Goal: Task Accomplishment & Management: Manage account settings

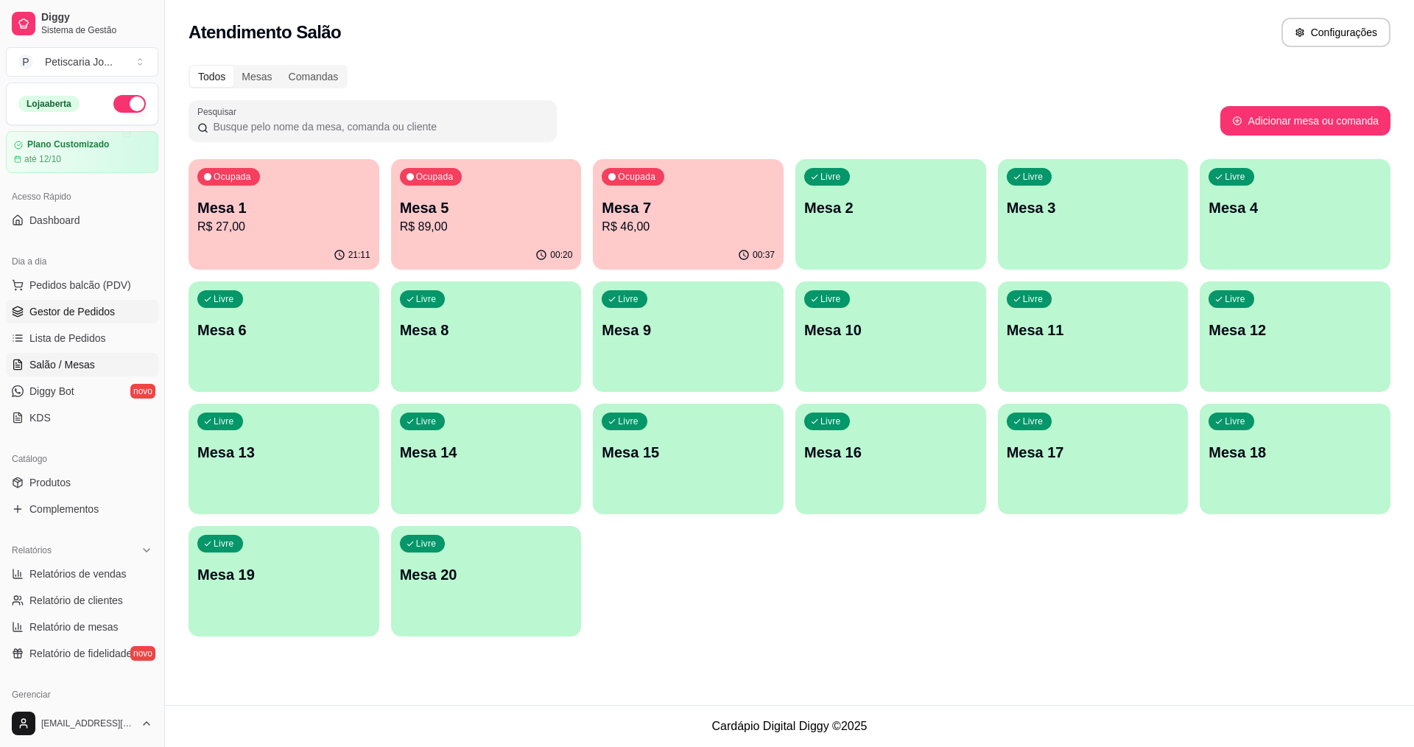
scroll to position [74, 0]
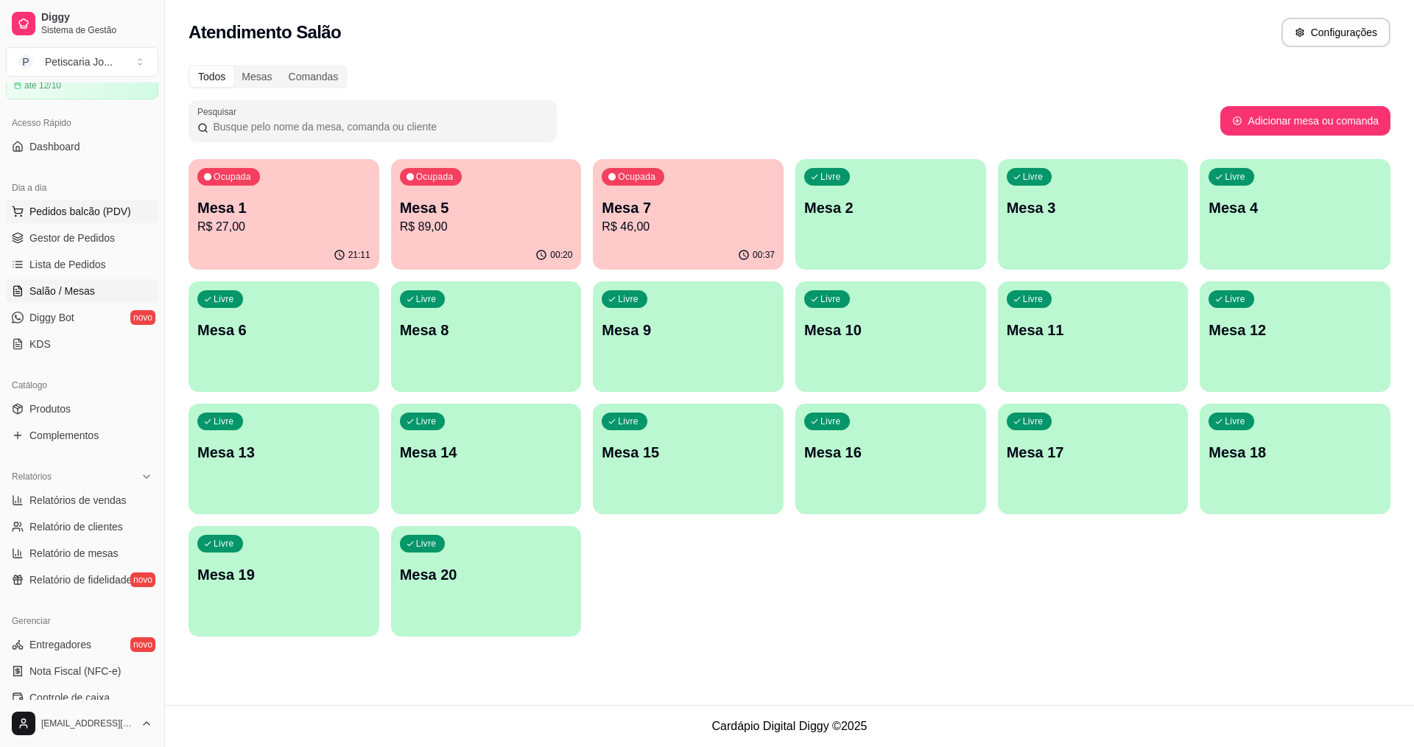
click at [69, 204] on span "Pedidos balcão (PDV)" at bounding box center [80, 211] width 102 height 15
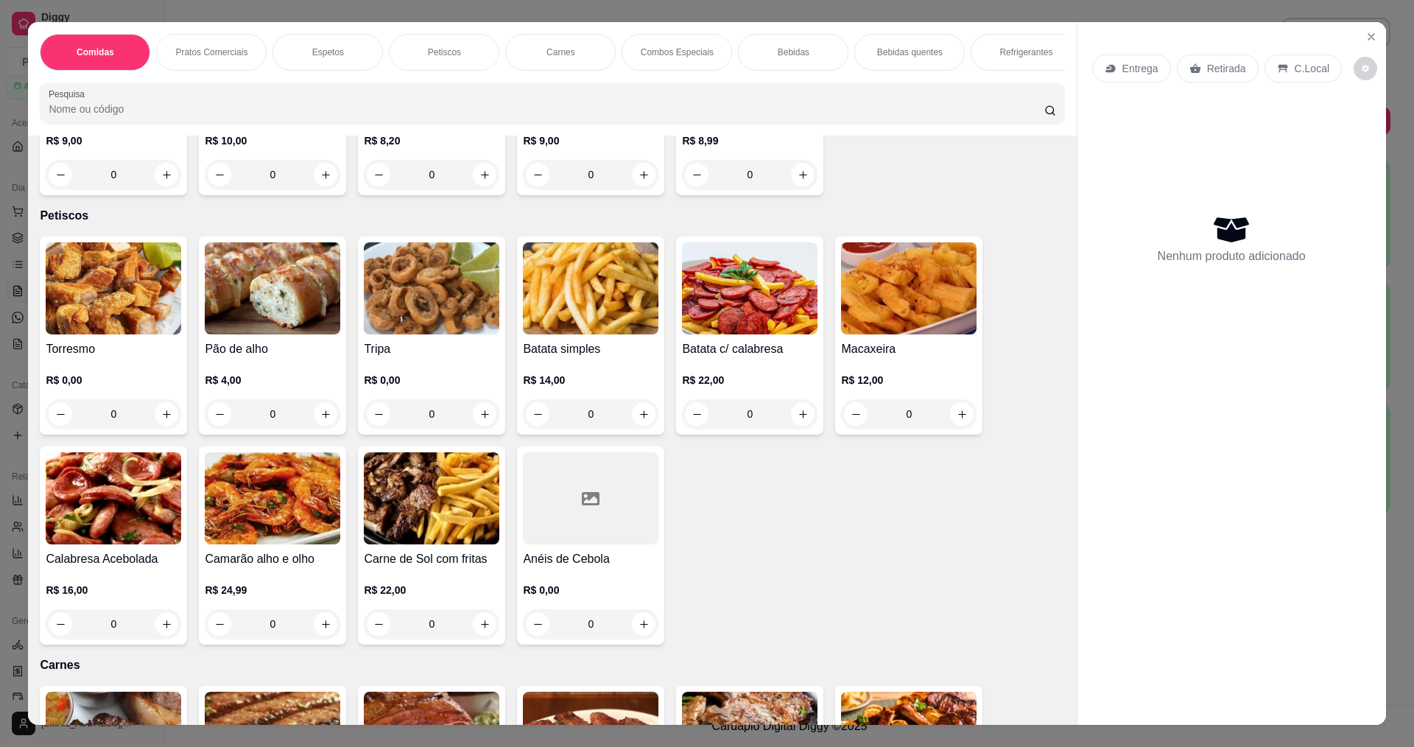
scroll to position [957, 0]
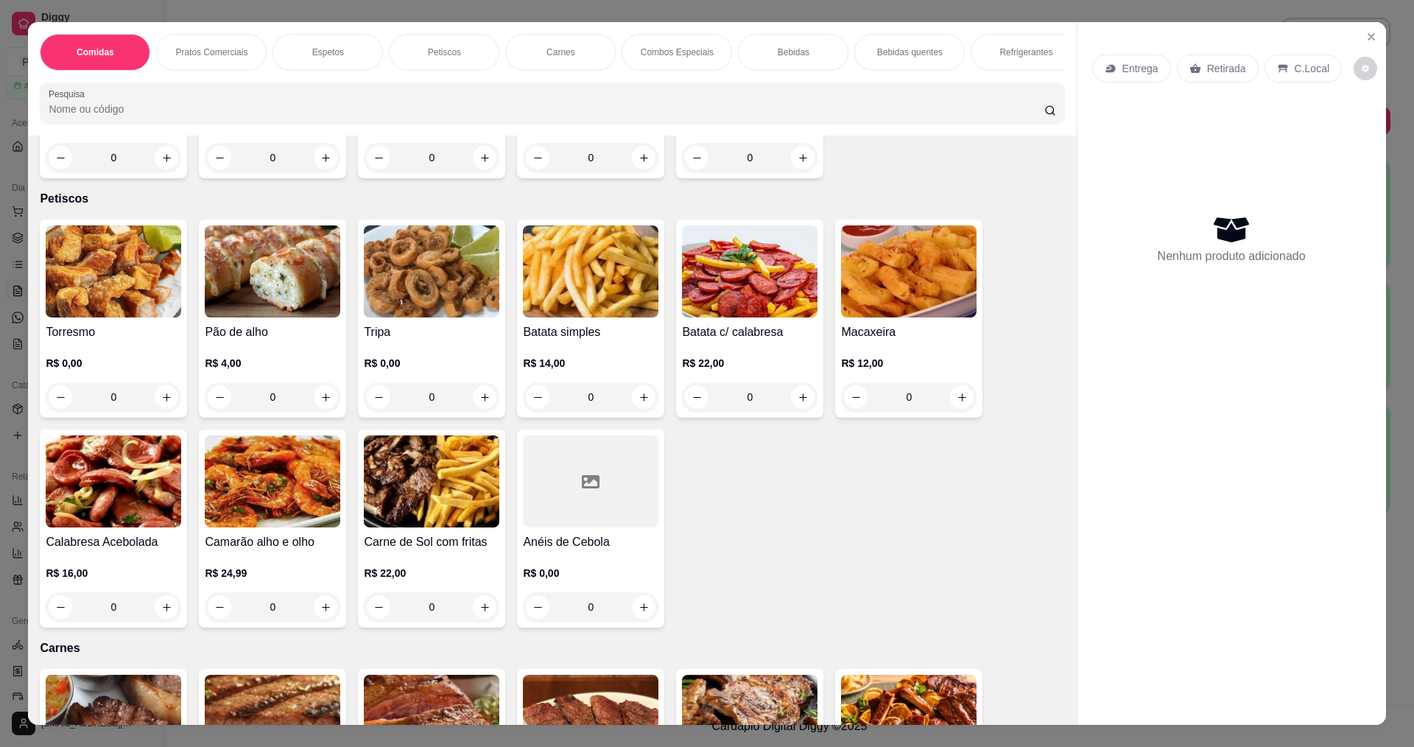
click at [266, 446] on div "Camarão alho e olho R$ 24,99 0" at bounding box center [272, 528] width 147 height 198
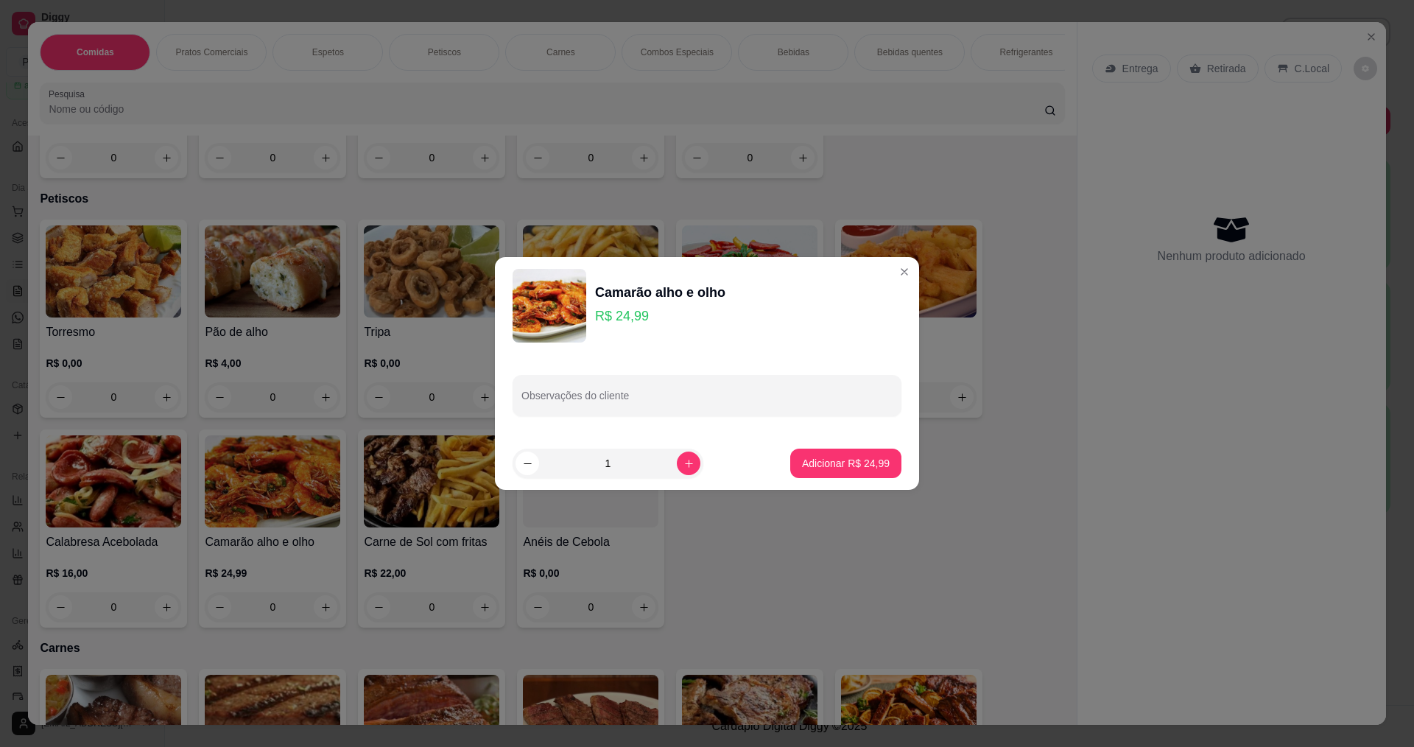
click at [841, 437] on footer "1 Adicionar R$ 24,99" at bounding box center [707, 463] width 424 height 53
click at [847, 447] on footer "1 Adicionar R$ 24,99" at bounding box center [707, 463] width 424 height 53
click at [845, 467] on p "Adicionar R$ 24,99" at bounding box center [846, 463] width 85 height 14
type input "1"
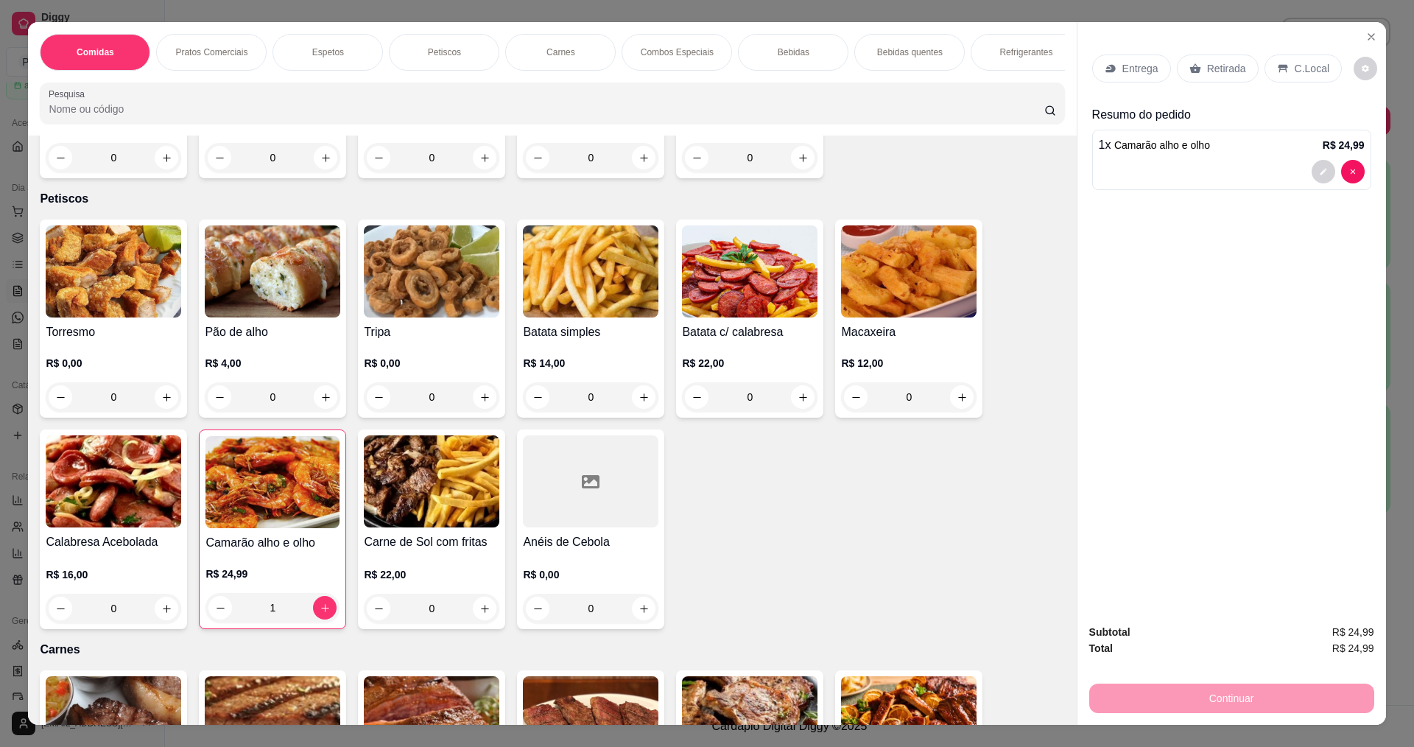
click at [1133, 61] on p "Entrega" at bounding box center [1140, 68] width 36 height 15
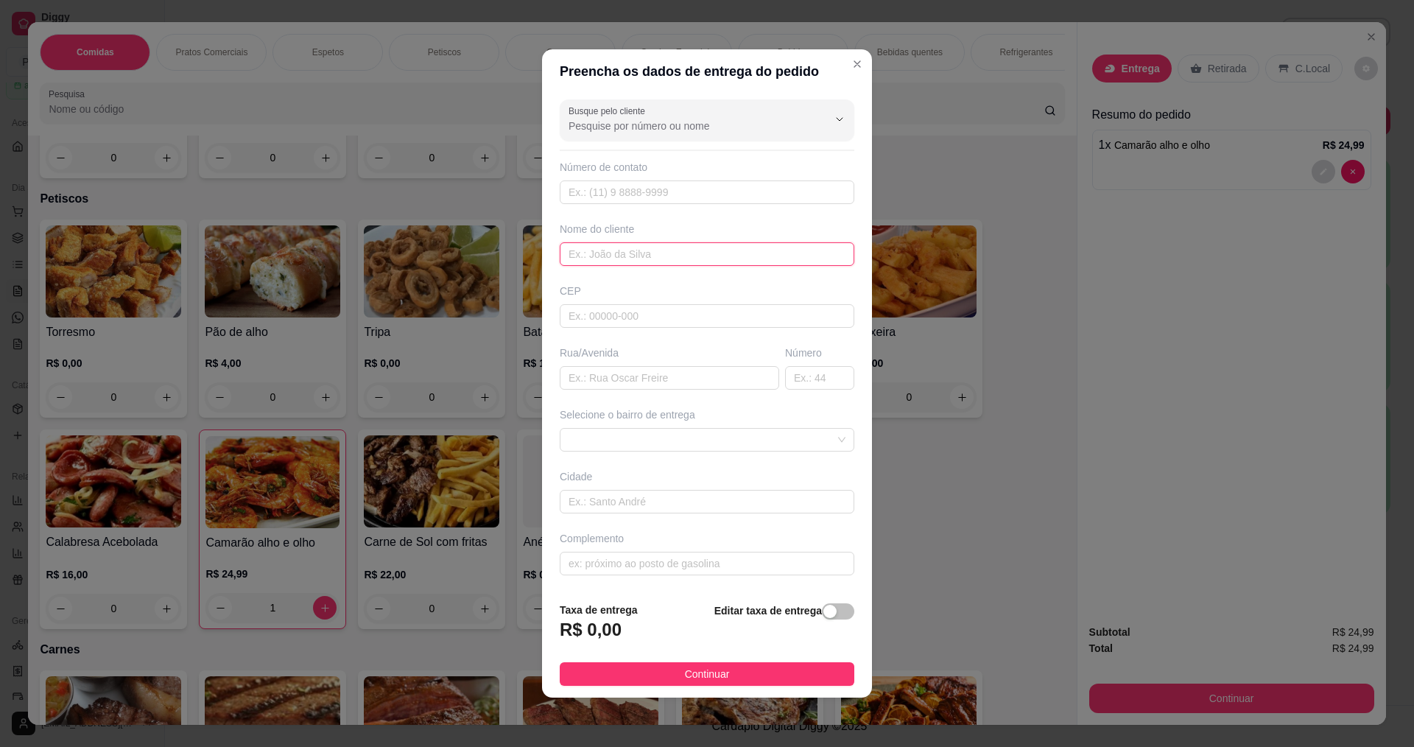
click at [753, 242] on input "text" at bounding box center [707, 254] width 295 height 24
type input "D"
type input "ROBERTINHA"
click at [773, 653] on footer "Taxa de entrega R$ 0,00 Editar taxa de entrega Continuar" at bounding box center [707, 644] width 330 height 108
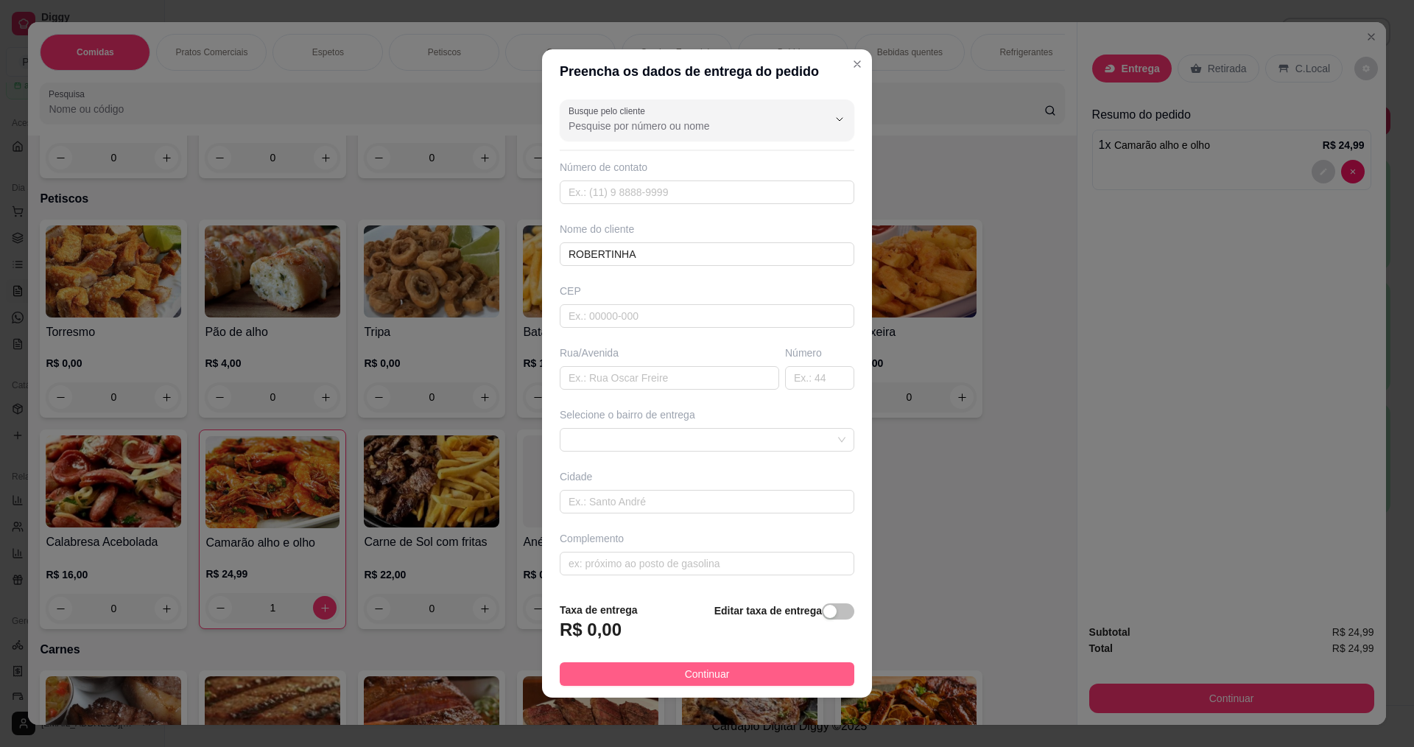
click at [804, 668] on button "Continuar" at bounding box center [707, 674] width 295 height 24
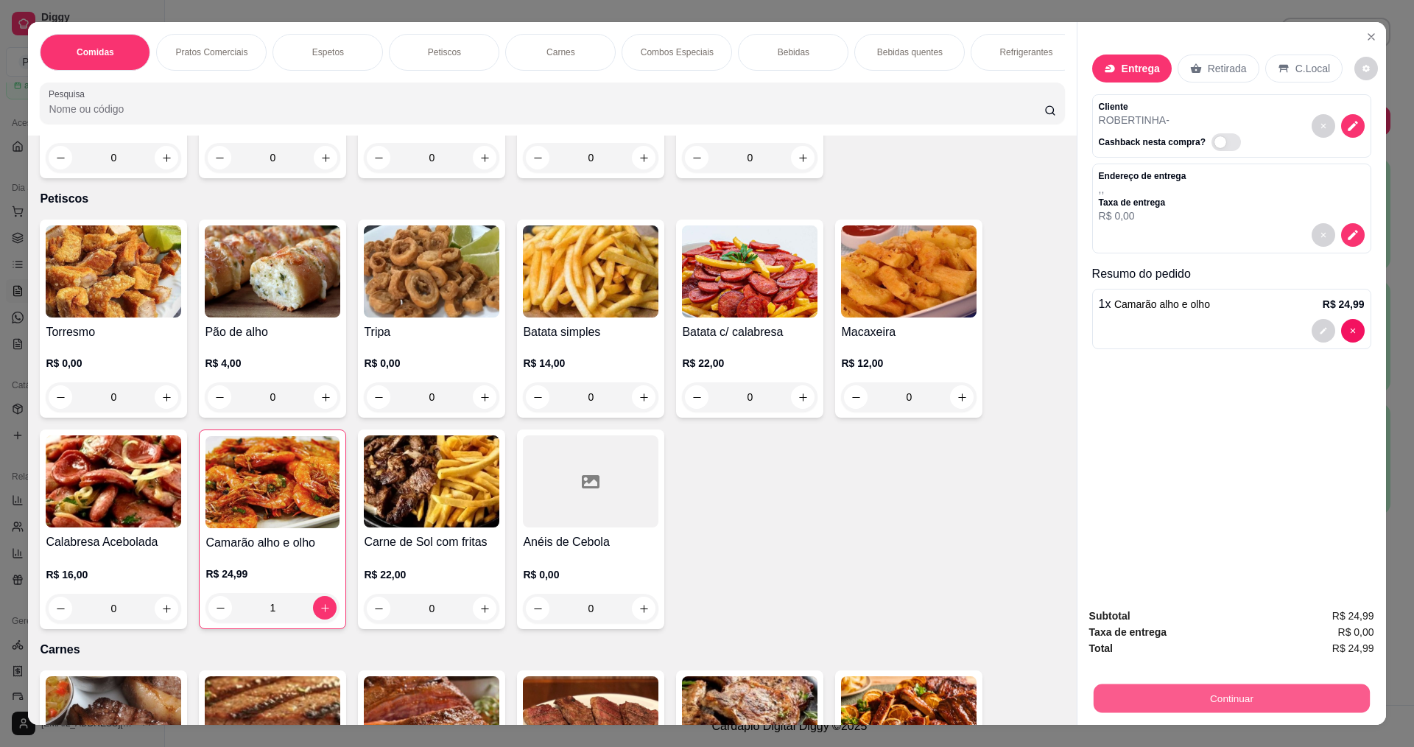
click at [1239, 707] on button "Continuar" at bounding box center [1231, 697] width 276 height 29
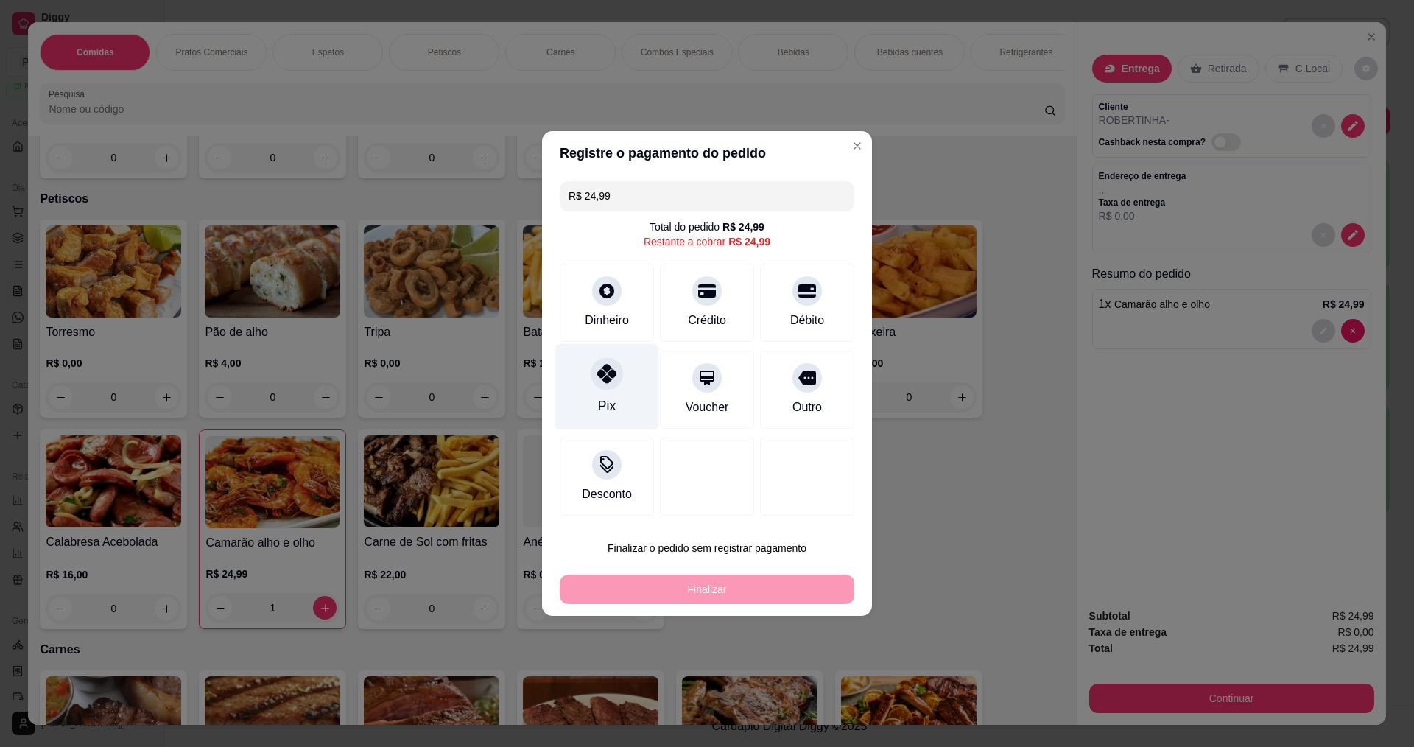
click at [608, 383] on icon at bounding box center [606, 373] width 19 height 19
type input "R$ 0,00"
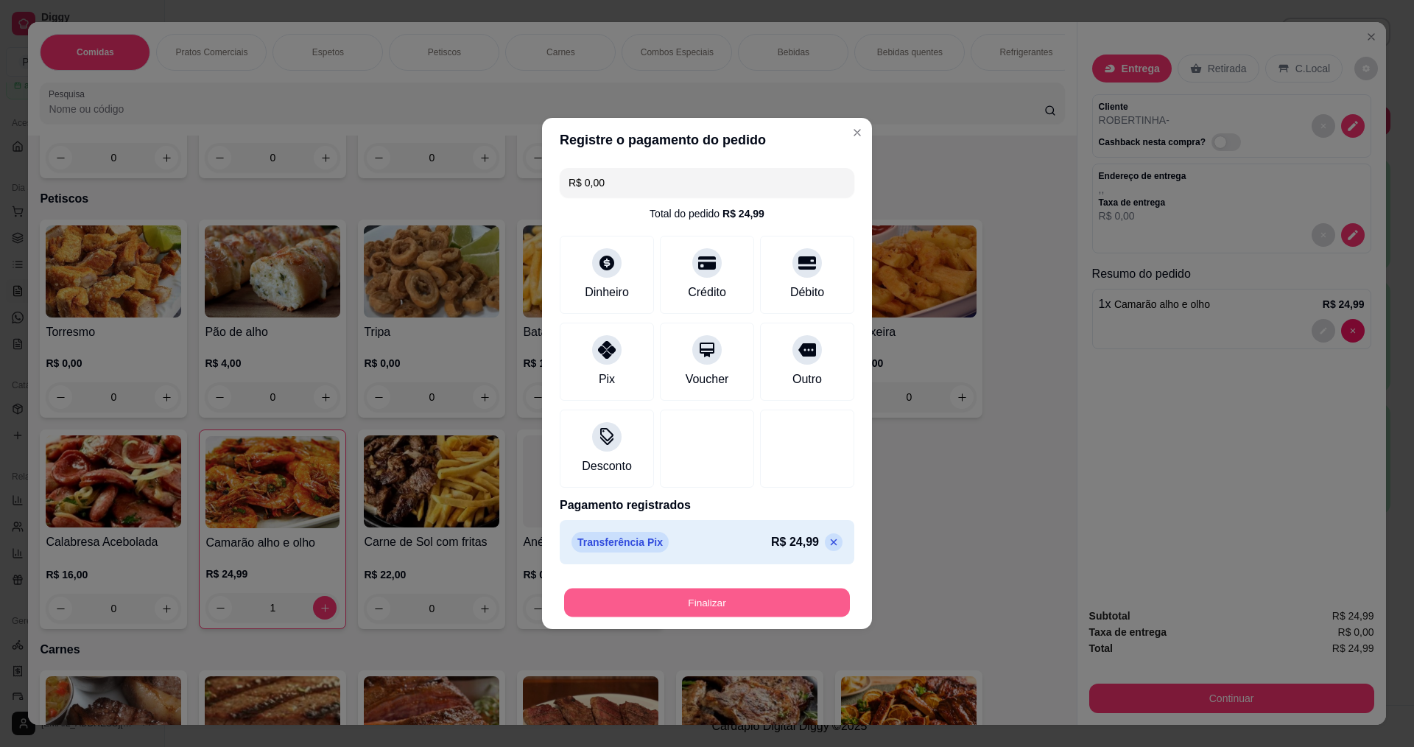
click at [630, 616] on button "Finalizar" at bounding box center [707, 602] width 286 height 29
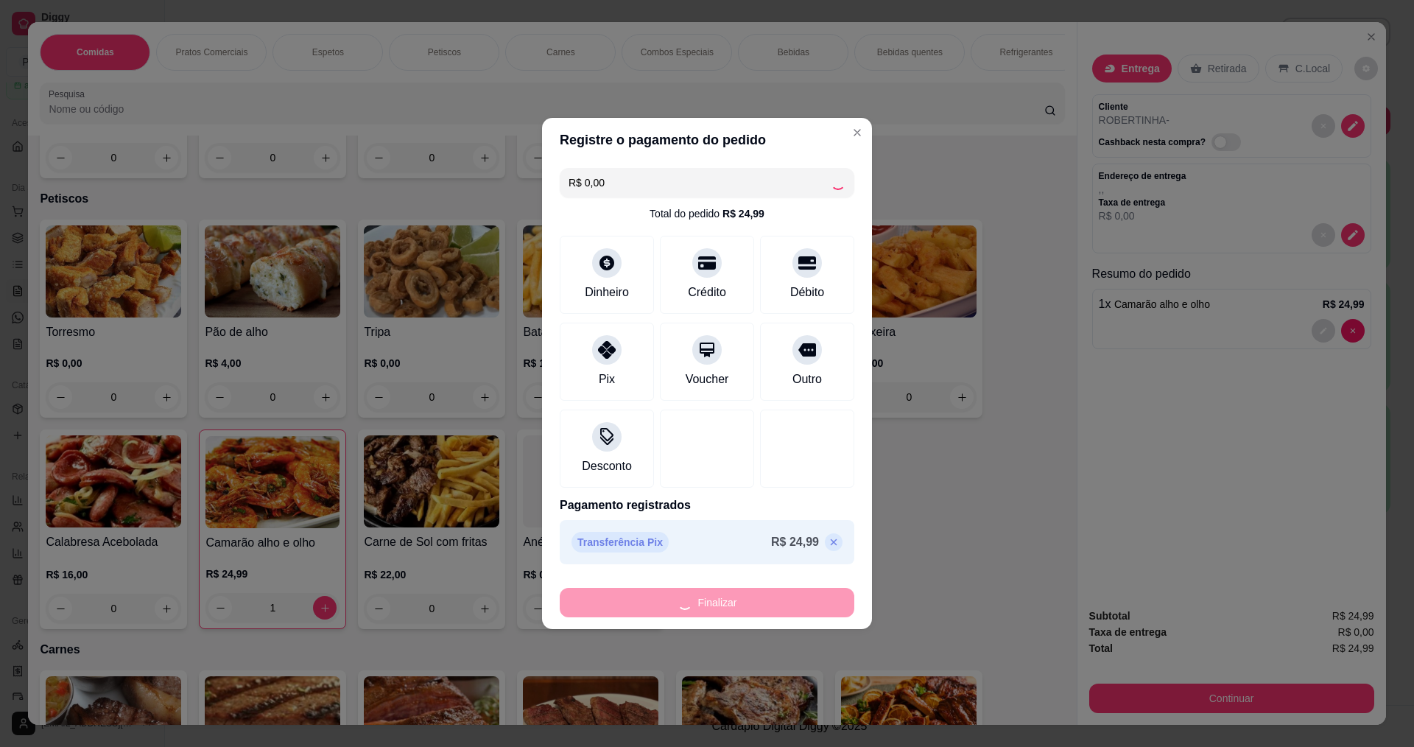
type input "0"
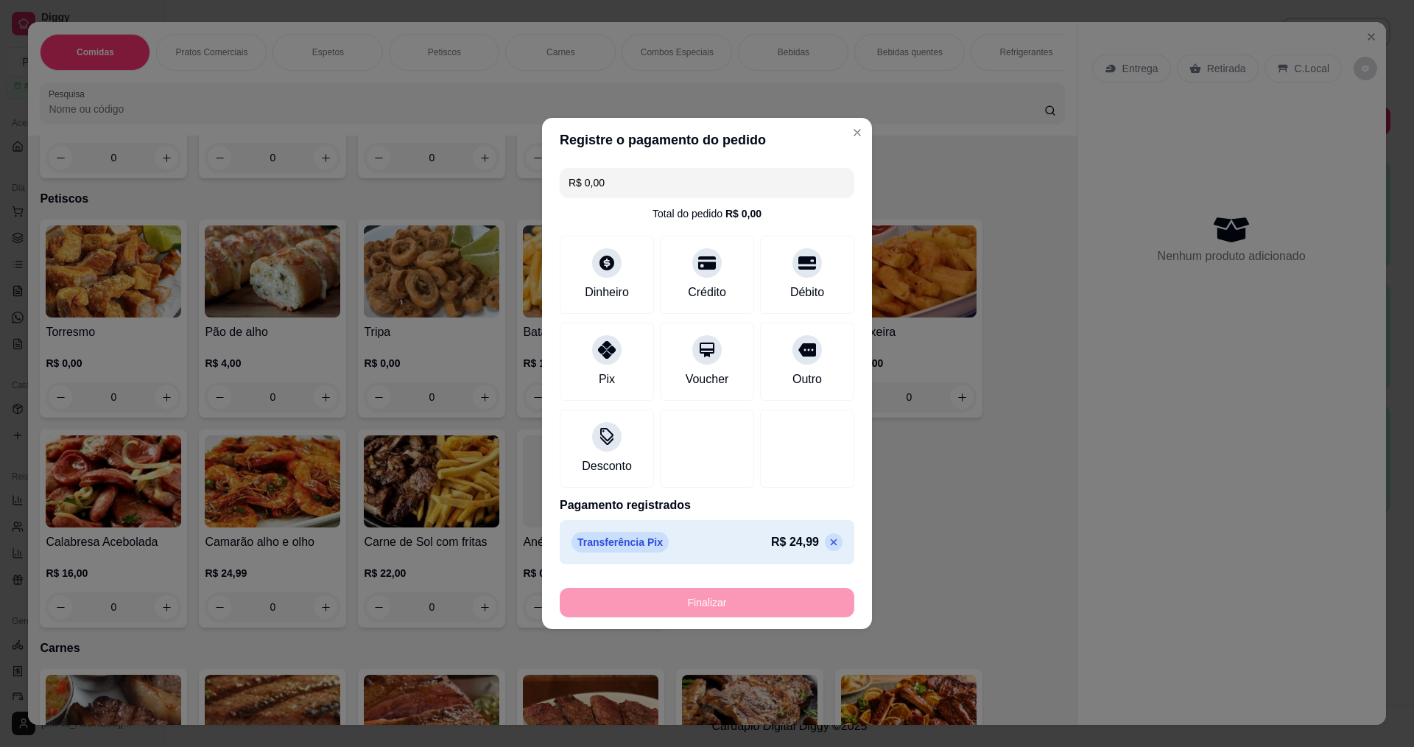
type input "-R$ 24,99"
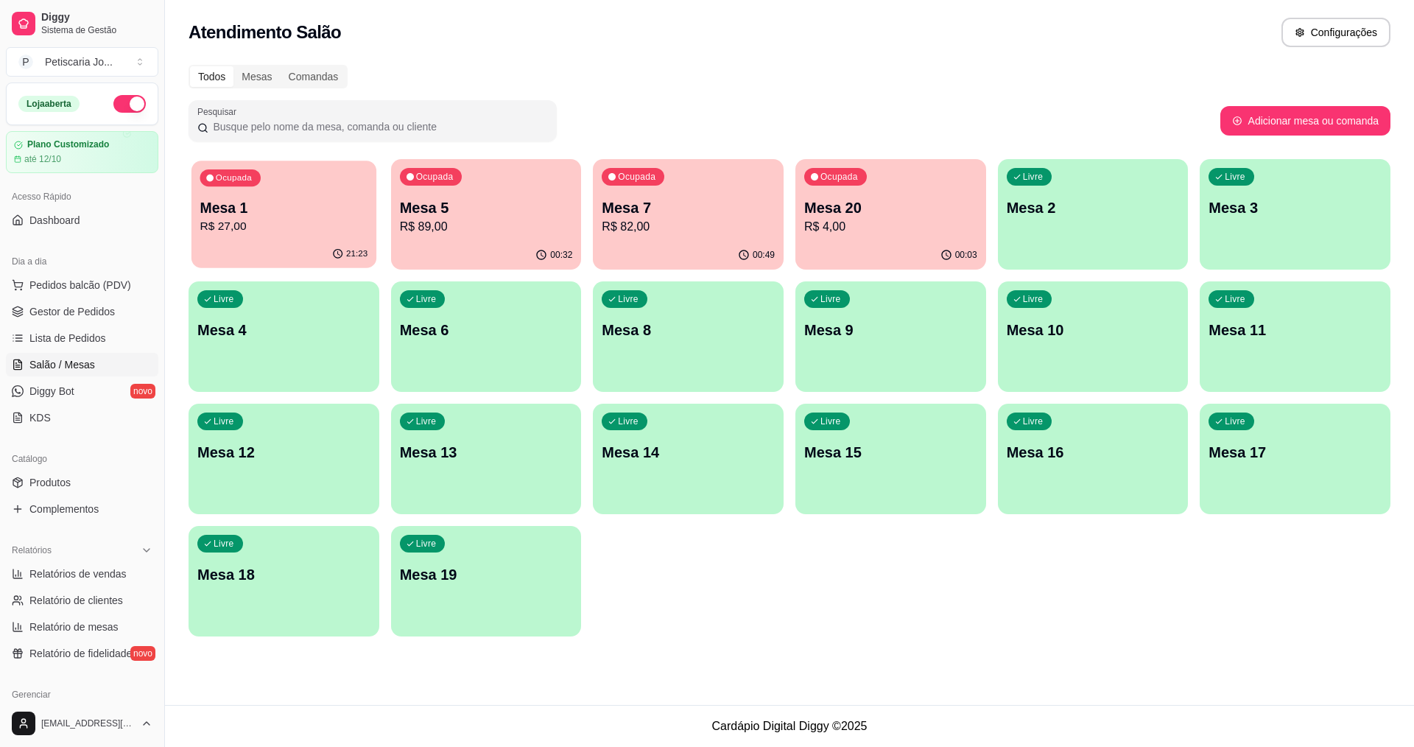
click at [292, 229] on p "R$ 27,00" at bounding box center [284, 226] width 168 height 17
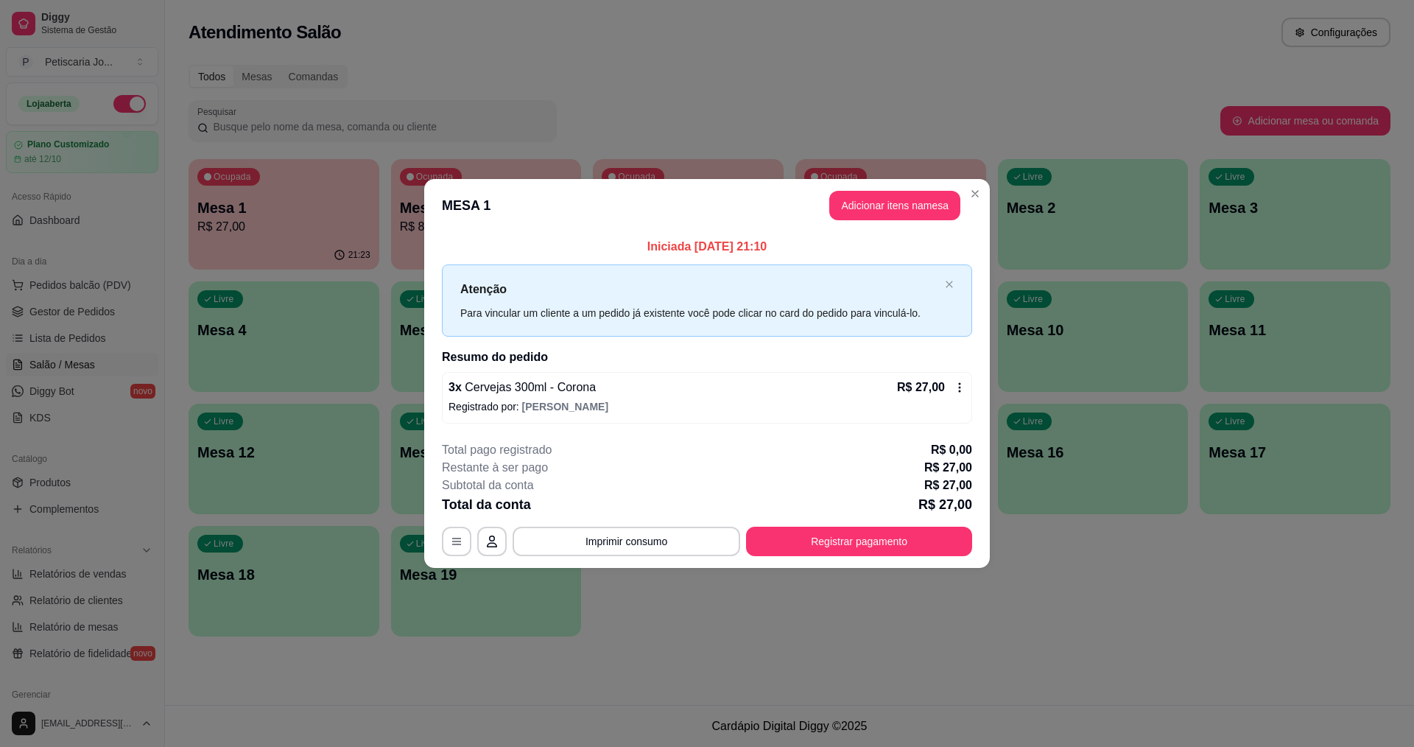
click at [774, 496] on div "Total da conta R$ 27,00" at bounding box center [707, 504] width 530 height 21
click at [806, 542] on button "Registrar pagamento" at bounding box center [859, 541] width 226 height 29
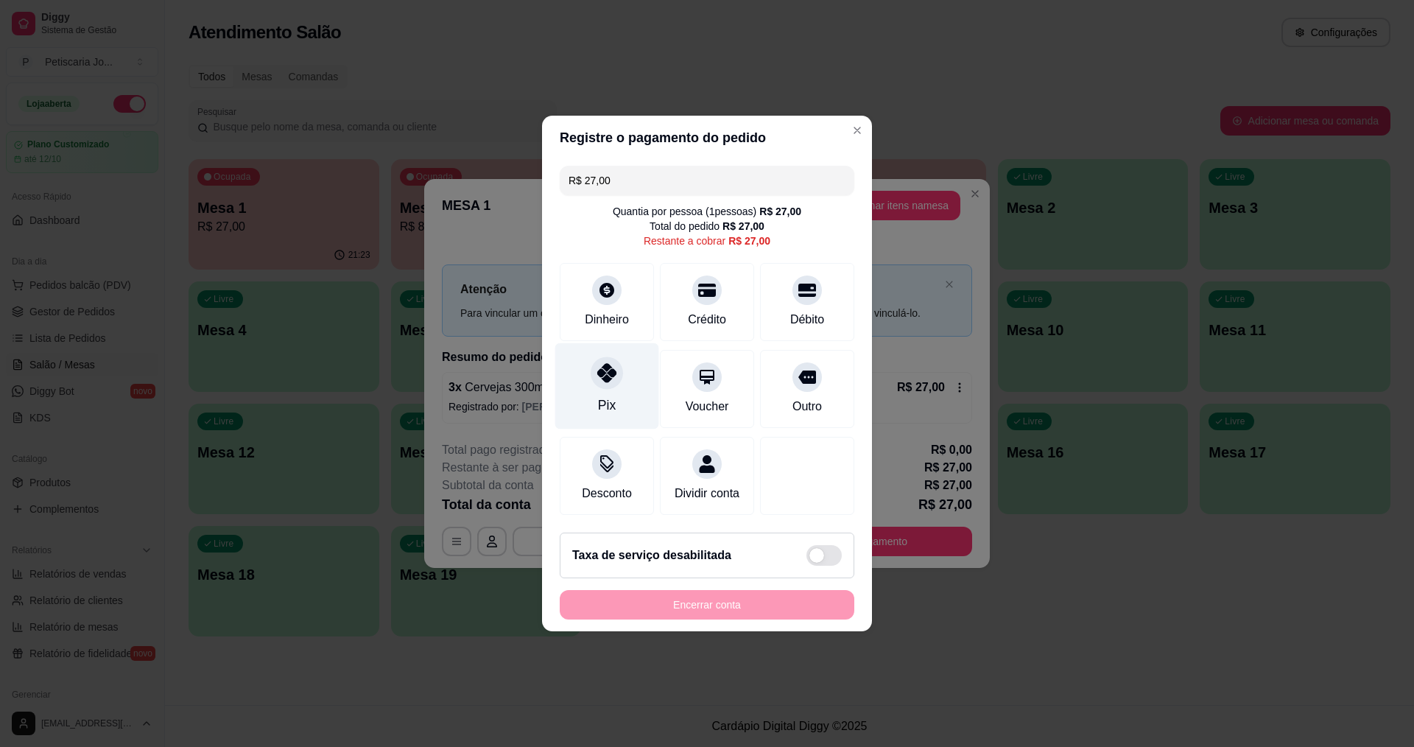
click at [603, 384] on div "Pix" at bounding box center [607, 386] width 104 height 86
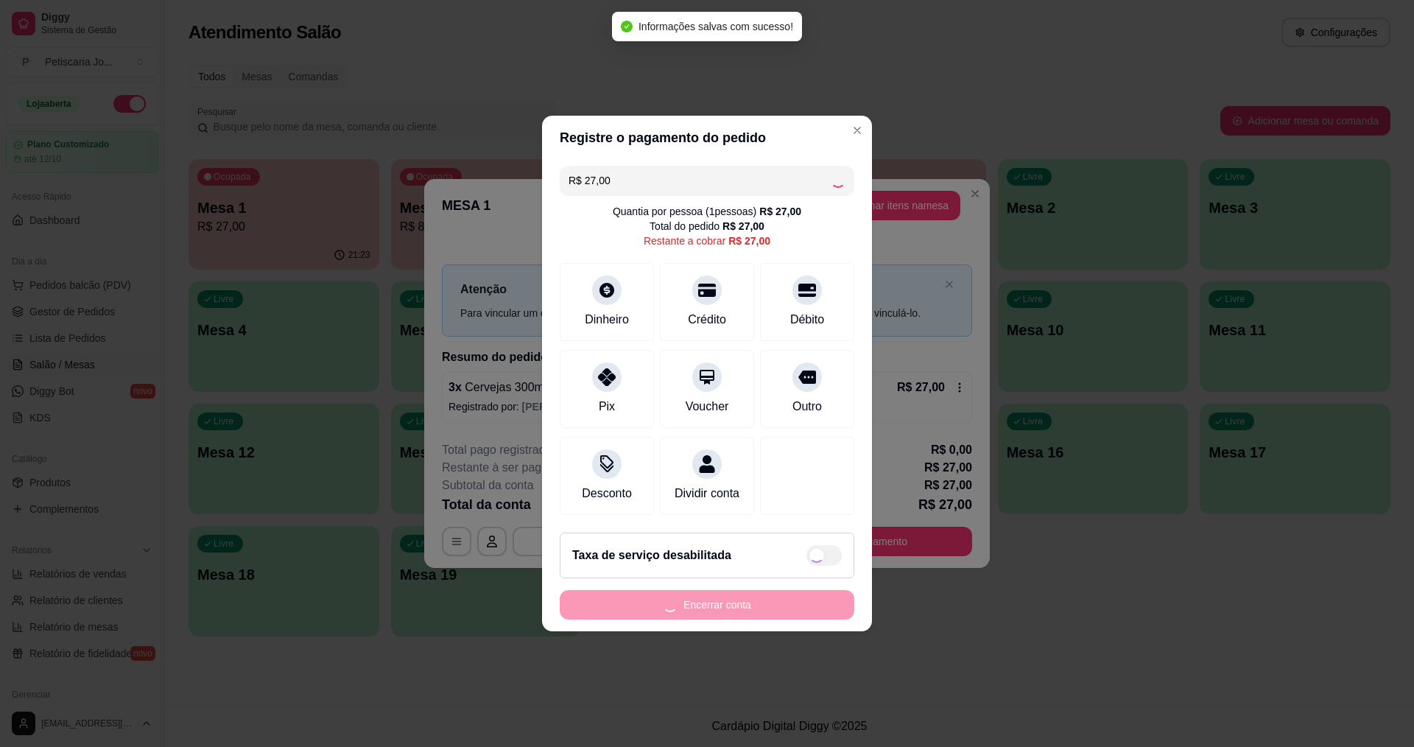
type input "R$ 0,00"
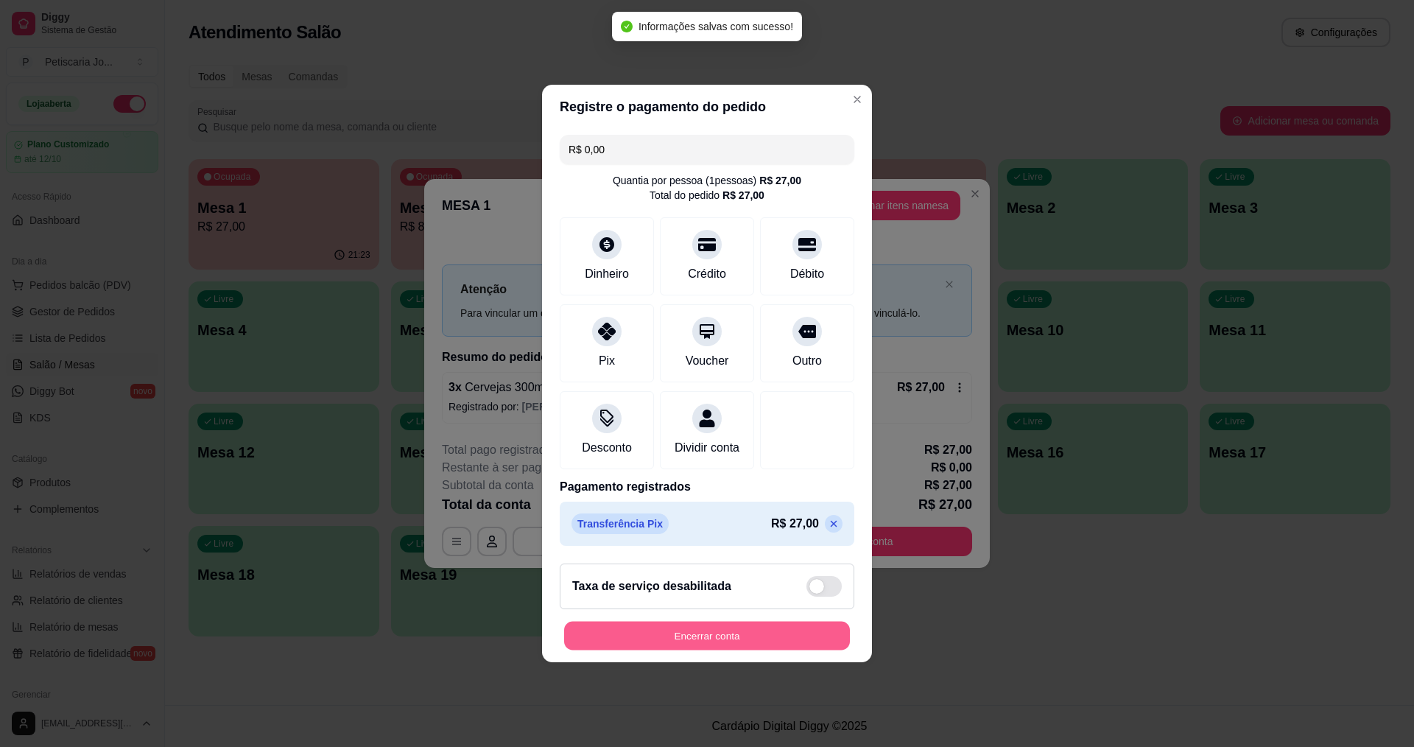
click at [703, 632] on button "Encerrar conta" at bounding box center [707, 636] width 286 height 29
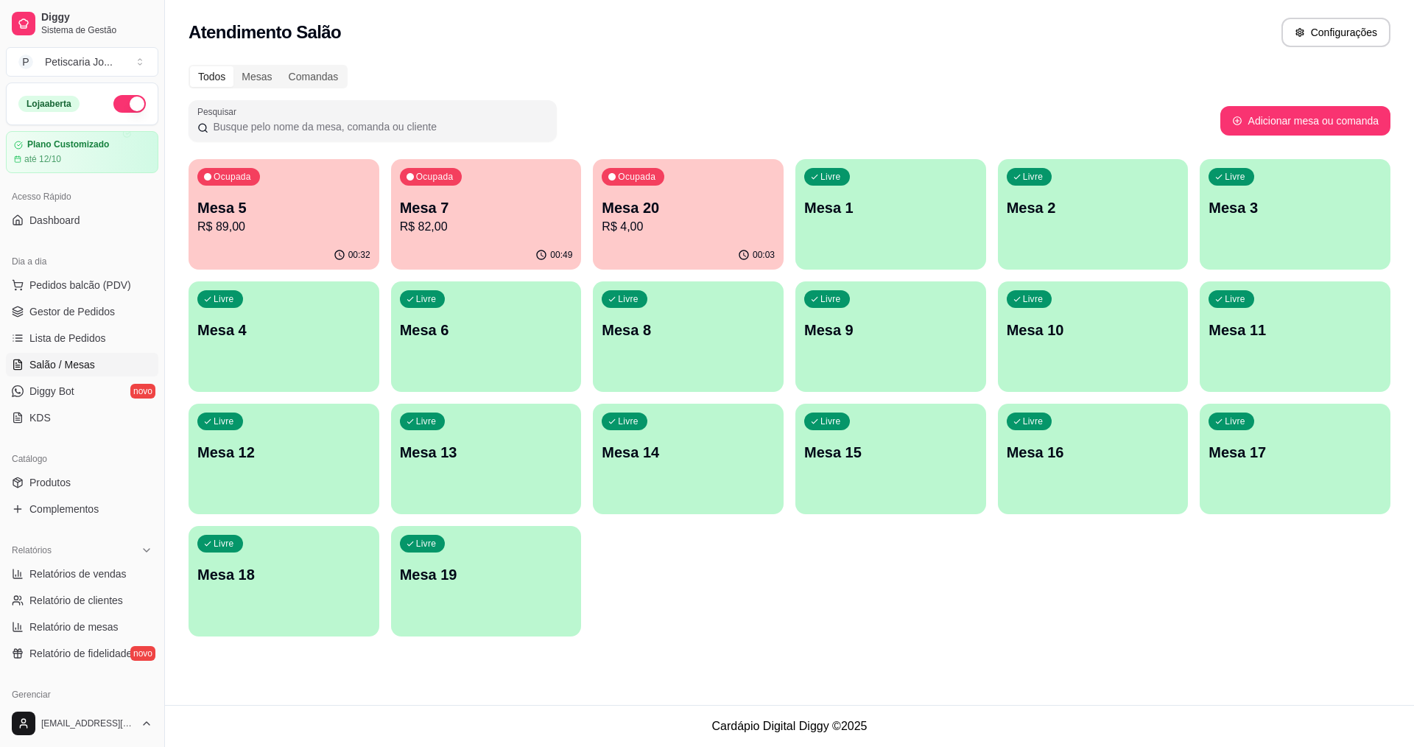
click at [812, 244] on div "Livre Mesa 1" at bounding box center [890, 205] width 191 height 93
click at [693, 252] on div "00:03" at bounding box center [688, 254] width 185 height 28
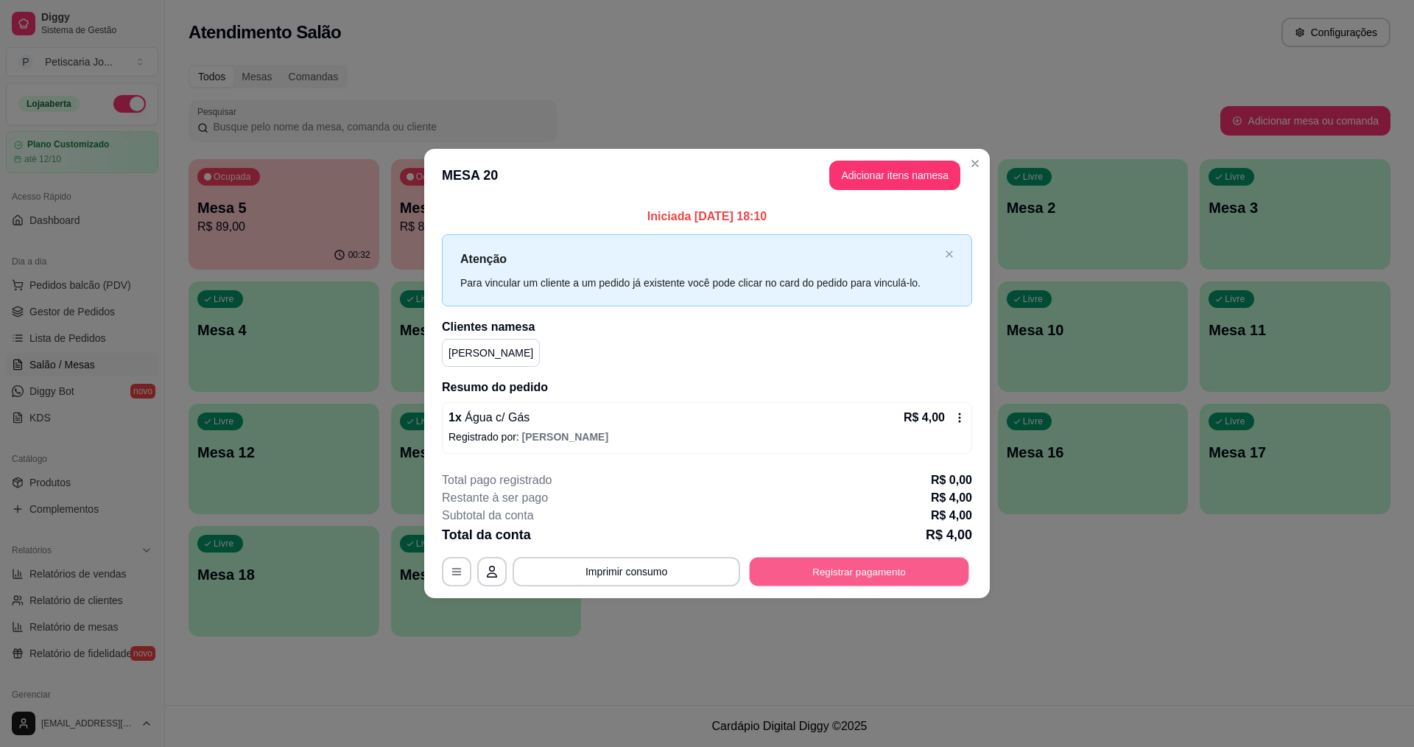
click at [843, 574] on button "Registrar pagamento" at bounding box center [859, 571] width 219 height 29
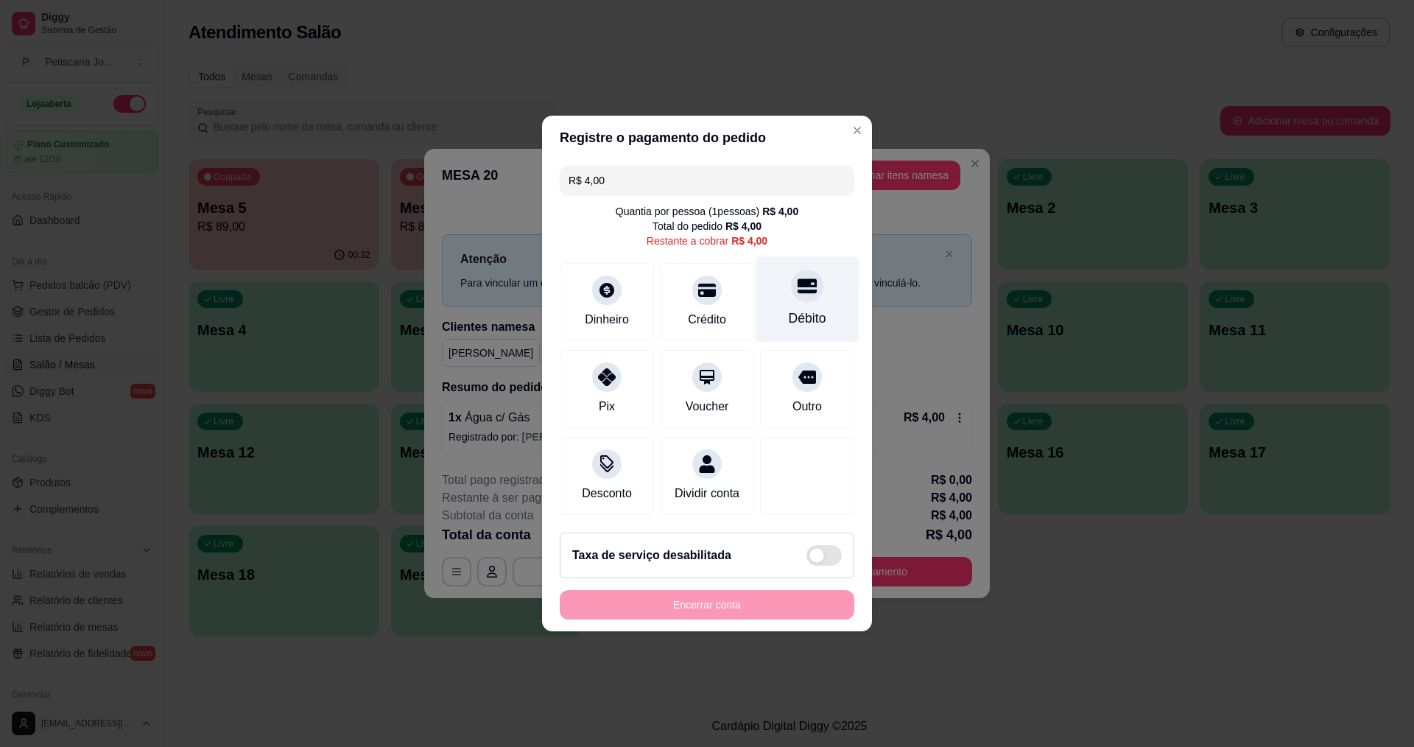
click at [787, 291] on div "Débito" at bounding box center [808, 299] width 104 height 86
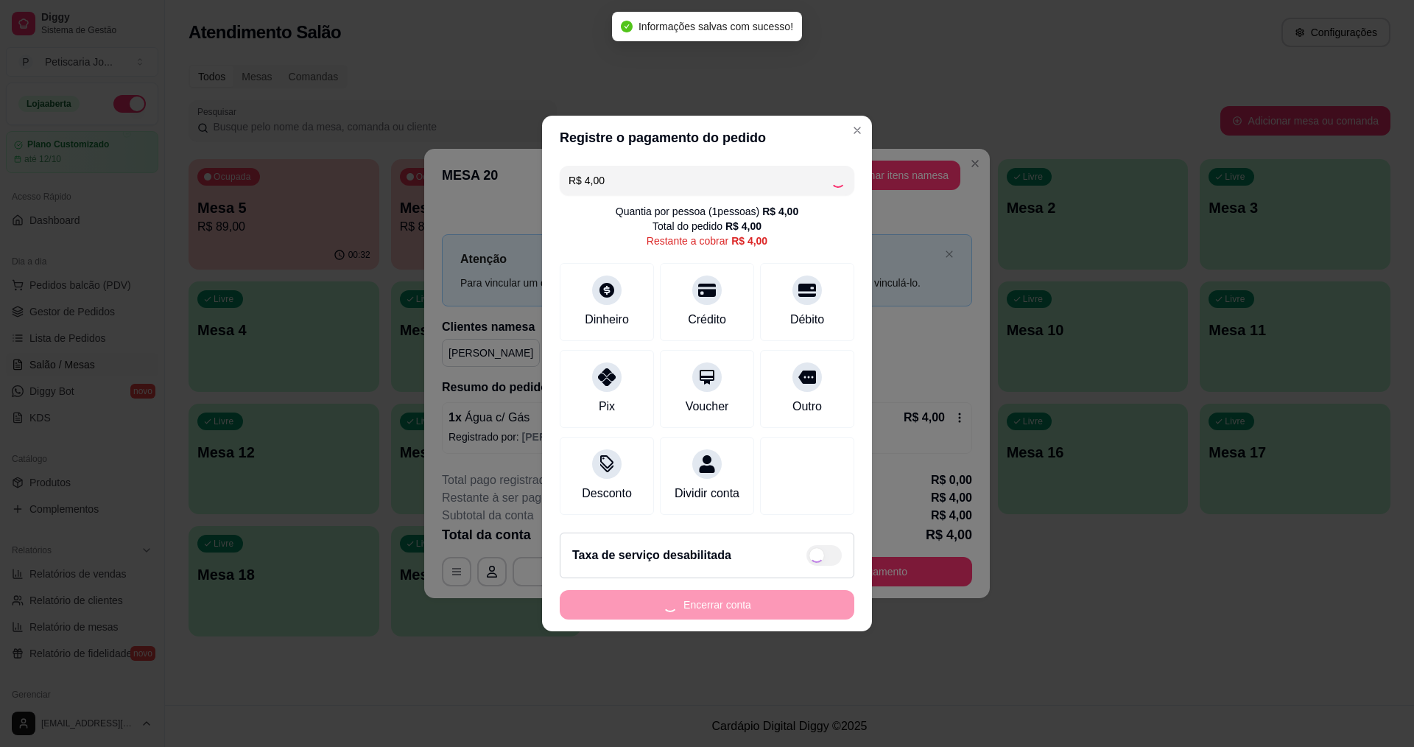
type input "R$ 0,00"
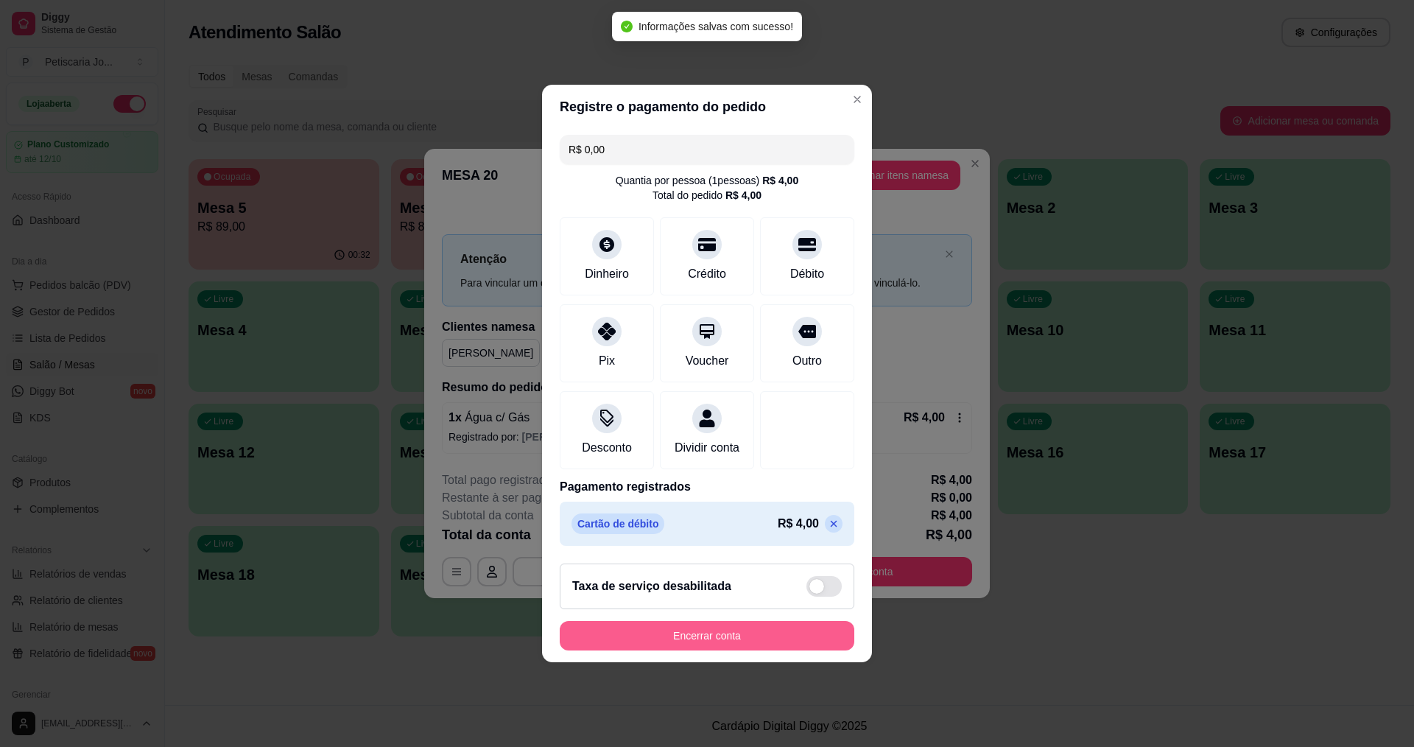
click at [656, 648] on button "Encerrar conta" at bounding box center [707, 635] width 295 height 29
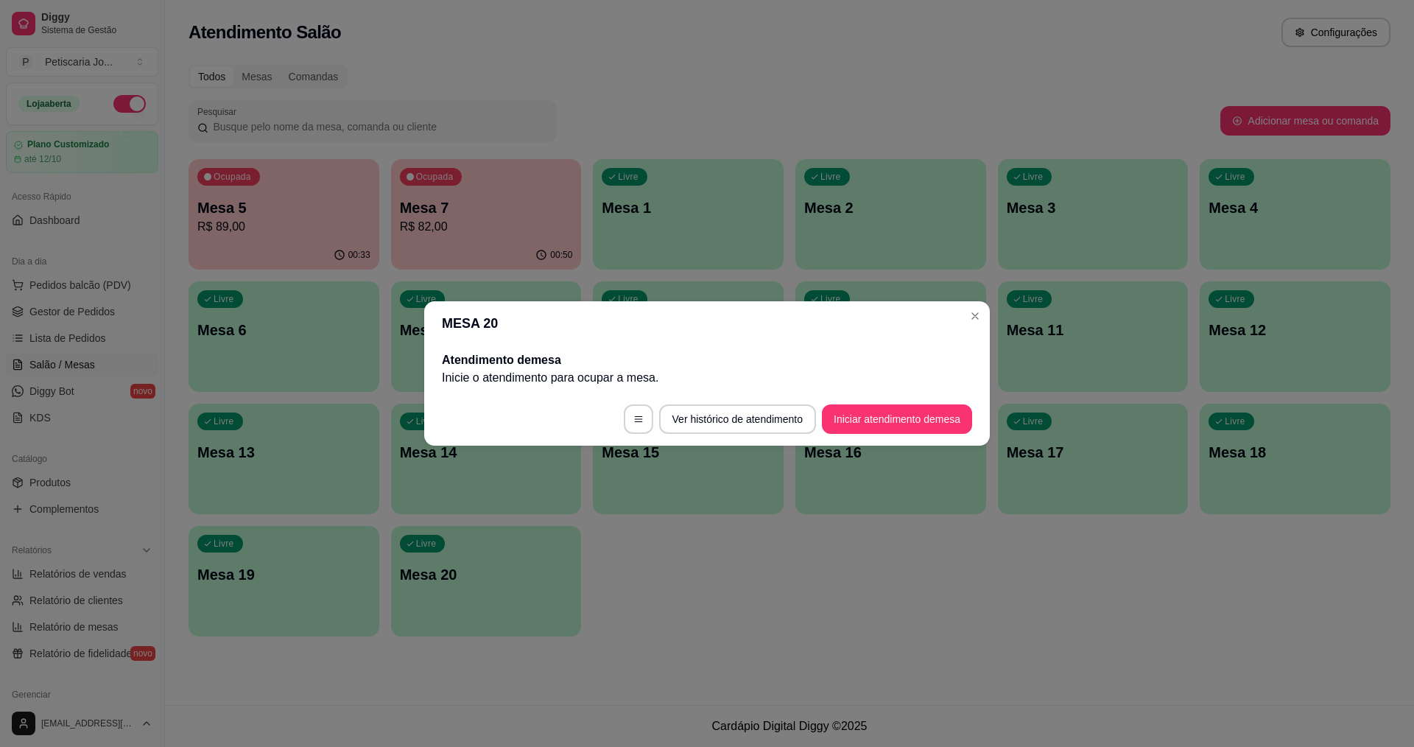
click at [962, 317] on header "MESA 20" at bounding box center [707, 323] width 566 height 44
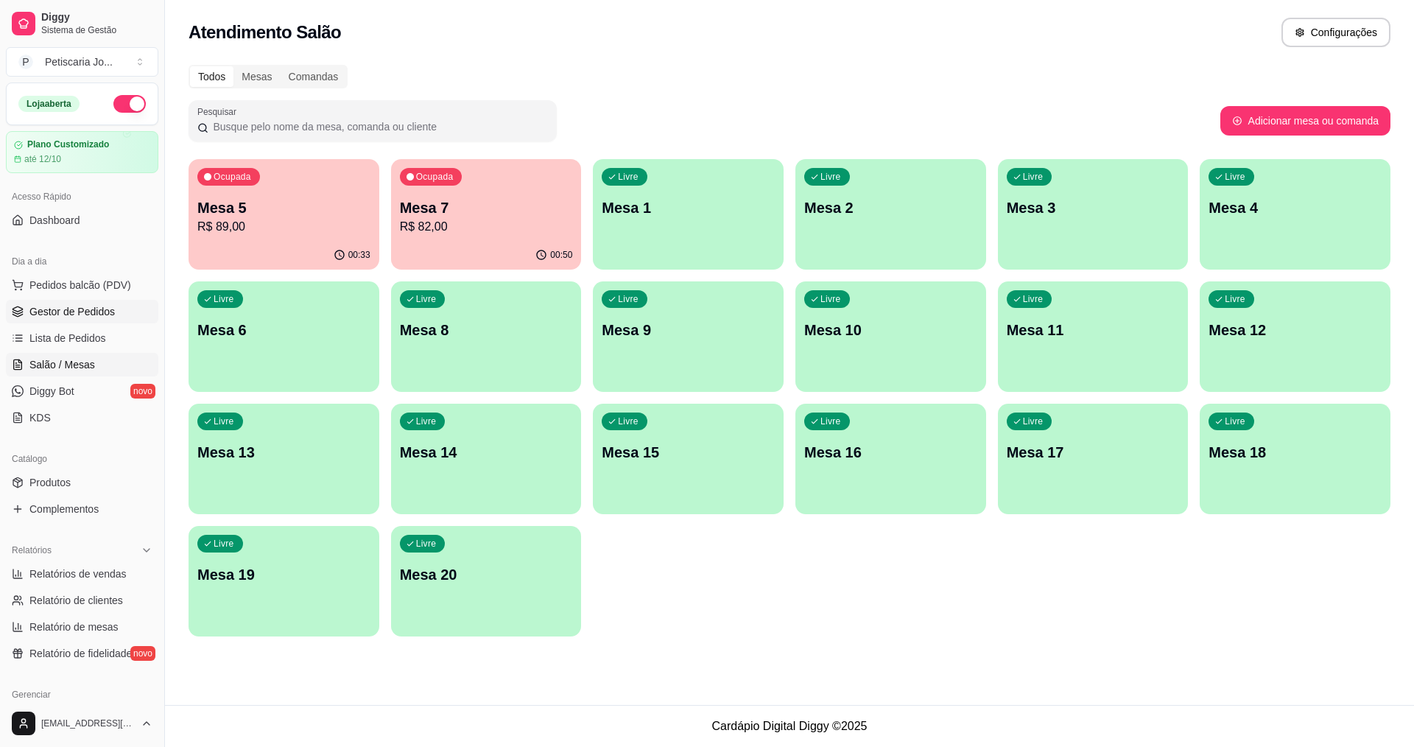
click at [46, 311] on span "Gestor de Pedidos" at bounding box center [71, 311] width 85 height 15
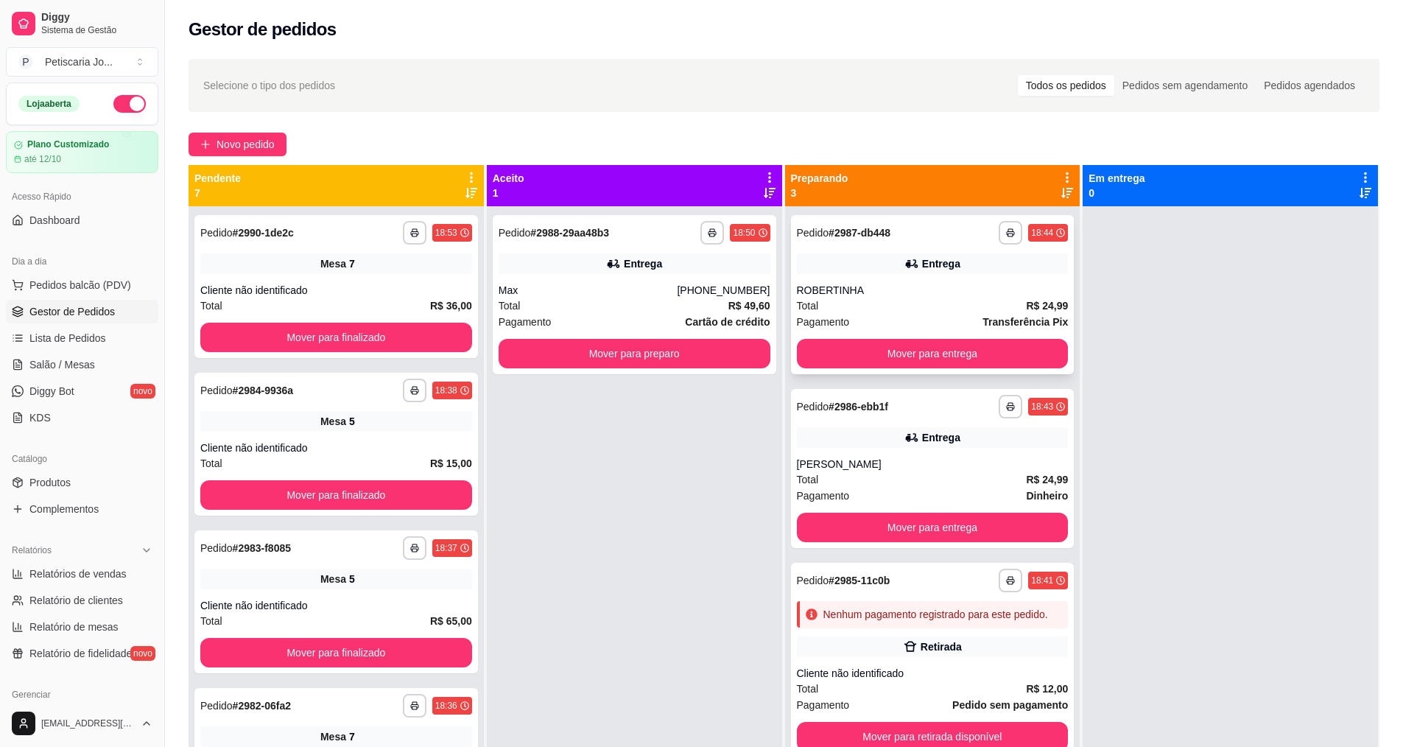
click at [980, 283] on div "ROBERTINHA" at bounding box center [933, 290] width 272 height 15
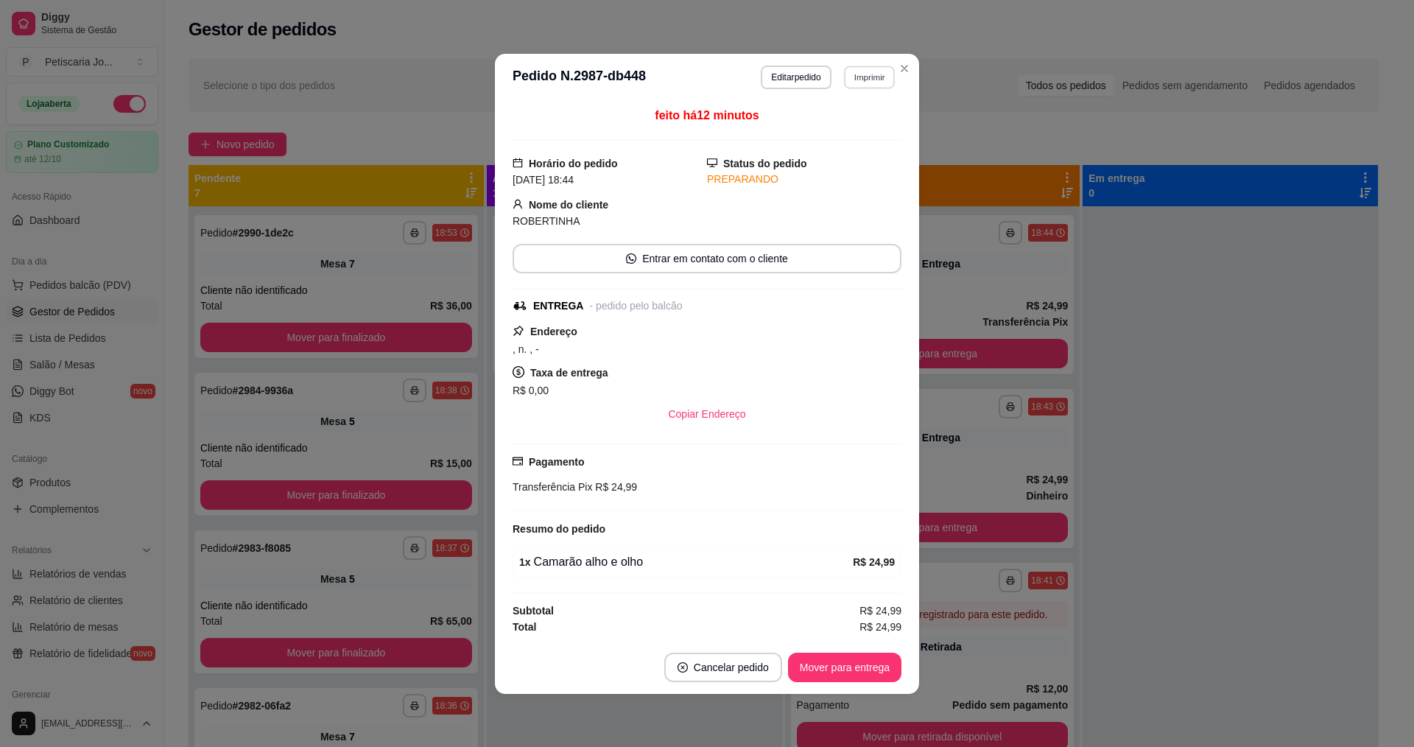
click at [863, 80] on button "Imprimir" at bounding box center [869, 77] width 51 height 23
click at [831, 119] on button "IMPRESSORA" at bounding box center [843, 128] width 103 height 23
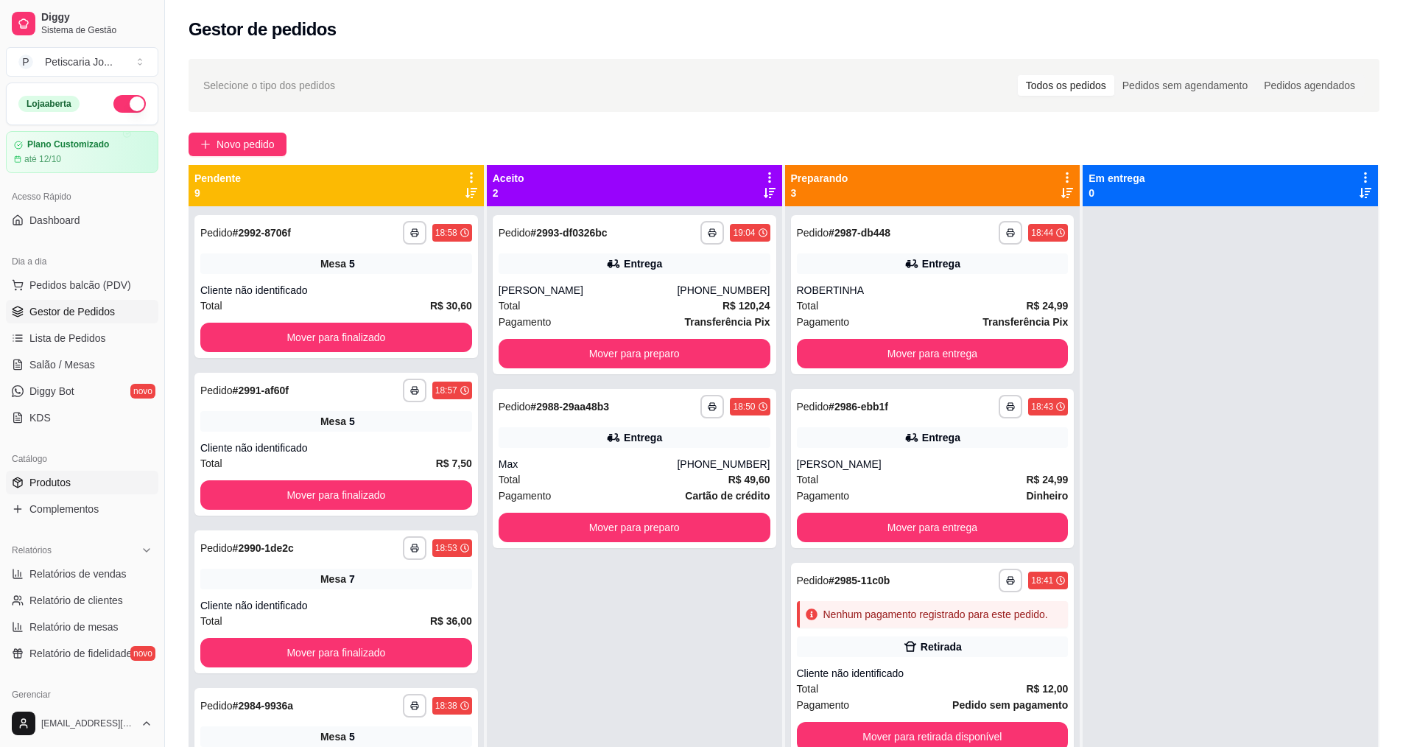
click at [88, 484] on link "Produtos" at bounding box center [82, 483] width 152 height 24
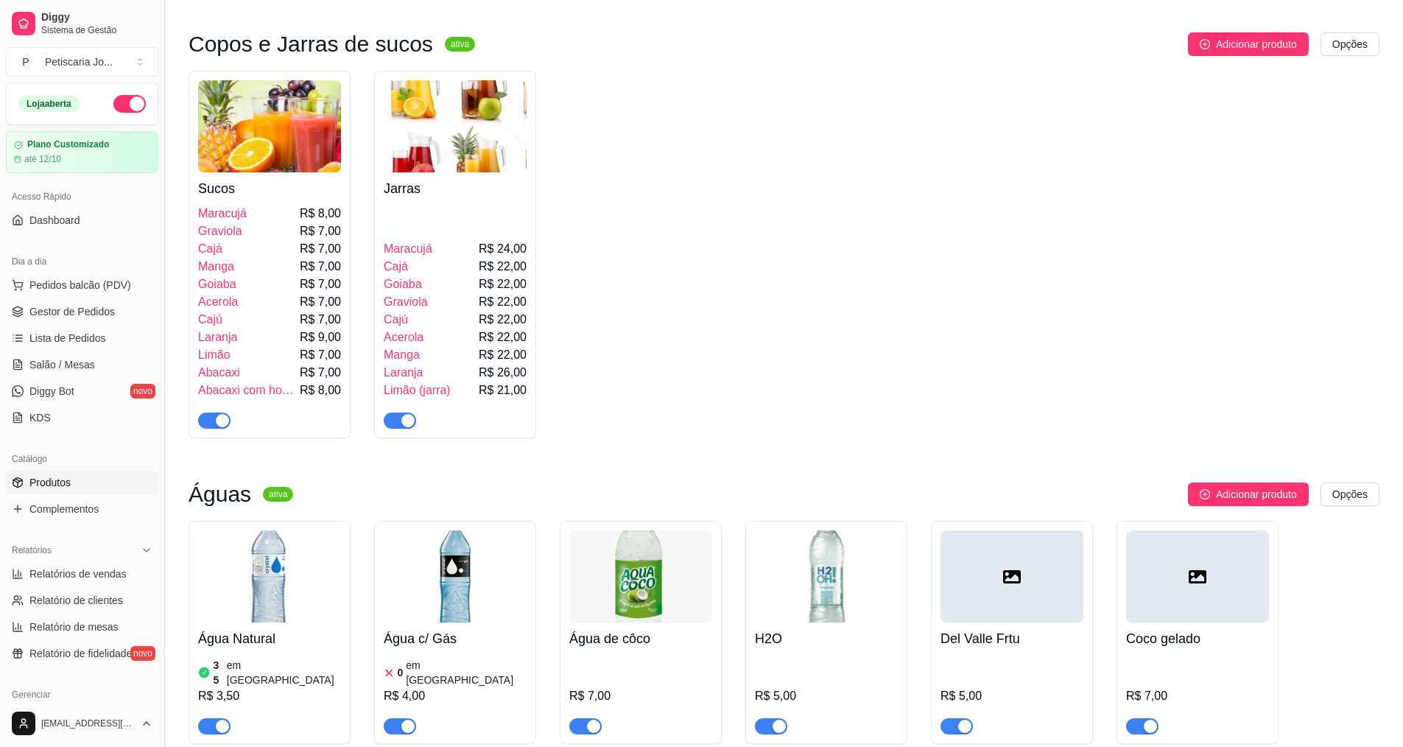
scroll to position [4787, 0]
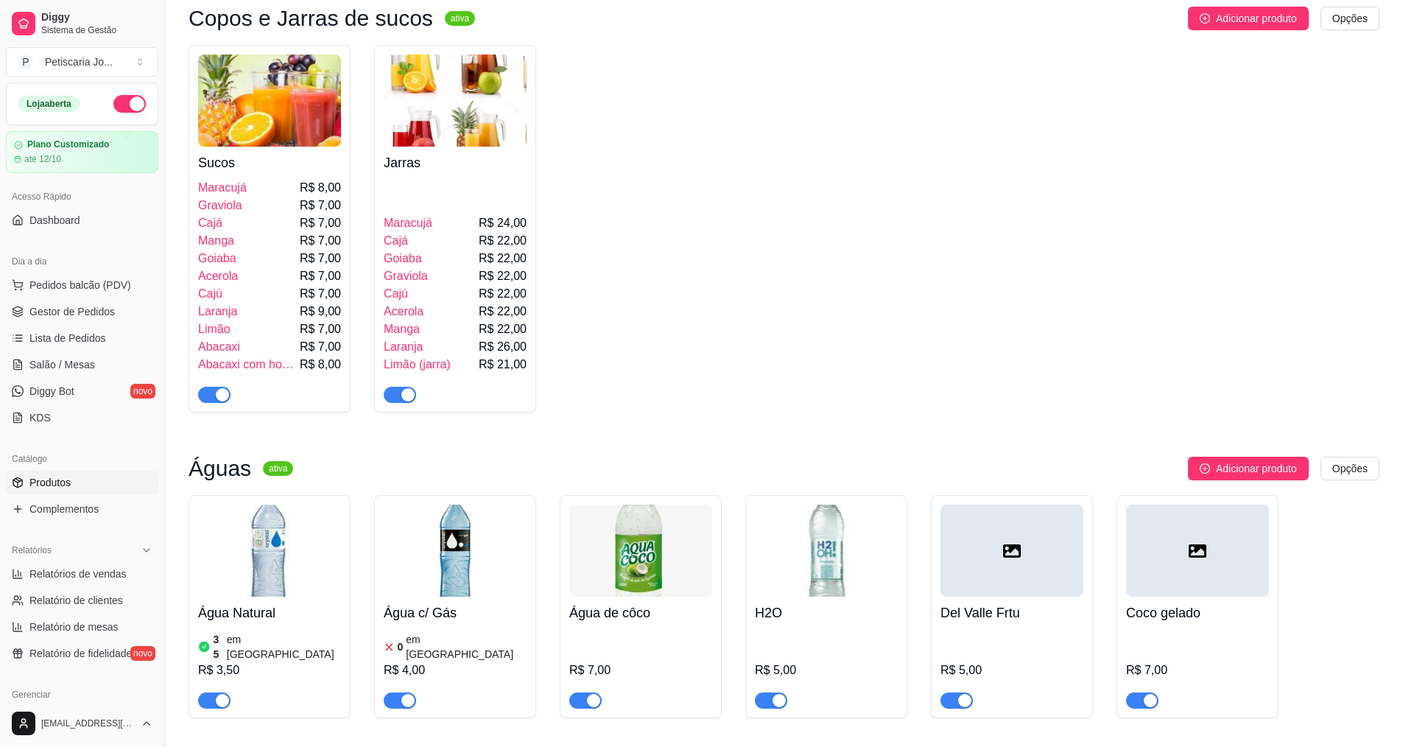
click at [471, 597] on div "Água c/ Gás 0 em estoque R$ 4,00" at bounding box center [455, 653] width 143 height 112
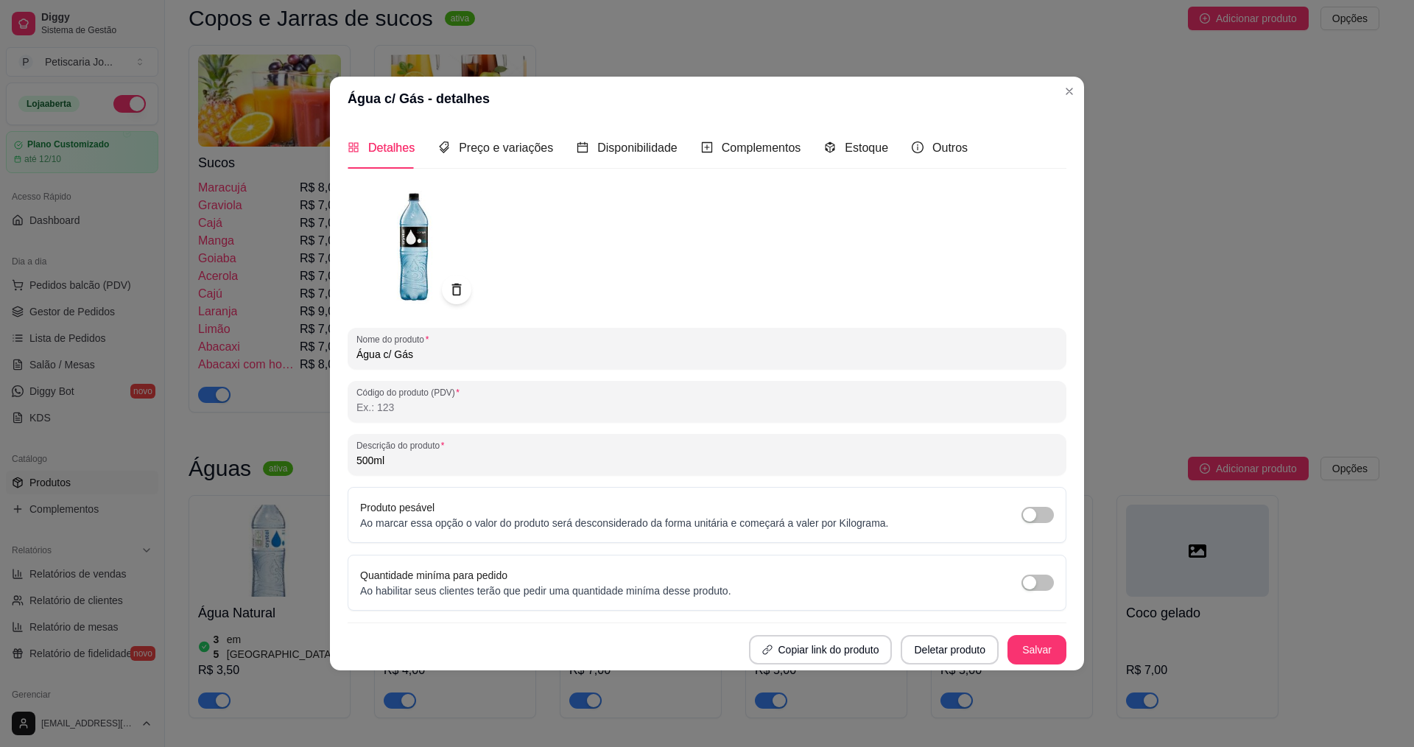
drag, startPoint x: 840, startPoint y: 137, endPoint x: 831, endPoint y: 137, distance: 8.8
click at [835, 137] on div "Estoque" at bounding box center [856, 148] width 64 height 42
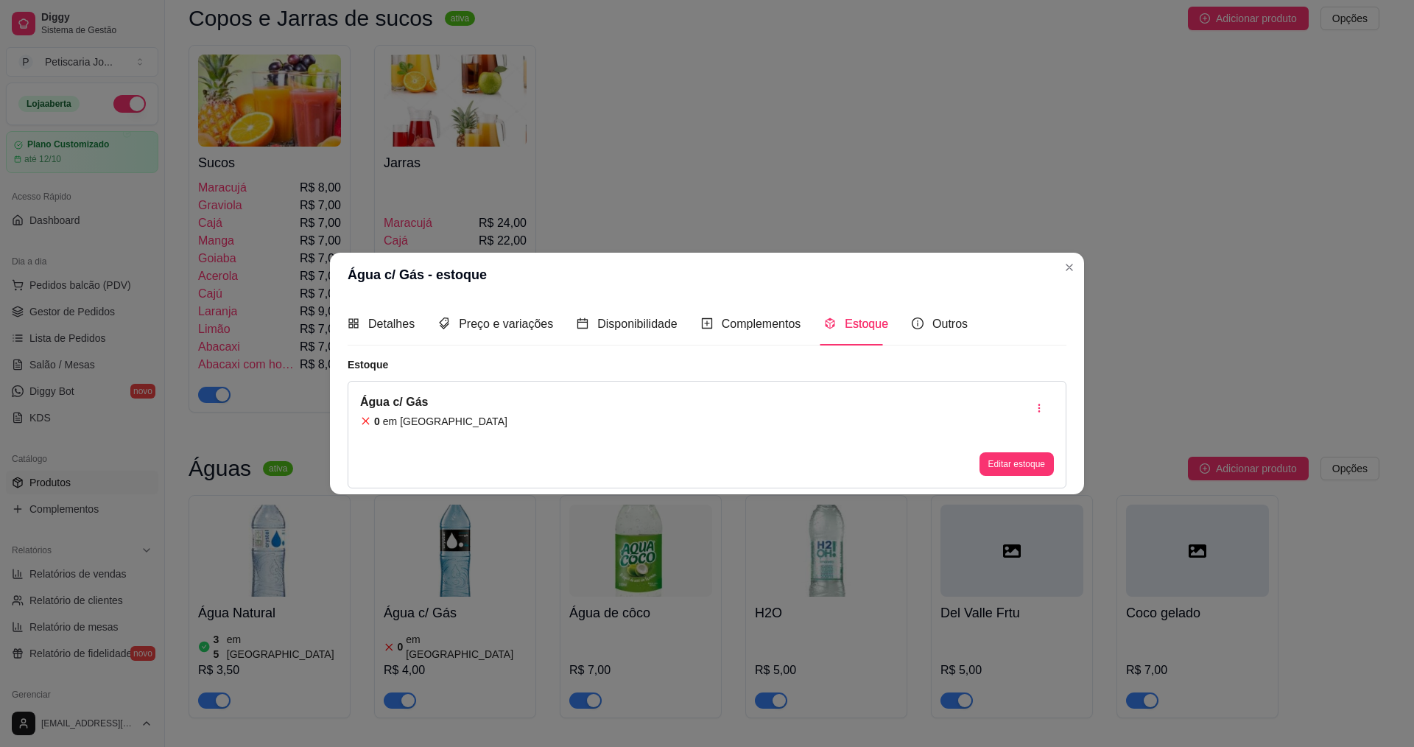
click at [597, 418] on div "Água c/ Gás 0 em estoque Editar estoque" at bounding box center [707, 435] width 719 height 108
click at [372, 420] on div "0 em estoque" at bounding box center [433, 421] width 147 height 15
click at [379, 421] on article "0" at bounding box center [377, 421] width 6 height 15
click at [377, 421] on article "0" at bounding box center [377, 421] width 6 height 15
click at [616, 313] on div "Disponibilidade" at bounding box center [627, 324] width 101 height 42
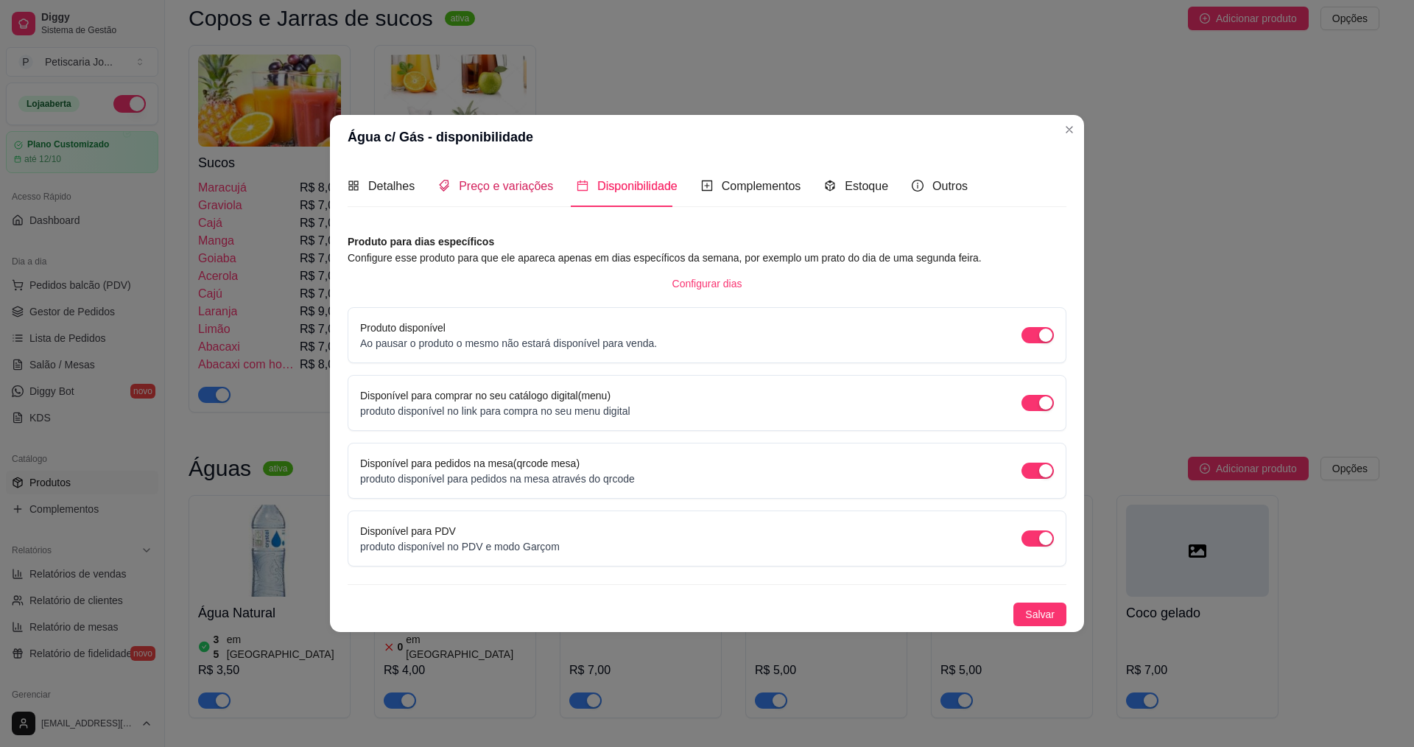
click at [532, 192] on span "Preço e variações" at bounding box center [506, 186] width 94 height 13
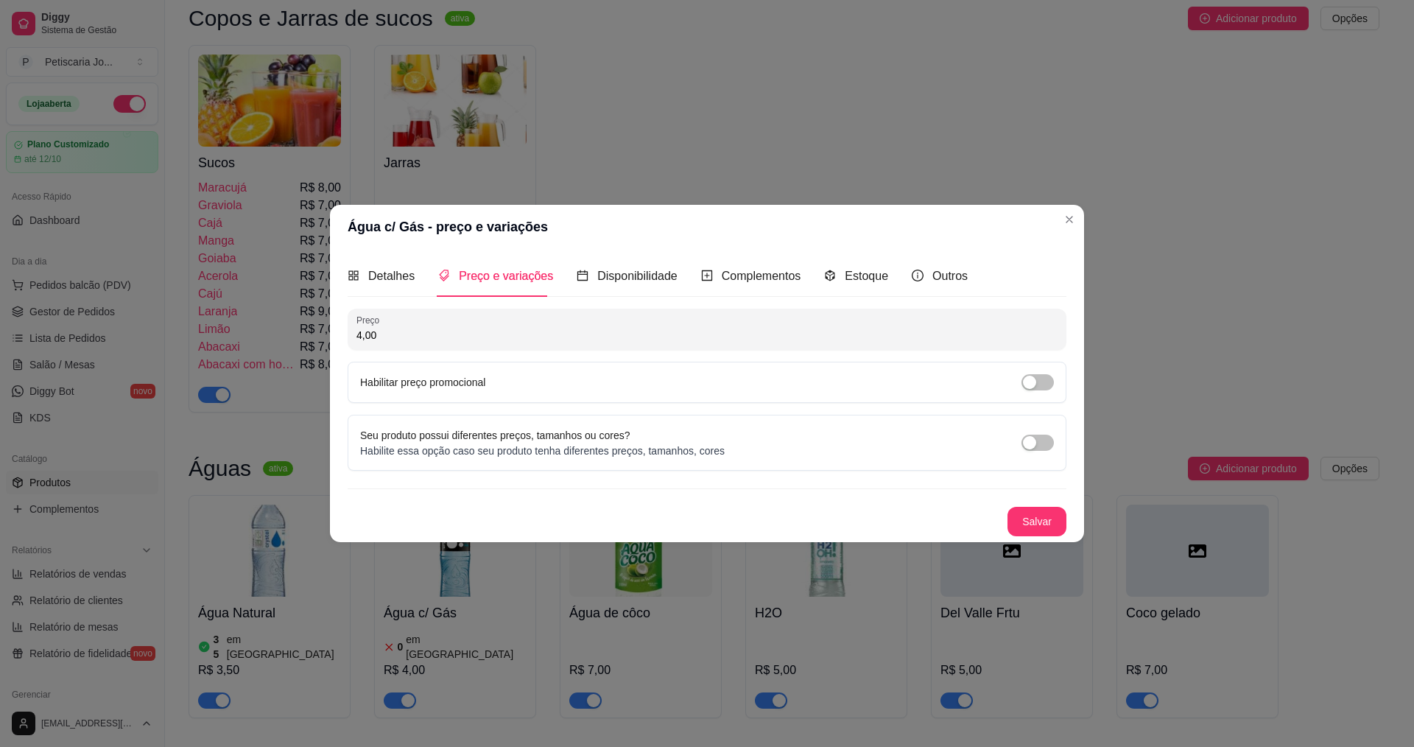
click at [431, 266] on div "Detalhes Preço e variações Disponibilidade Complementos Estoque Outros" at bounding box center [658, 276] width 620 height 42
click at [397, 261] on div "Detalhes" at bounding box center [381, 276] width 67 height 42
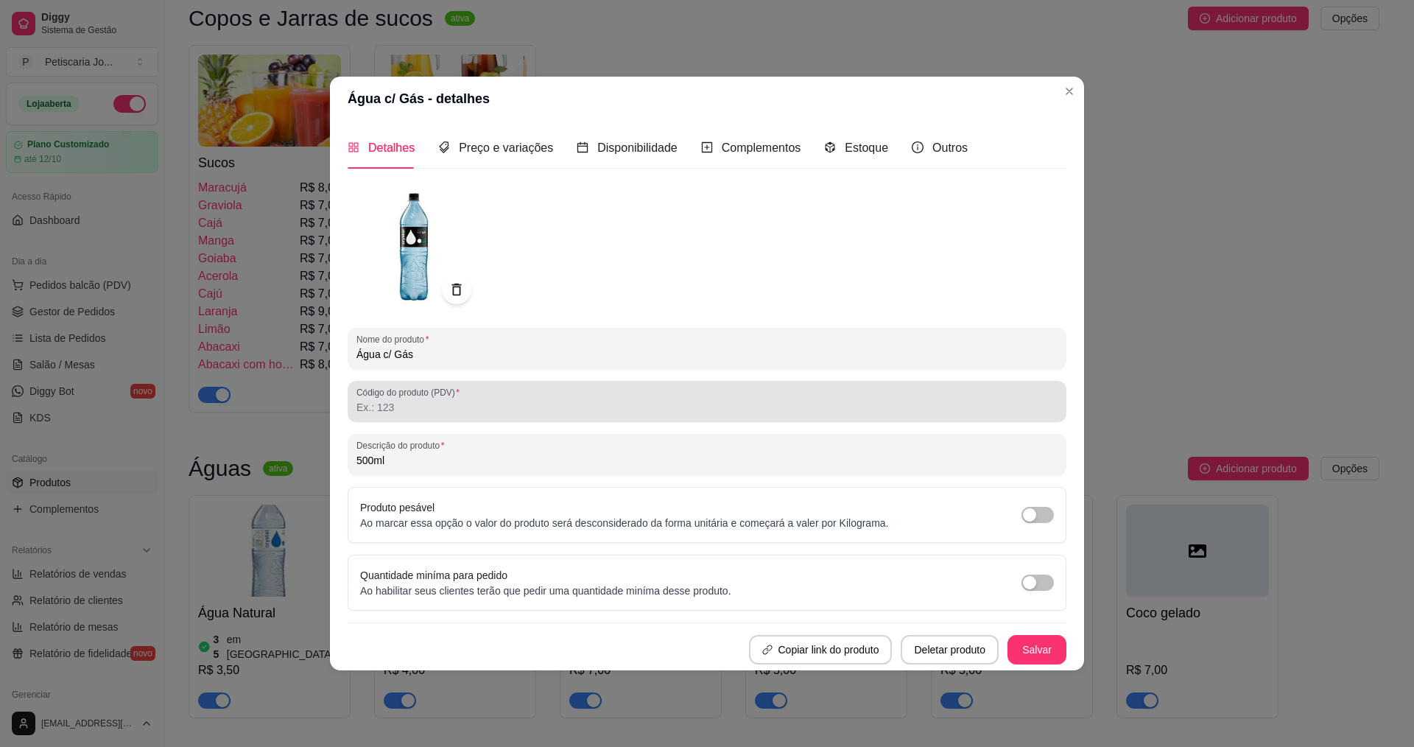
click at [541, 413] on input "Código do produto (PDV)" at bounding box center [706, 407] width 701 height 15
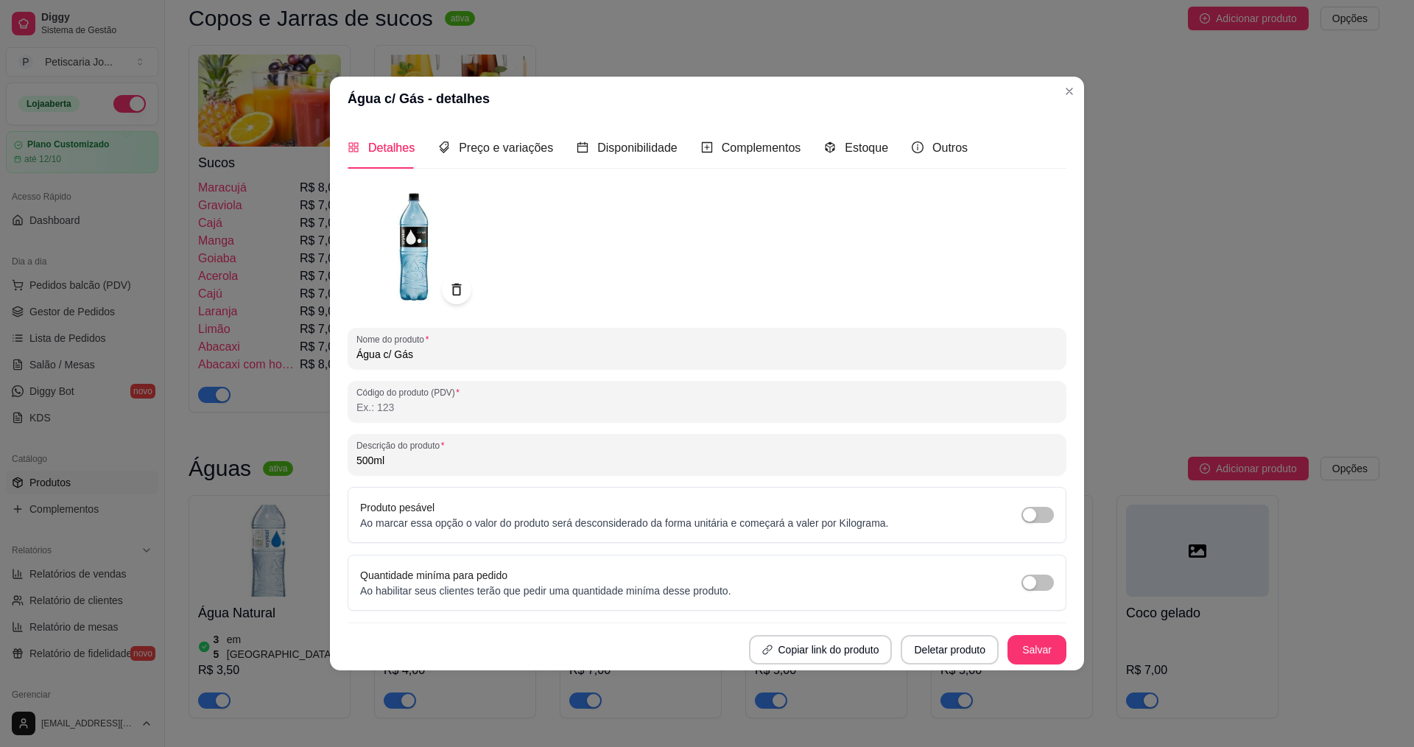
click at [882, 149] on div "Detalhes Preço e variações Disponibilidade Complementos Estoque Outros" at bounding box center [658, 148] width 620 height 42
click at [867, 141] on span "Estoque" at bounding box center [866, 147] width 43 height 13
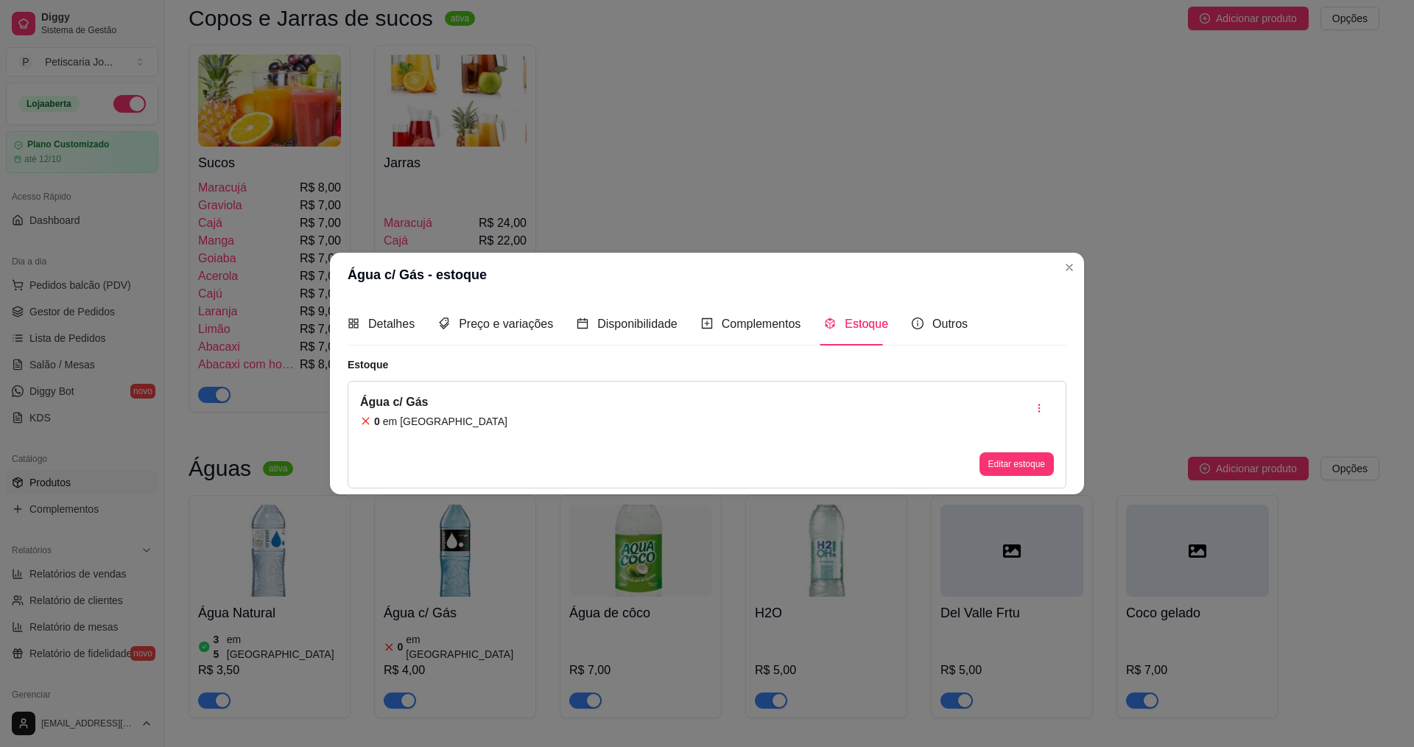
click at [471, 427] on div "Água c/ Gás 0 em estoque Editar estoque" at bounding box center [707, 435] width 719 height 108
click at [364, 419] on icon at bounding box center [365, 420] width 7 height 7
click at [379, 406] on article "Água c/ Gás" at bounding box center [433, 402] width 147 height 18
click at [500, 405] on div "Água c/ Gás 0 em estoque Editar estoque" at bounding box center [707, 435] width 719 height 108
drag, startPoint x: 500, startPoint y: 405, endPoint x: 541, endPoint y: 443, distance: 55.2
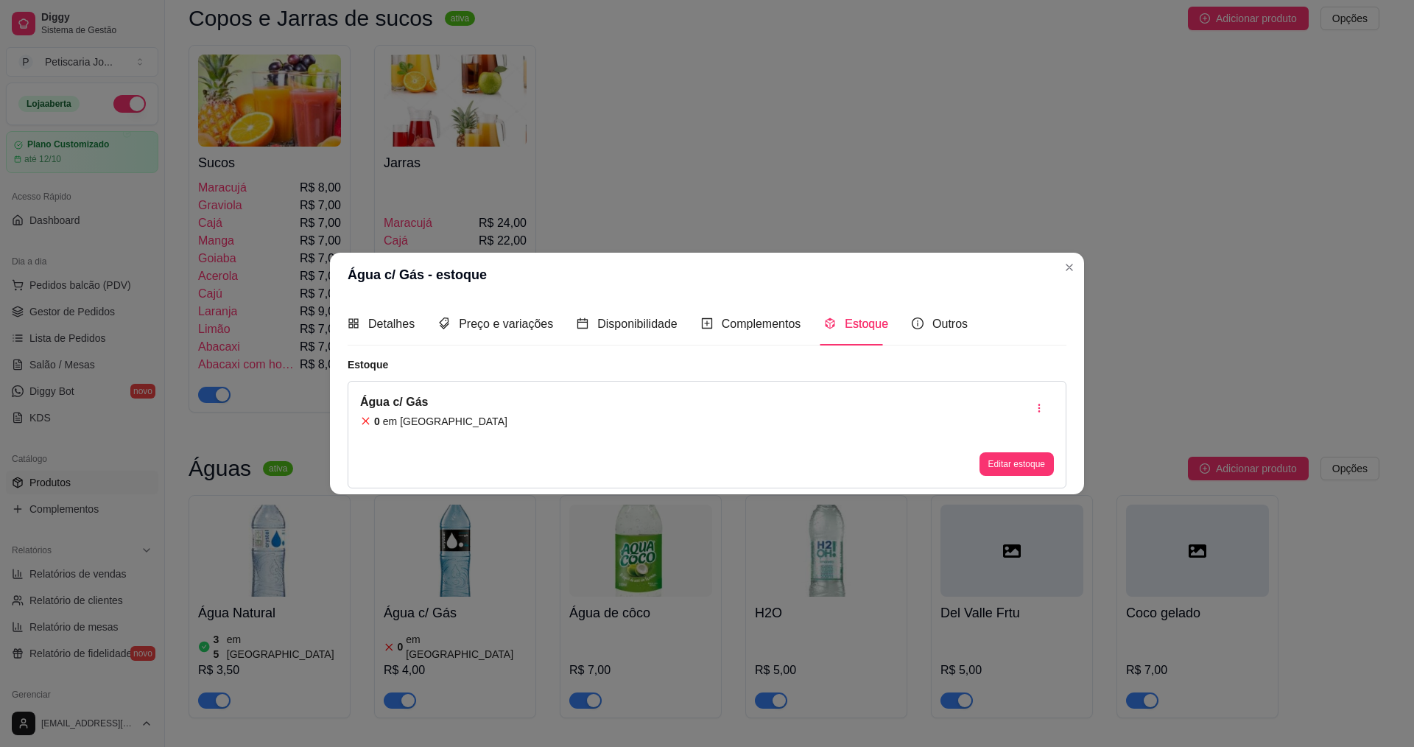
click at [522, 435] on div "Água c/ Gás 0 em estoque Editar estoque" at bounding box center [707, 435] width 719 height 108
click at [1038, 404] on icon "button" at bounding box center [1039, 408] width 10 height 10
click at [1003, 443] on span "Desvincular estoque" at bounding box center [1048, 444] width 108 height 15
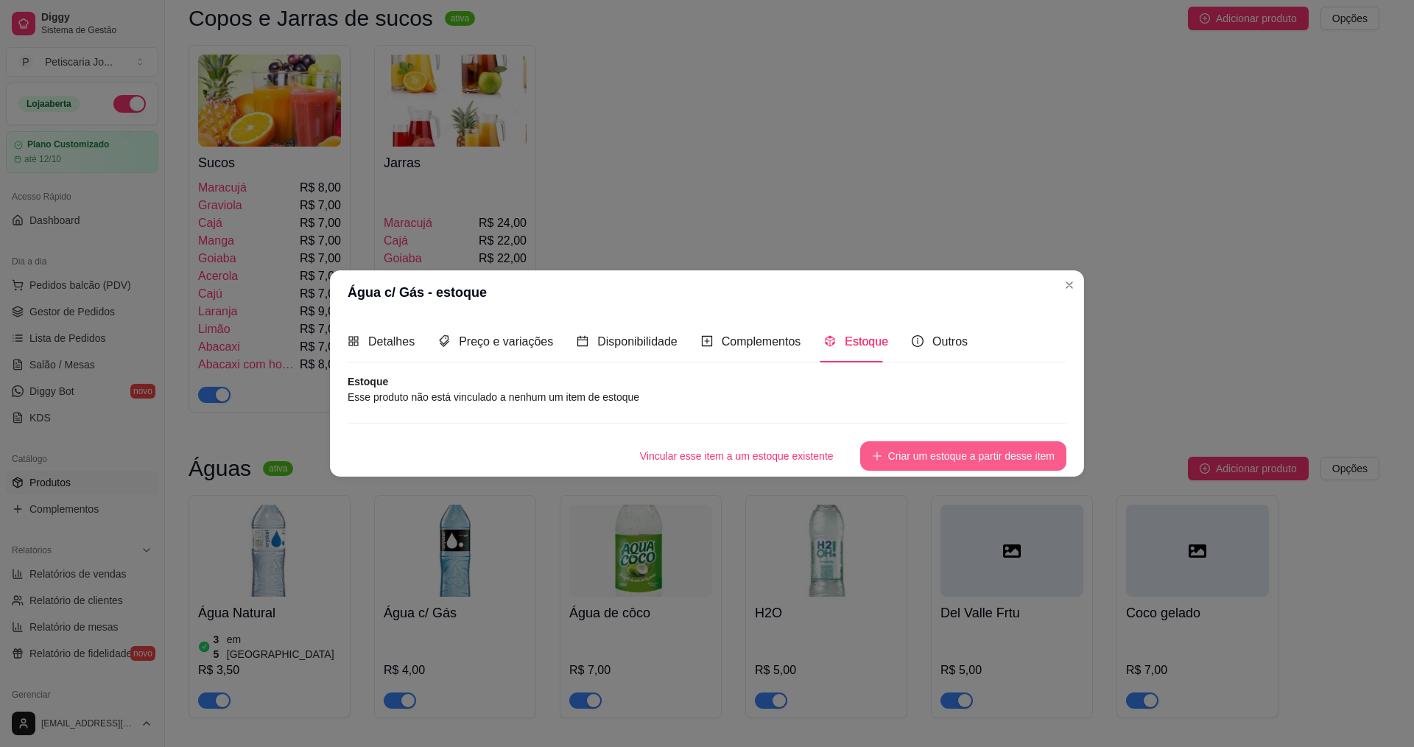
click at [999, 460] on button "Criar um estoque a partir desse item" at bounding box center [963, 455] width 206 height 29
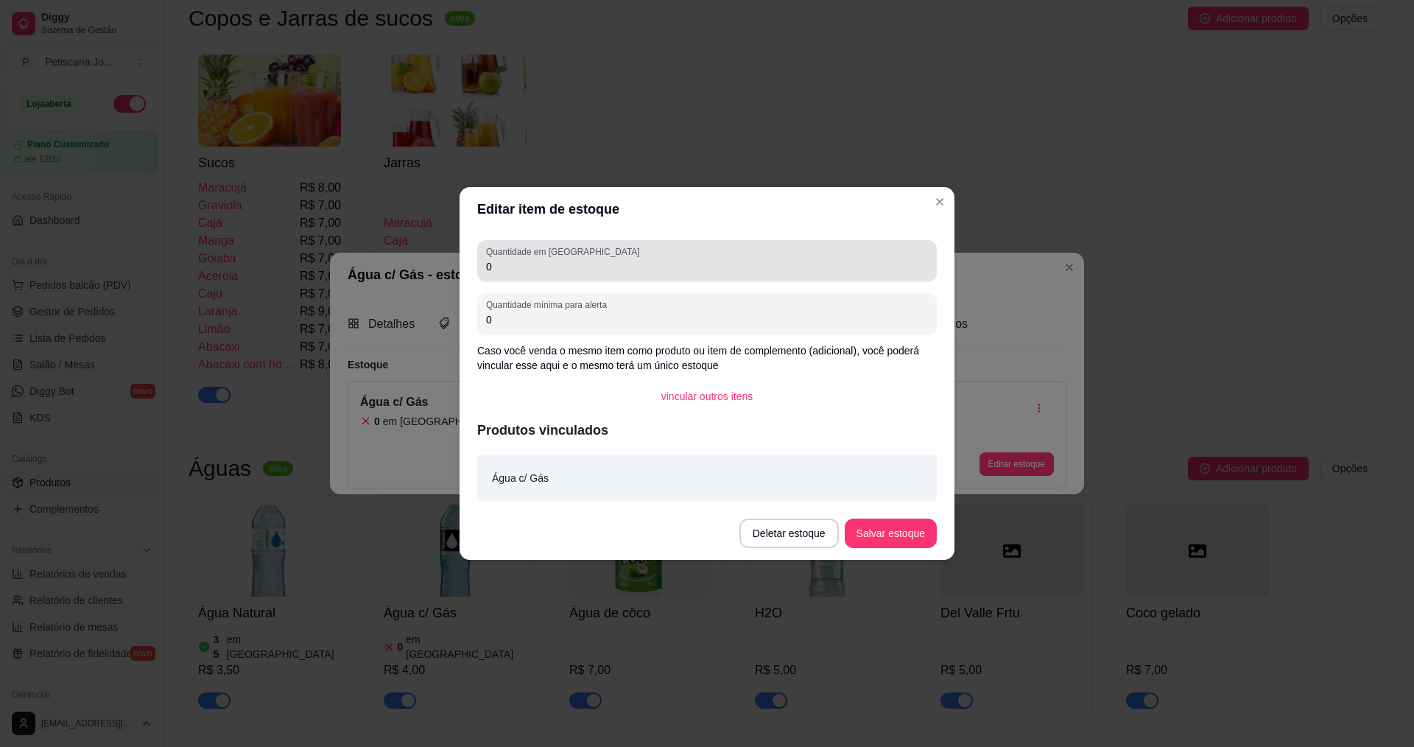
click at [575, 280] on div "Quantidade em estoque 0" at bounding box center [707, 260] width 460 height 41
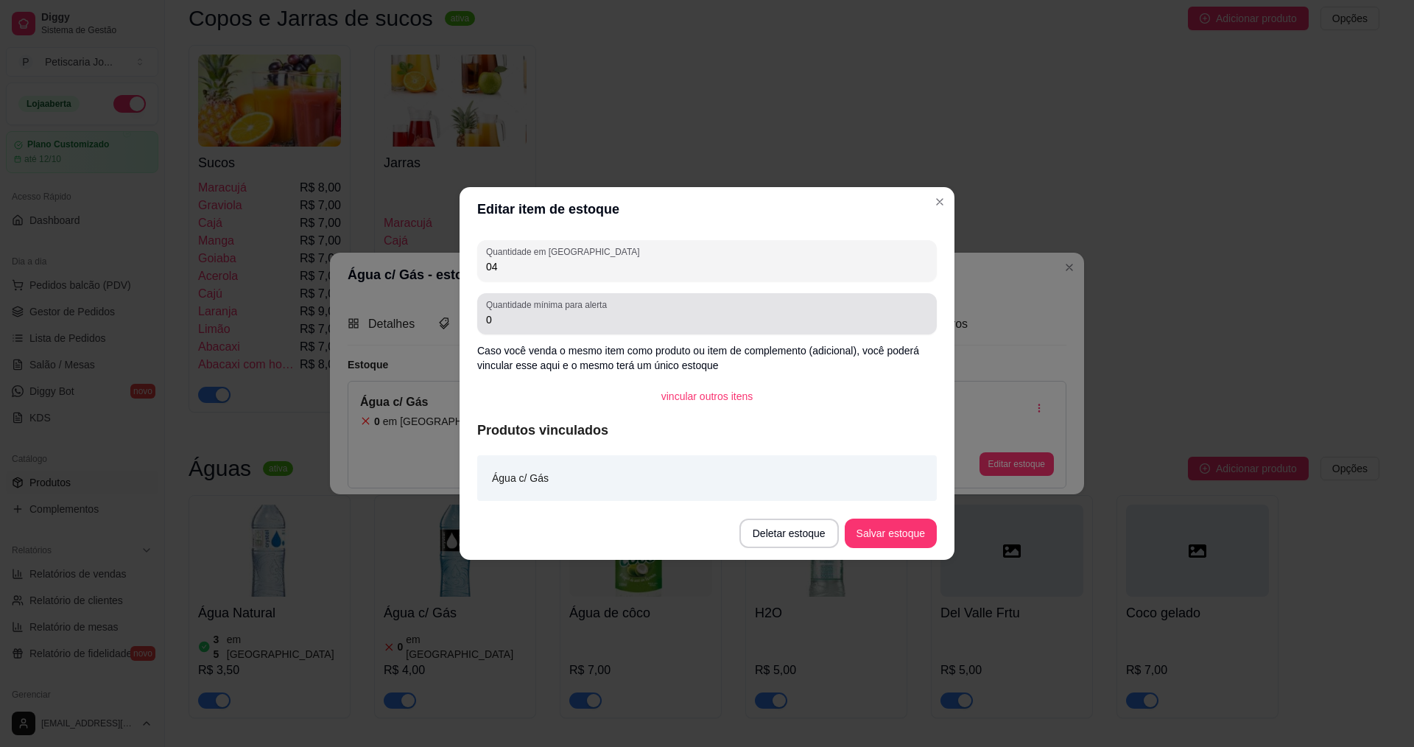
type input "0"
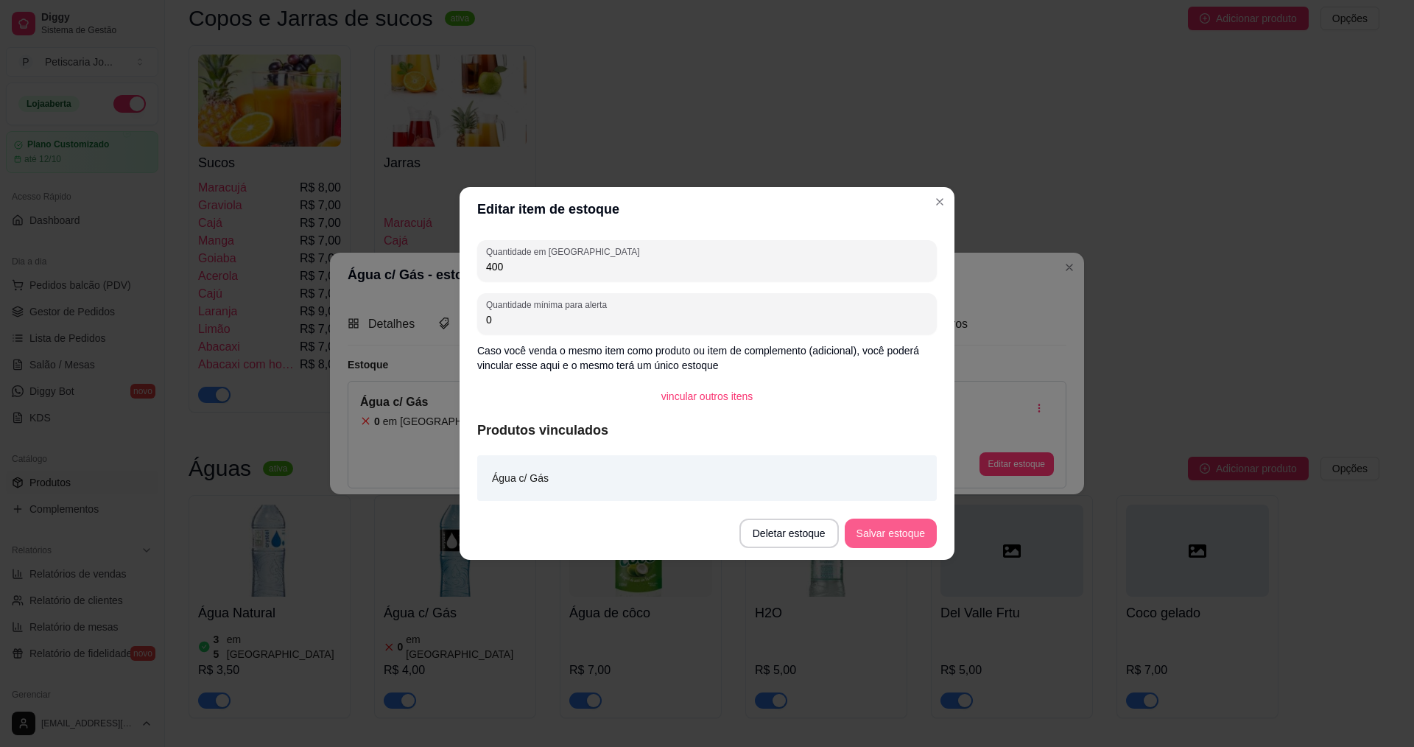
type input "400"
click at [901, 524] on button "Salvar estoque" at bounding box center [891, 533] width 90 height 29
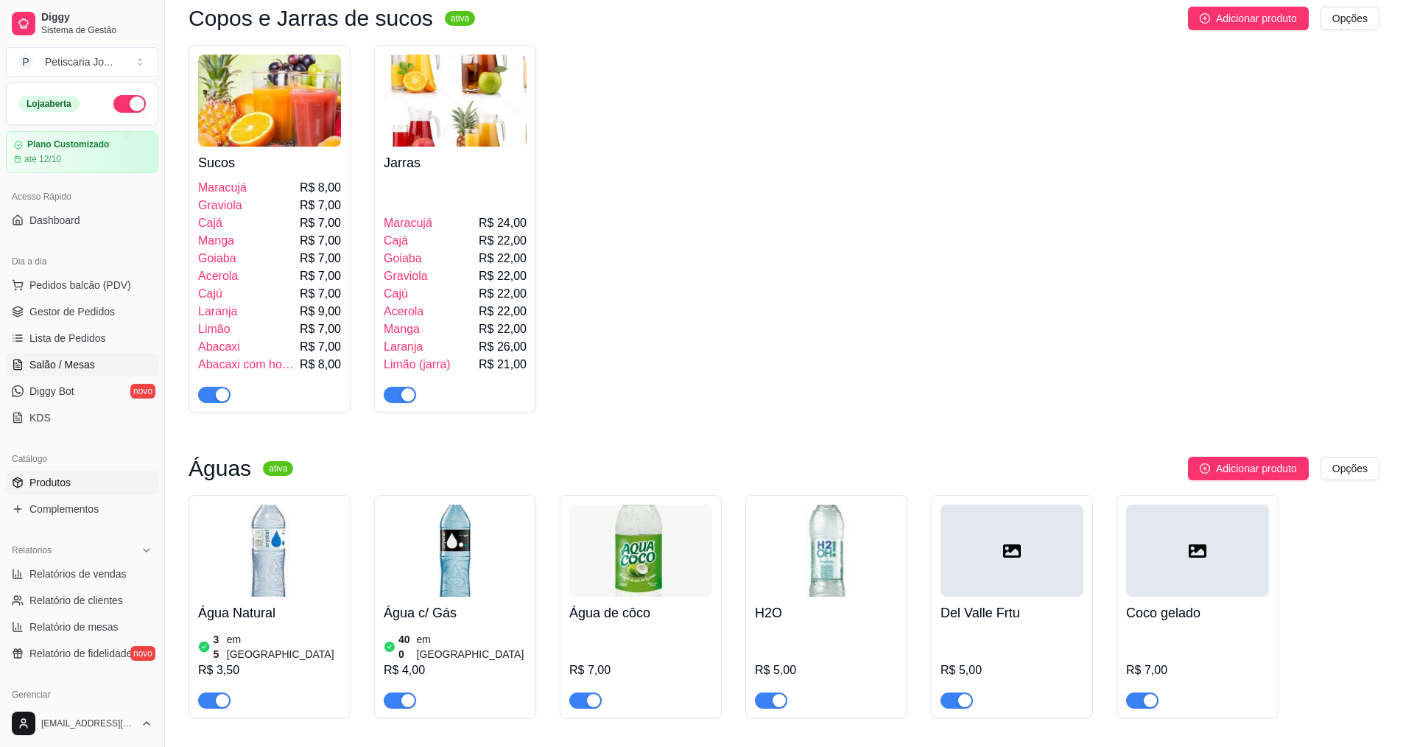
click at [74, 357] on span "Salão / Mesas" at bounding box center [62, 364] width 66 height 15
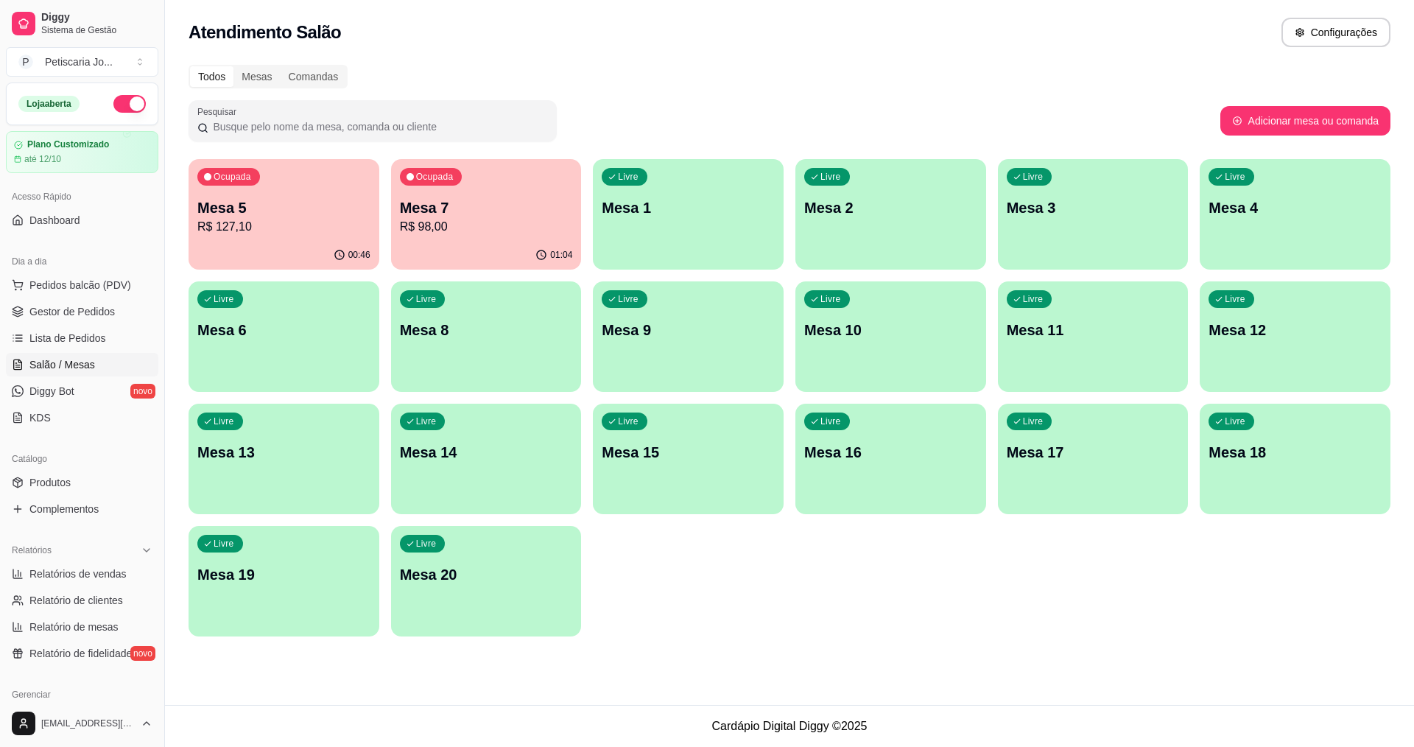
click at [420, 202] on p "Mesa 7" at bounding box center [486, 207] width 173 height 21
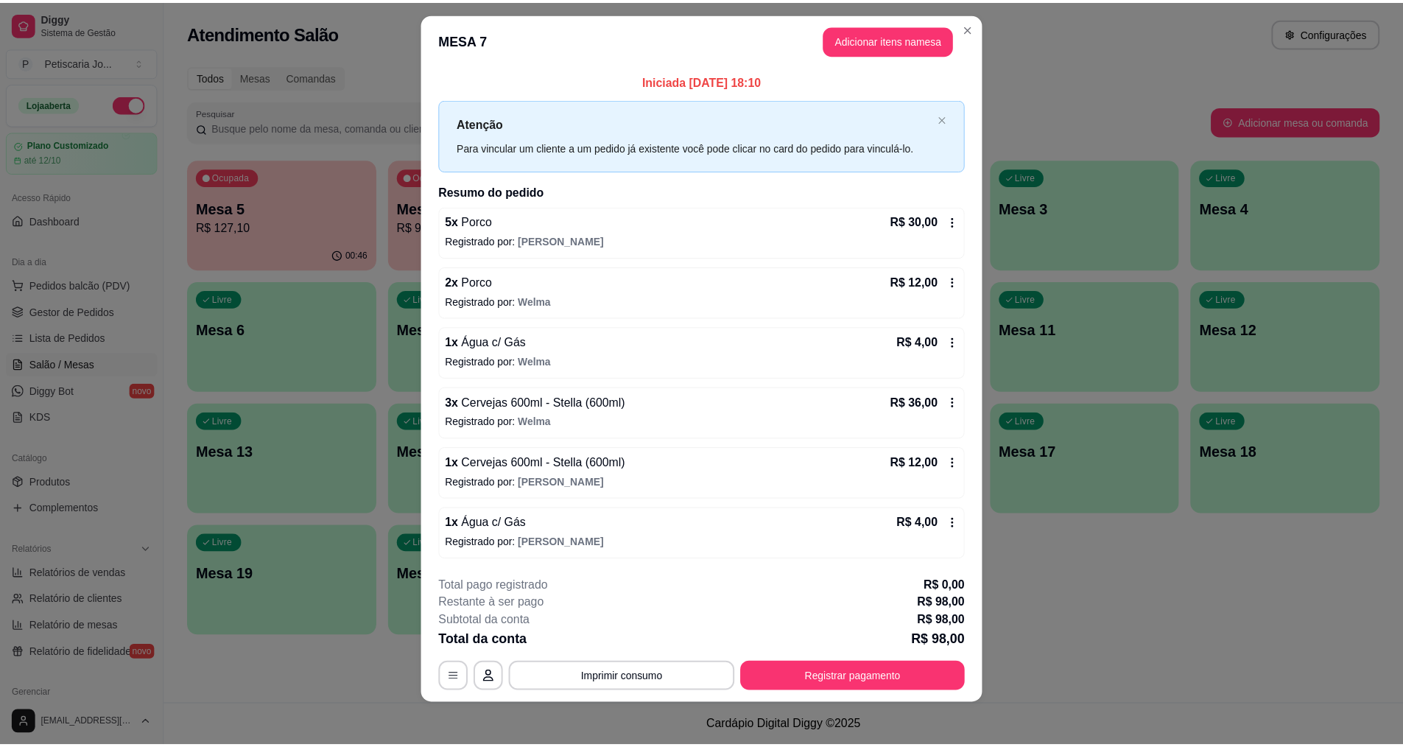
scroll to position [19, 0]
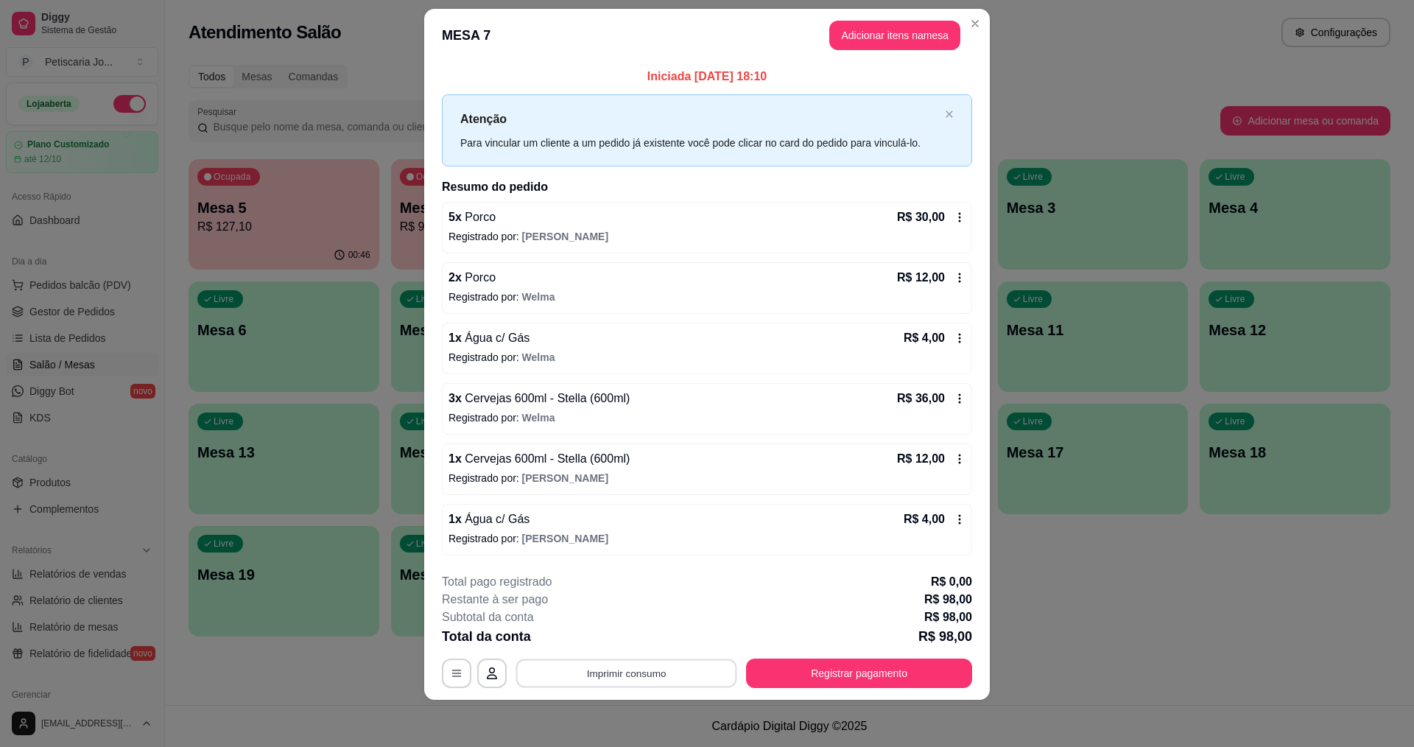
click at [663, 672] on button "Imprimir consumo" at bounding box center [626, 672] width 221 height 29
click at [639, 630] on button "IMPRESSORA" at bounding box center [625, 640] width 107 height 24
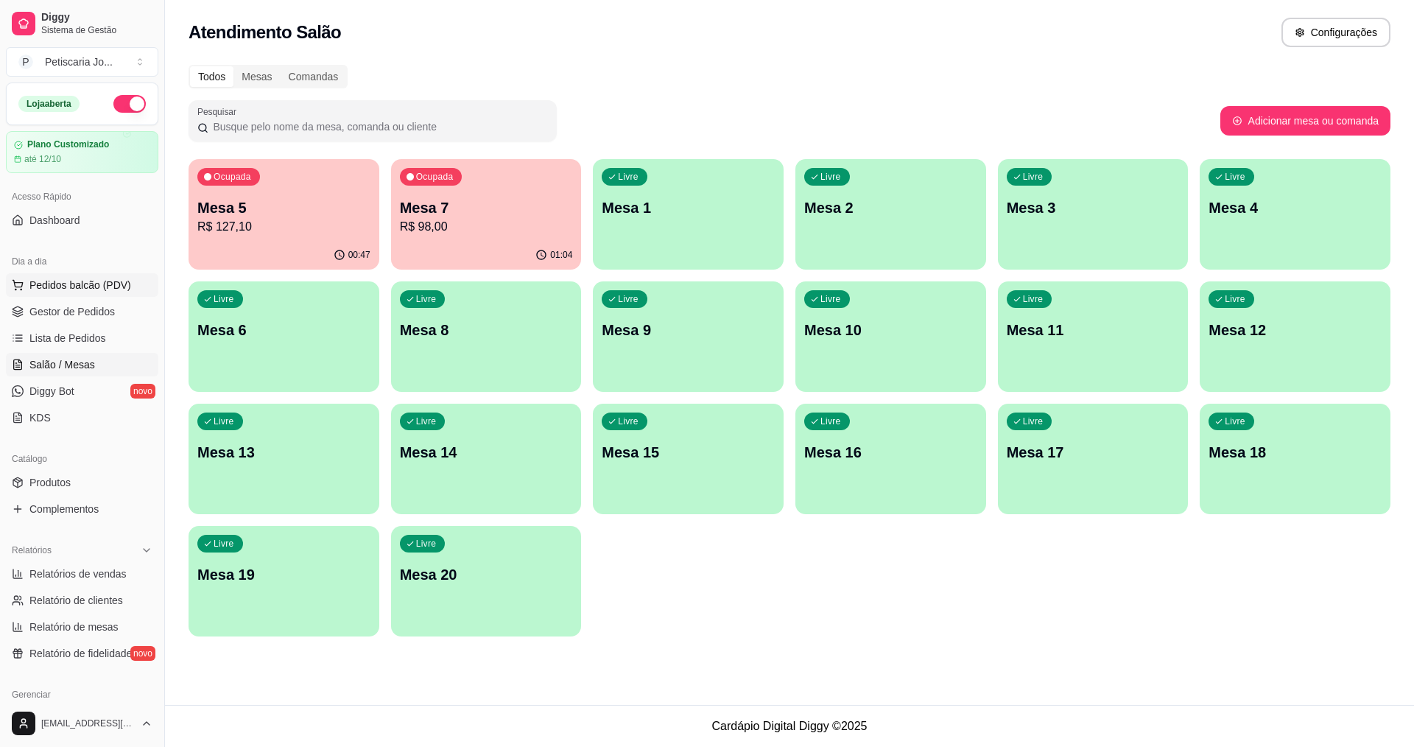
click at [108, 294] on button "Pedidos balcão (PDV)" at bounding box center [82, 285] width 152 height 24
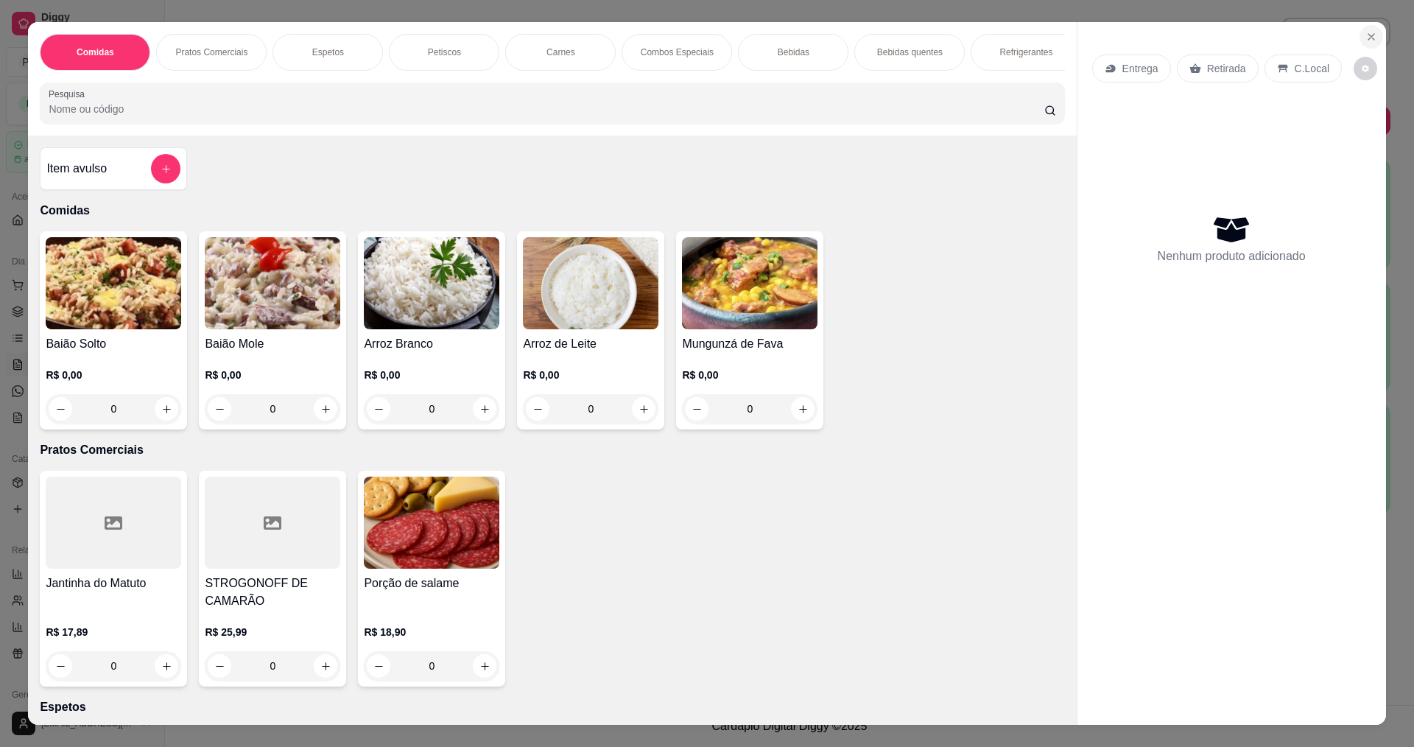
click at [1368, 40] on icon "Close" at bounding box center [1371, 37] width 6 height 6
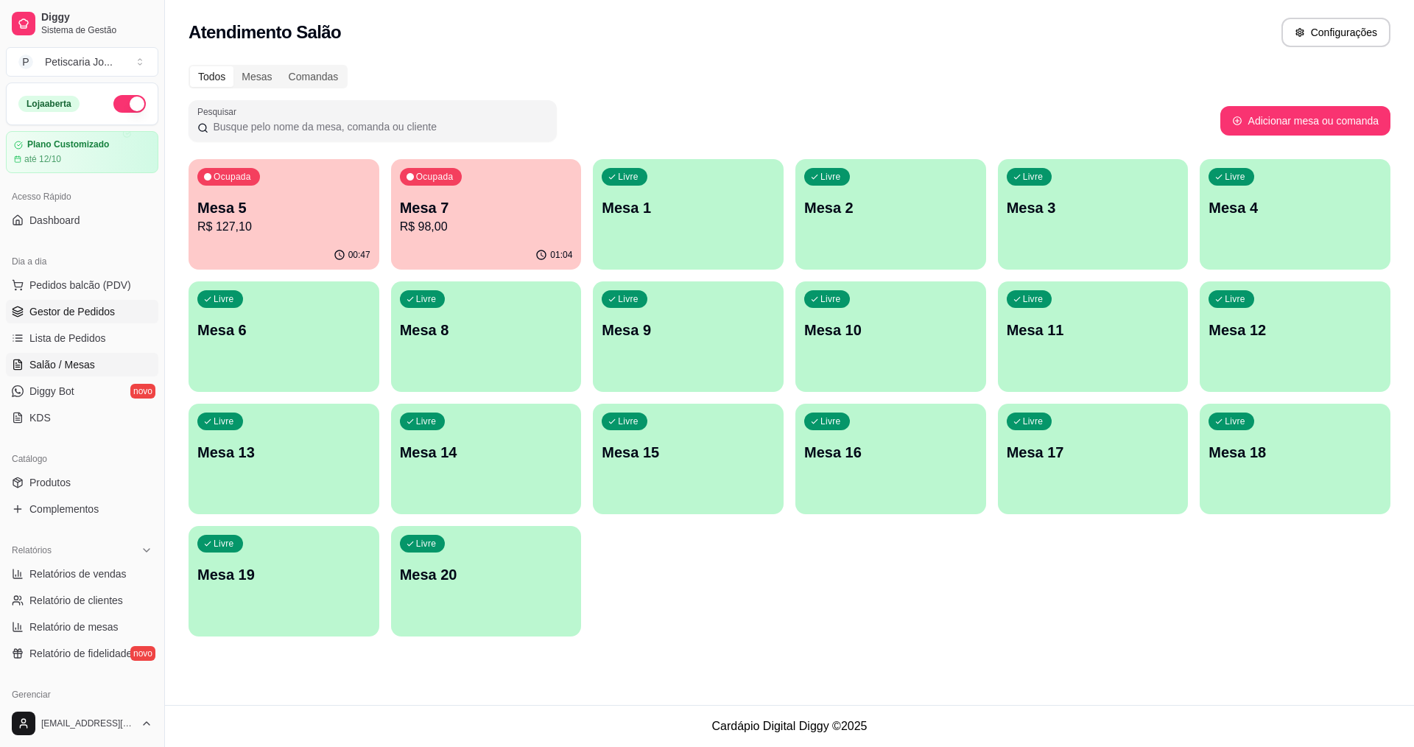
click at [94, 312] on span "Gestor de Pedidos" at bounding box center [71, 311] width 85 height 15
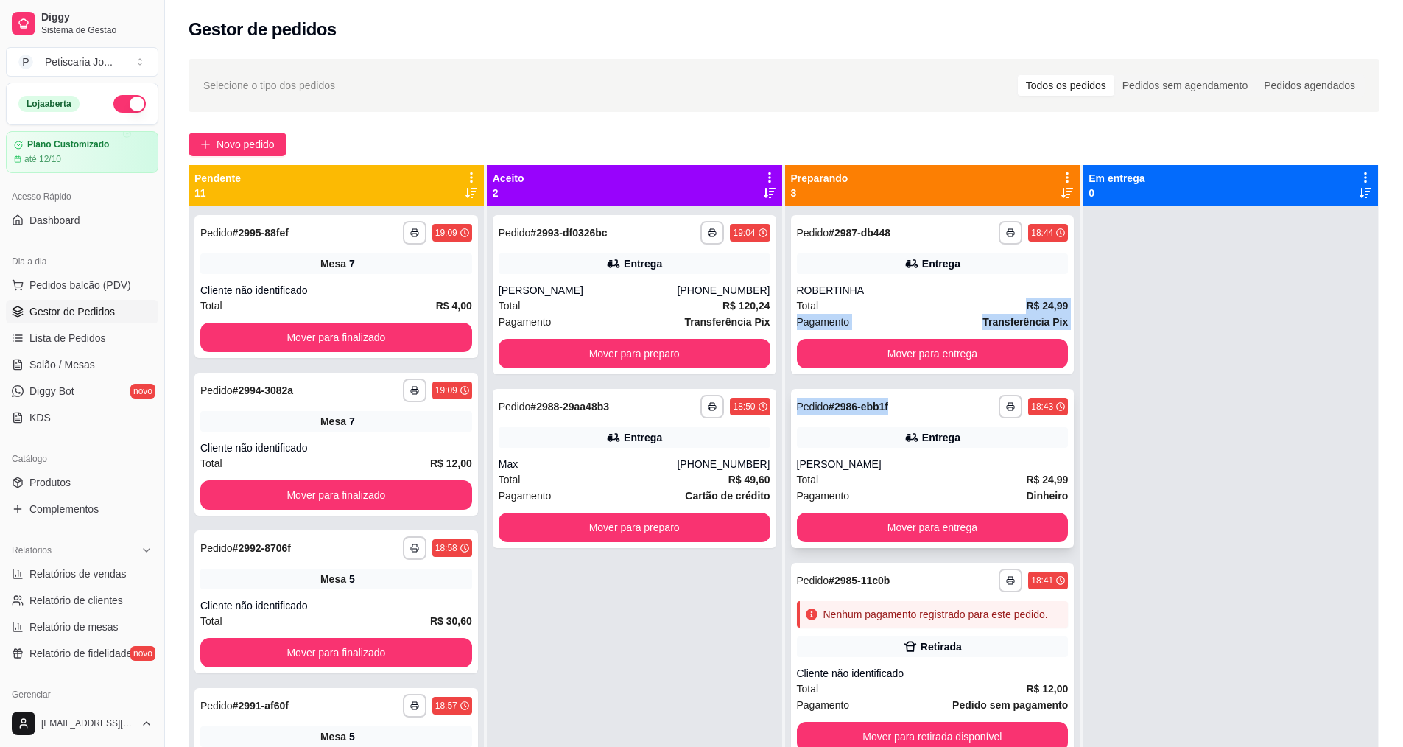
drag, startPoint x: 887, startPoint y: 306, endPoint x: 888, endPoint y: 396, distance: 89.9
click at [888, 396] on div "**********" at bounding box center [932, 579] width 295 height 747
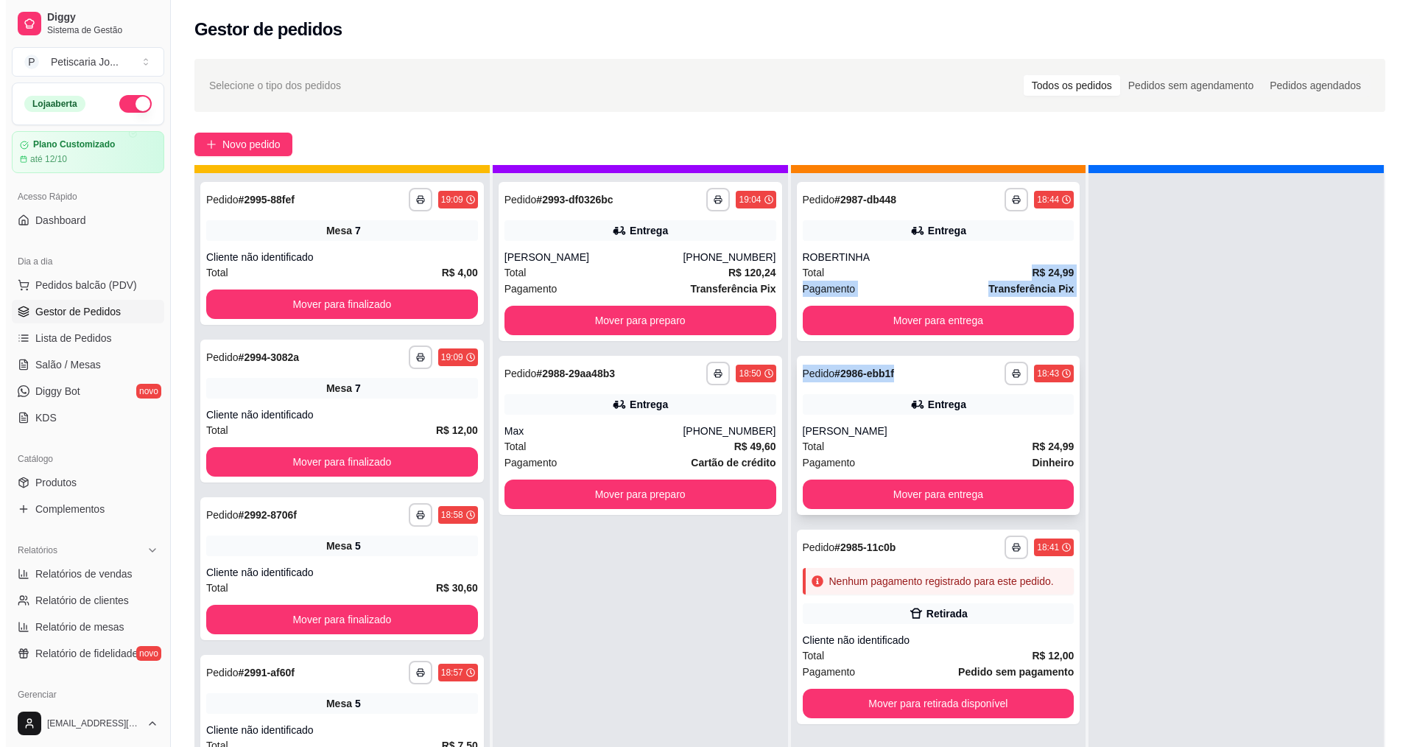
scroll to position [41, 0]
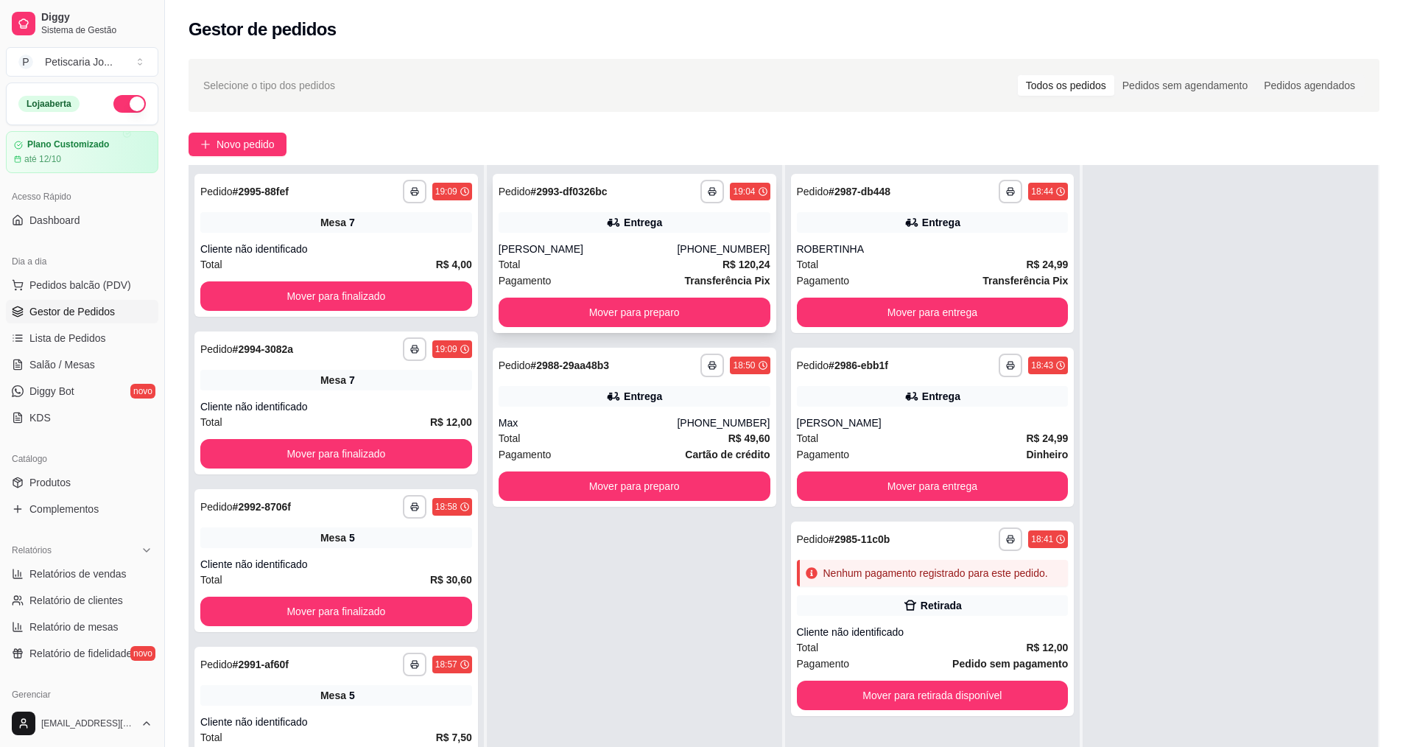
click at [667, 236] on div "**********" at bounding box center [635, 253] width 284 height 159
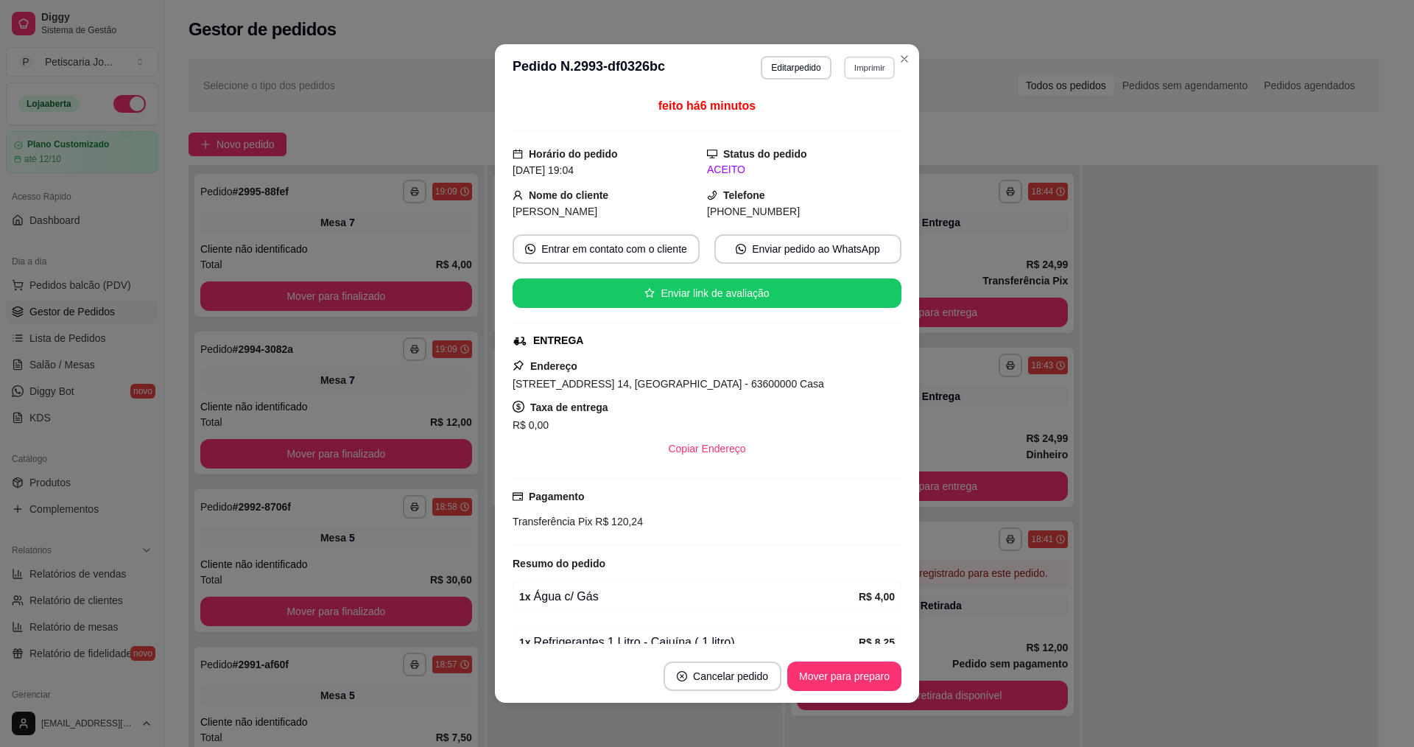
click at [851, 68] on button "Imprimir" at bounding box center [869, 67] width 51 height 23
click at [831, 118] on button "IMPRESSORA" at bounding box center [837, 119] width 103 height 23
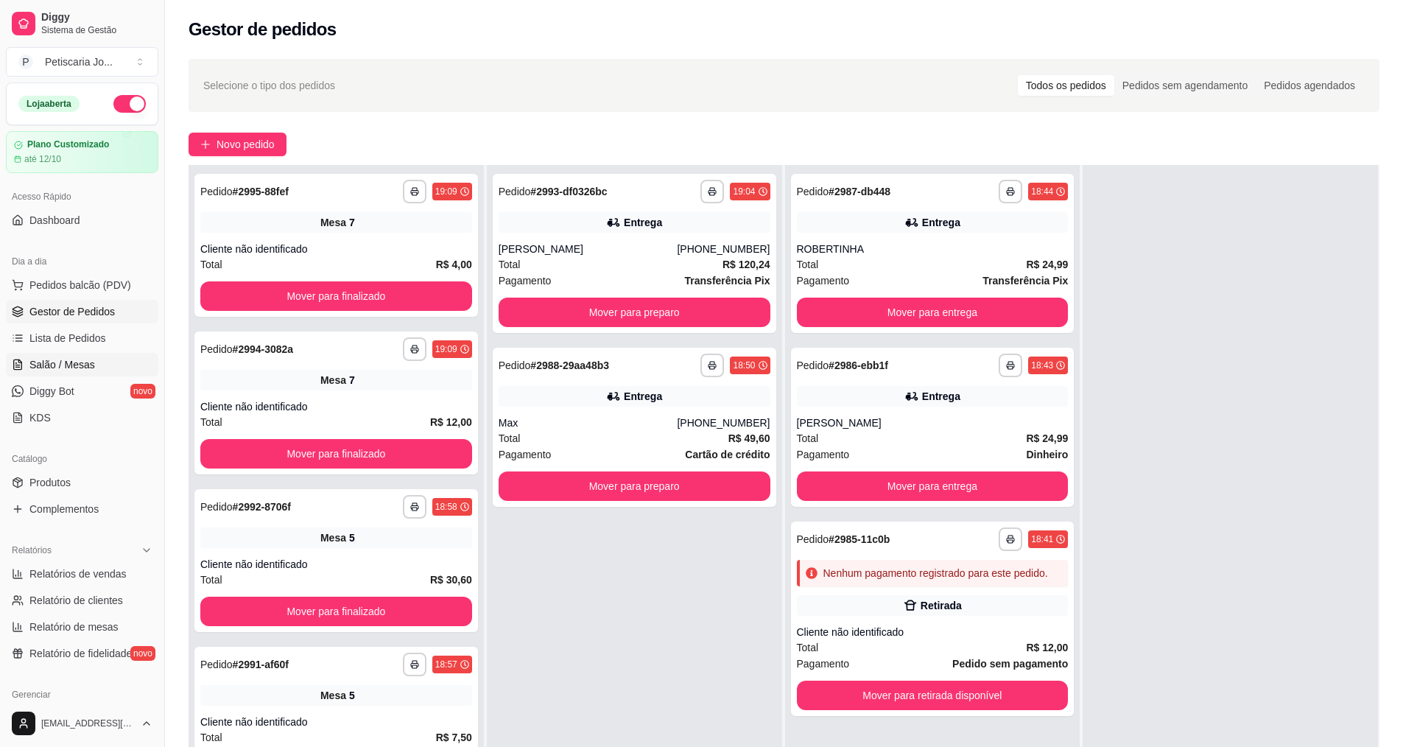
click at [104, 368] on link "Salão / Mesas" at bounding box center [82, 365] width 152 height 24
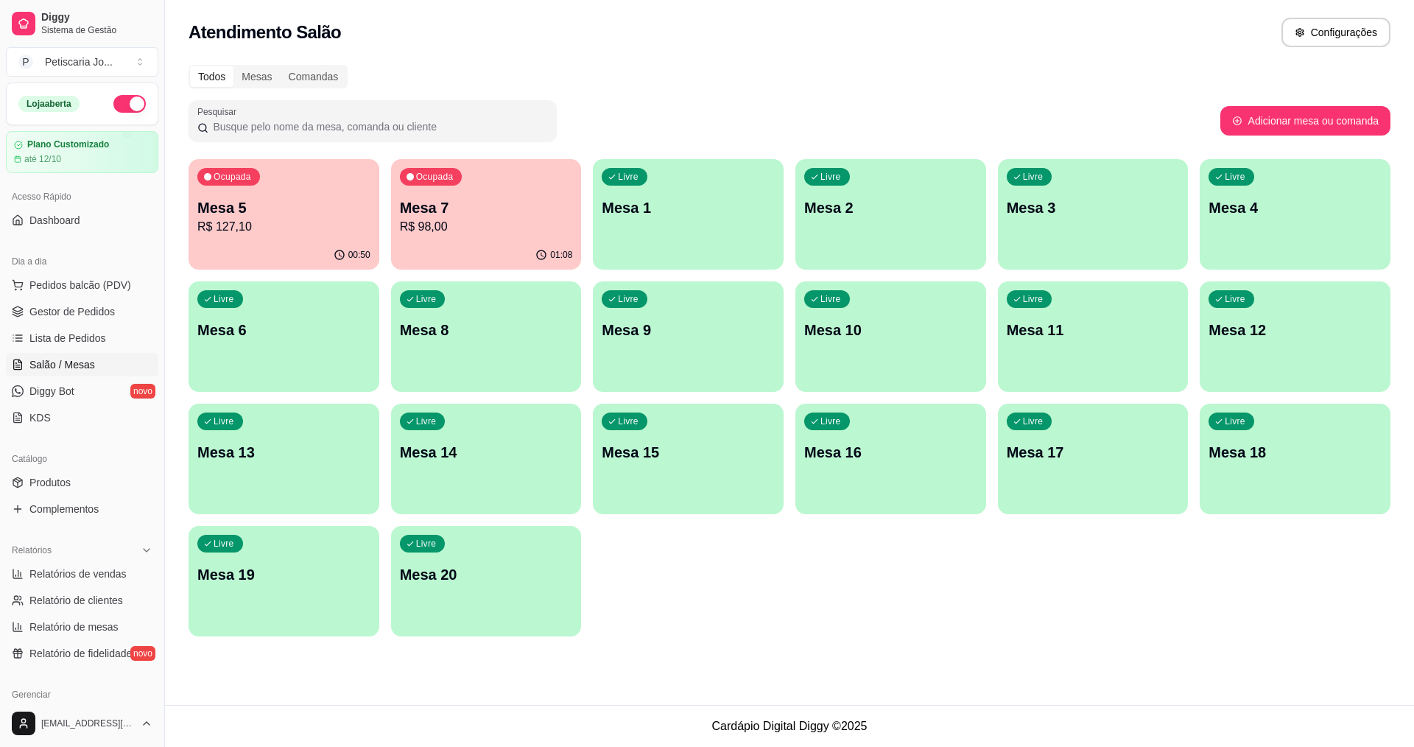
click at [446, 228] on p "R$ 98,00" at bounding box center [486, 227] width 173 height 18
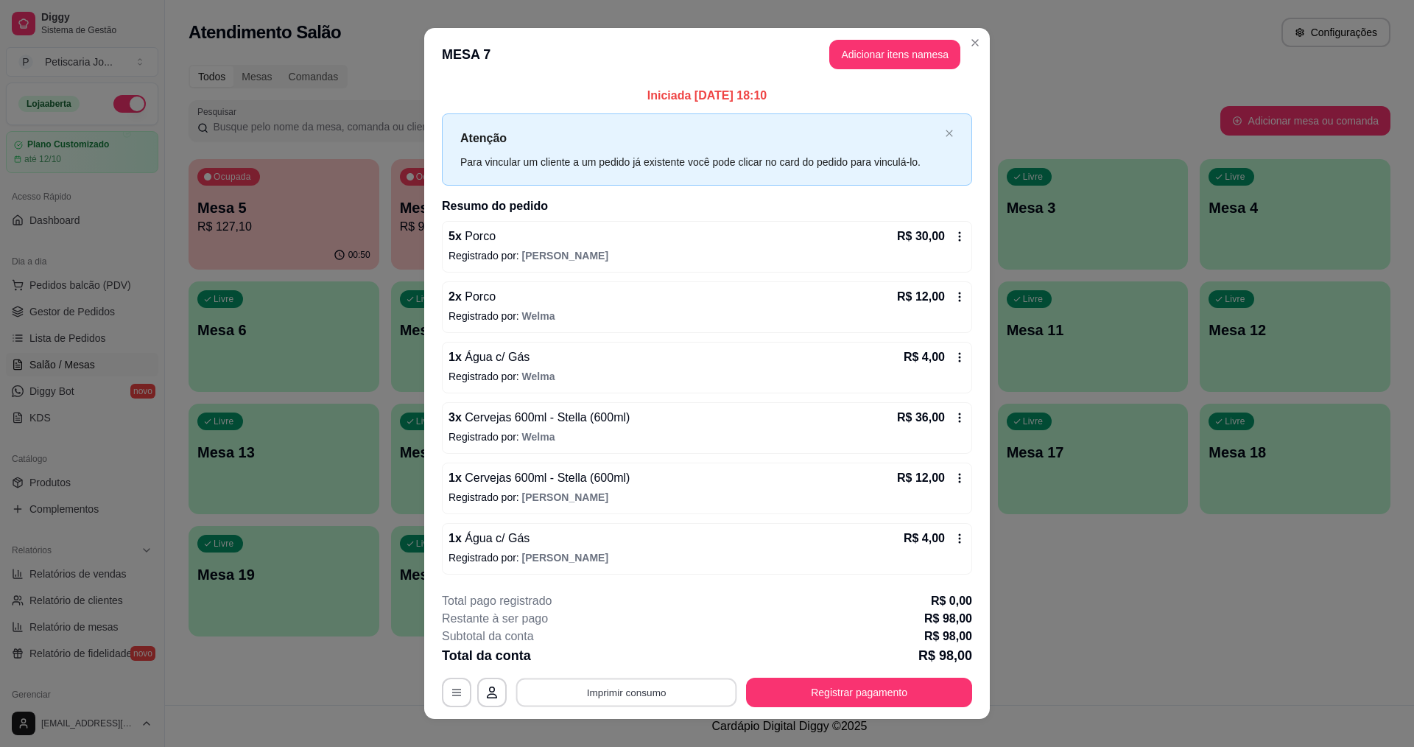
click at [544, 688] on button "Imprimir consumo" at bounding box center [626, 692] width 221 height 29
click at [562, 661] on div "Total da conta R$ 98,00" at bounding box center [707, 655] width 530 height 21
click at [552, 679] on button "Imprimir consumo" at bounding box center [627, 692] width 228 height 29
click at [586, 649] on button "IMPRESSORA" at bounding box center [625, 659] width 107 height 24
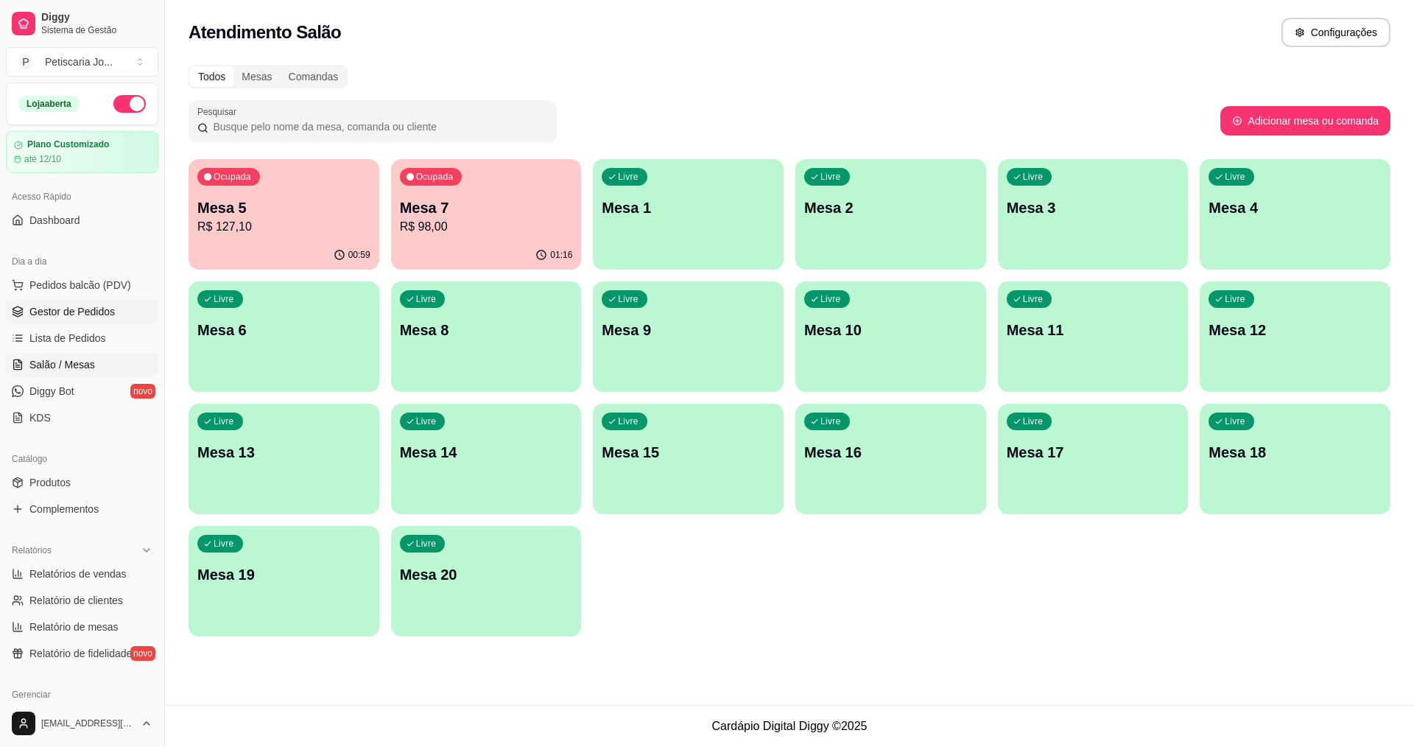
click at [83, 309] on span "Gestor de Pedidos" at bounding box center [71, 311] width 85 height 15
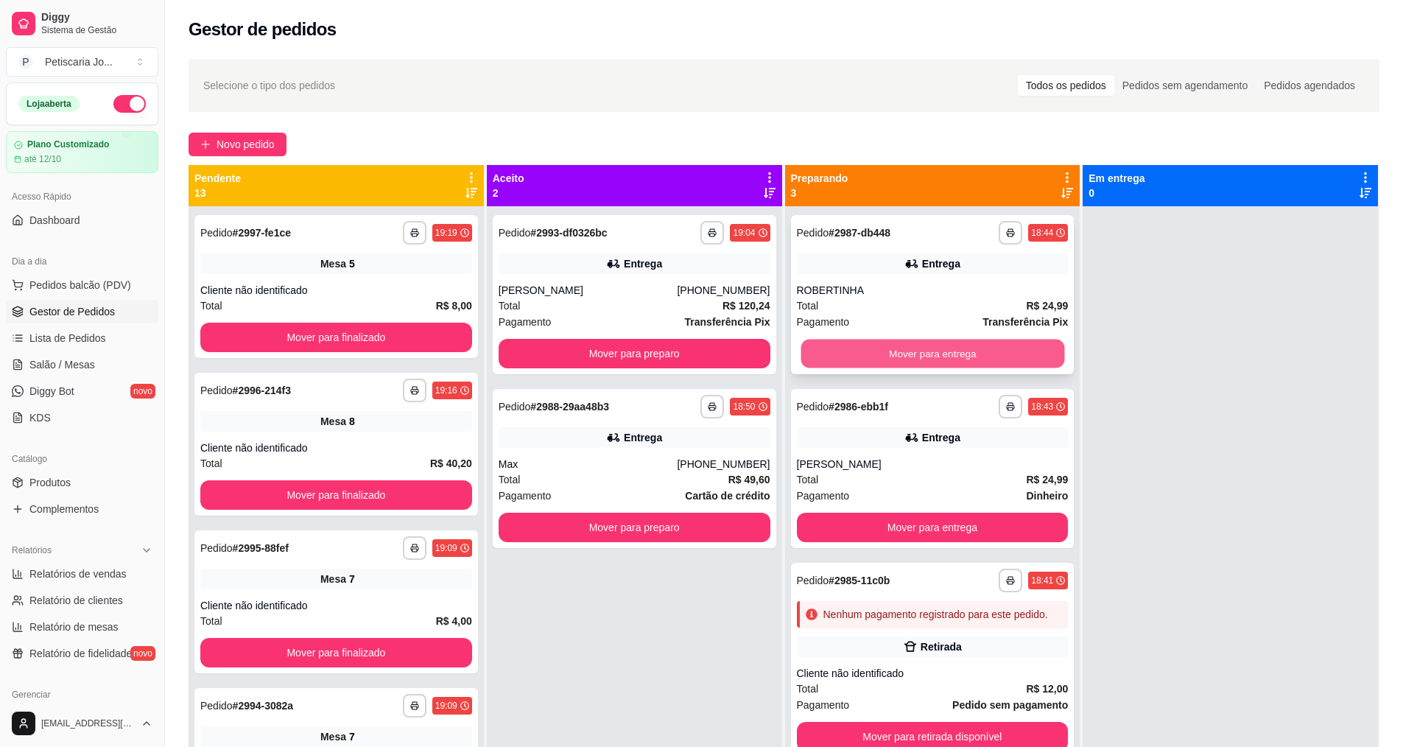
click at [985, 364] on button "Mover para entrega" at bounding box center [933, 354] width 264 height 29
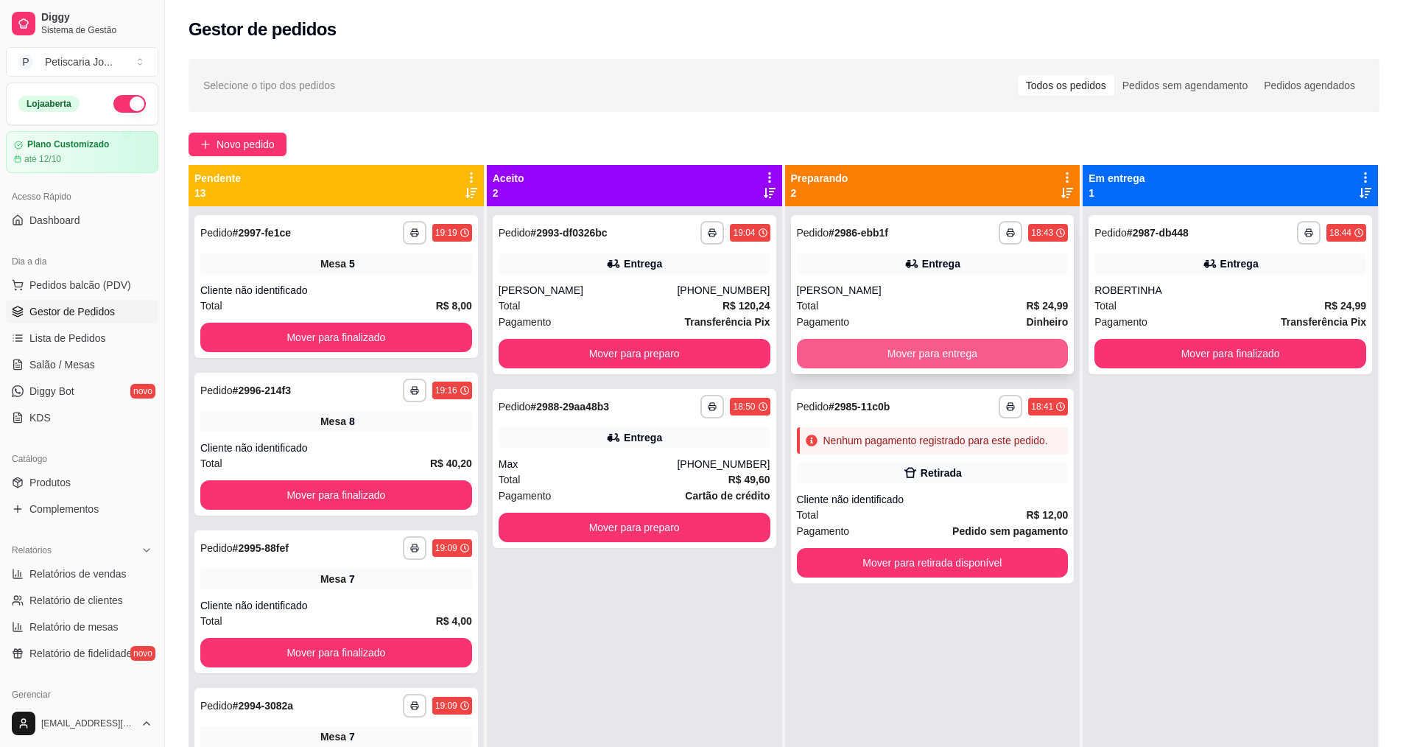
click at [985, 362] on button "Mover para entrega" at bounding box center [933, 353] width 272 height 29
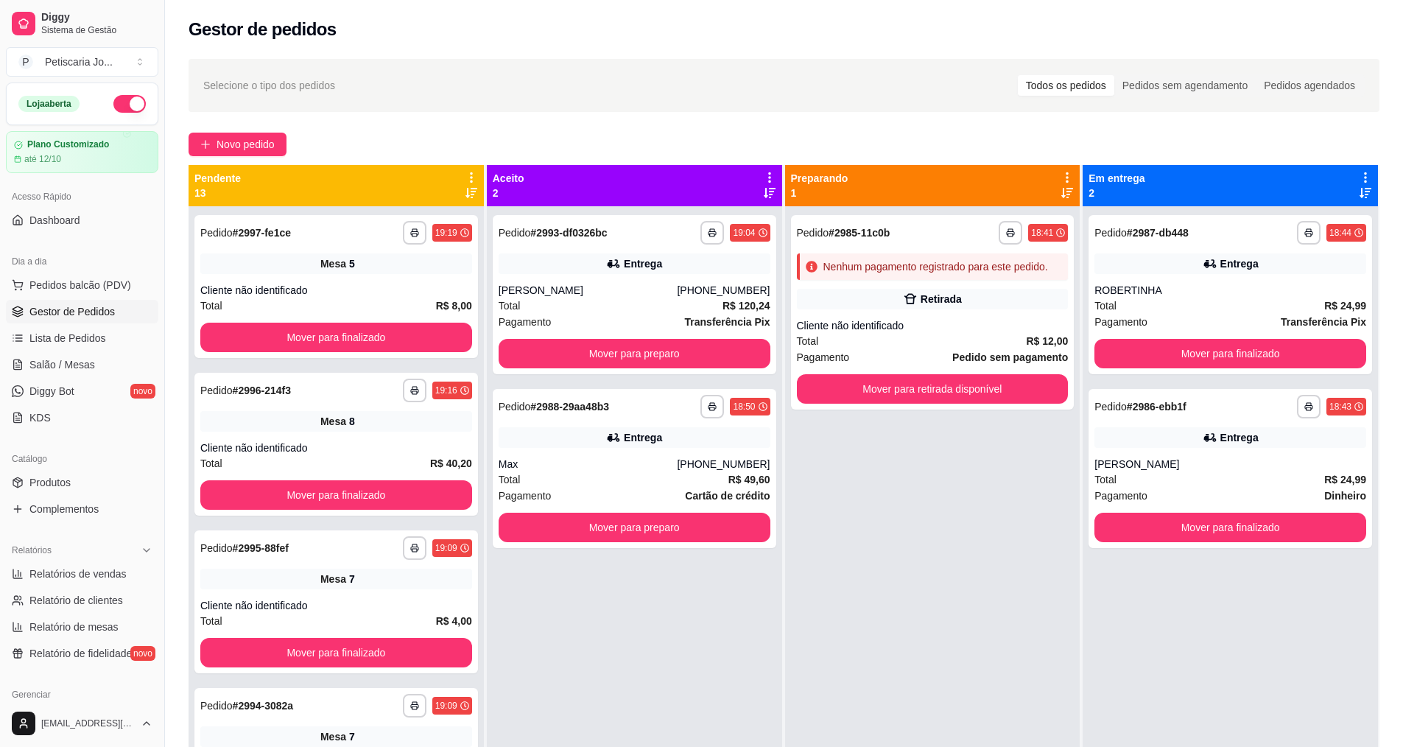
click at [985, 362] on strong "Pedido sem pagamento" at bounding box center [1010, 357] width 116 height 12
click at [987, 396] on button "Mover para retirada disponível" at bounding box center [933, 389] width 264 height 29
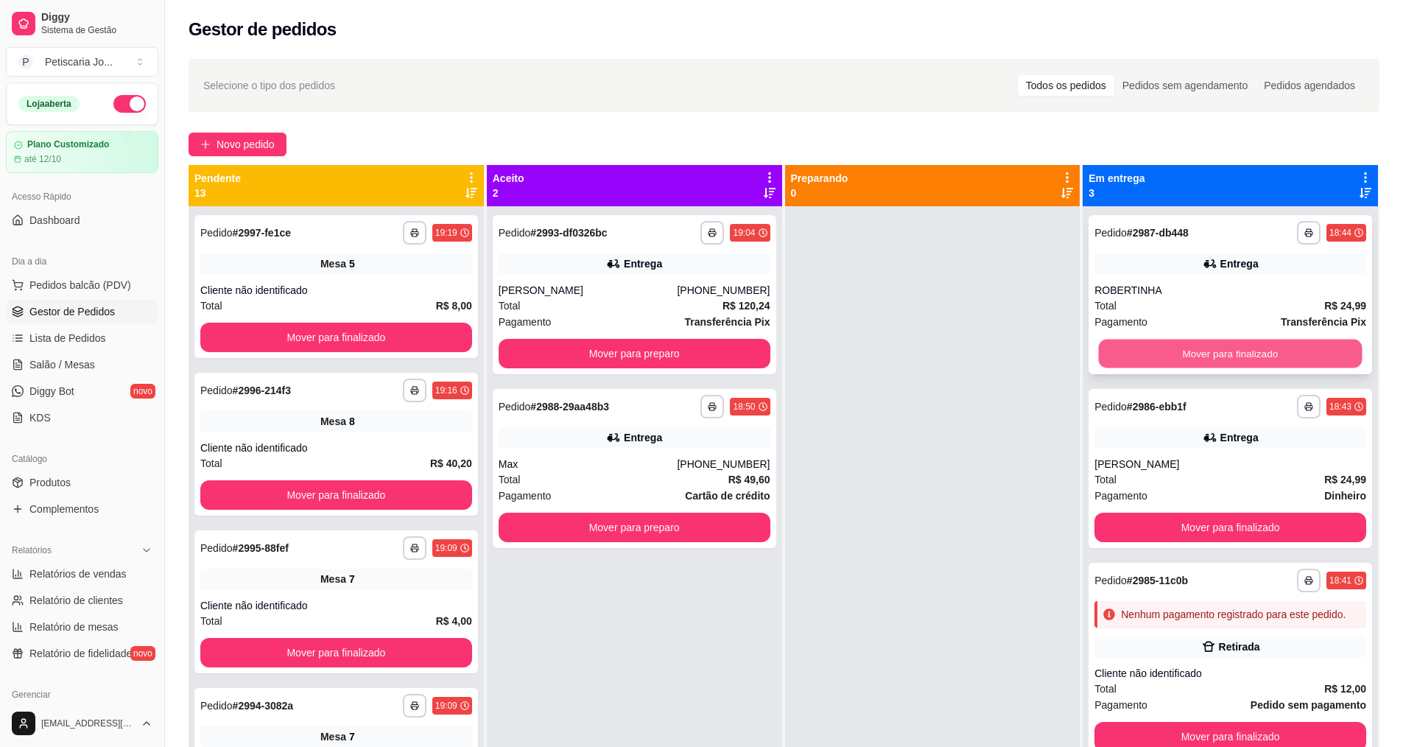
click at [1156, 356] on button "Mover para finalizado" at bounding box center [1231, 354] width 264 height 29
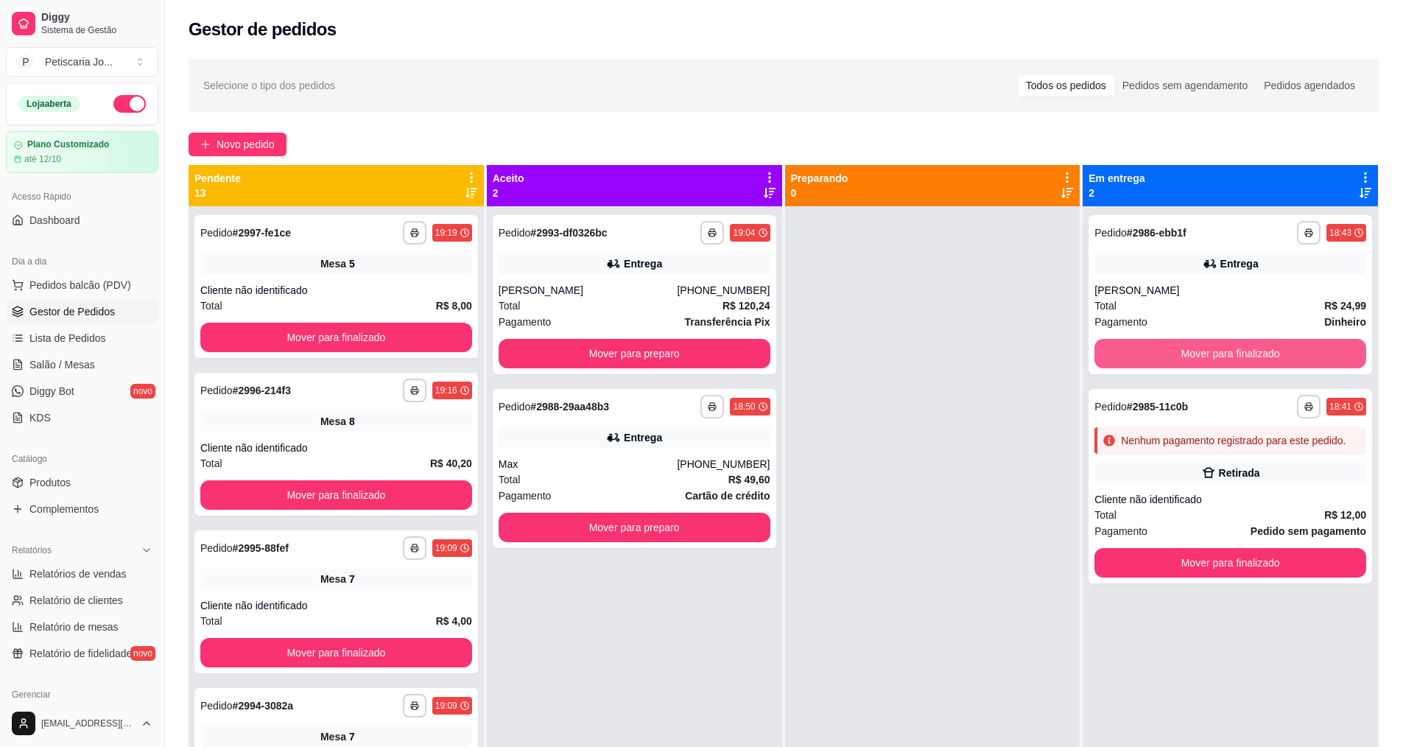
click at [1156, 356] on button "Mover para finalizado" at bounding box center [1230, 353] width 272 height 29
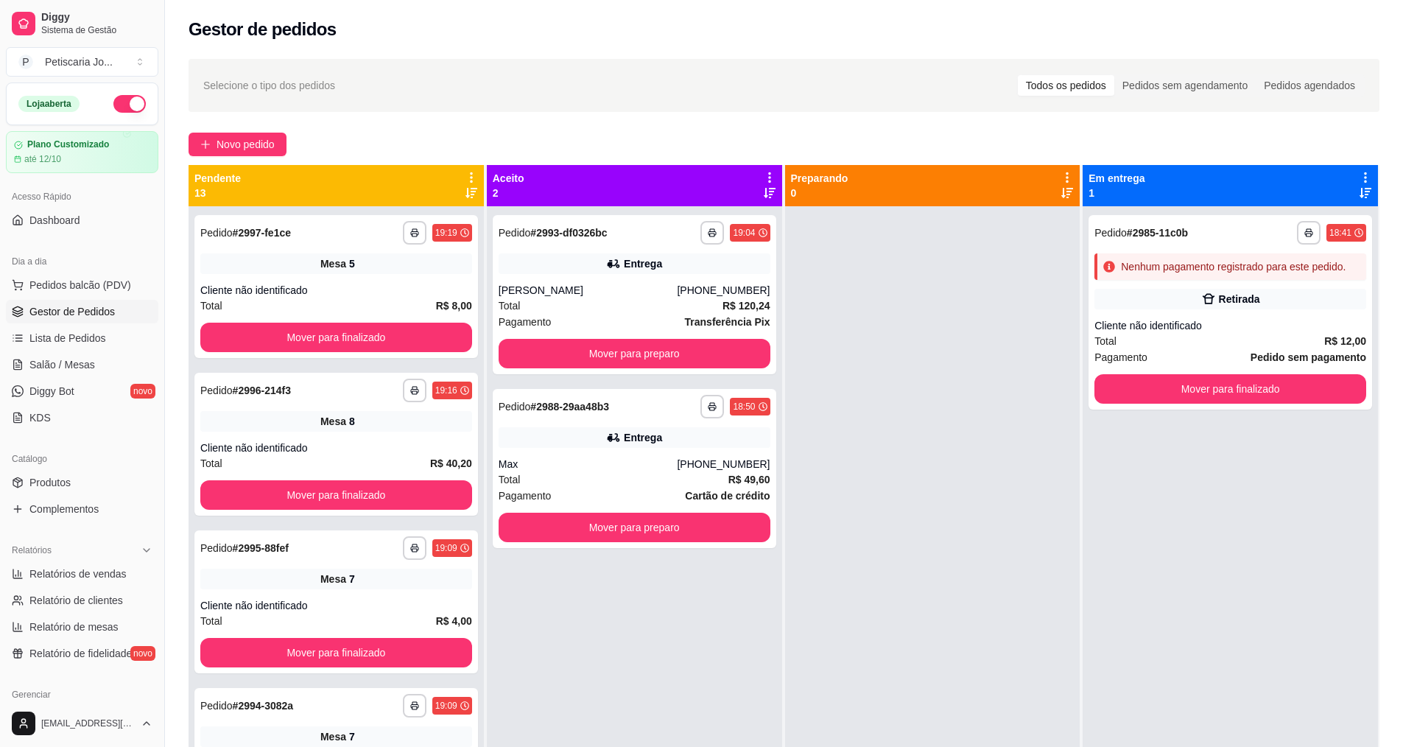
click at [1156, 356] on div "Pagamento Pedido sem pagamento" at bounding box center [1230, 357] width 272 height 16
click at [1114, 383] on button "Mover para finalizado" at bounding box center [1230, 388] width 272 height 29
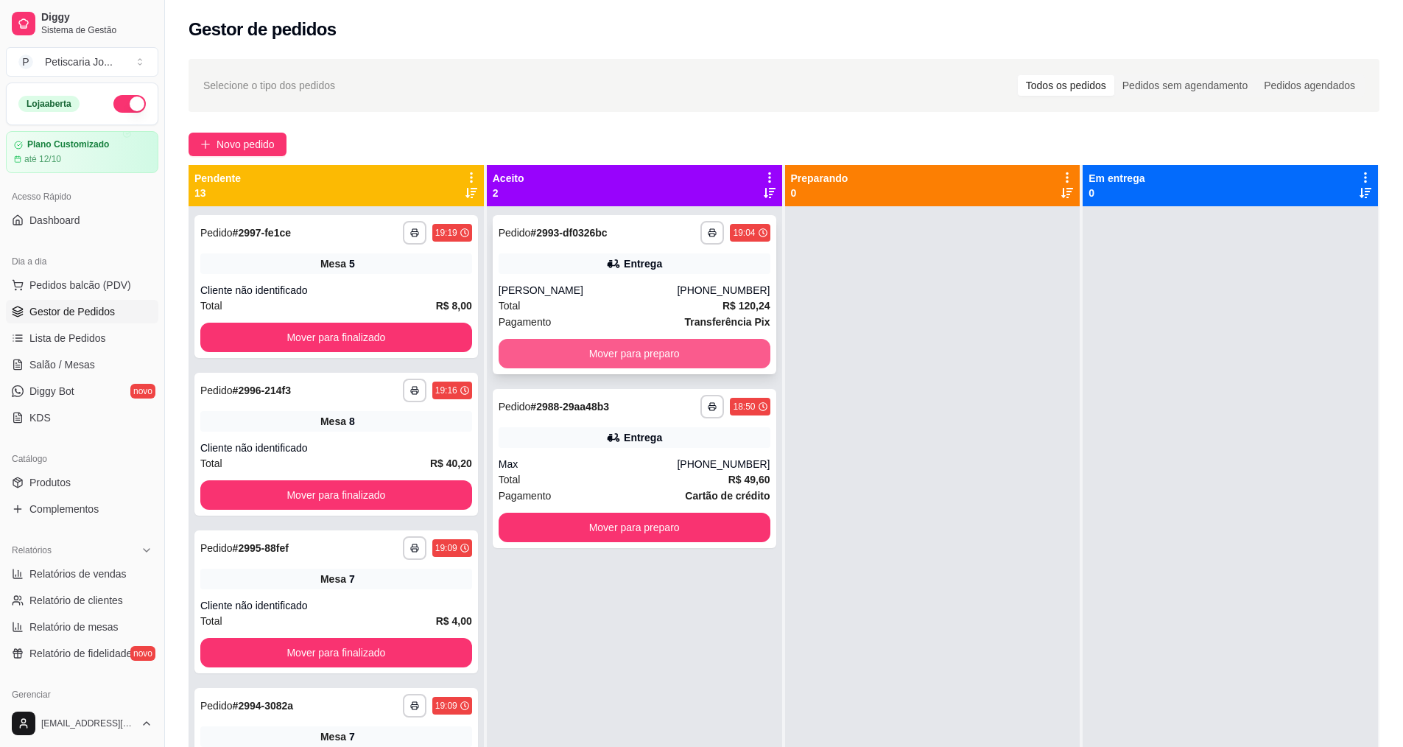
click at [658, 356] on button "Mover para preparo" at bounding box center [635, 353] width 272 height 29
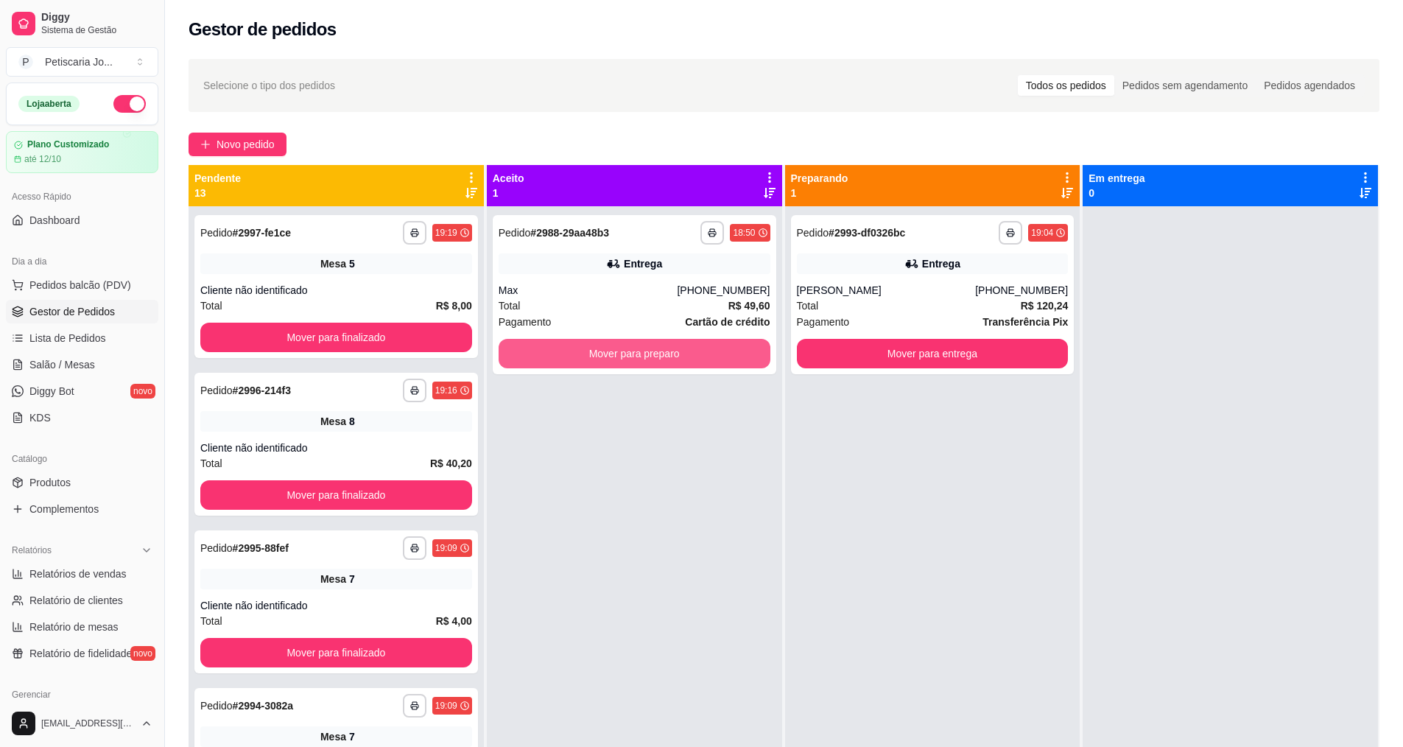
click at [658, 356] on button "Mover para preparo" at bounding box center [635, 353] width 272 height 29
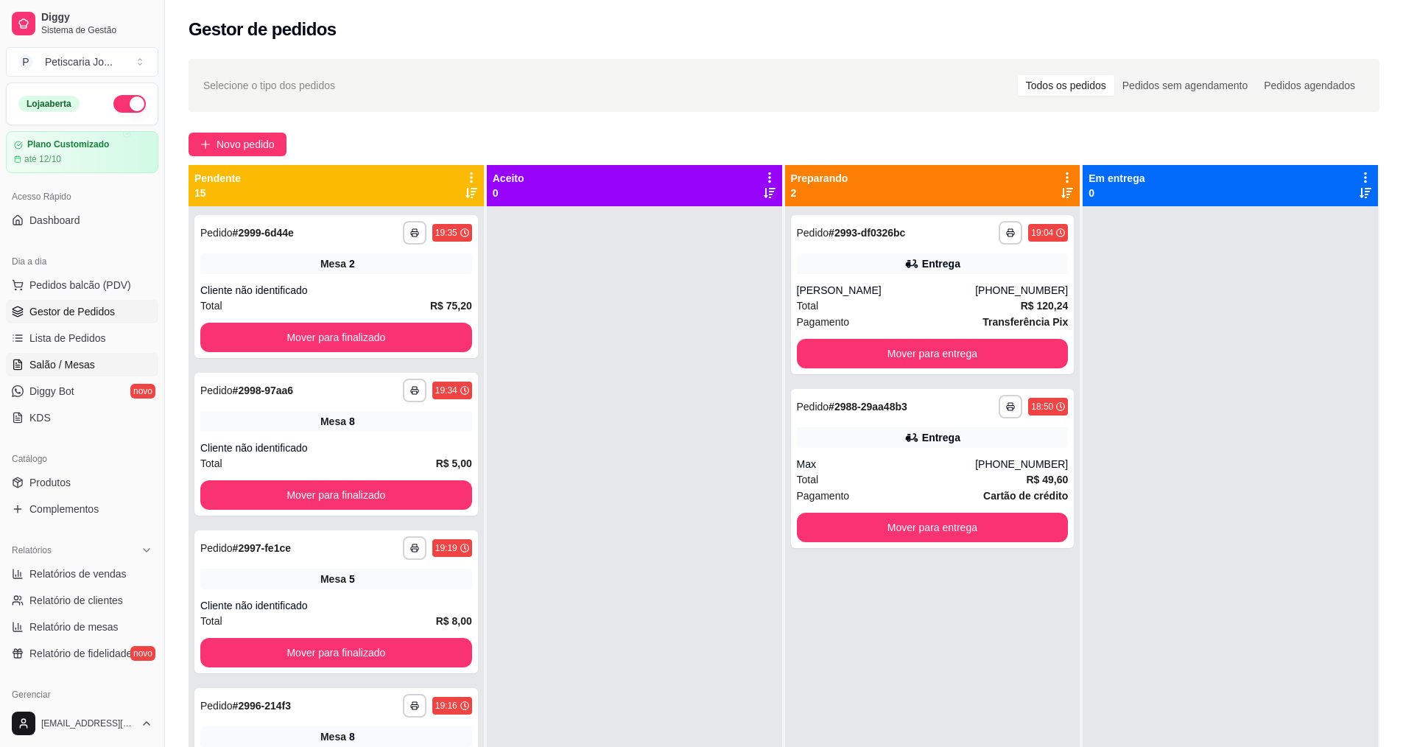
click at [84, 375] on link "Salão / Mesas" at bounding box center [82, 365] width 152 height 24
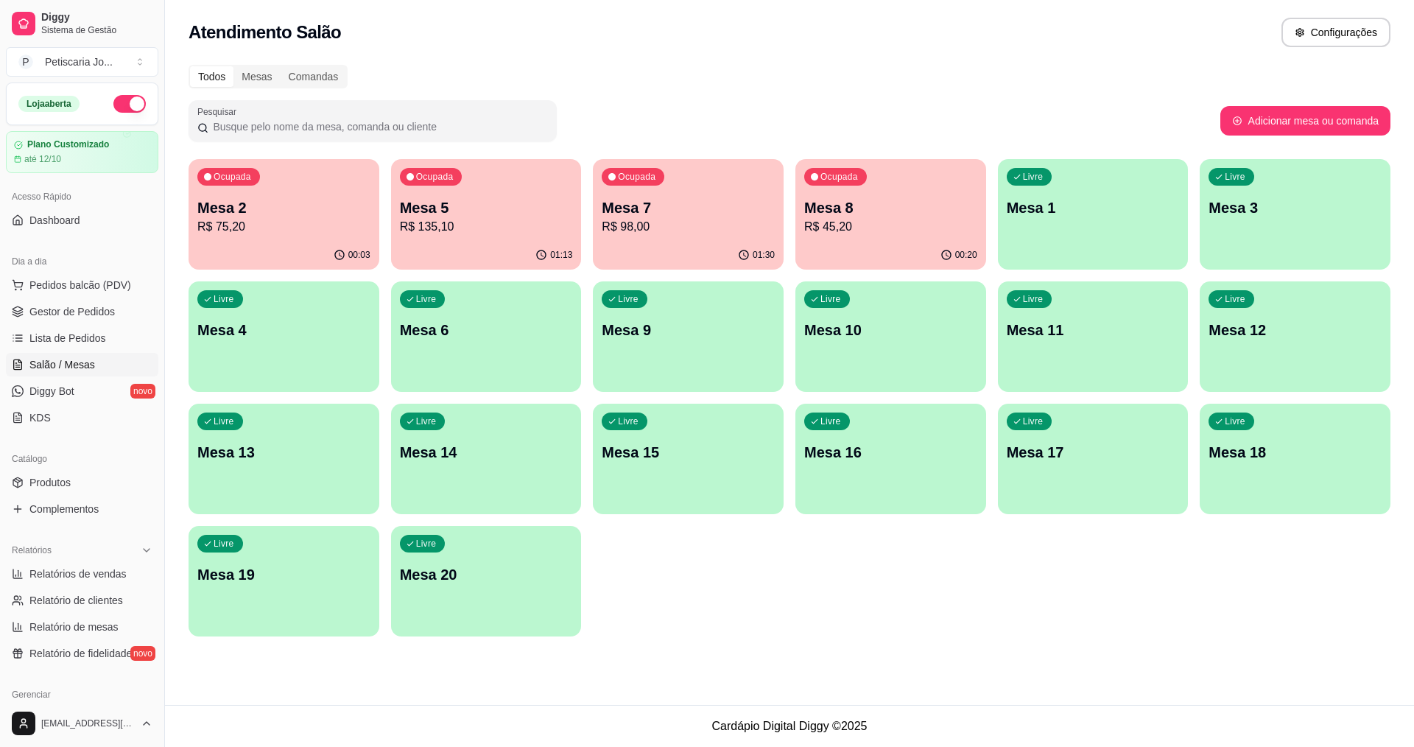
click at [642, 202] on p "Mesa 7" at bounding box center [688, 207] width 173 height 21
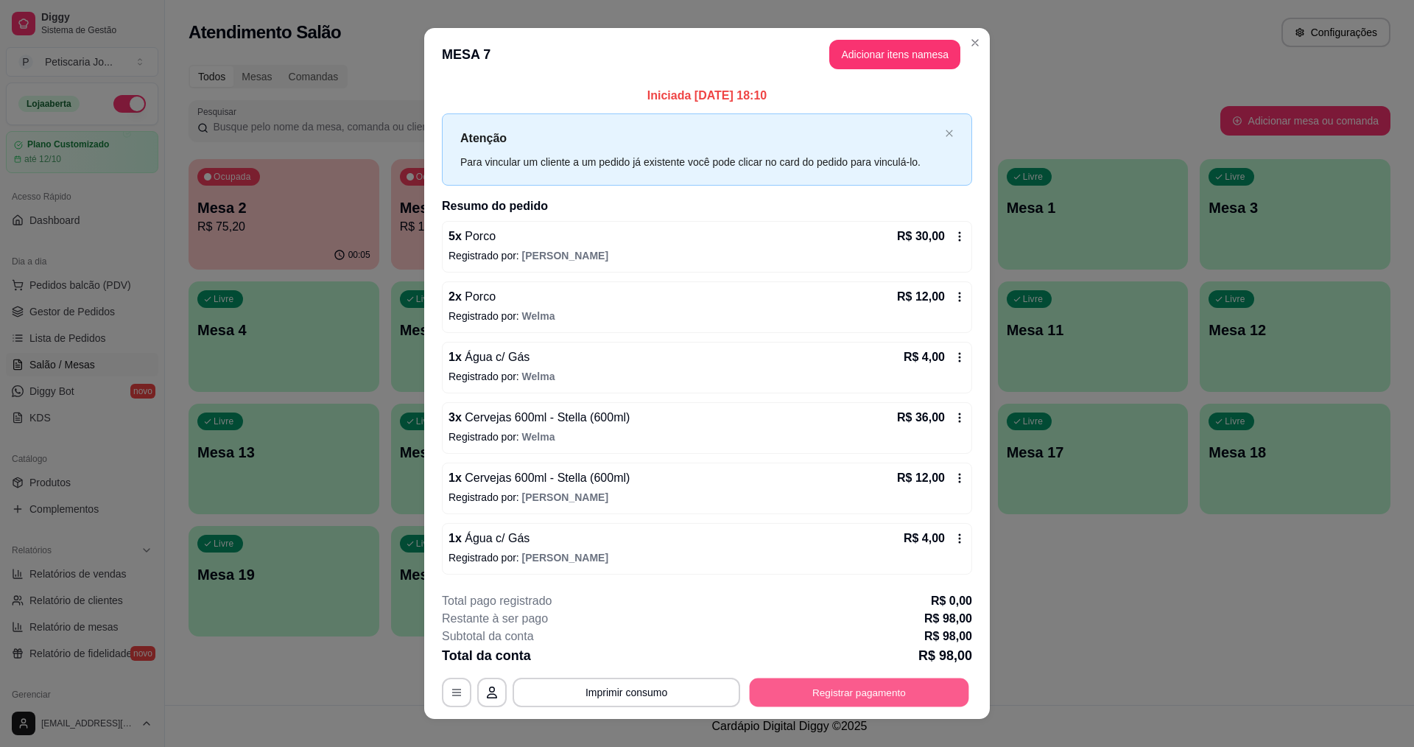
click at [781, 683] on button "Registrar pagamento" at bounding box center [859, 692] width 219 height 29
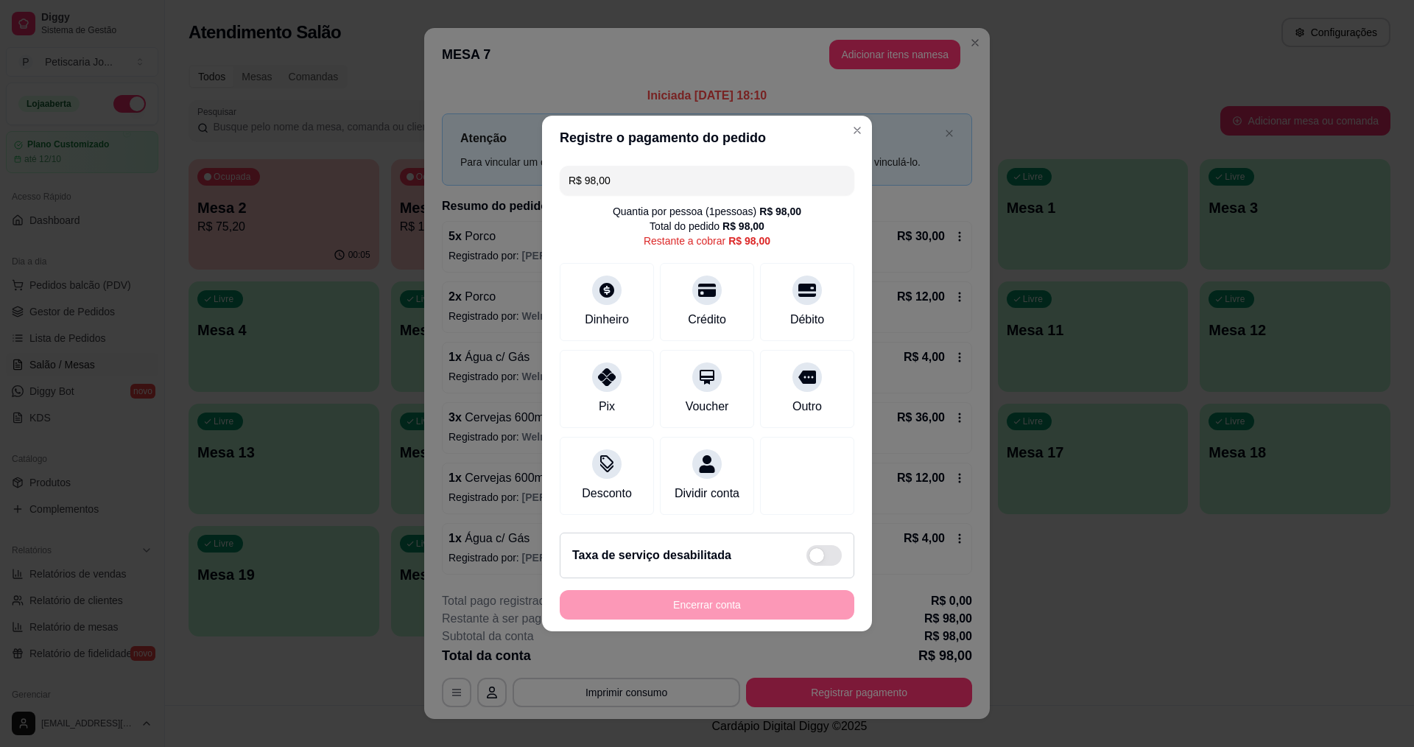
drag, startPoint x: 625, startPoint y: 167, endPoint x: 531, endPoint y: 178, distance: 94.2
click at [531, 178] on div "Registre o pagamento do pedido R$ 98,00 Quantia por pessoa ( 1 pessoas) R$ 98,0…" at bounding box center [707, 373] width 1414 height 747
click at [592, 290] on div "Dinheiro" at bounding box center [607, 299] width 104 height 86
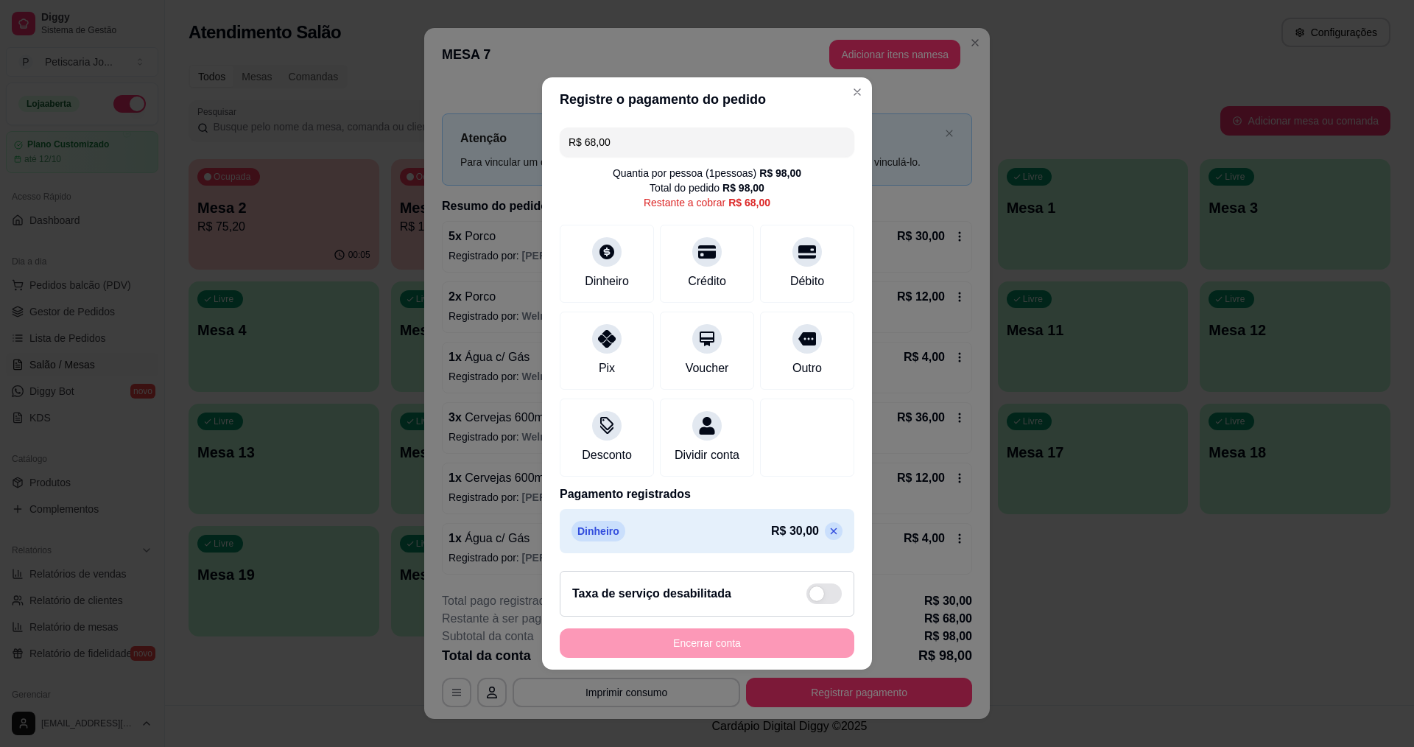
click at [599, 383] on div "R$ 68,00 Quantia por pessoa ( 1 pessoas) R$ 98,00 Total do pedido R$ 98,00 Rest…" at bounding box center [707, 340] width 330 height 437
click at [605, 357] on div "Pix" at bounding box center [607, 366] width 18 height 19
type input "R$ 0,00"
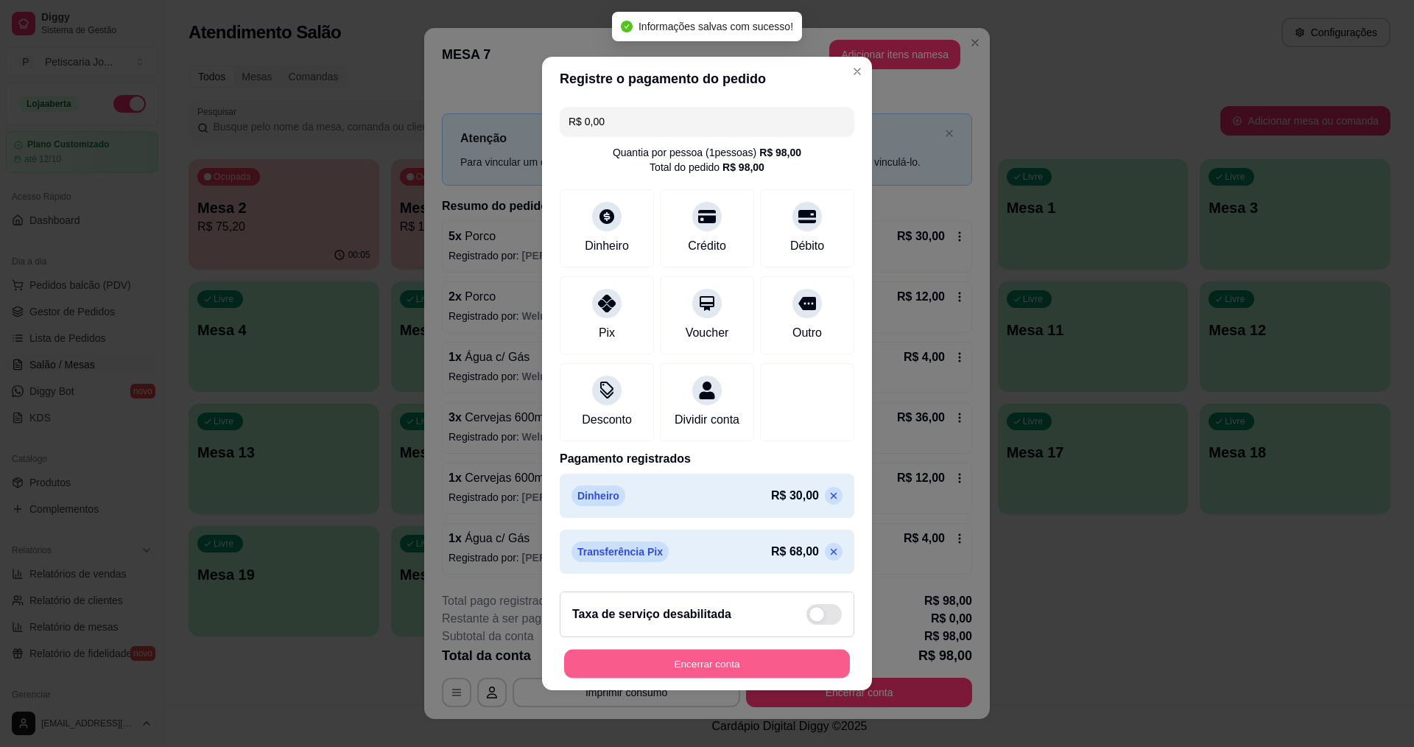
click at [729, 664] on button "Encerrar conta" at bounding box center [707, 664] width 286 height 29
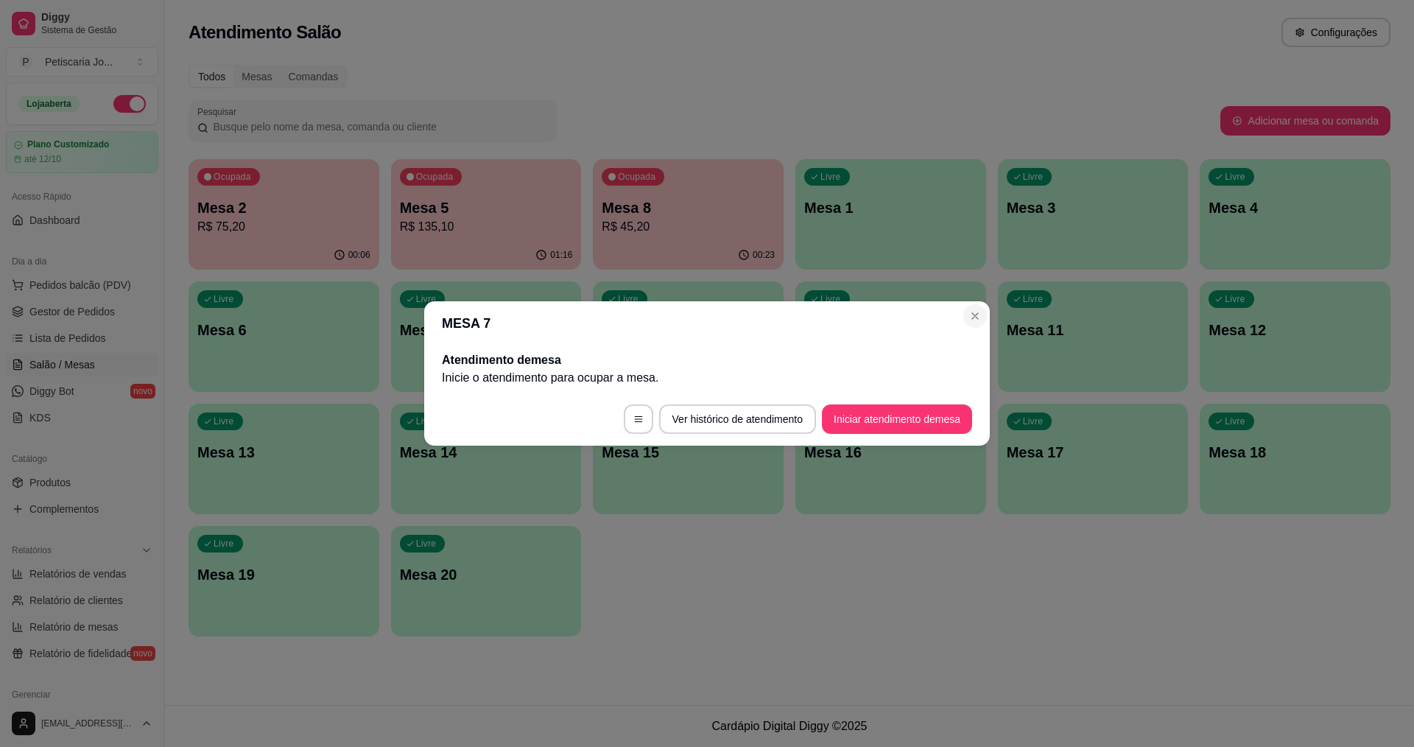
click at [774, 438] on section "MESA 7 Atendimento de mesa Inicie o atendimento para ocupar a mesa . Ver histór…" at bounding box center [707, 373] width 566 height 144
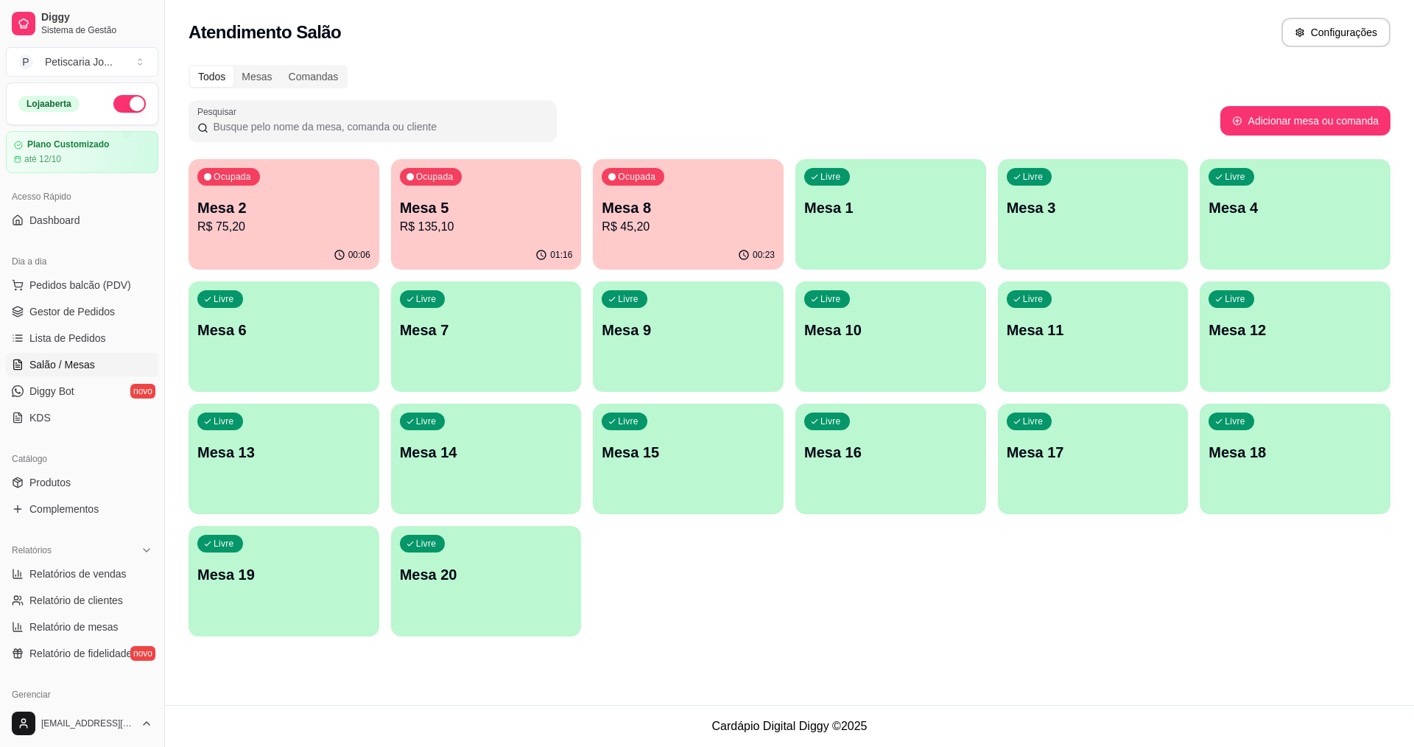
click at [506, 224] on p "R$ 135,10" at bounding box center [486, 227] width 173 height 18
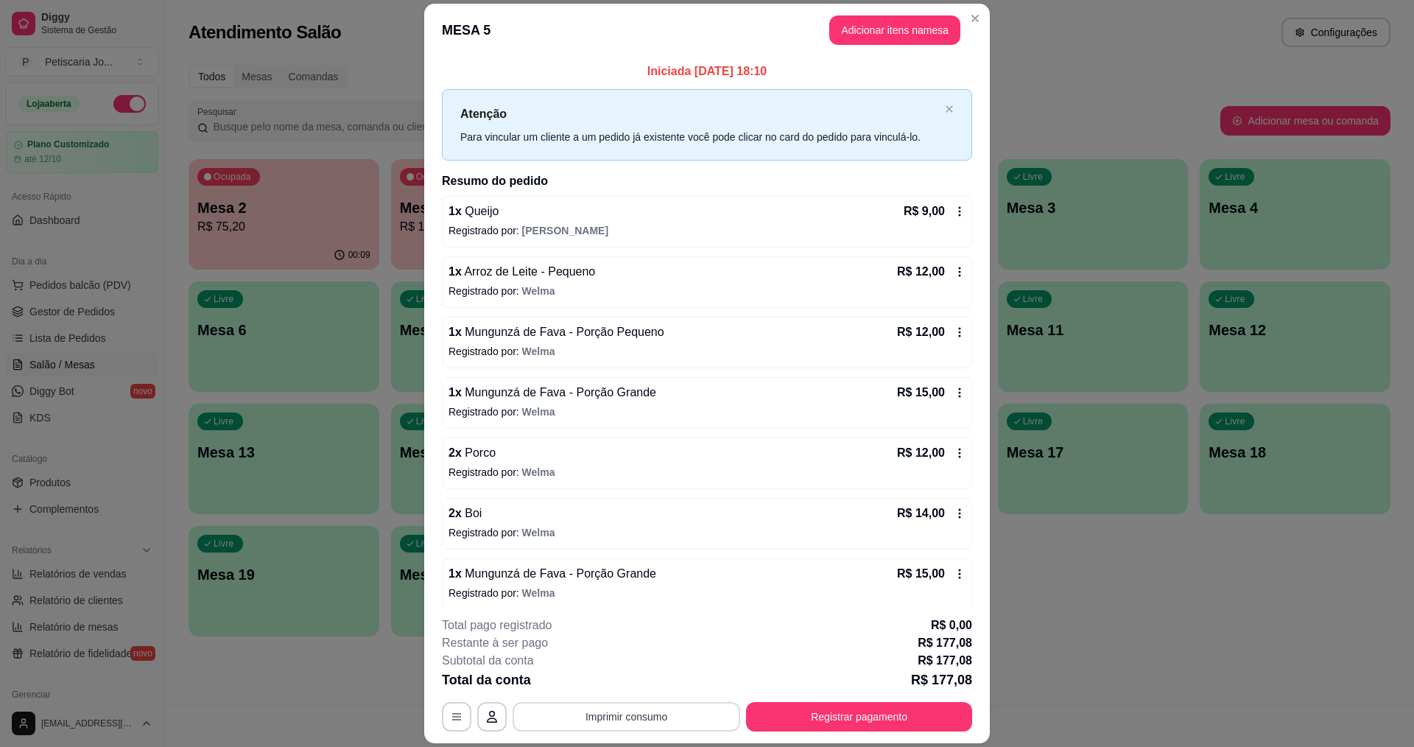
click at [591, 719] on button "Imprimir consumo" at bounding box center [627, 716] width 228 height 29
click at [599, 683] on button "IMPRESSORA" at bounding box center [625, 682] width 103 height 23
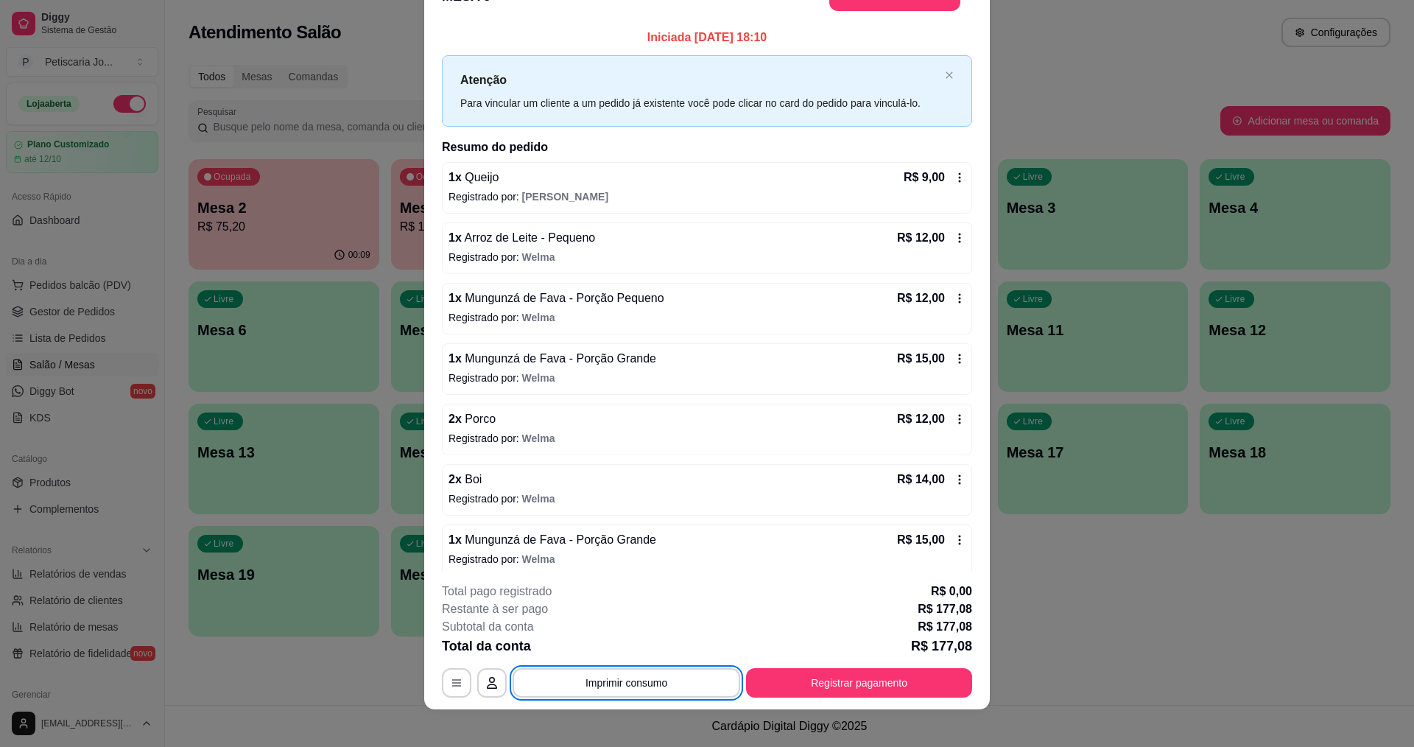
scroll to position [43, 0]
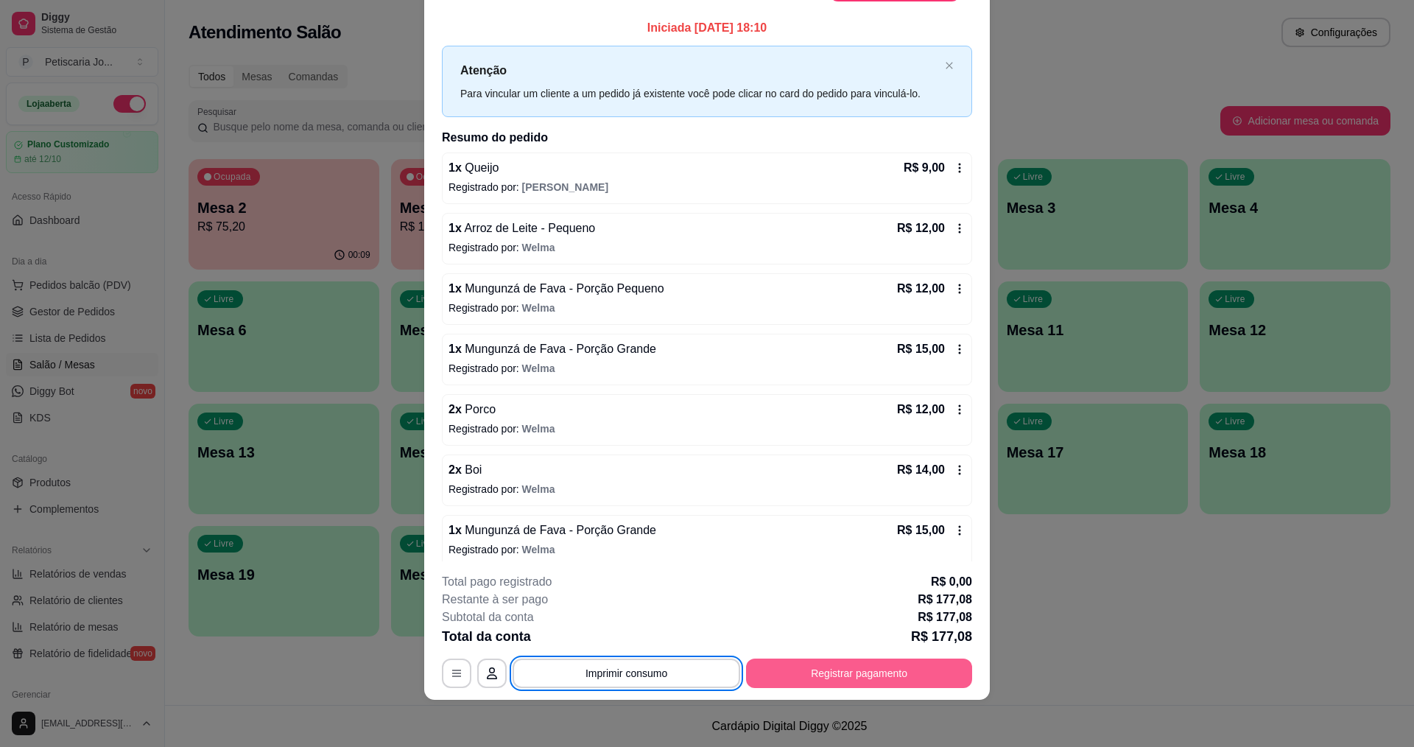
click at [871, 669] on button "Registrar pagamento" at bounding box center [859, 672] width 226 height 29
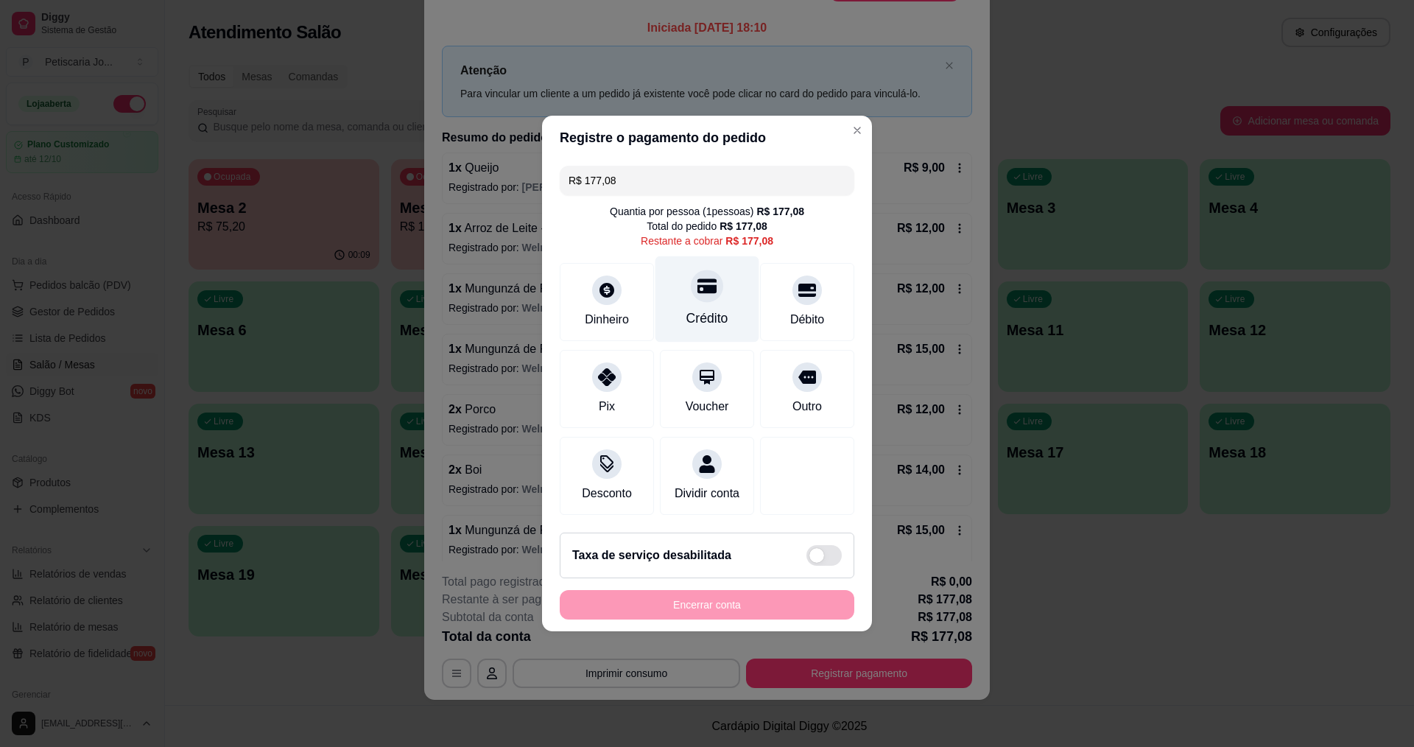
click at [728, 292] on div "Crédito" at bounding box center [707, 299] width 104 height 86
type input "R$ 0,00"
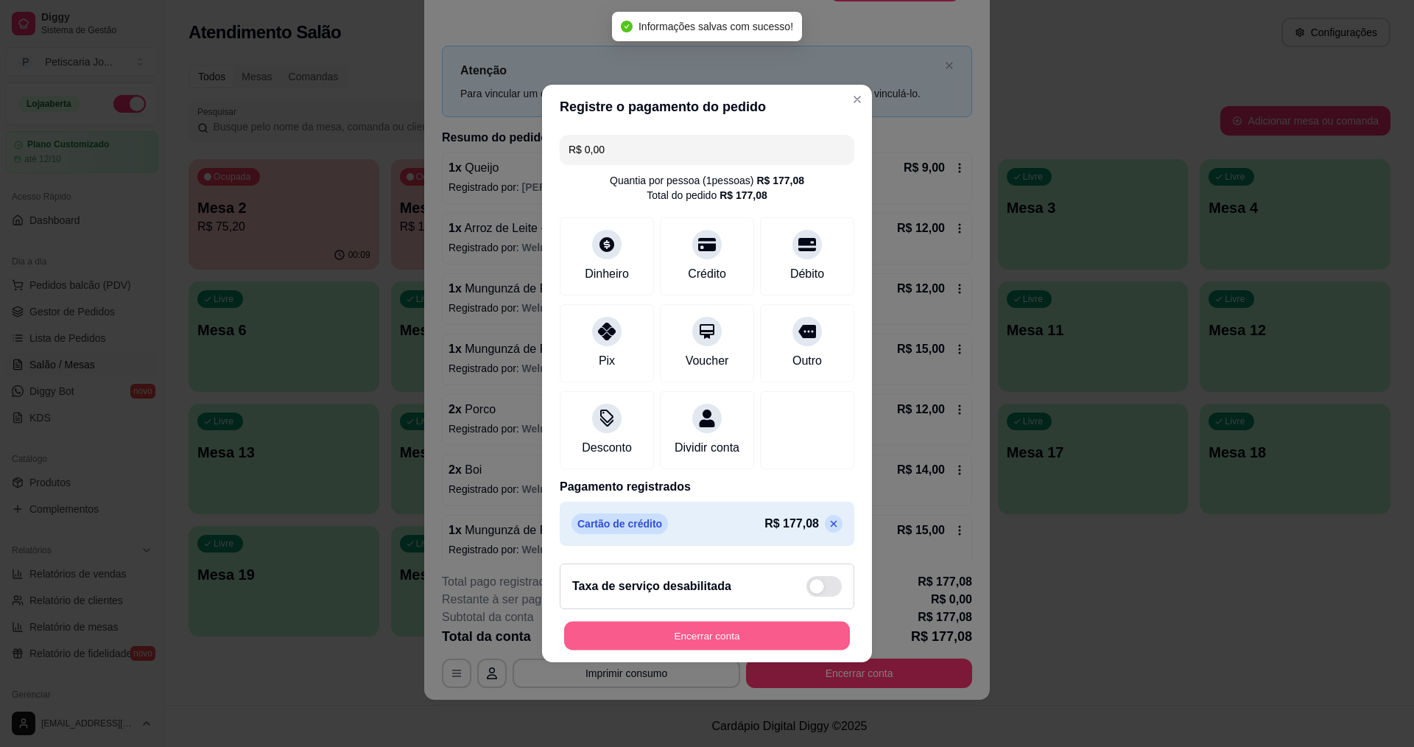
click at [697, 639] on button "Encerrar conta" at bounding box center [707, 636] width 286 height 29
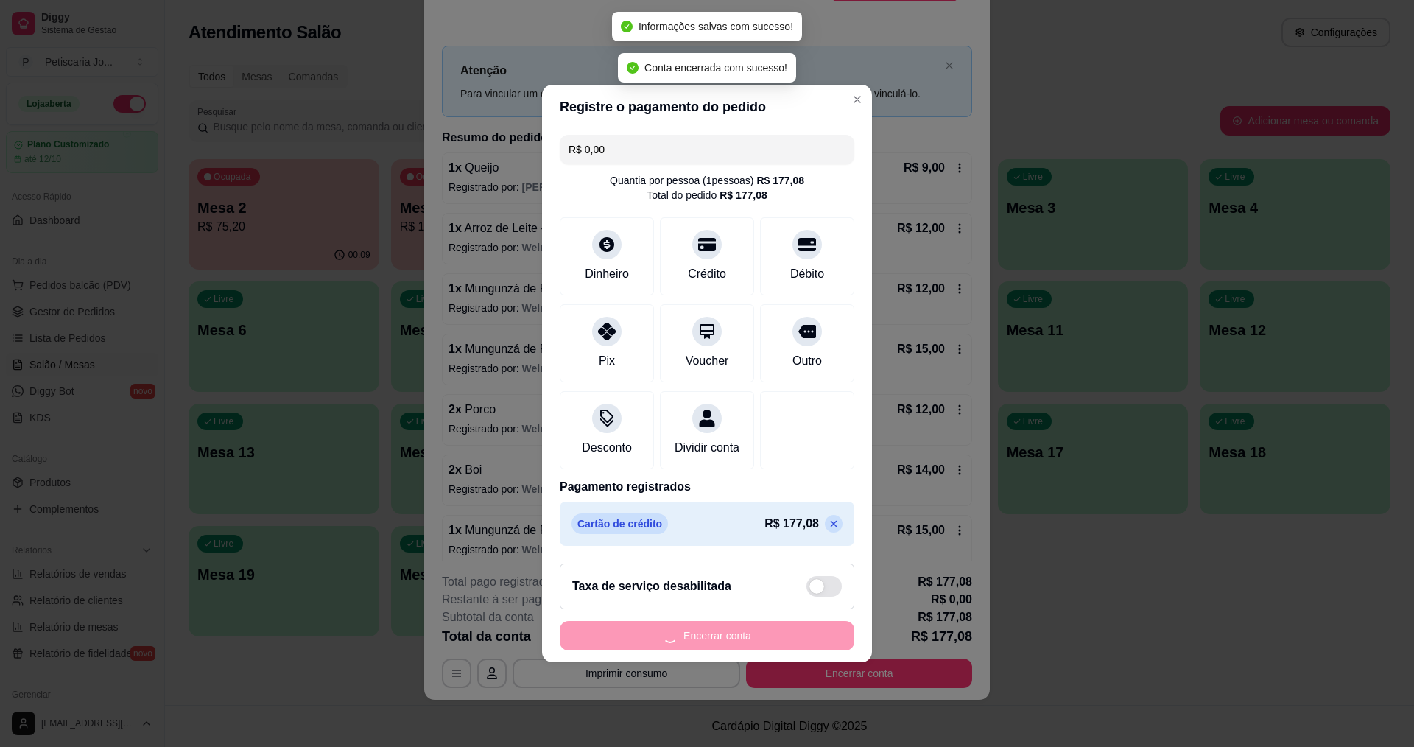
scroll to position [0, 0]
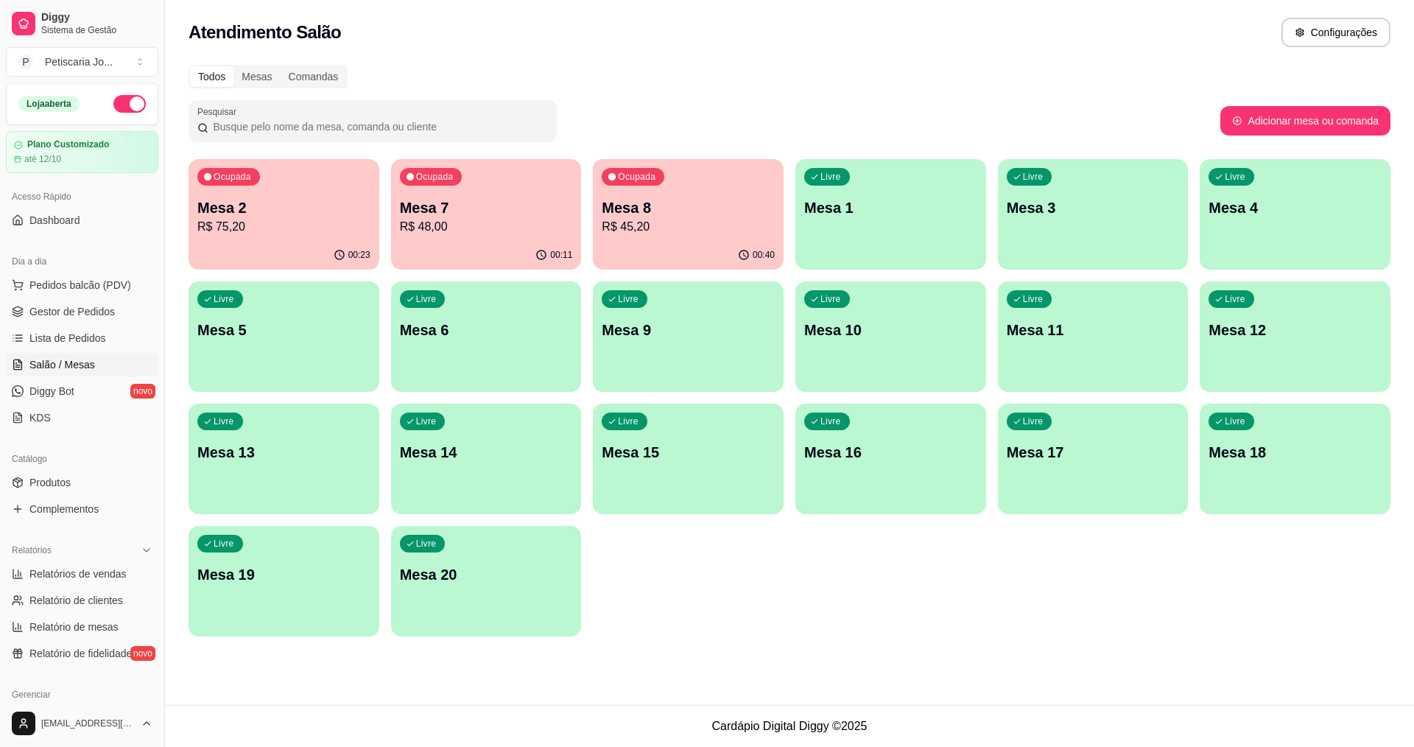
click at [703, 226] on p "R$ 45,20" at bounding box center [688, 227] width 173 height 18
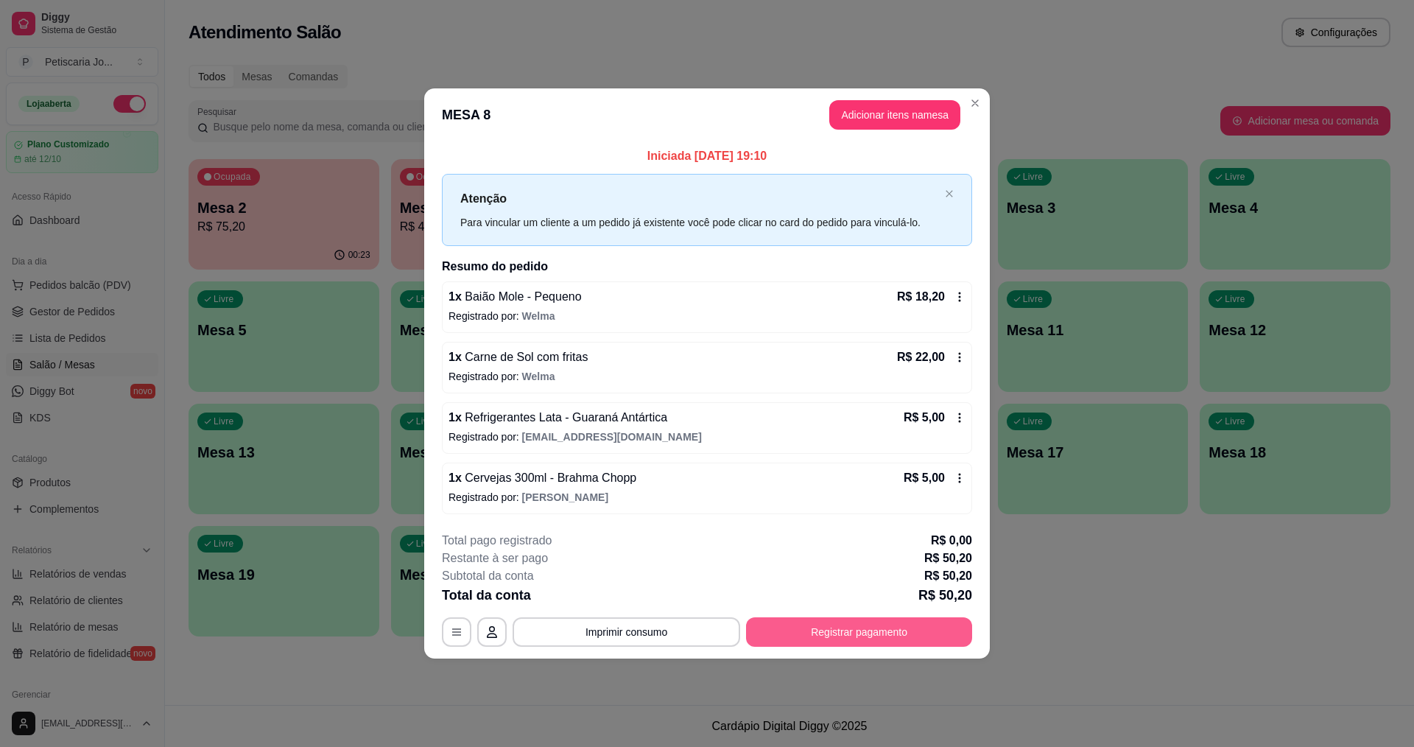
click at [803, 625] on button "Registrar pagamento" at bounding box center [859, 631] width 226 height 29
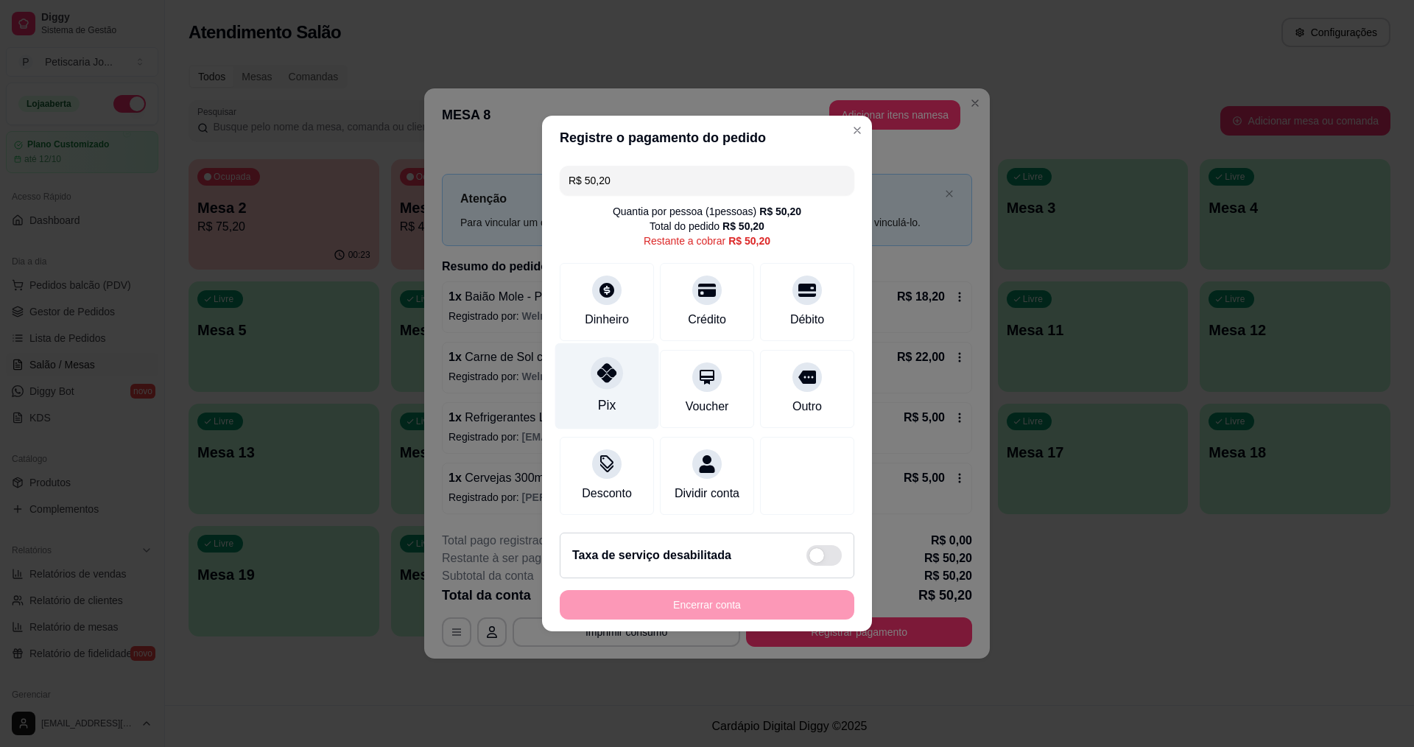
click at [633, 382] on div "Pix" at bounding box center [607, 386] width 104 height 86
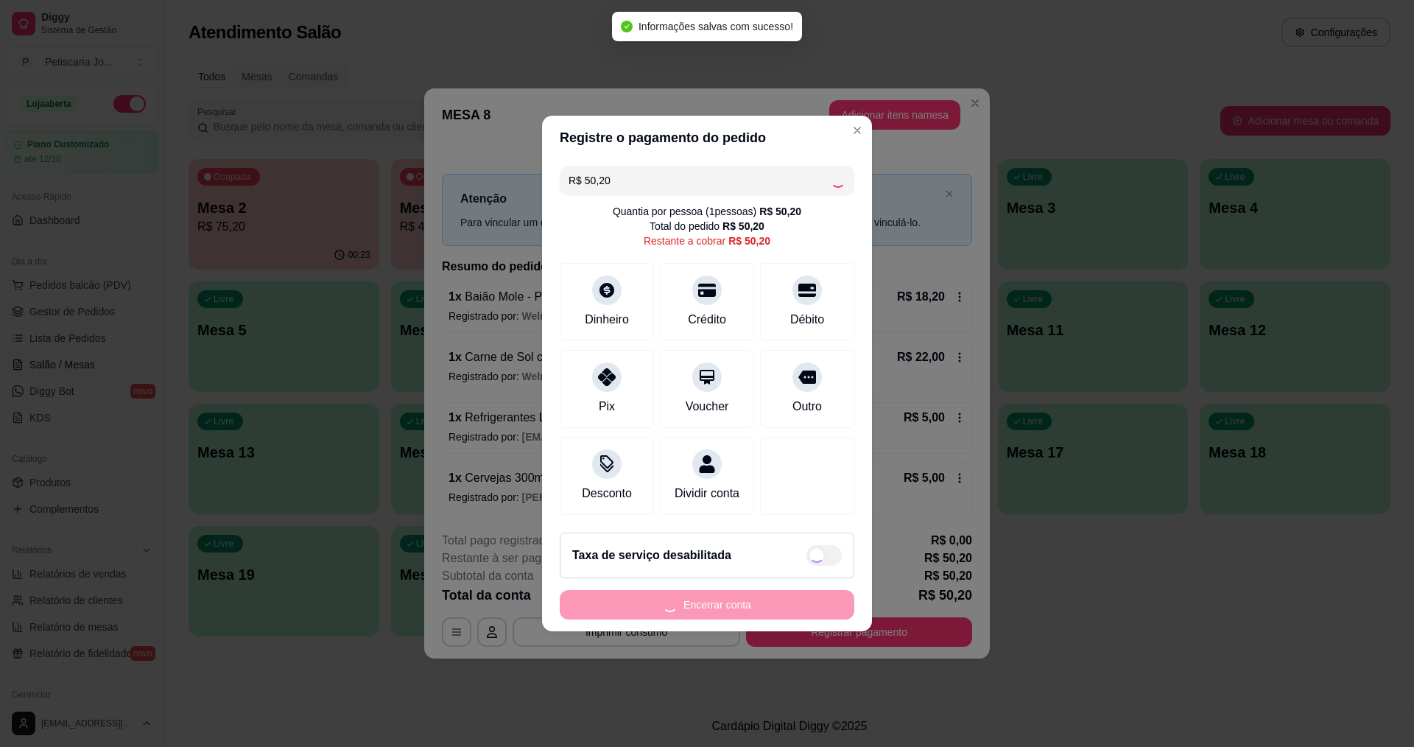
type input "R$ 0,00"
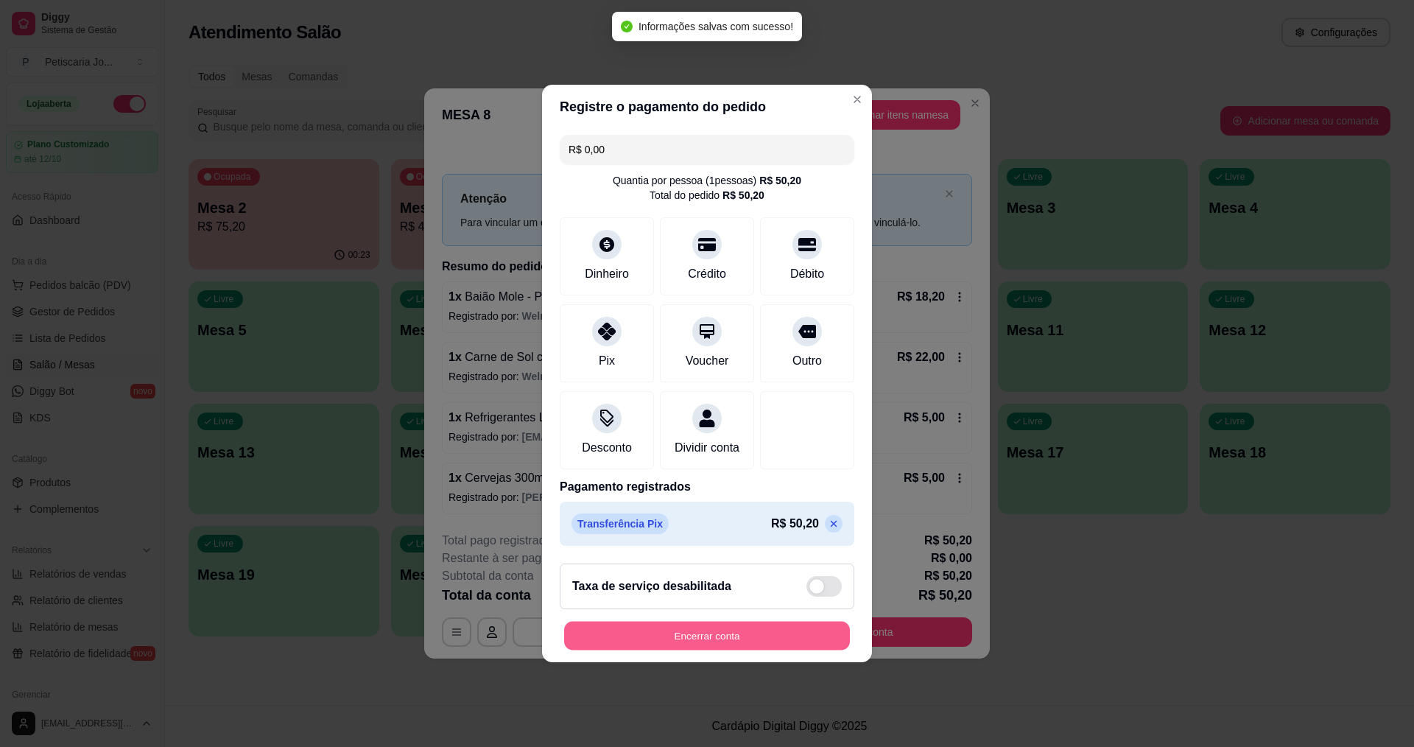
click at [686, 643] on button "Encerrar conta" at bounding box center [707, 636] width 286 height 29
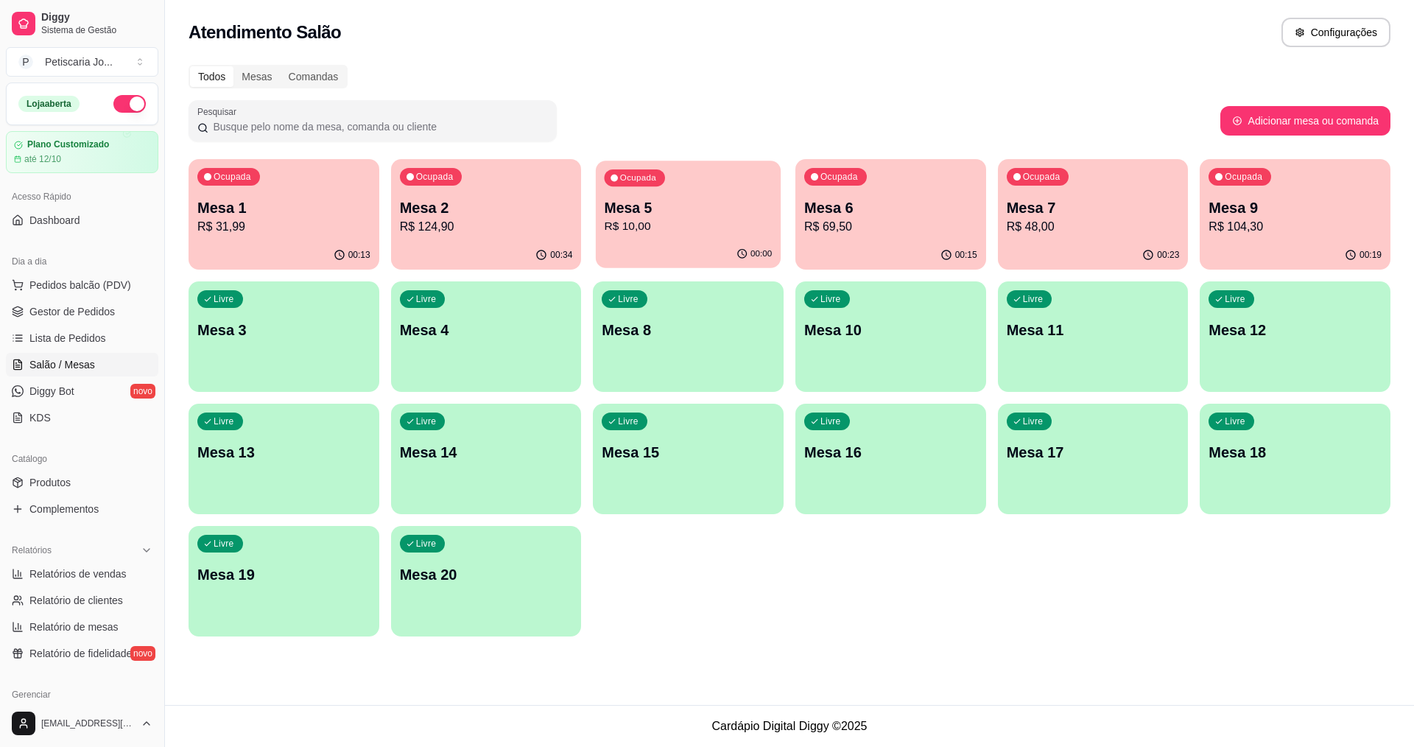
click at [681, 183] on div "Ocupada Mesa 5 R$ 10,00" at bounding box center [688, 201] width 185 height 80
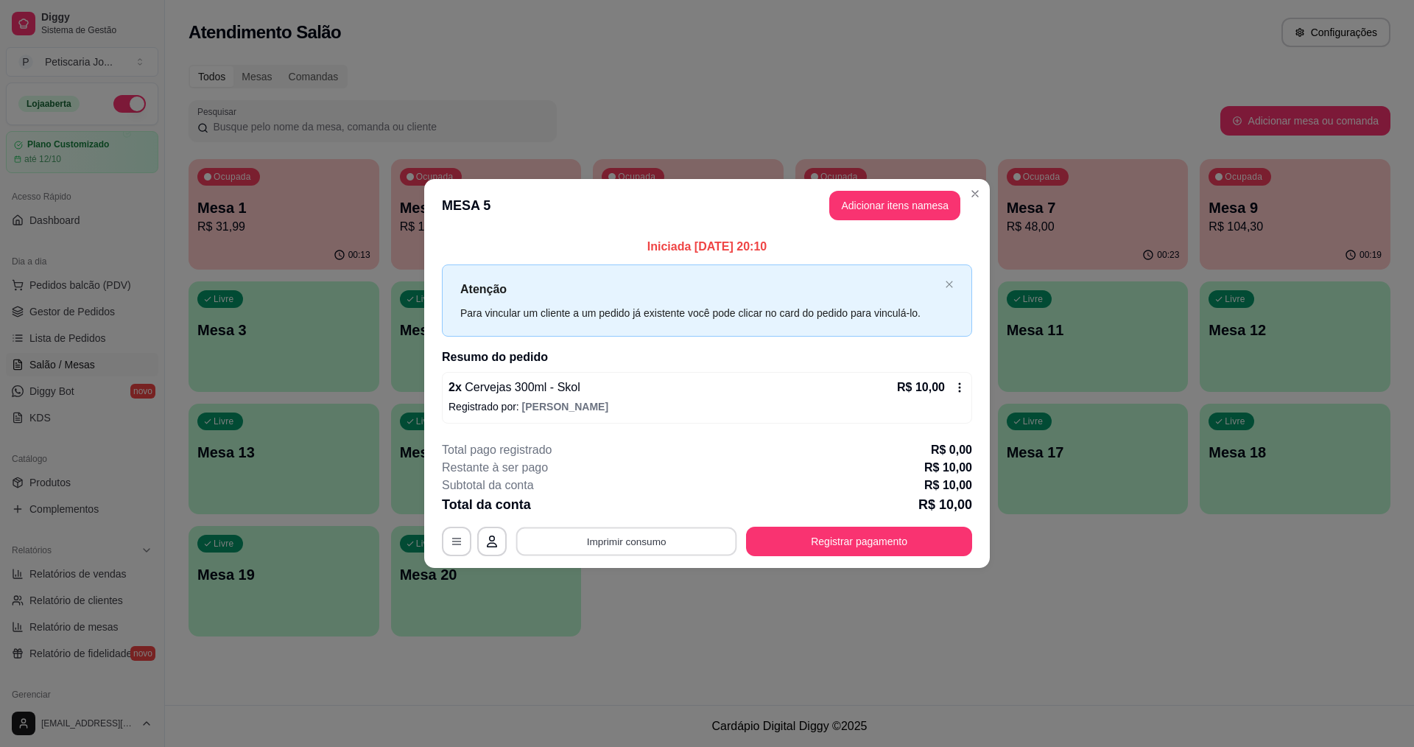
click at [658, 549] on button "Imprimir consumo" at bounding box center [626, 541] width 221 height 29
click at [647, 507] on button "IMPRESSORA" at bounding box center [631, 507] width 103 height 23
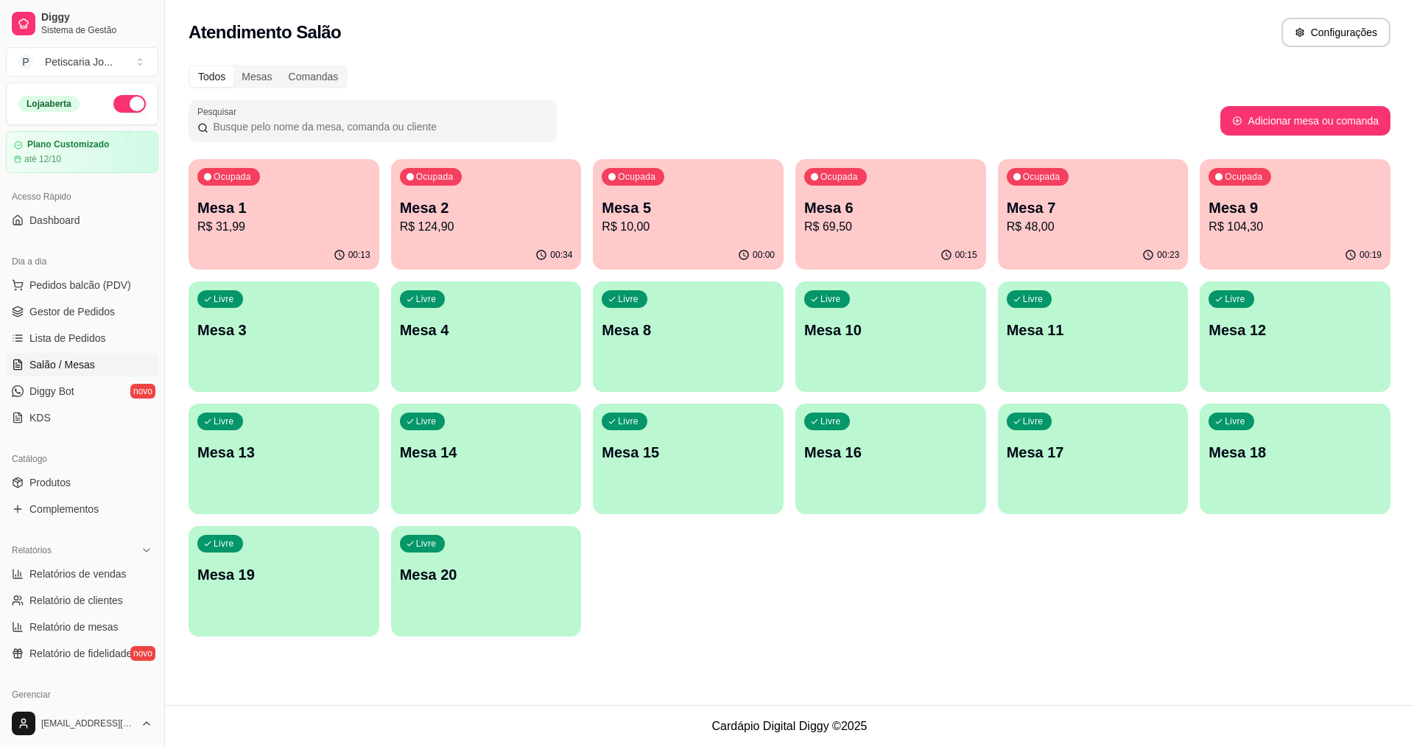
click at [681, 186] on div "Ocupada Mesa 5 R$ 10,00" at bounding box center [688, 200] width 191 height 82
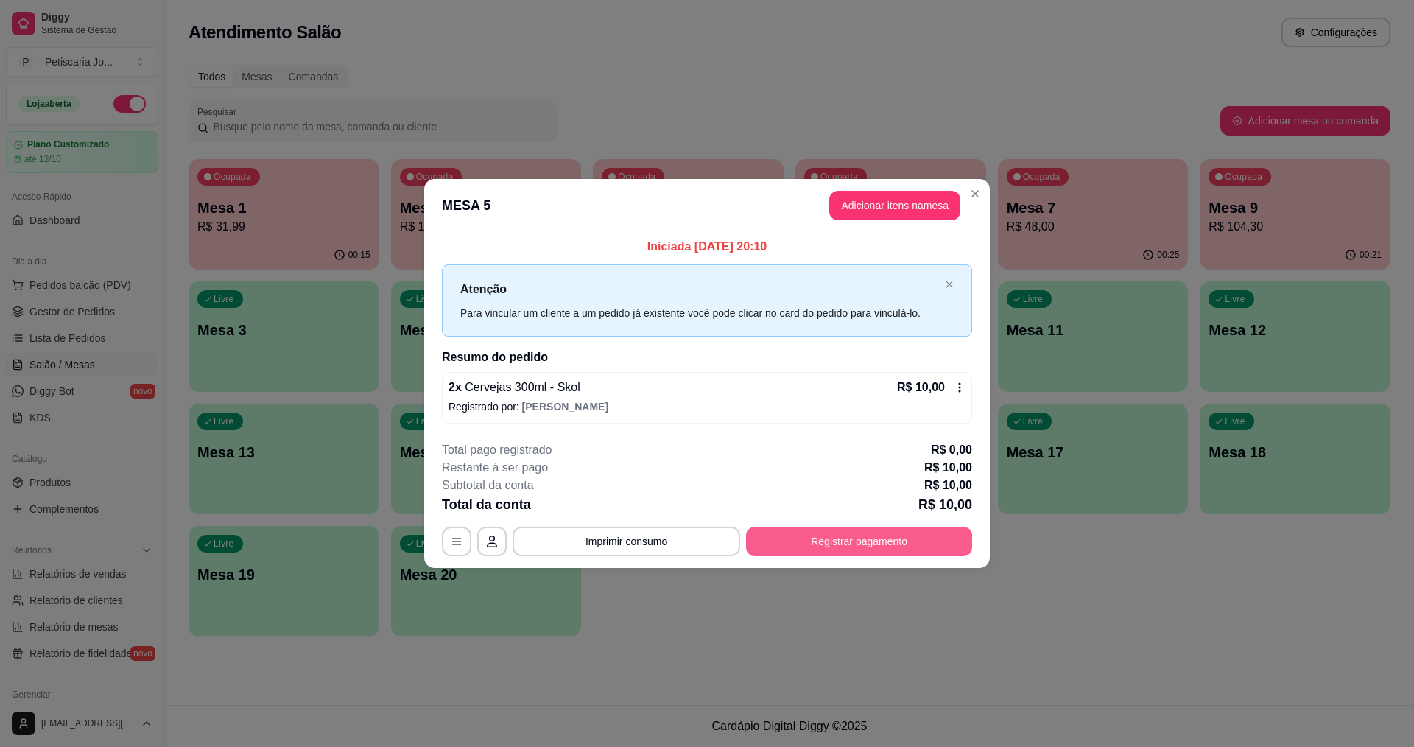
click at [856, 544] on button "Registrar pagamento" at bounding box center [859, 541] width 226 height 29
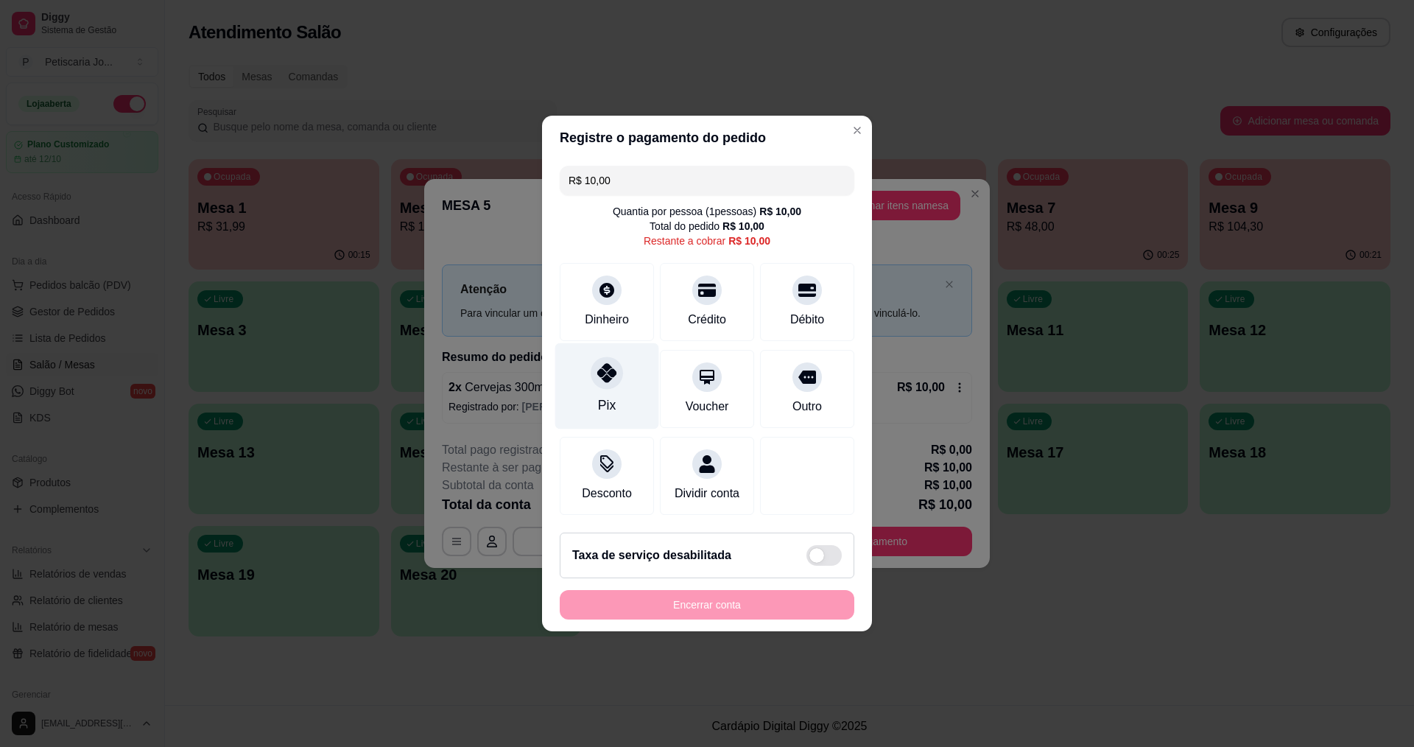
click at [628, 354] on div "Pix" at bounding box center [607, 386] width 104 height 86
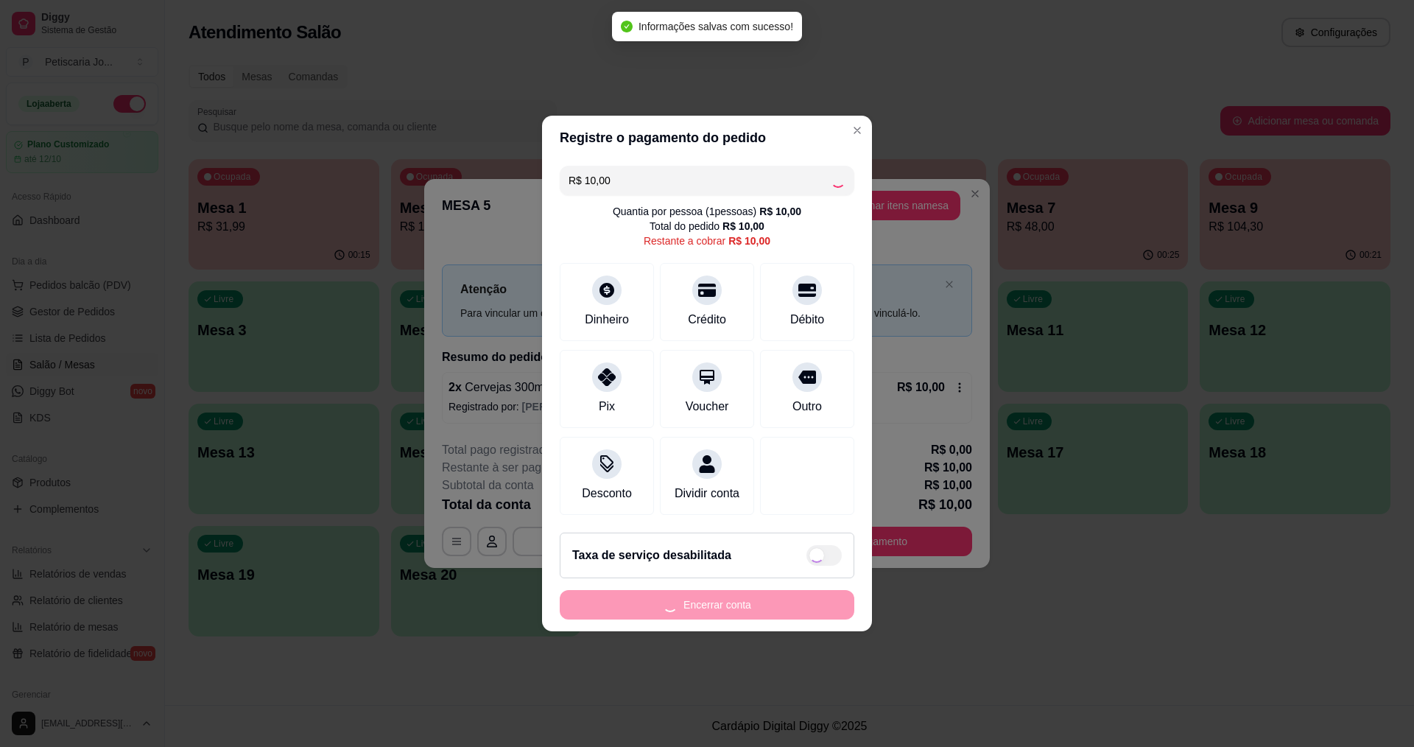
type input "R$ 0,00"
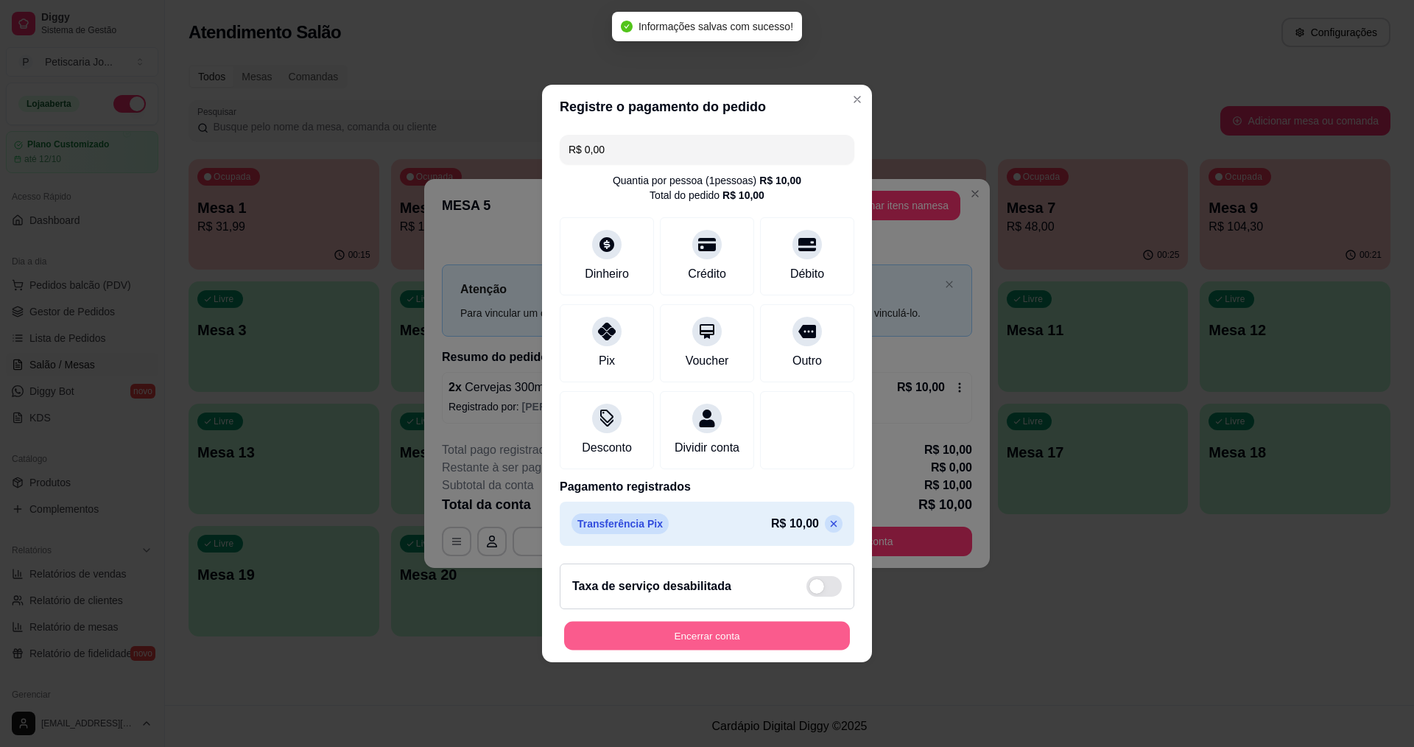
click at [776, 633] on button "Encerrar conta" at bounding box center [707, 636] width 286 height 29
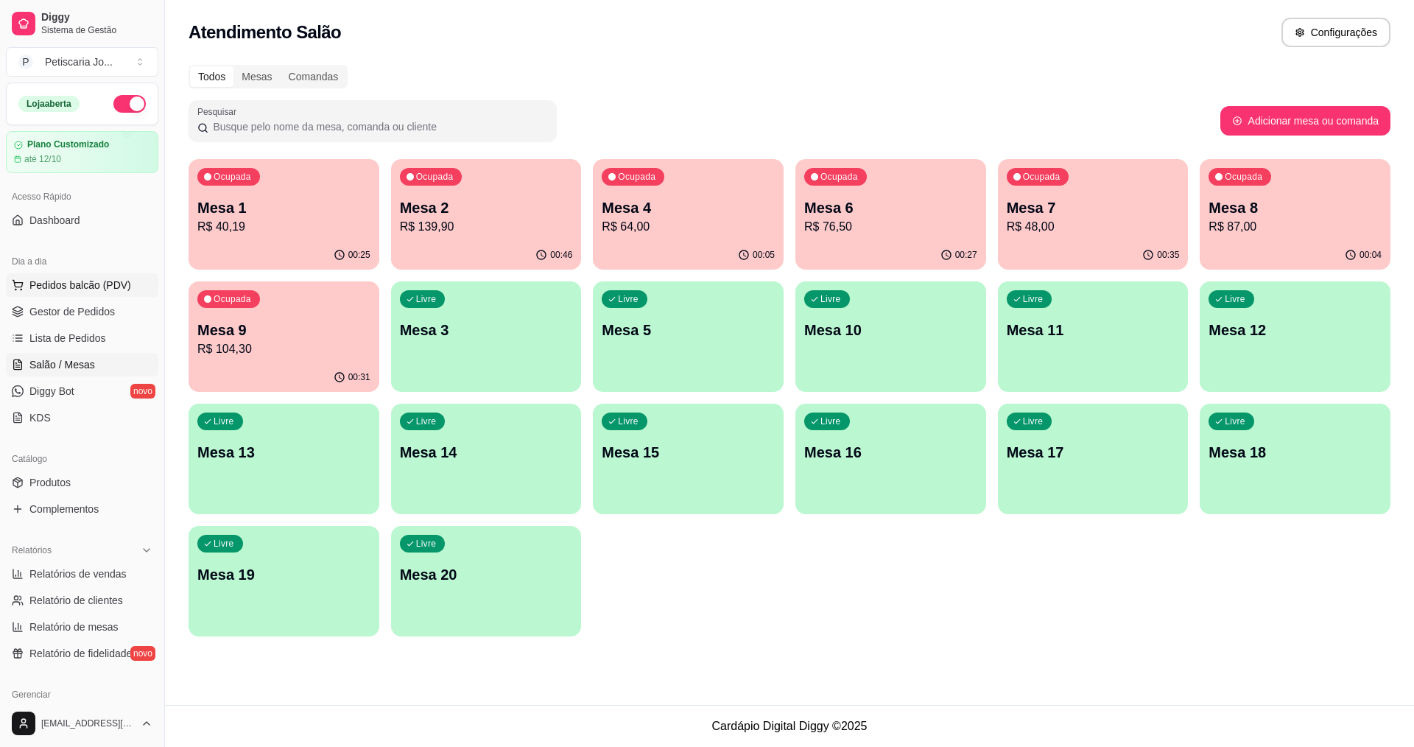
click at [117, 284] on span "Pedidos balcão (PDV)" at bounding box center [80, 285] width 102 height 15
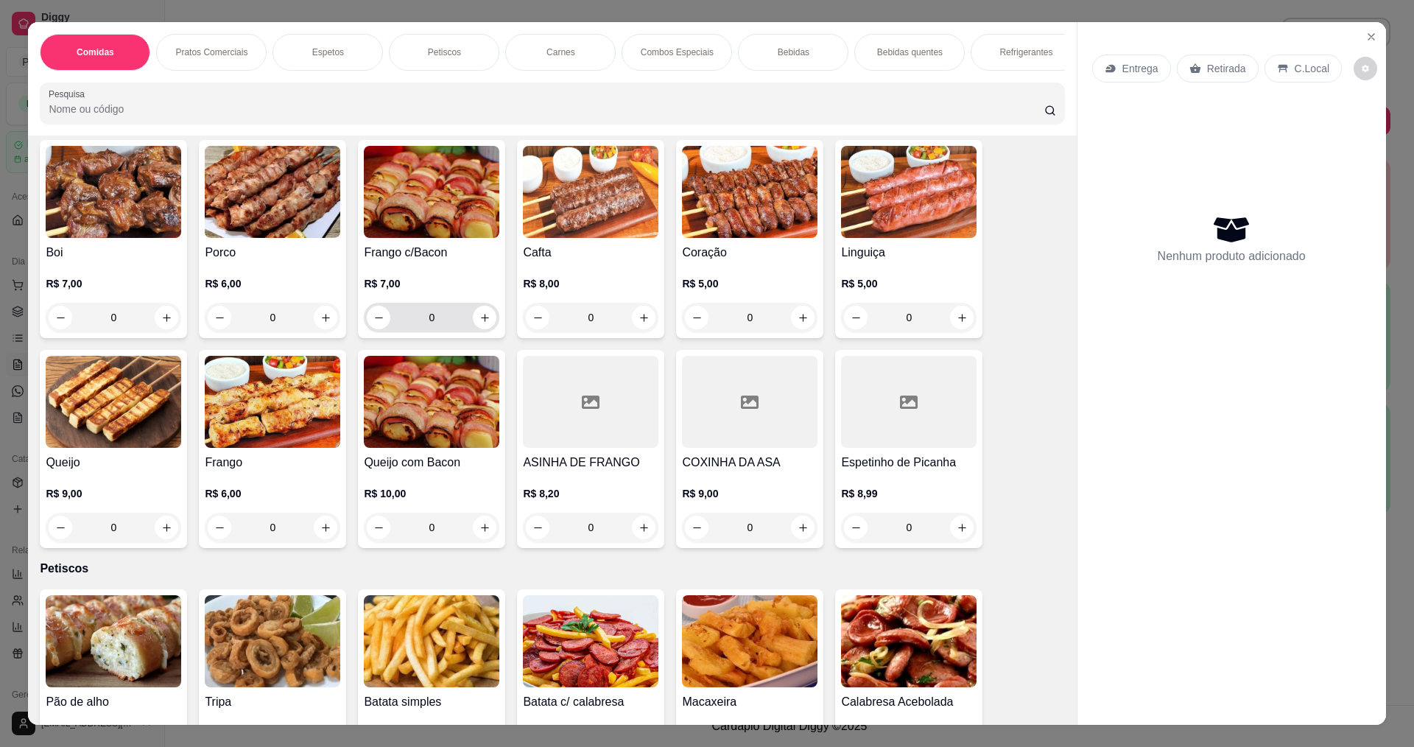
scroll to position [589, 0]
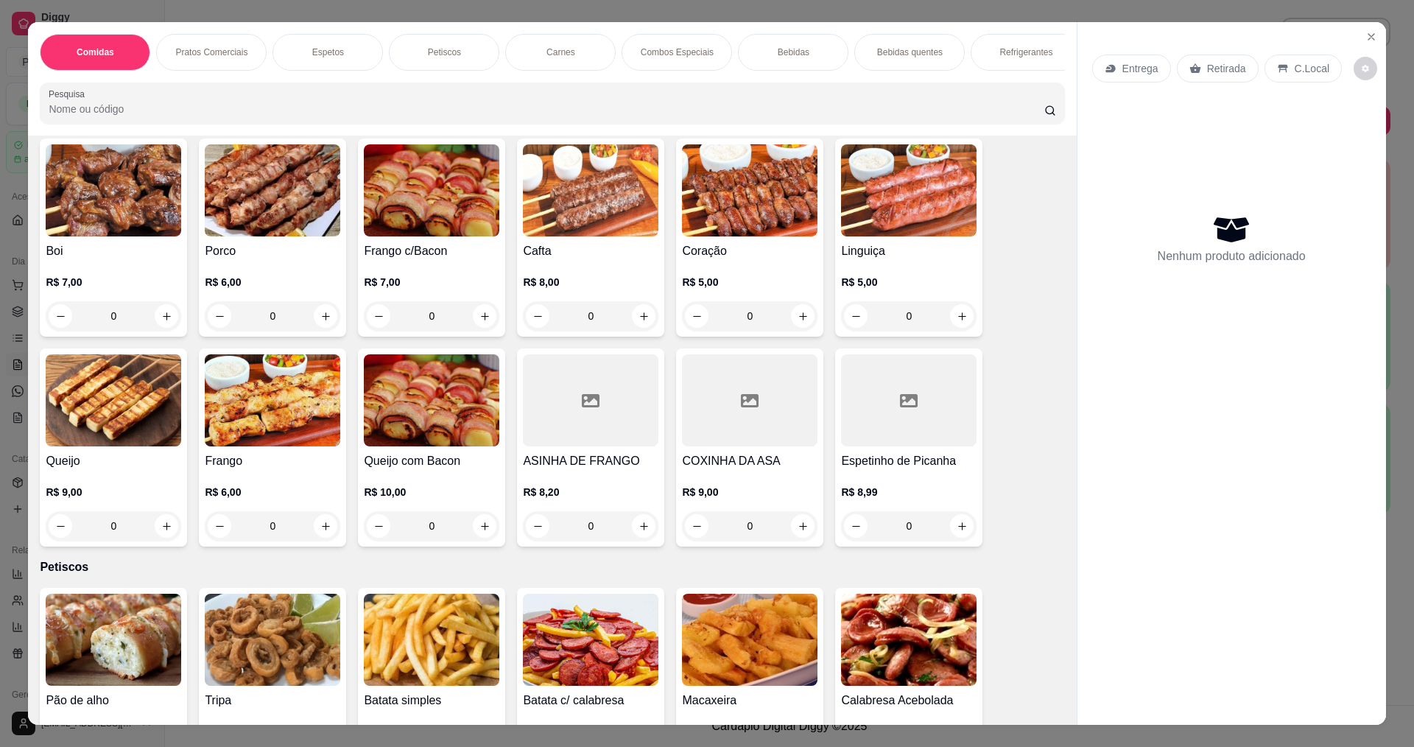
click at [147, 210] on img at bounding box center [114, 190] width 136 height 92
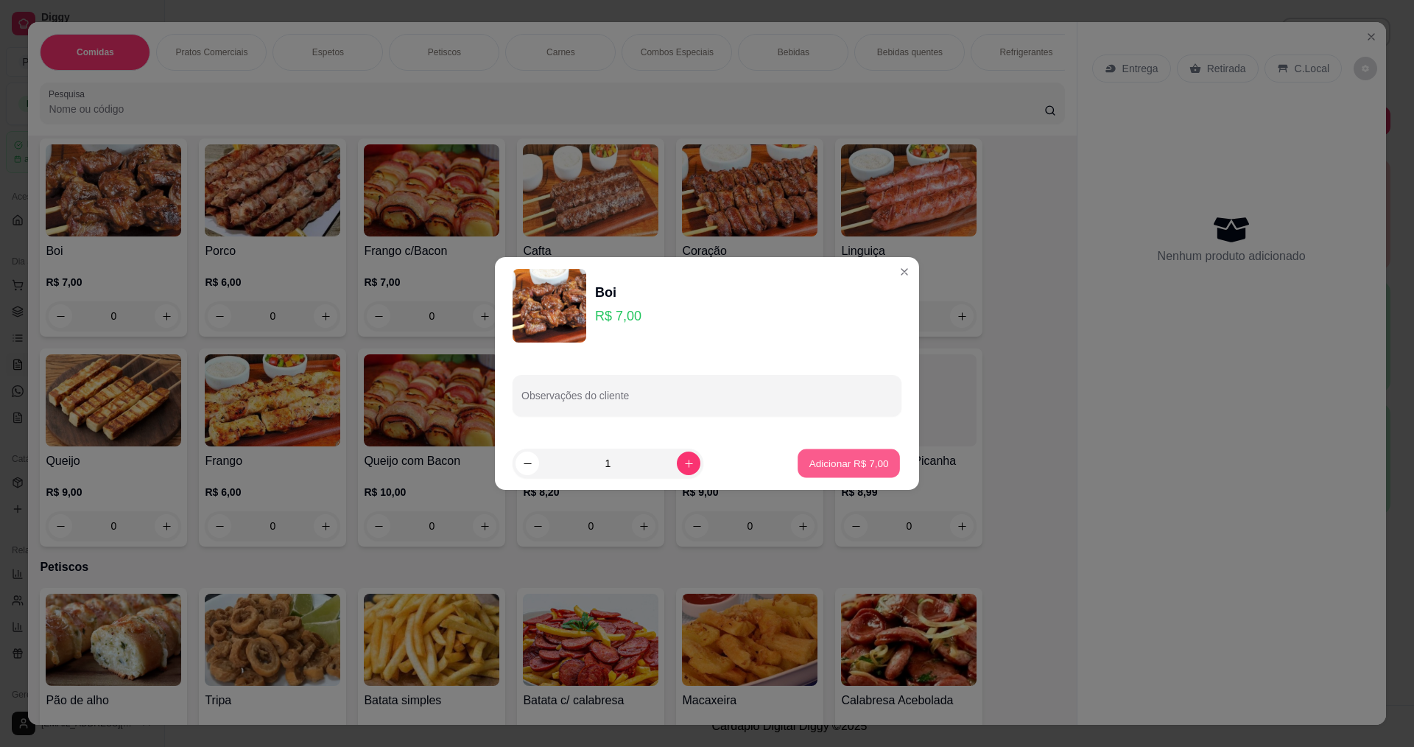
click at [819, 461] on p "Adicionar R$ 7,00" at bounding box center [849, 463] width 80 height 14
type input "1"
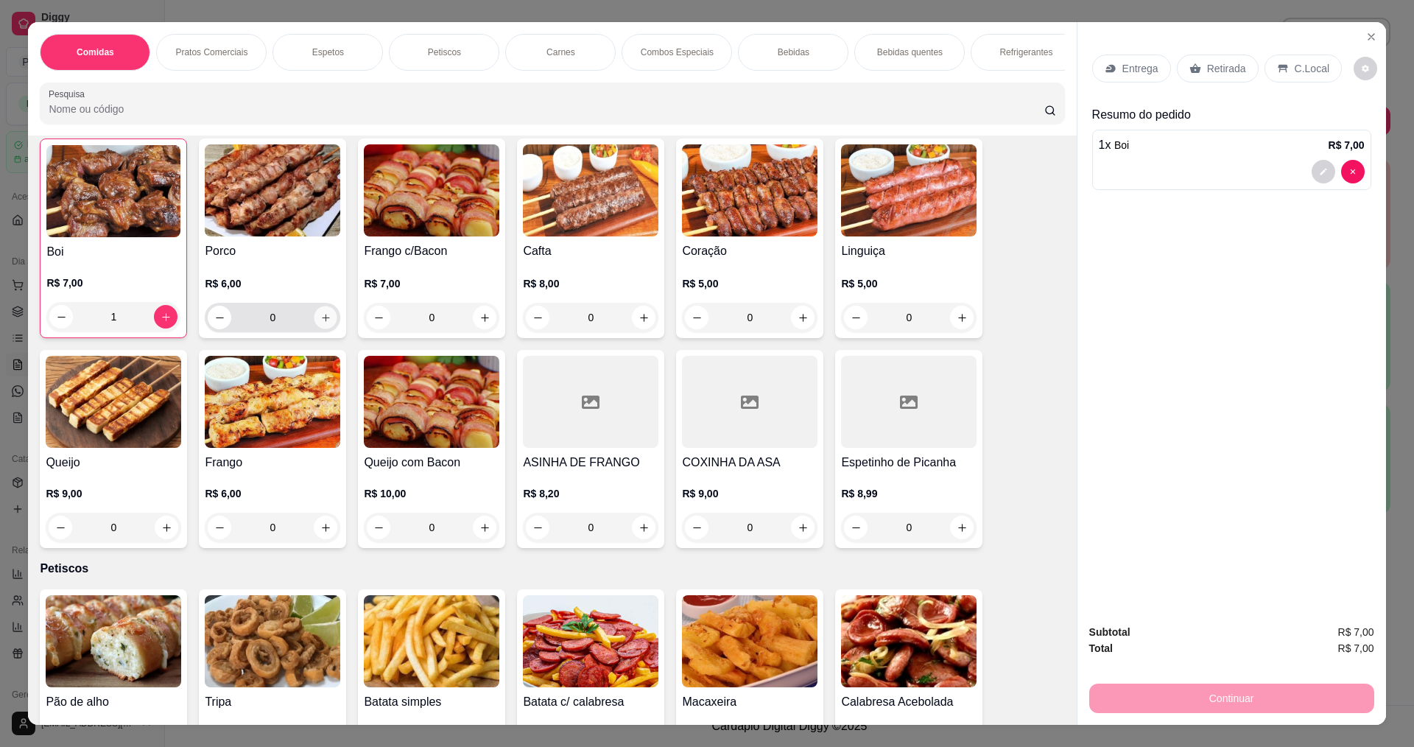
click at [320, 323] on icon "increase-product-quantity" at bounding box center [325, 317] width 11 height 11
type input "1"
click at [477, 329] on button "increase-product-quantity" at bounding box center [485, 317] width 23 height 23
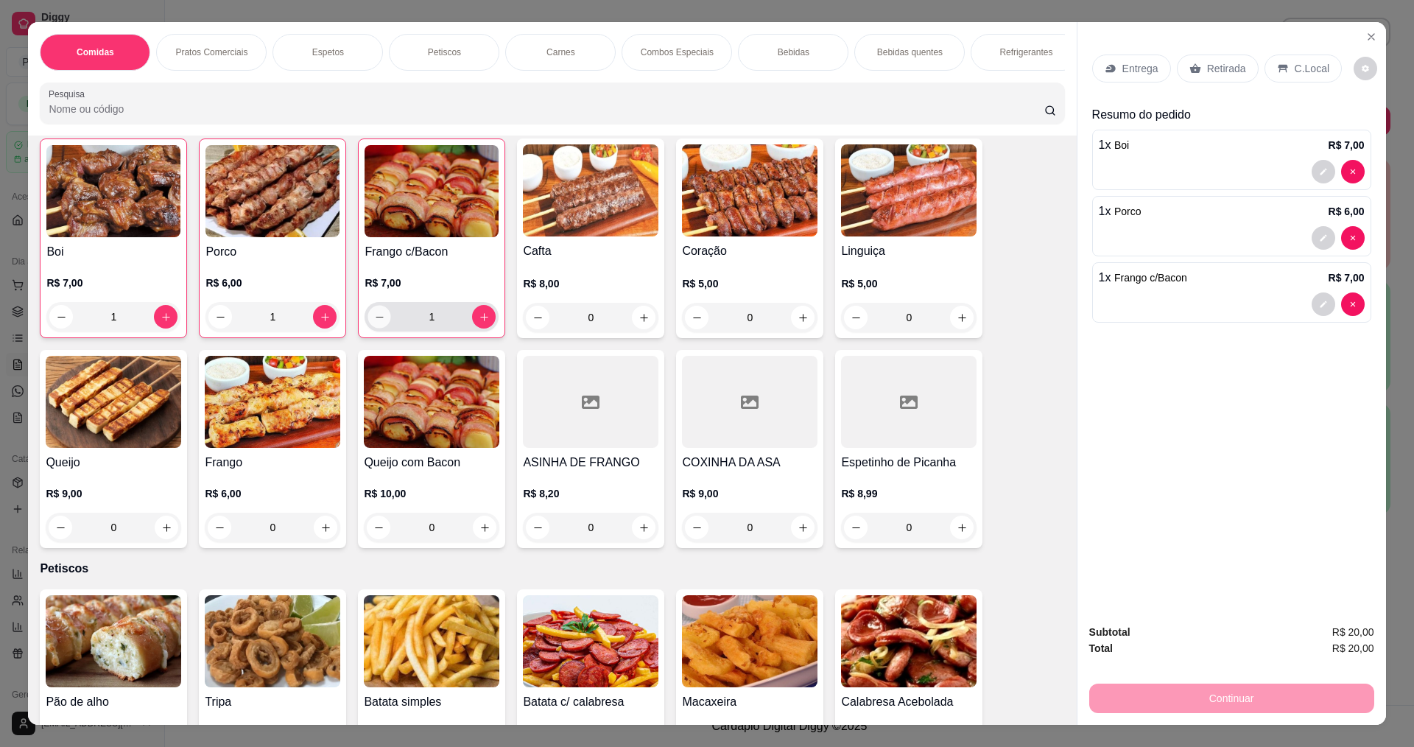
click at [368, 326] on button "decrease-product-quantity" at bounding box center [379, 317] width 23 height 23
type input "0"
click at [317, 530] on button "increase-product-quantity" at bounding box center [326, 528] width 24 height 24
type input "1"
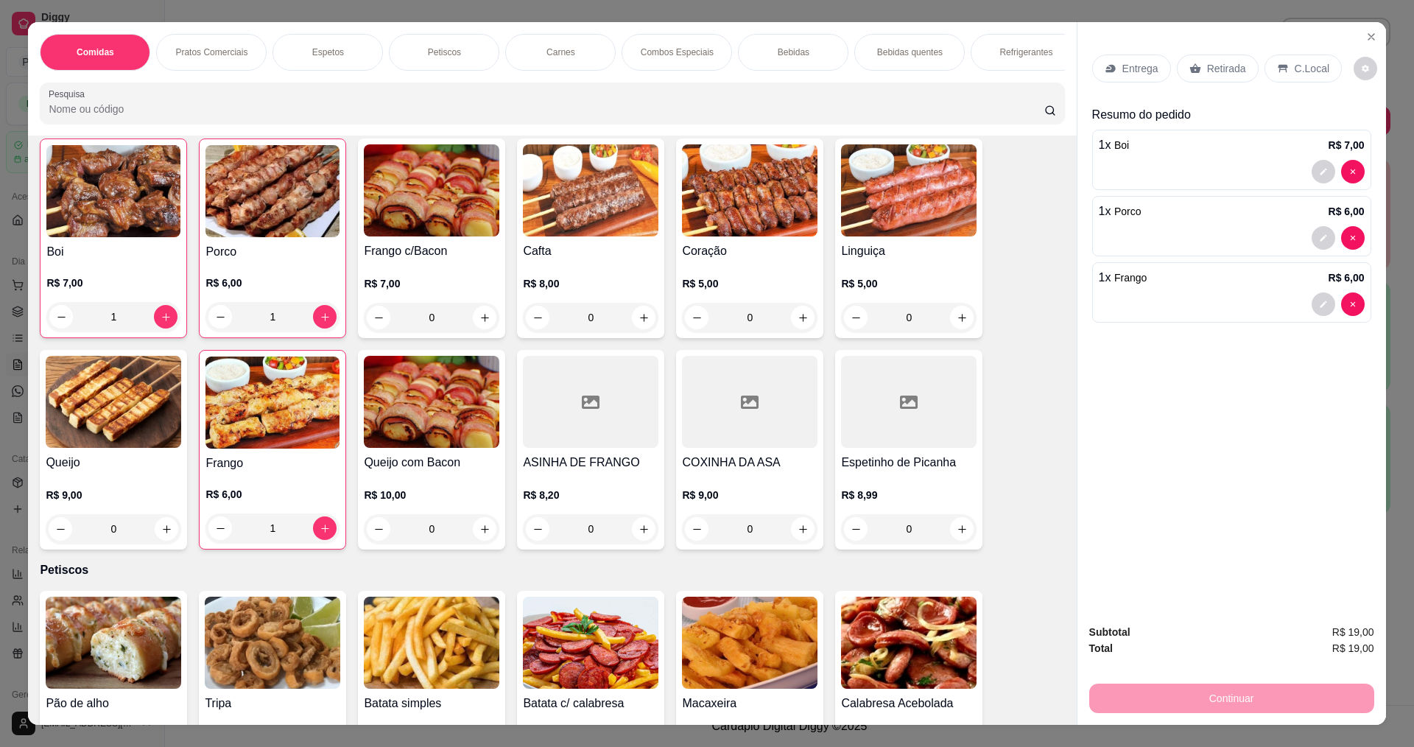
click at [1130, 73] on p "Entrega" at bounding box center [1140, 68] width 36 height 15
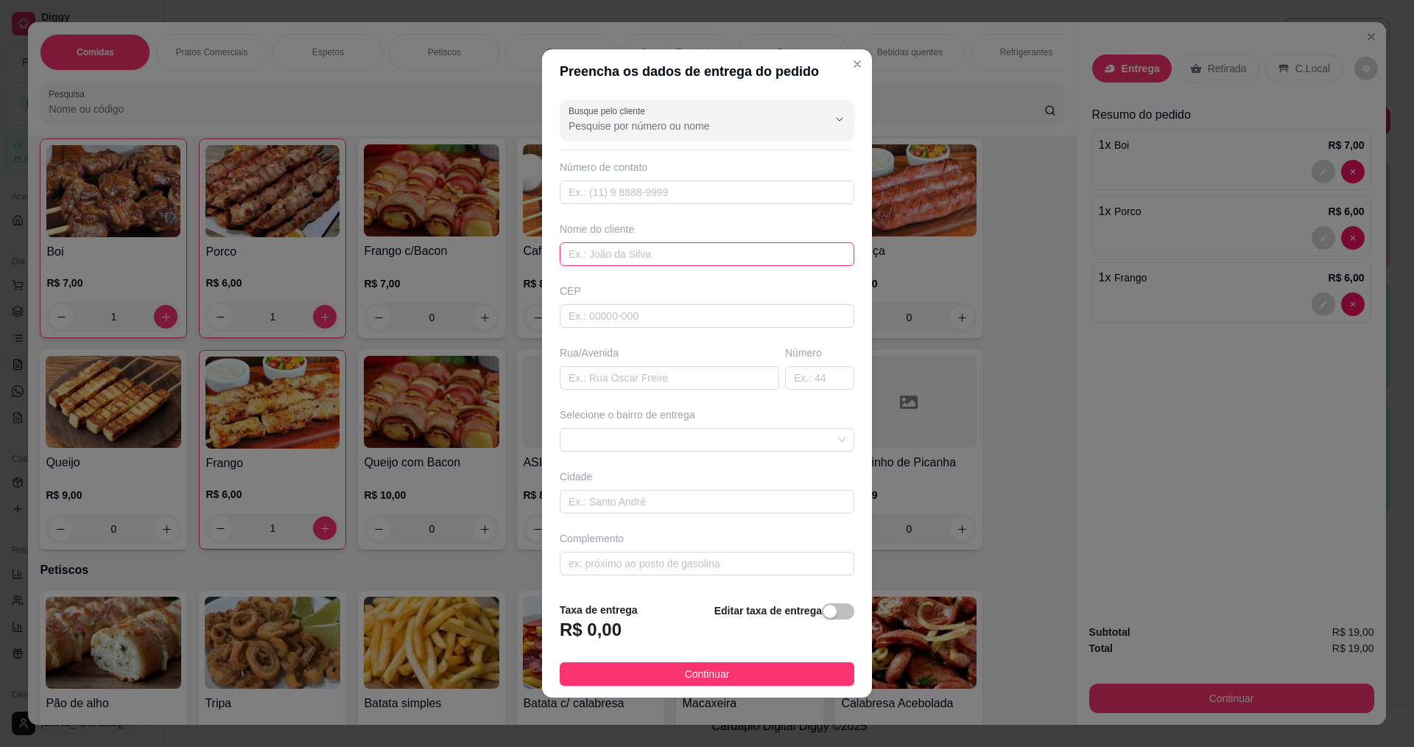
click at [616, 250] on input "text" at bounding box center [707, 254] width 295 height 24
type input "MANU"
click at [717, 671] on span "Continuar" at bounding box center [707, 674] width 45 height 16
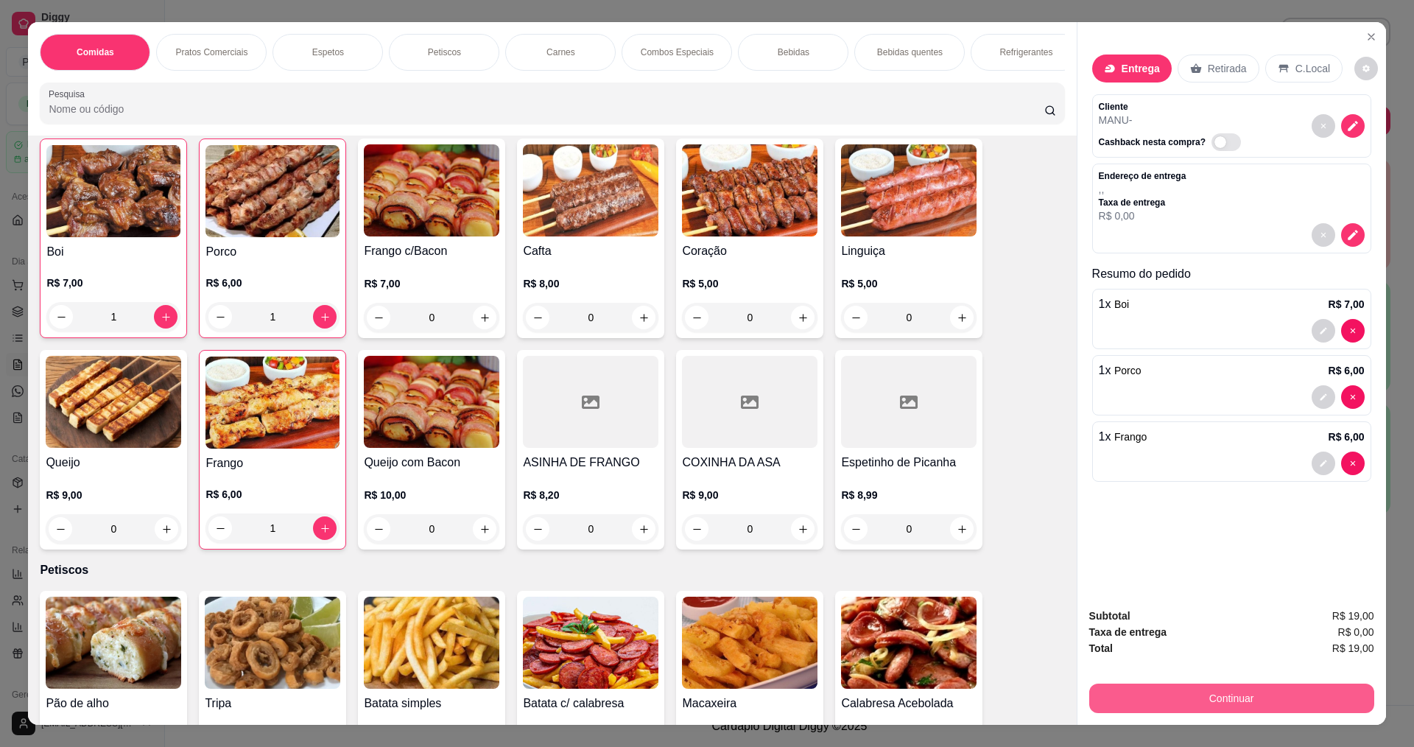
click at [1177, 709] on button "Continuar" at bounding box center [1231, 697] width 285 height 29
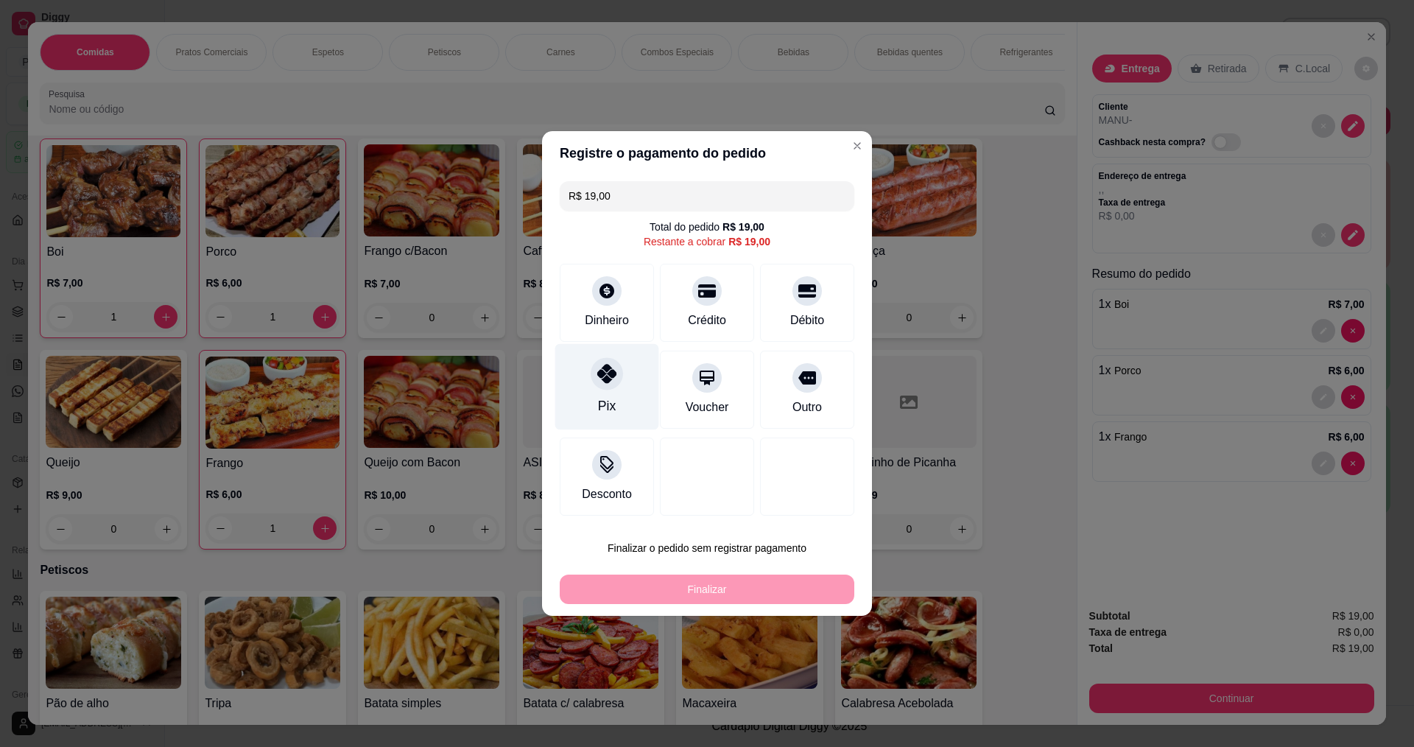
click at [606, 370] on icon at bounding box center [606, 373] width 19 height 19
type input "R$ 0,00"
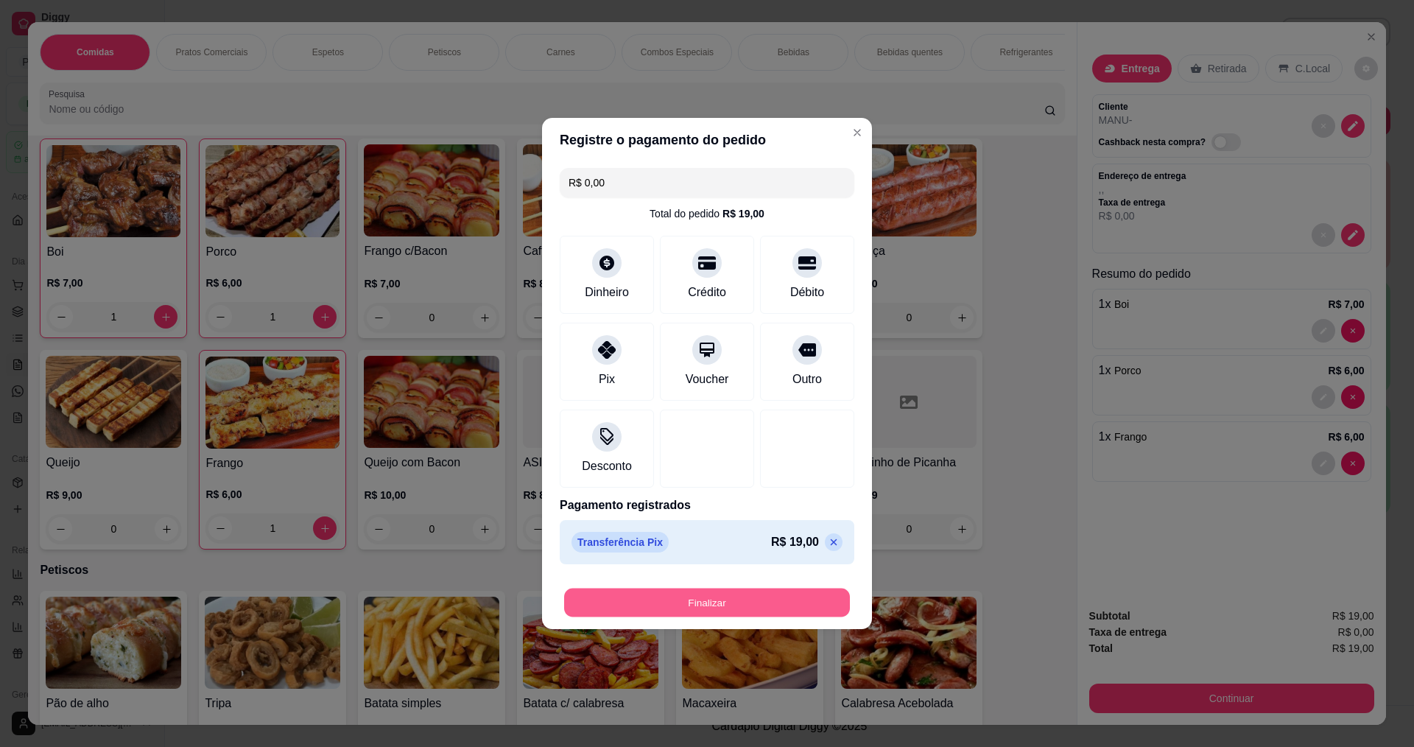
click at [658, 595] on button "Finalizar" at bounding box center [707, 602] width 286 height 29
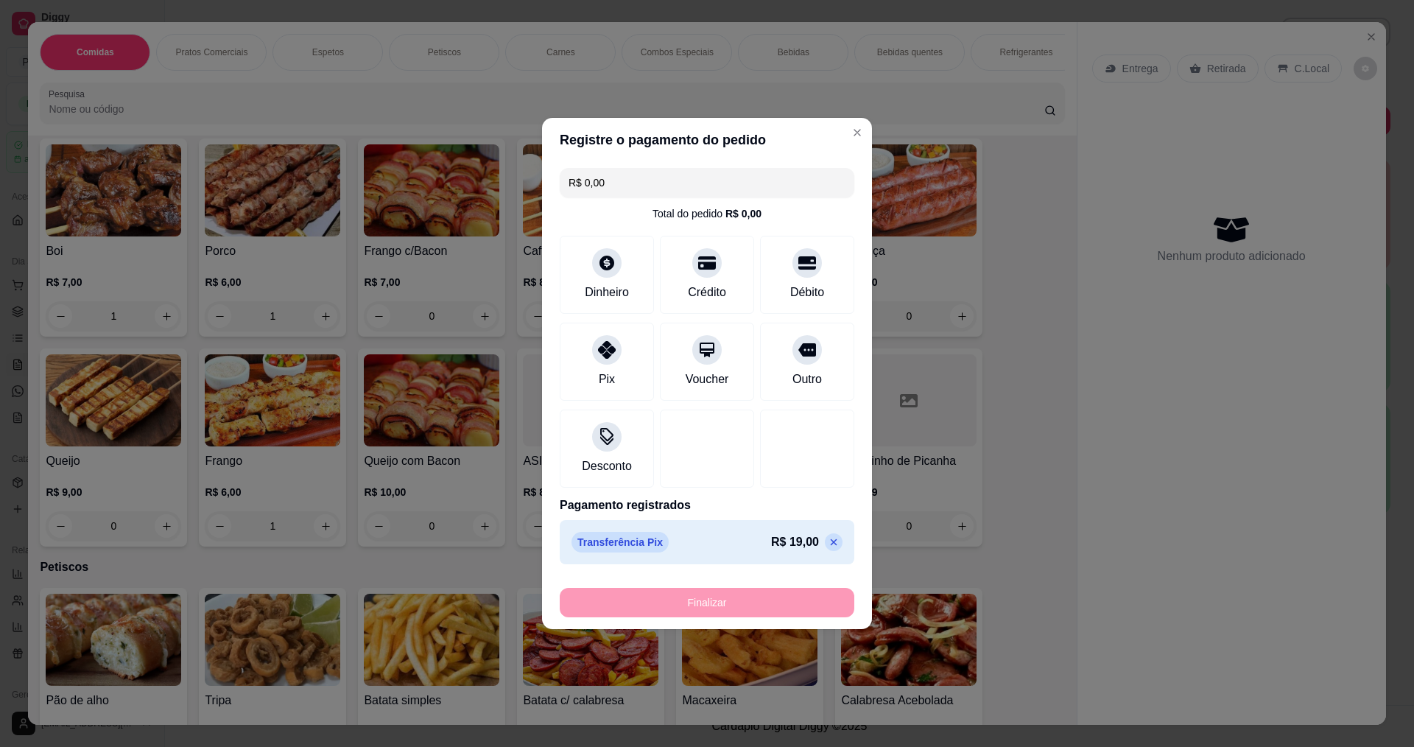
type input "0"
type input "-R$ 19,00"
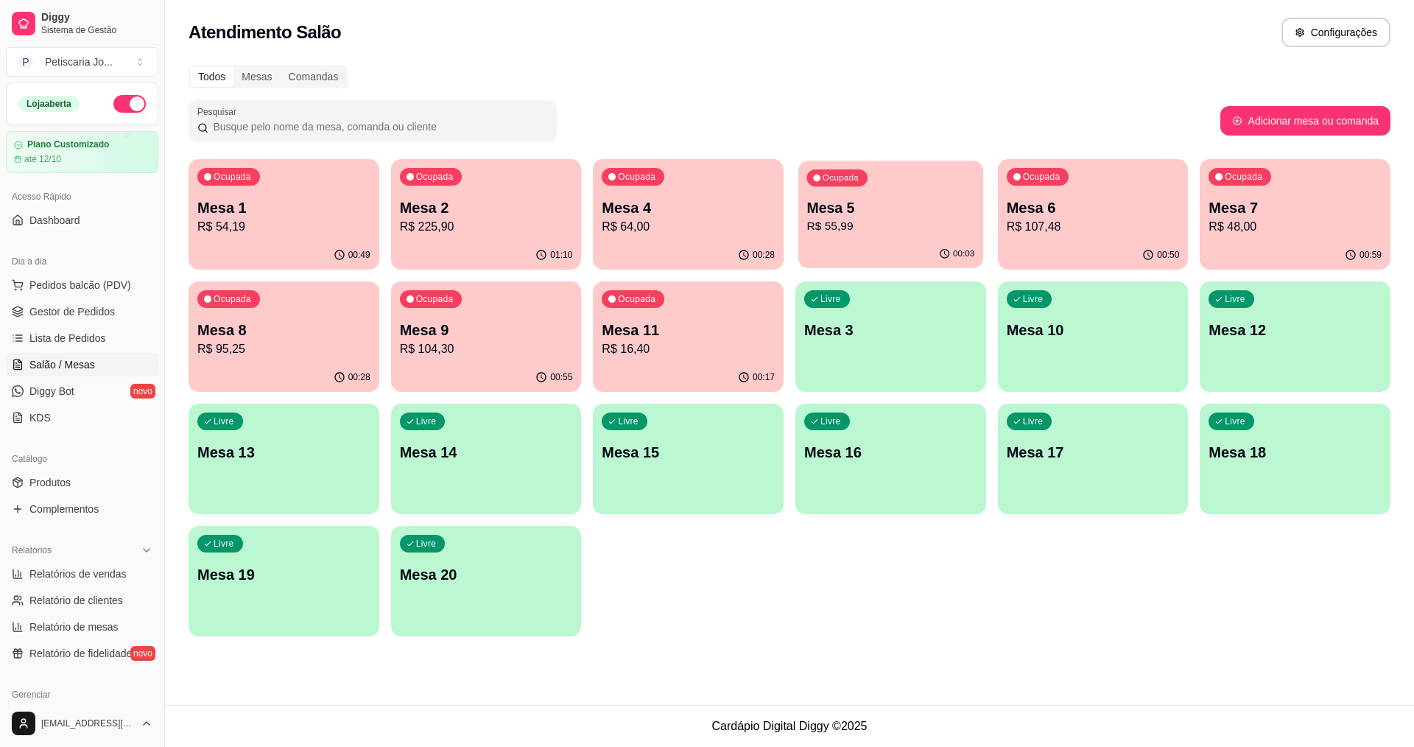
click at [912, 216] on p "Mesa 5" at bounding box center [891, 208] width 168 height 20
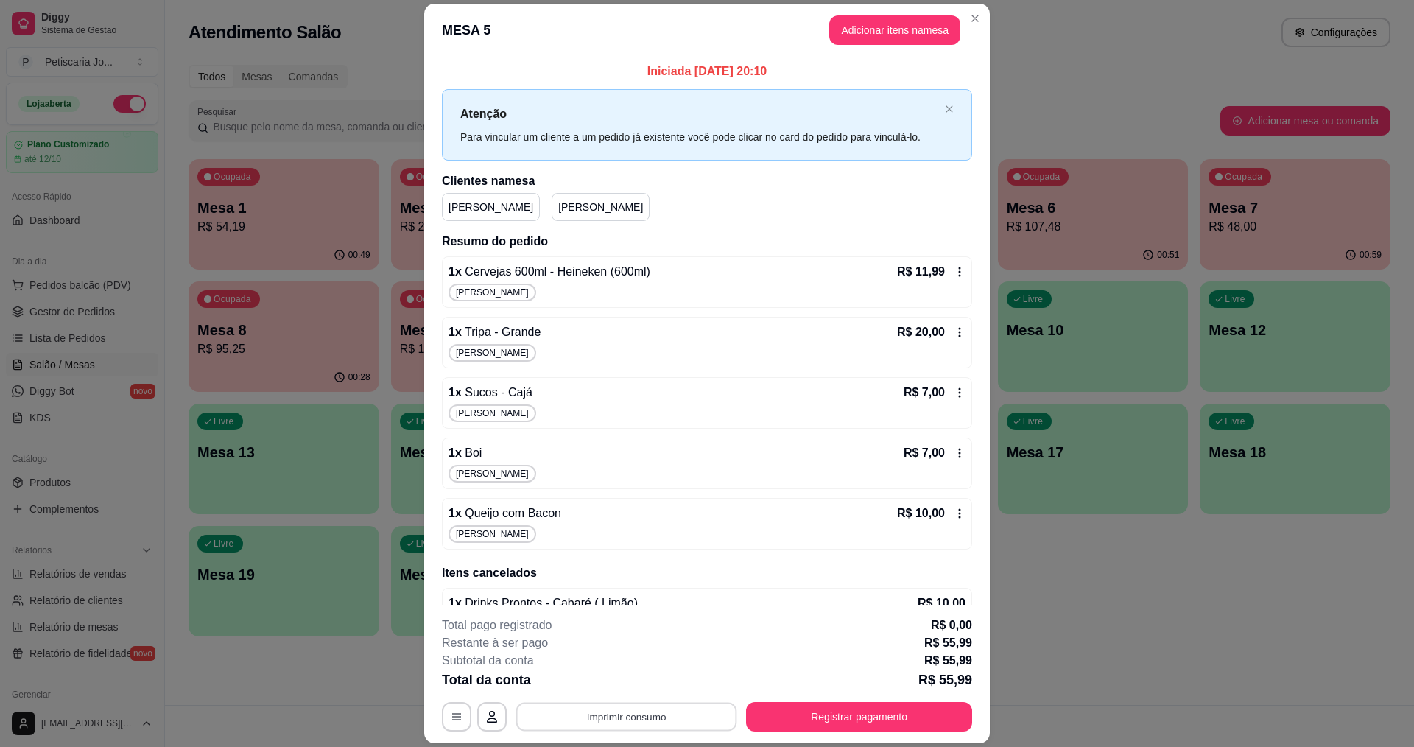
click at [675, 722] on button "Imprimir consumo" at bounding box center [626, 717] width 221 height 29
click at [622, 667] on div "Escolha a impressora IMPRESSORA" at bounding box center [626, 672] width 122 height 50
click at [628, 675] on button "IMPRESSORA" at bounding box center [625, 682] width 103 height 23
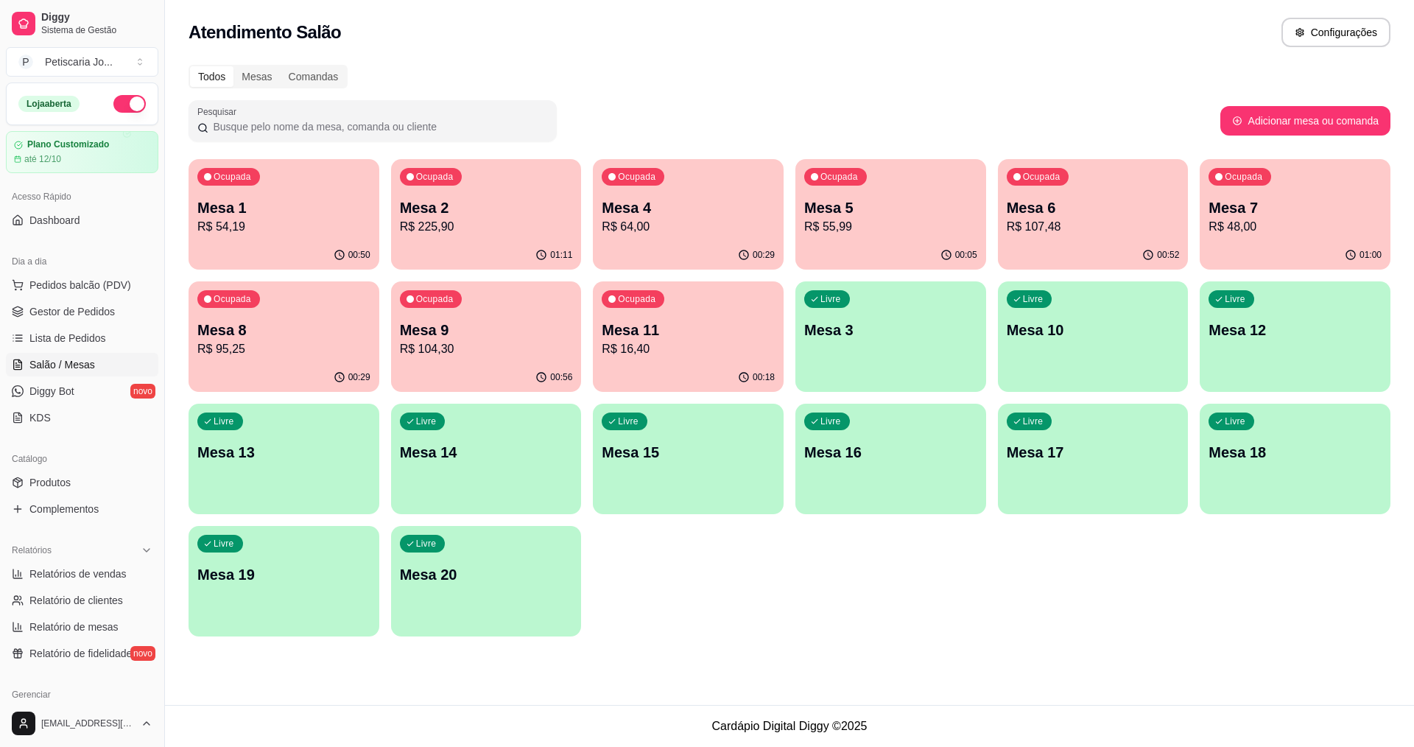
click at [1078, 209] on p "Mesa 6" at bounding box center [1093, 207] width 173 height 21
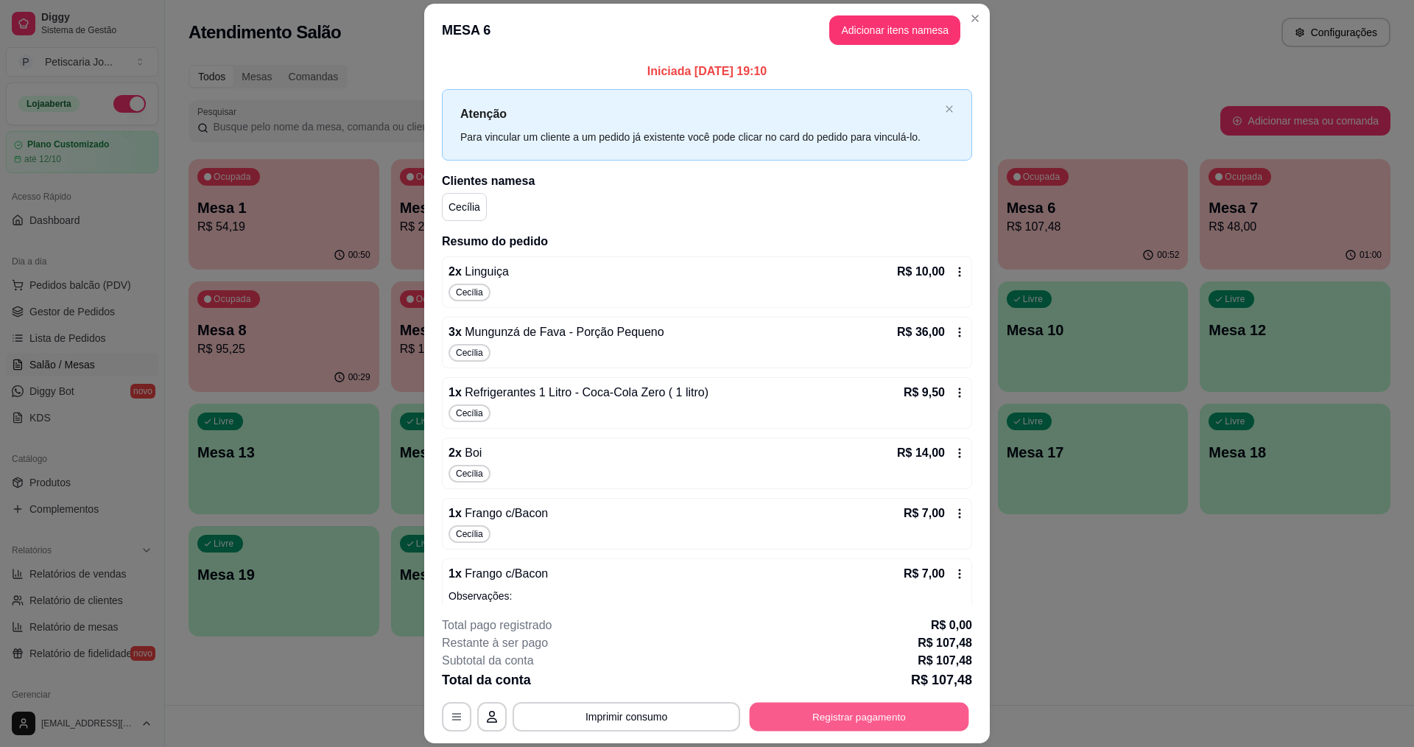
click at [821, 707] on button "Registrar pagamento" at bounding box center [859, 717] width 219 height 29
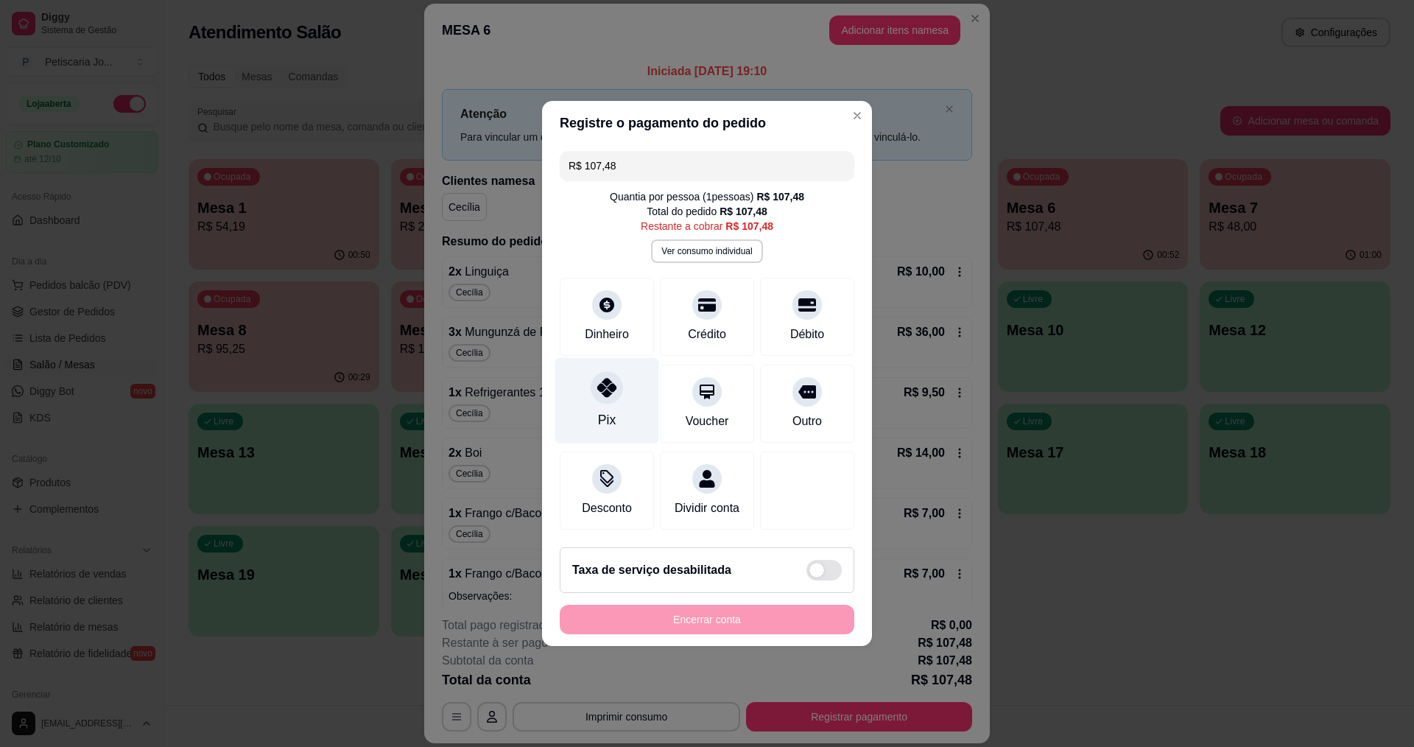
click at [593, 400] on div "Pix" at bounding box center [607, 401] width 104 height 86
type input "R$ 0,00"
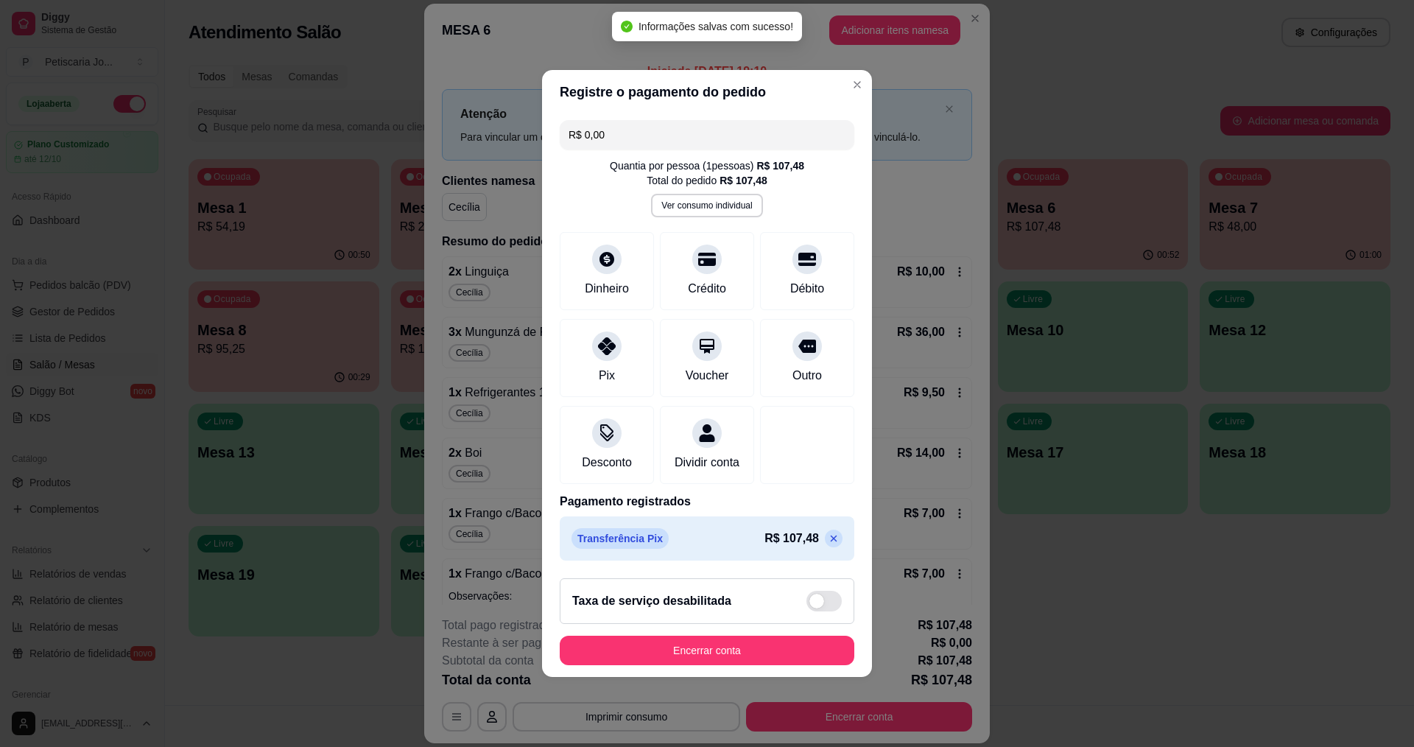
click at [658, 675] on footer "Taxa de serviço desabilitada Encerrar conta" at bounding box center [707, 621] width 330 height 110
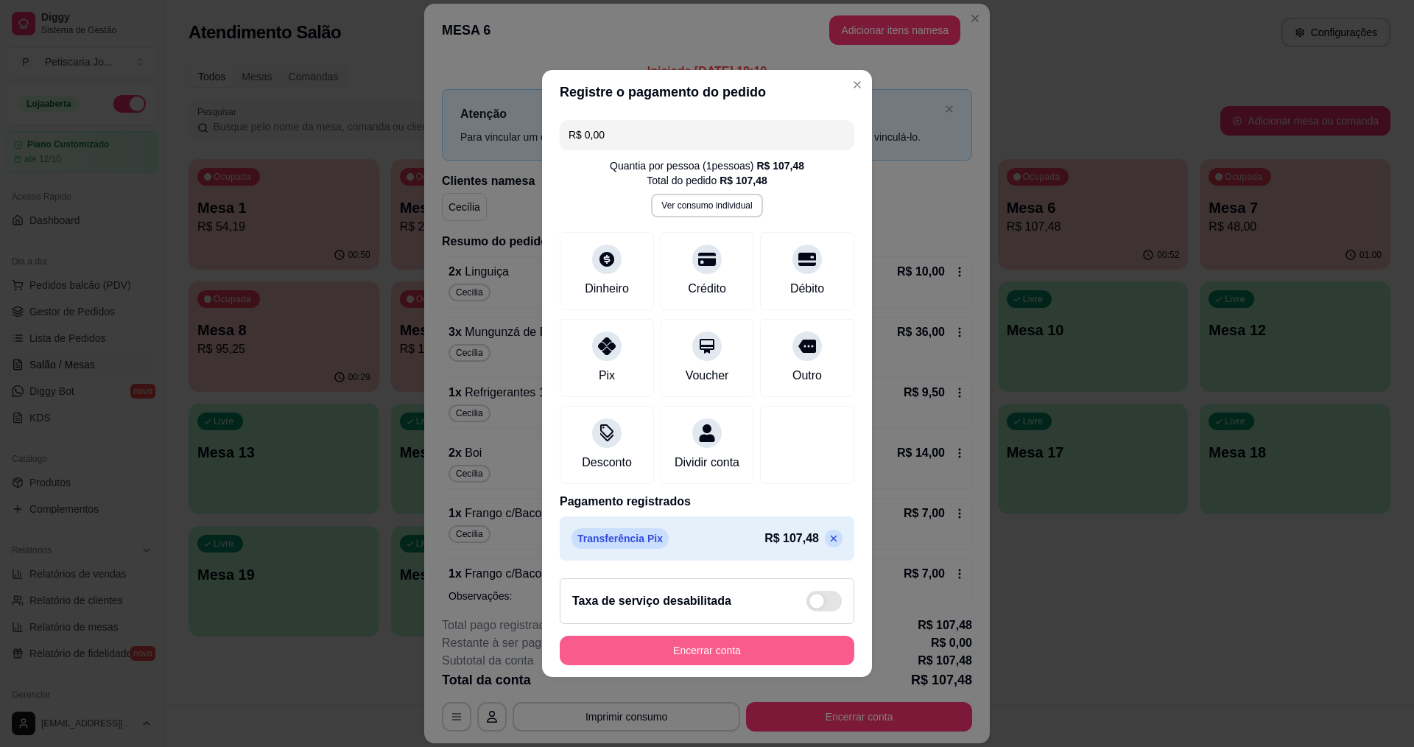
click at [662, 655] on button "Encerrar conta" at bounding box center [707, 650] width 295 height 29
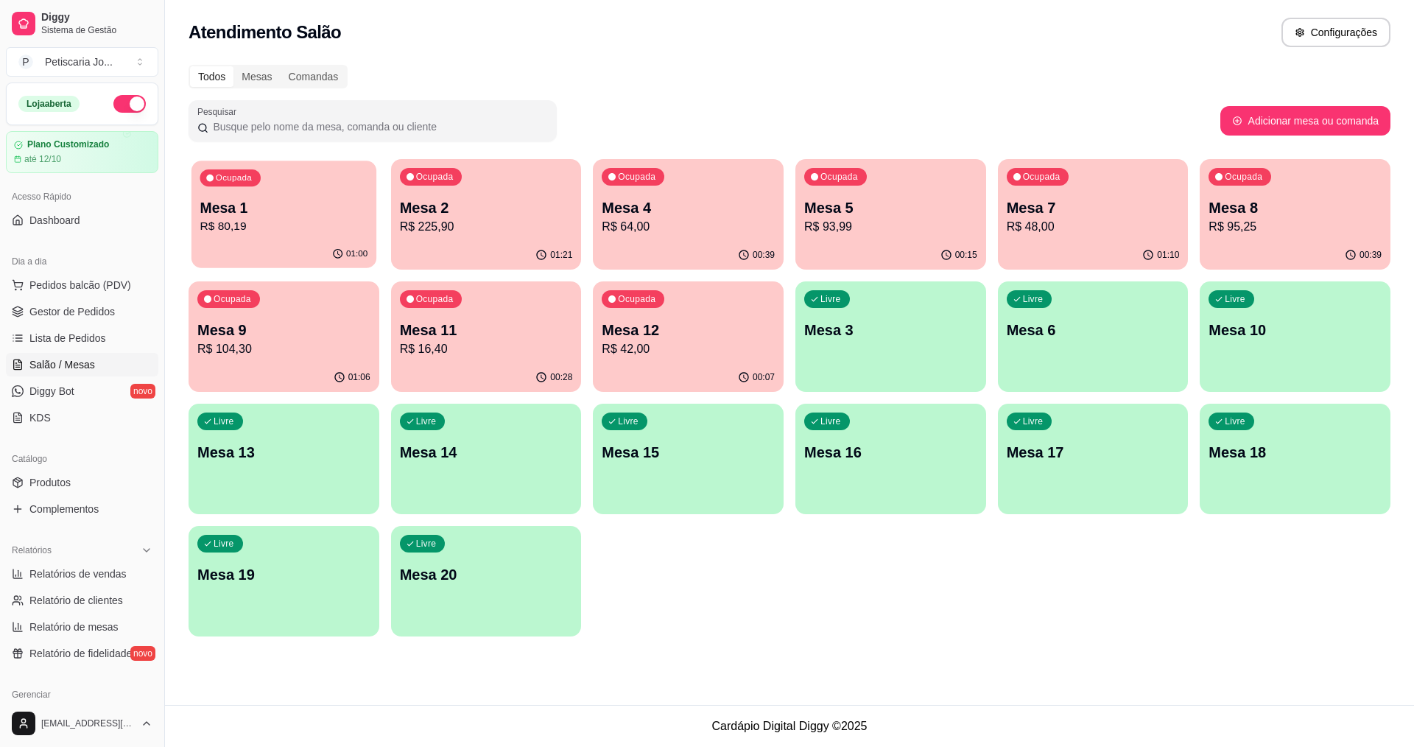
click at [269, 211] on p "Mesa 1" at bounding box center [284, 208] width 168 height 20
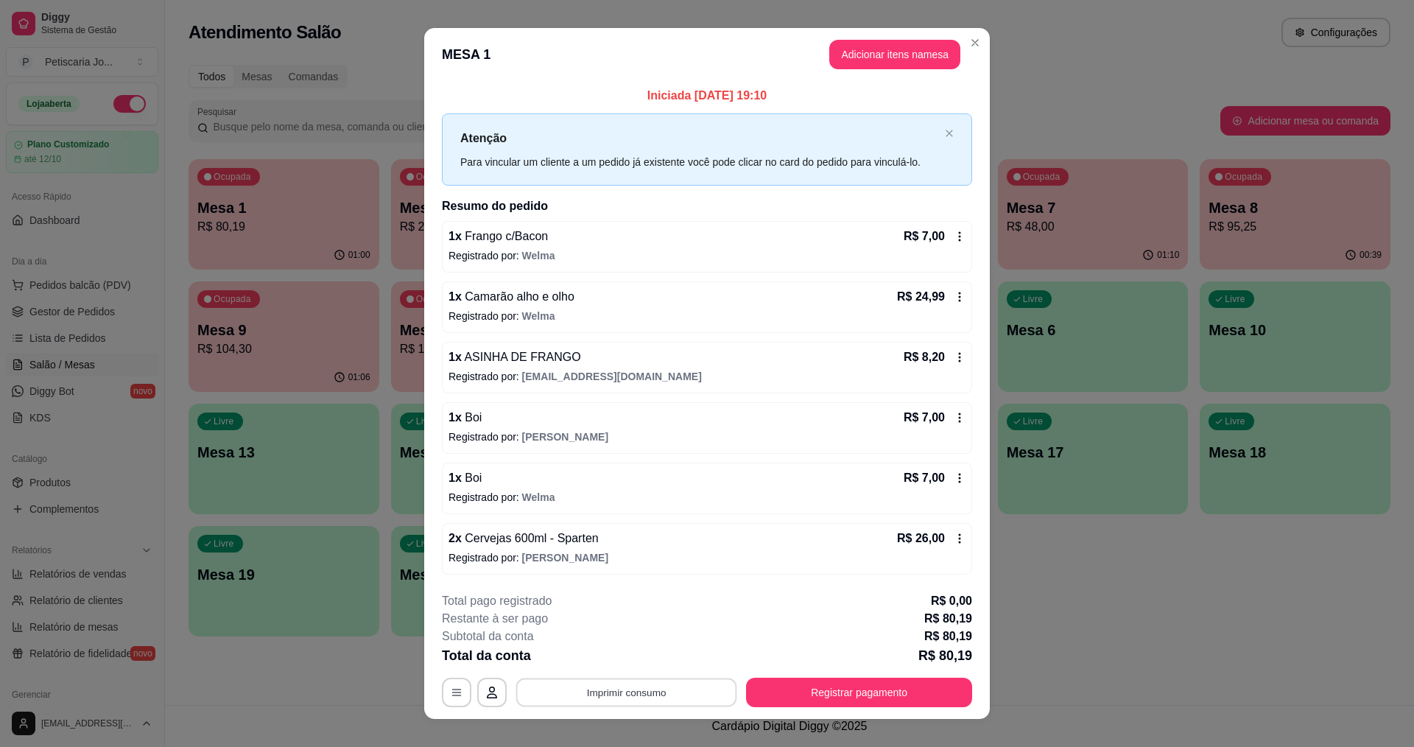
click at [640, 689] on button "Imprimir consumo" at bounding box center [626, 692] width 221 height 29
click at [640, 661] on button "IMPRESSORA" at bounding box center [625, 659] width 107 height 24
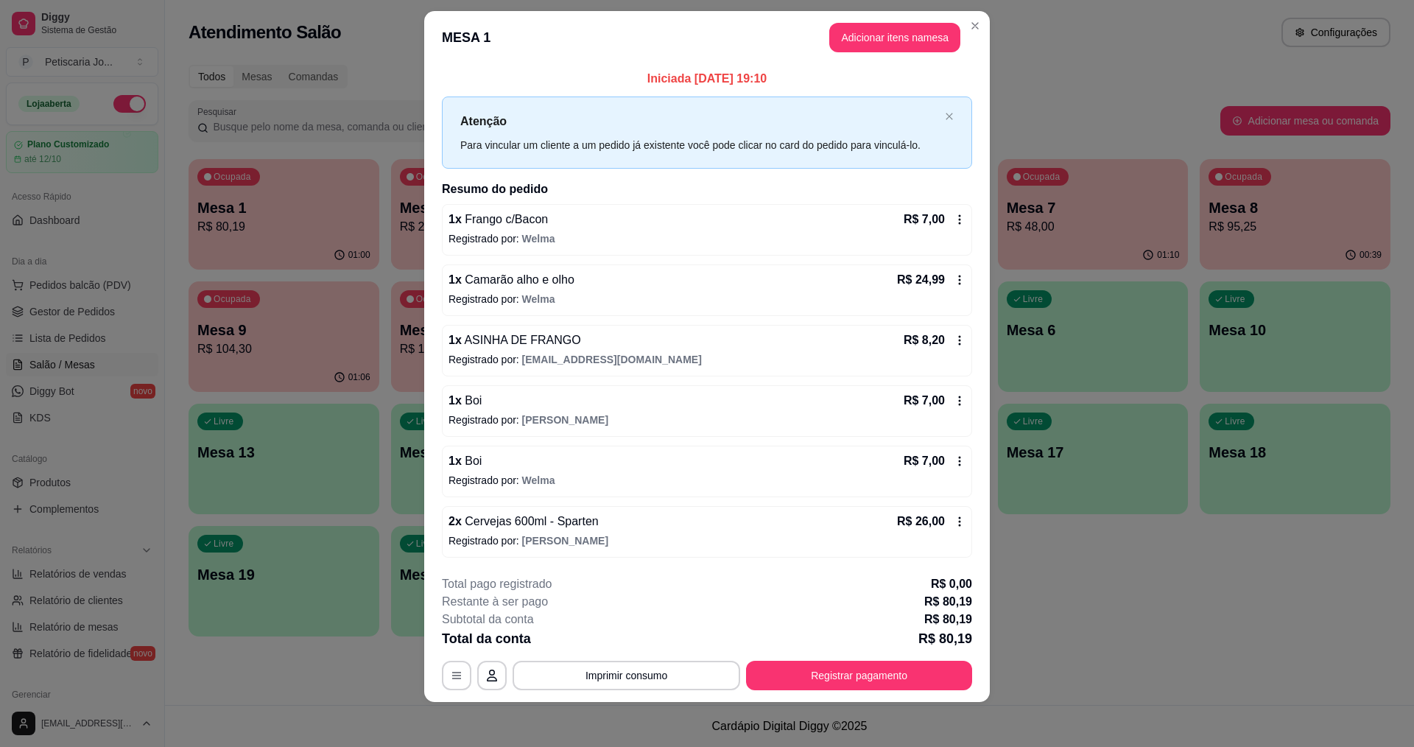
scroll to position [19, 0]
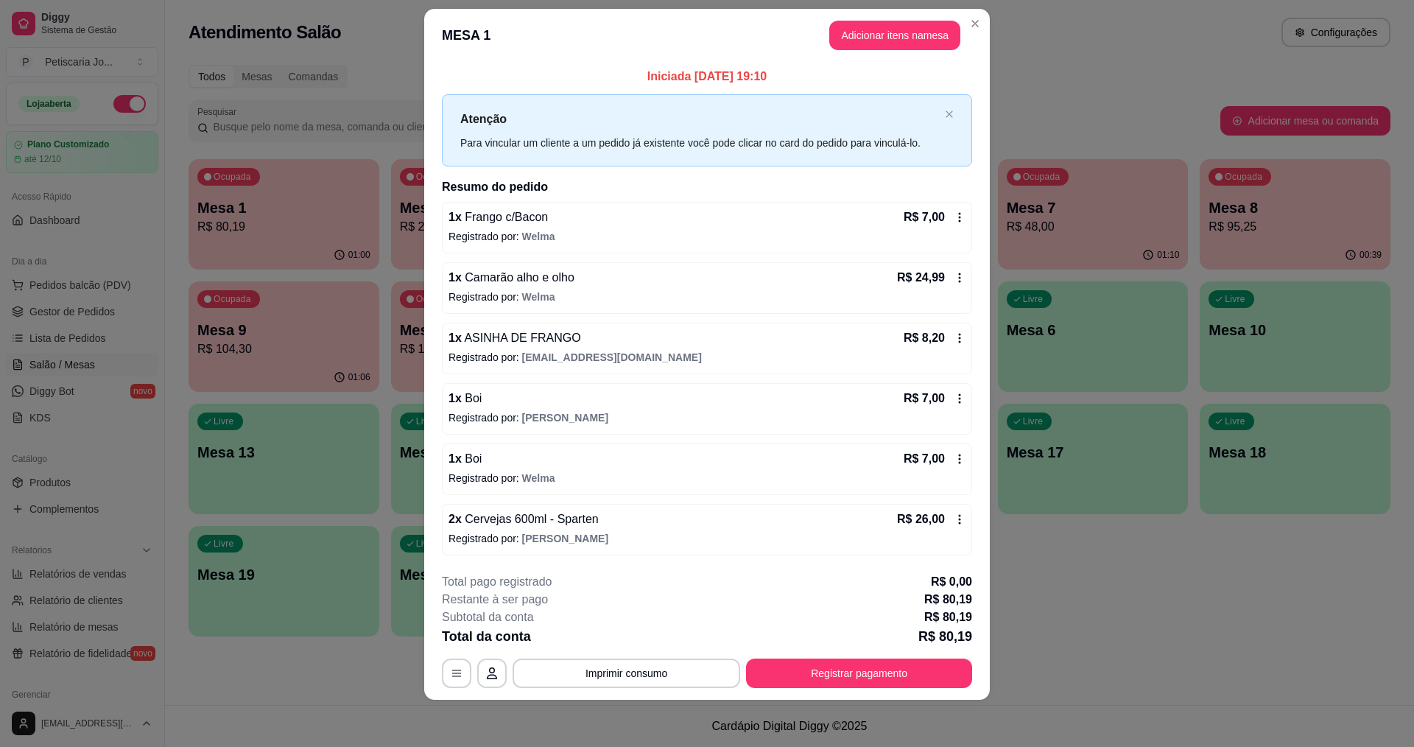
click at [602, 278] on div "1 x Camarão alho e olho R$ 24,99" at bounding box center [707, 278] width 517 height 18
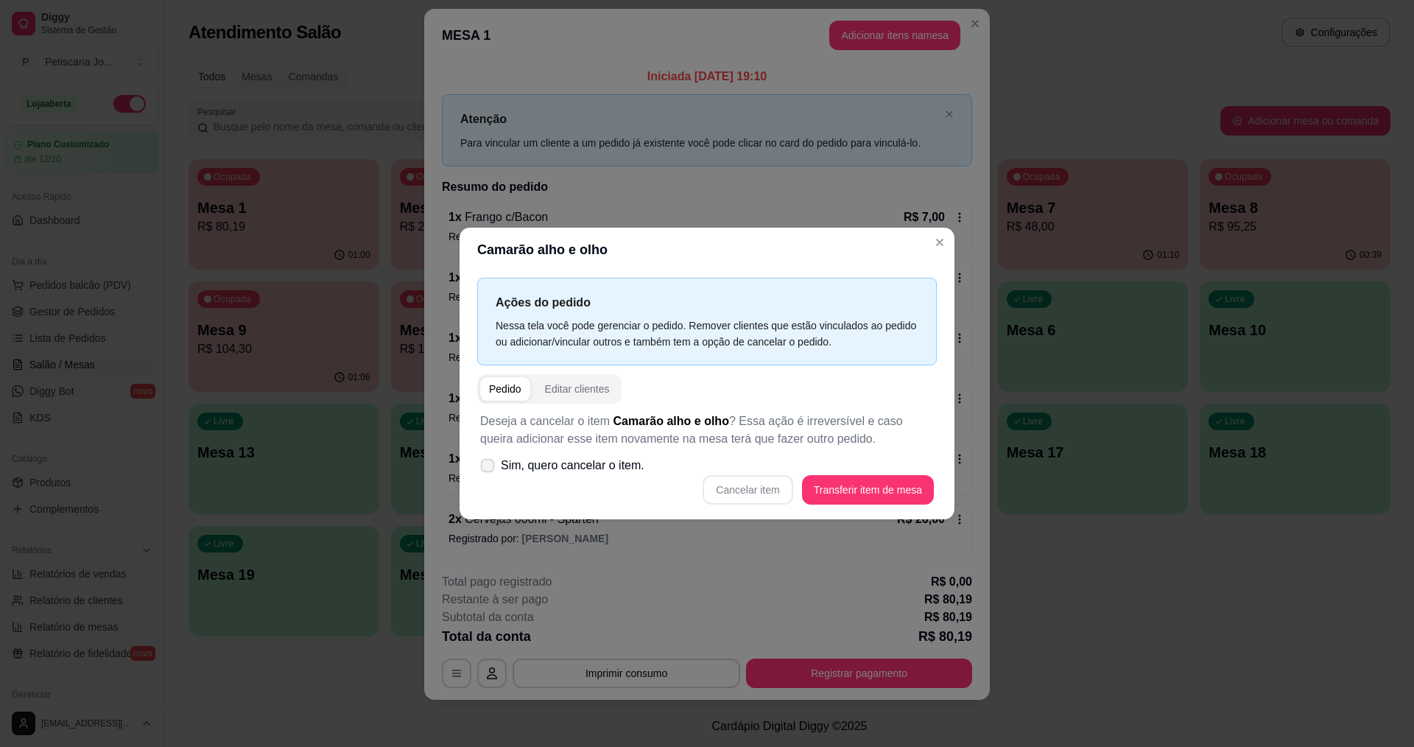
click at [502, 471] on span "Sim, quero cancelar o item." at bounding box center [573, 466] width 144 height 18
click at [489, 471] on input "Sim, quero cancelar o item." at bounding box center [484, 473] width 10 height 10
checkbox input "true"
click at [738, 482] on button "Cancelar item" at bounding box center [748, 489] width 90 height 29
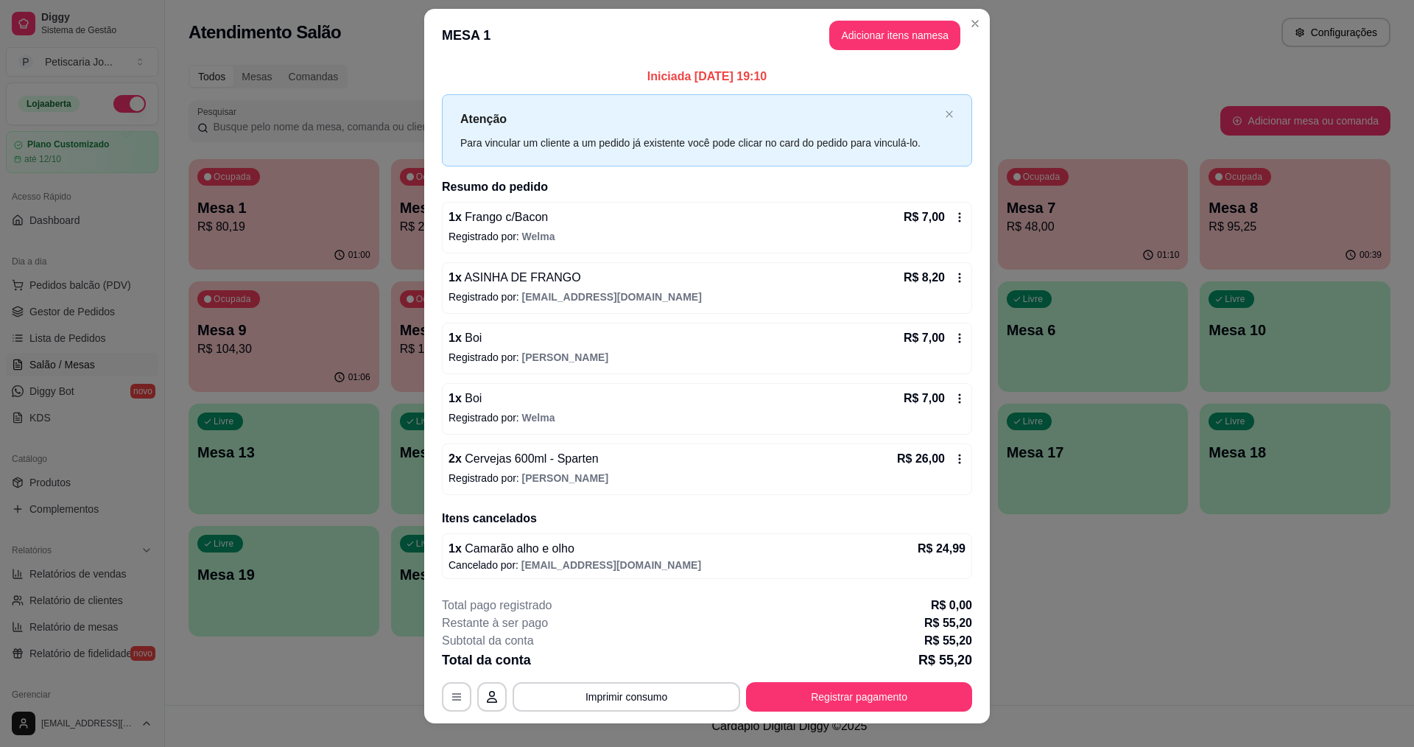
click at [506, 357] on p "Registrado por: [PERSON_NAME]" at bounding box center [707, 357] width 517 height 15
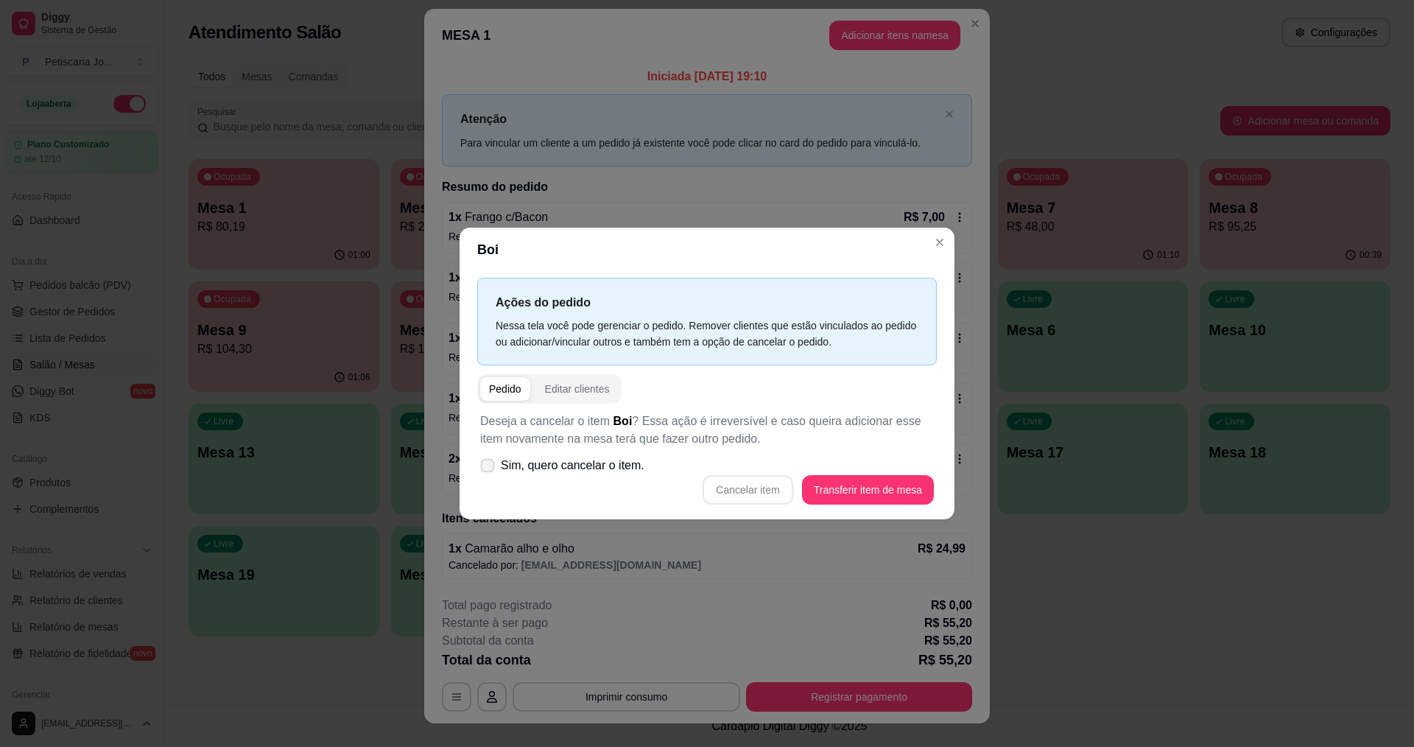
click at [520, 474] on span "Sim, quero cancelar o item." at bounding box center [573, 466] width 144 height 18
click at [489, 474] on input "Sim, quero cancelar o item." at bounding box center [484, 473] width 10 height 10
checkbox input "true"
click at [731, 476] on button "Cancelar item" at bounding box center [748, 490] width 88 height 29
click at [732, 482] on div "Cancelar item Transferir item de mesa" at bounding box center [707, 489] width 454 height 29
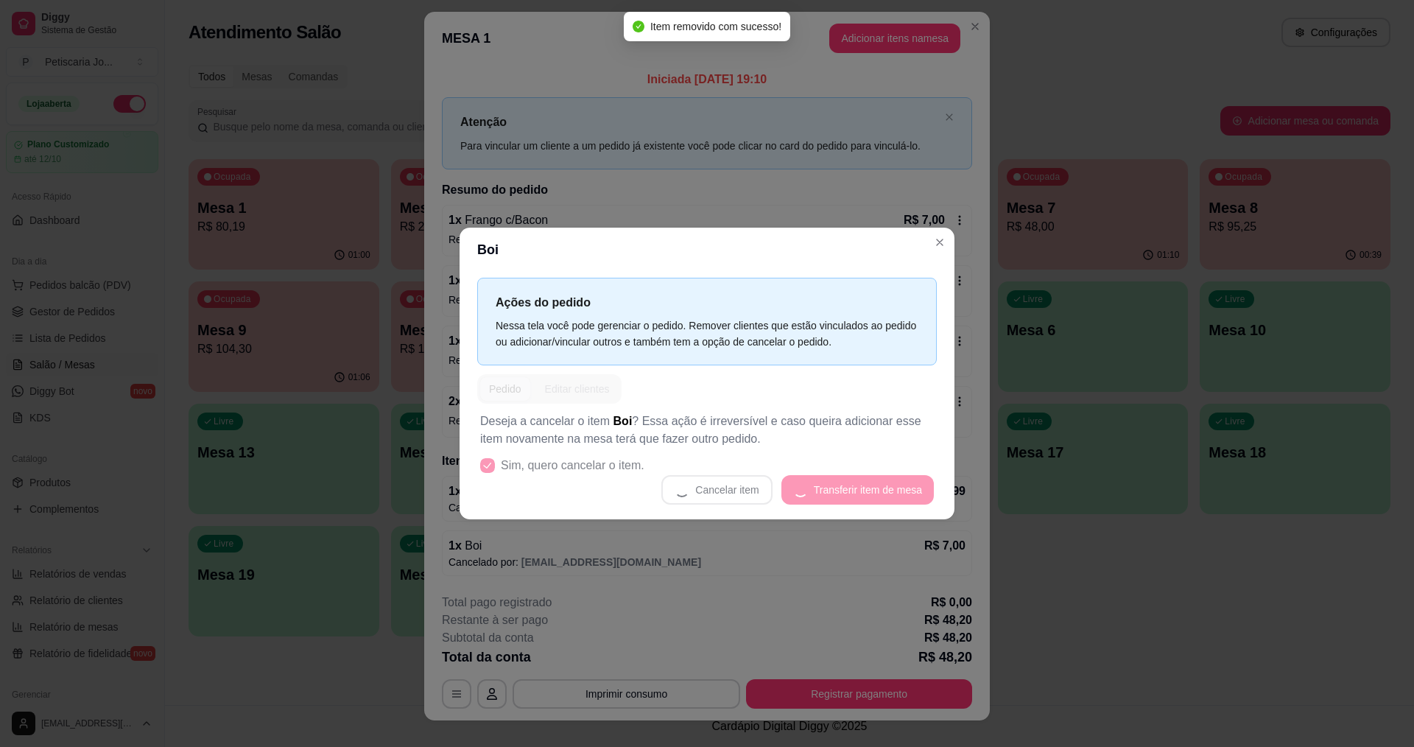
scroll to position [10, 0]
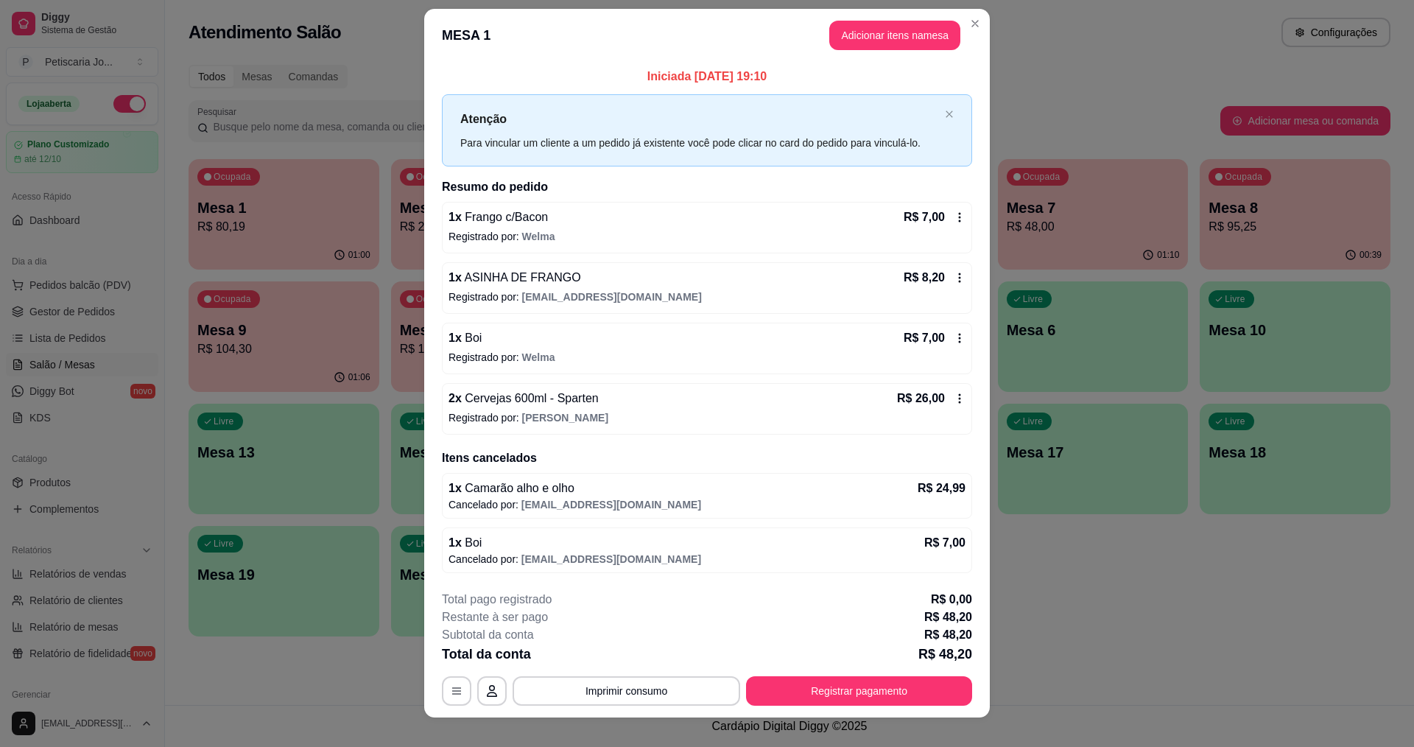
click at [588, 668] on div "**********" at bounding box center [707, 648] width 530 height 115
click at [583, 675] on div "**********" at bounding box center [707, 648] width 530 height 115
click at [583, 692] on button "Imprimir consumo" at bounding box center [626, 690] width 221 height 29
click at [584, 649] on button "IMPRESSORA" at bounding box center [625, 656] width 103 height 23
click at [761, 681] on button "Registrar pagamento" at bounding box center [859, 690] width 226 height 29
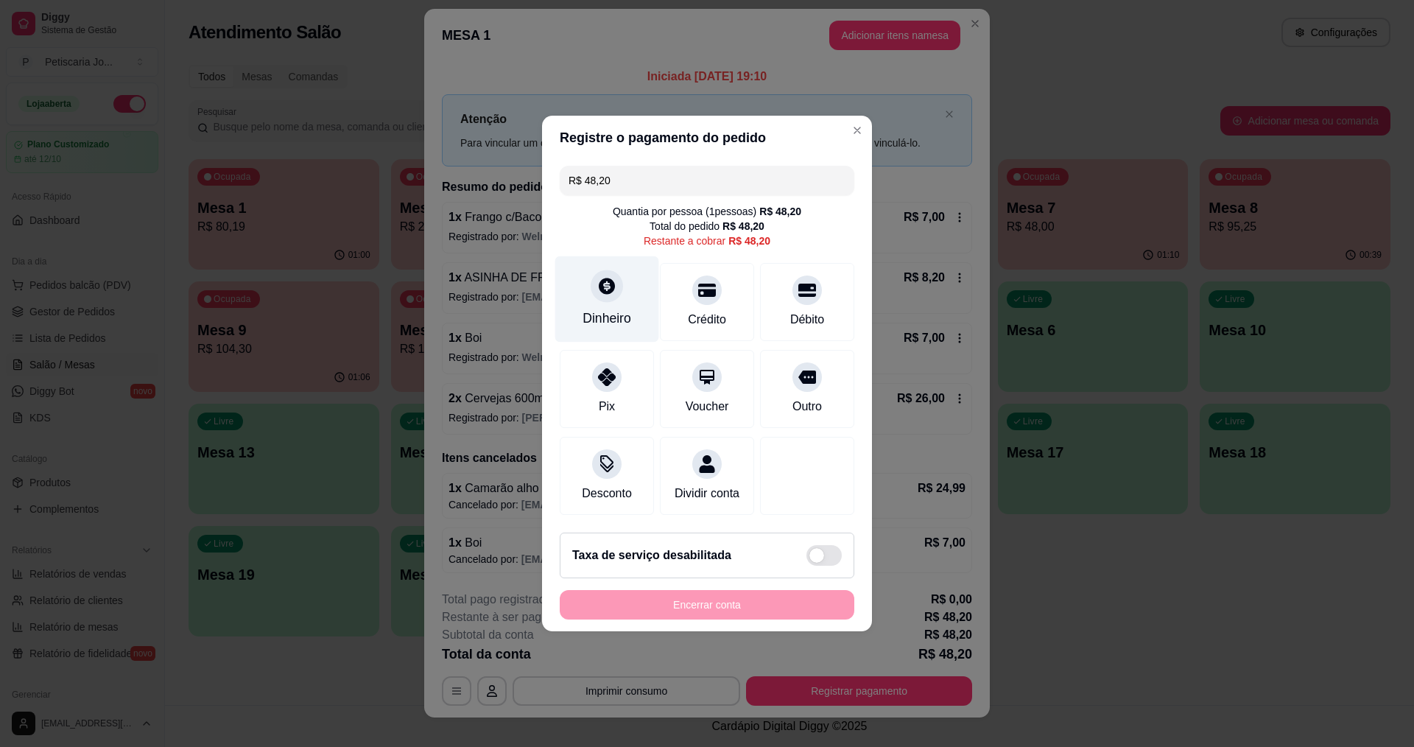
click at [594, 309] on div "Dinheiro" at bounding box center [607, 318] width 49 height 19
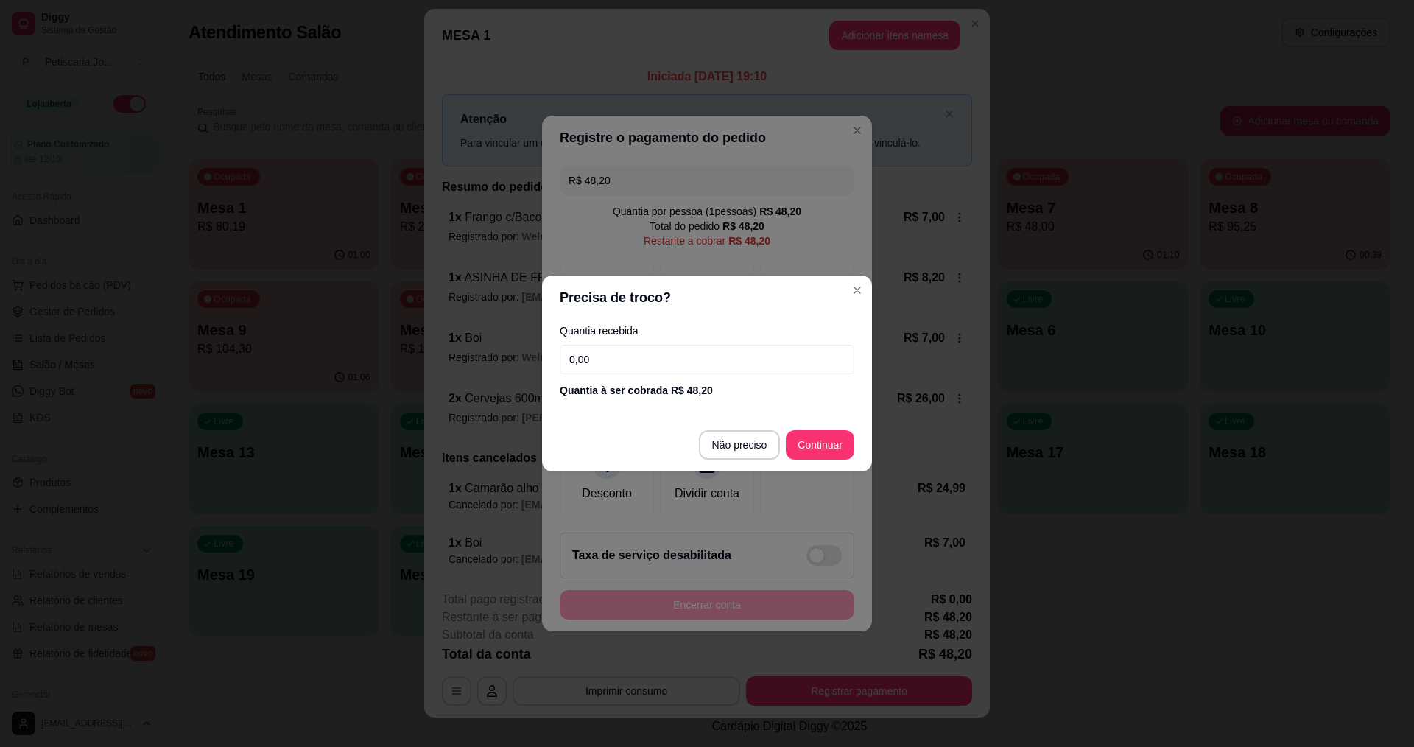
click at [649, 368] on input "0,00" at bounding box center [707, 359] width 295 height 29
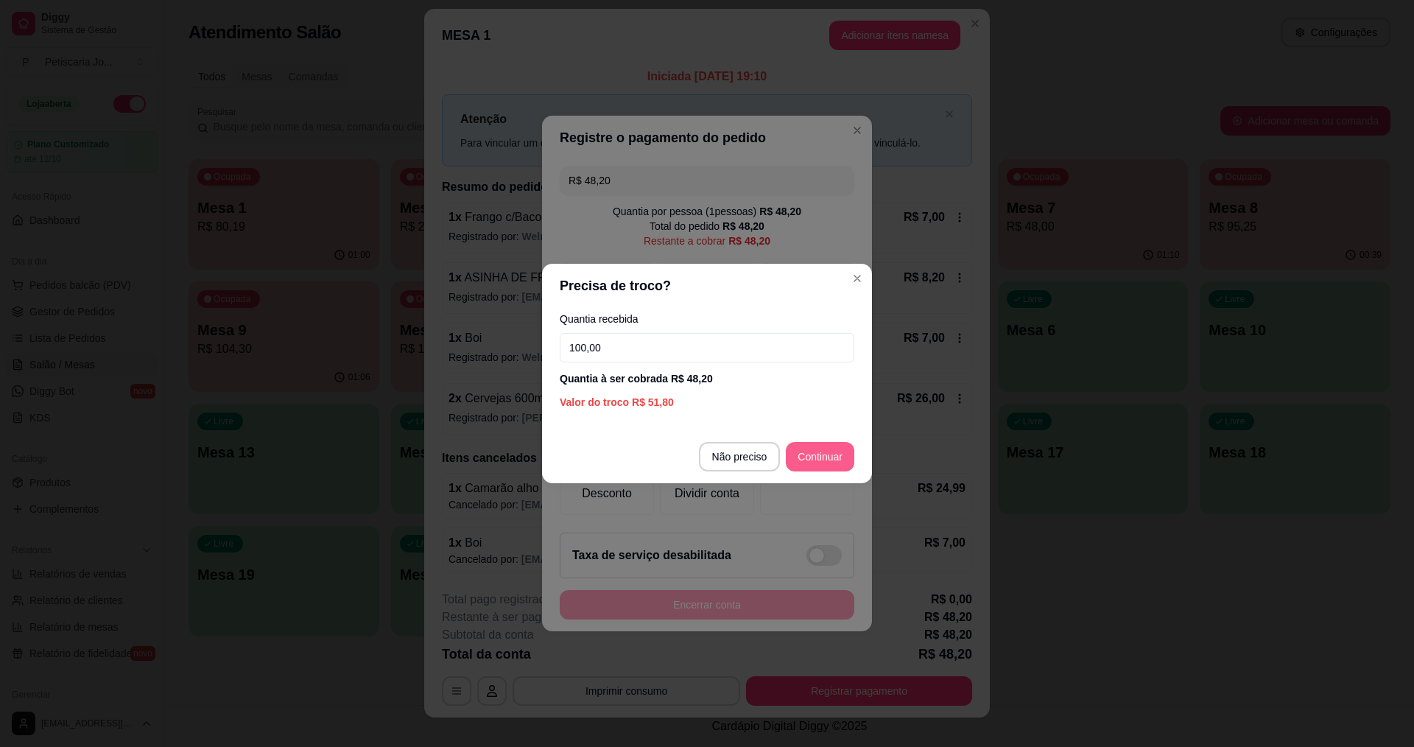
type input "100,00"
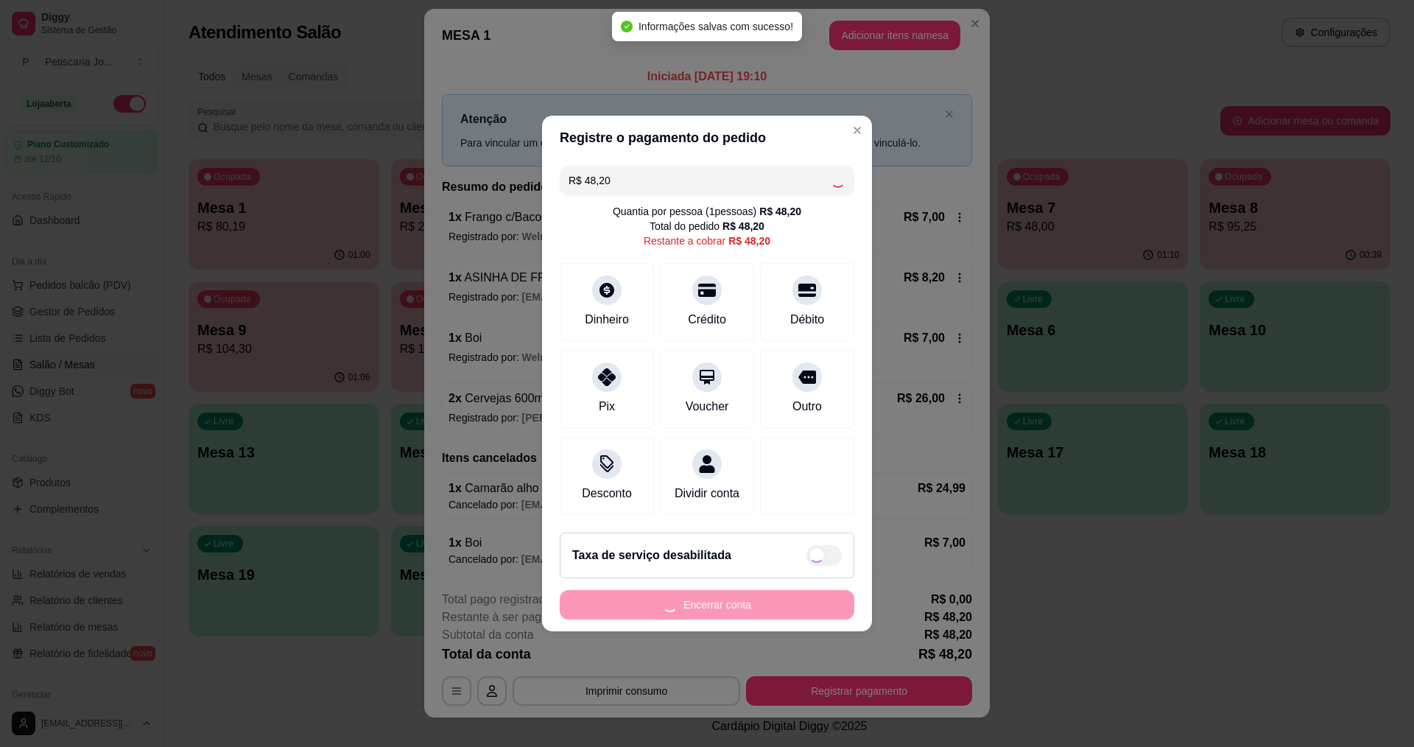
type input "R$ 0,00"
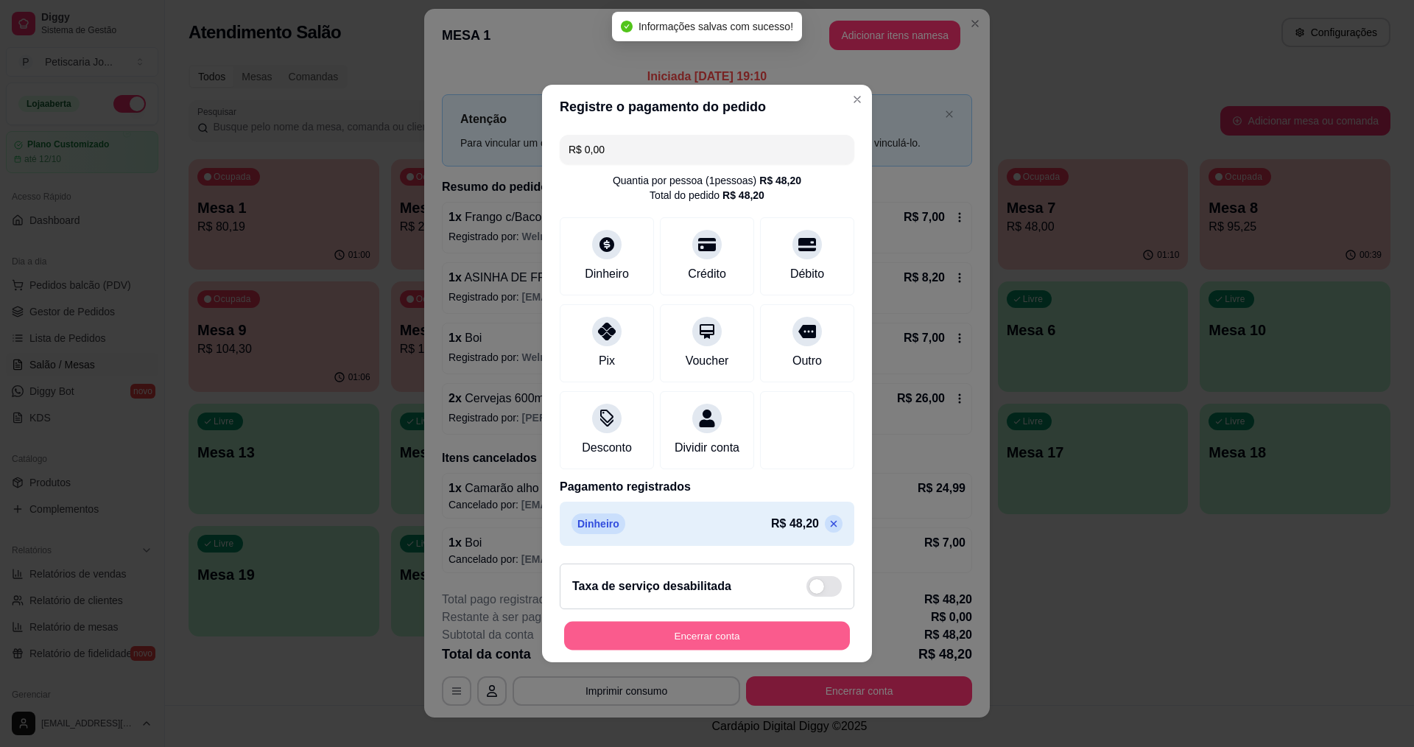
click at [693, 650] on button "Encerrar conta" at bounding box center [707, 636] width 286 height 29
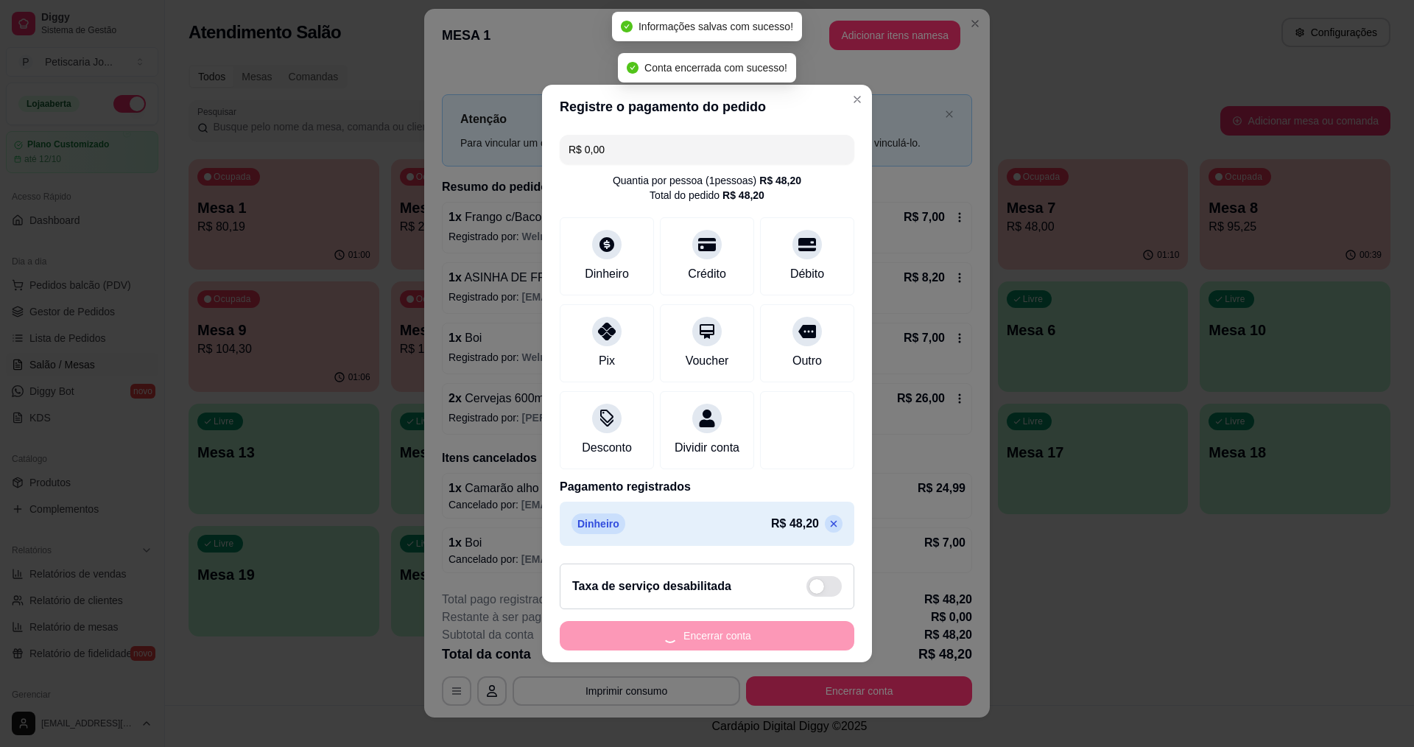
scroll to position [0, 0]
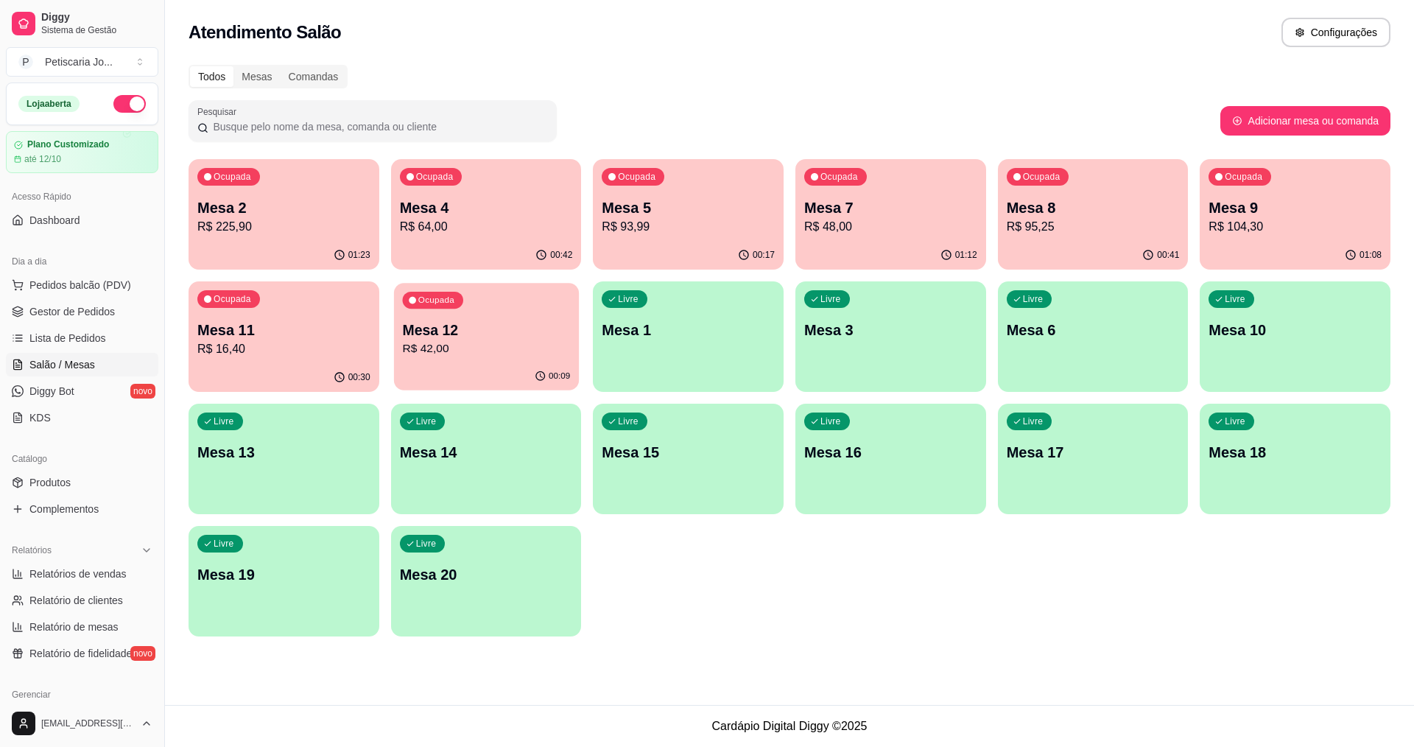
click at [482, 334] on p "Mesa 12" at bounding box center [486, 330] width 168 height 20
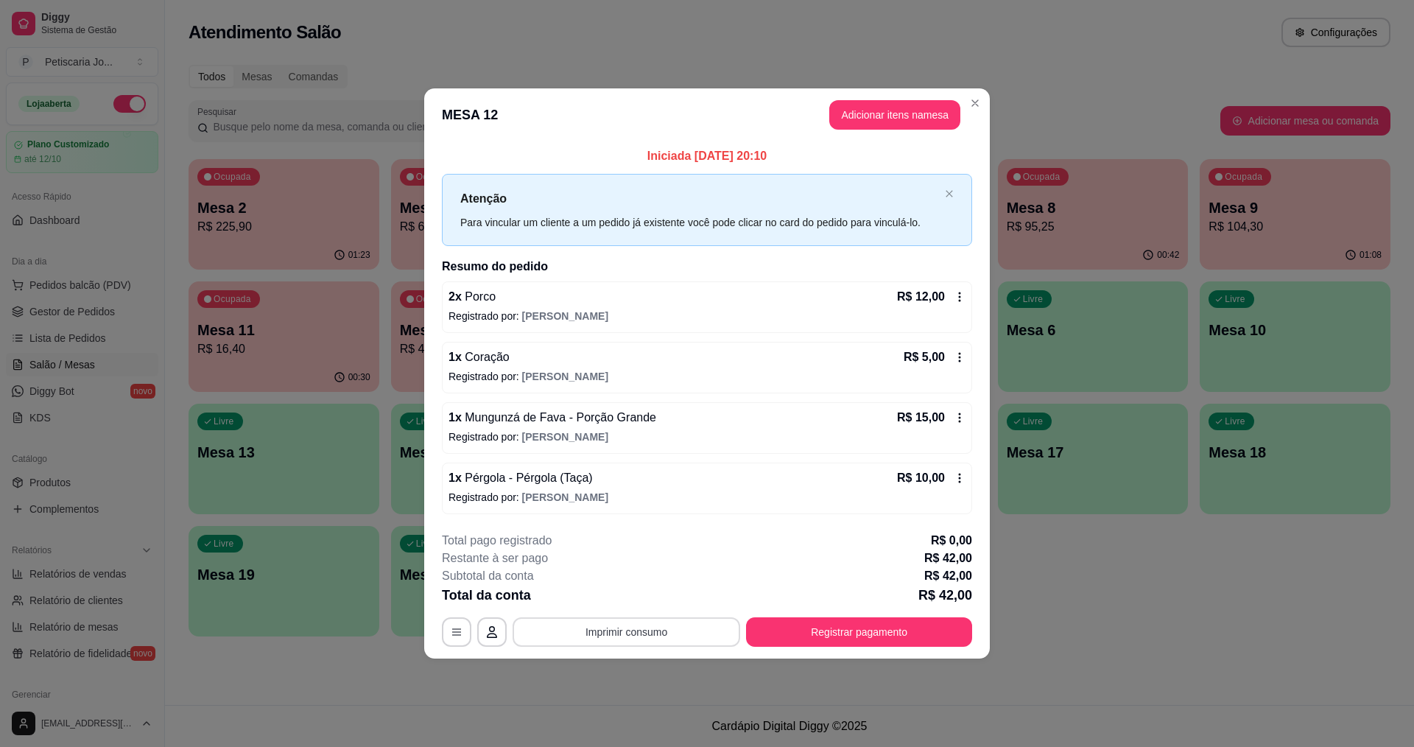
click at [650, 633] on button "Imprimir consumo" at bounding box center [627, 631] width 228 height 29
click at [651, 596] on button "IMPRESSORA" at bounding box center [630, 598] width 107 height 24
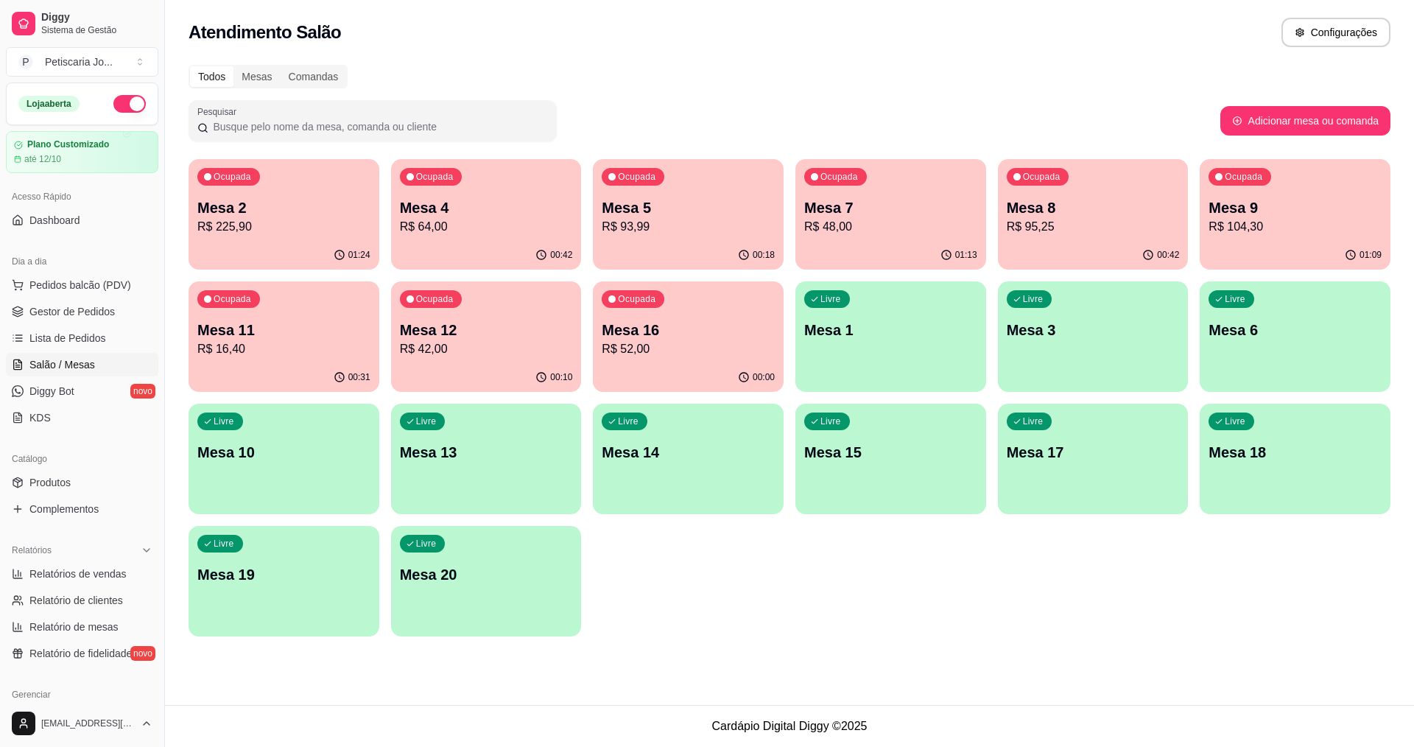
click at [726, 338] on p "Mesa 16" at bounding box center [688, 330] width 173 height 21
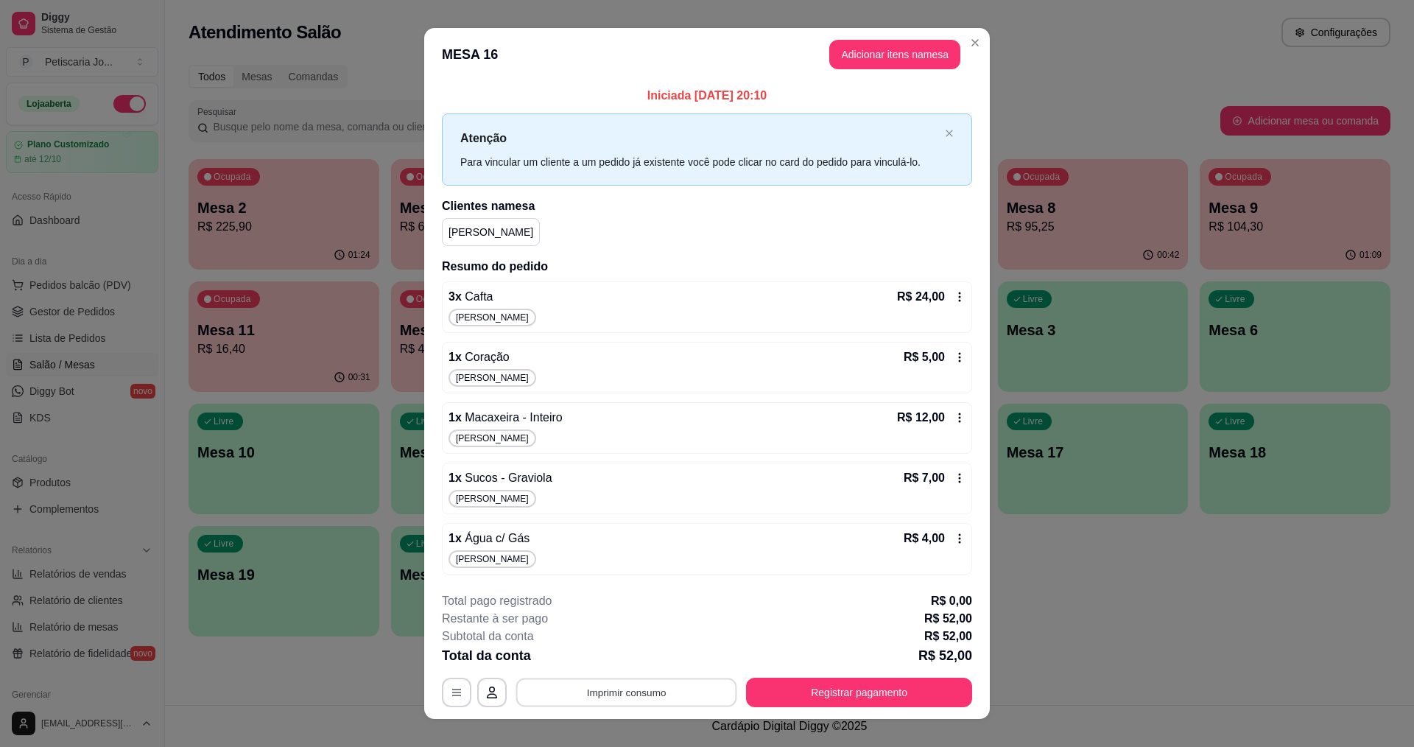
click at [663, 680] on button "Imprimir consumo" at bounding box center [626, 692] width 221 height 29
click at [662, 666] on button "IMPRESSORA" at bounding box center [625, 658] width 103 height 23
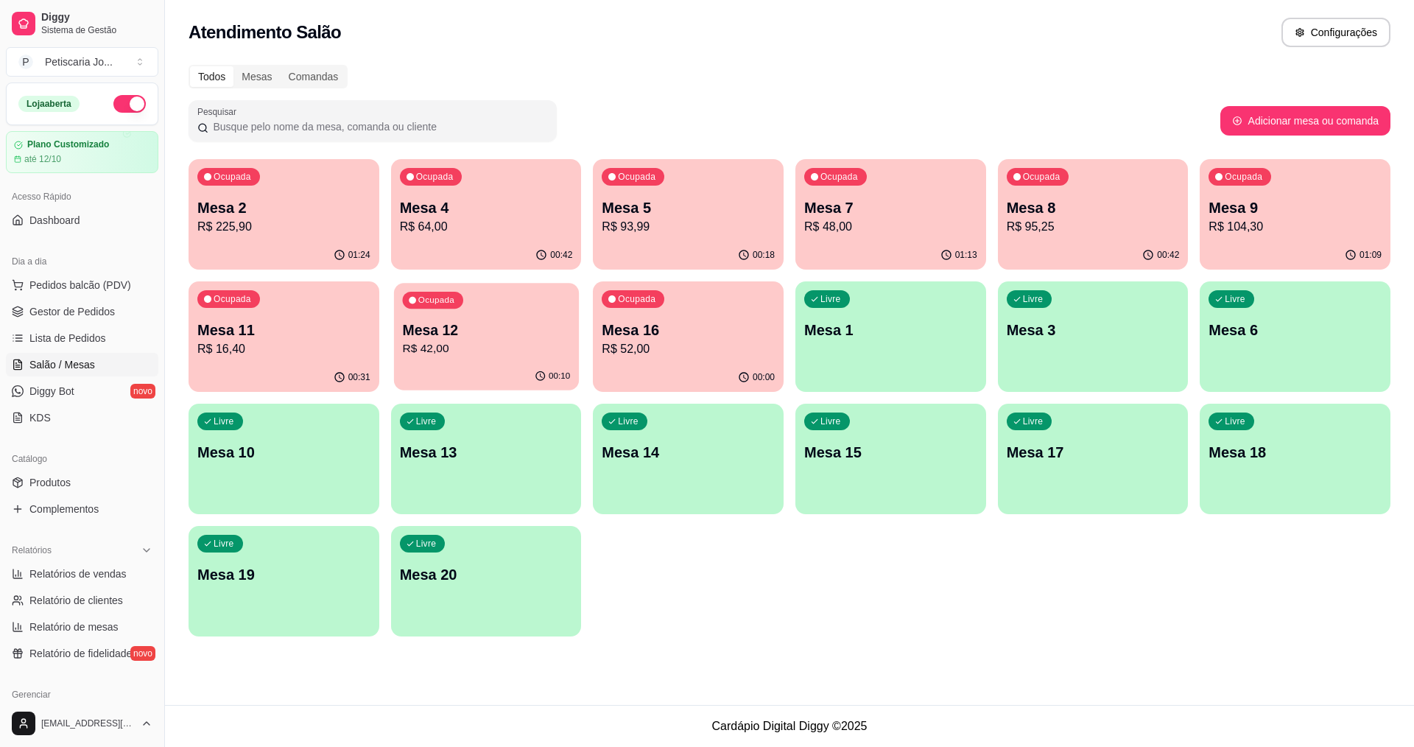
click at [544, 306] on div "Ocupada Mesa 12 R$ 42,00" at bounding box center [486, 323] width 185 height 80
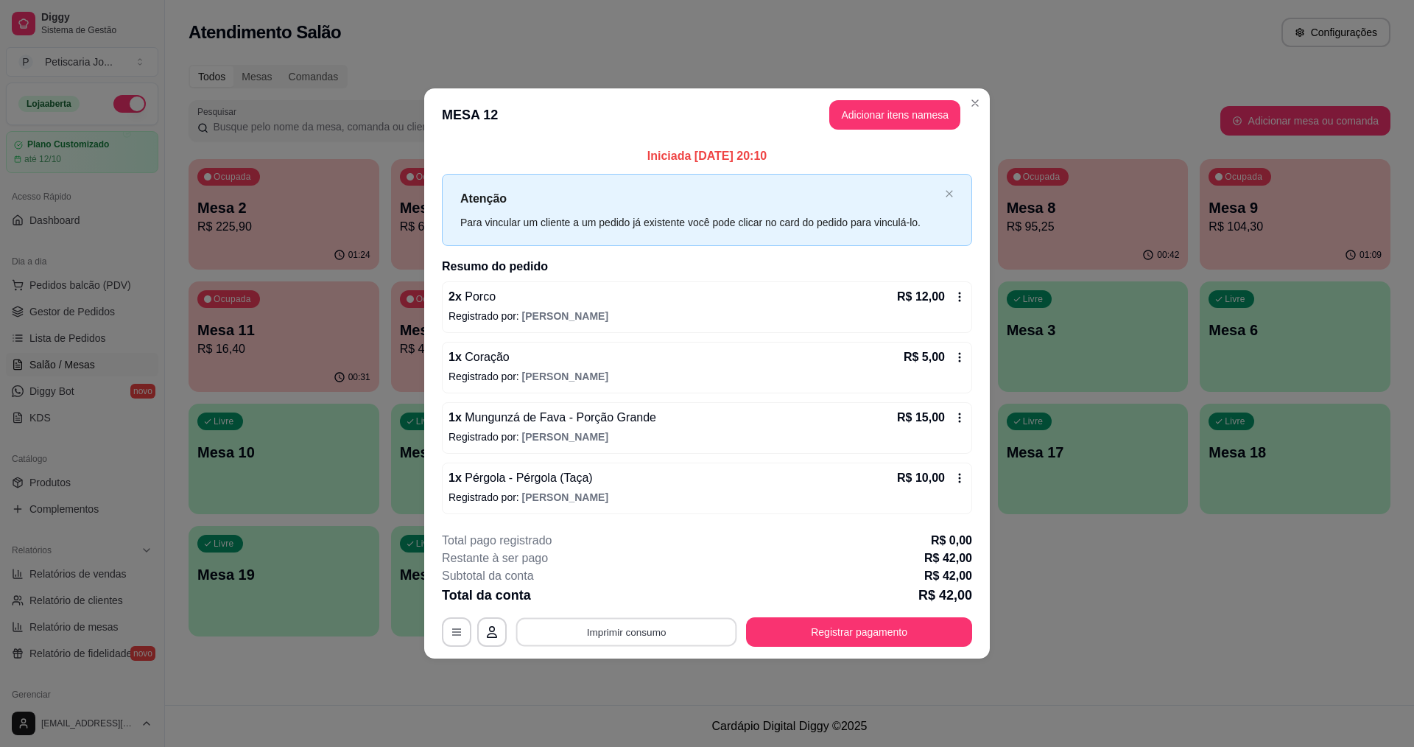
click at [592, 630] on button "Imprimir consumo" at bounding box center [626, 631] width 221 height 29
click at [592, 619] on button "Imprimir consumo" at bounding box center [626, 631] width 221 height 29
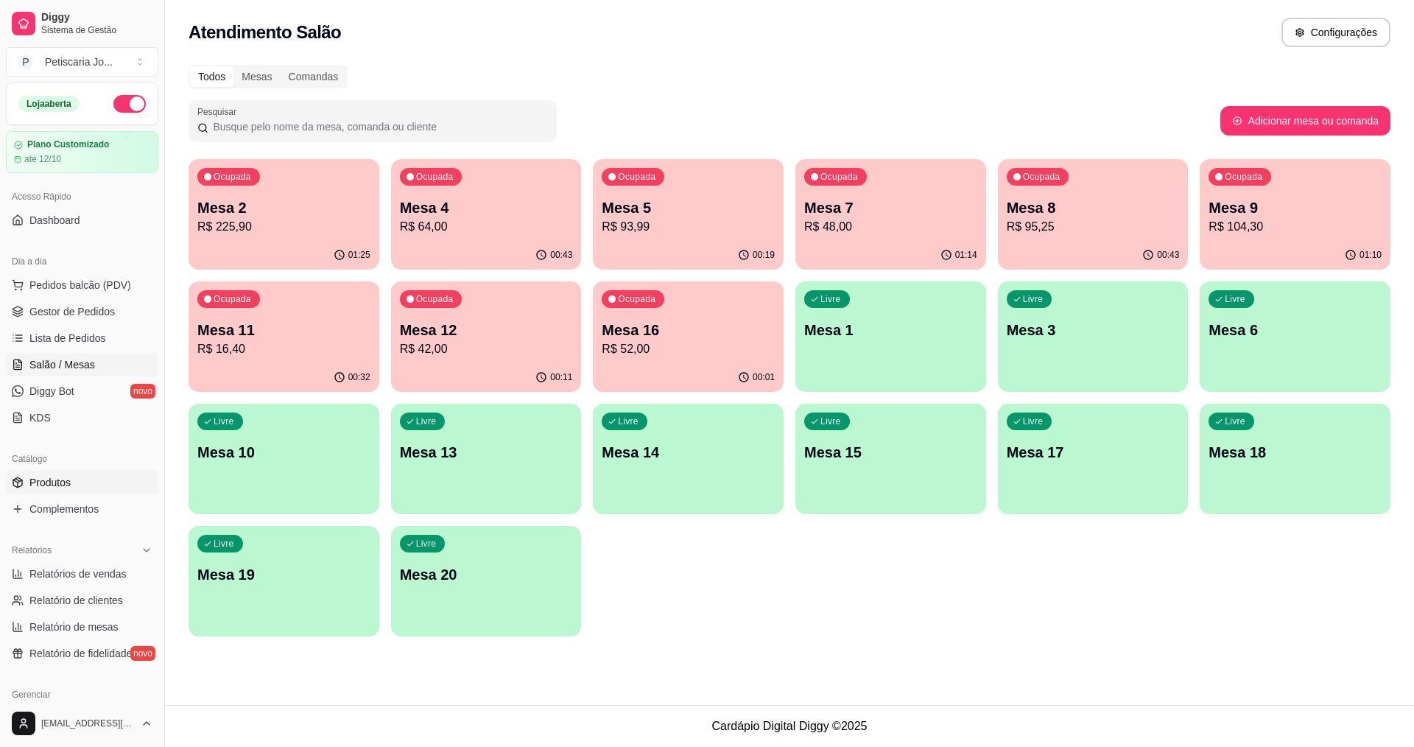
click at [51, 491] on link "Produtos" at bounding box center [82, 483] width 152 height 24
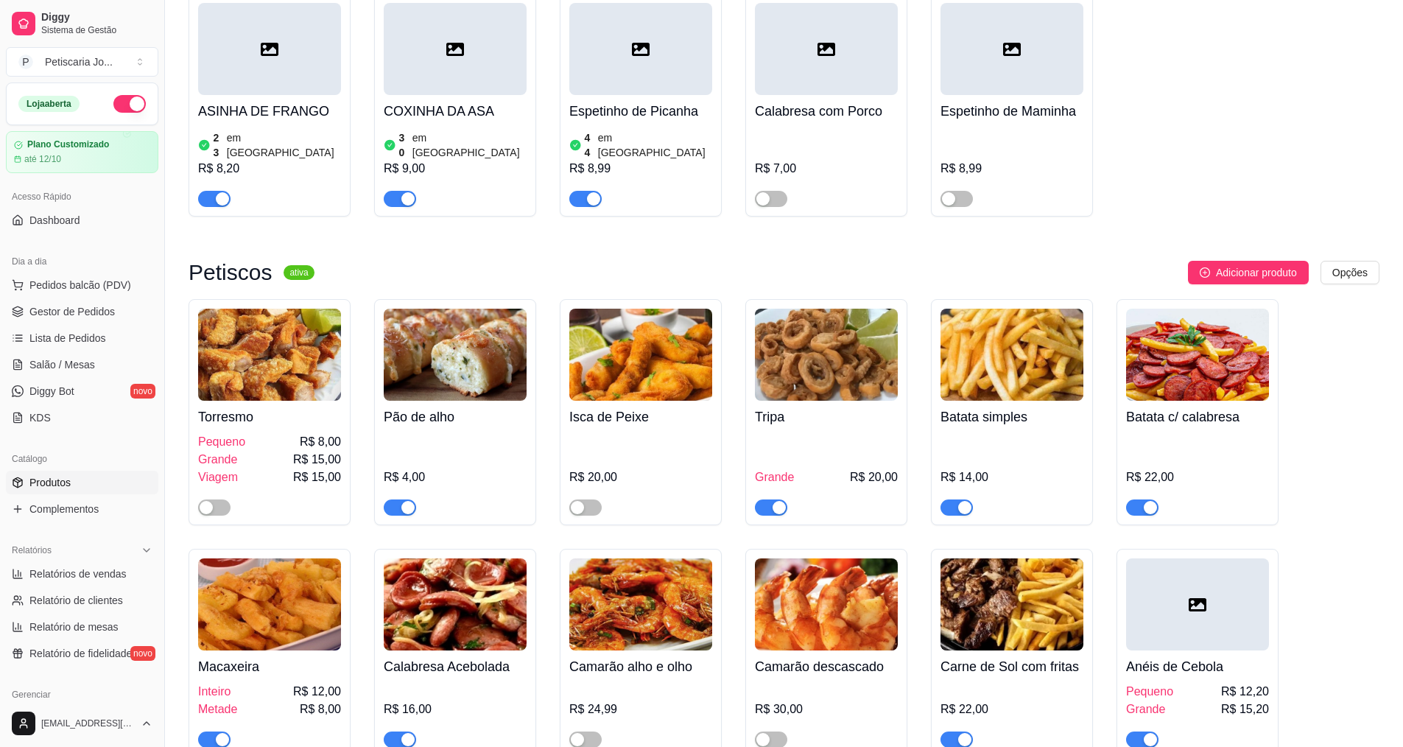
scroll to position [1841, 0]
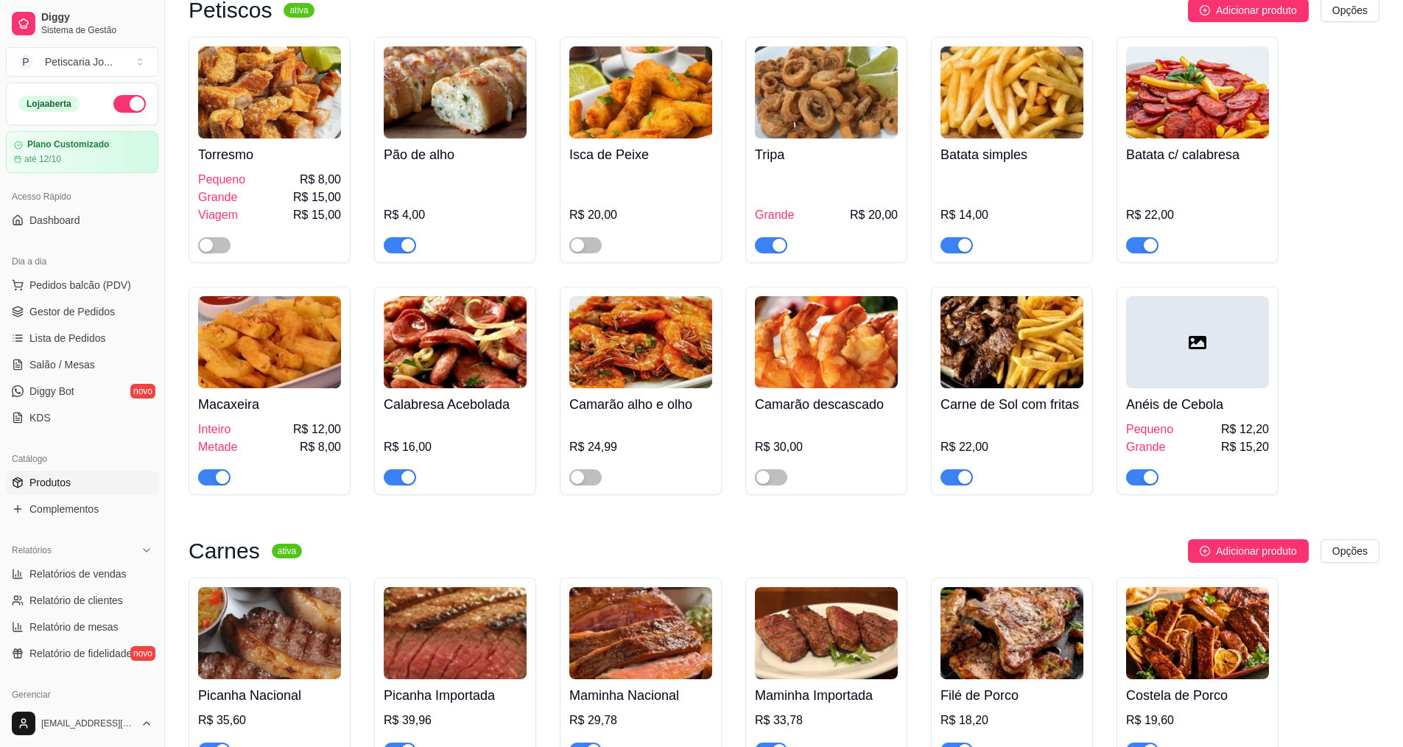
click at [200, 469] on span "button" at bounding box center [214, 477] width 32 height 16
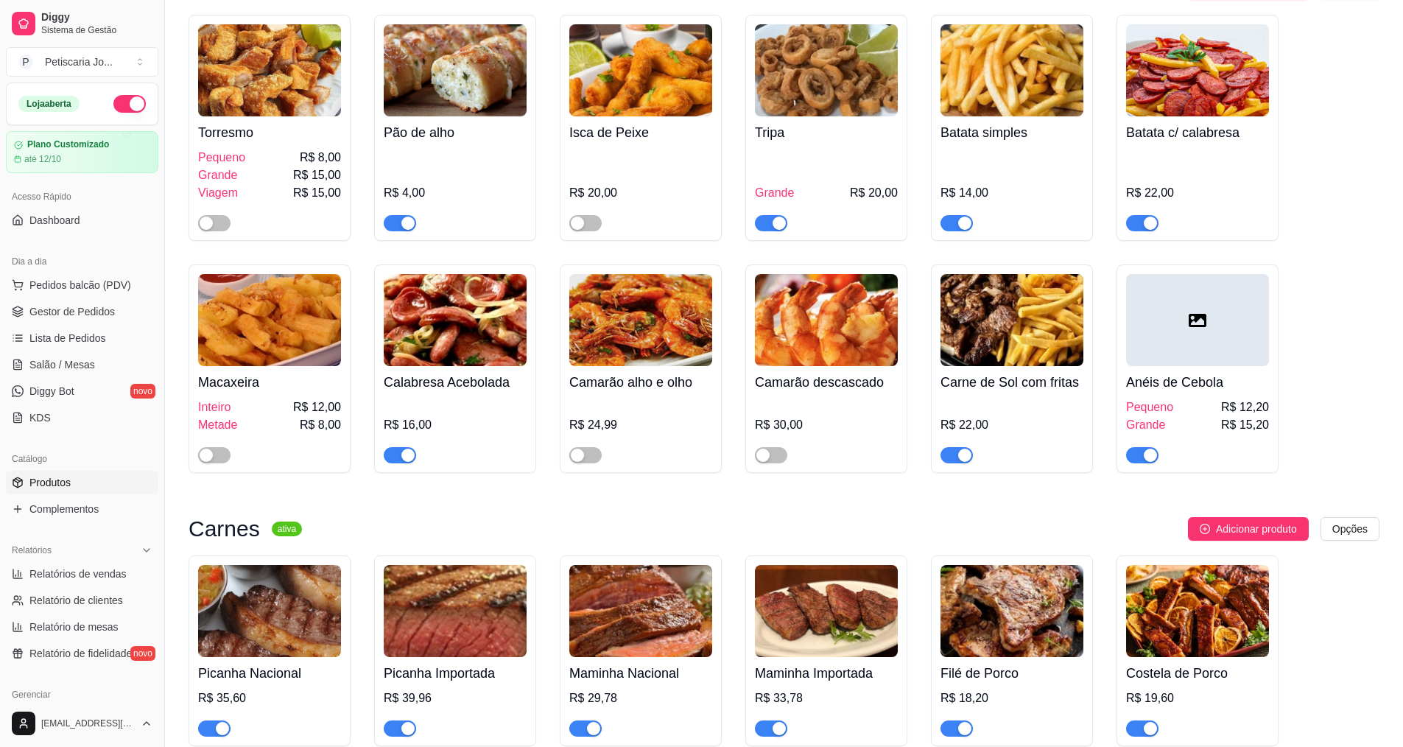
scroll to position [1694, 0]
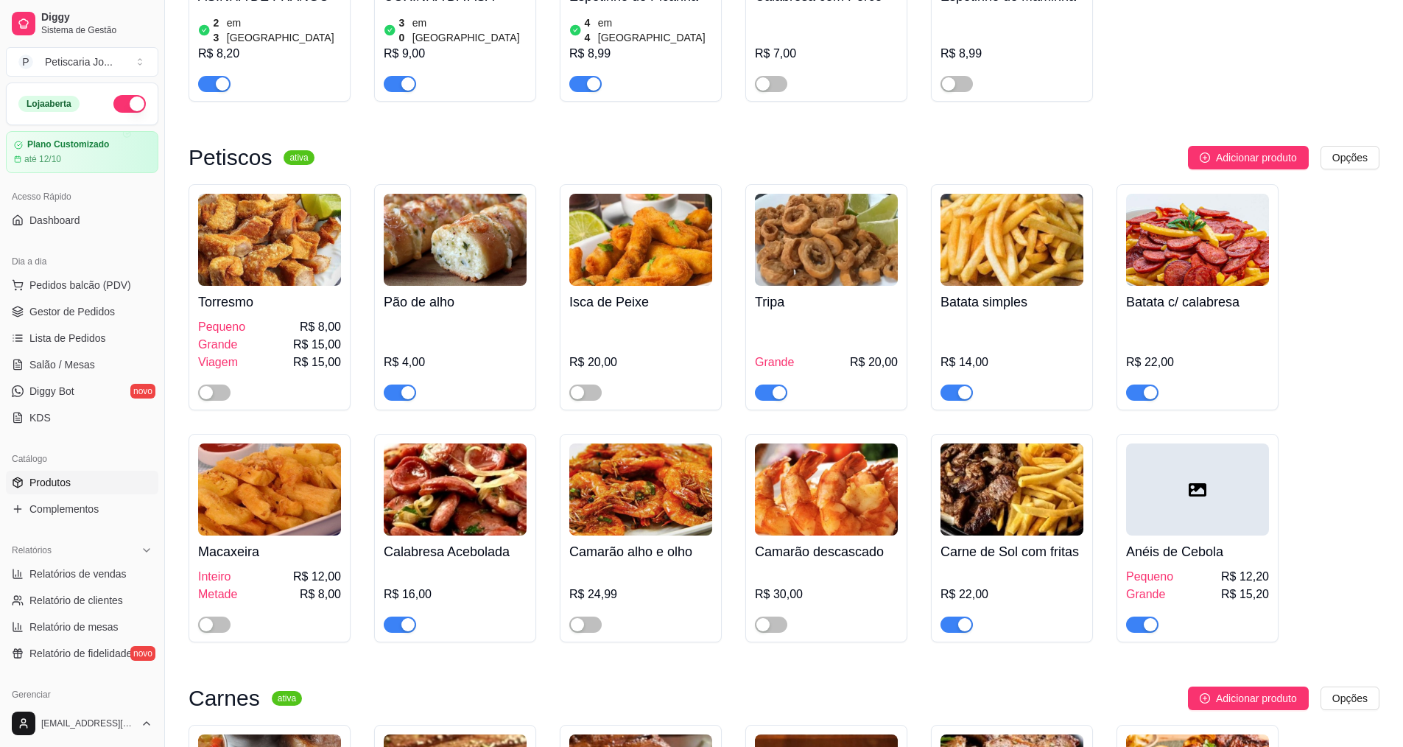
click at [776, 386] on div "button" at bounding box center [779, 392] width 13 height 13
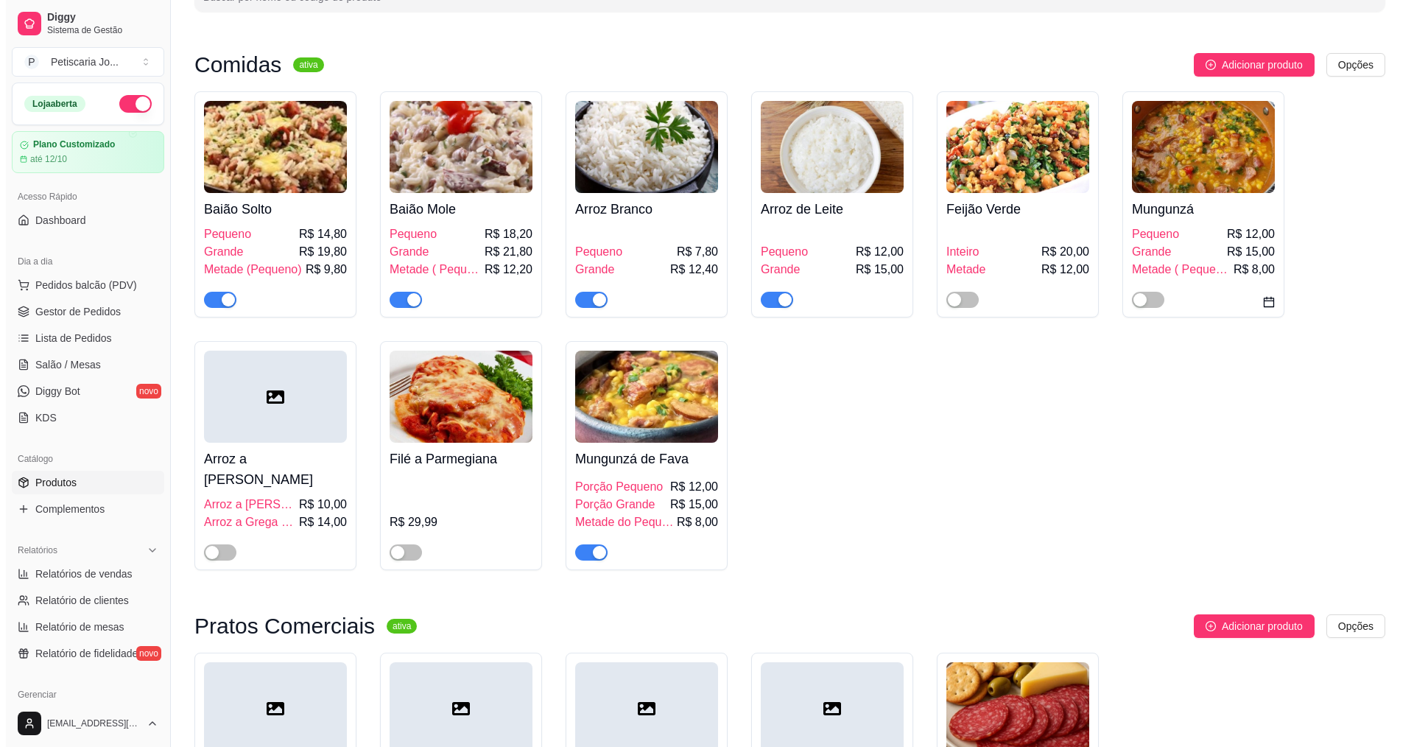
scroll to position [0, 0]
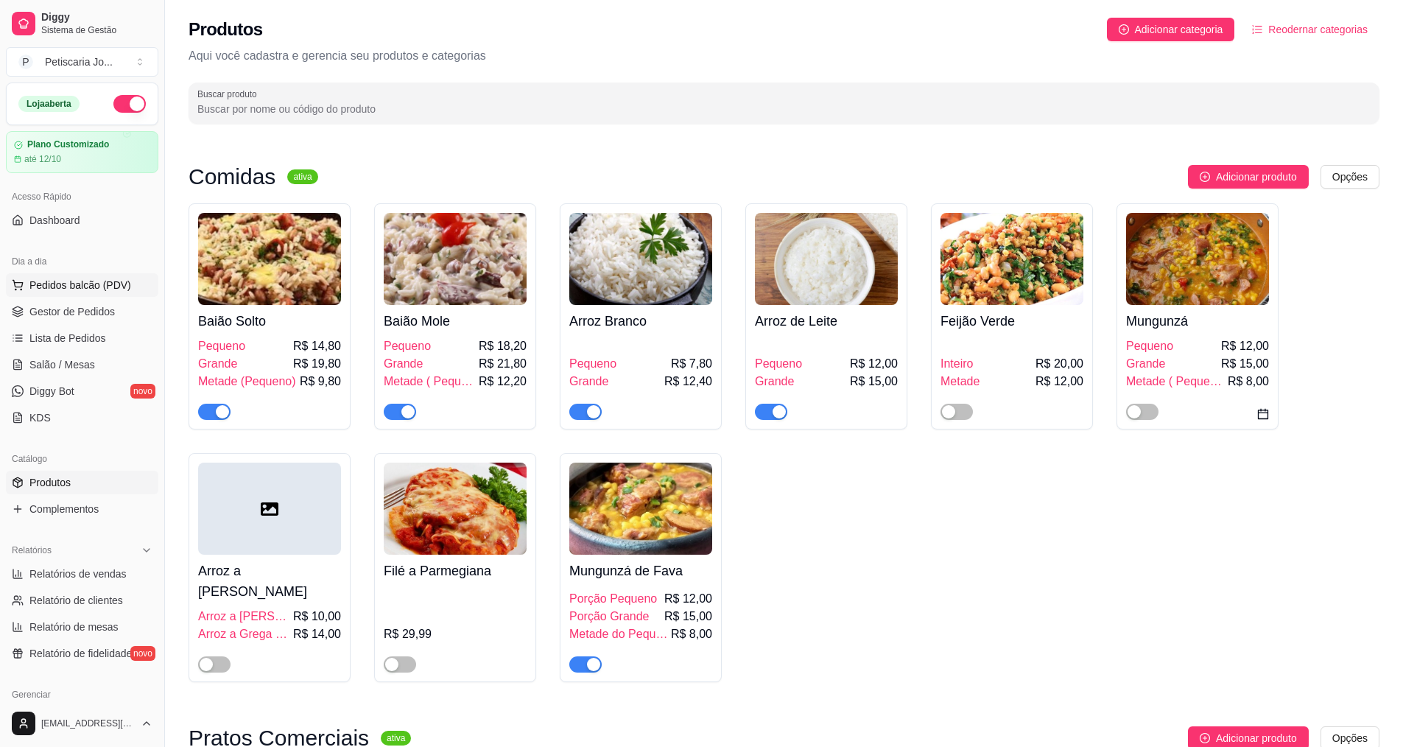
click at [67, 286] on span "Pedidos balcão (PDV)" at bounding box center [80, 285] width 102 height 15
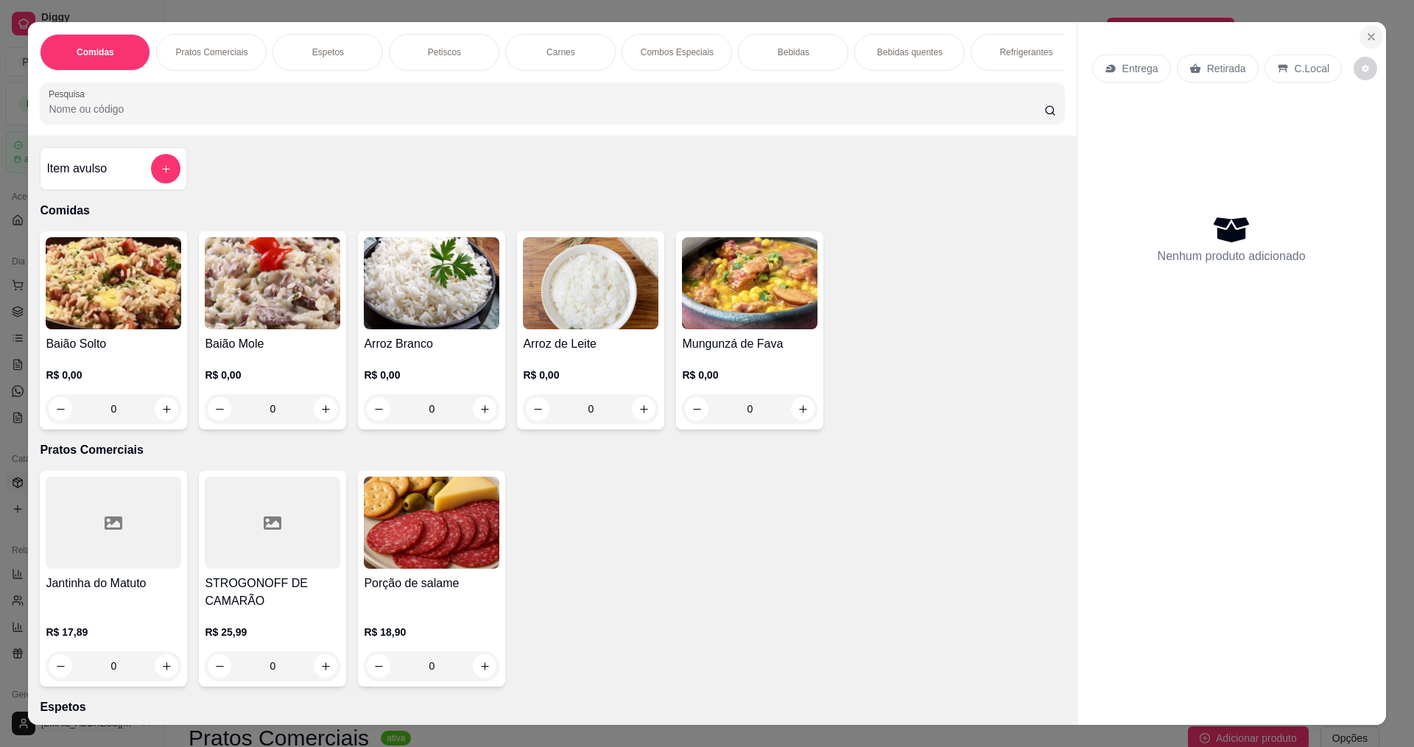
click at [1365, 33] on icon "Close" at bounding box center [1371, 37] width 12 height 12
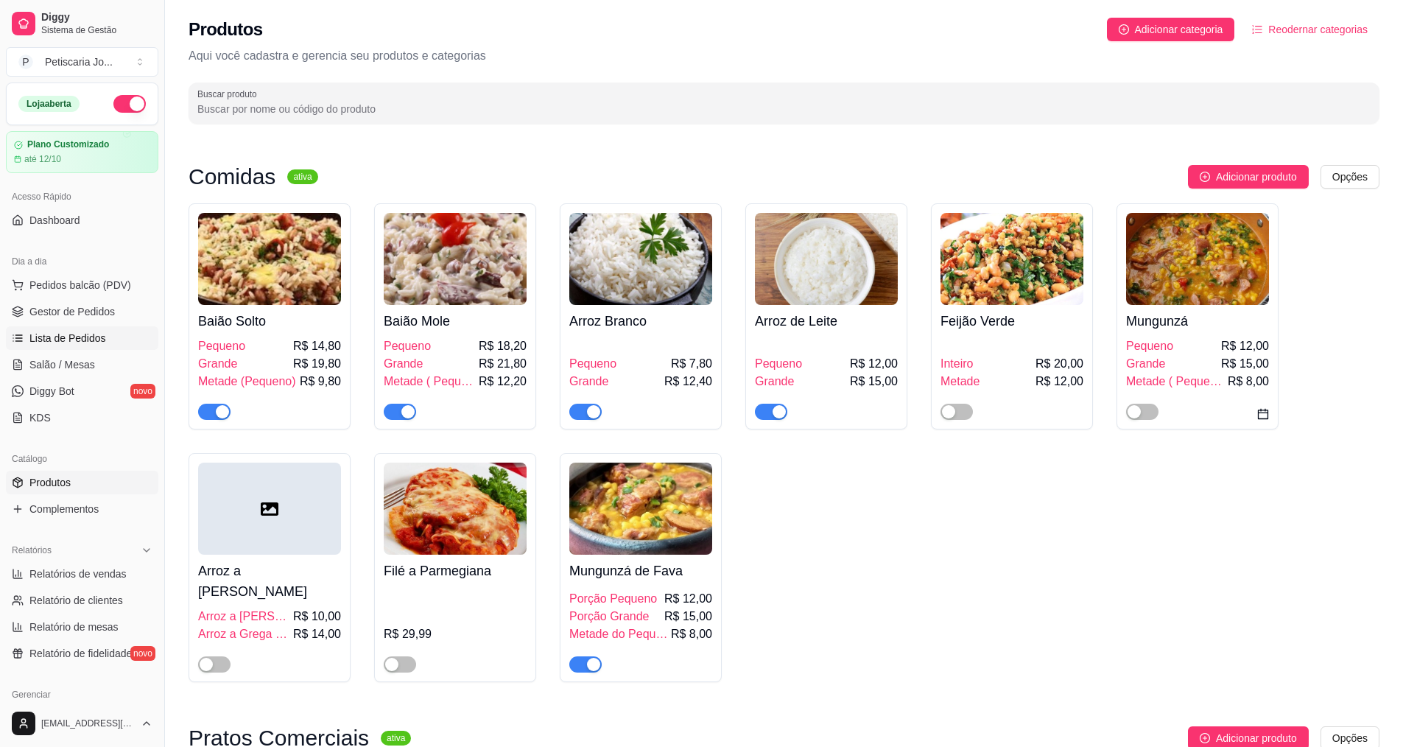
click at [84, 340] on span "Lista de Pedidos" at bounding box center [67, 338] width 77 height 15
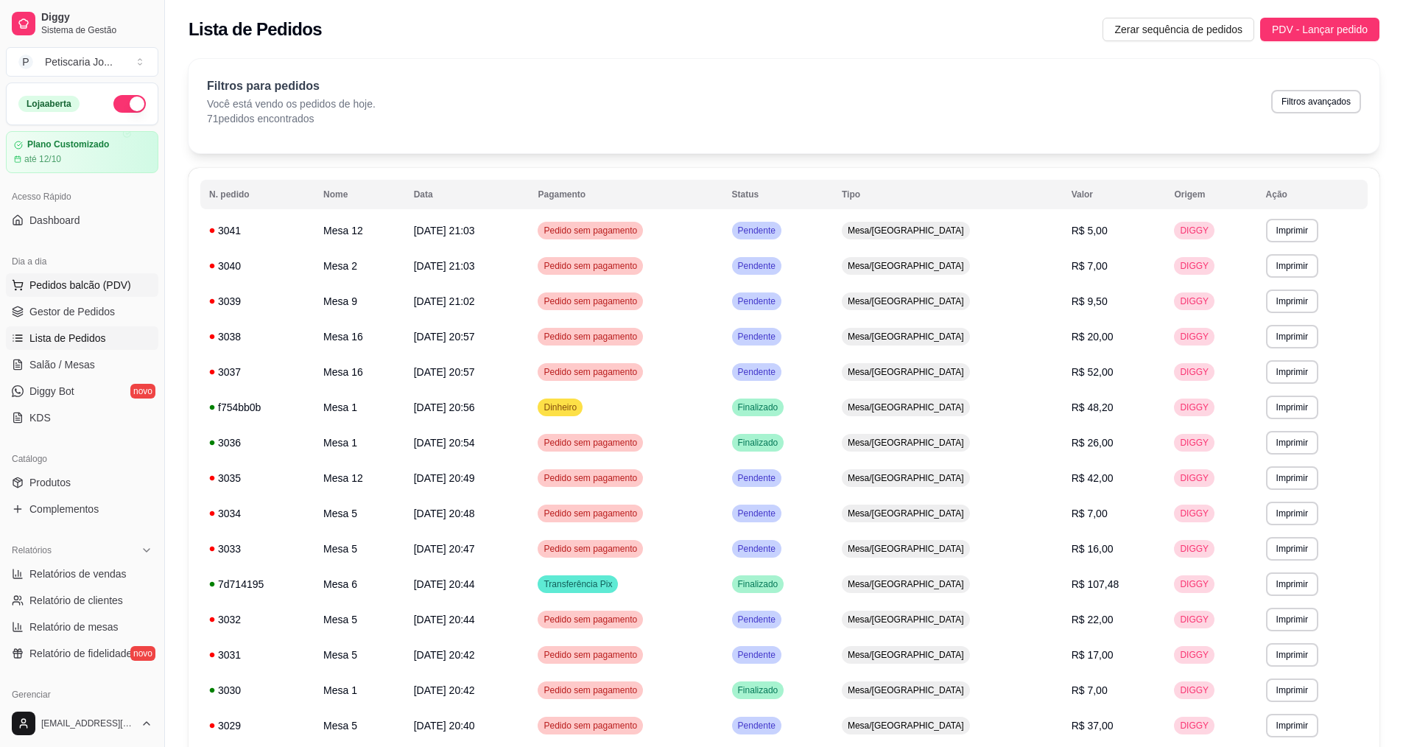
click at [78, 286] on span "Pedidos balcão (PDV)" at bounding box center [80, 285] width 102 height 15
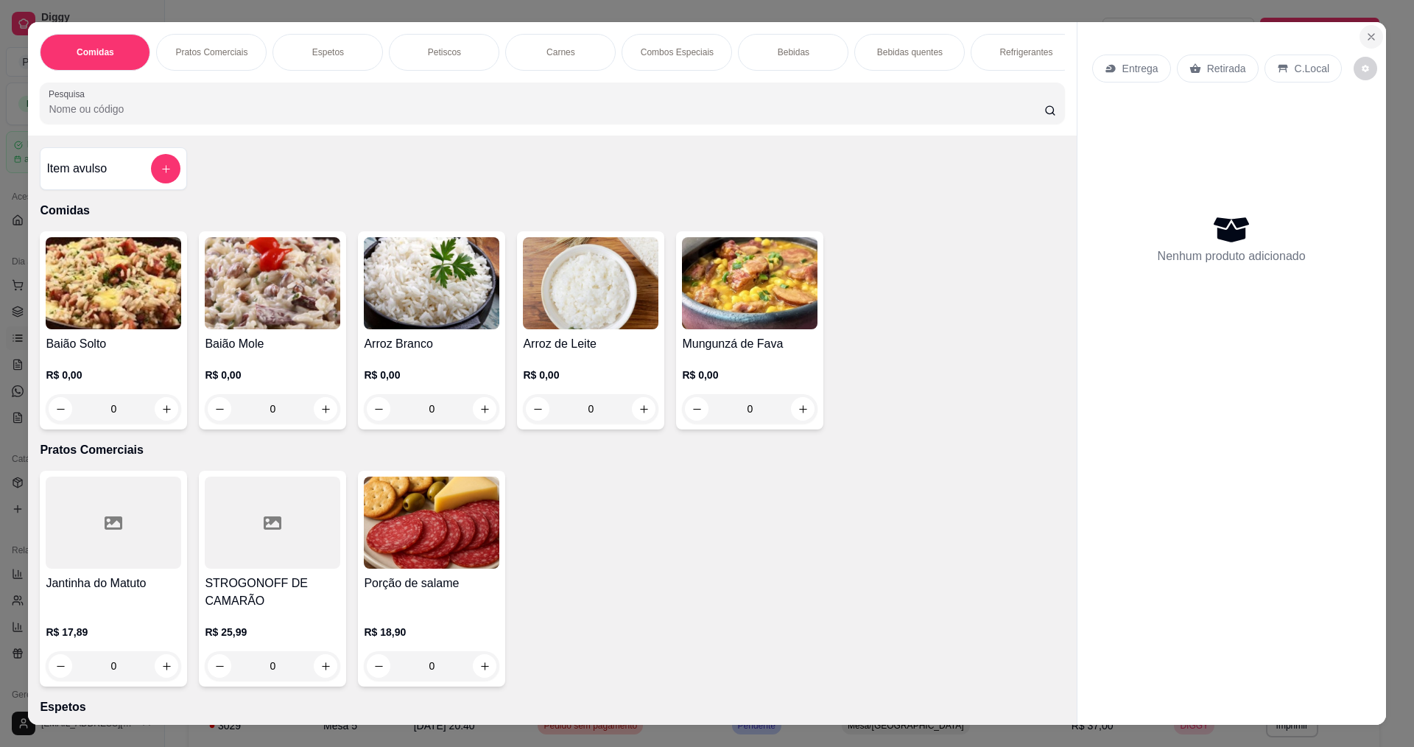
click at [1367, 41] on icon "Close" at bounding box center [1371, 37] width 12 height 12
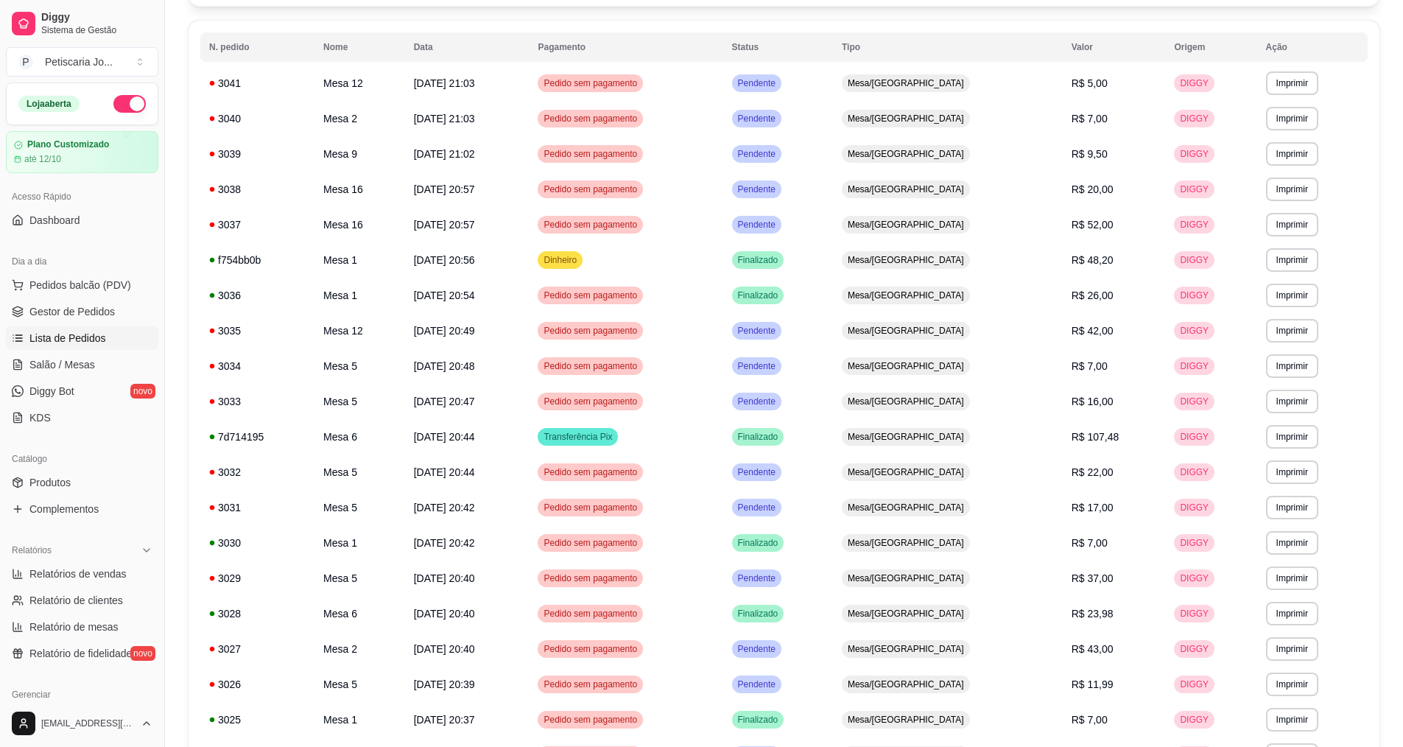
scroll to position [74, 0]
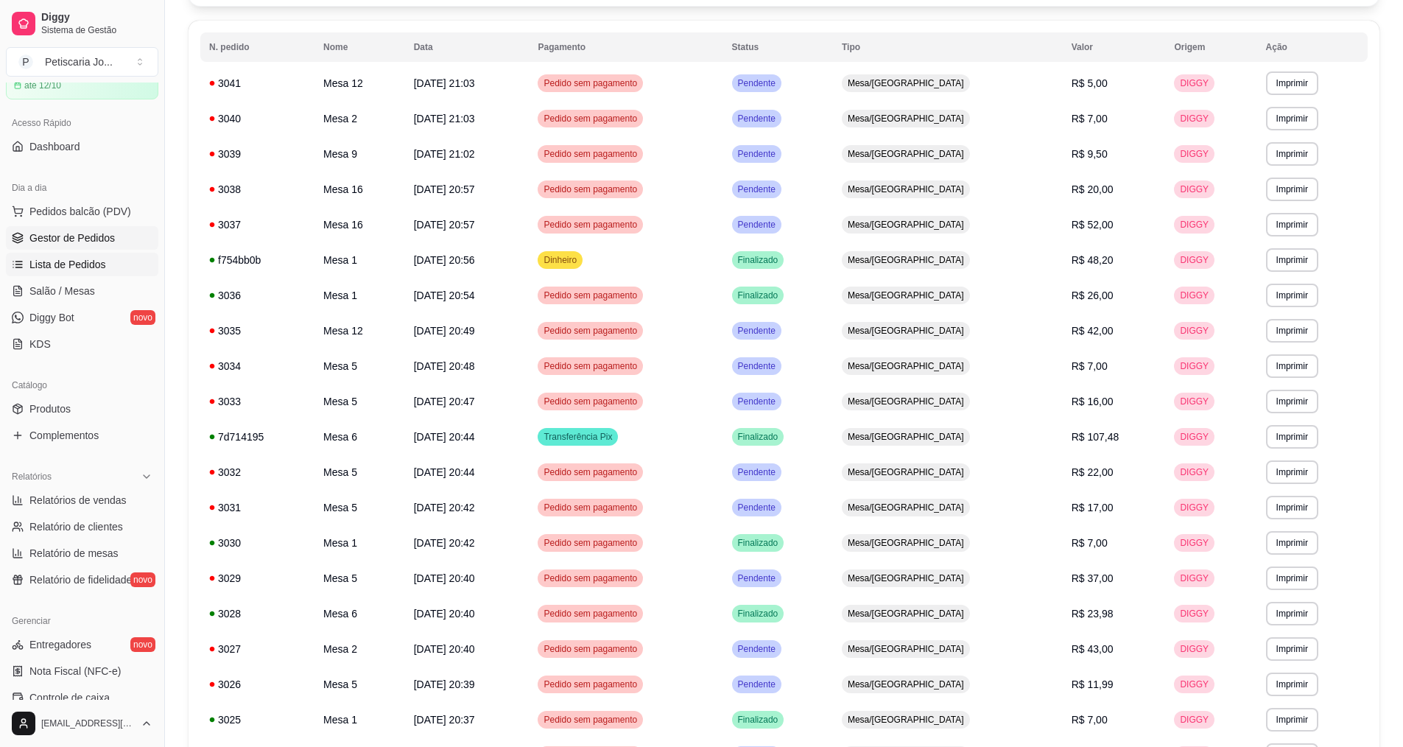
click at [68, 241] on span "Gestor de Pedidos" at bounding box center [71, 238] width 85 height 15
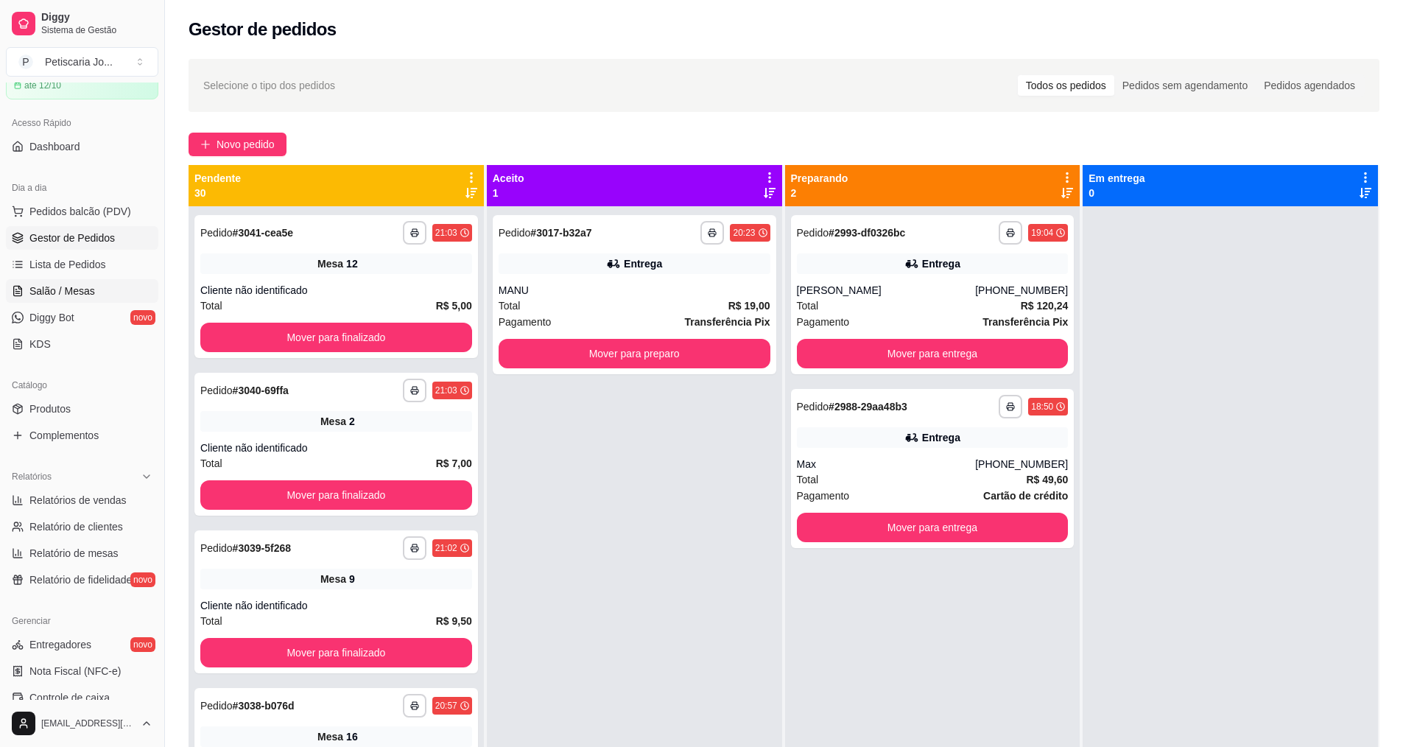
click at [73, 295] on span "Salão / Mesas" at bounding box center [62, 291] width 66 height 15
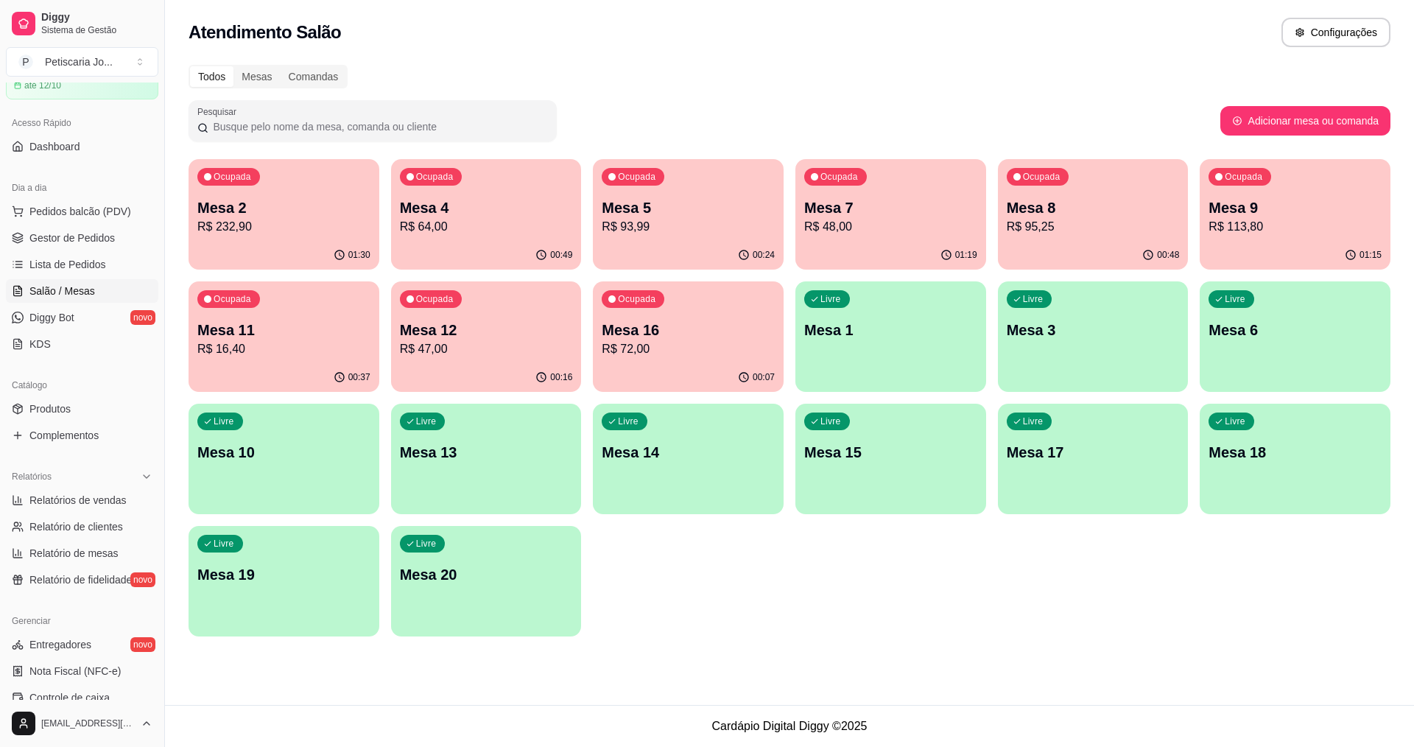
click at [694, 330] on p "Mesa 16" at bounding box center [688, 330] width 173 height 21
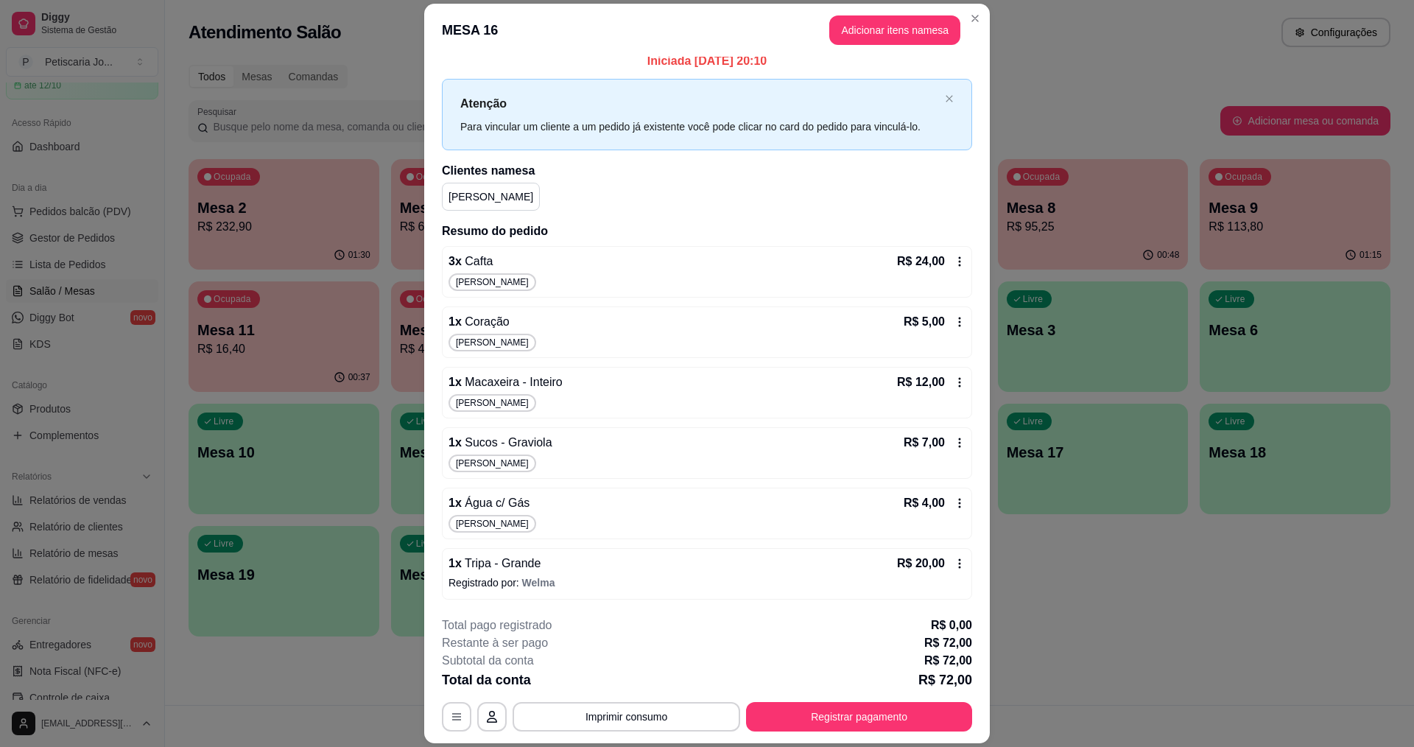
scroll to position [11, 0]
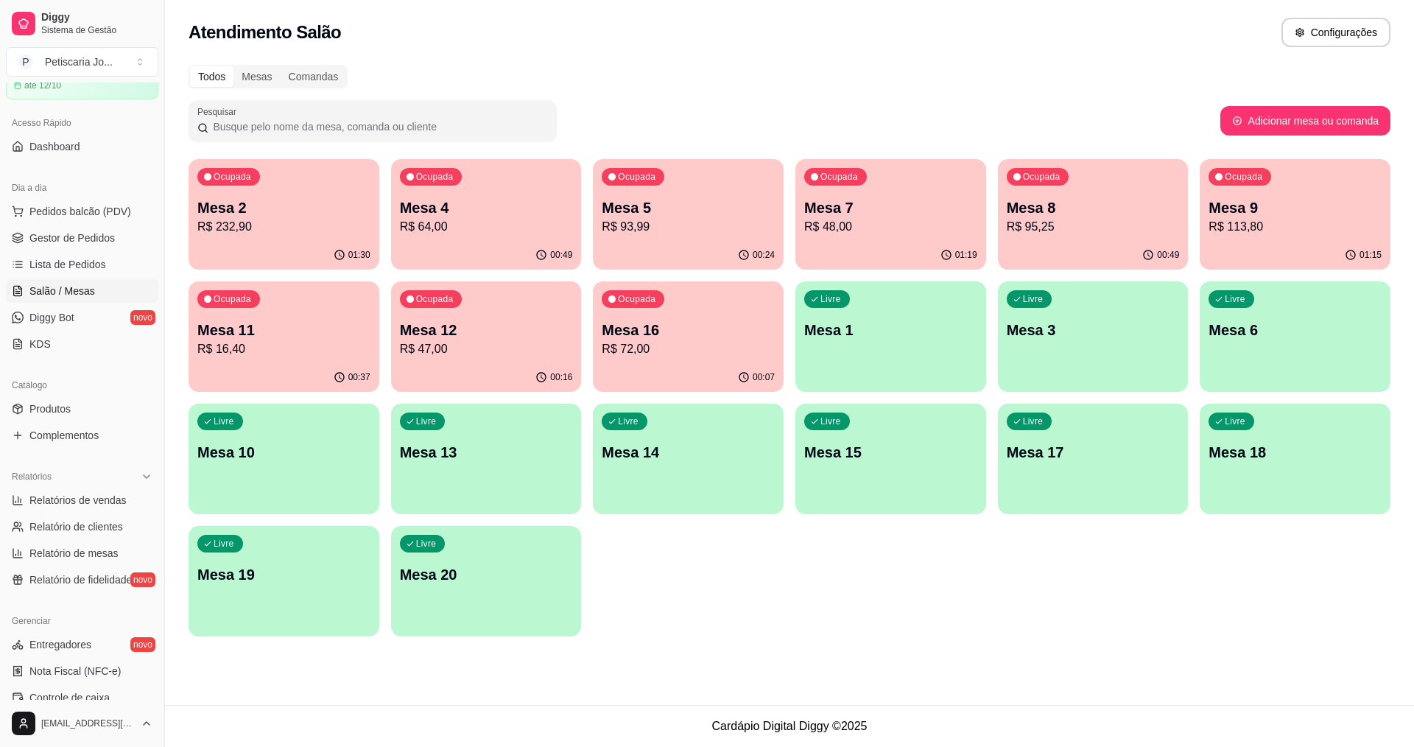
click at [500, 303] on div "Ocupada Mesa 12 R$ 47,00" at bounding box center [486, 322] width 191 height 82
click at [289, 355] on p "R$ 16,40" at bounding box center [283, 349] width 173 height 18
click at [1231, 194] on div "Ocupada Mesa 9 R$ 113,80" at bounding box center [1295, 201] width 185 height 80
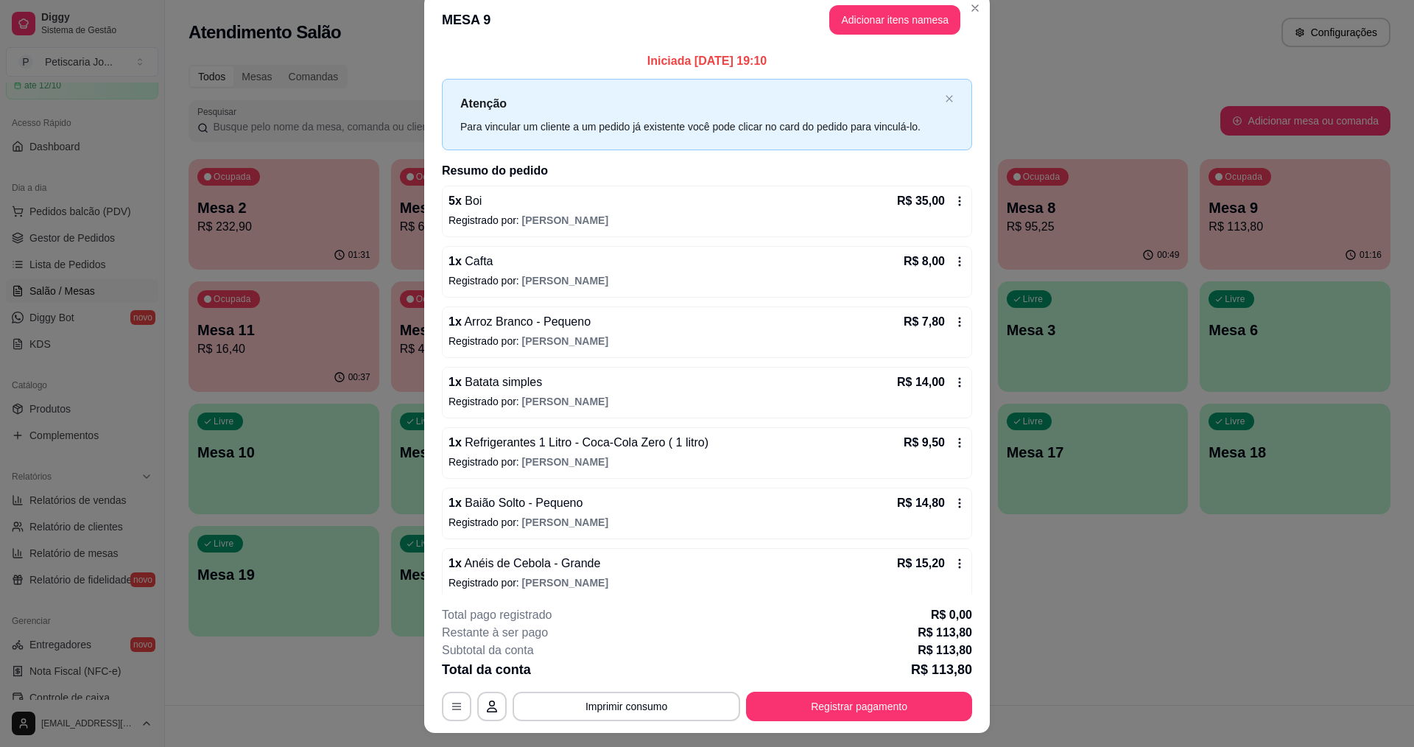
scroll to position [0, 0]
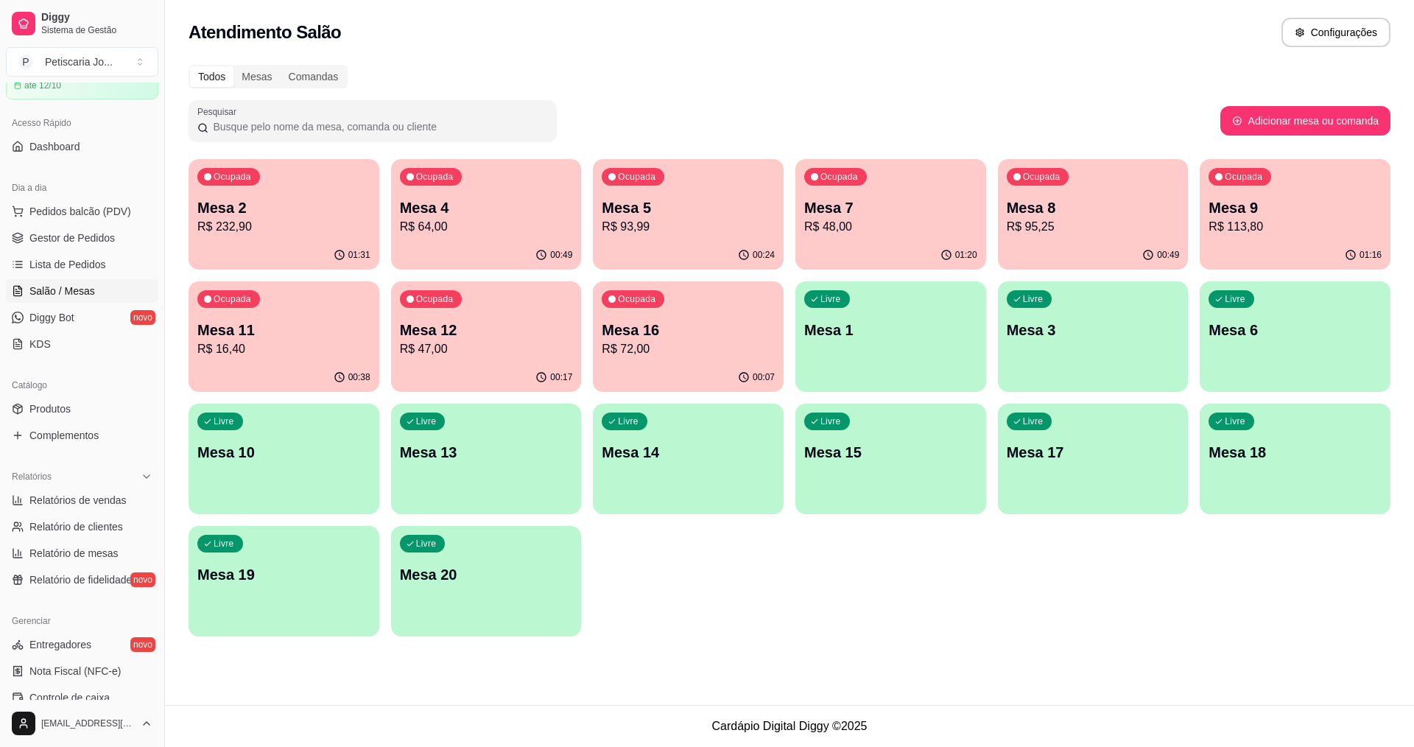
click at [1050, 212] on p "Mesa 8" at bounding box center [1093, 207] width 173 height 21
click at [668, 217] on p "Mesa 5" at bounding box center [689, 208] width 168 height 20
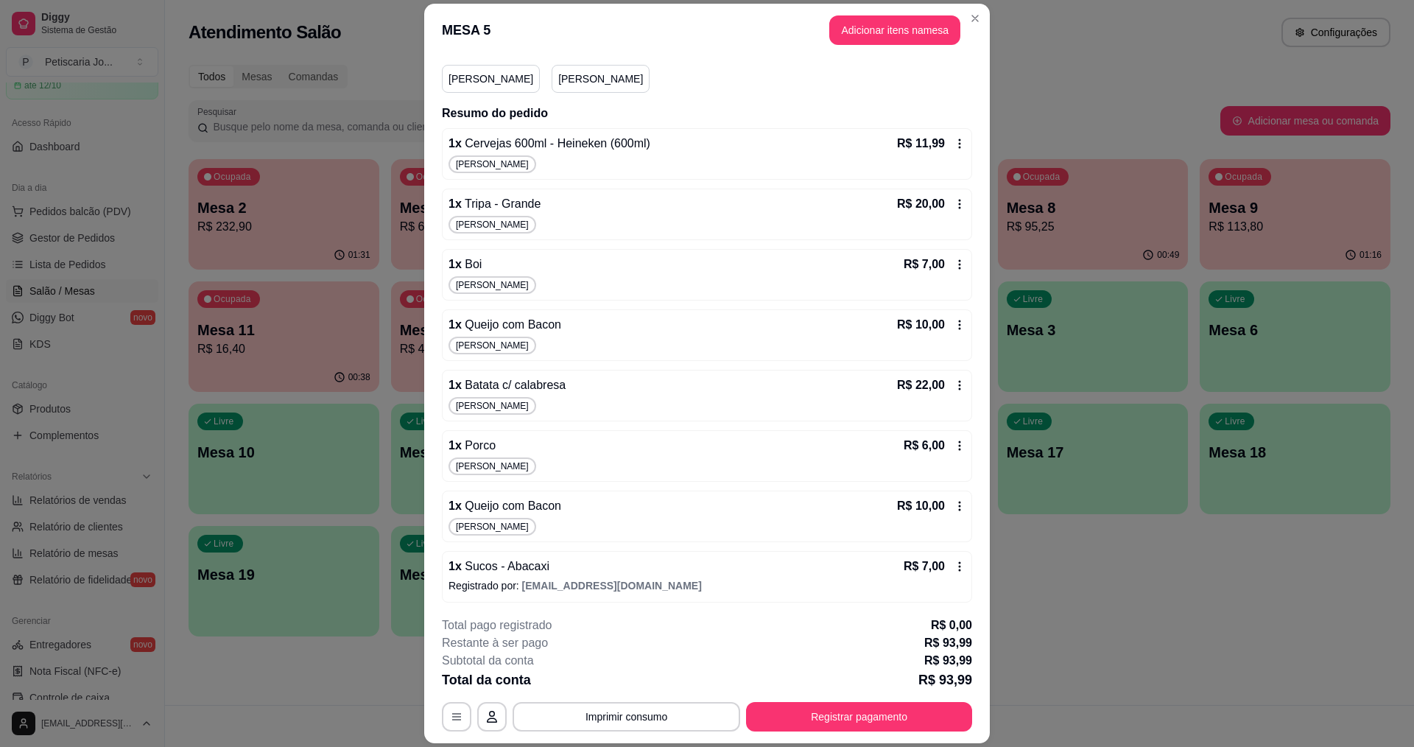
scroll to position [49, 0]
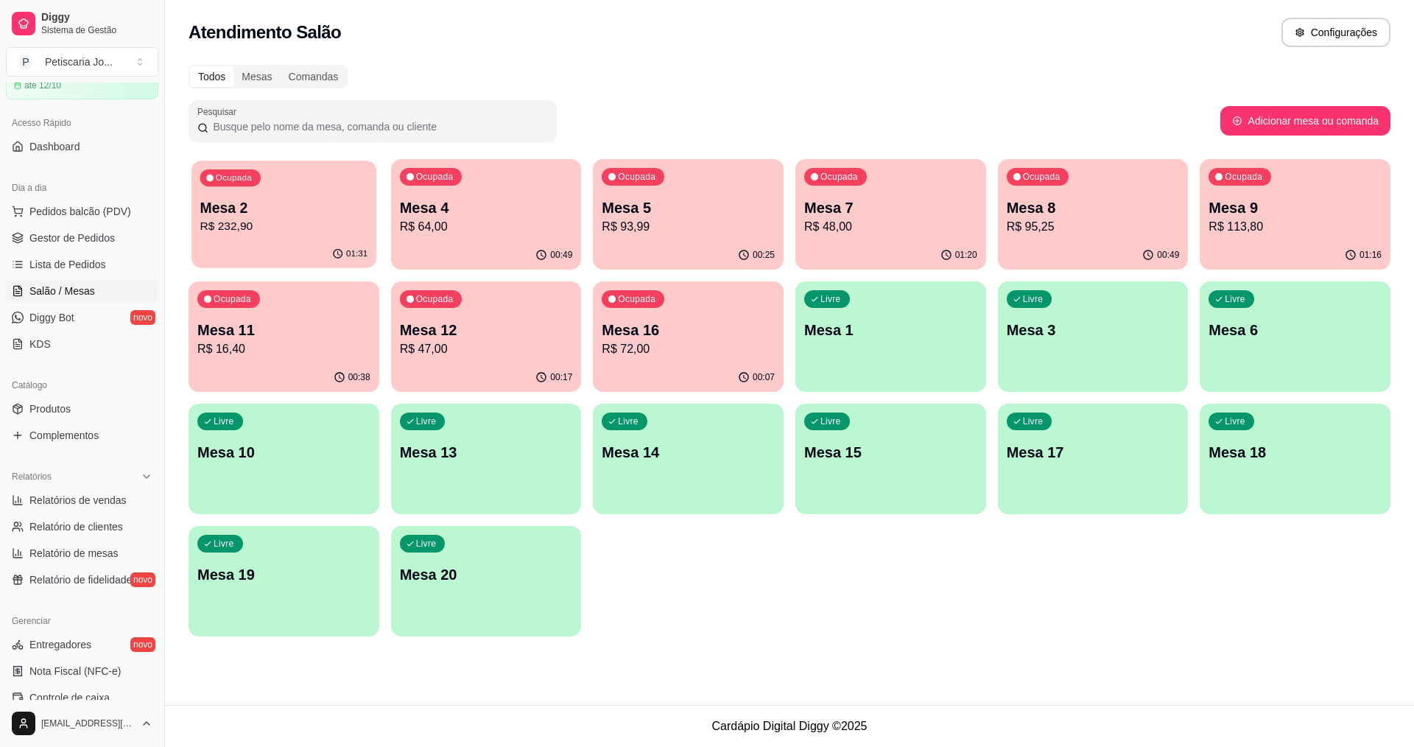
click at [340, 208] on p "Mesa 2" at bounding box center [284, 208] width 168 height 20
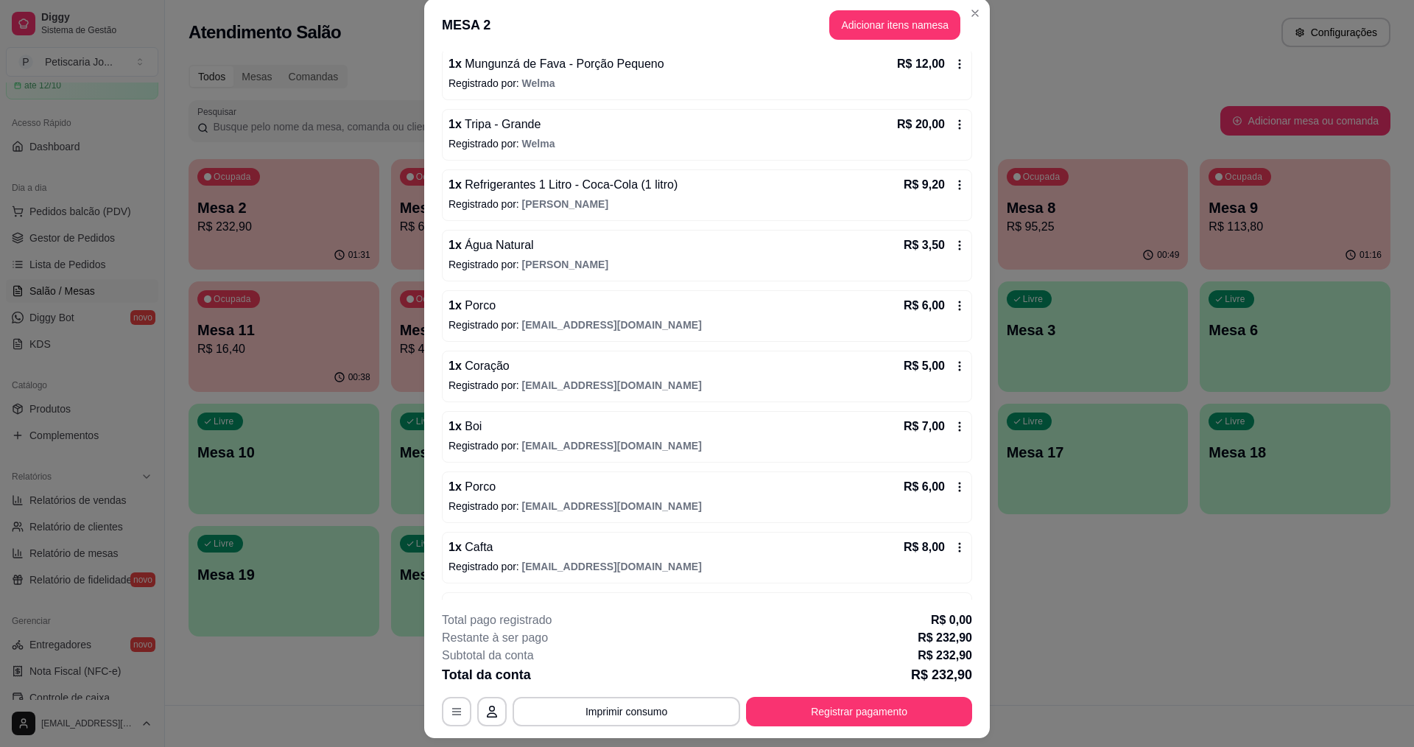
scroll to position [0, 0]
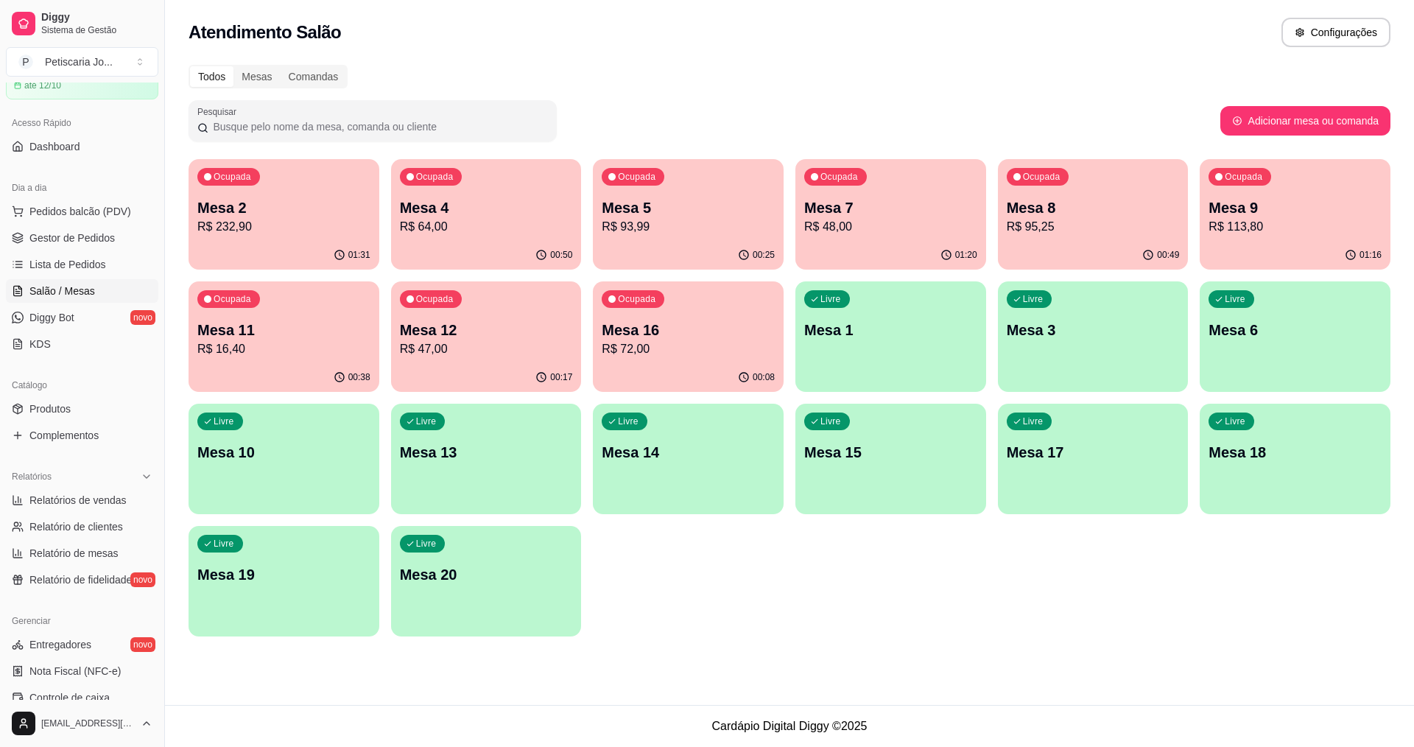
click at [1242, 191] on div "Ocupada Mesa 9 R$ 113,80" at bounding box center [1295, 200] width 191 height 82
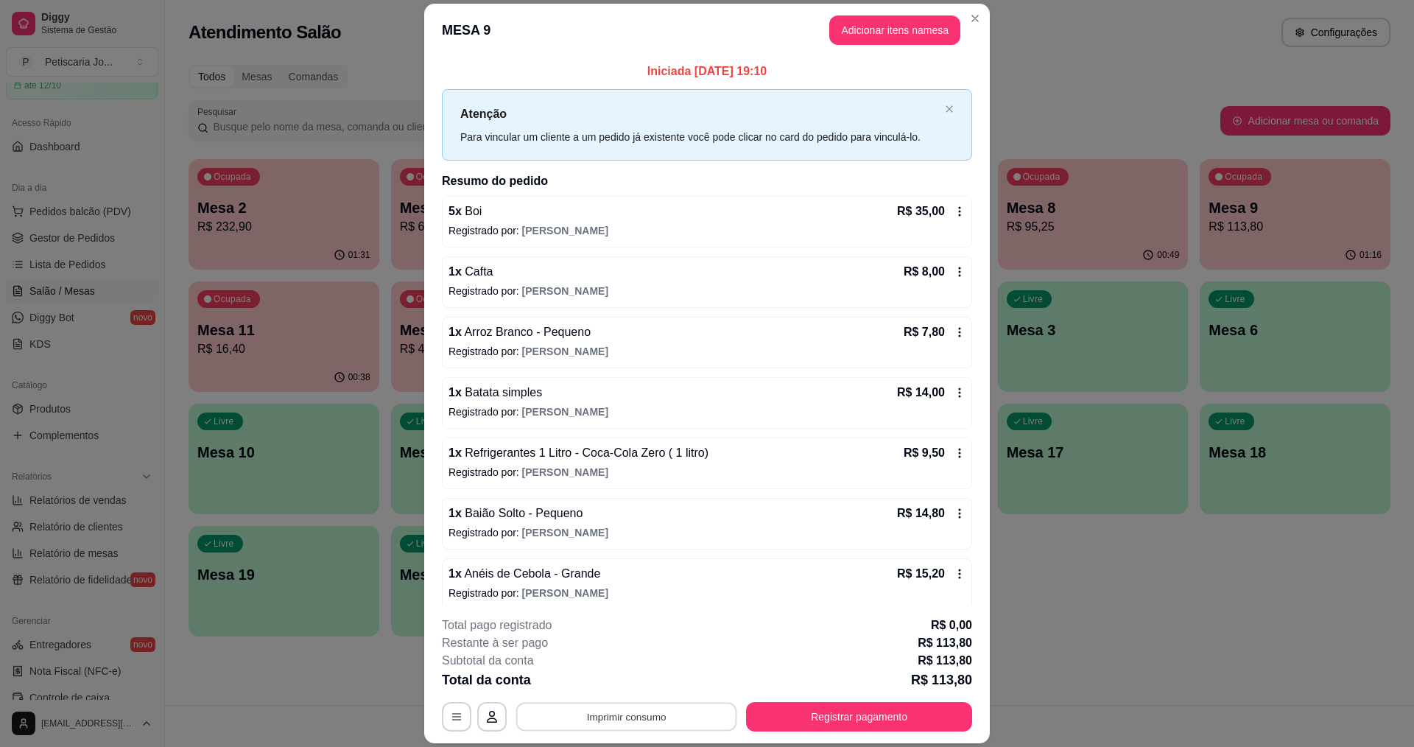
click at [678, 710] on button "Imprimir consumo" at bounding box center [626, 717] width 221 height 29
click at [656, 683] on button "IMPRESSORA" at bounding box center [625, 682] width 103 height 23
click at [853, 716] on button "Registrar pagamento" at bounding box center [859, 716] width 226 height 29
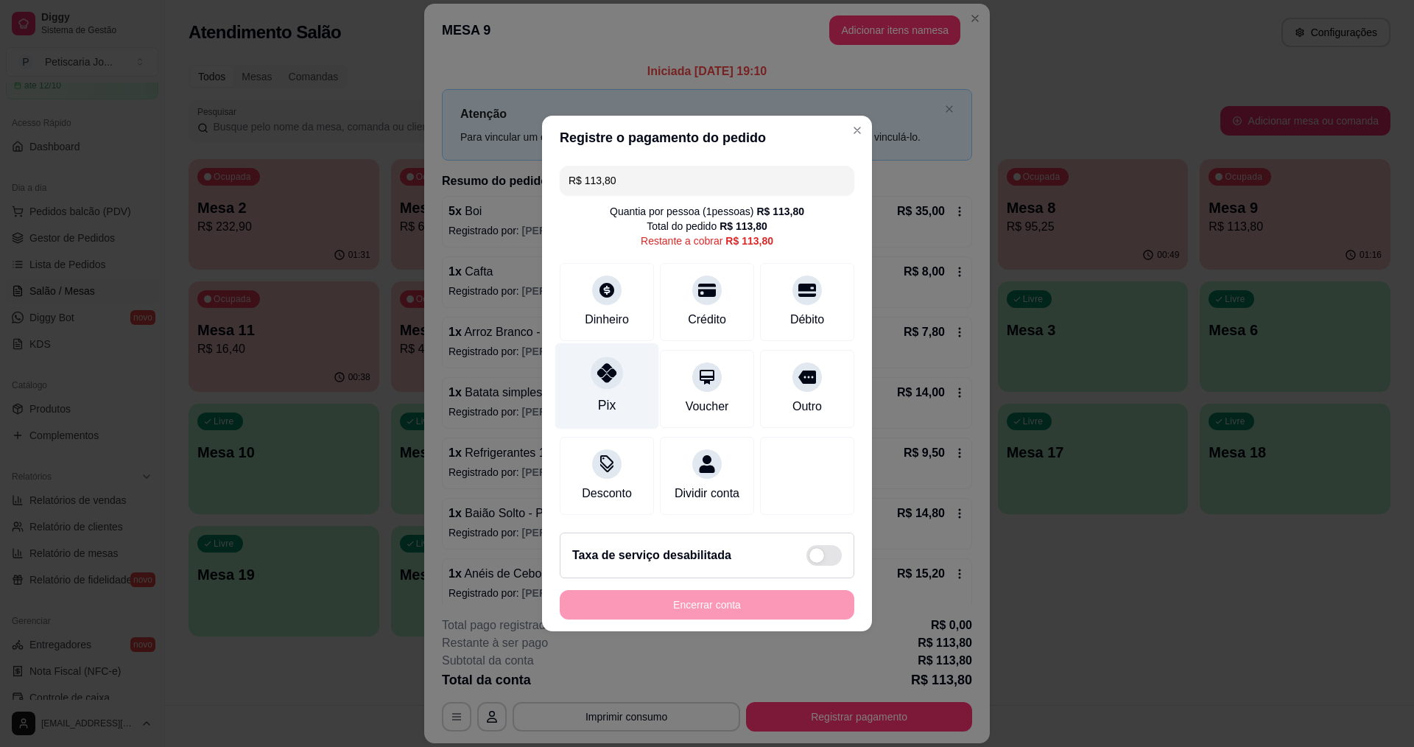
click at [630, 372] on div "Pix" at bounding box center [607, 386] width 104 height 86
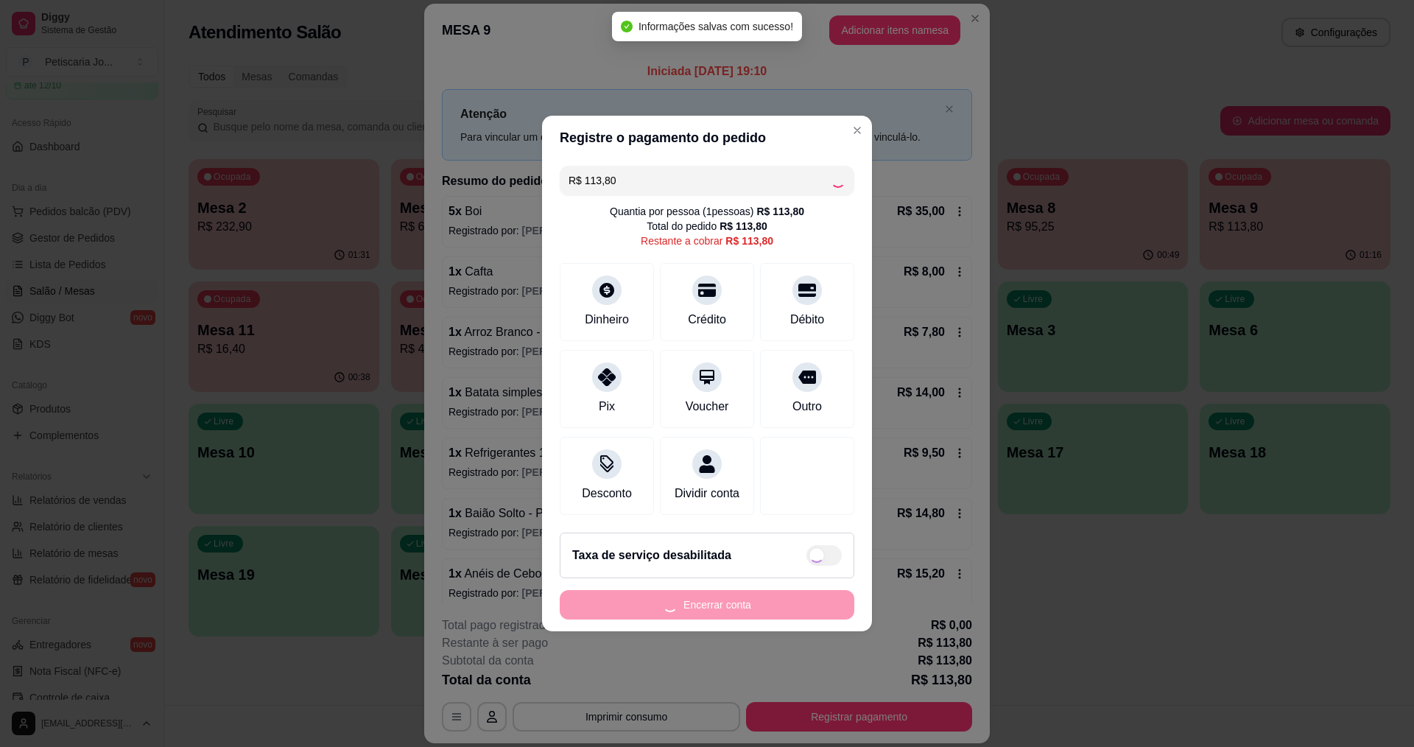
type input "R$ 0,00"
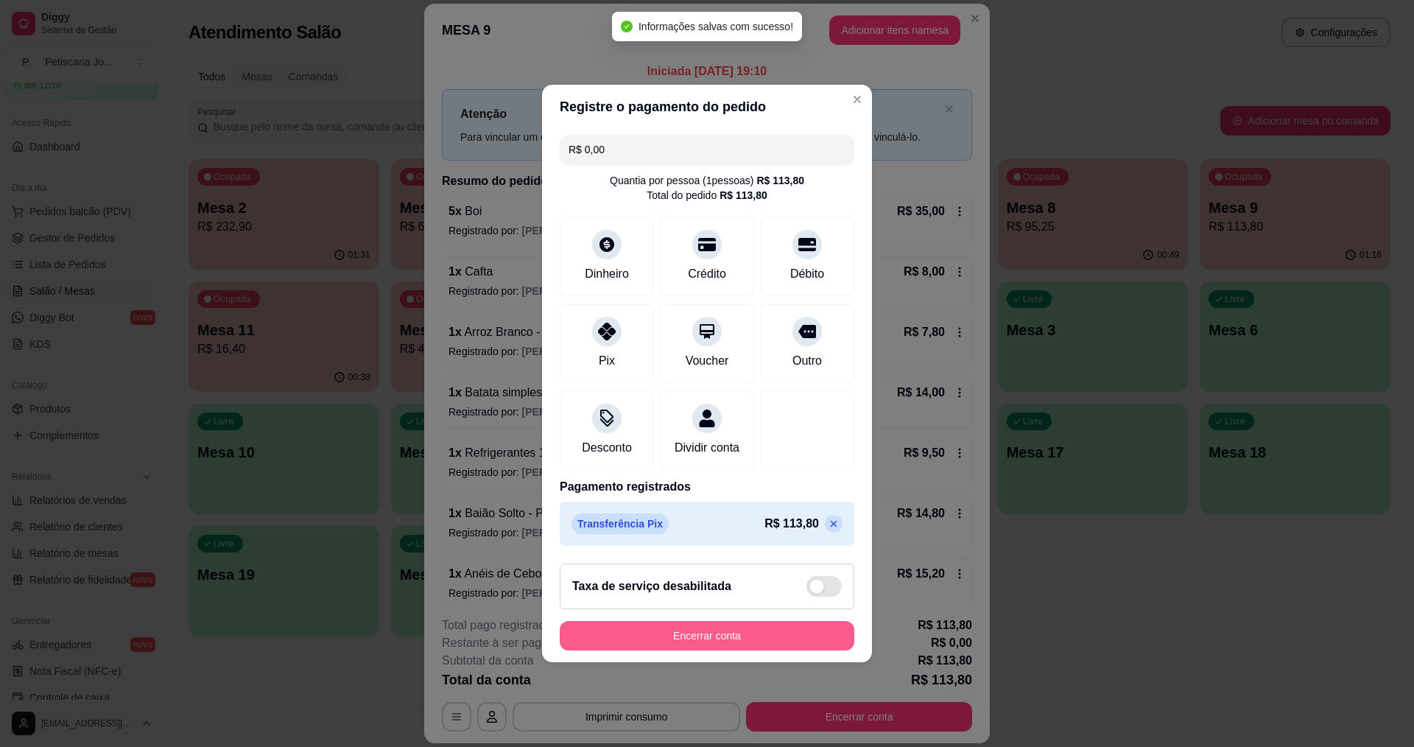
drag, startPoint x: 714, startPoint y: 628, endPoint x: 723, endPoint y: 639, distance: 14.3
click at [723, 636] on footer "Taxa de serviço desabilitada Encerrar conta" at bounding box center [707, 607] width 330 height 110
click at [723, 643] on button "Encerrar conta" at bounding box center [707, 635] width 295 height 29
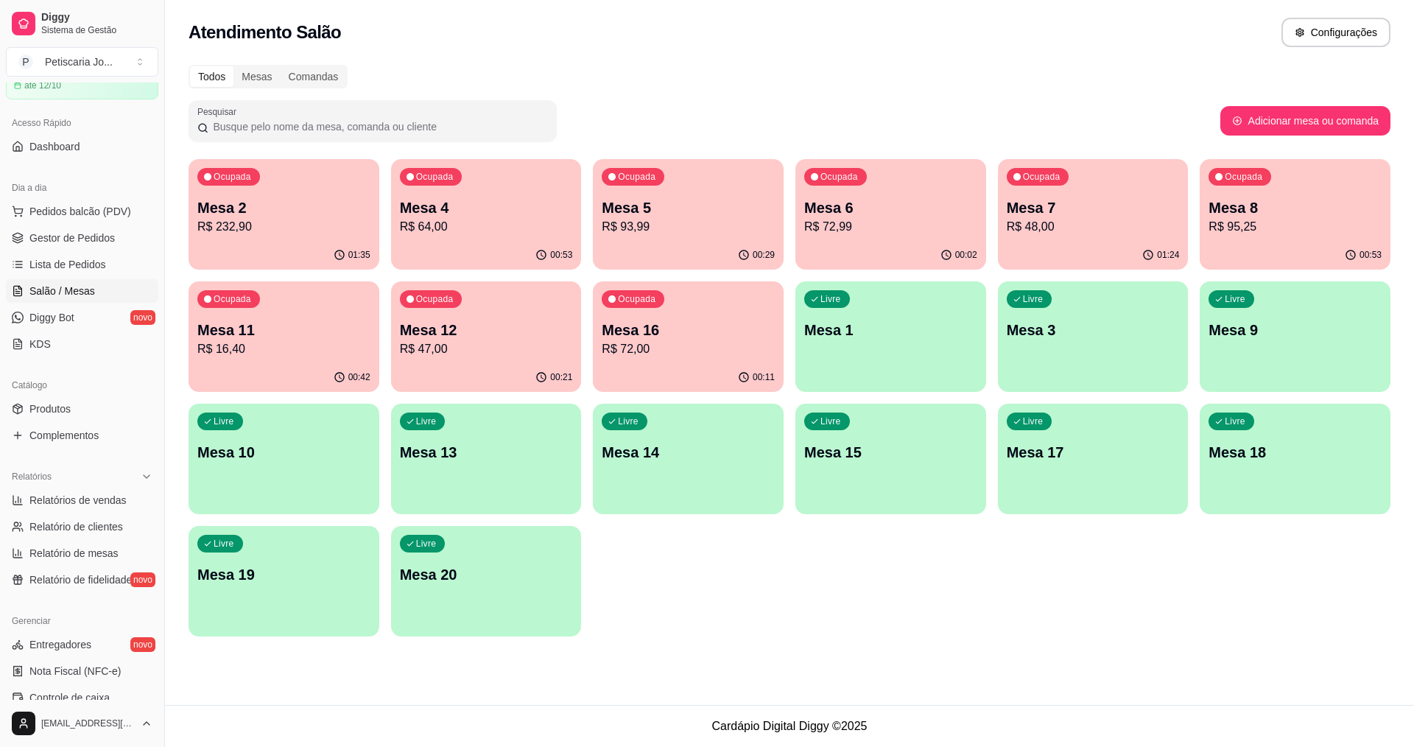
click at [886, 218] on p "R$ 72,99" at bounding box center [890, 227] width 173 height 18
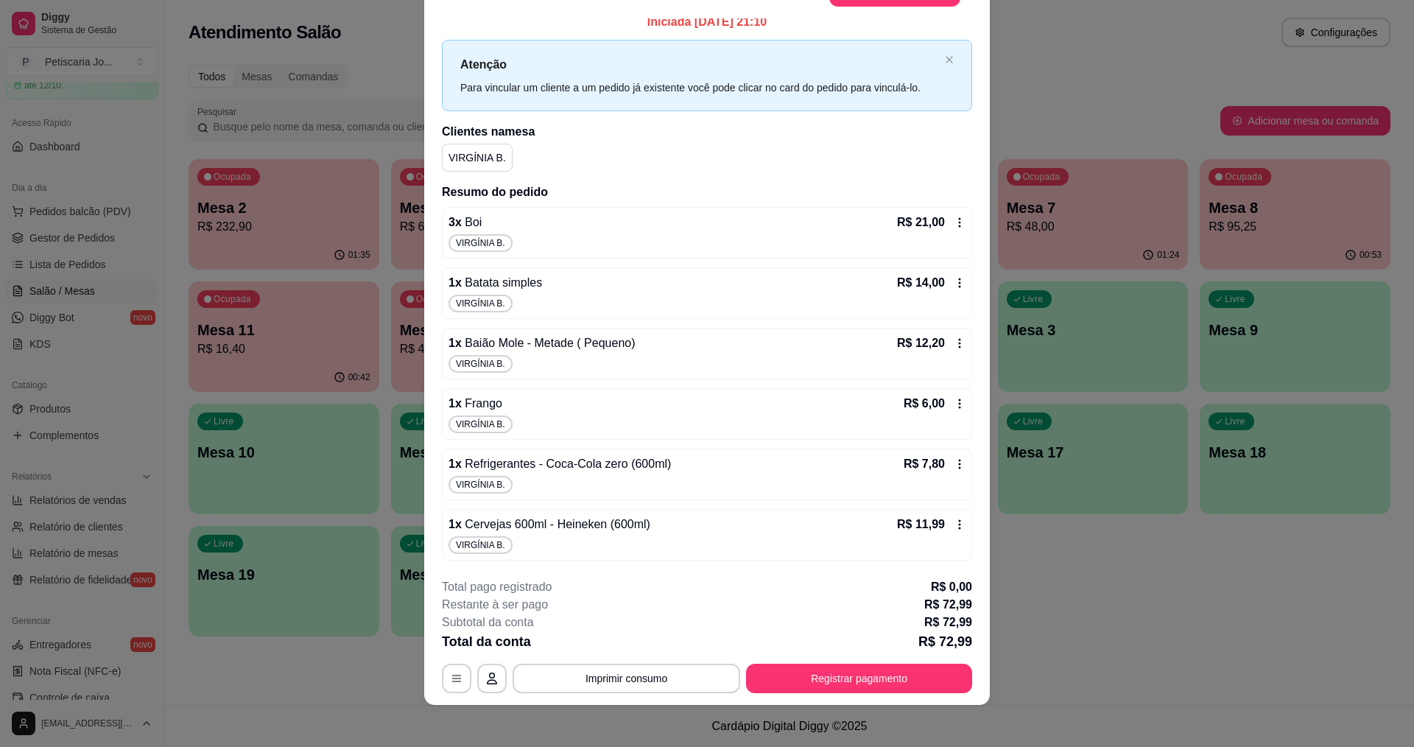
scroll to position [43, 0]
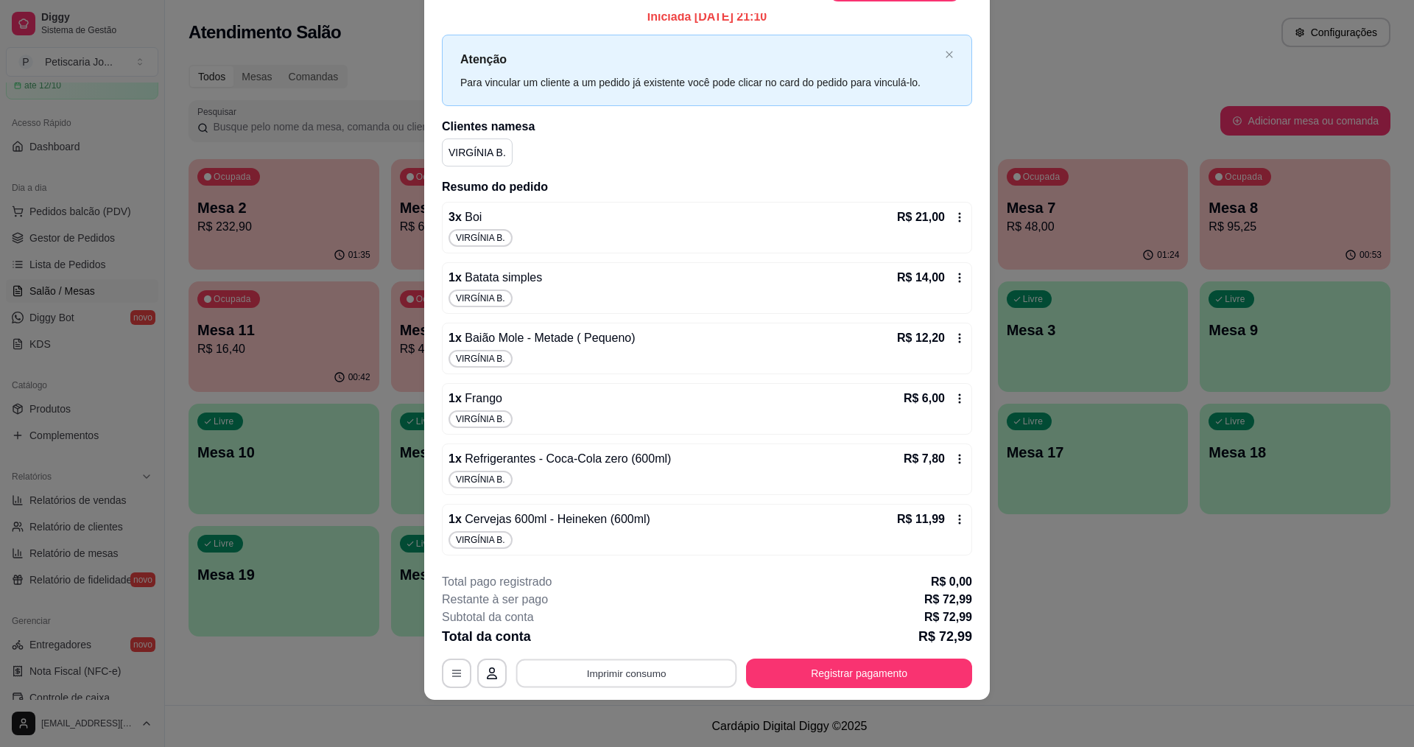
click at [594, 667] on button "Imprimir consumo" at bounding box center [626, 673] width 221 height 29
click at [603, 633] on button "IMPRESSORA" at bounding box center [625, 640] width 107 height 24
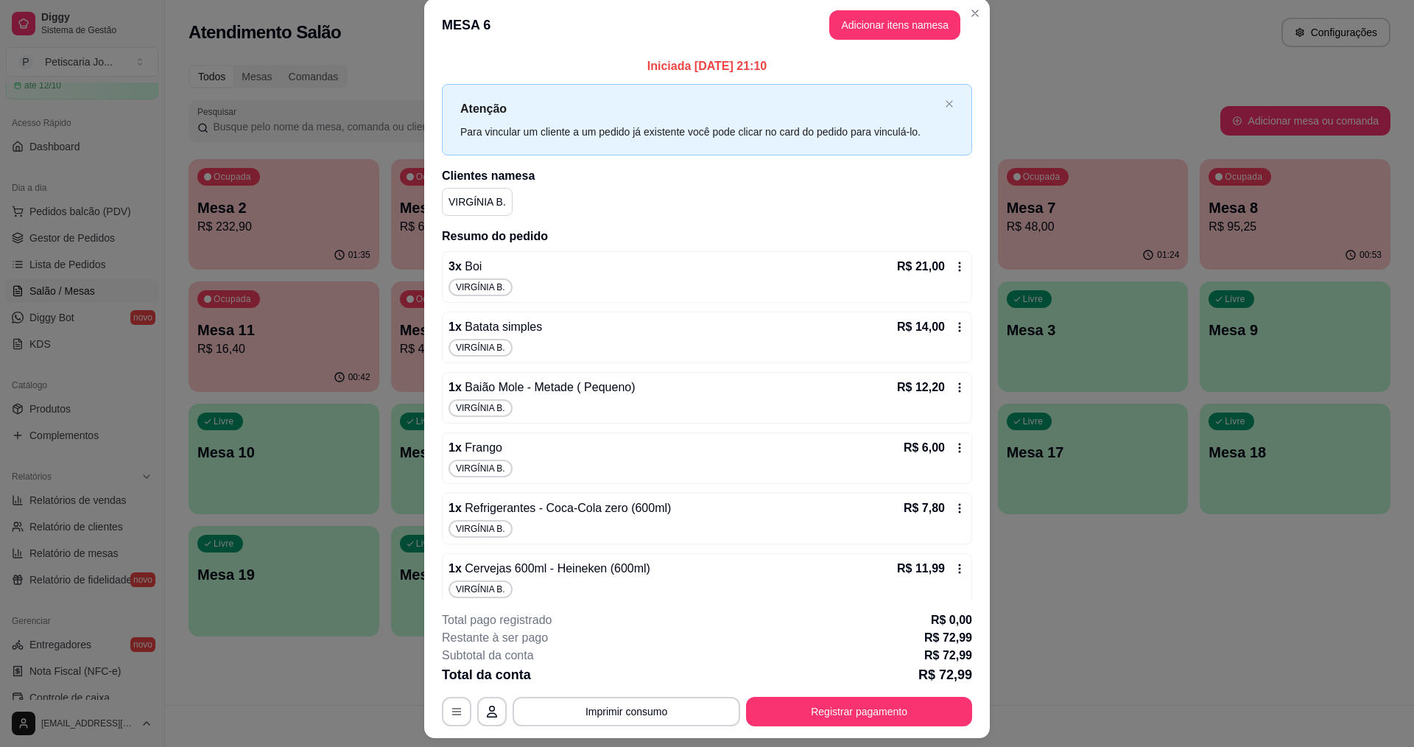
scroll to position [0, 0]
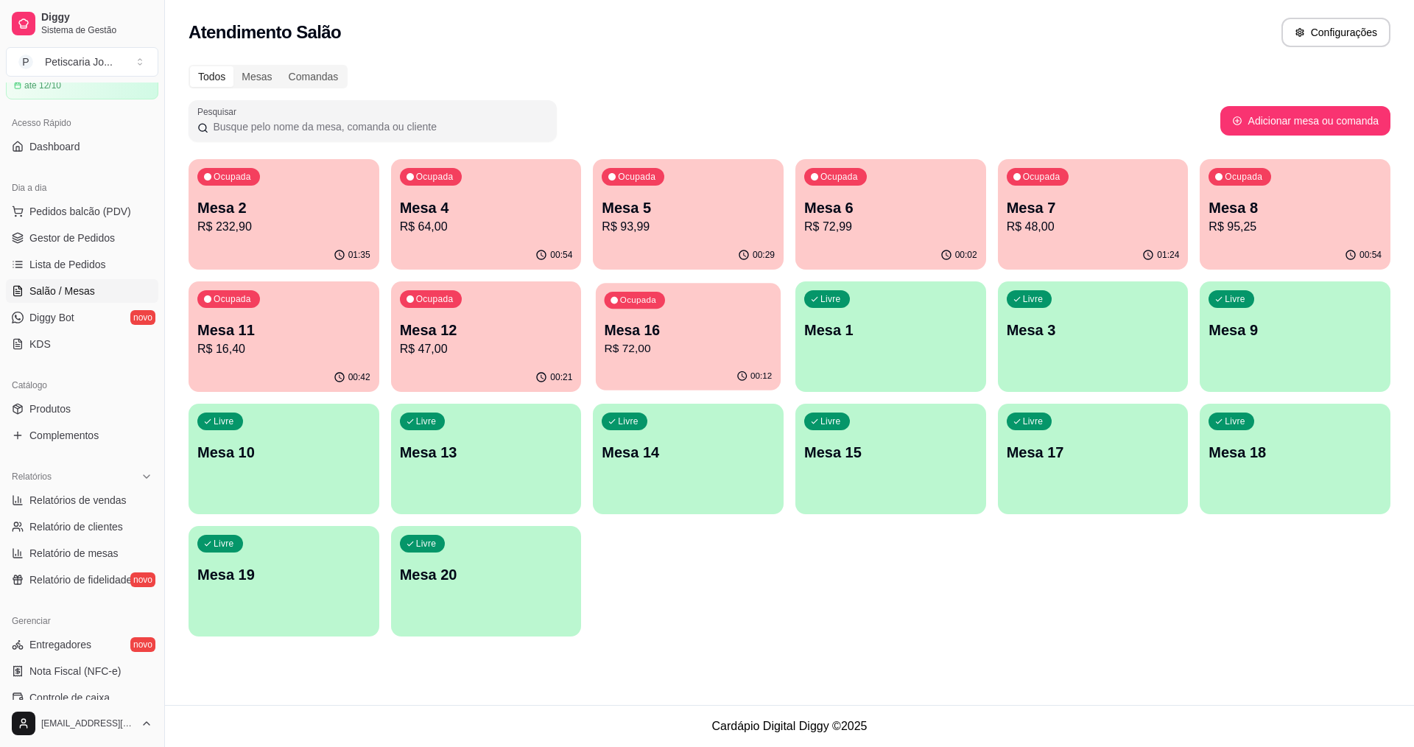
click at [688, 364] on div "00:12" at bounding box center [688, 376] width 185 height 28
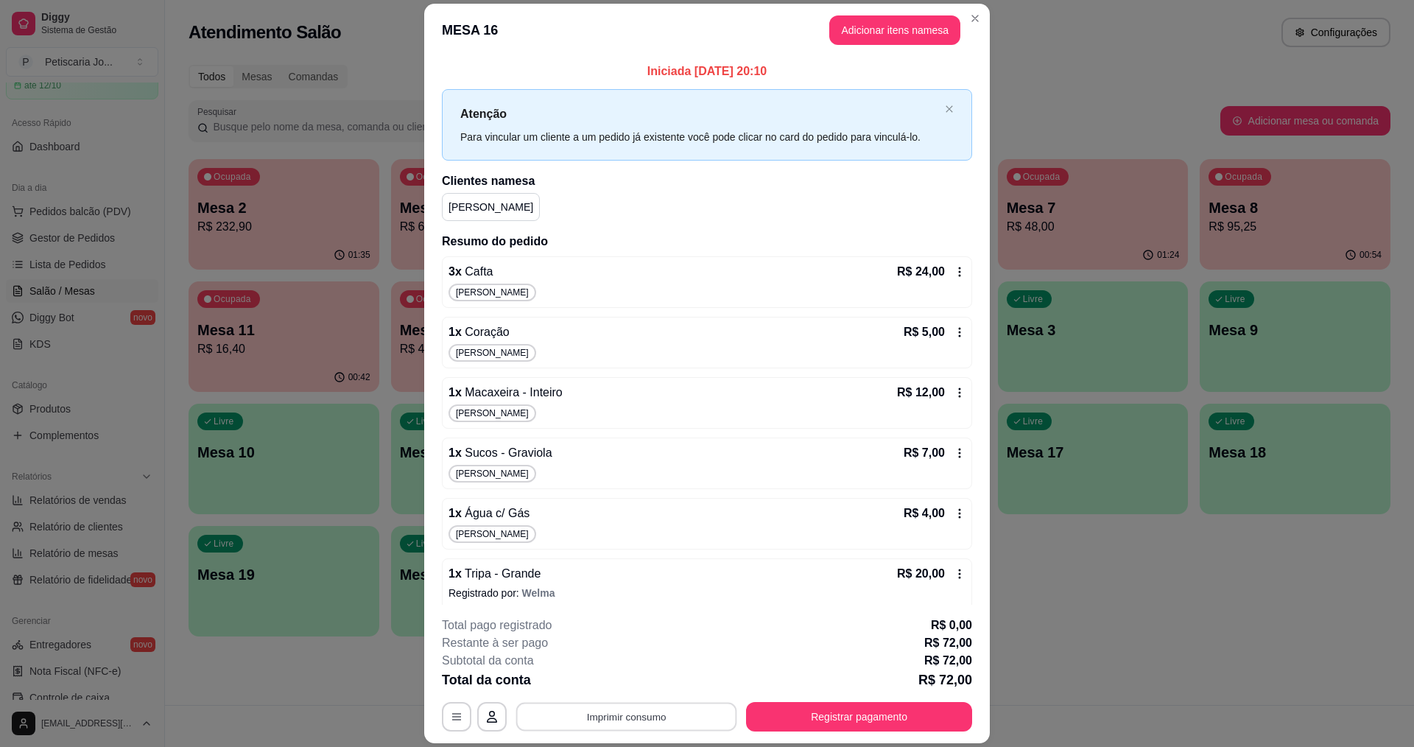
click at [645, 711] on button "Imprimir consumo" at bounding box center [626, 717] width 221 height 29
click at [654, 584] on body "Diggy Sistema de Gestão P Petiscaria Jo ... Loja aberta Plano Customizado até 1…" at bounding box center [707, 373] width 1414 height 747
click at [655, 584] on div "1 x Tripa - Grande R$ 20,00 Registrado por: Welma" at bounding box center [707, 584] width 530 height 52
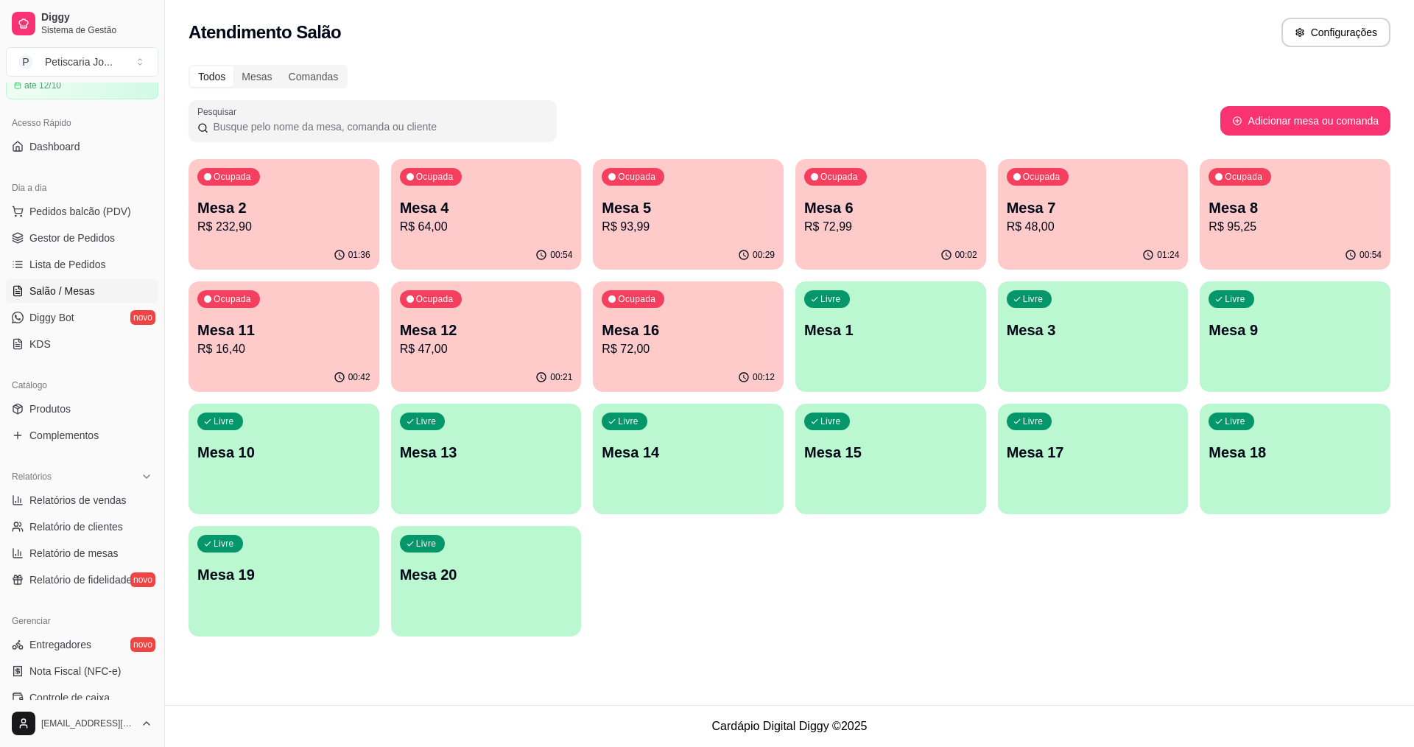
click at [991, 63] on div "Todos Mesas Comandas Pesquisar Adicionar mesa ou comanda Ocupada Mesa 2 R$ 232,…" at bounding box center [789, 355] width 1249 height 598
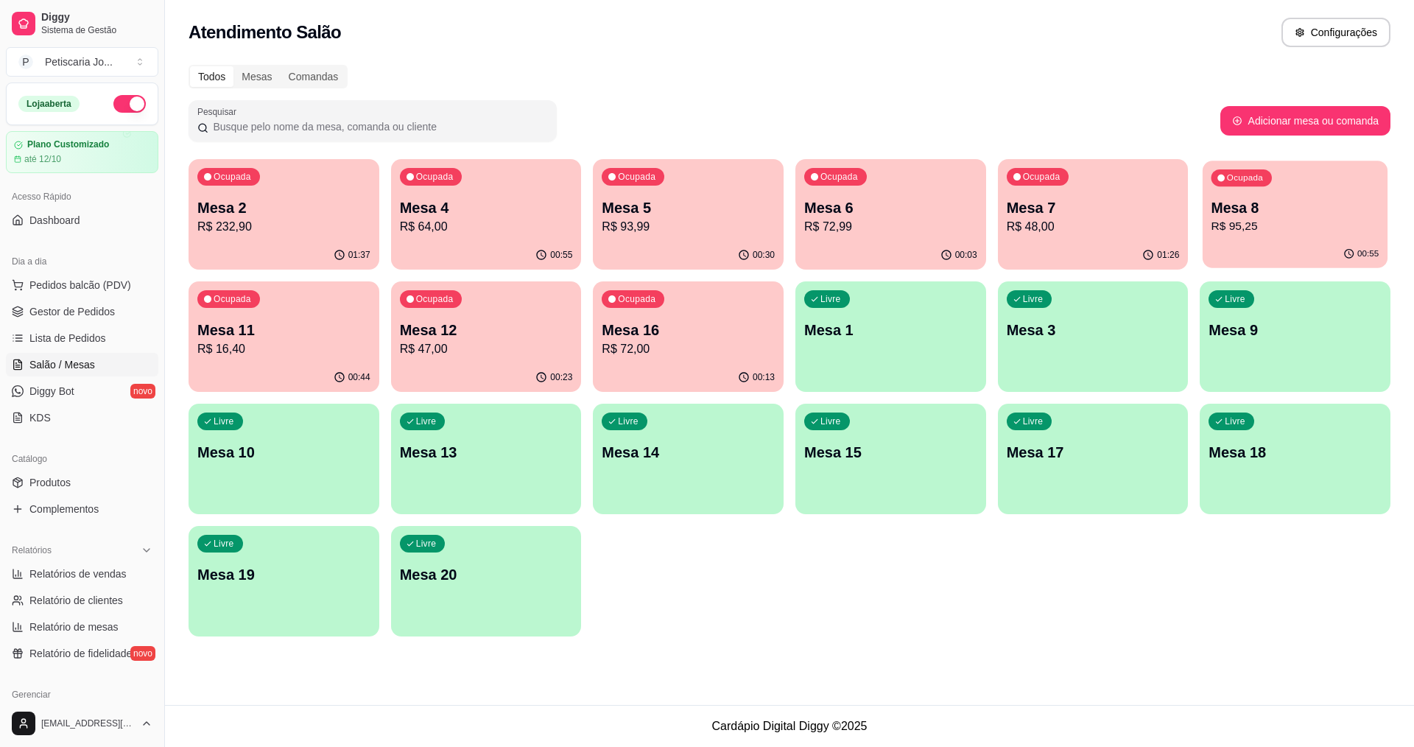
click at [1246, 250] on div "00:55" at bounding box center [1295, 254] width 185 height 28
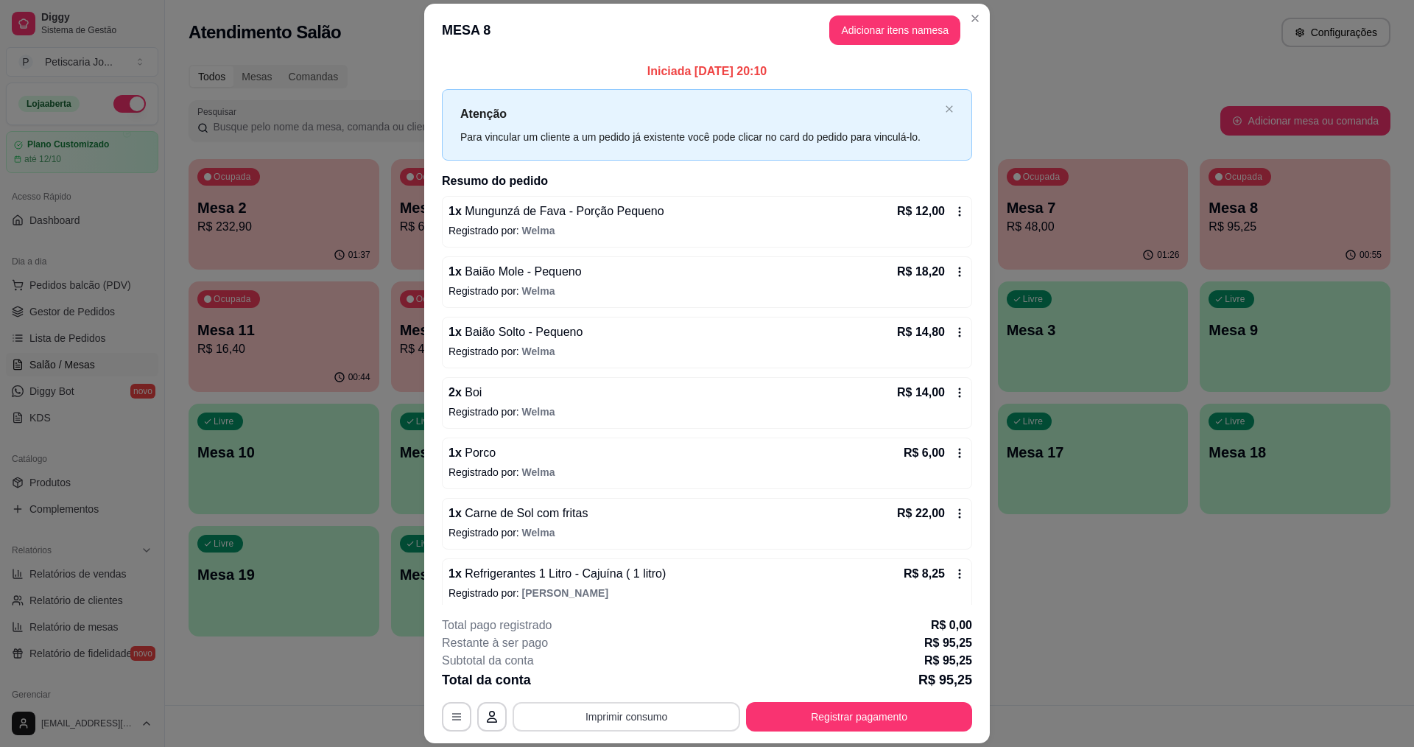
click at [642, 727] on button "Imprimir consumo" at bounding box center [627, 716] width 228 height 29
click at [642, 683] on button "IMPRESSORA" at bounding box center [625, 683] width 107 height 24
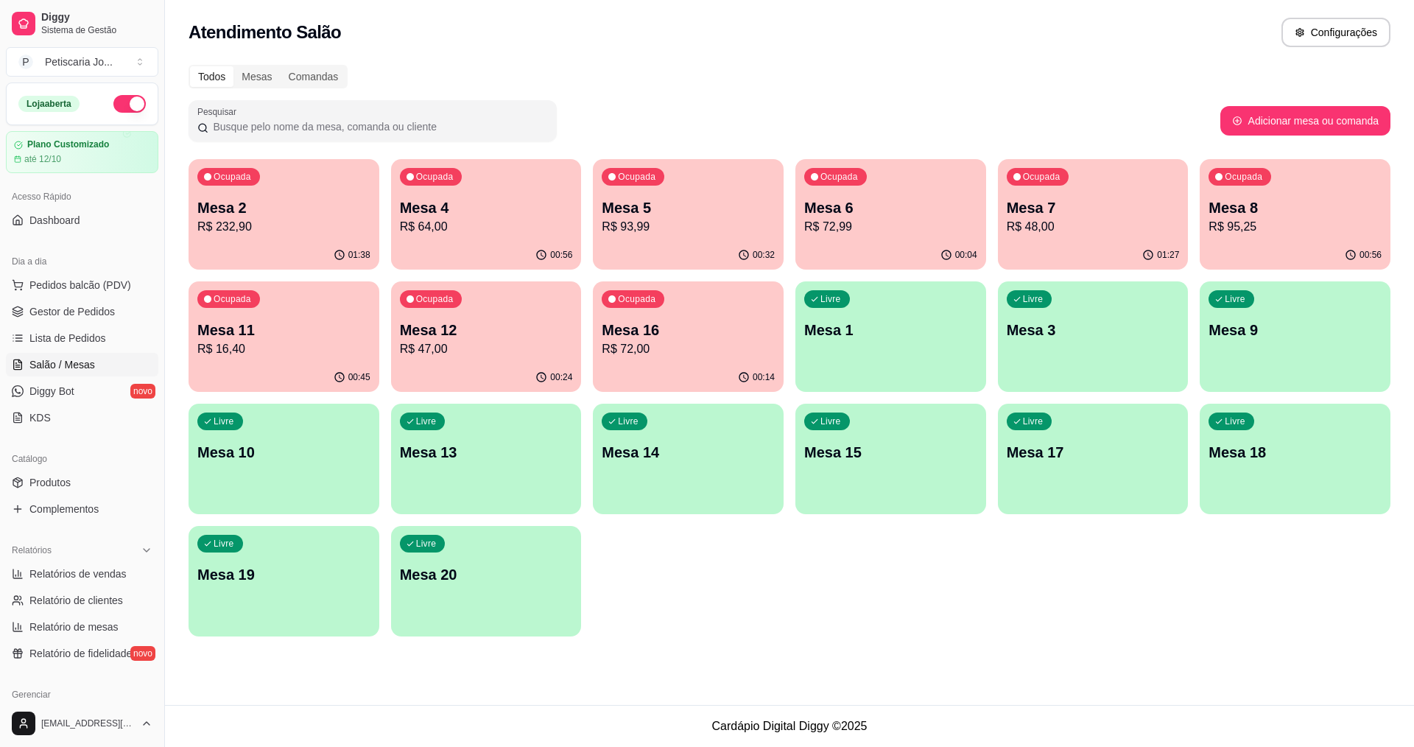
click at [686, 351] on p "R$ 72,00" at bounding box center [688, 349] width 173 height 18
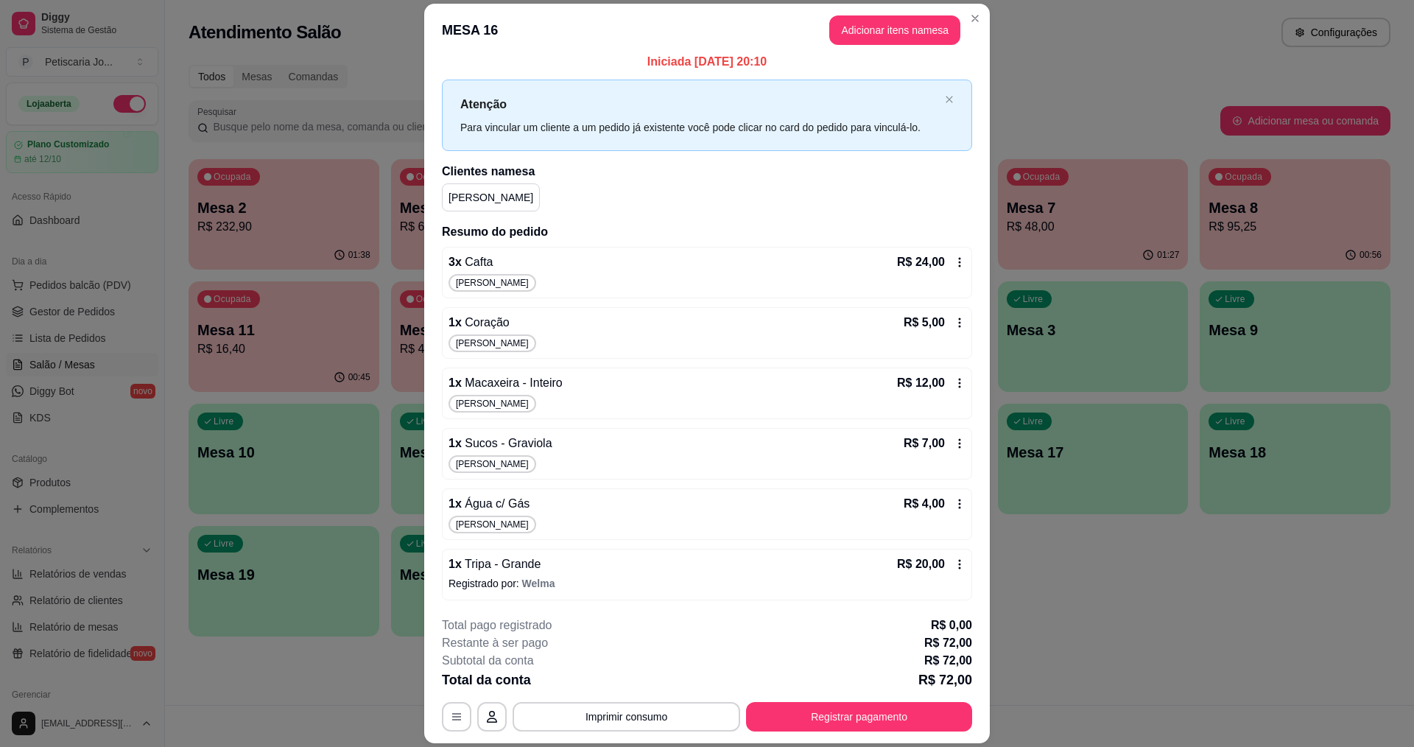
scroll to position [11, 0]
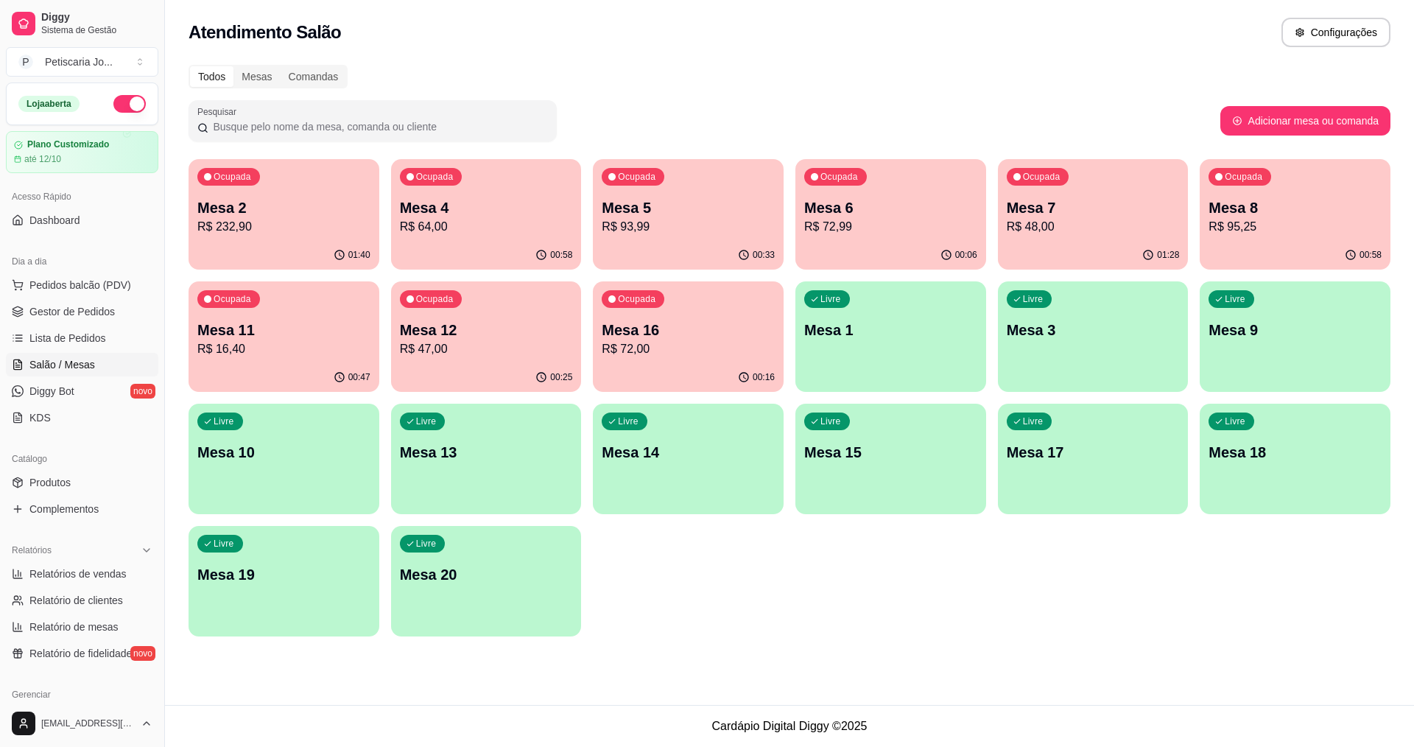
click at [1260, 204] on p "Mesa 8" at bounding box center [1295, 207] width 173 height 21
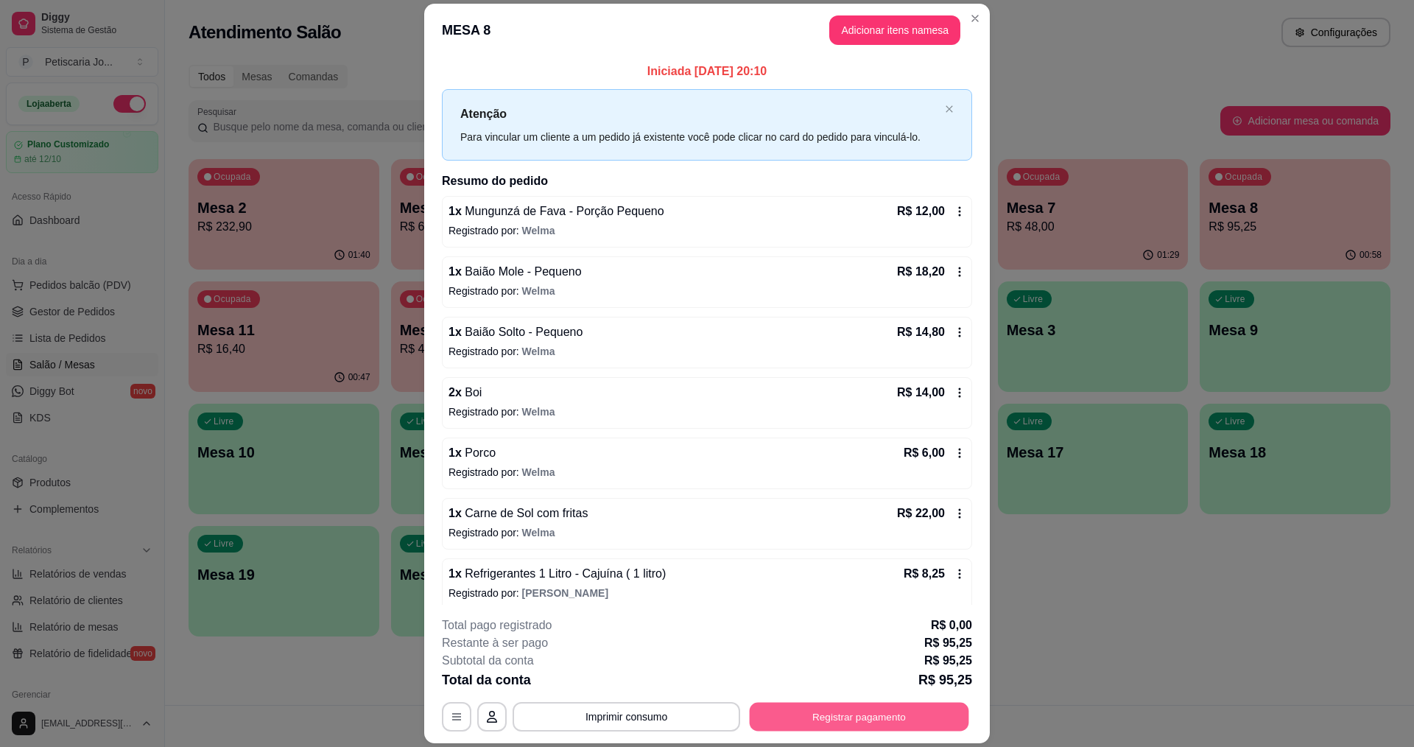
click at [821, 709] on button "Registrar pagamento" at bounding box center [859, 717] width 219 height 29
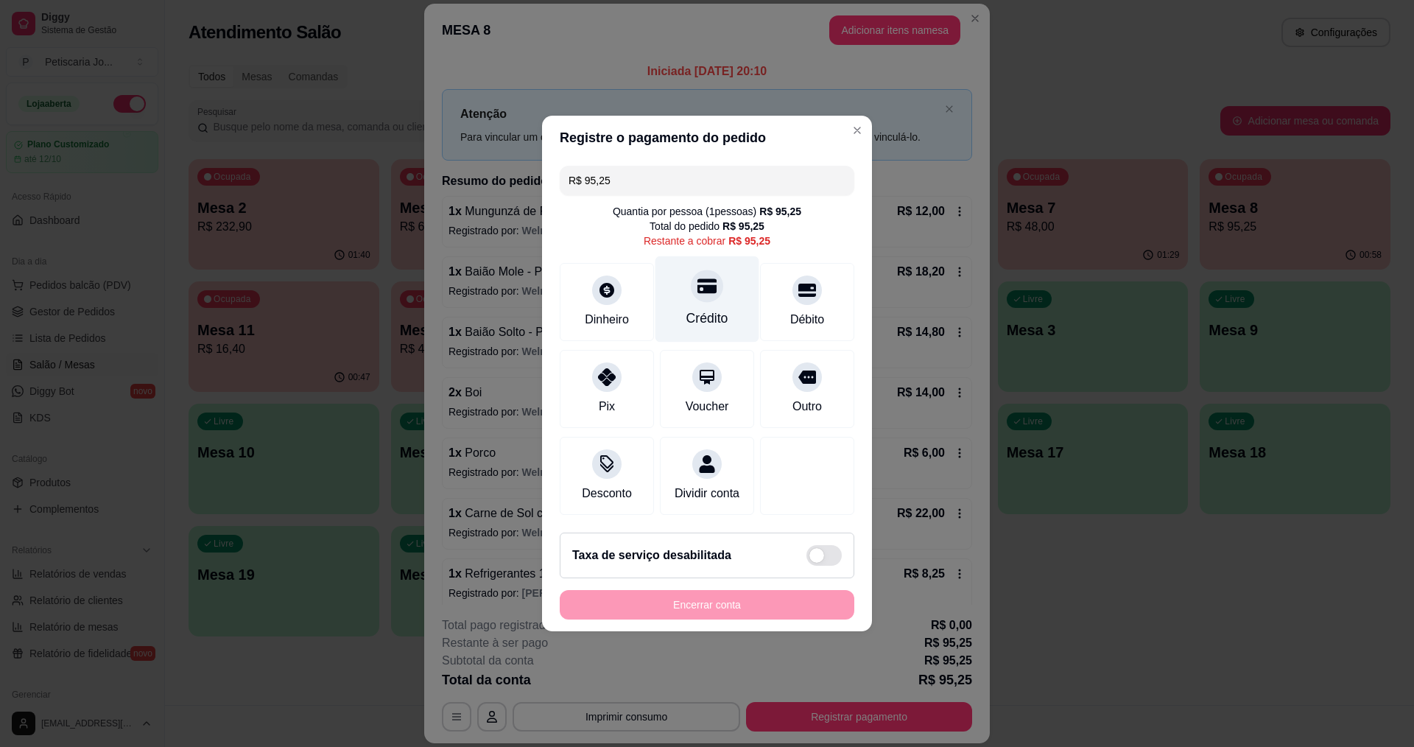
click at [716, 297] on div "Crédito" at bounding box center [707, 299] width 104 height 86
type input "R$ 0,00"
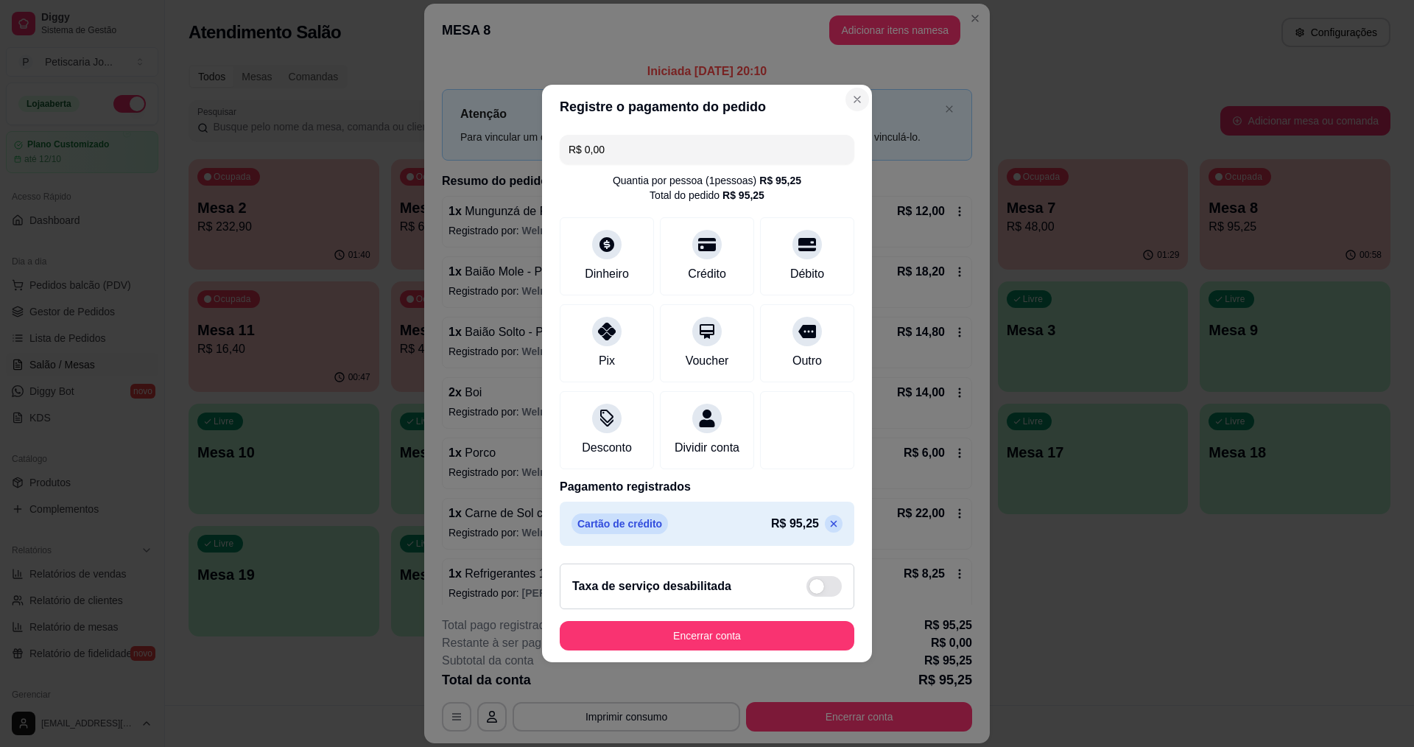
click at [612, 625] on section "Registre o pagamento do pedido R$ 0,00 Quantia por pessoa ( 1 pessoas) R$ 95,25…" at bounding box center [707, 373] width 330 height 577
click at [654, 619] on footer "Taxa de serviço desabilitada Encerrar conta" at bounding box center [707, 607] width 330 height 110
click at [654, 624] on footer "Taxa de serviço desabilitada Encerrar conta" at bounding box center [707, 607] width 330 height 110
click at [653, 641] on button "Encerrar conta" at bounding box center [707, 635] width 295 height 29
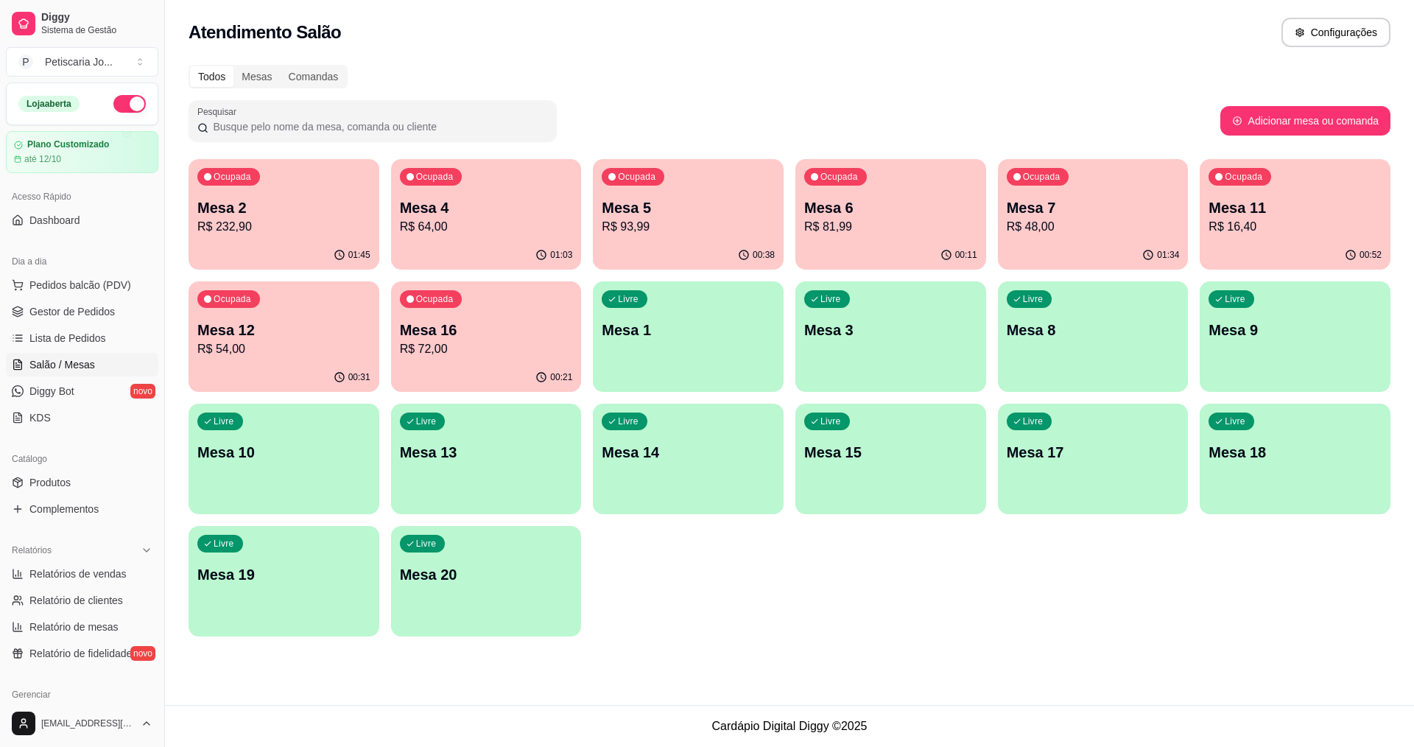
click at [498, 222] on p "R$ 64,00" at bounding box center [486, 227] width 173 height 18
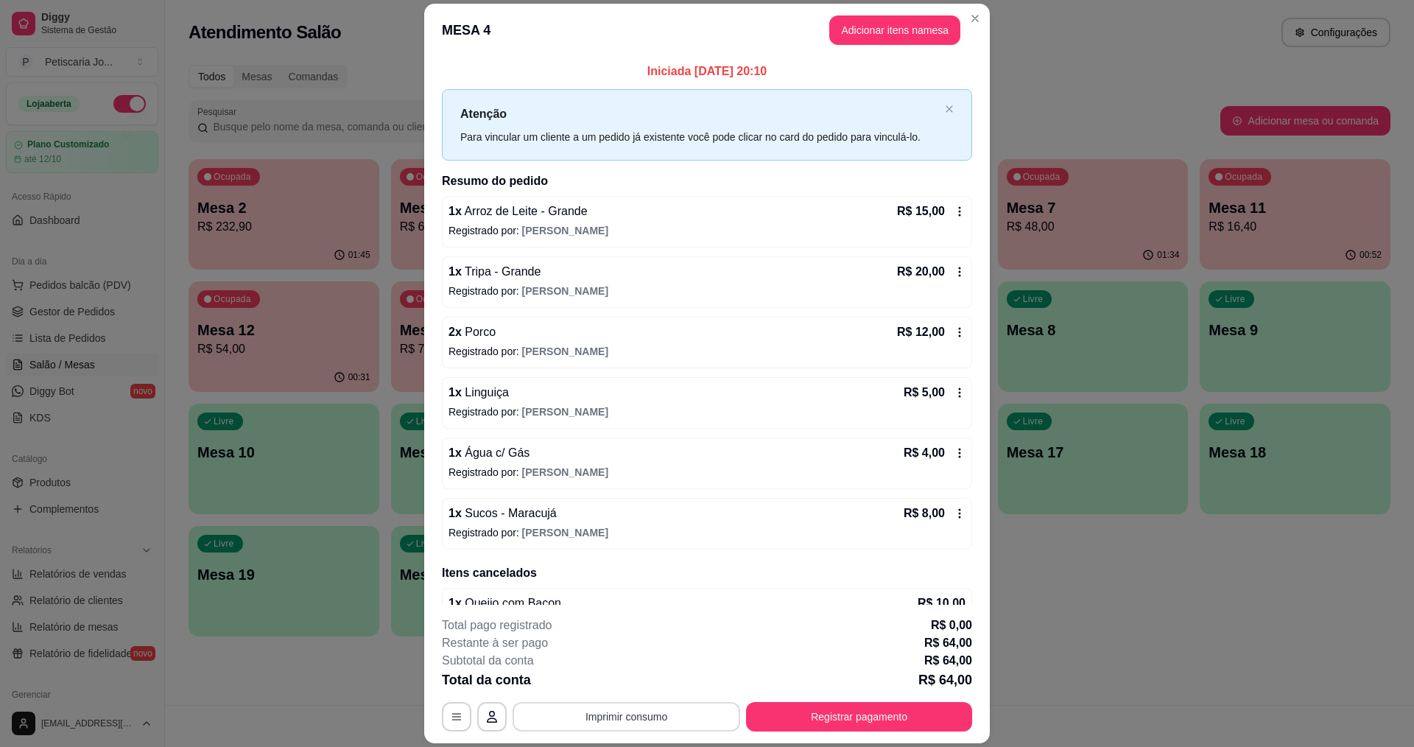
click at [596, 707] on button "Imprimir consumo" at bounding box center [627, 716] width 228 height 29
click at [600, 675] on button "IMPRESSORA" at bounding box center [625, 683] width 107 height 24
click at [592, 672] on div "Total da conta R$ 64,00" at bounding box center [707, 679] width 530 height 21
click at [787, 717] on button "Registrar pagamento" at bounding box center [859, 717] width 219 height 29
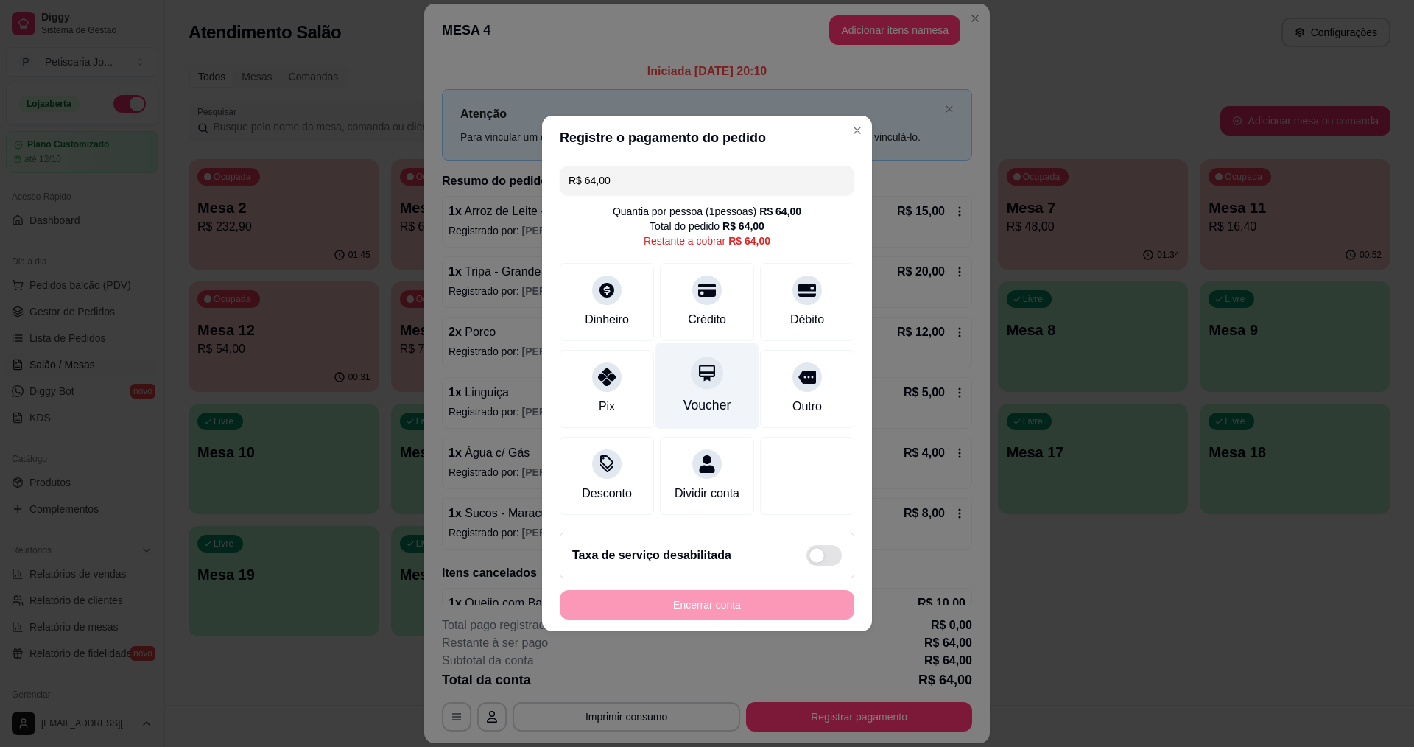
click at [687, 396] on div "Voucher" at bounding box center [707, 405] width 48 height 19
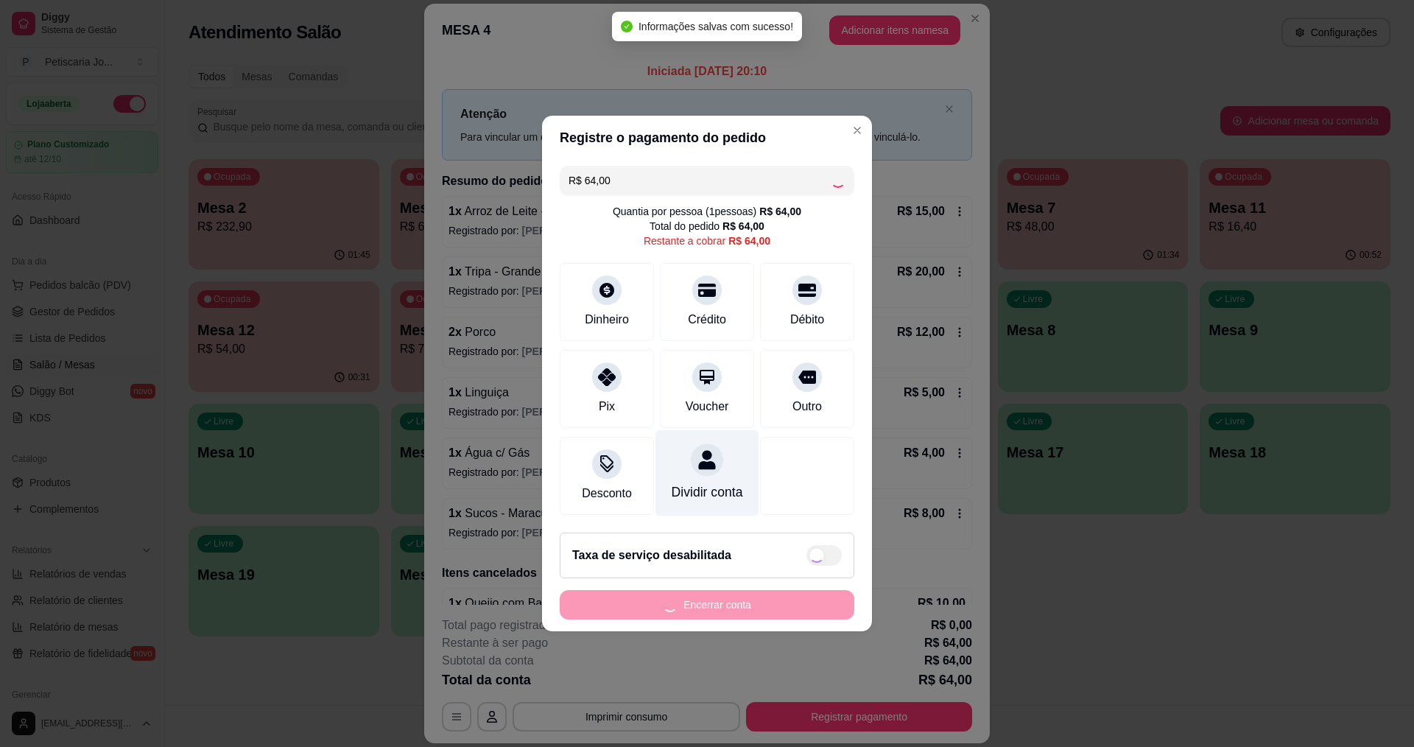
type input "R$ 0,00"
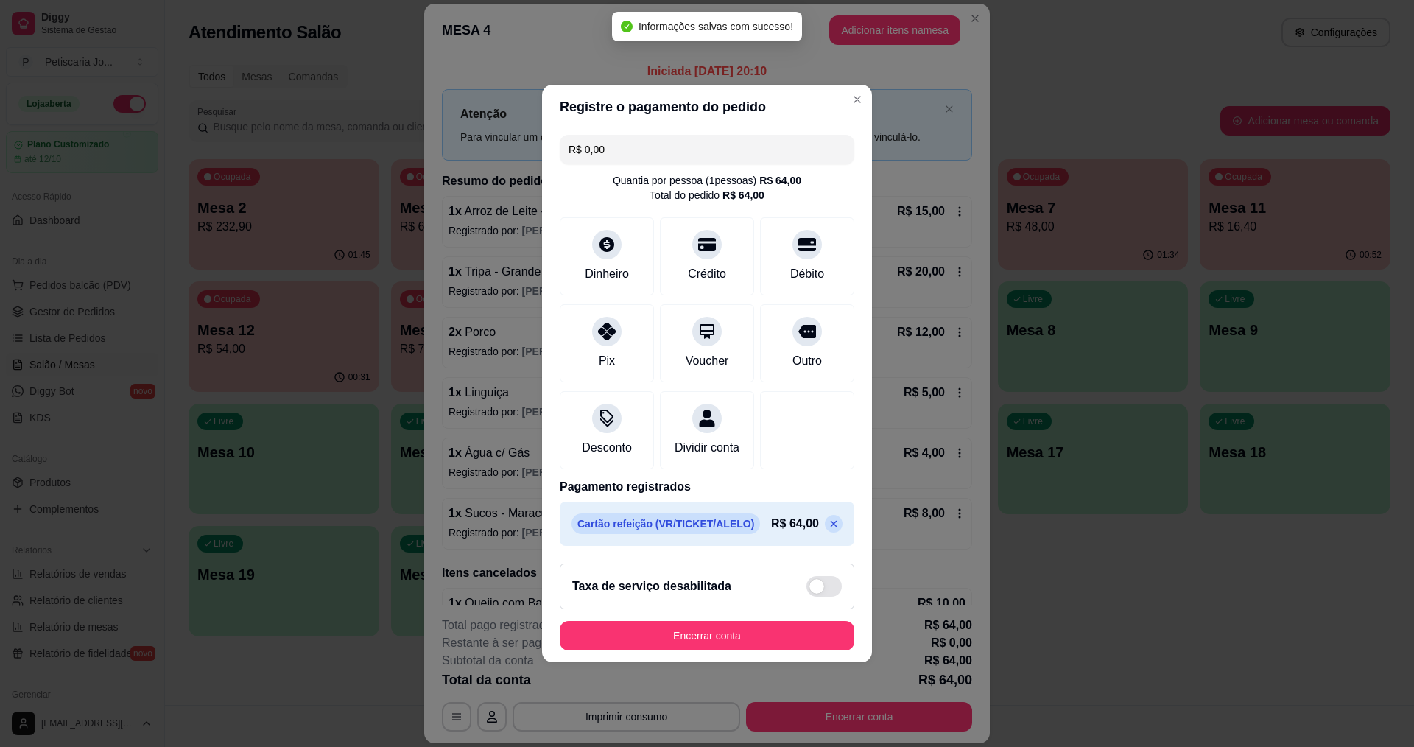
click at [699, 626] on footer "Taxa de serviço desabilitada Encerrar conta" at bounding box center [707, 607] width 330 height 110
click at [698, 630] on button "Encerrar conta" at bounding box center [707, 636] width 286 height 29
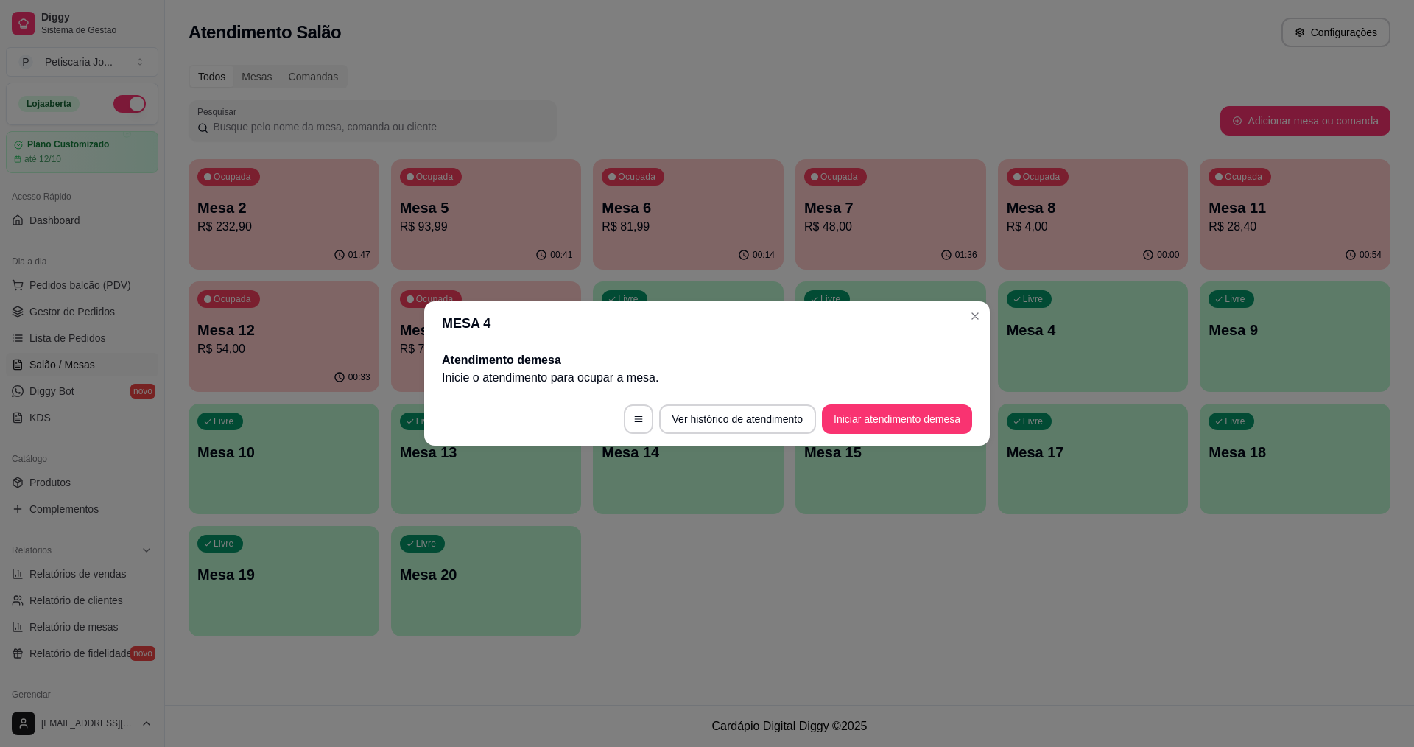
click at [980, 336] on header "MESA 4" at bounding box center [707, 323] width 566 height 44
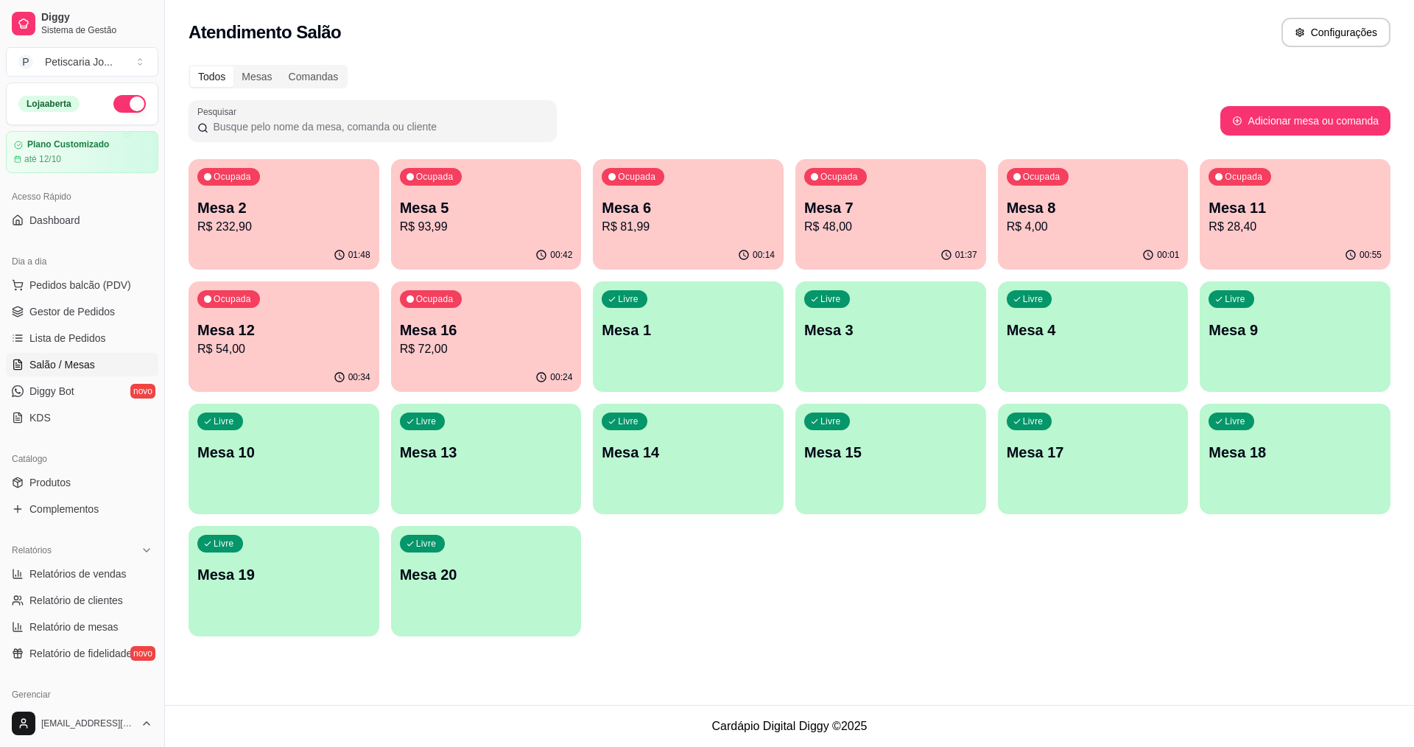
click at [723, 201] on p "Mesa 6" at bounding box center [688, 207] width 173 height 21
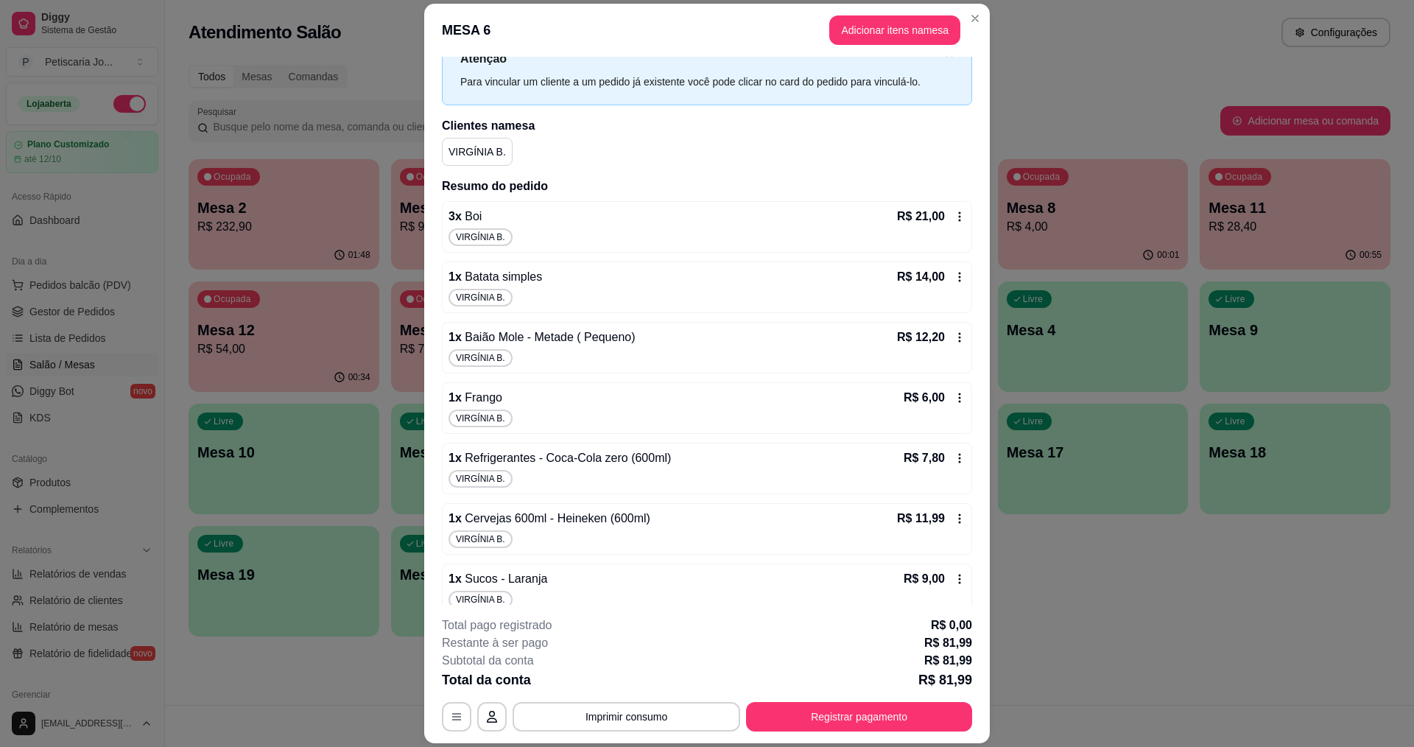
scroll to position [71, 0]
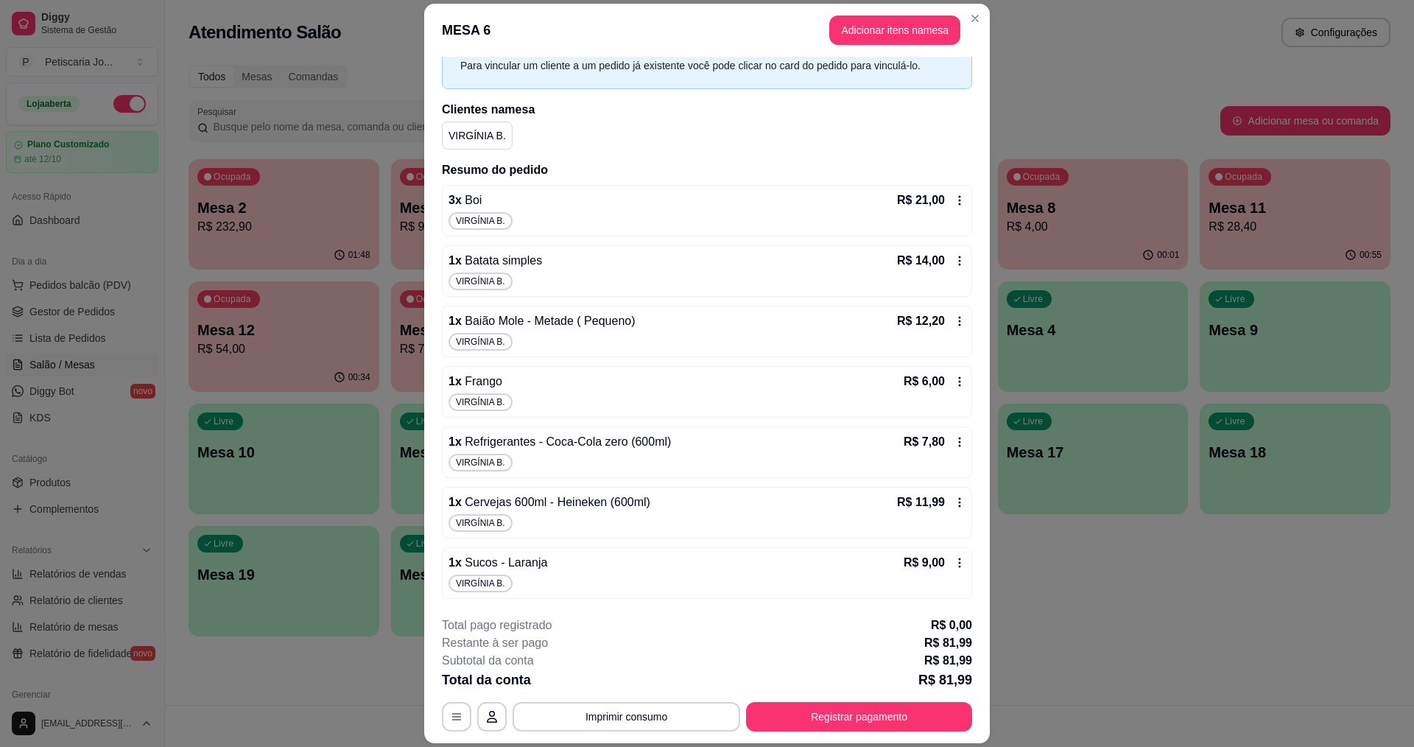
click at [625, 689] on div "Total da conta R$ 81,99" at bounding box center [707, 679] width 530 height 21
click at [625, 711] on button "Imprimir consumo" at bounding box center [626, 717] width 221 height 29
click at [628, 683] on button "IMPRESSORA" at bounding box center [625, 682] width 103 height 23
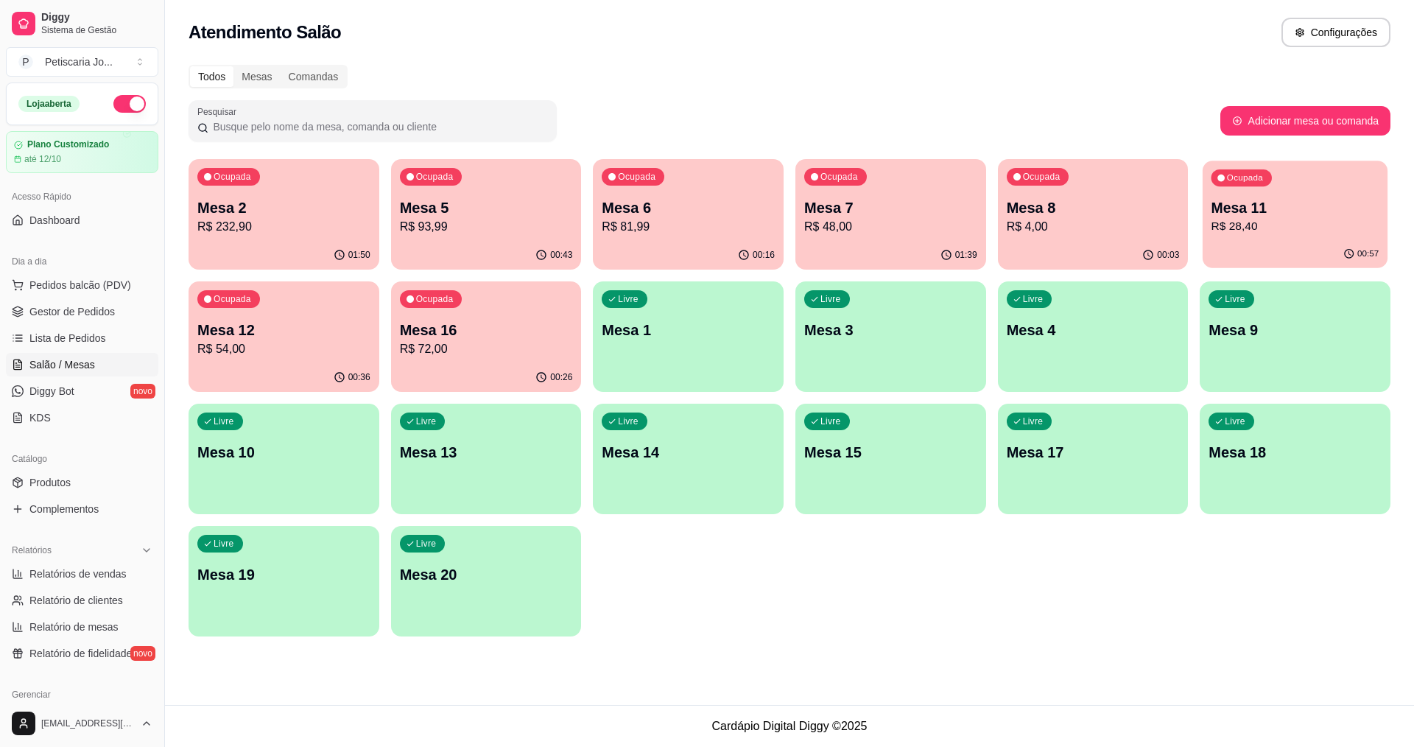
click at [1309, 202] on p "Mesa 11" at bounding box center [1296, 208] width 168 height 20
click at [557, 339] on p "Mesa 16" at bounding box center [486, 330] width 173 height 21
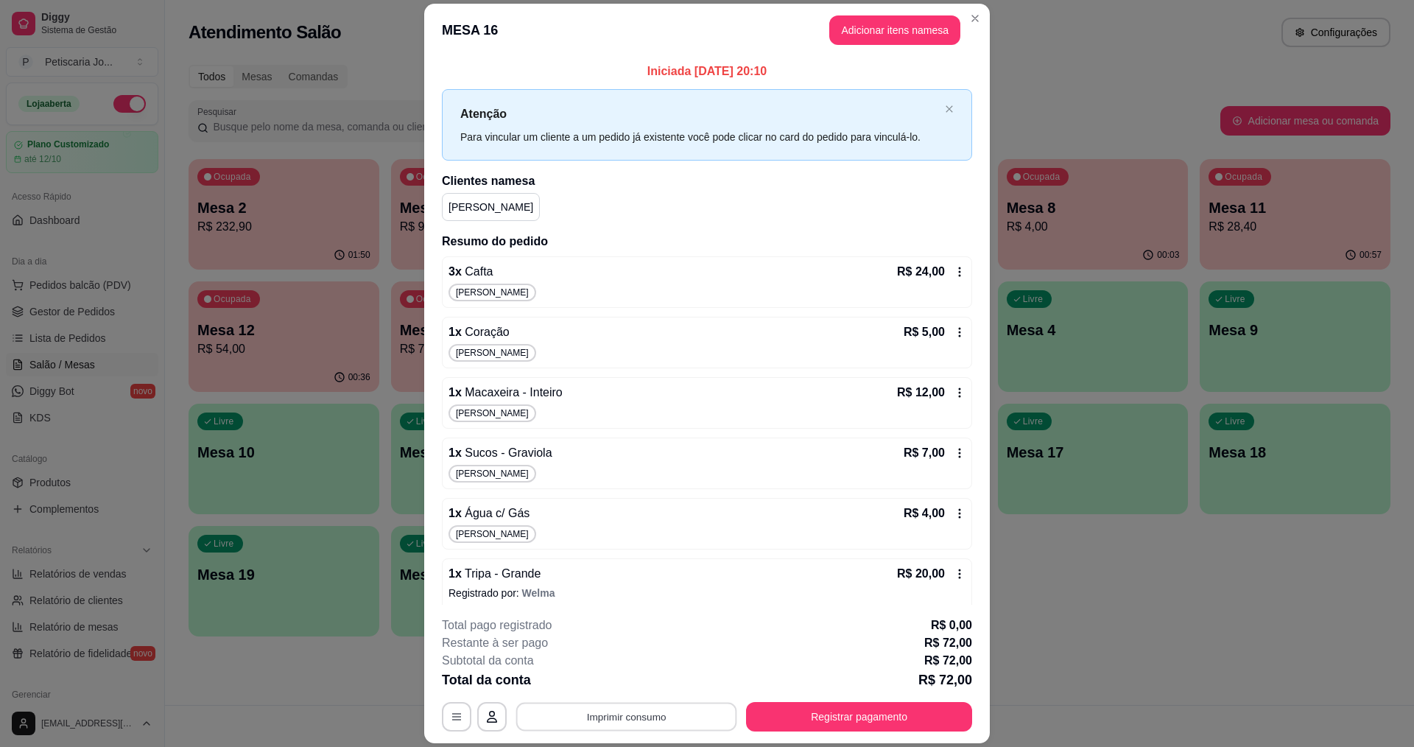
click at [611, 724] on button "Imprimir consumo" at bounding box center [626, 717] width 221 height 29
click at [618, 676] on button "IMPRESSORA" at bounding box center [625, 683] width 107 height 24
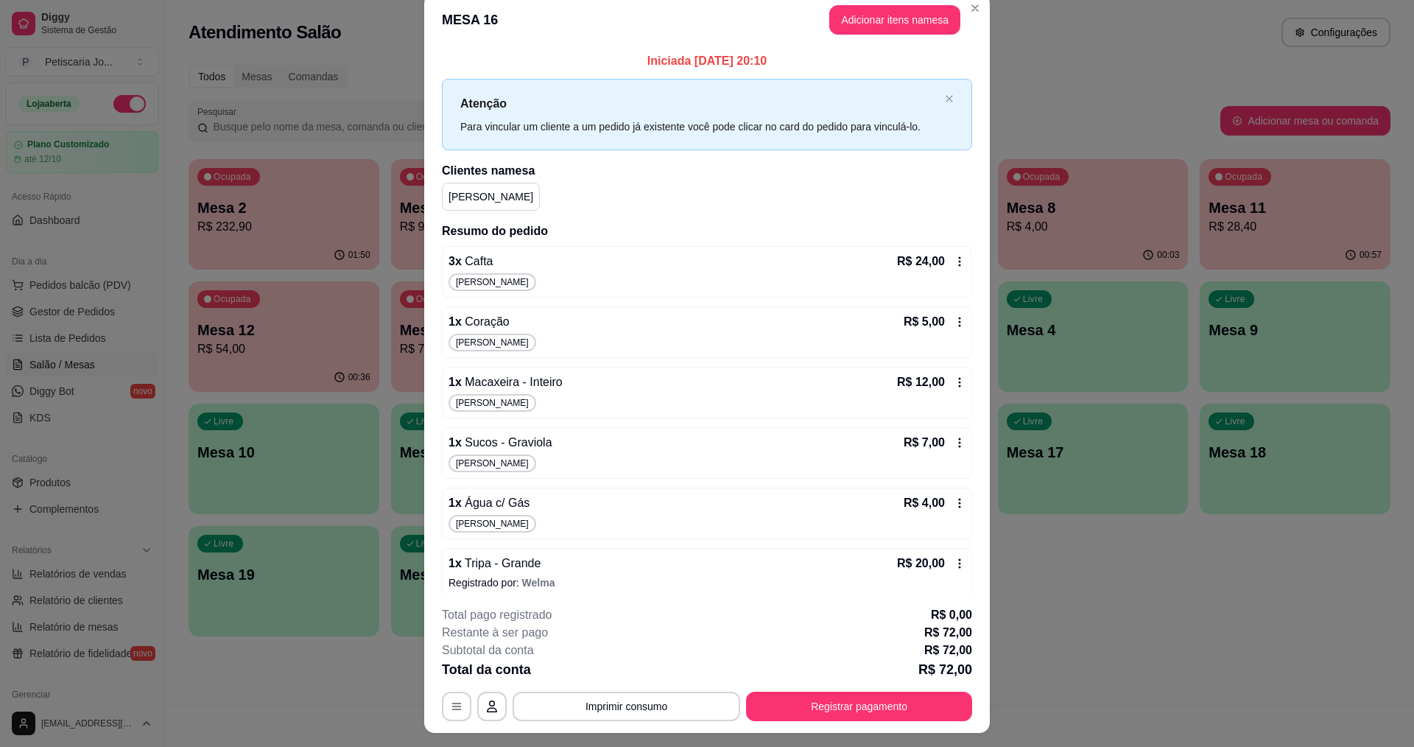
scroll to position [0, 0]
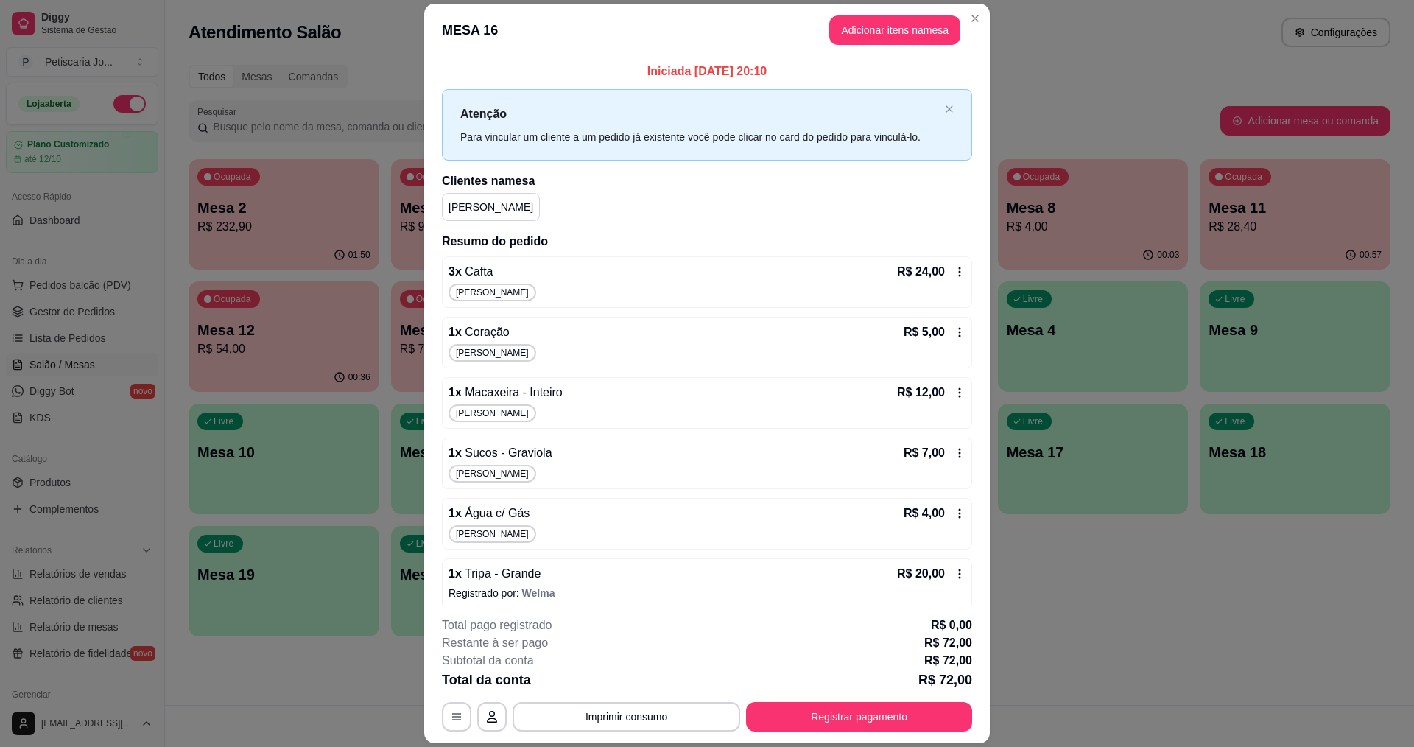
click at [956, 13] on header "MESA 16 Adicionar itens na mesa" at bounding box center [707, 30] width 566 height 53
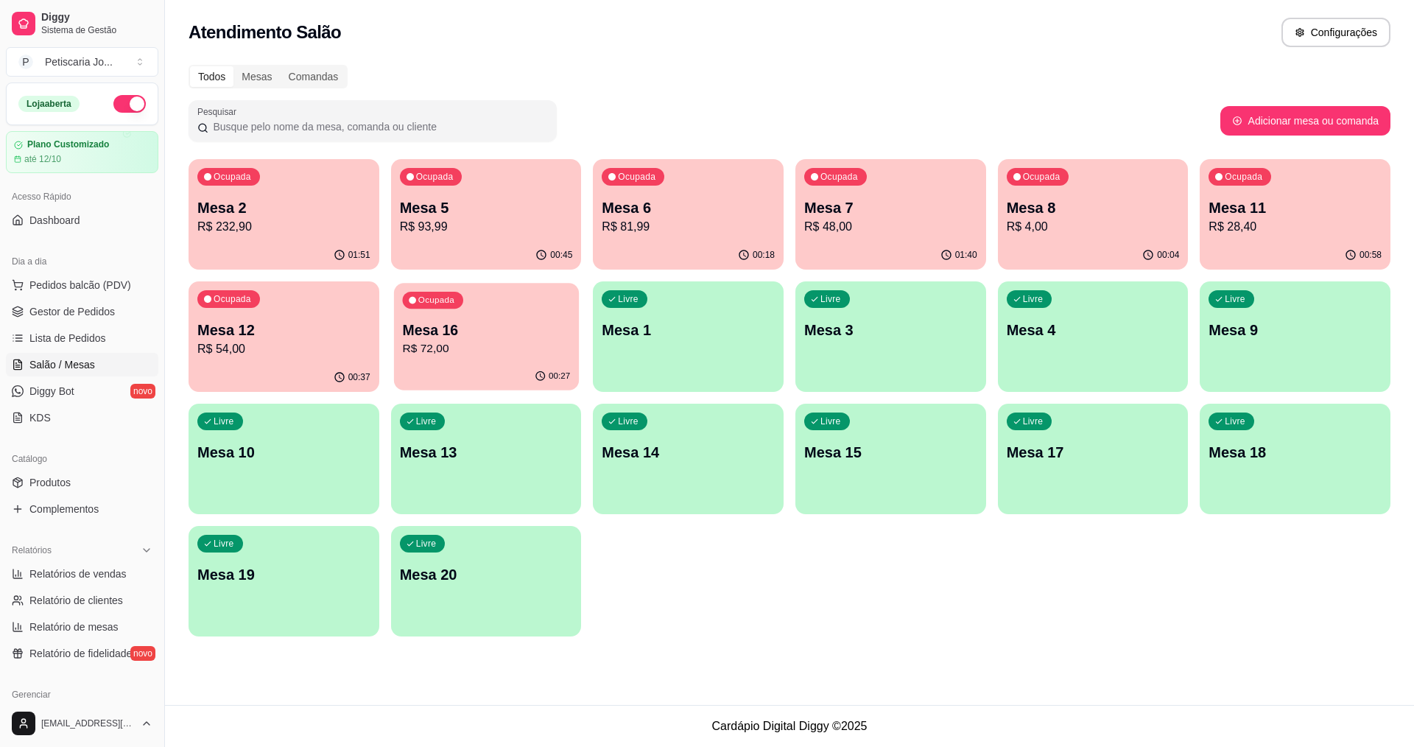
click at [548, 342] on p "R$ 72,00" at bounding box center [486, 348] width 168 height 17
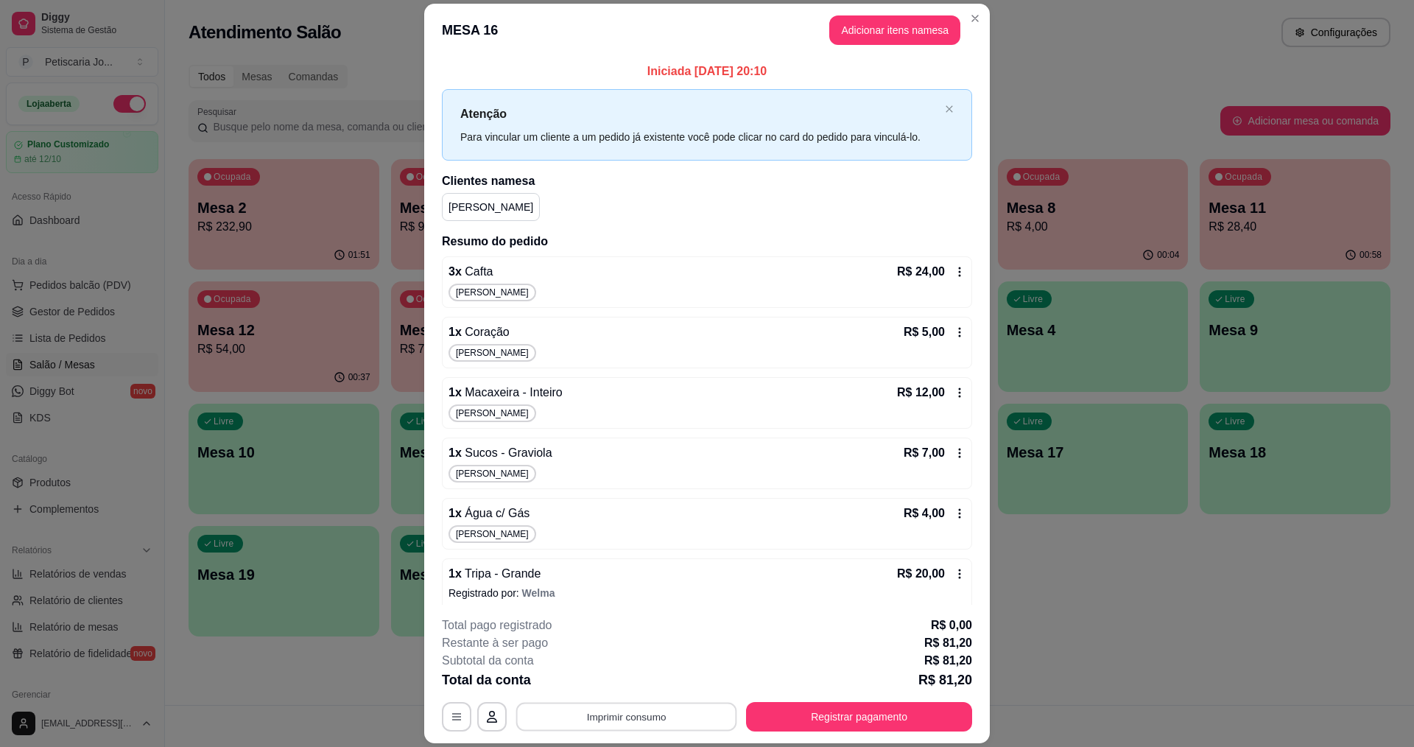
click at [572, 721] on button "Imprimir consumo" at bounding box center [626, 717] width 221 height 29
click at [580, 684] on button "IMPRESSORA" at bounding box center [625, 682] width 103 height 23
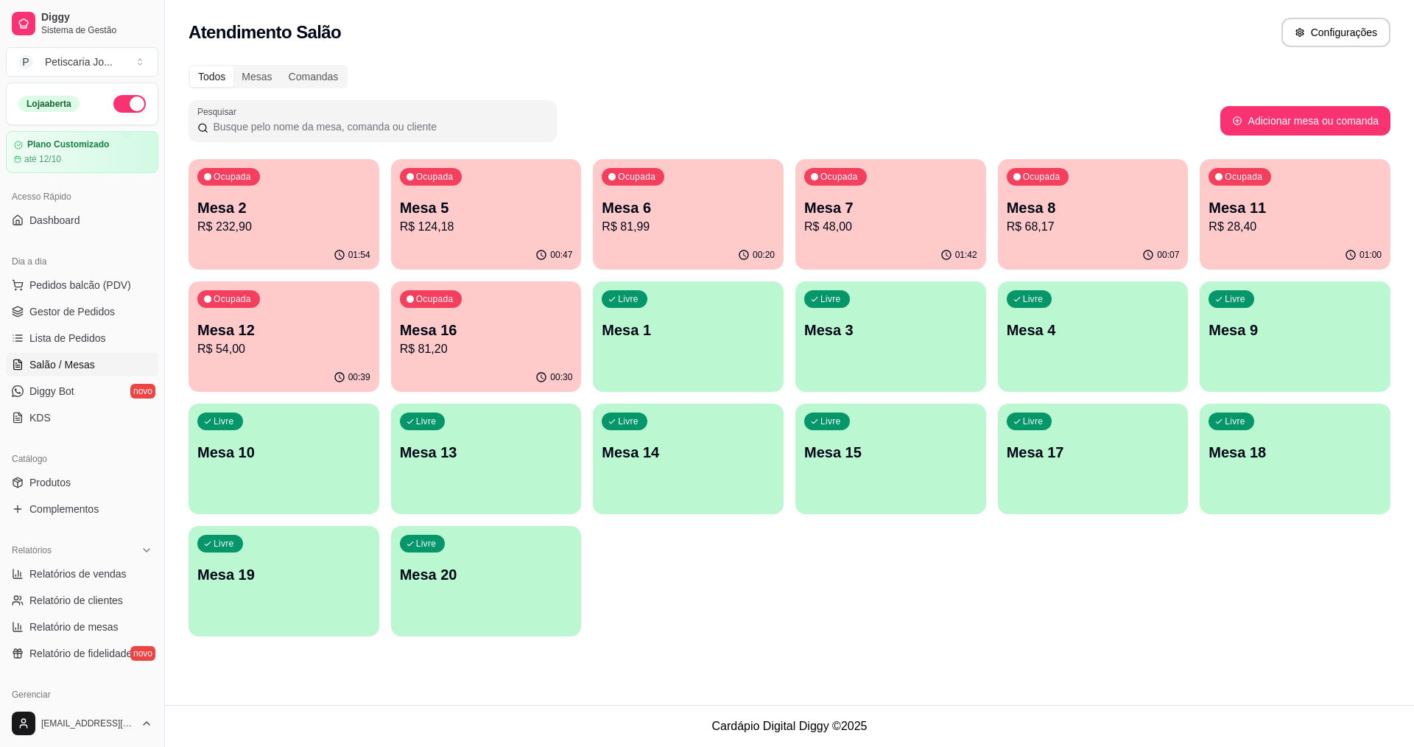
click at [446, 337] on p "Mesa 16" at bounding box center [486, 330] width 173 height 21
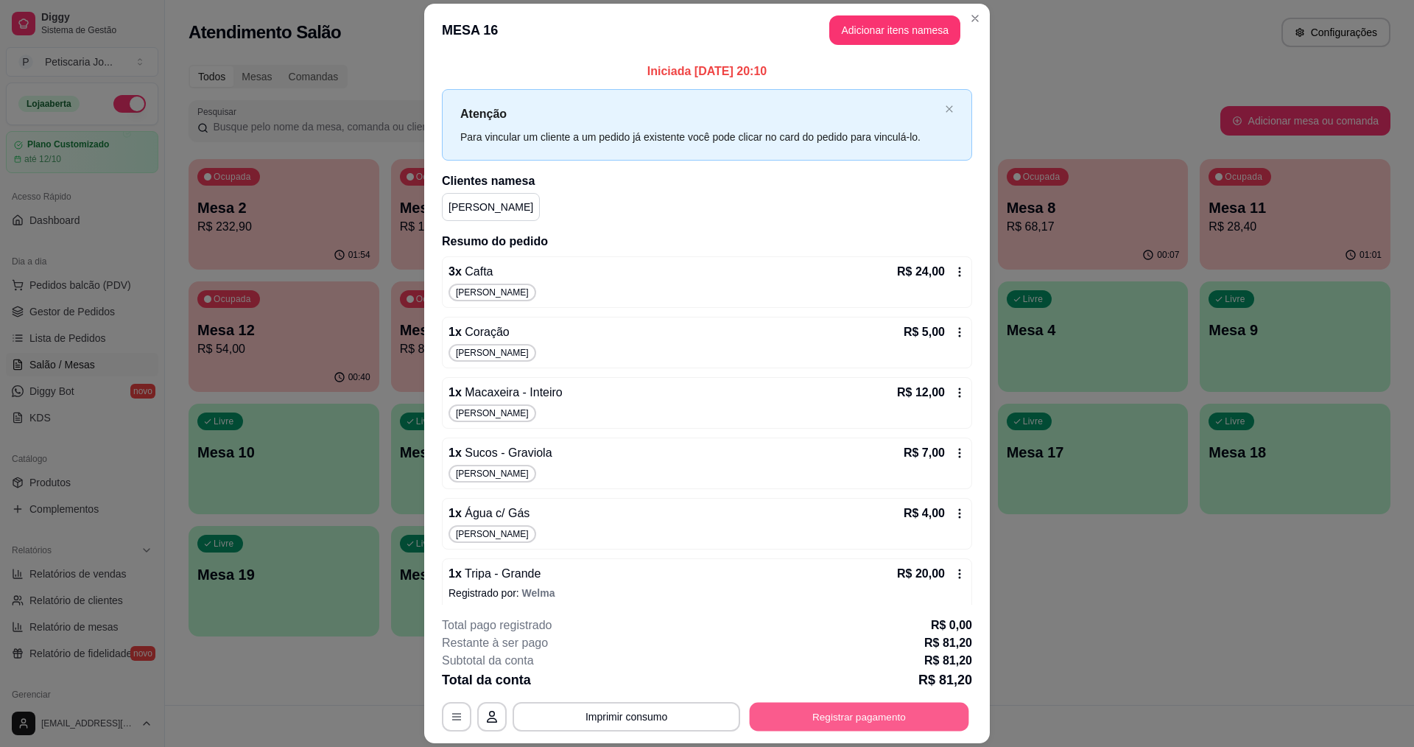
click at [785, 715] on button "Registrar pagamento" at bounding box center [859, 717] width 219 height 29
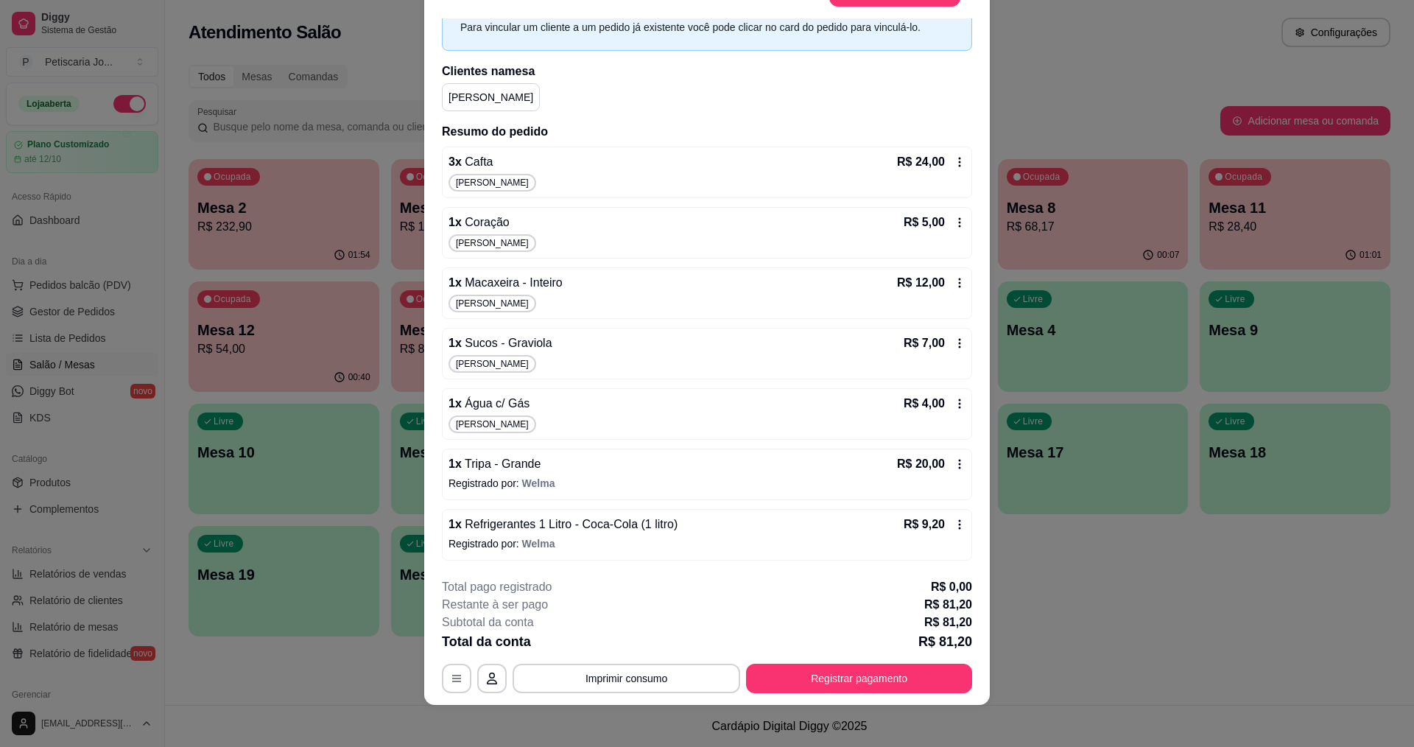
scroll to position [43, 0]
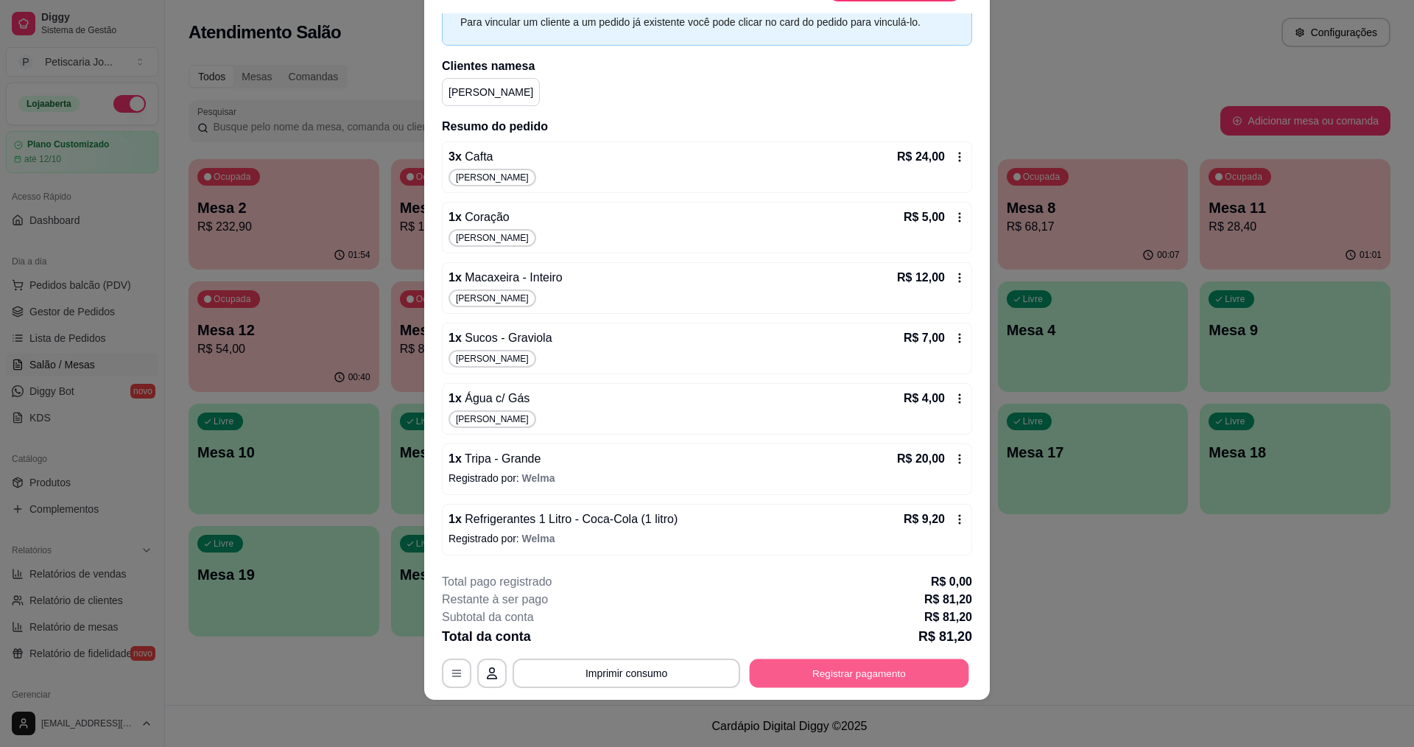
click at [894, 661] on button "Registrar pagamento" at bounding box center [859, 673] width 219 height 29
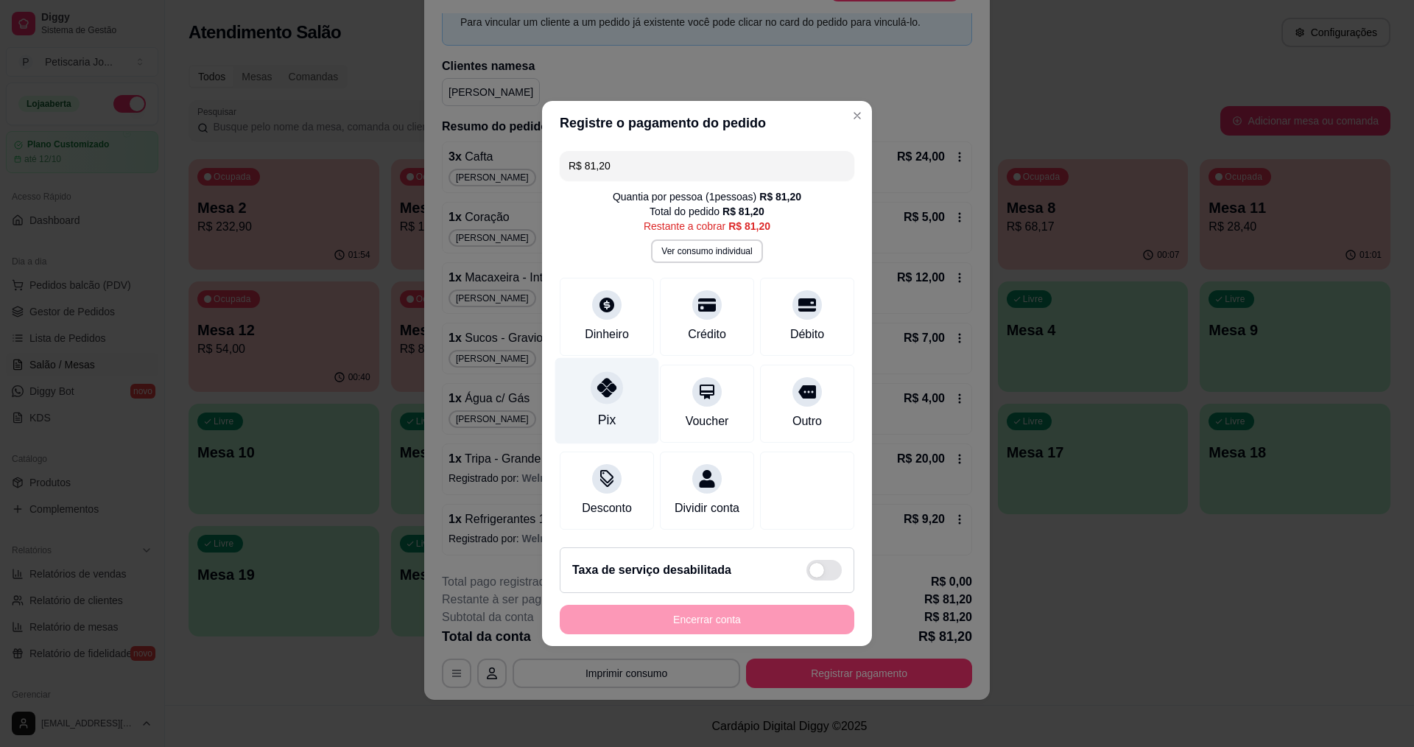
click at [624, 407] on div "Pix" at bounding box center [607, 401] width 104 height 86
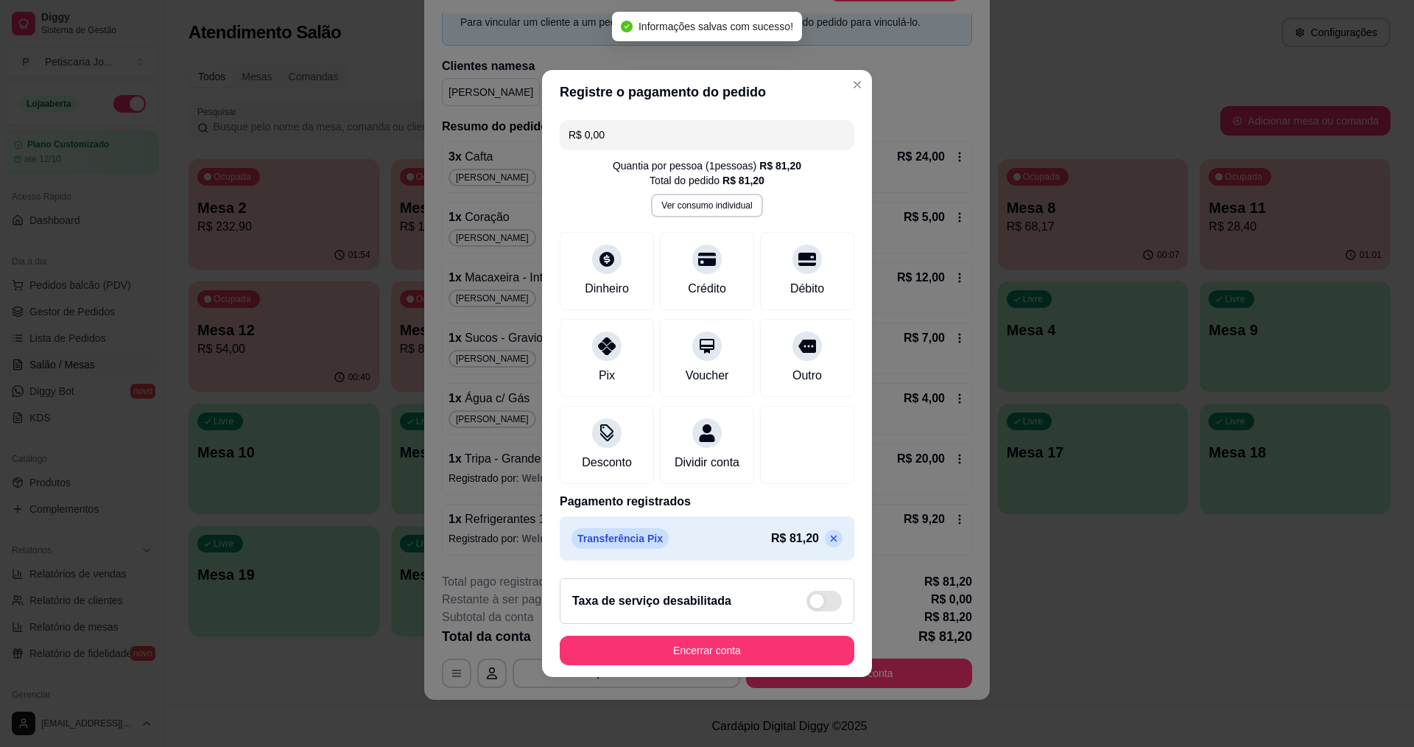
type input "R$ 0,00"
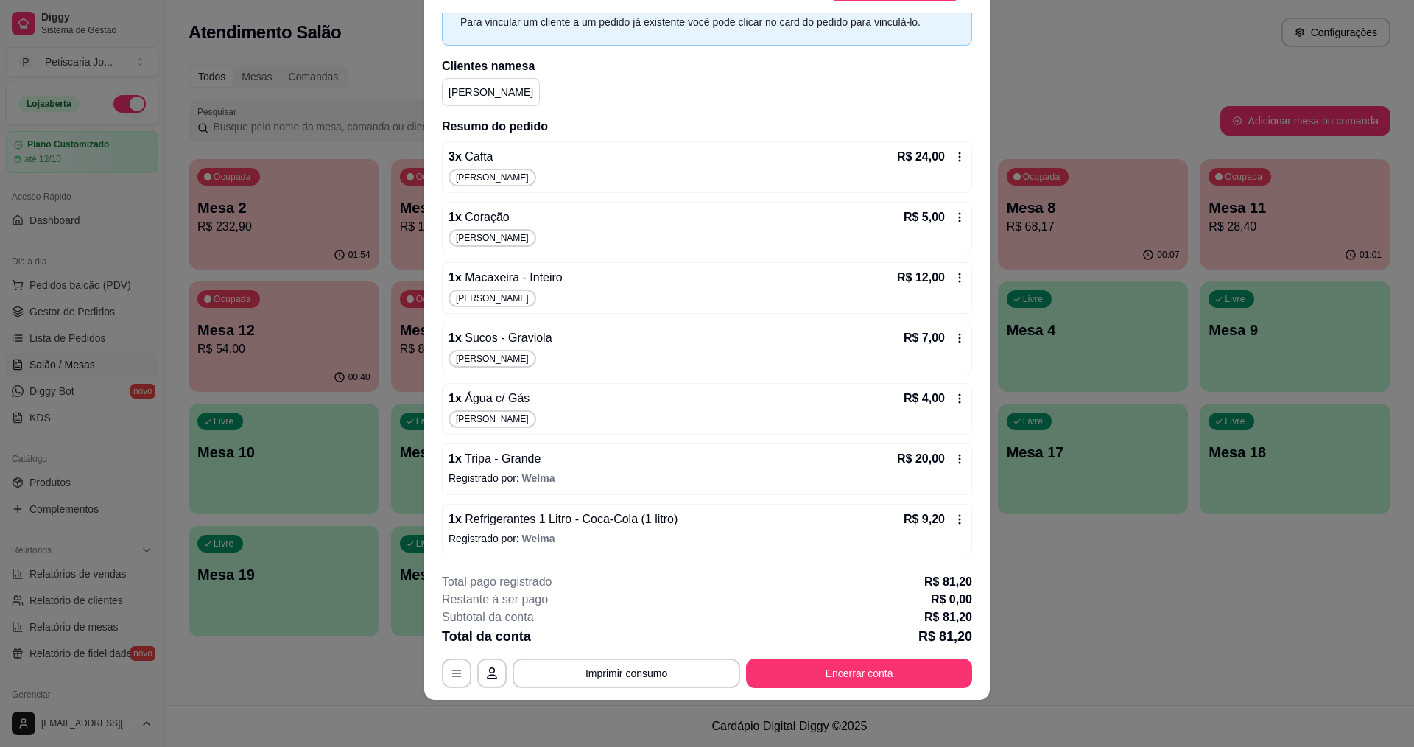
click at [513, 410] on div "Reinaldo H." at bounding box center [707, 419] width 517 height 18
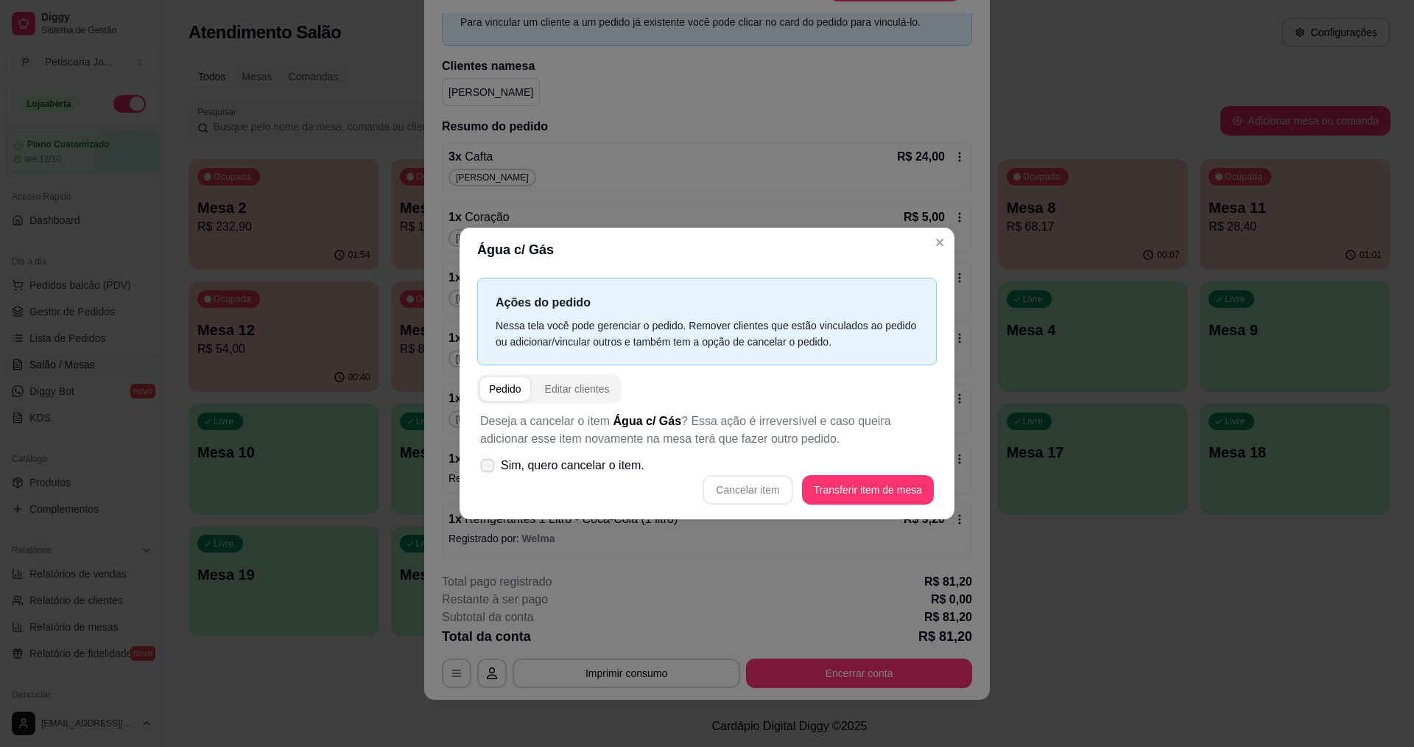
click at [535, 452] on label "Sim, quero cancelar o item." at bounding box center [562, 465] width 176 height 29
click at [489, 468] on input "Sim, quero cancelar o item." at bounding box center [484, 473] width 10 height 10
click at [531, 463] on span "Sim, quero cancelar o item." at bounding box center [573, 466] width 144 height 18
click at [489, 468] on input "Sim, quero cancelar o item." at bounding box center [484, 473] width 10 height 10
click at [602, 462] on span "Sim, quero cancelar o item." at bounding box center [573, 466] width 144 height 18
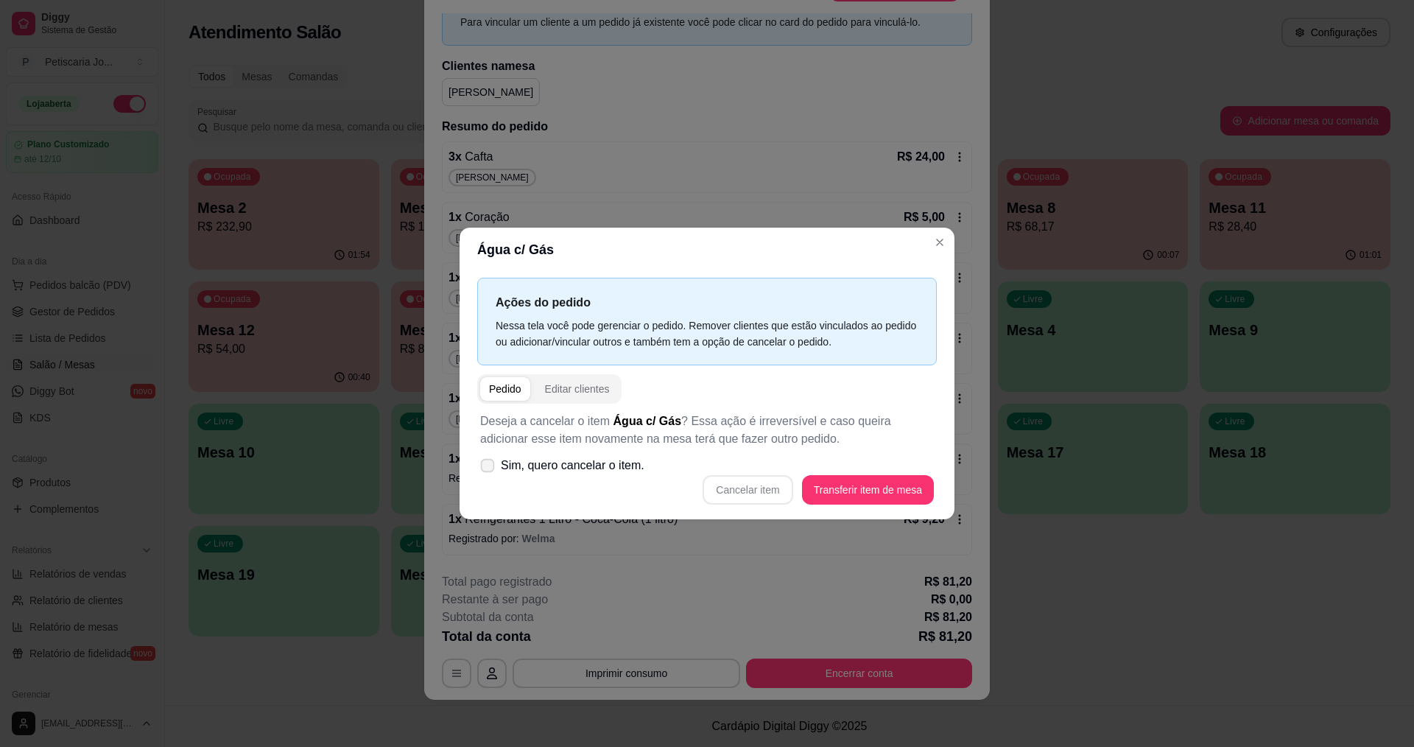
click at [489, 468] on input "Sim, quero cancelar o item." at bounding box center [484, 473] width 10 height 10
checkbox input "true"
click at [720, 484] on button "Cancelar item" at bounding box center [748, 489] width 90 height 29
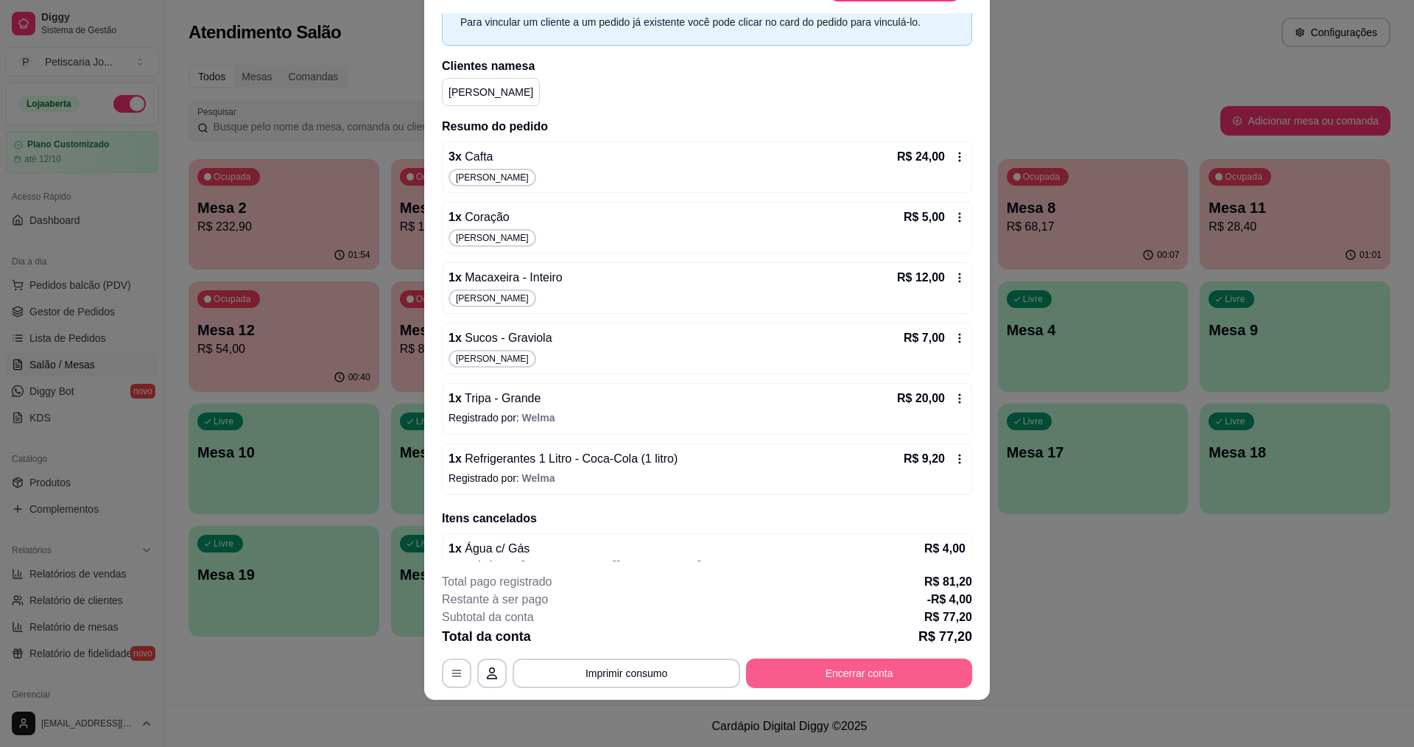
click at [792, 679] on button "Encerrar conta" at bounding box center [859, 672] width 226 height 29
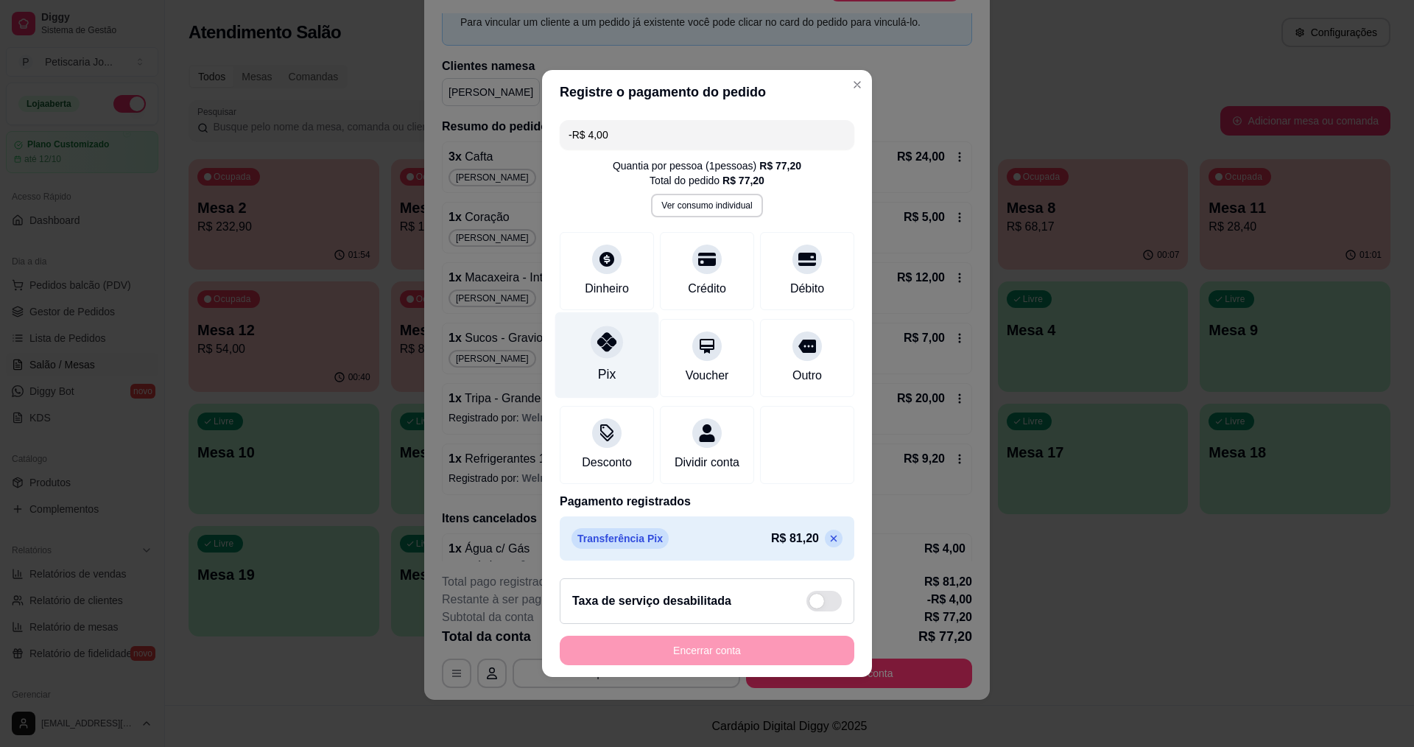
click at [605, 348] on div at bounding box center [607, 342] width 32 height 32
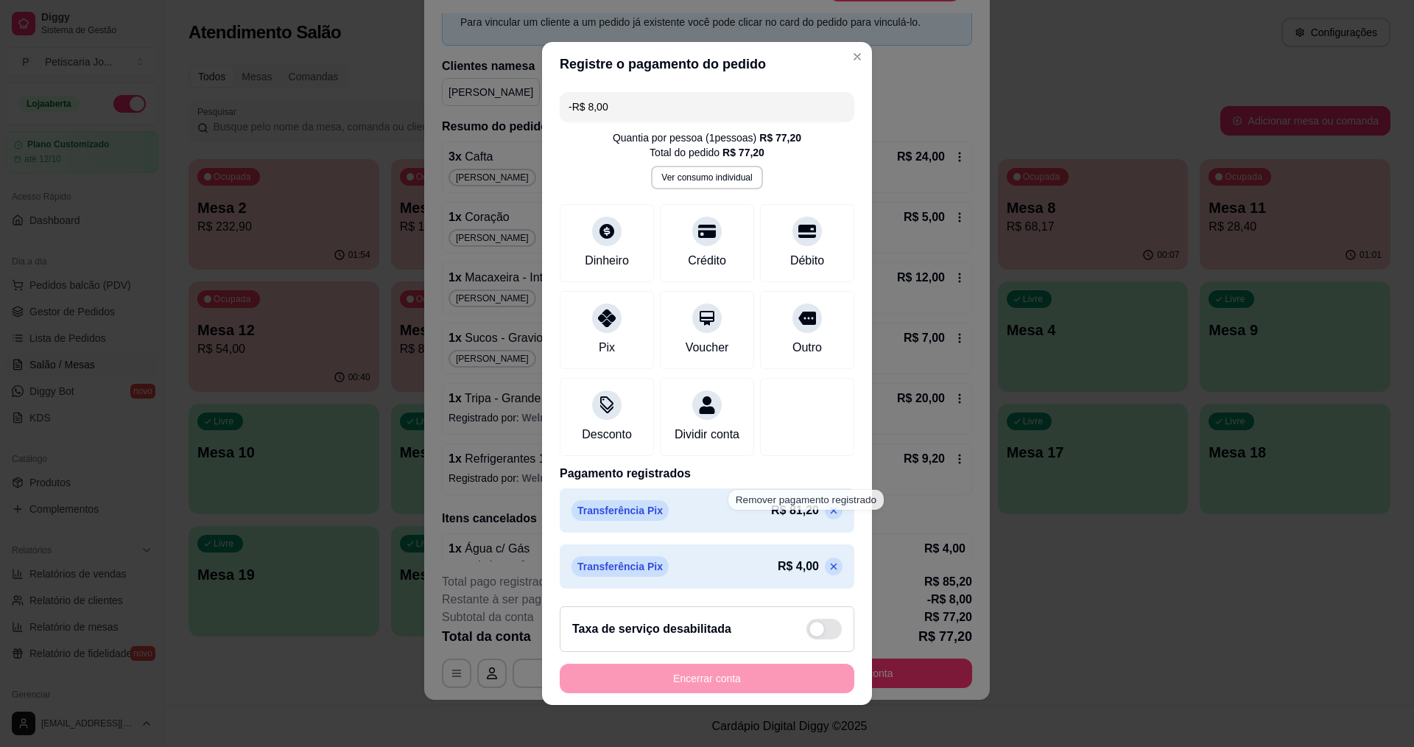
click at [825, 519] on p at bounding box center [834, 511] width 18 height 18
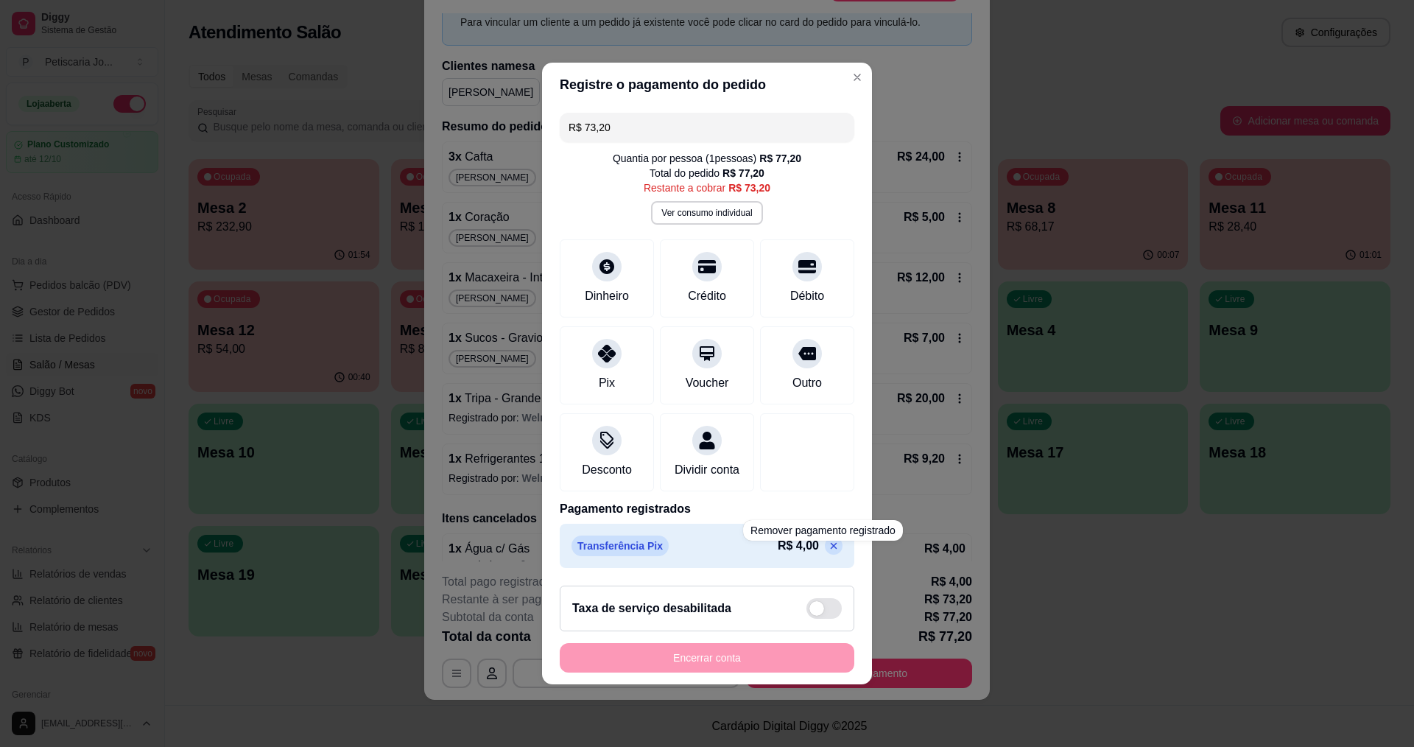
click at [829, 555] on p at bounding box center [834, 546] width 18 height 18
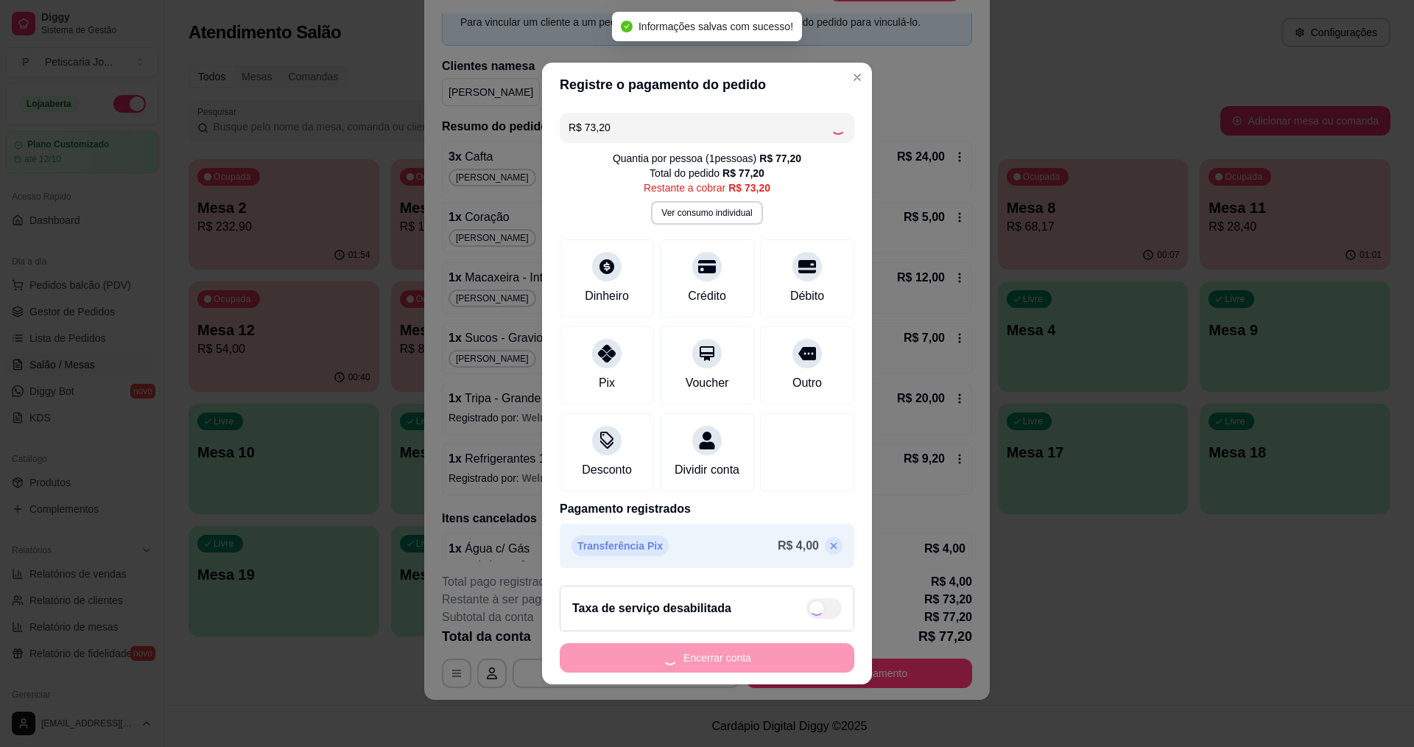
type input "R$ 77,20"
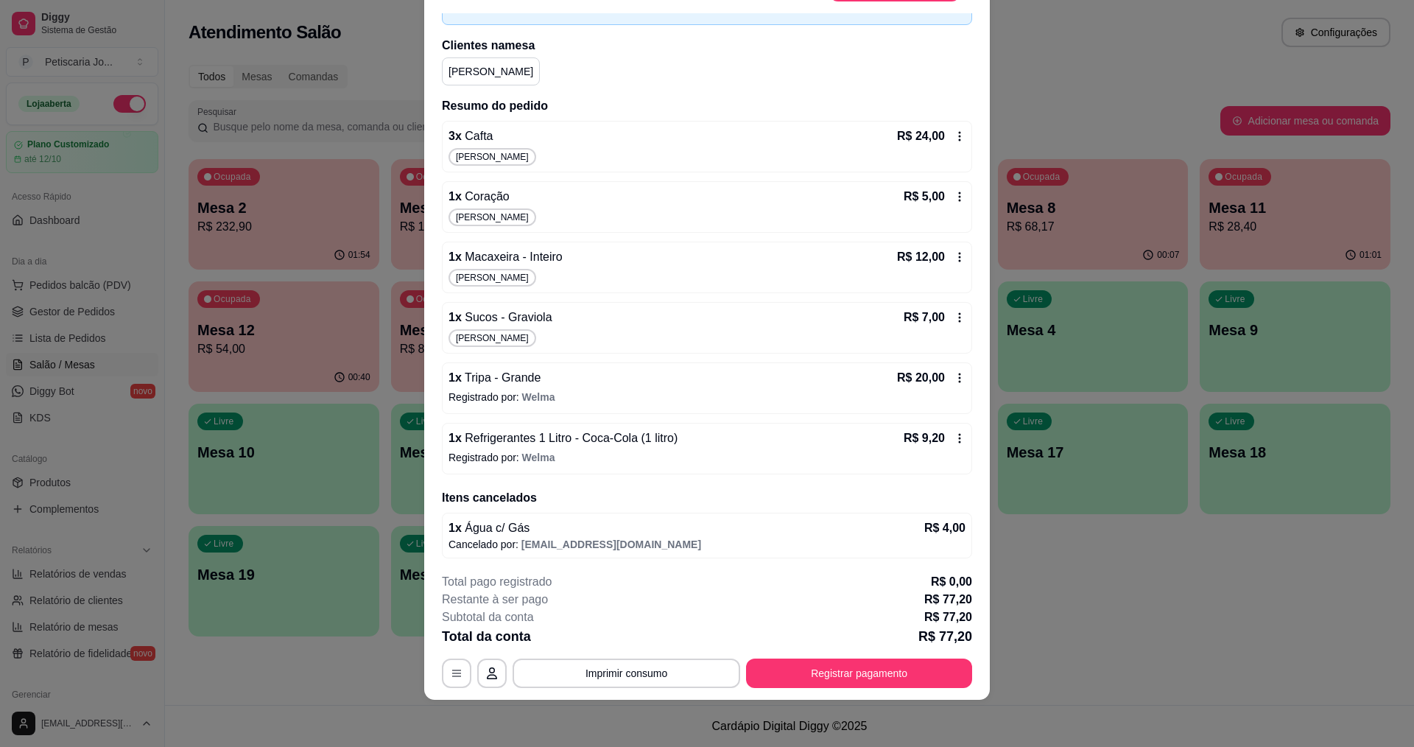
scroll to position [95, 0]
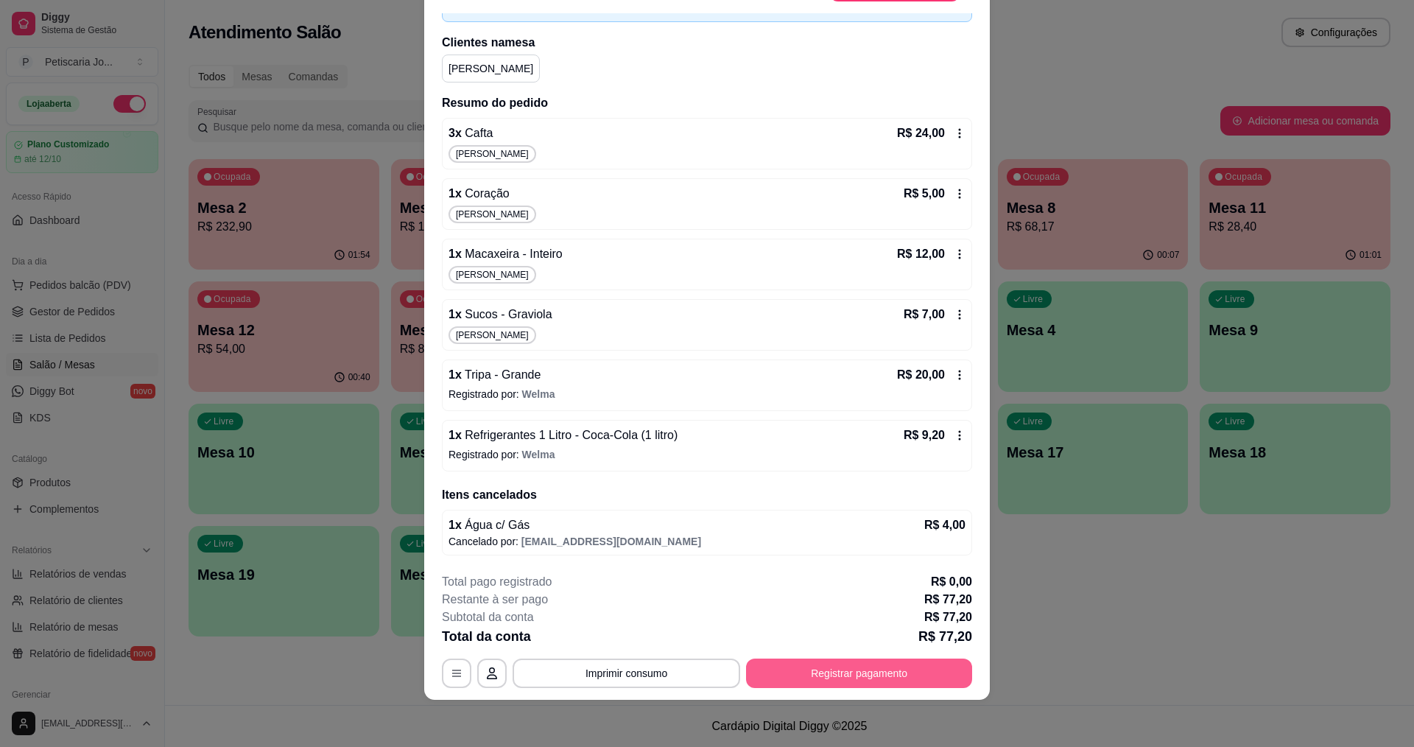
click at [795, 673] on button "Registrar pagamento" at bounding box center [859, 672] width 226 height 29
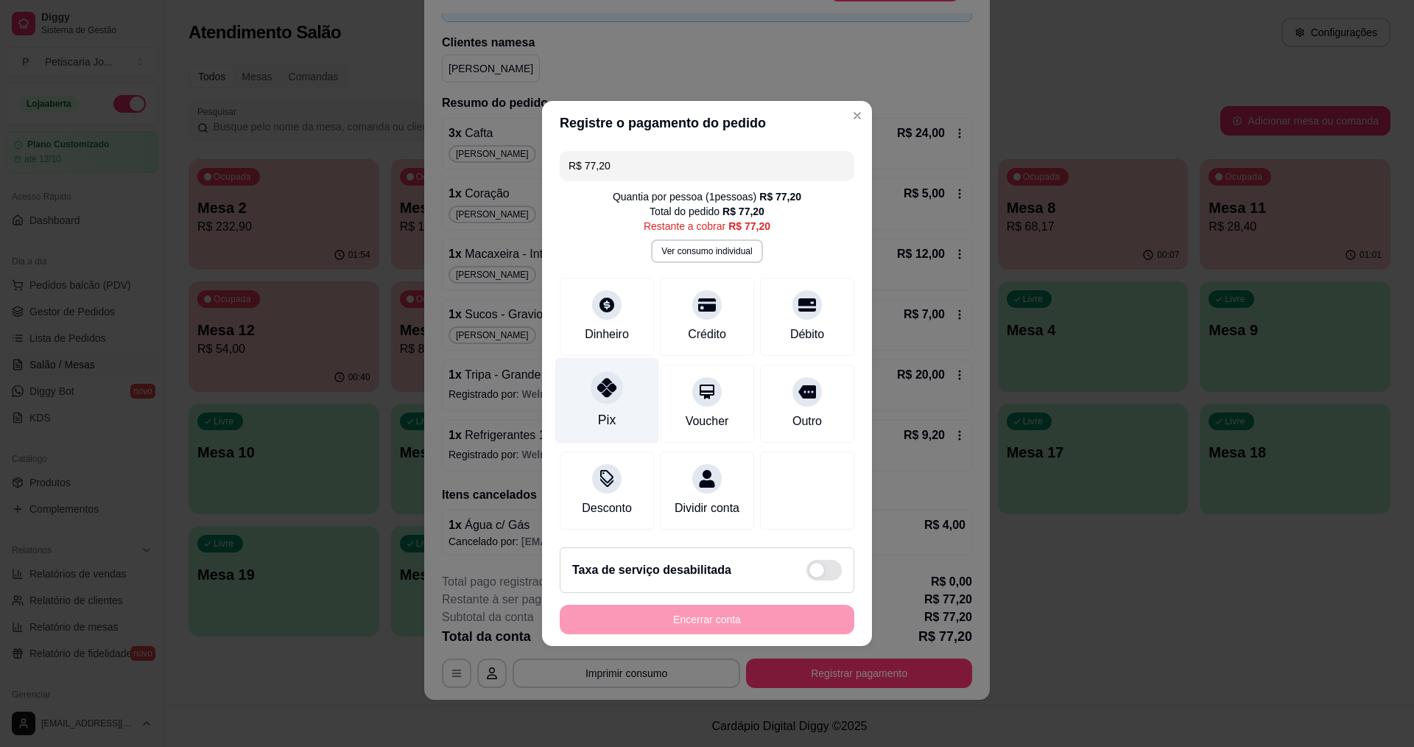
click at [622, 400] on div "Pix" at bounding box center [607, 401] width 104 height 86
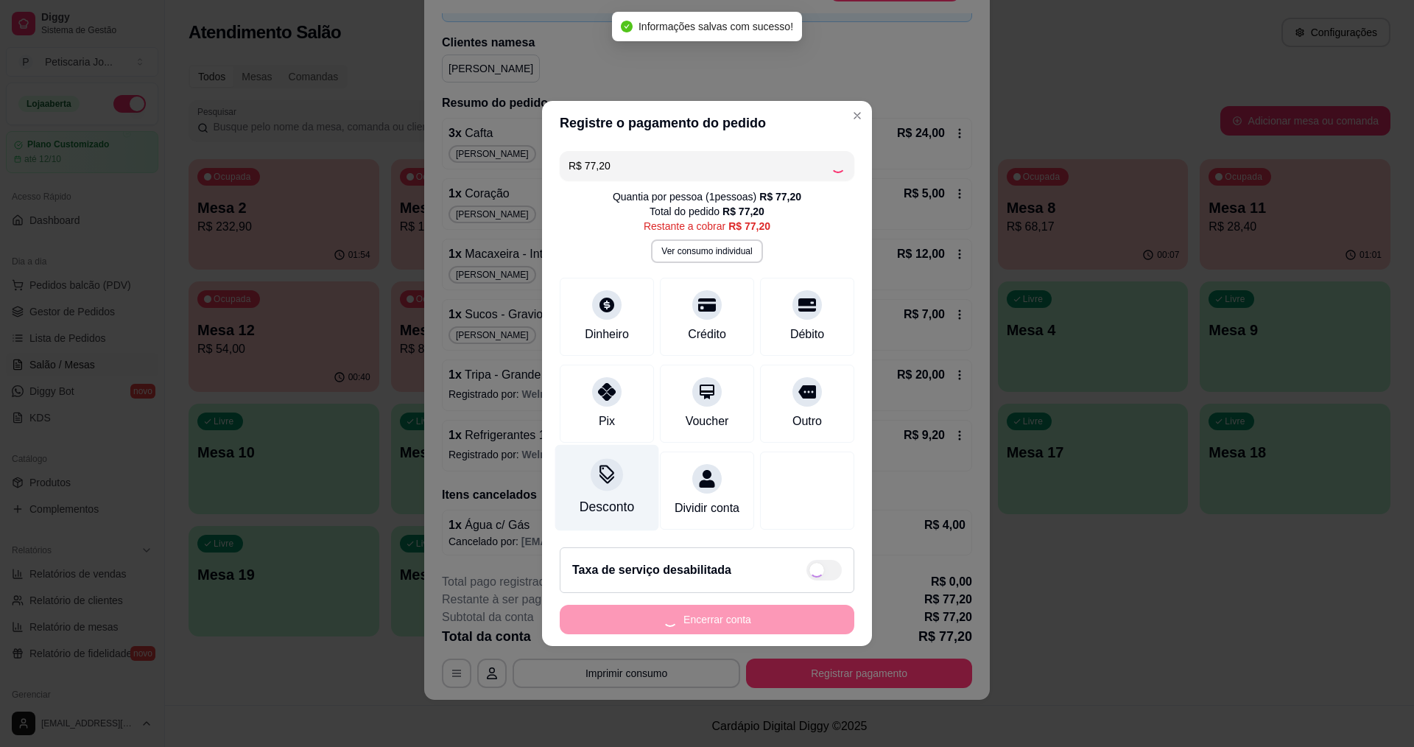
type input "R$ 0,00"
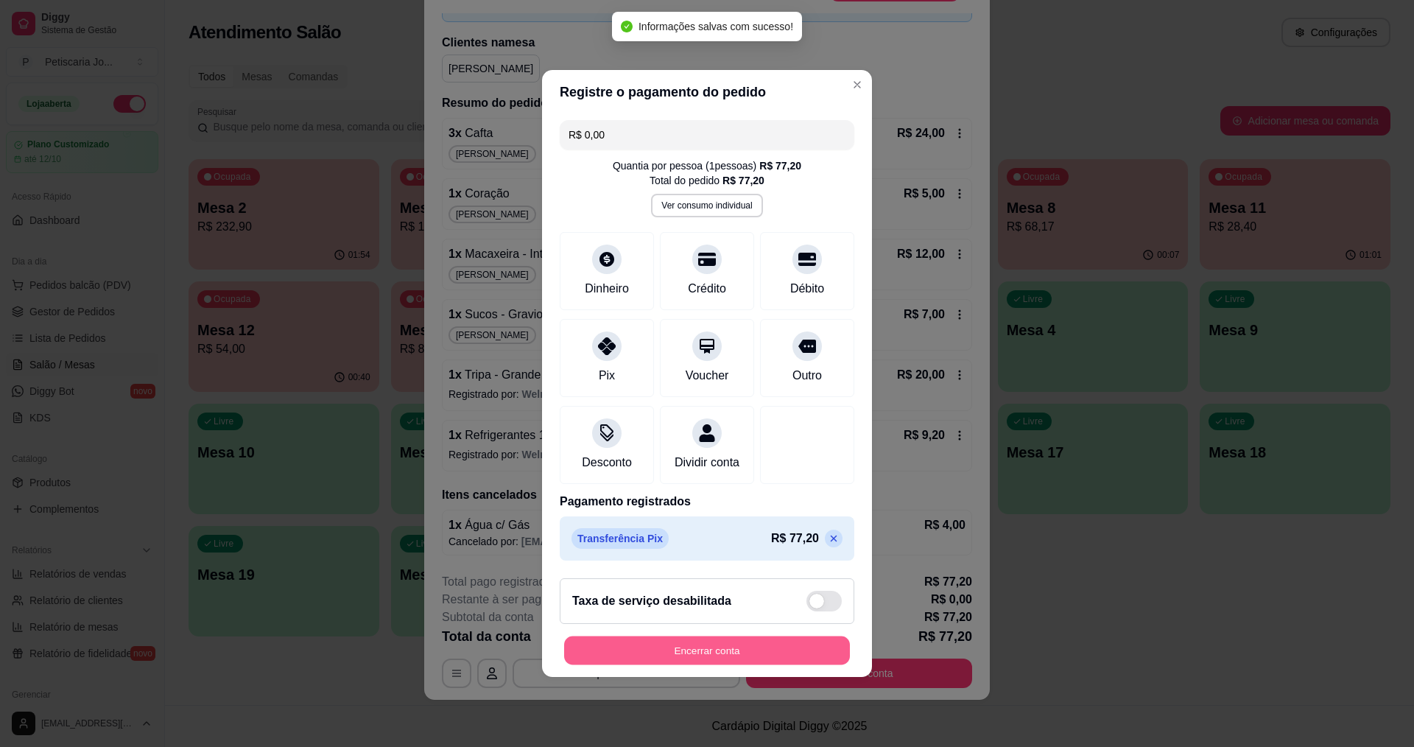
click at [613, 653] on button "Encerrar conta" at bounding box center [707, 650] width 286 height 29
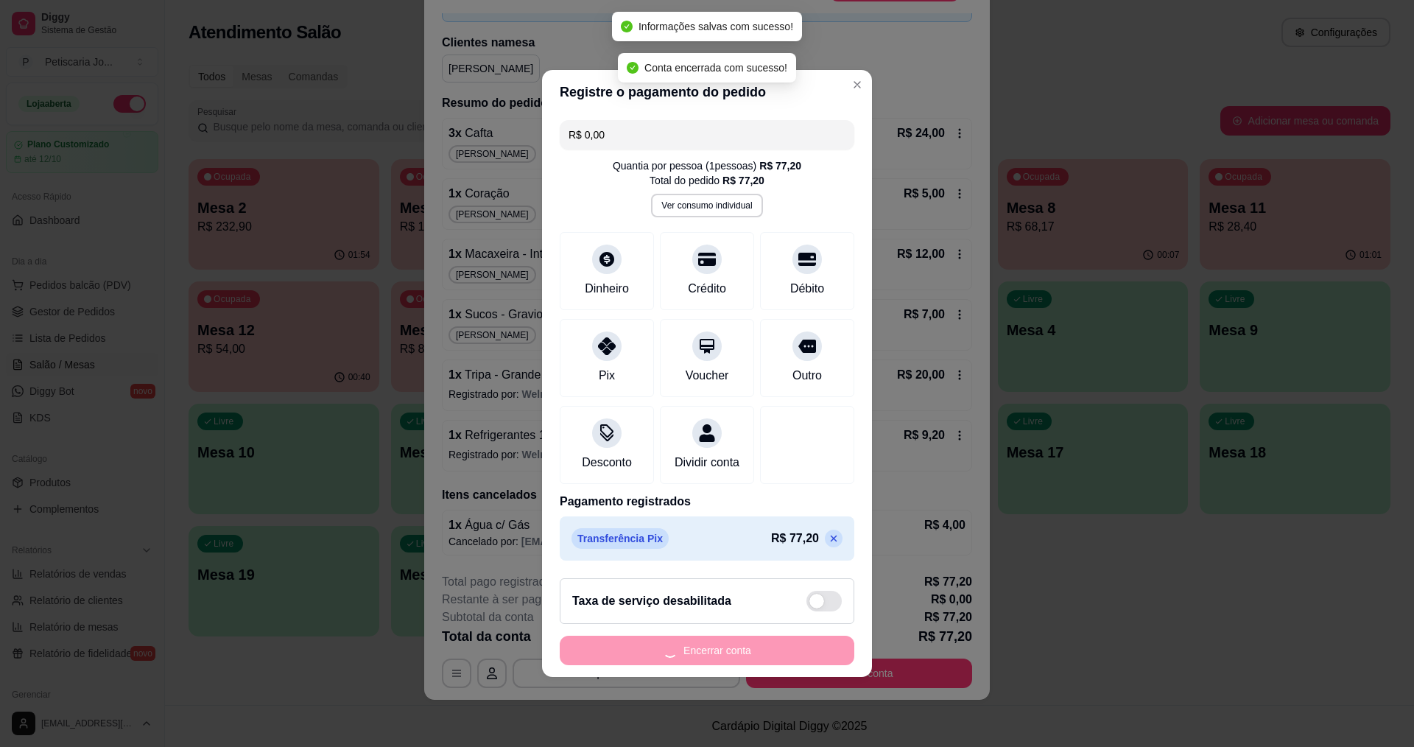
scroll to position [0, 0]
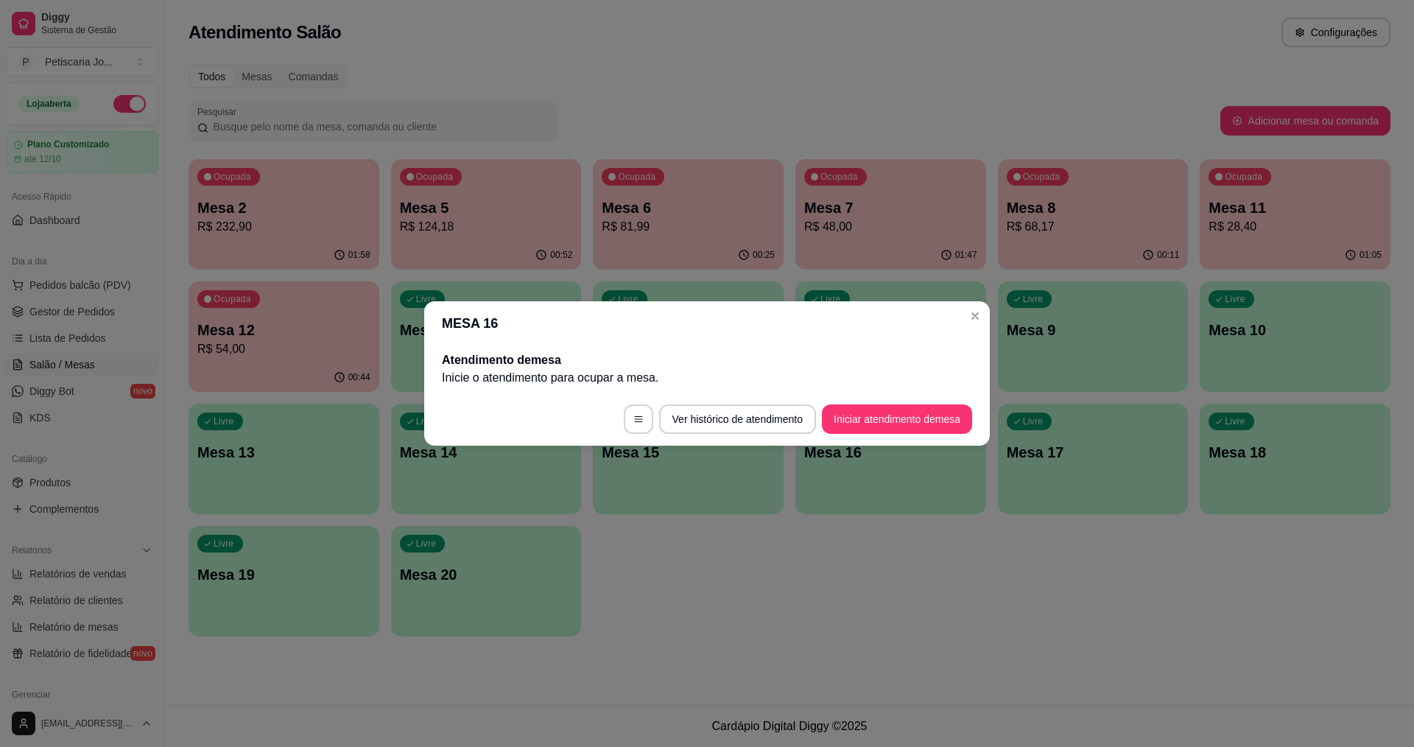
click at [963, 317] on header "MESA 16" at bounding box center [707, 323] width 566 height 44
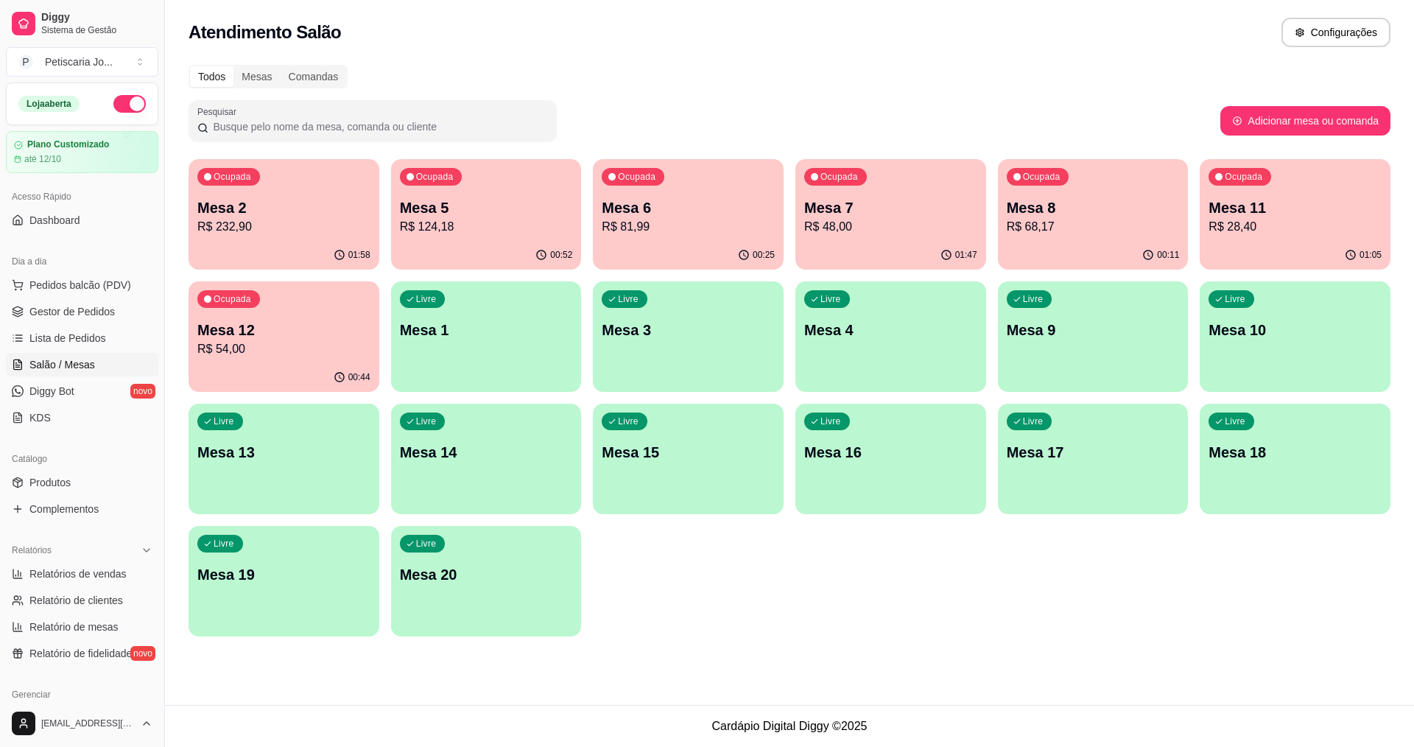
click at [217, 337] on p "Mesa 12" at bounding box center [283, 330] width 173 height 21
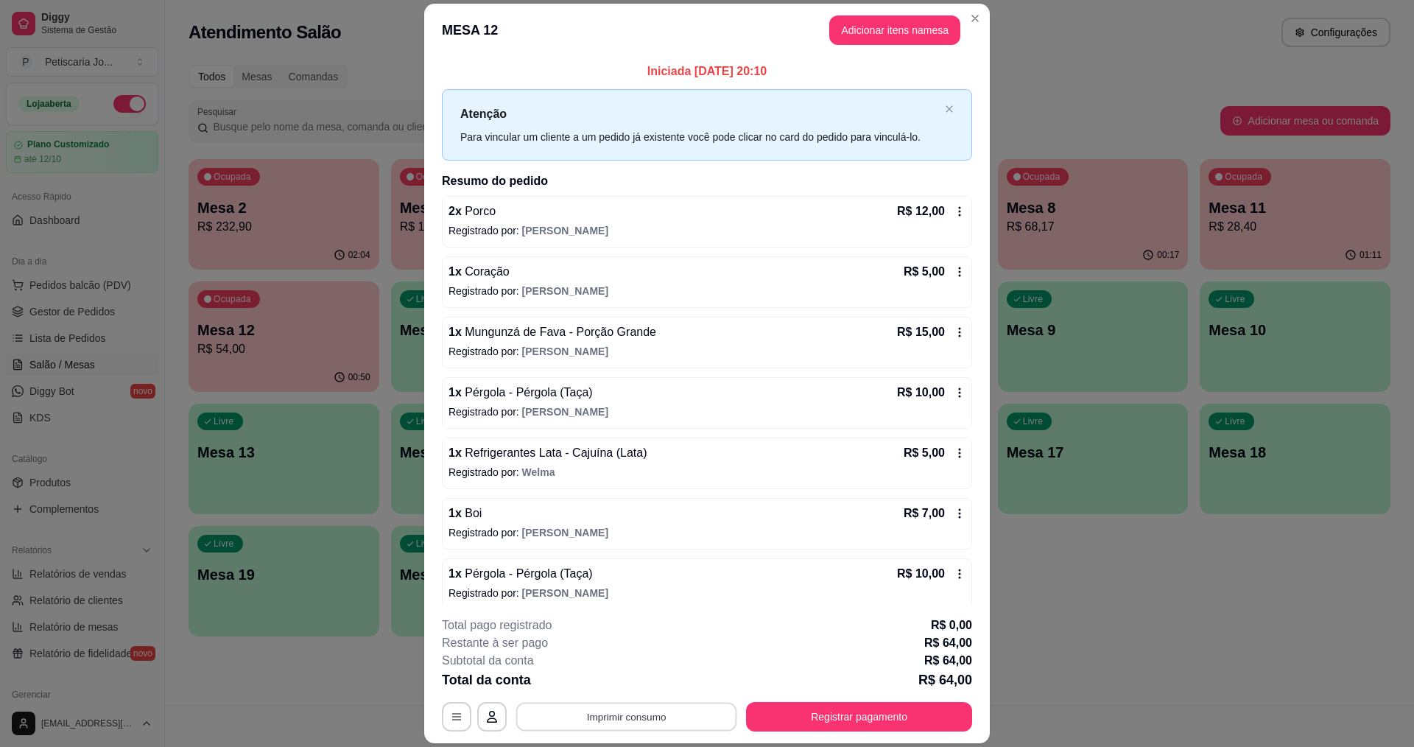
click at [577, 721] on button "Imprimir consumo" at bounding box center [626, 717] width 221 height 29
click at [611, 669] on div "Escolha a impressora IMPRESSORA" at bounding box center [626, 672] width 122 height 50
click at [605, 675] on button "IMPRESSORA" at bounding box center [625, 683] width 107 height 24
click at [944, 710] on button "Registrar pagamento" at bounding box center [859, 717] width 219 height 29
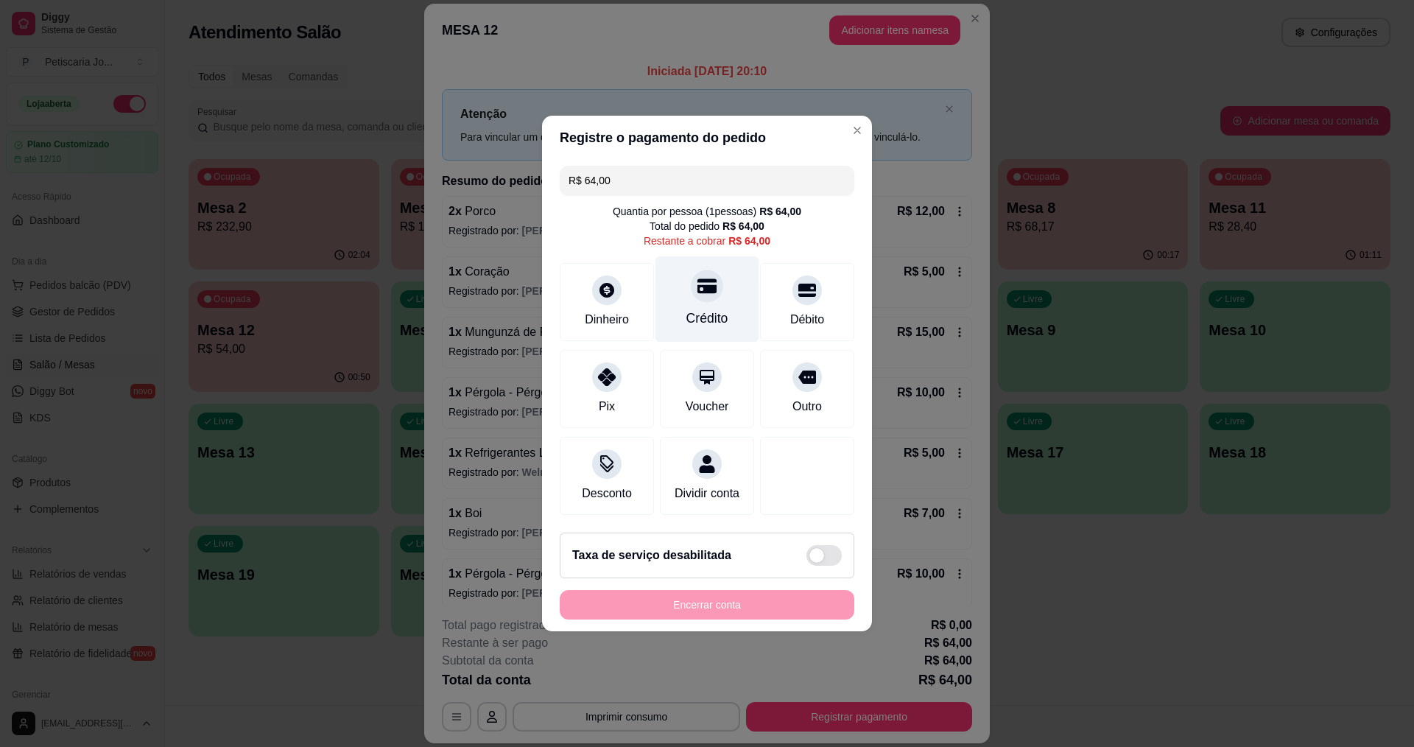
click at [707, 284] on icon at bounding box center [706, 286] width 19 height 15
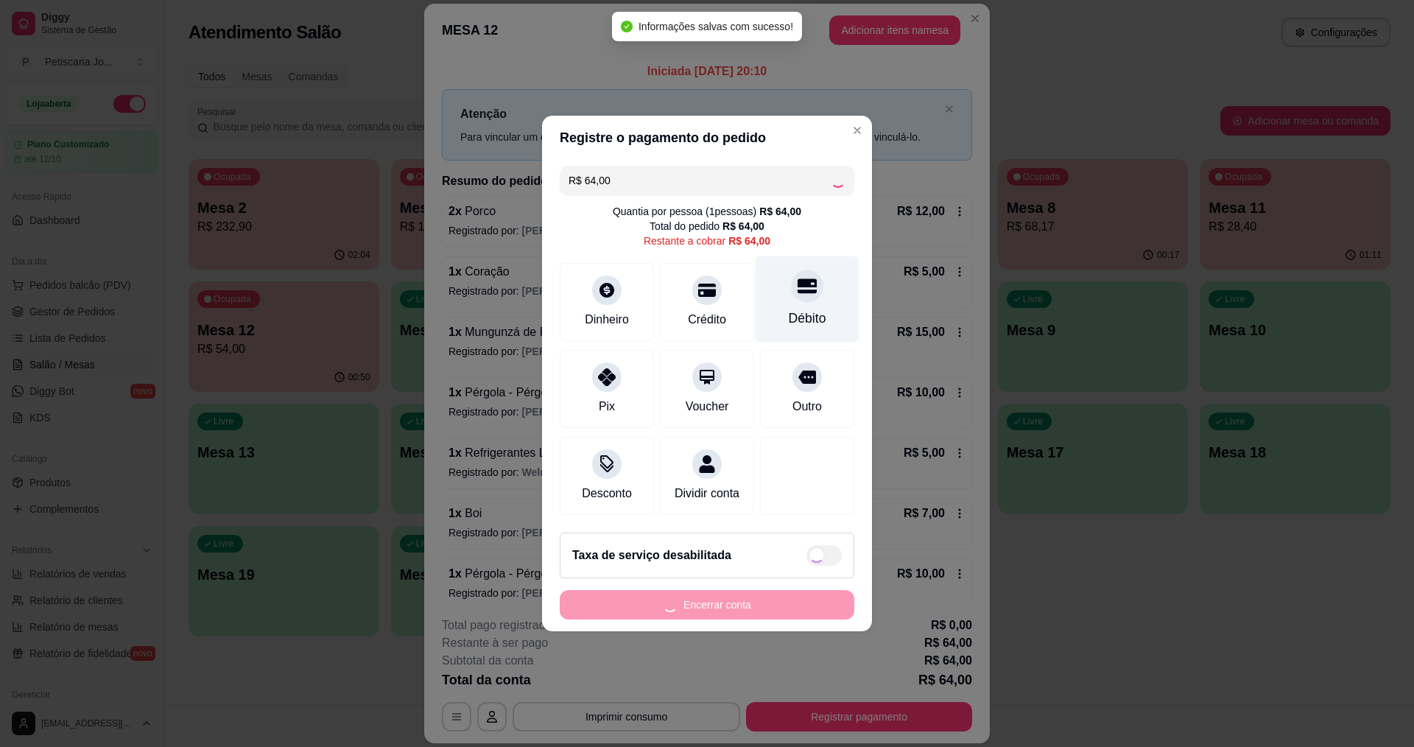
type input "R$ 0,00"
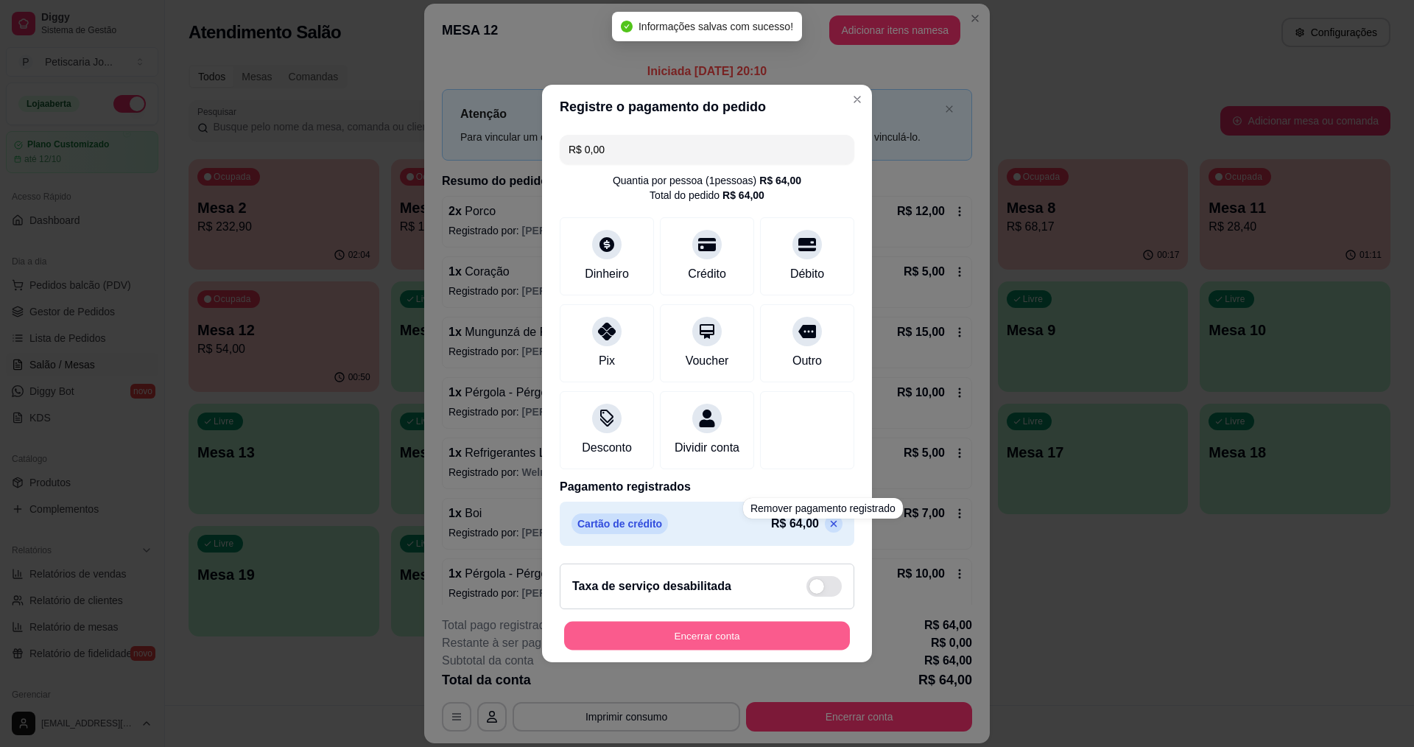
click at [718, 643] on button "Encerrar conta" at bounding box center [707, 636] width 286 height 29
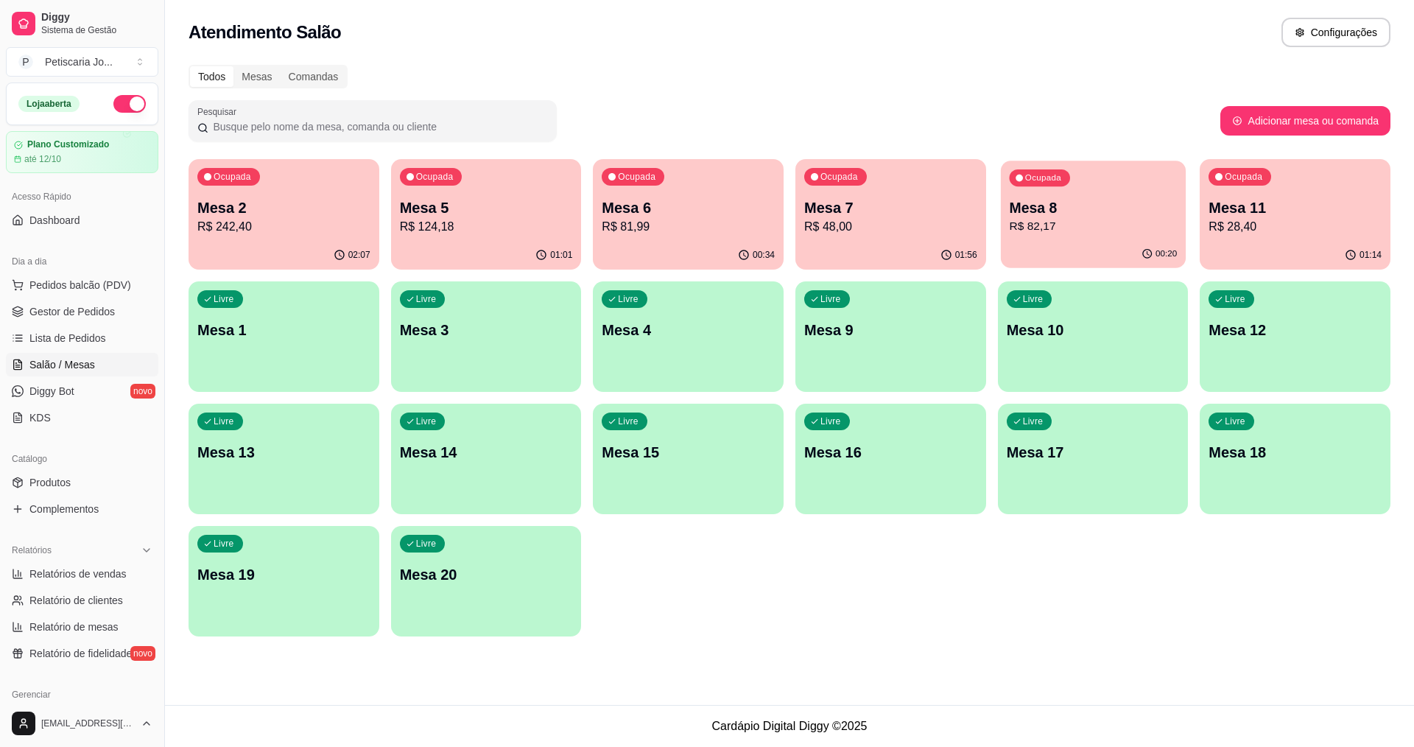
click at [1102, 196] on div "Ocupada Mesa 8 R$ 82,17" at bounding box center [1093, 201] width 185 height 80
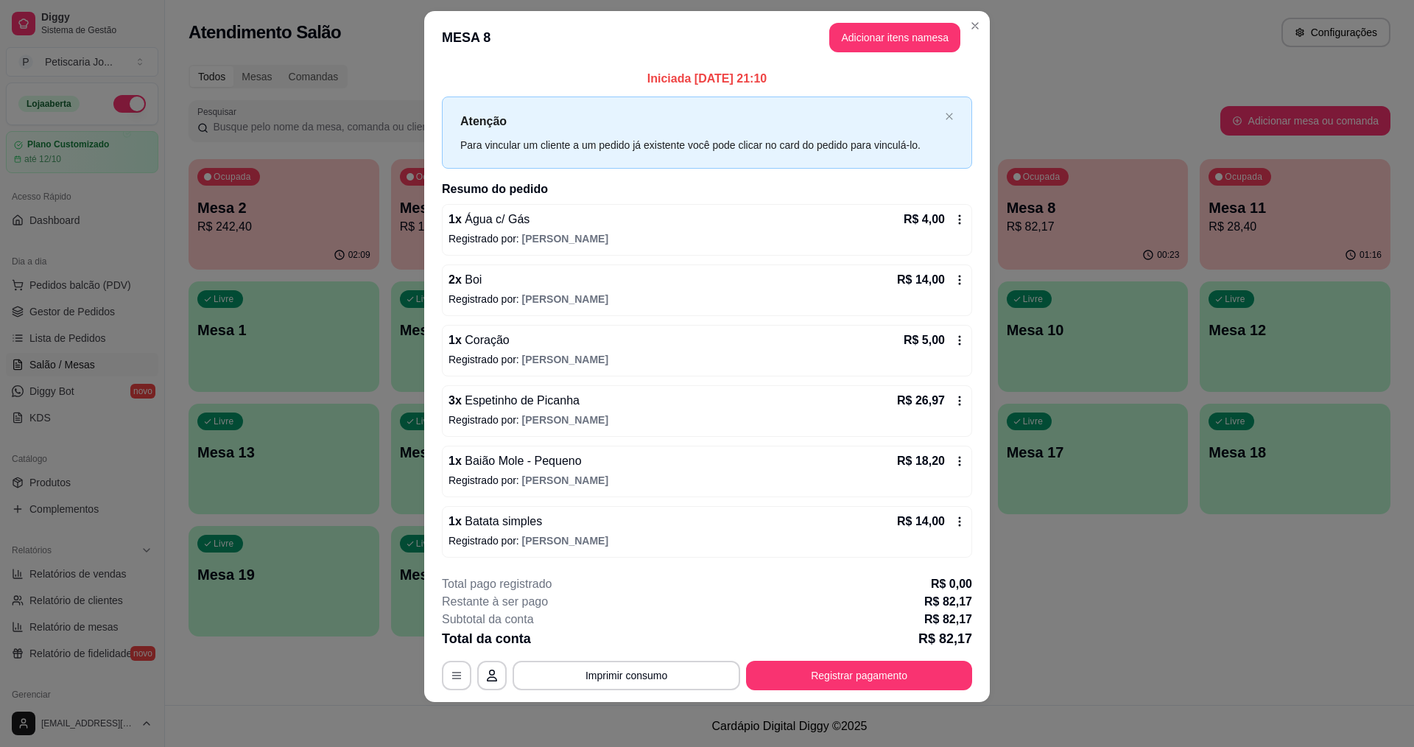
scroll to position [19, 0]
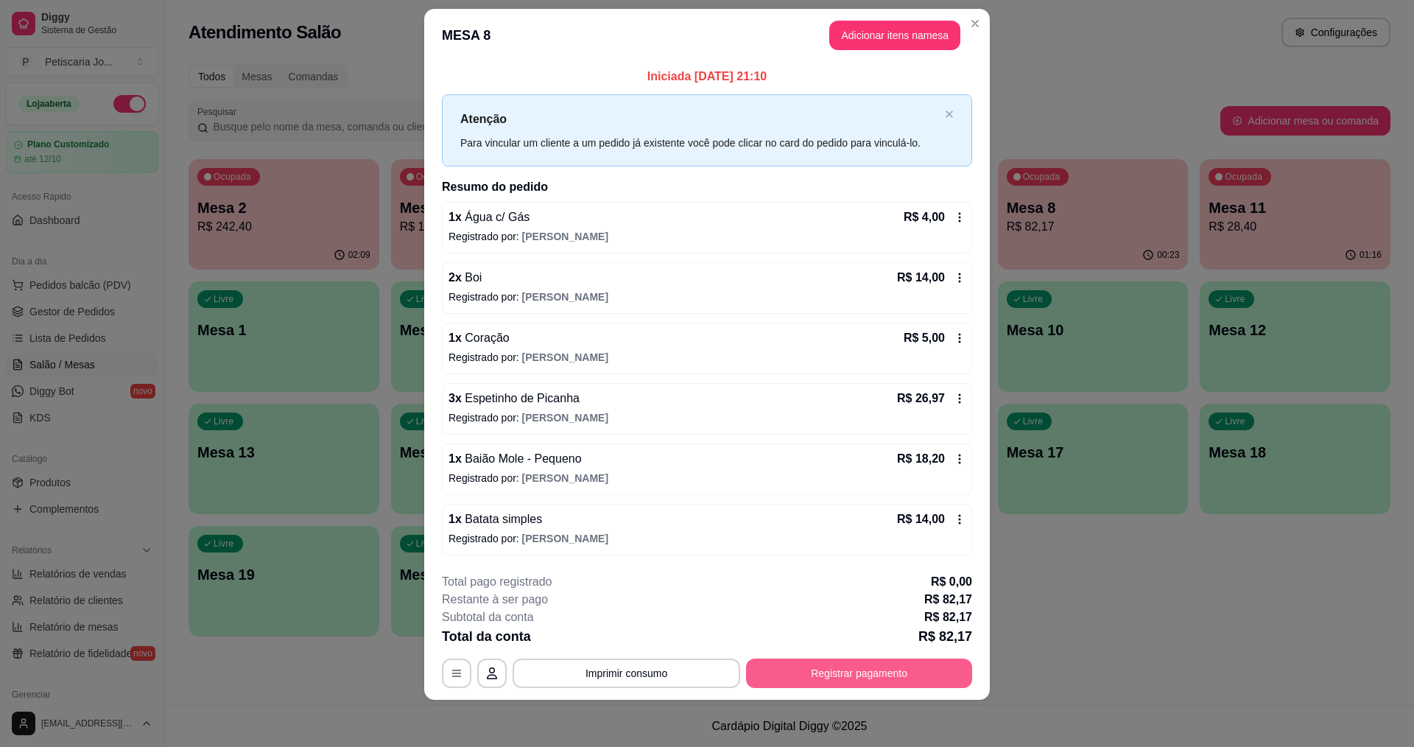
click at [863, 679] on button "Registrar pagamento" at bounding box center [859, 672] width 226 height 29
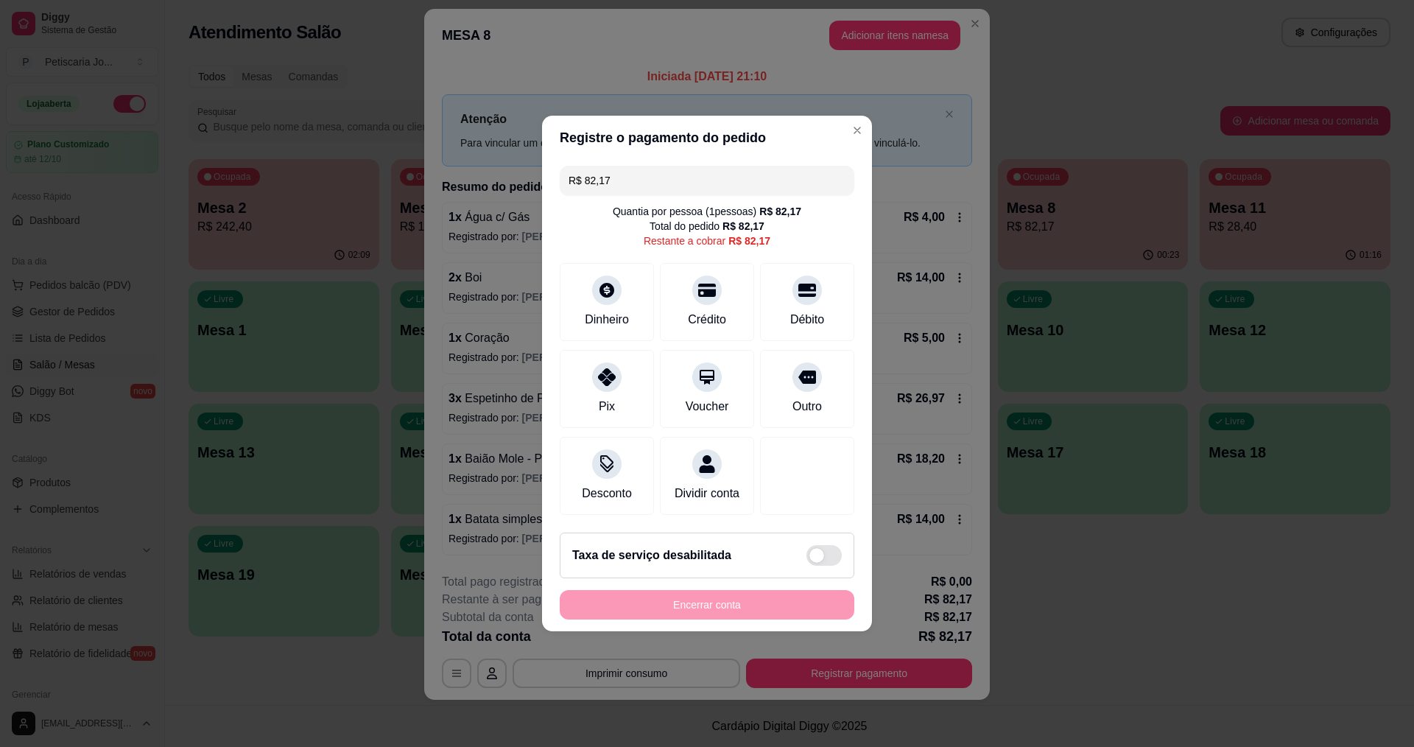
click at [736, 619] on div "Encerrar conta" at bounding box center [707, 604] width 295 height 29
drag, startPoint x: 735, startPoint y: 621, endPoint x: 773, endPoint y: 485, distance: 140.6
click at [735, 602] on div "Encerrar conta" at bounding box center [707, 604] width 295 height 29
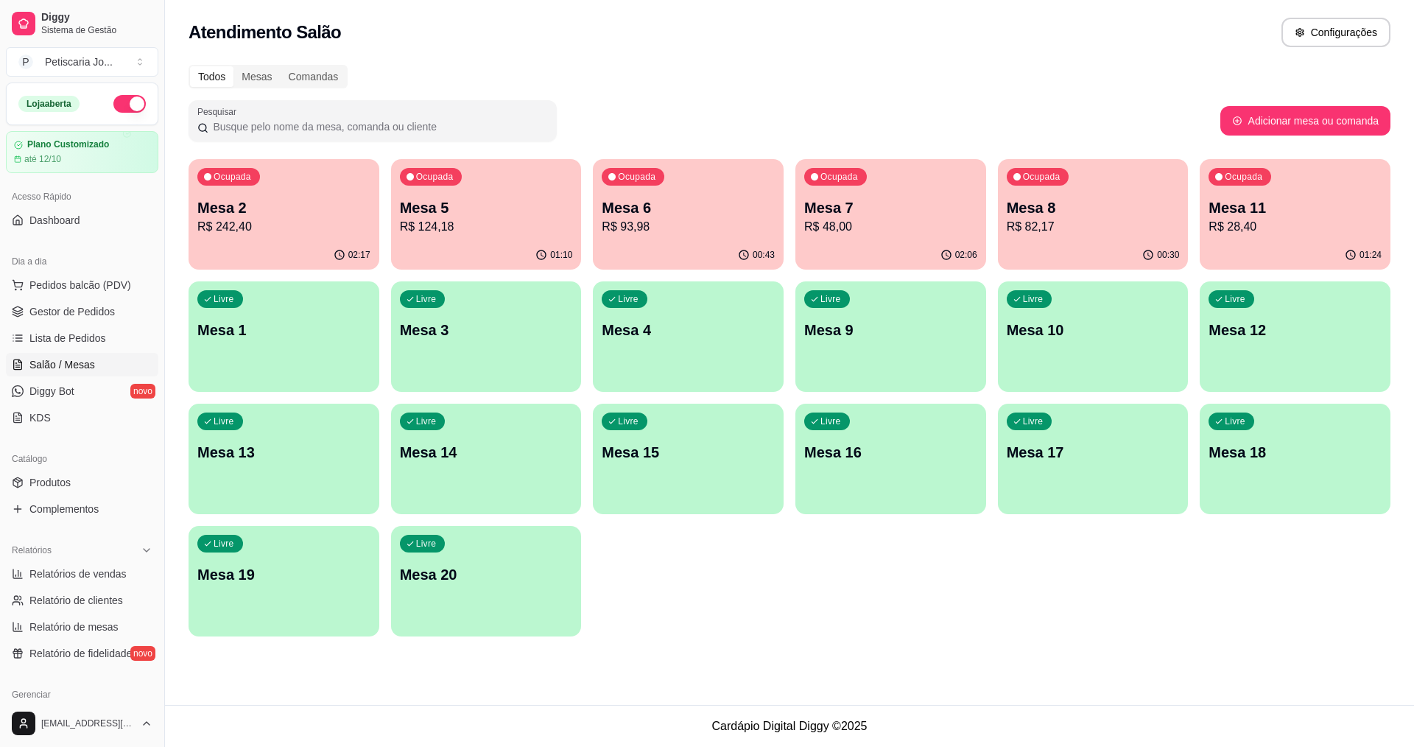
click at [331, 225] on p "R$ 242,40" at bounding box center [283, 227] width 173 height 18
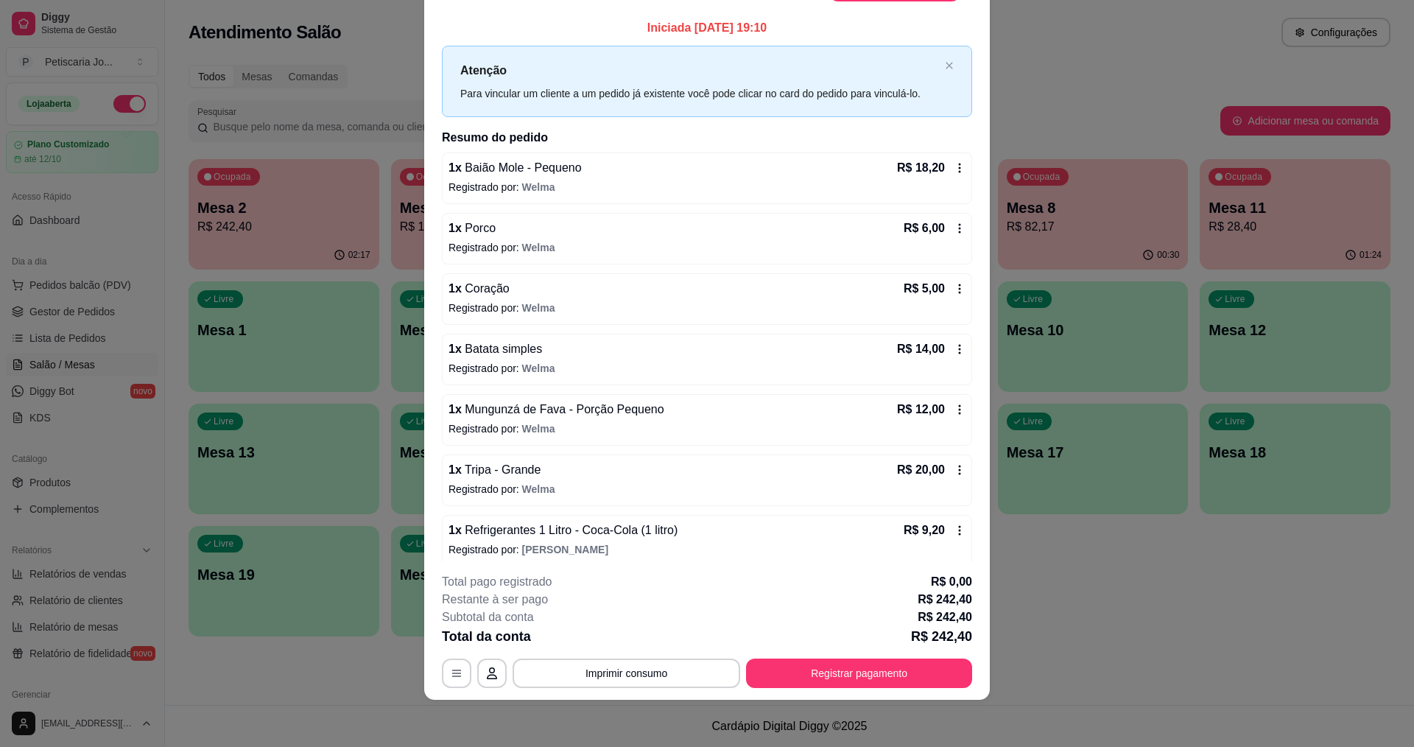
click at [938, 68] on div "Atenção Para vincular um cliente a um pedido já existente você pode clicar no c…" at bounding box center [707, 81] width 530 height 71
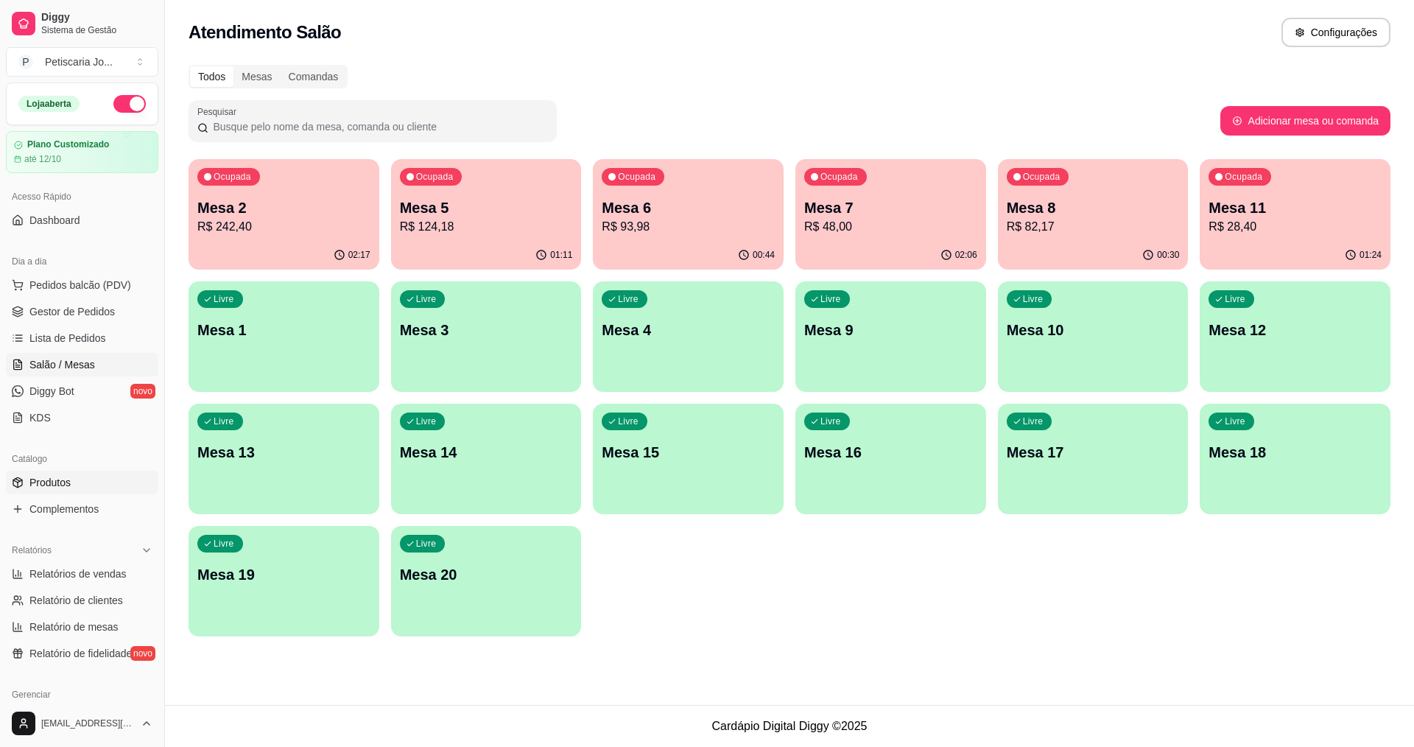
click at [35, 482] on span "Produtos" at bounding box center [49, 482] width 41 height 15
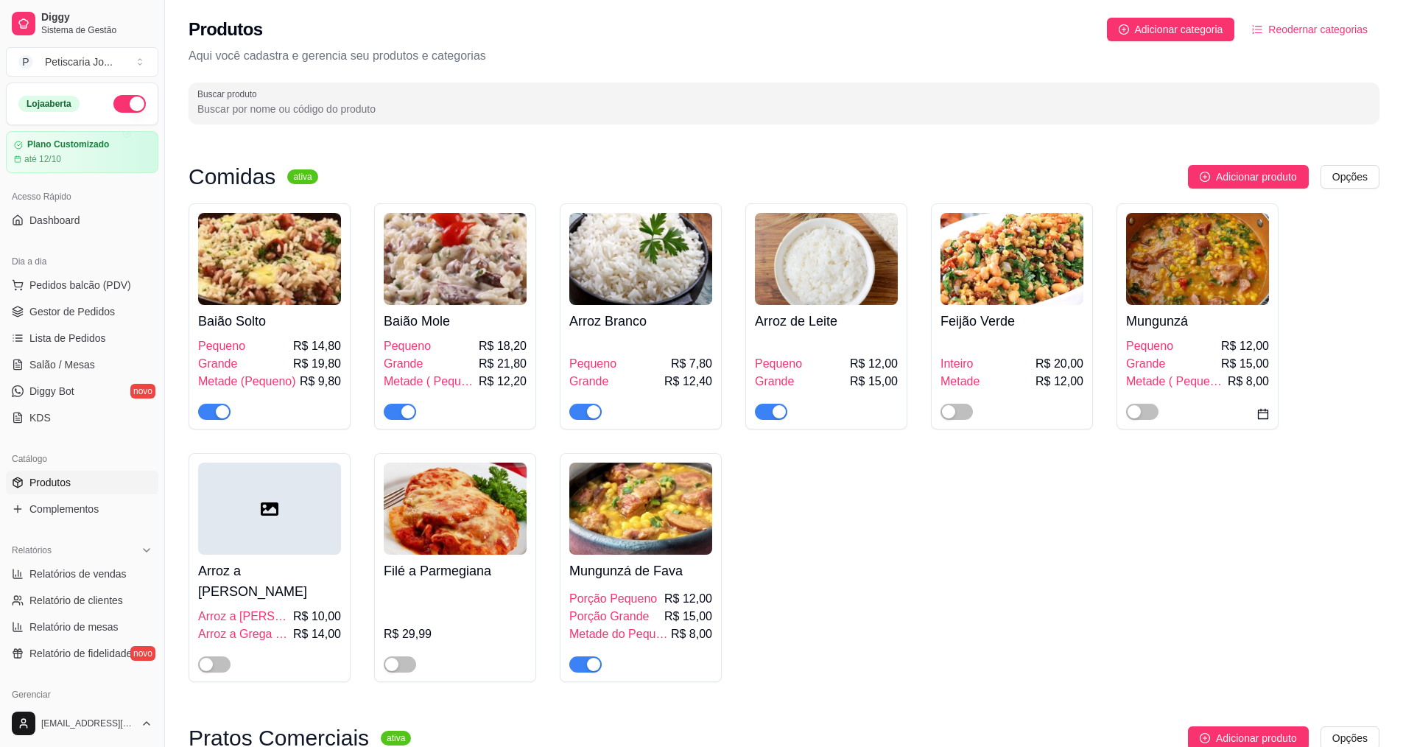
click at [382, 409] on div "Baião Mole Pequeno R$ 18,20 Grande R$ 21,80 Metade ( Pequeno) R$ 12,20" at bounding box center [455, 316] width 162 height 226
click at [397, 426] on div "Baião Mole Pequeno R$ 18,20 Grande R$ 21,80 Metade ( Pequeno) R$ 12,20" at bounding box center [455, 316] width 162 height 226
click at [398, 410] on span "button" at bounding box center [400, 412] width 32 height 16
click at [206, 412] on span "button" at bounding box center [214, 412] width 32 height 16
click at [756, 407] on span "button" at bounding box center [771, 412] width 32 height 16
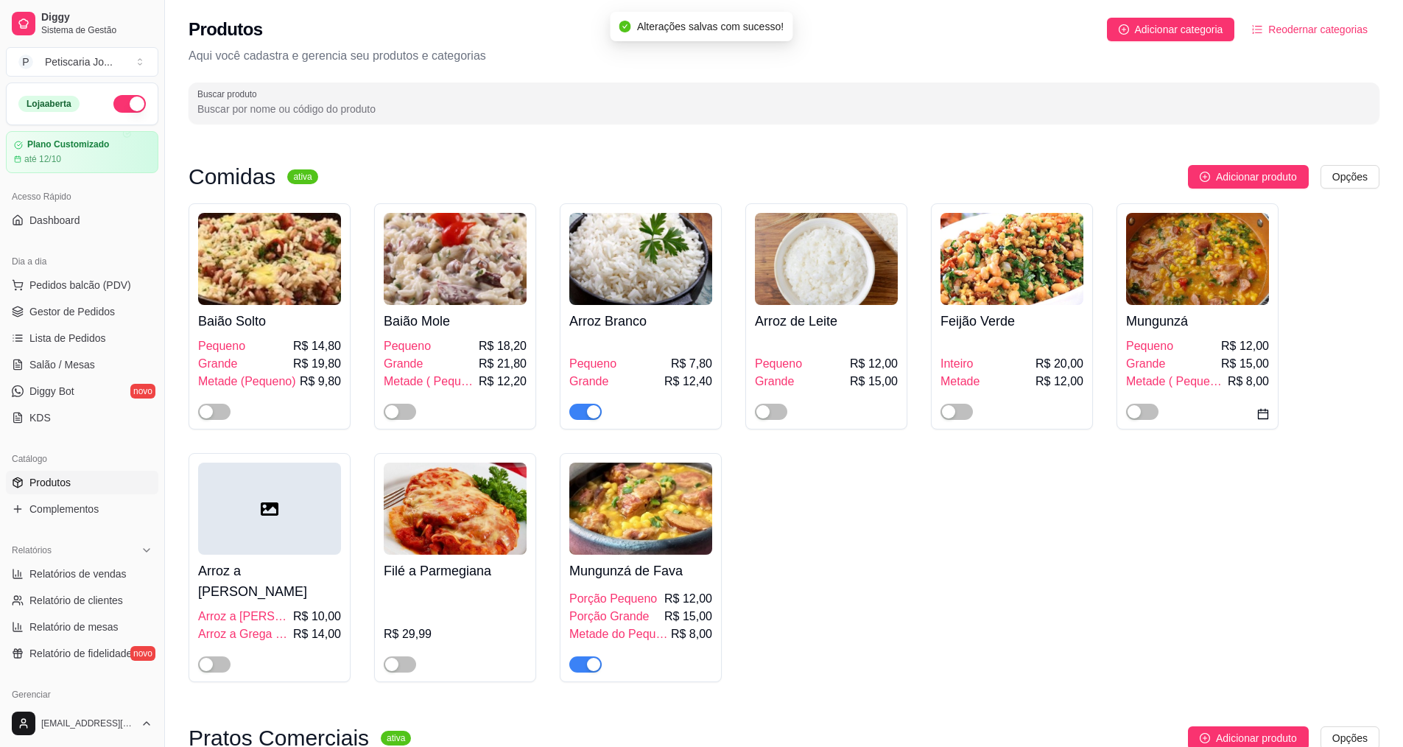
click at [583, 422] on div "Arroz Branco Pequeno R$ 7,80 Grande R$ 12,40" at bounding box center [641, 316] width 162 height 226
click at [581, 398] on div at bounding box center [640, 404] width 143 height 29
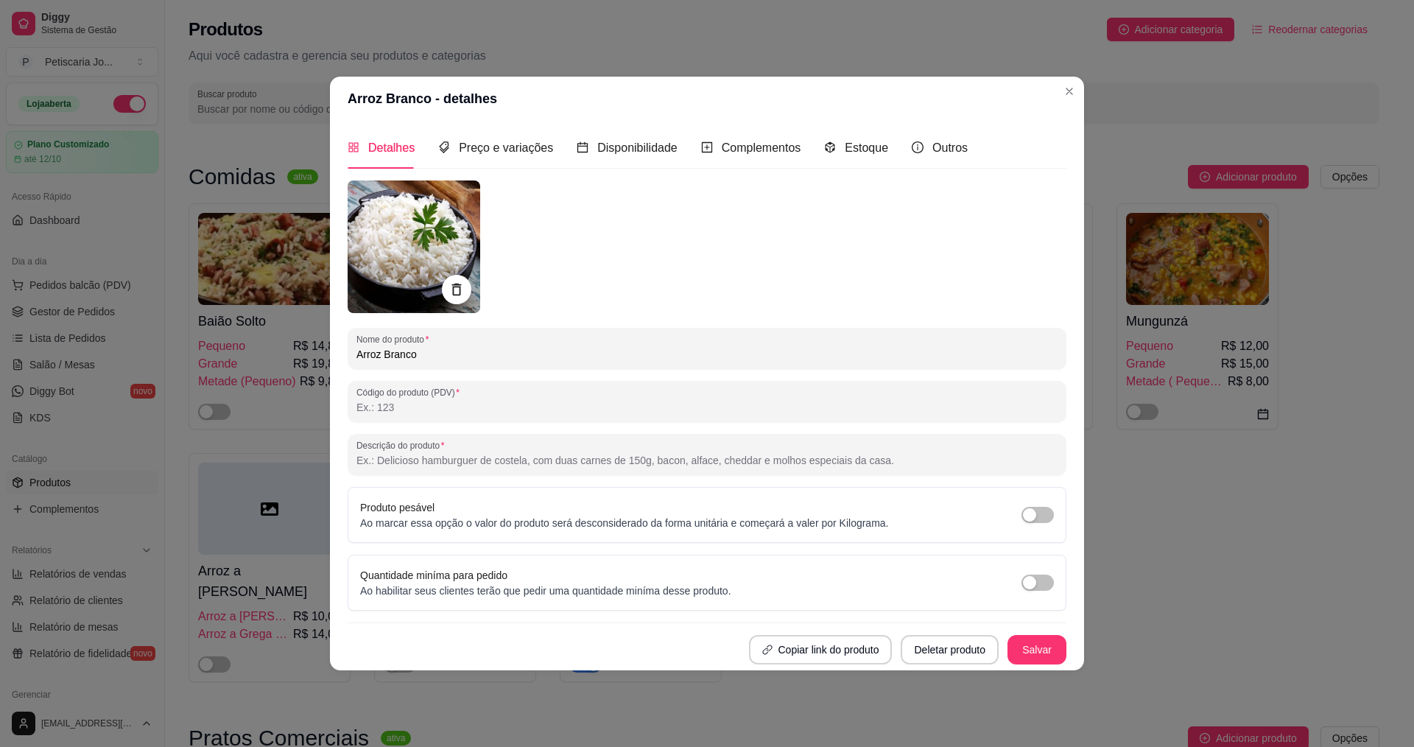
click at [580, 405] on input "Código do produto (PDV)" at bounding box center [706, 407] width 701 height 15
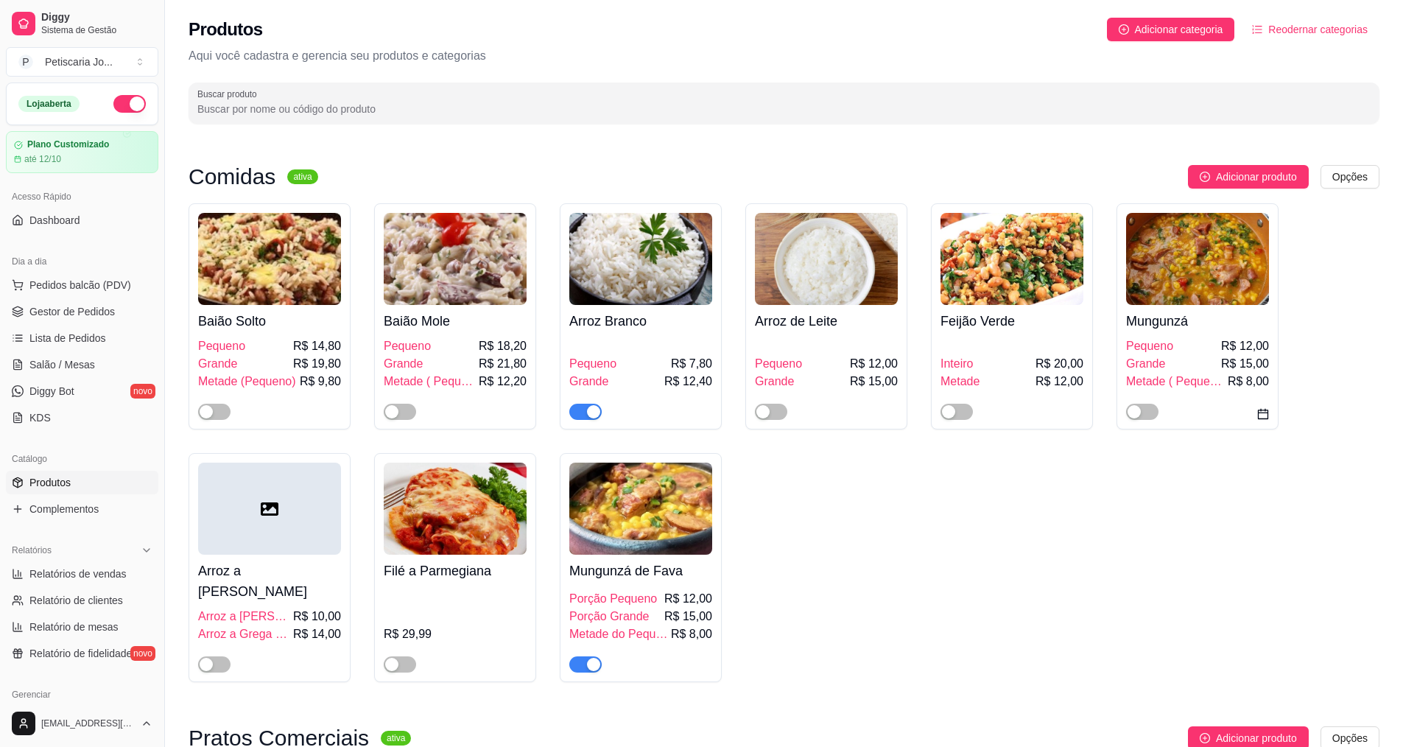
click at [581, 414] on span "button" at bounding box center [585, 412] width 32 height 16
click at [63, 358] on span "Salão / Mesas" at bounding box center [62, 364] width 66 height 15
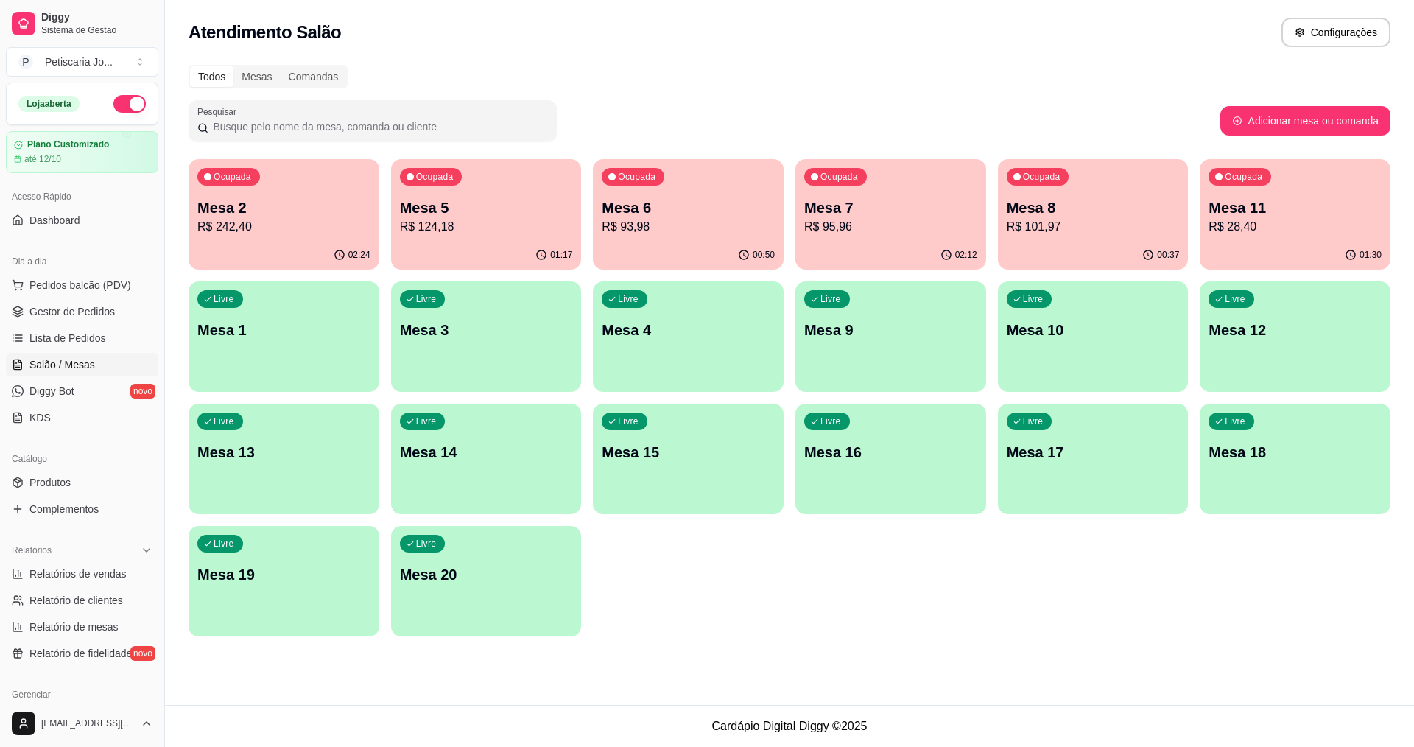
click at [887, 223] on p "R$ 95,96" at bounding box center [890, 227] width 173 height 18
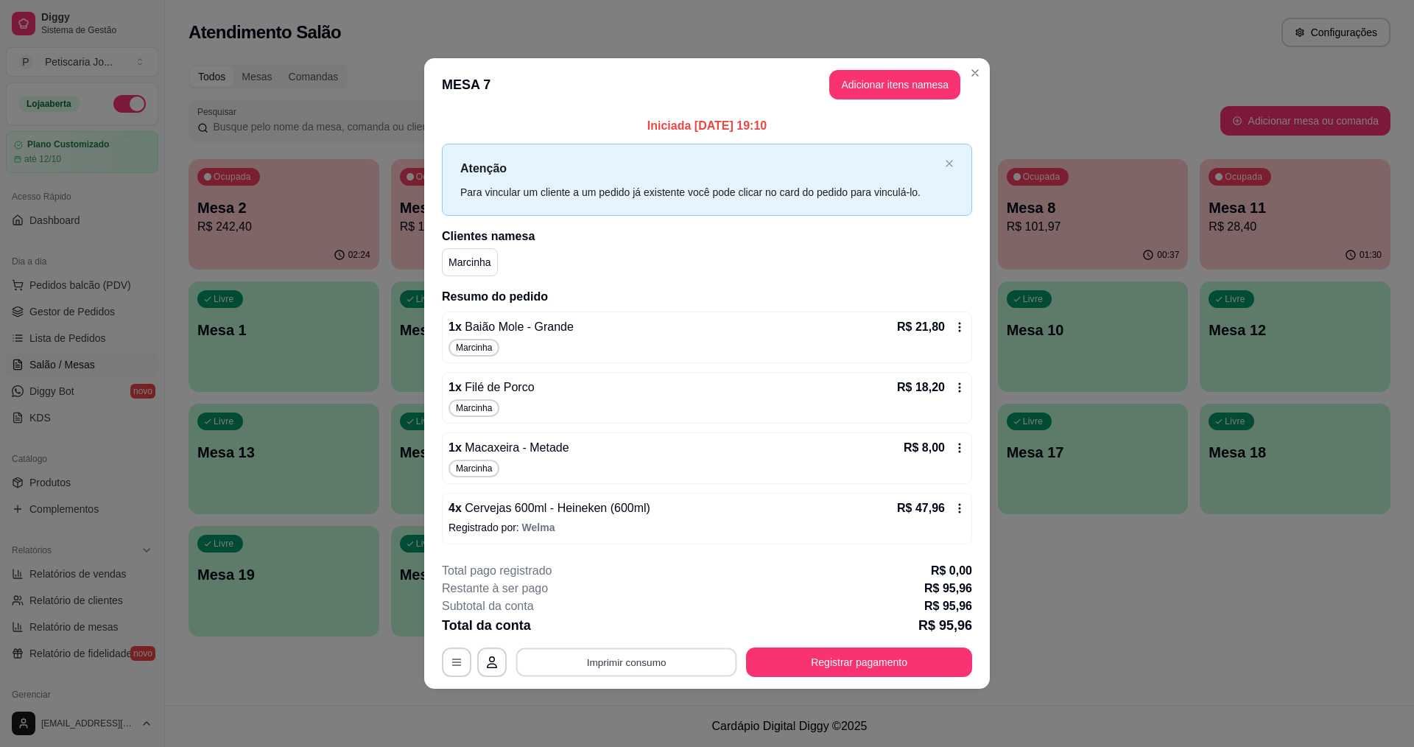
click at [616, 667] on button "Imprimir consumo" at bounding box center [626, 661] width 221 height 29
click at [645, 636] on button "IMPRESSORA" at bounding box center [631, 627] width 103 height 23
click at [868, 658] on button "Registrar pagamento" at bounding box center [859, 661] width 219 height 29
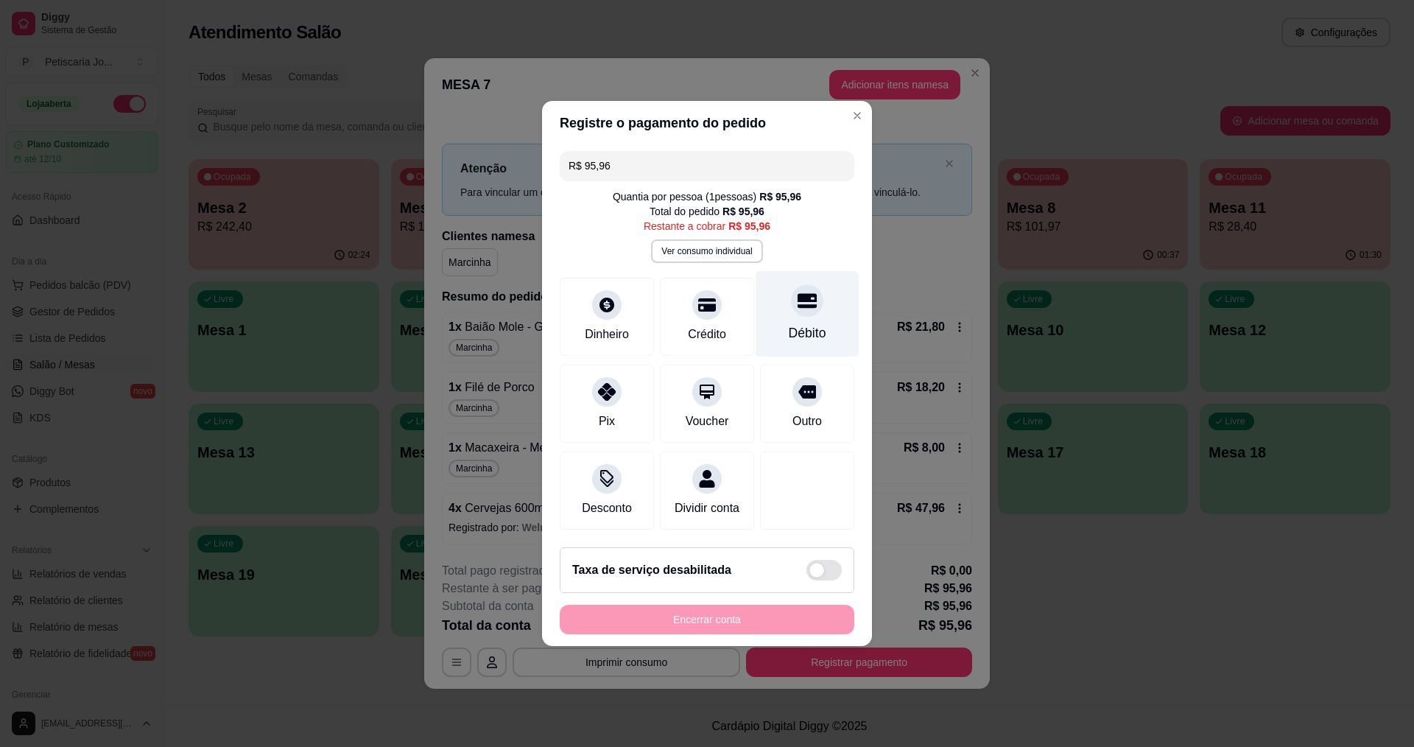
click at [780, 312] on div "Débito" at bounding box center [808, 314] width 104 height 86
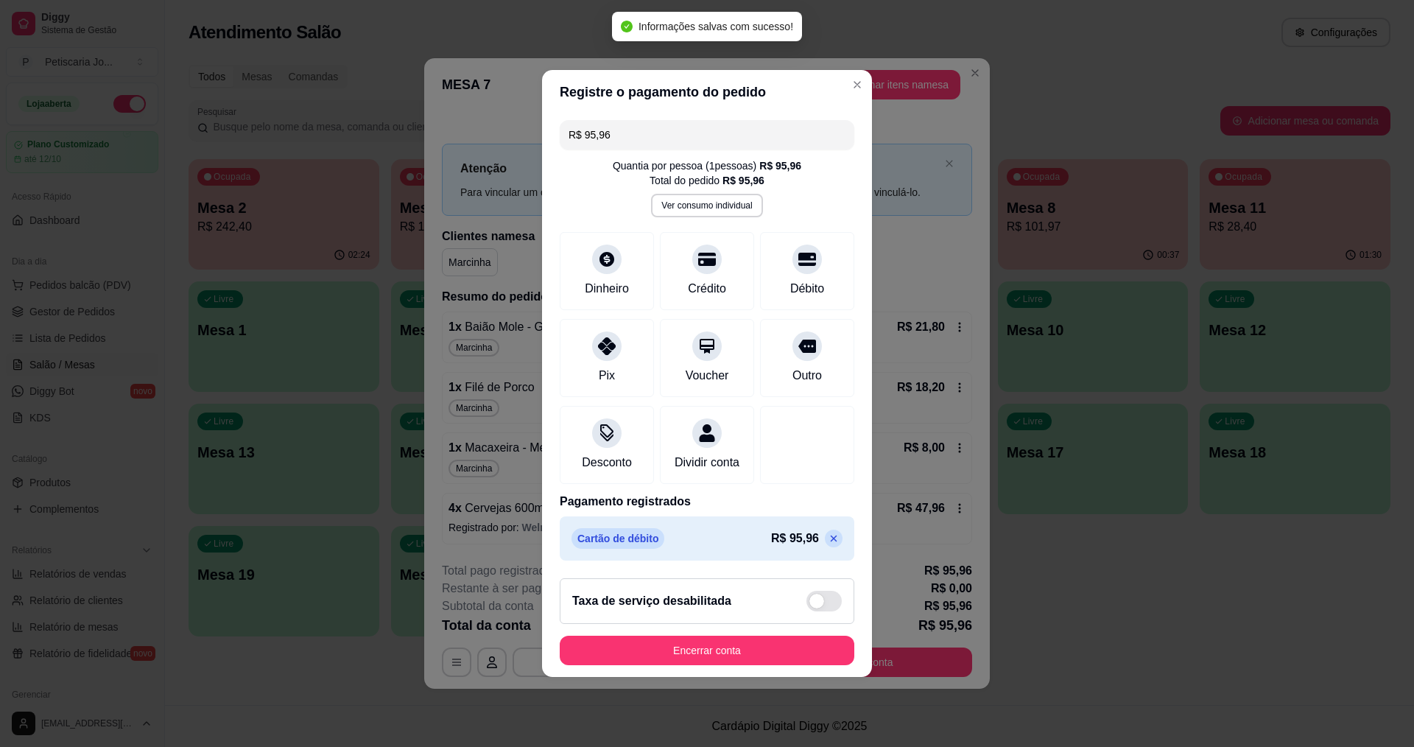
type input "R$ 0,00"
click at [716, 653] on button "Encerrar conta" at bounding box center [707, 650] width 286 height 29
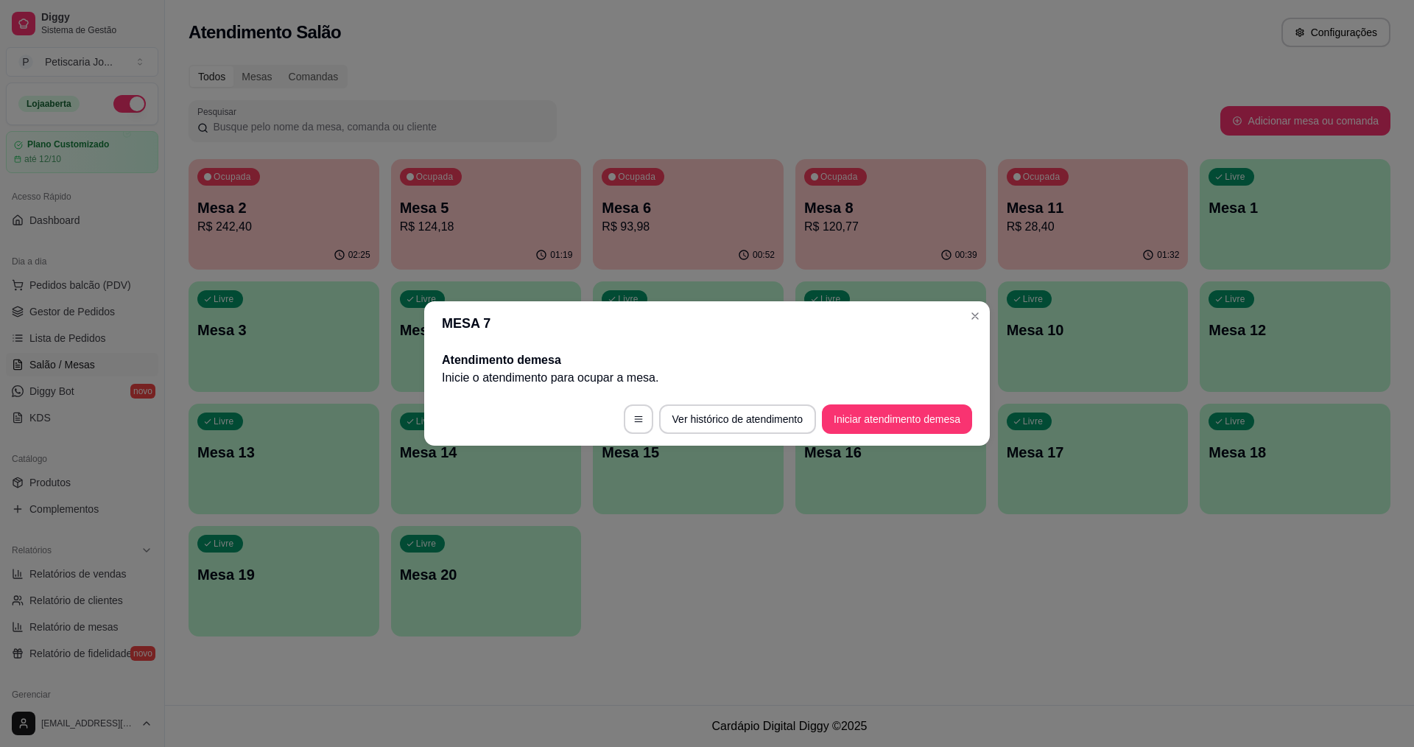
drag, startPoint x: 954, startPoint y: 317, endPoint x: 983, endPoint y: 328, distance: 30.8
click at [955, 317] on header "MESA 7" at bounding box center [707, 323] width 566 height 44
click at [983, 328] on header "MESA 7" at bounding box center [707, 323] width 566 height 44
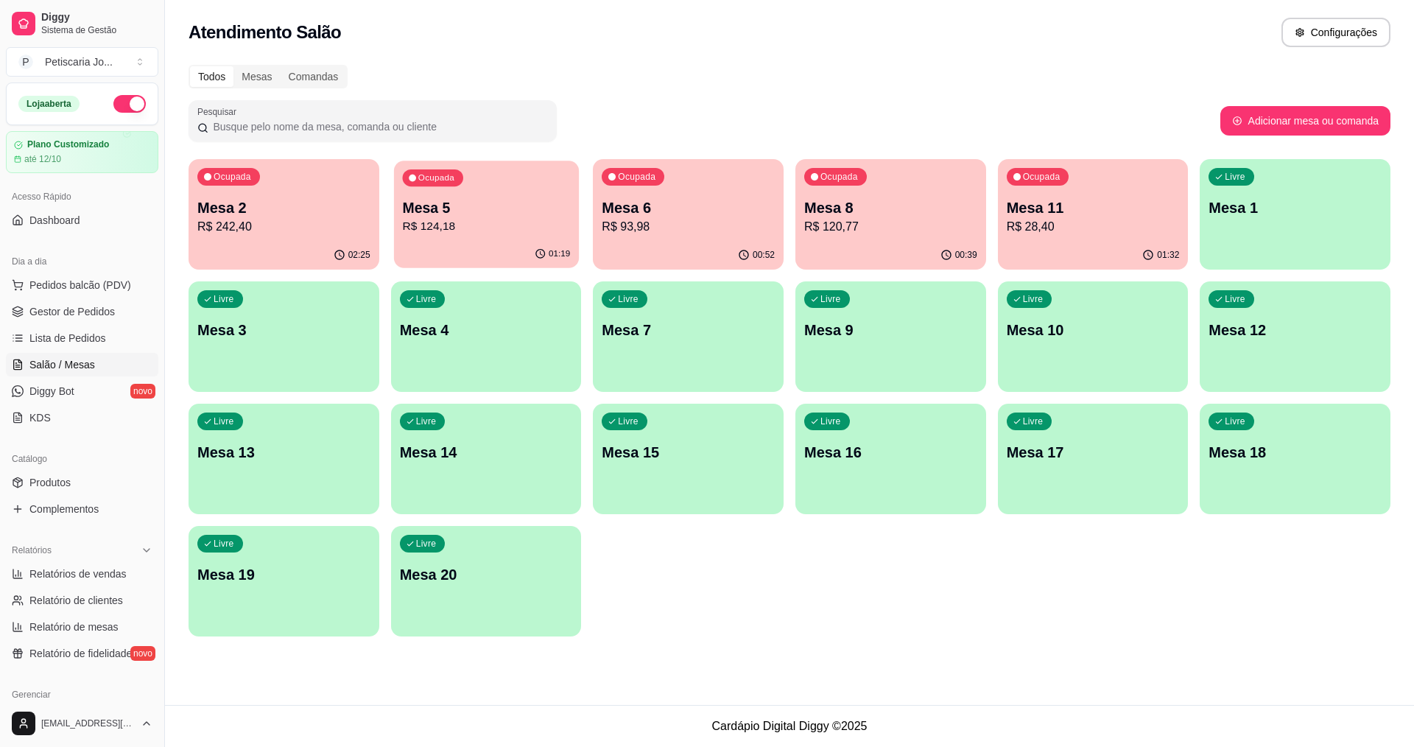
click at [502, 239] on div "Ocupada Mesa 5 R$ 124,18" at bounding box center [486, 201] width 185 height 80
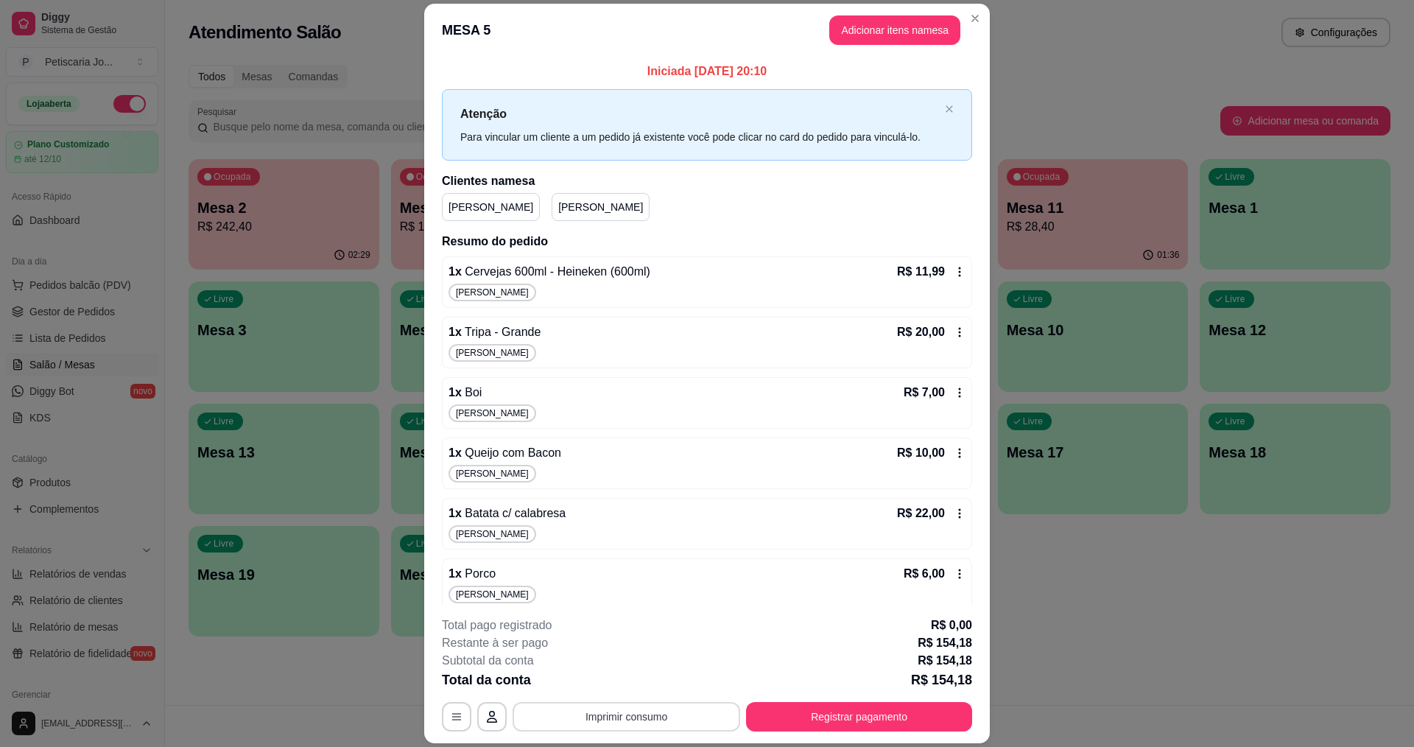
click at [652, 720] on button "Imprimir consumo" at bounding box center [627, 716] width 228 height 29
click at [656, 683] on button "IMPRESSORA" at bounding box center [625, 683] width 107 height 24
click at [822, 714] on button "Registrar pagamento" at bounding box center [859, 716] width 226 height 29
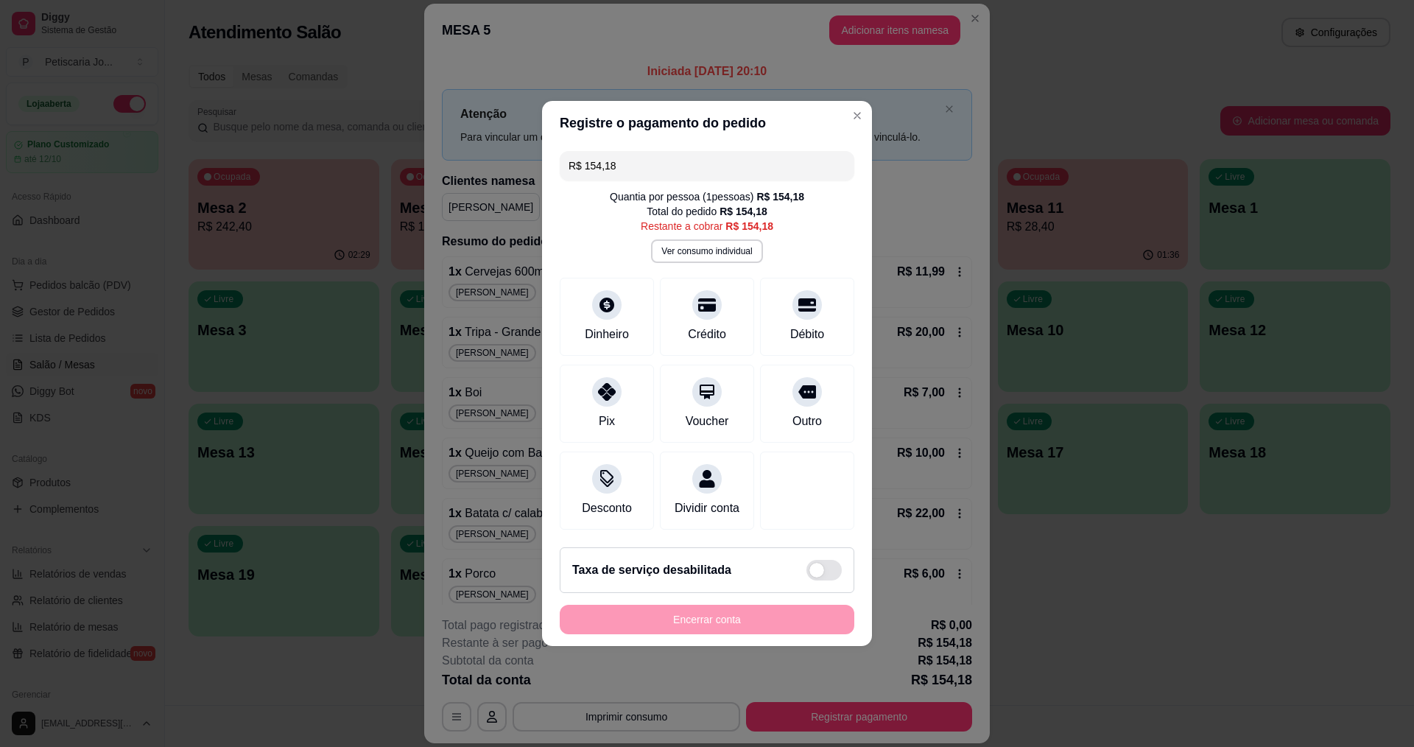
drag, startPoint x: 683, startPoint y: 158, endPoint x: 562, endPoint y: 177, distance: 123.0
click at [562, 177] on div "R$ 154,18 Quantia por pessoa ( 1 pessoas) R$ 154,18 Total do pedido R$ 154,18 R…" at bounding box center [707, 340] width 330 height 390
type input "R$ 83,85"
click at [603, 303] on div at bounding box center [607, 300] width 32 height 32
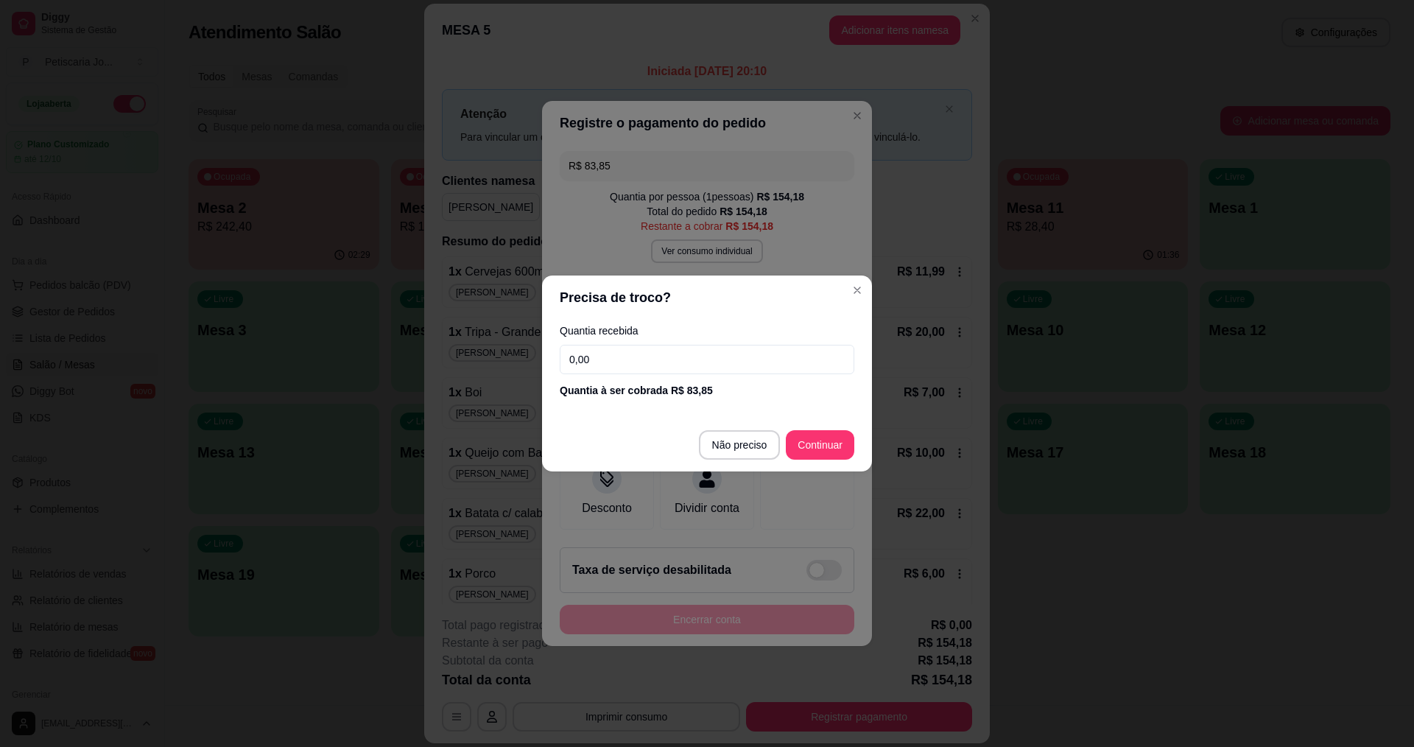
click at [615, 358] on input "0,00" at bounding box center [707, 359] width 295 height 29
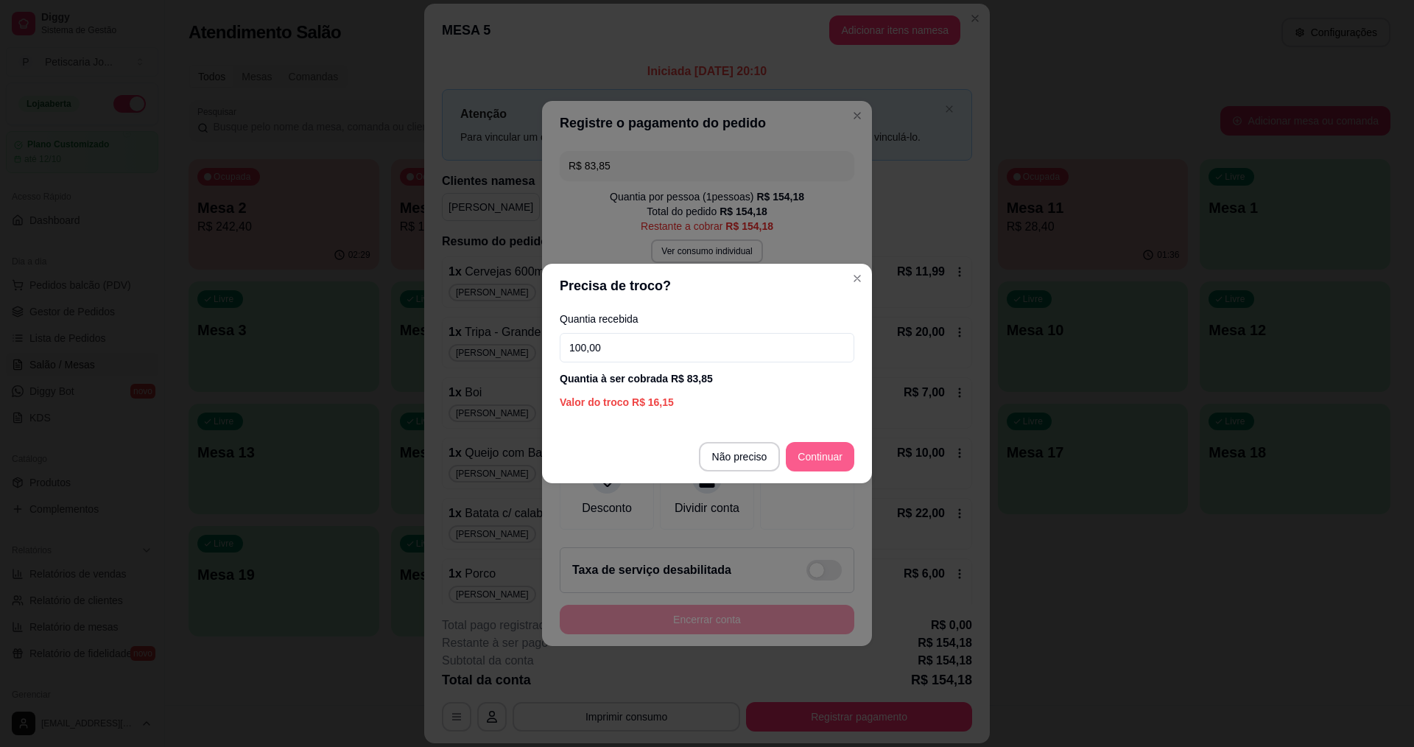
type input "100,00"
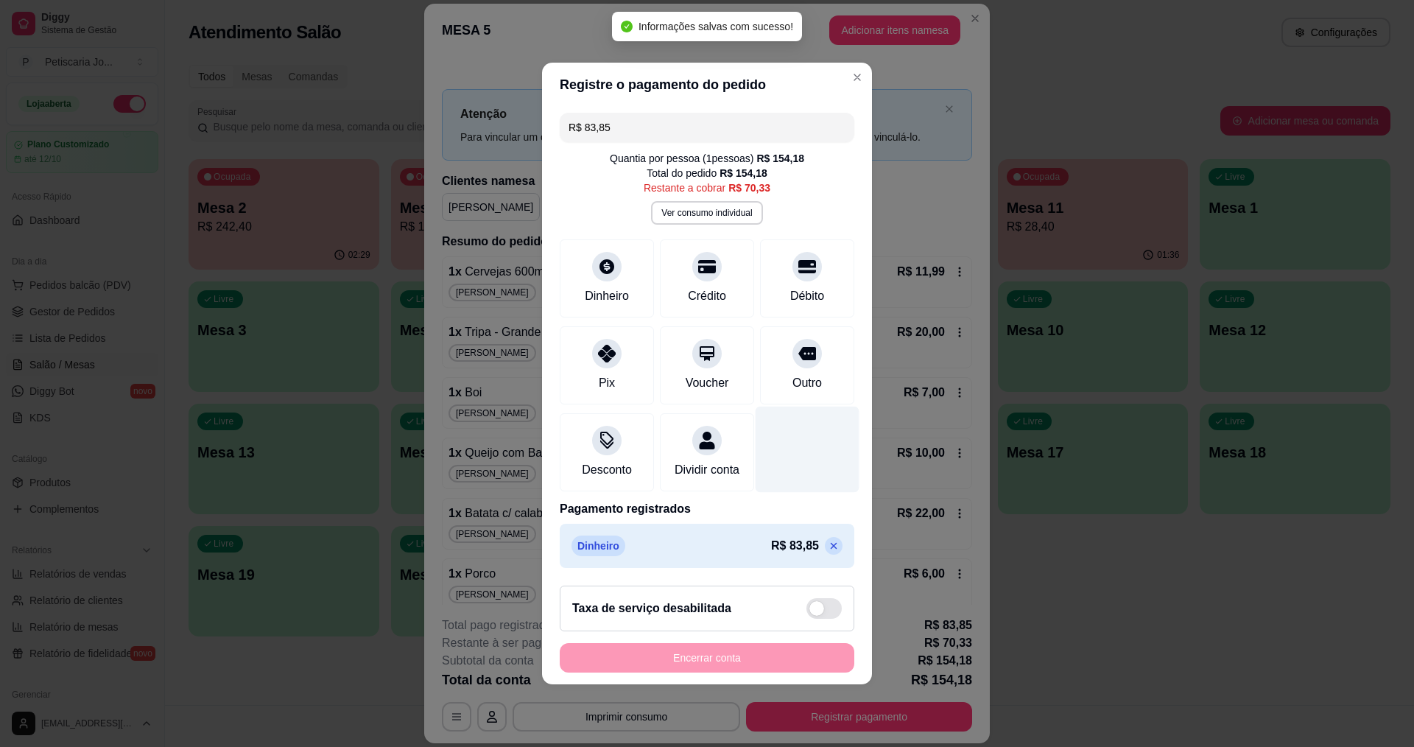
type input "R$ 70,33"
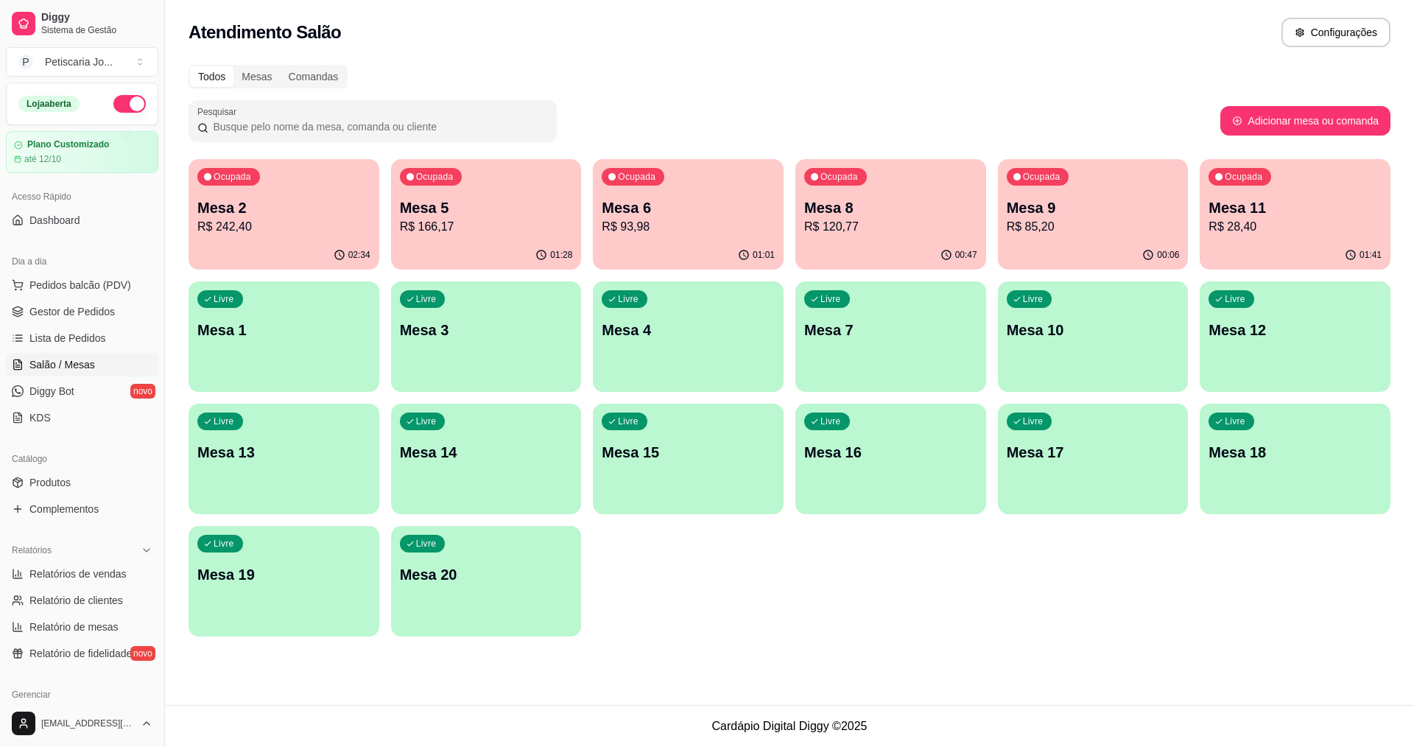
click at [480, 209] on p "Mesa 5" at bounding box center [486, 207] width 173 height 21
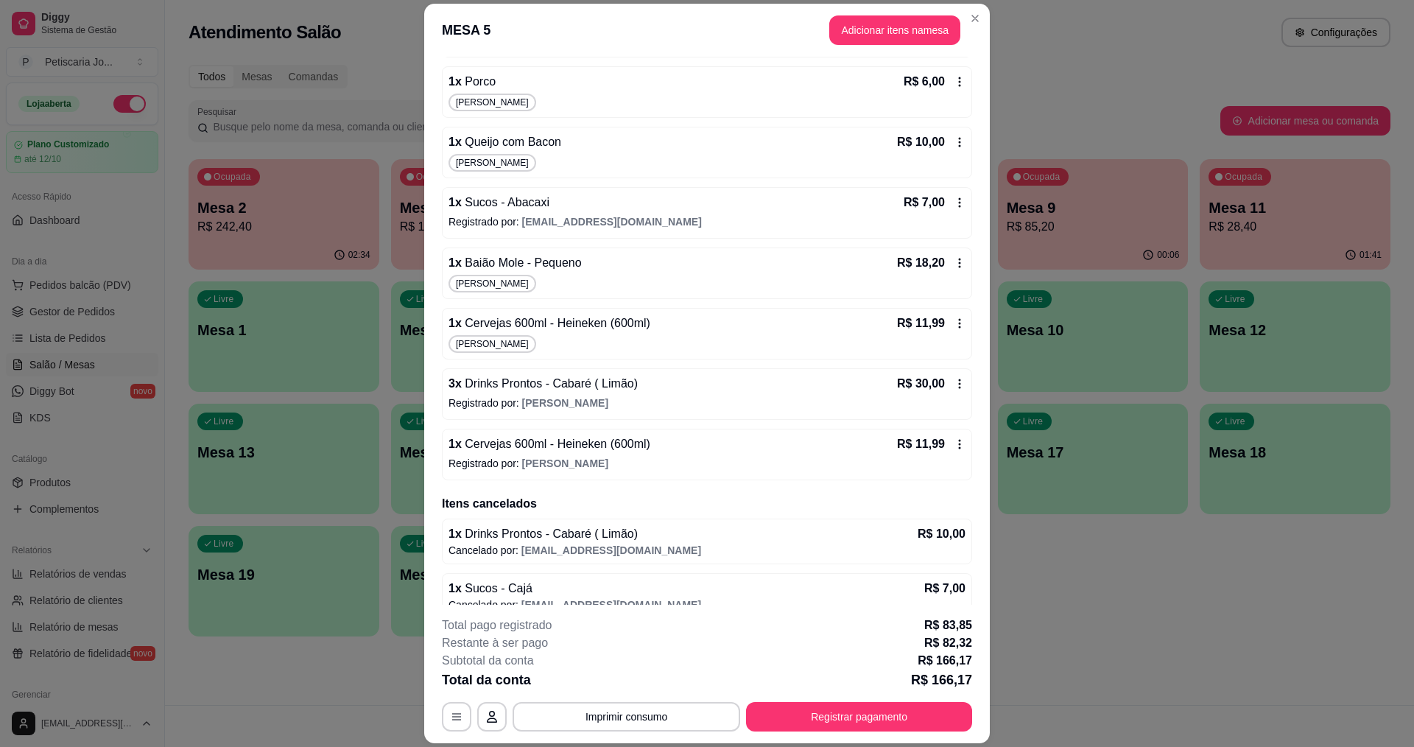
scroll to position [512, 0]
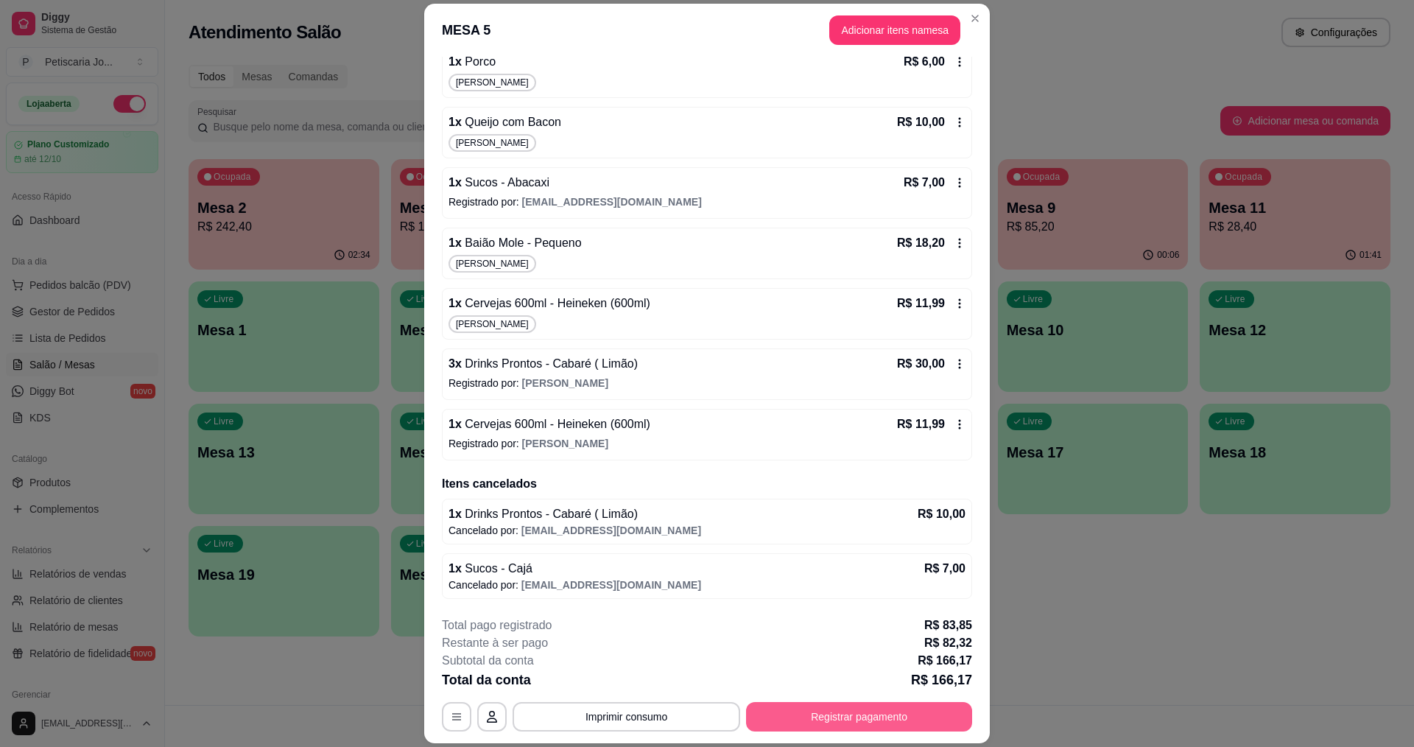
click at [861, 707] on button "Registrar pagamento" at bounding box center [859, 716] width 226 height 29
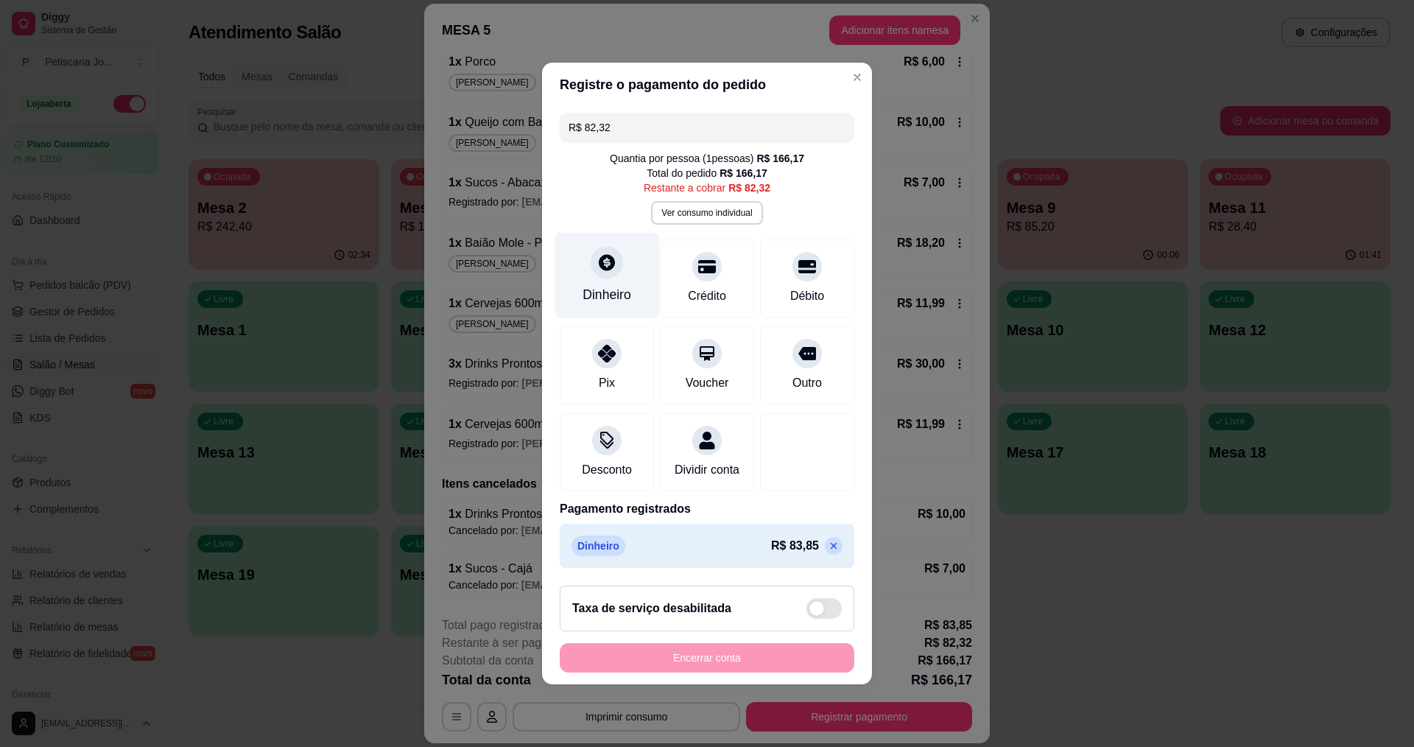
click at [620, 267] on div "Dinheiro" at bounding box center [607, 276] width 104 height 86
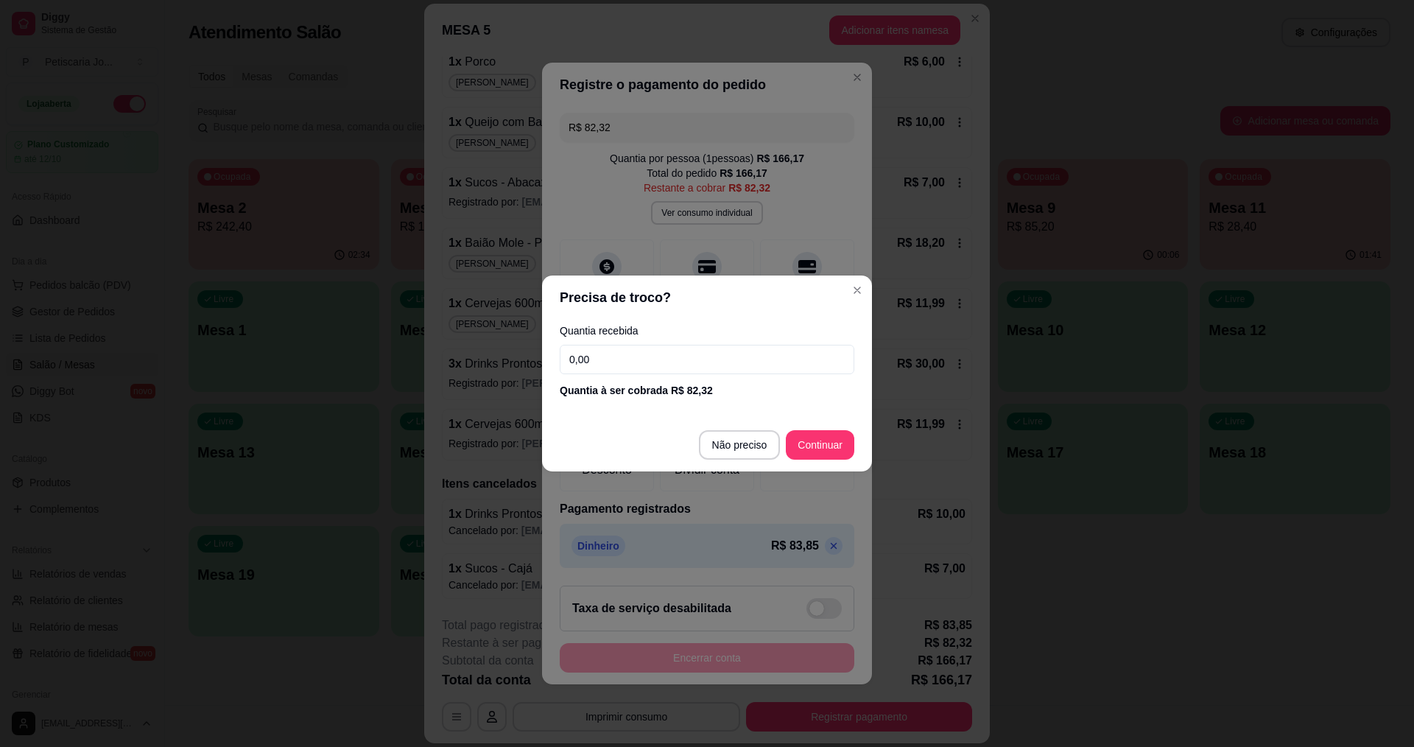
click at [625, 367] on input "0,00" at bounding box center [707, 359] width 295 height 29
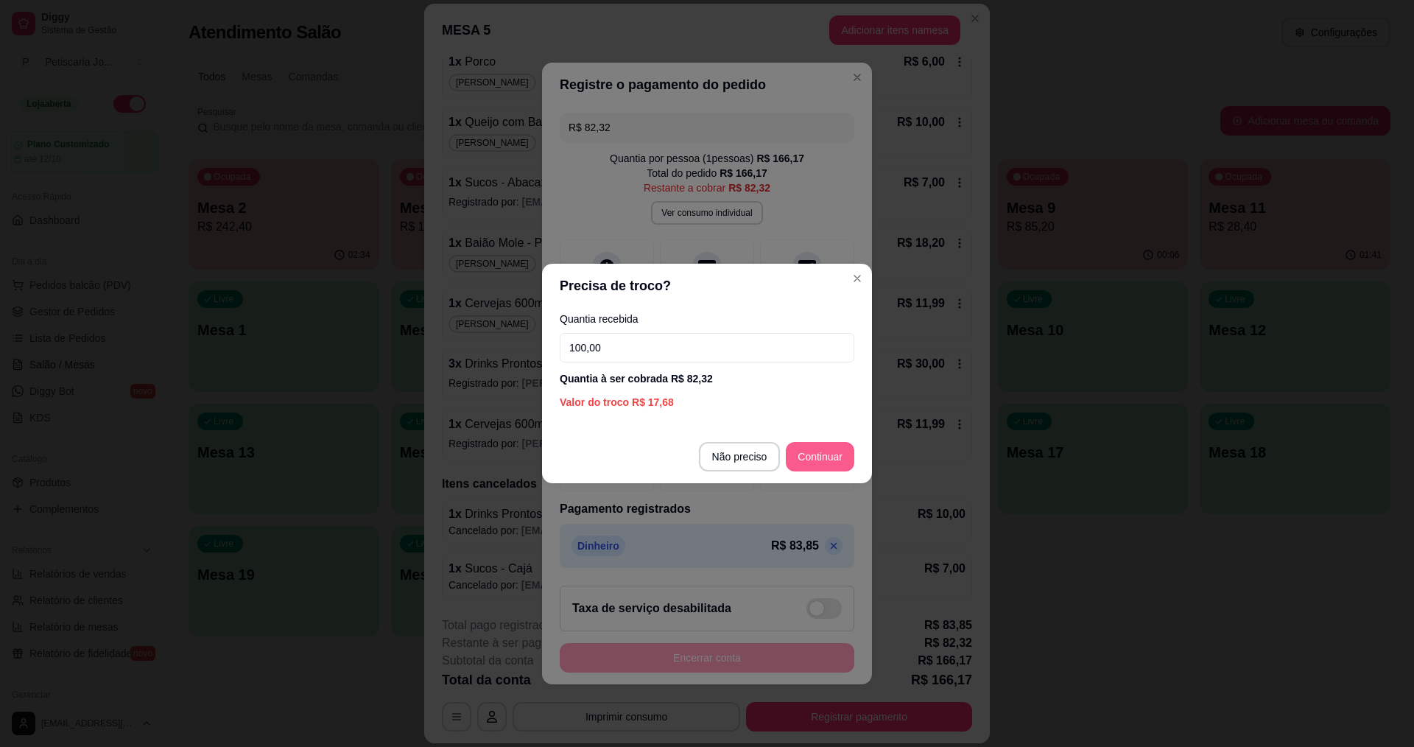
type input "100,00"
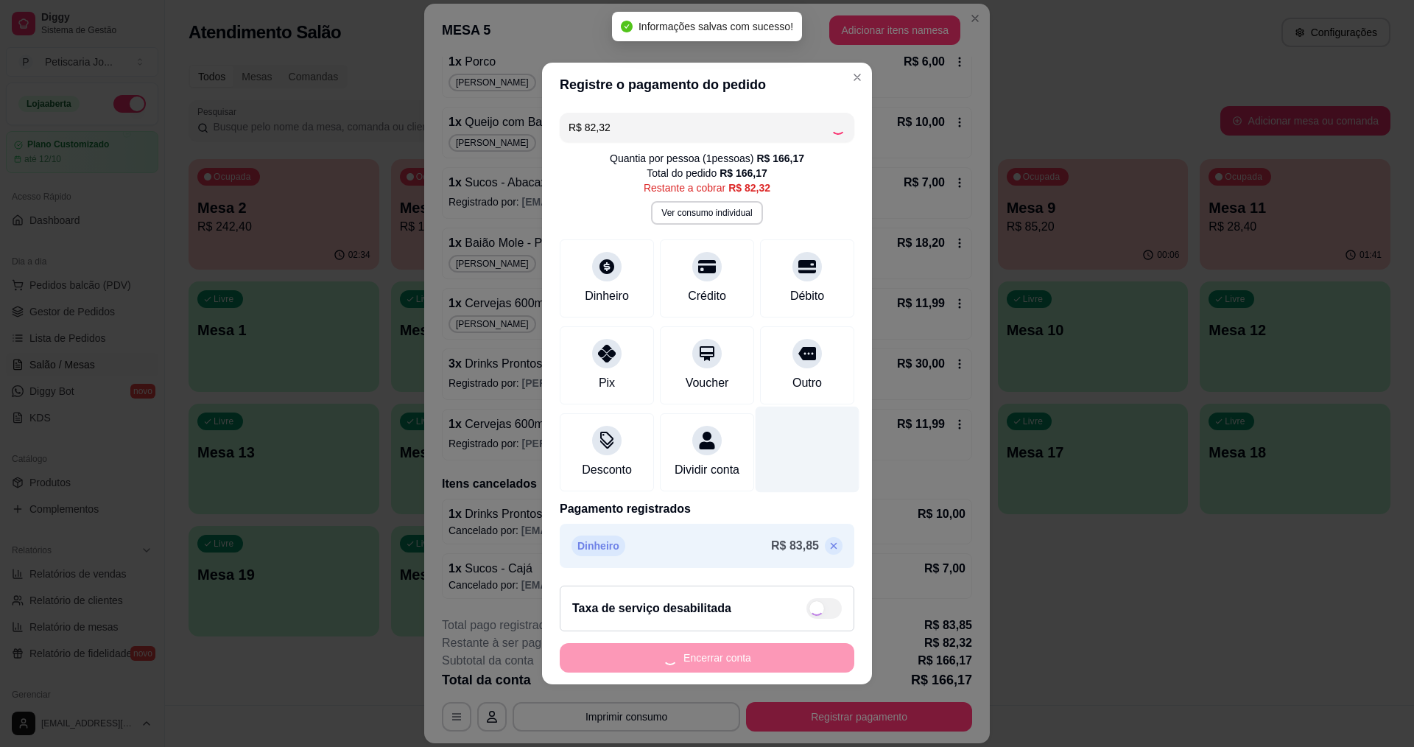
type input "R$ 0,00"
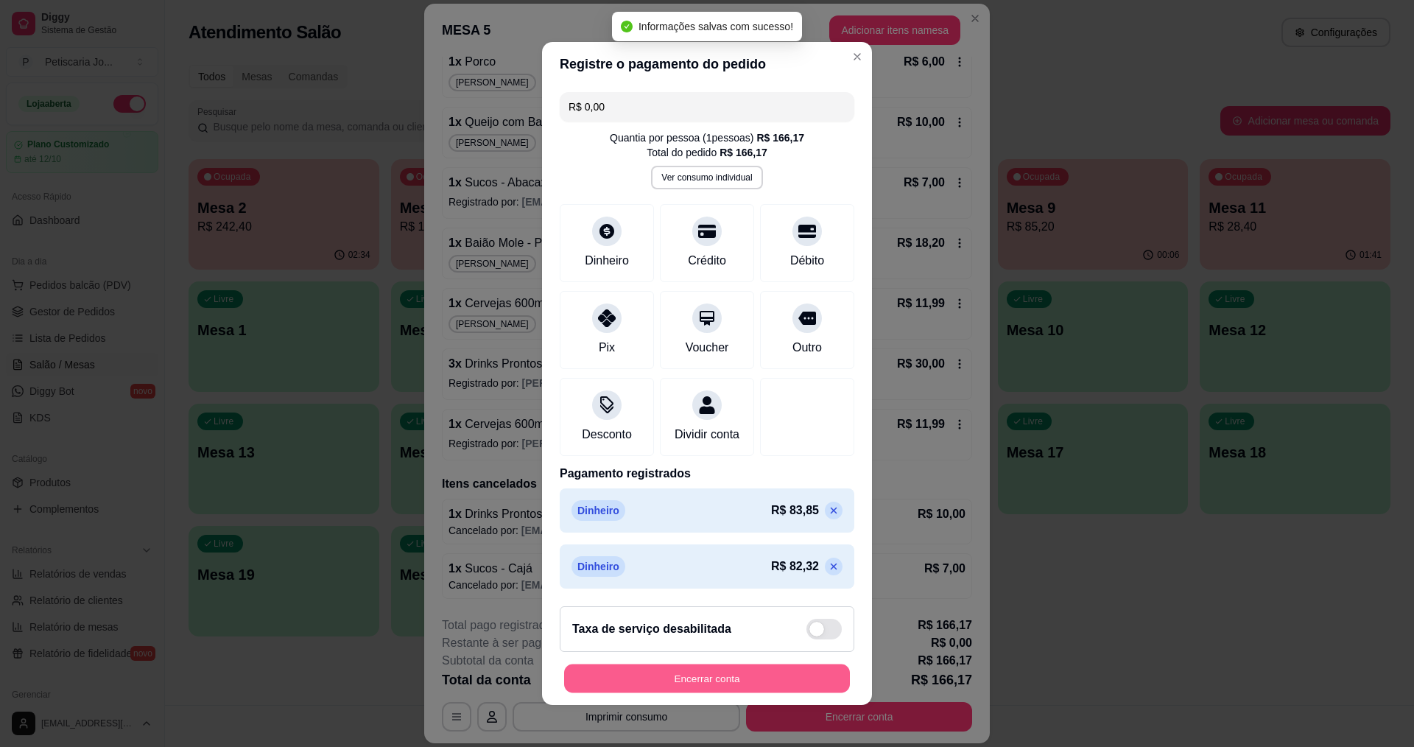
click at [726, 688] on button "Encerrar conta" at bounding box center [707, 678] width 286 height 29
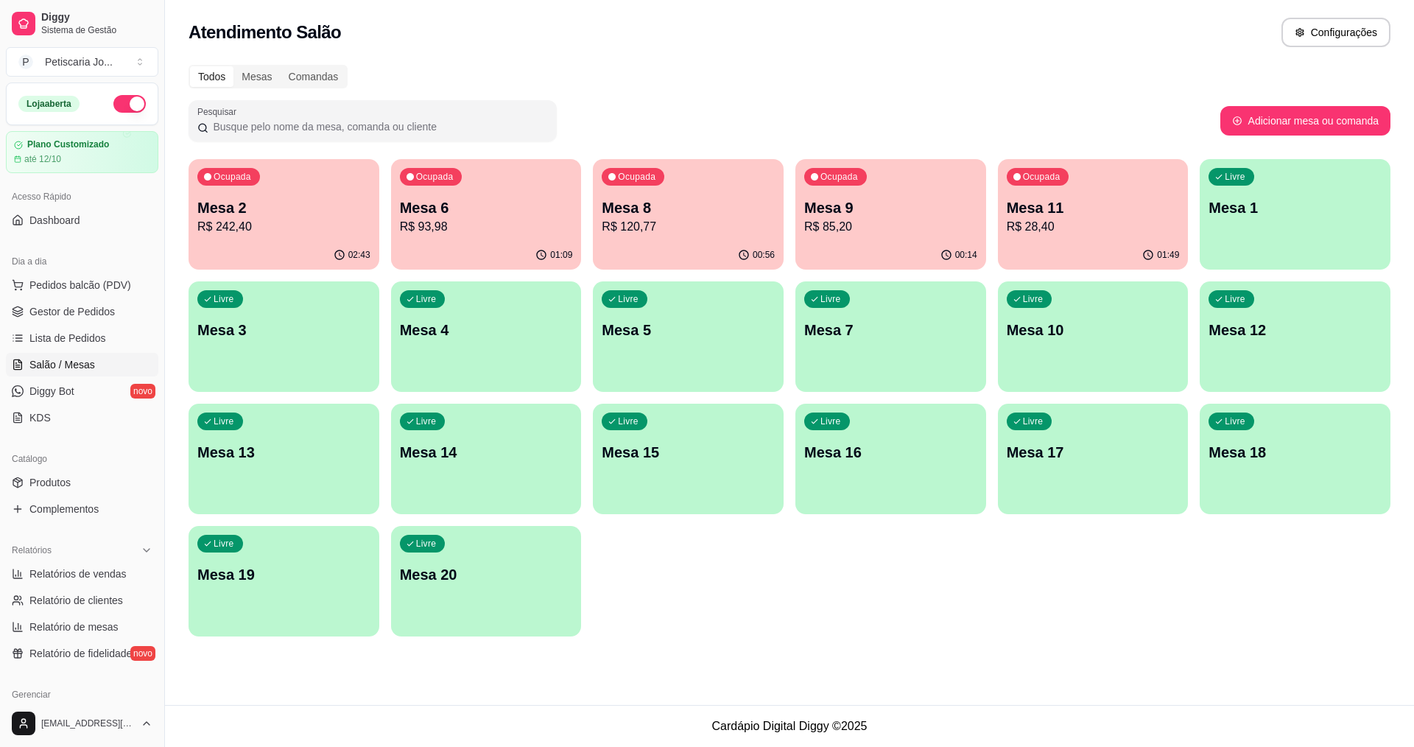
click at [812, 180] on icon "button" at bounding box center [814, 176] width 9 height 9
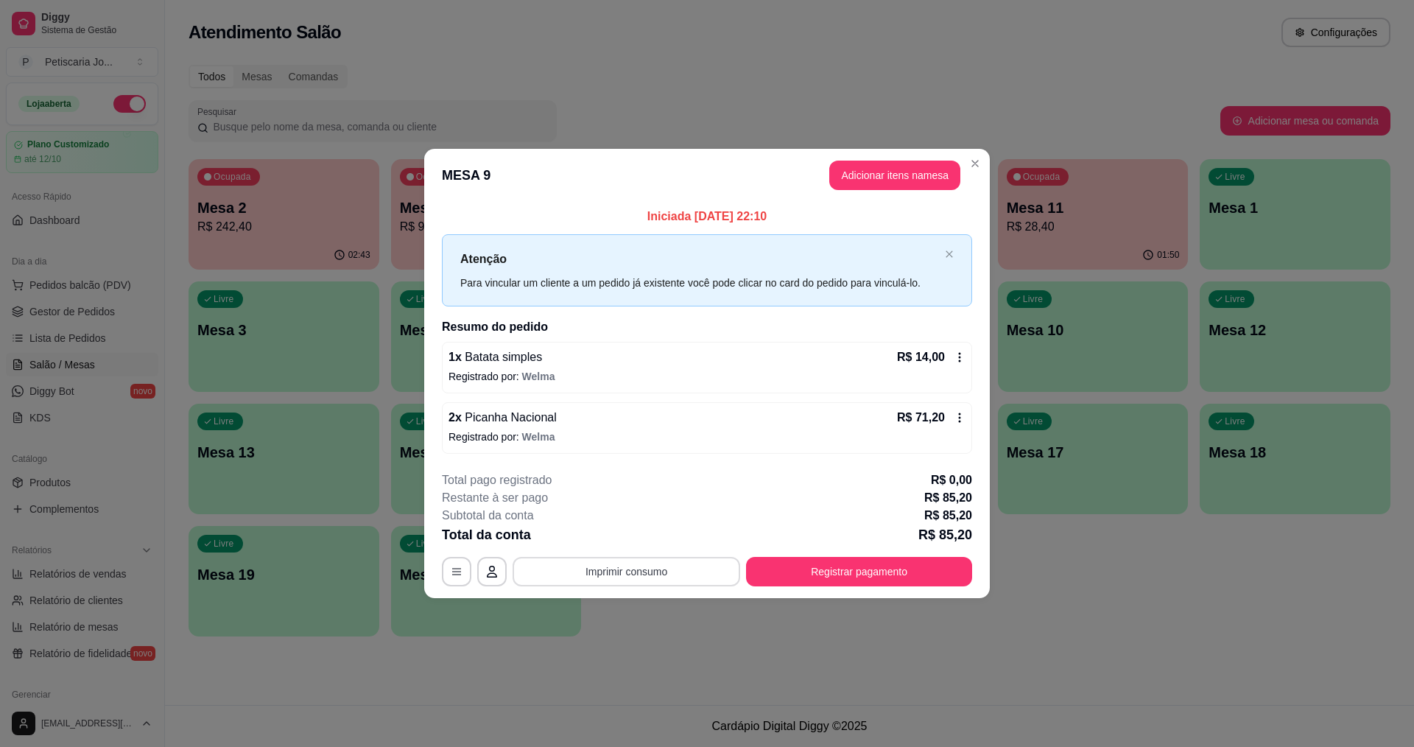
click at [672, 563] on button "Imprimir consumo" at bounding box center [627, 571] width 228 height 29
click at [653, 542] on button "IMPRESSORA" at bounding box center [630, 538] width 107 height 24
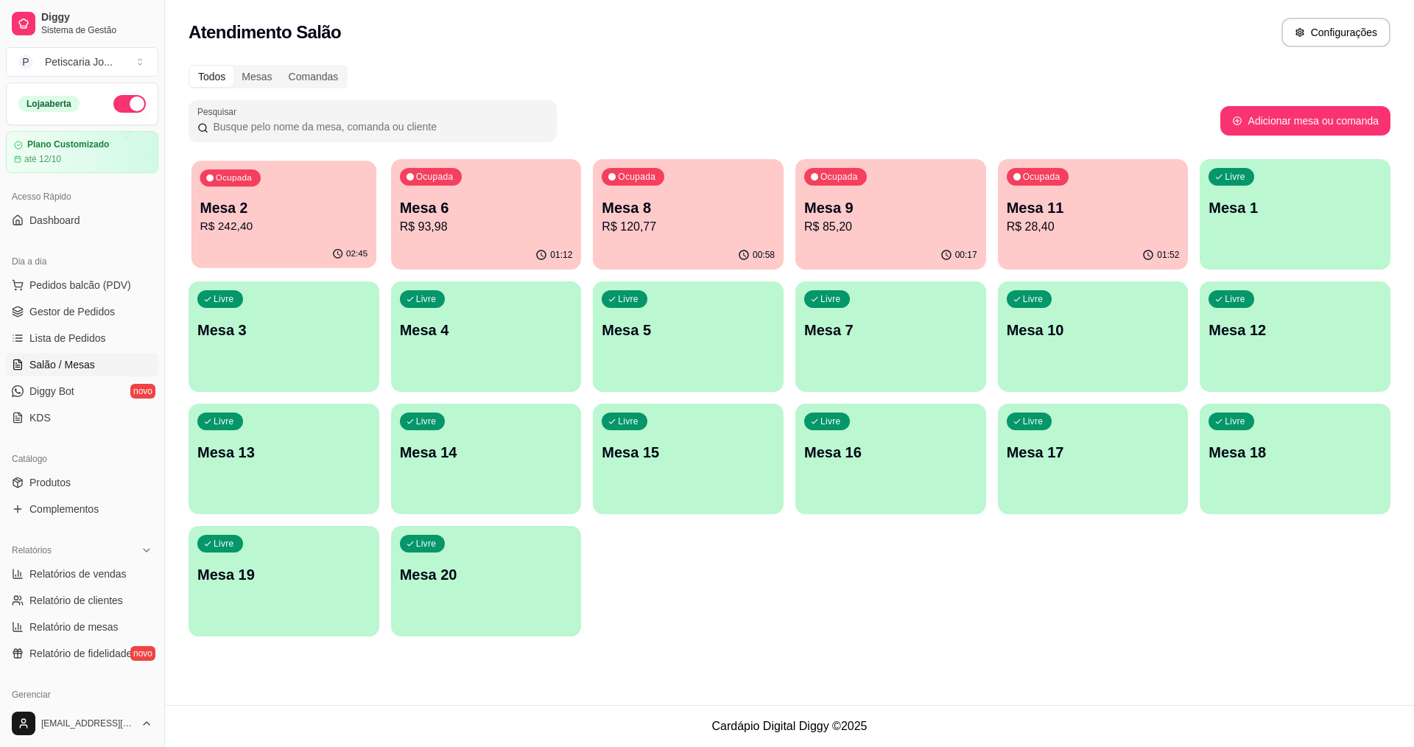
click at [292, 258] on div "02:45" at bounding box center [283, 254] width 185 height 28
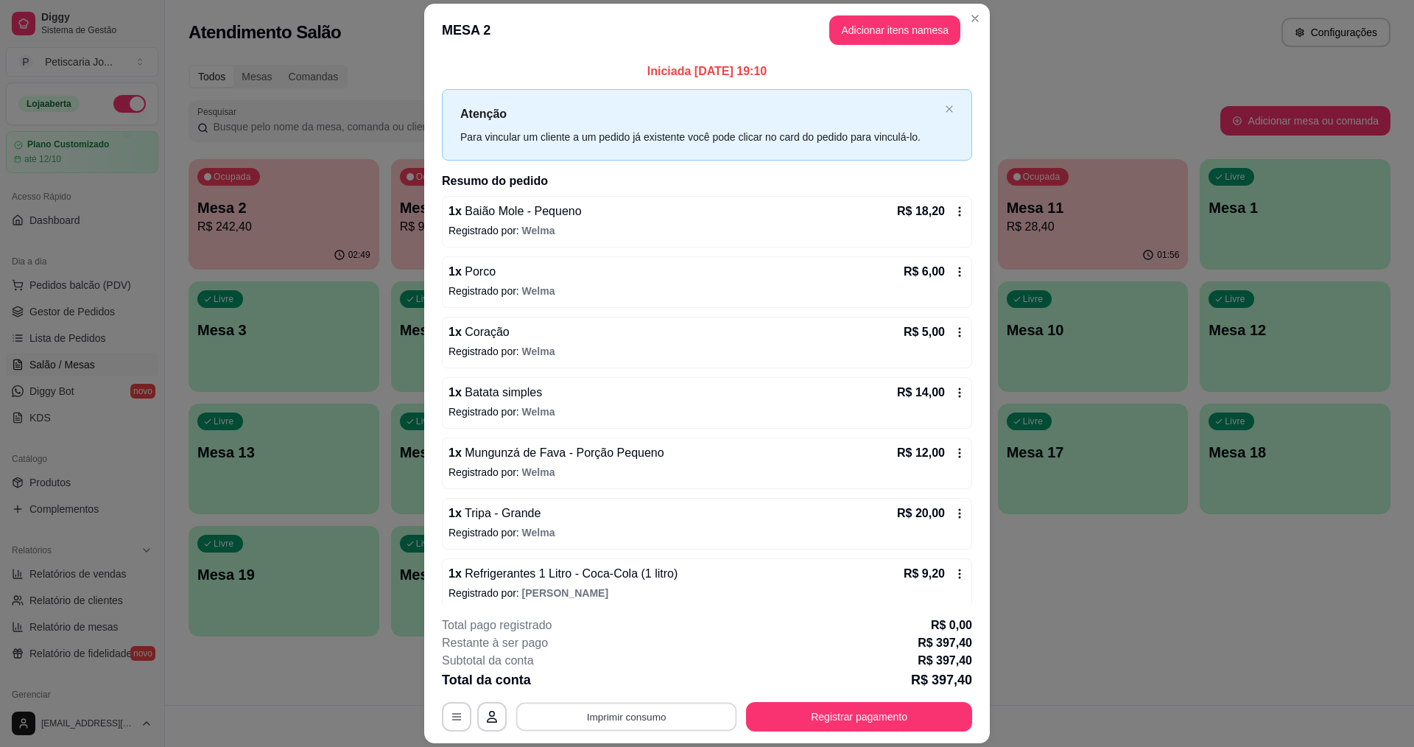
click at [611, 725] on button "Imprimir consumo" at bounding box center [626, 717] width 221 height 29
click at [616, 681] on button "IMPRESSORA" at bounding box center [625, 682] width 103 height 23
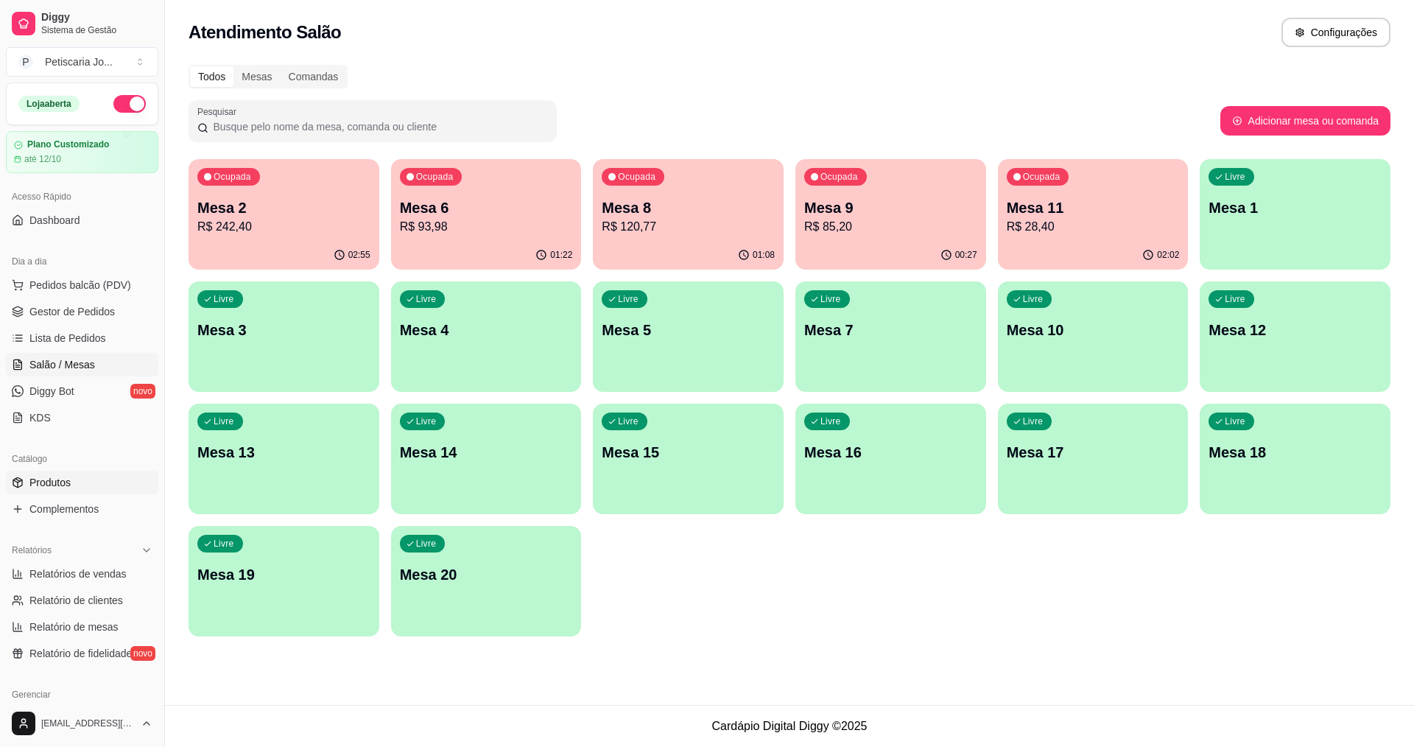
click at [68, 490] on link "Produtos" at bounding box center [82, 483] width 152 height 24
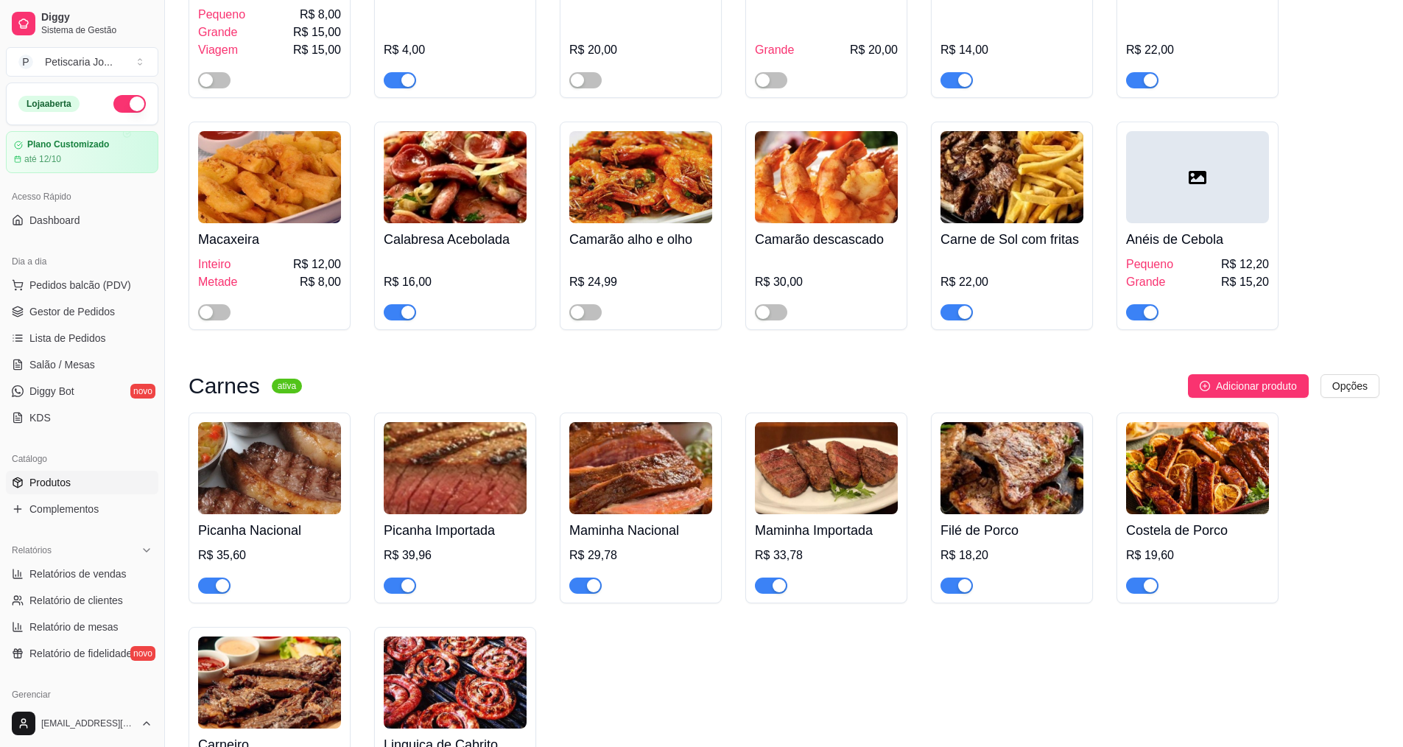
scroll to position [1841, 0]
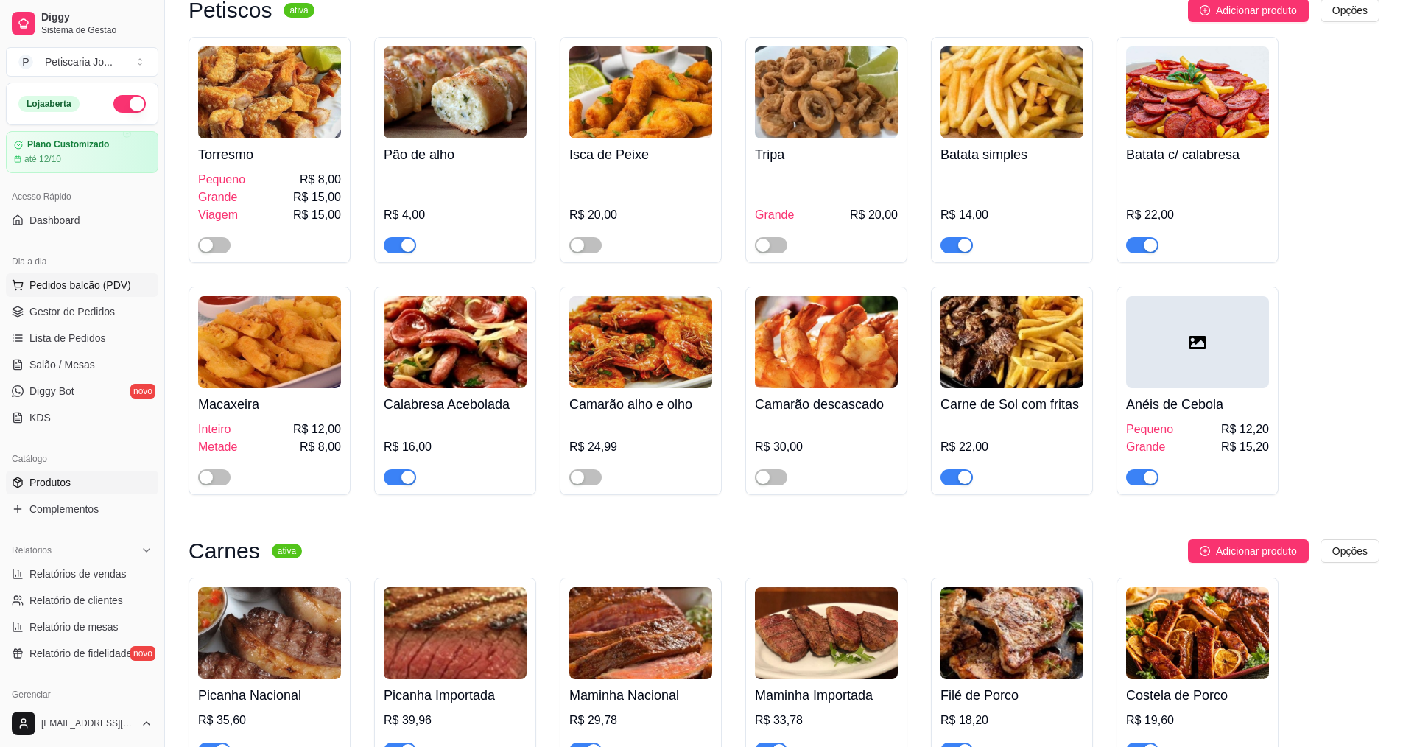
click at [42, 281] on span "Pedidos balcão (PDV)" at bounding box center [80, 285] width 102 height 15
click at [35, 302] on div "Mungunzá de Fava R$ 0,00 0" at bounding box center [106, 330] width 149 height 200
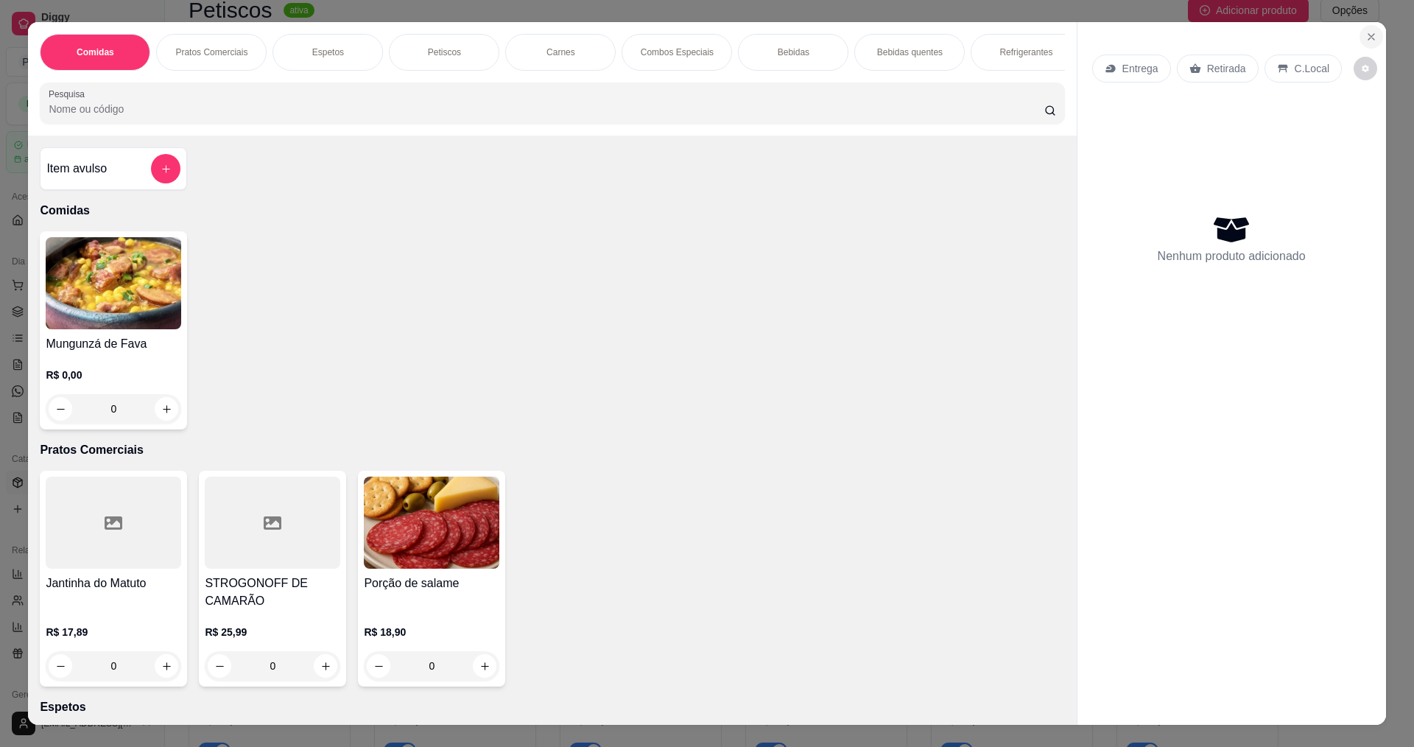
click at [1365, 41] on icon "Close" at bounding box center [1371, 37] width 12 height 12
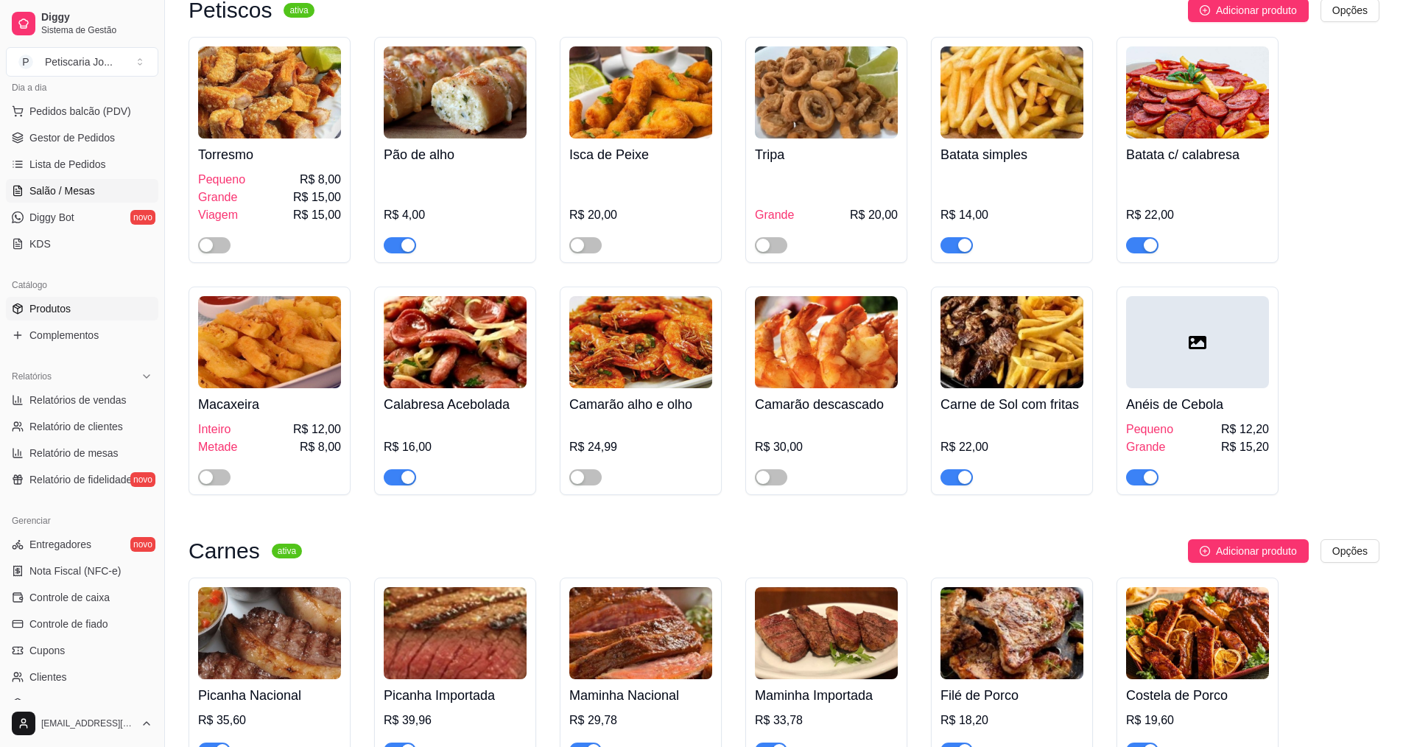
scroll to position [147, 0]
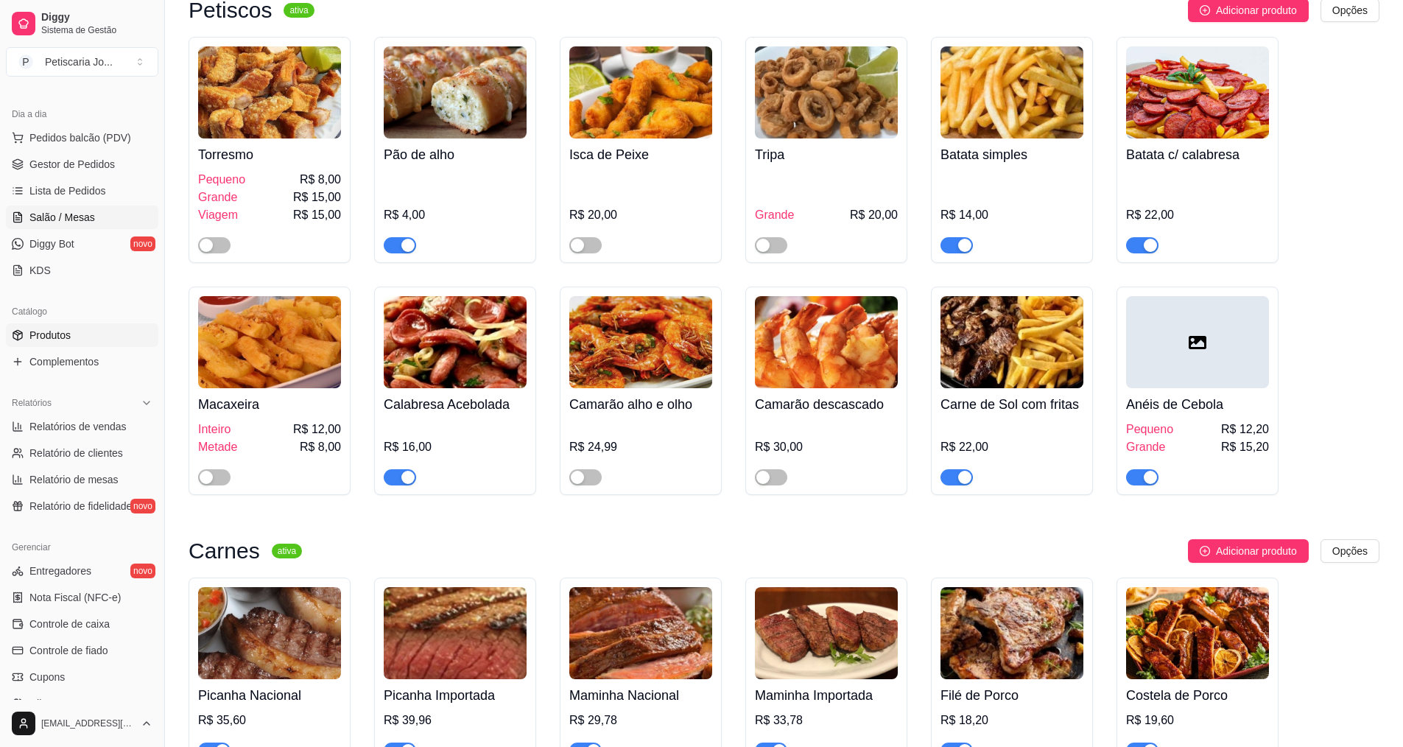
click at [70, 206] on link "Salão / Mesas" at bounding box center [82, 217] width 152 height 24
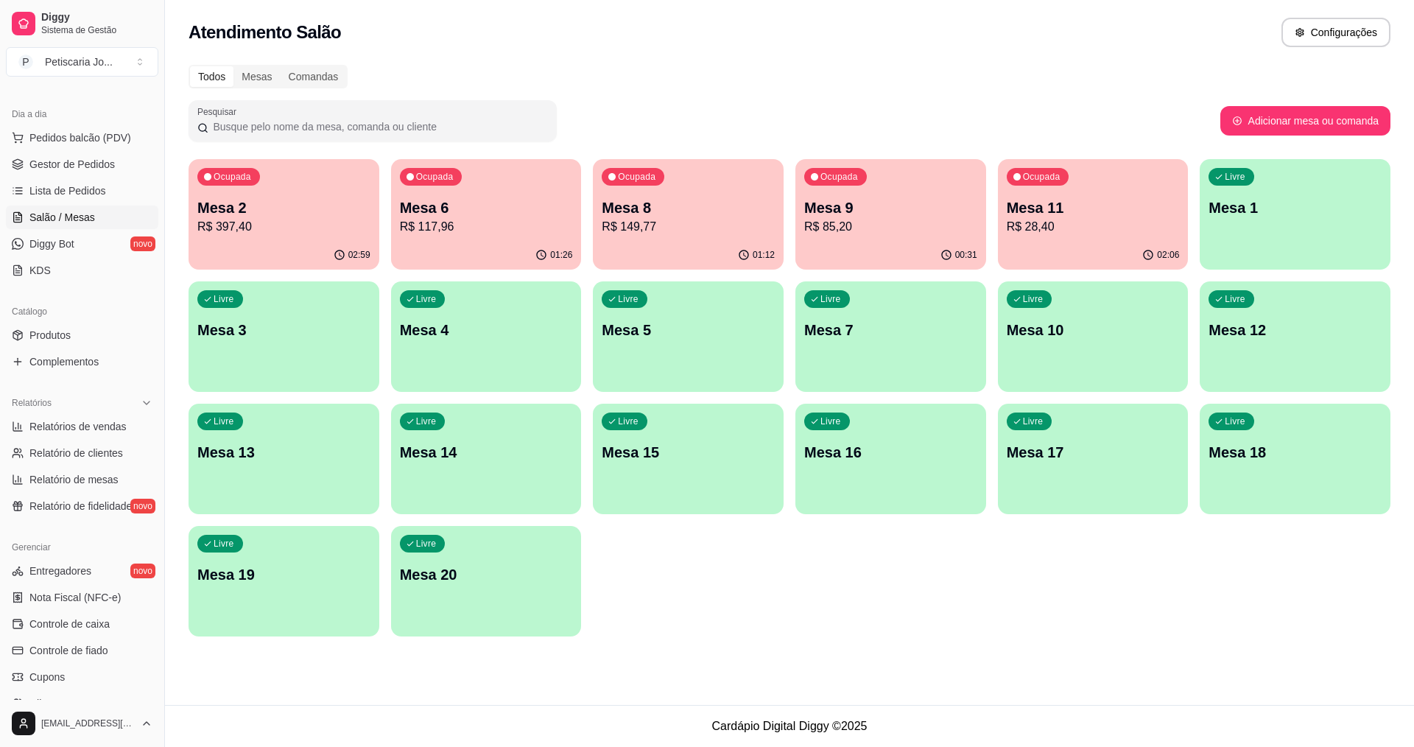
click at [555, 242] on div "01:26" at bounding box center [486, 255] width 191 height 29
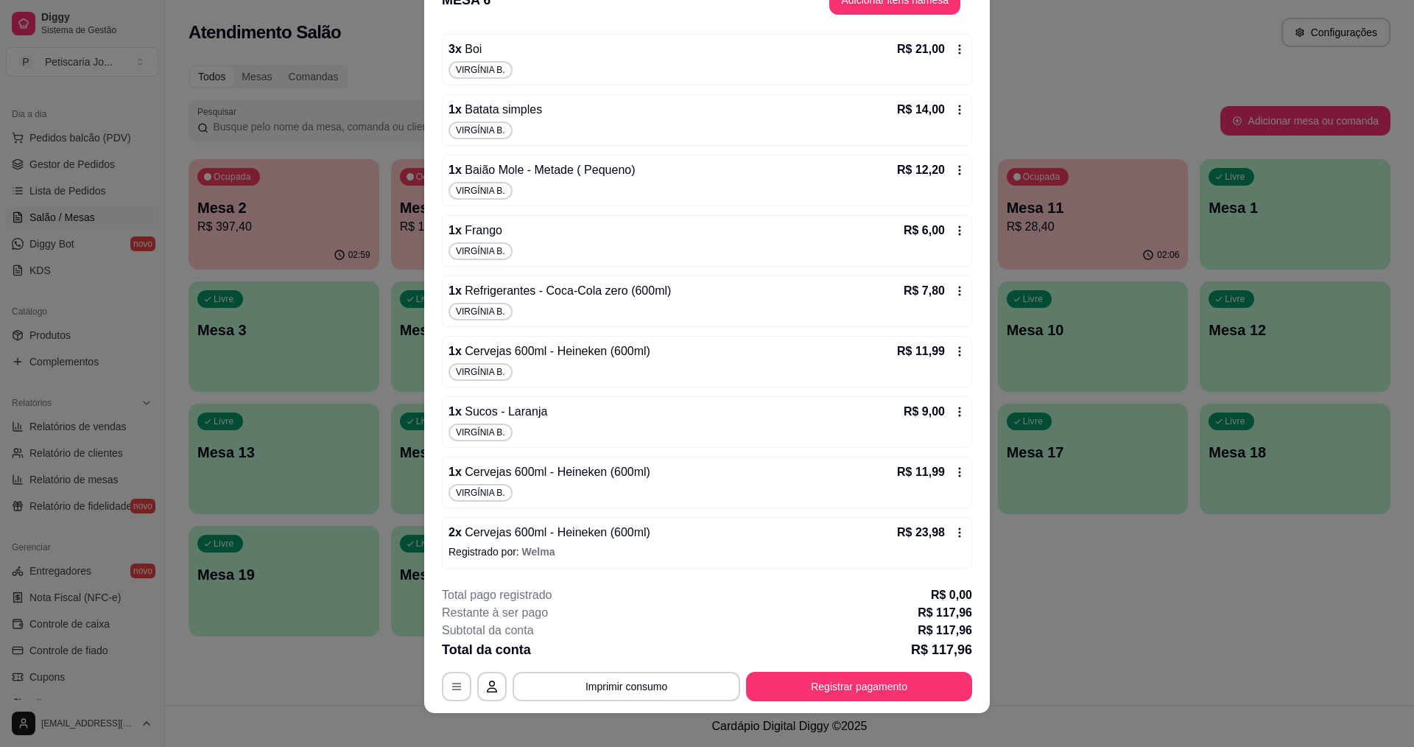
scroll to position [43, 0]
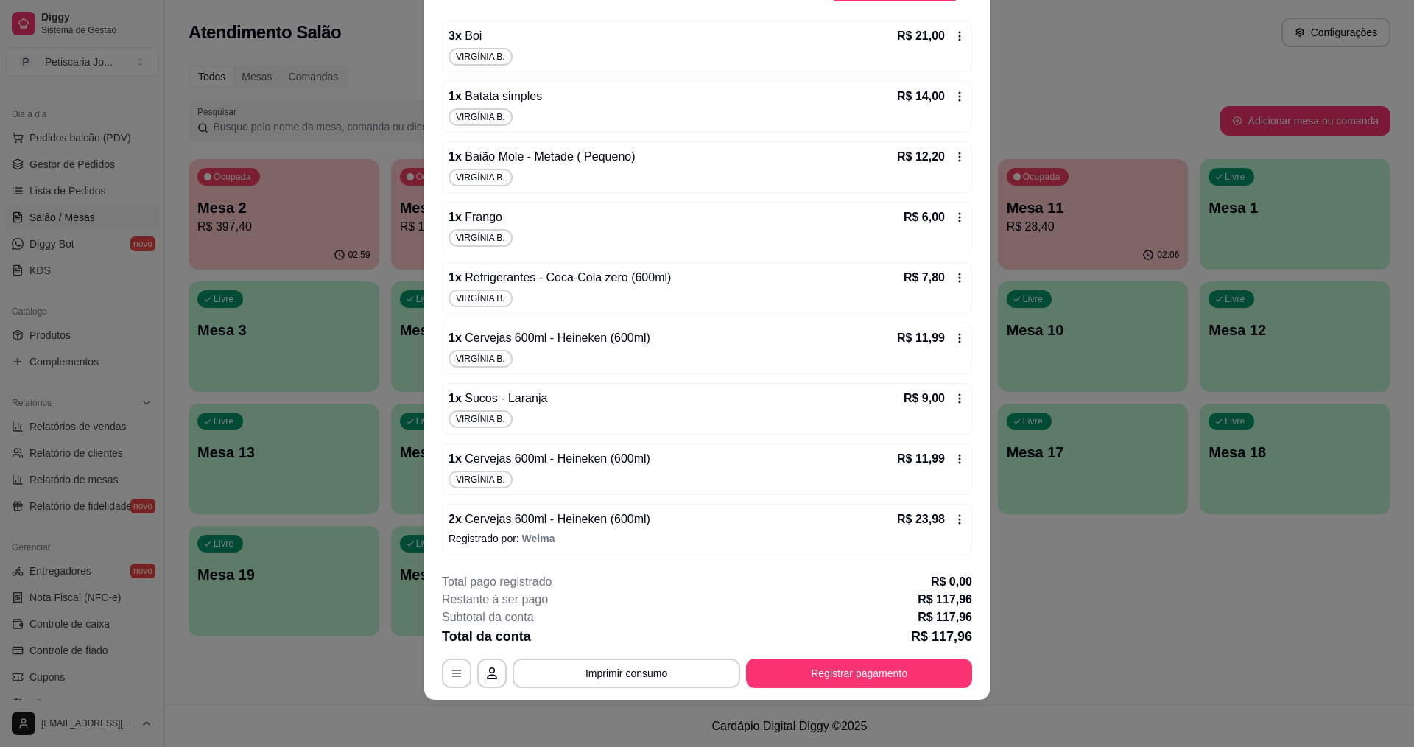
click at [463, 535] on p "Registrado por: Welma" at bounding box center [707, 538] width 517 height 15
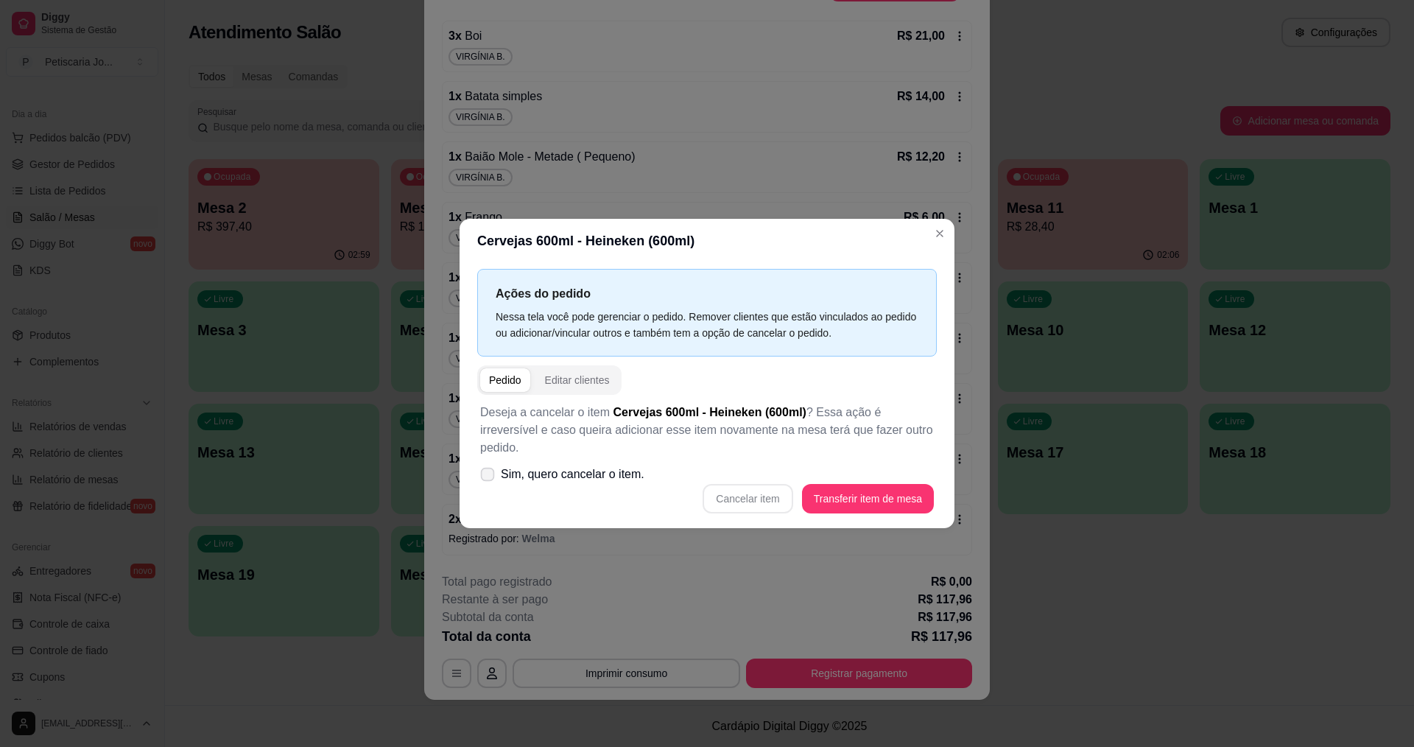
click at [476, 460] on label "Sim, quero cancelar o item." at bounding box center [562, 474] width 176 height 29
click at [479, 477] on input "Sim, quero cancelar o item." at bounding box center [484, 482] width 10 height 10
checkbox input "true"
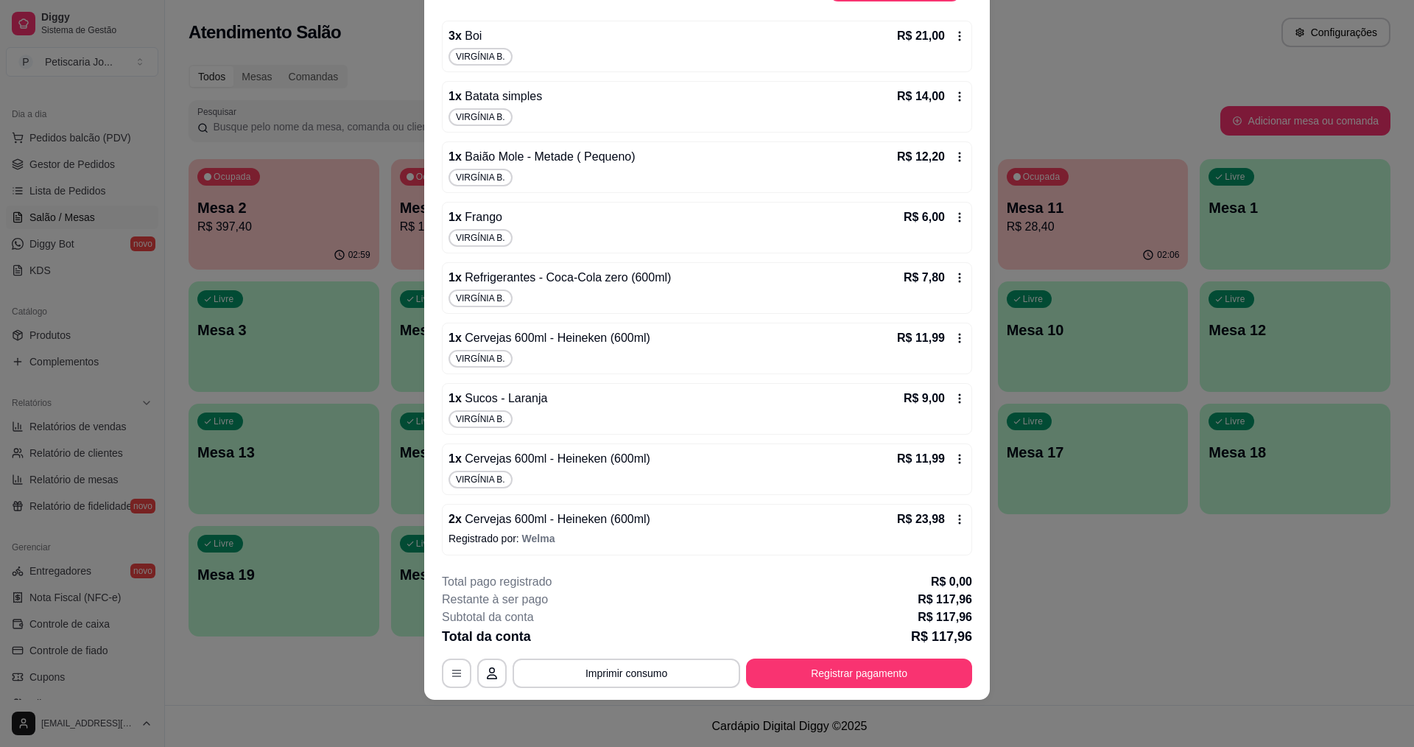
click at [488, 520] on span "Cervejas 600ml - Heineken (600ml)" at bounding box center [556, 519] width 189 height 13
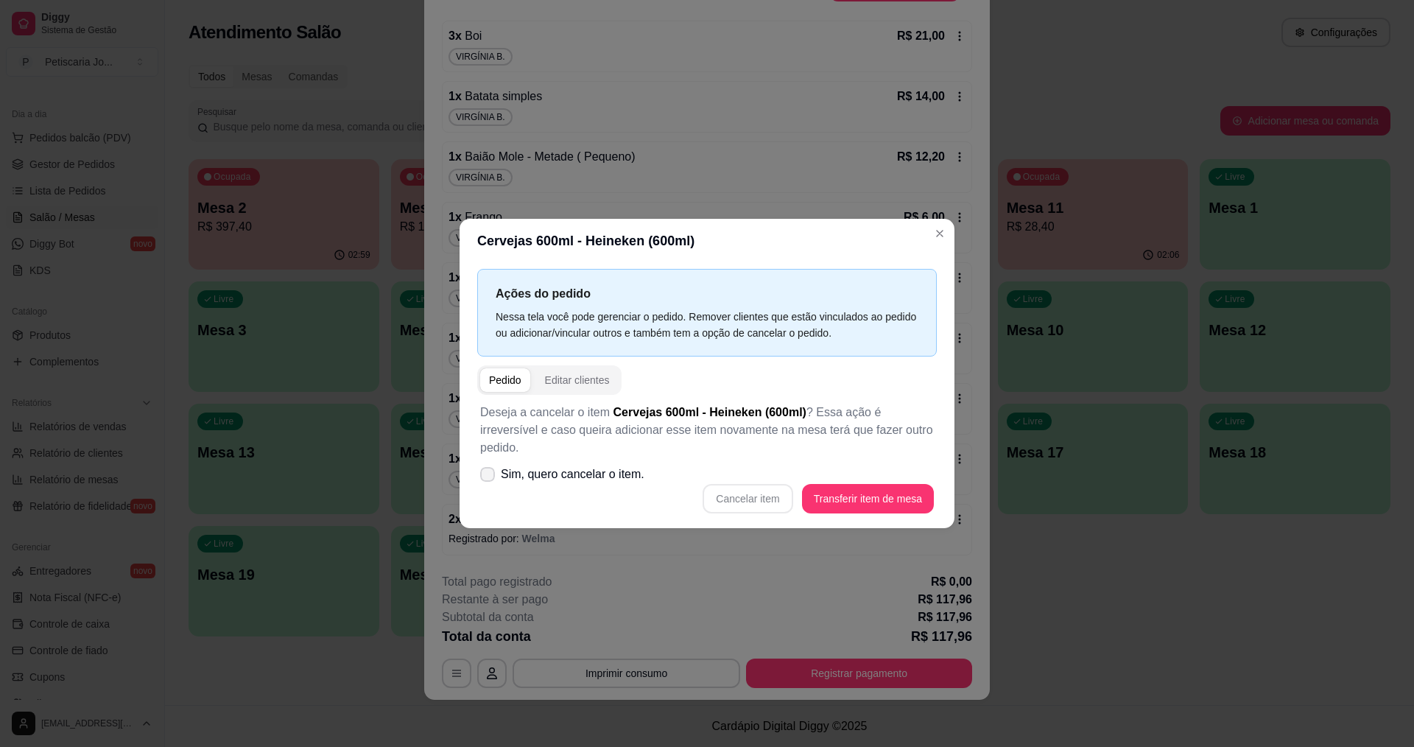
click at [516, 465] on span "Sim, quero cancelar o item." at bounding box center [573, 474] width 144 height 18
click at [489, 477] on input "Sim, quero cancelar o item." at bounding box center [484, 482] width 10 height 10
checkbox input "true"
click at [765, 484] on button "Cancelar item" at bounding box center [748, 498] width 90 height 29
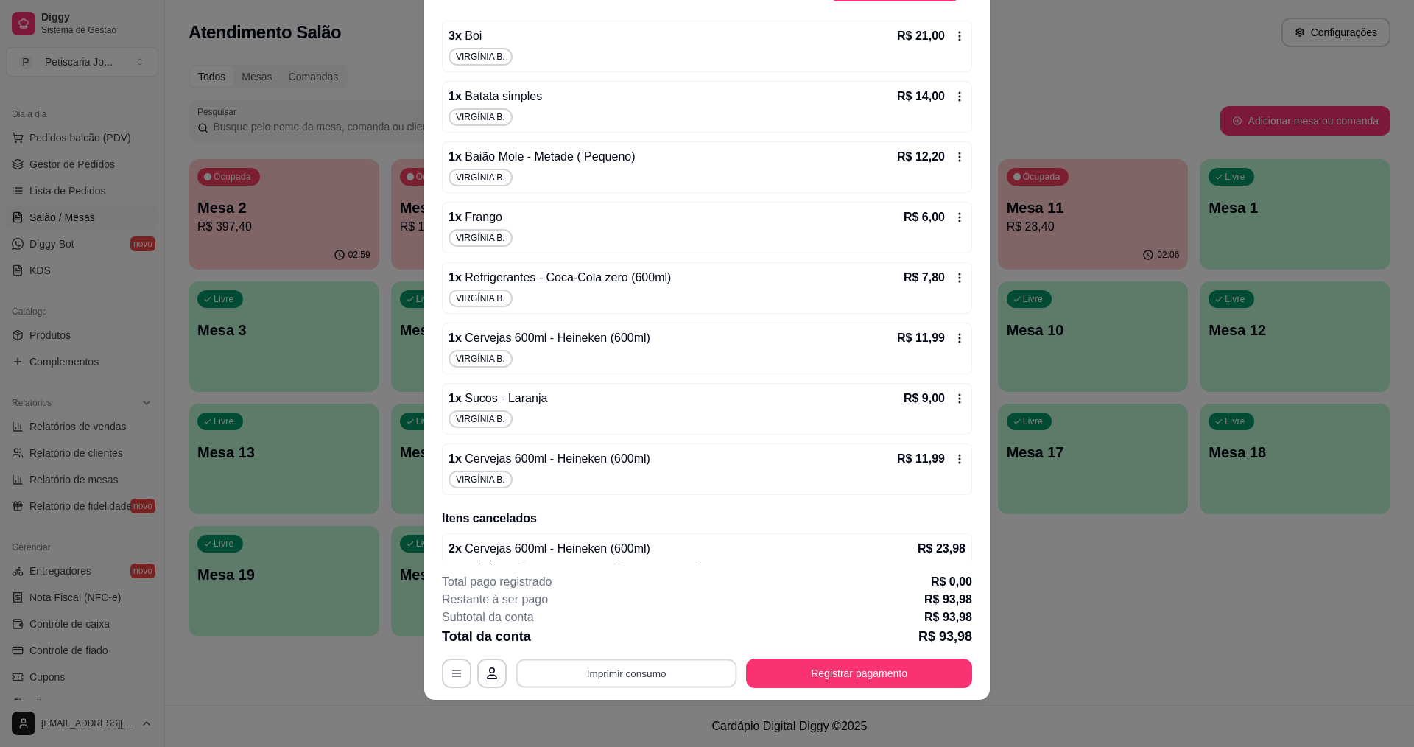
click at [655, 677] on button "Imprimir consumo" at bounding box center [626, 673] width 221 height 29
click at [608, 633] on button "IMPRESSORA" at bounding box center [625, 639] width 103 height 23
click at [790, 682] on button "Registrar pagamento" at bounding box center [859, 672] width 226 height 29
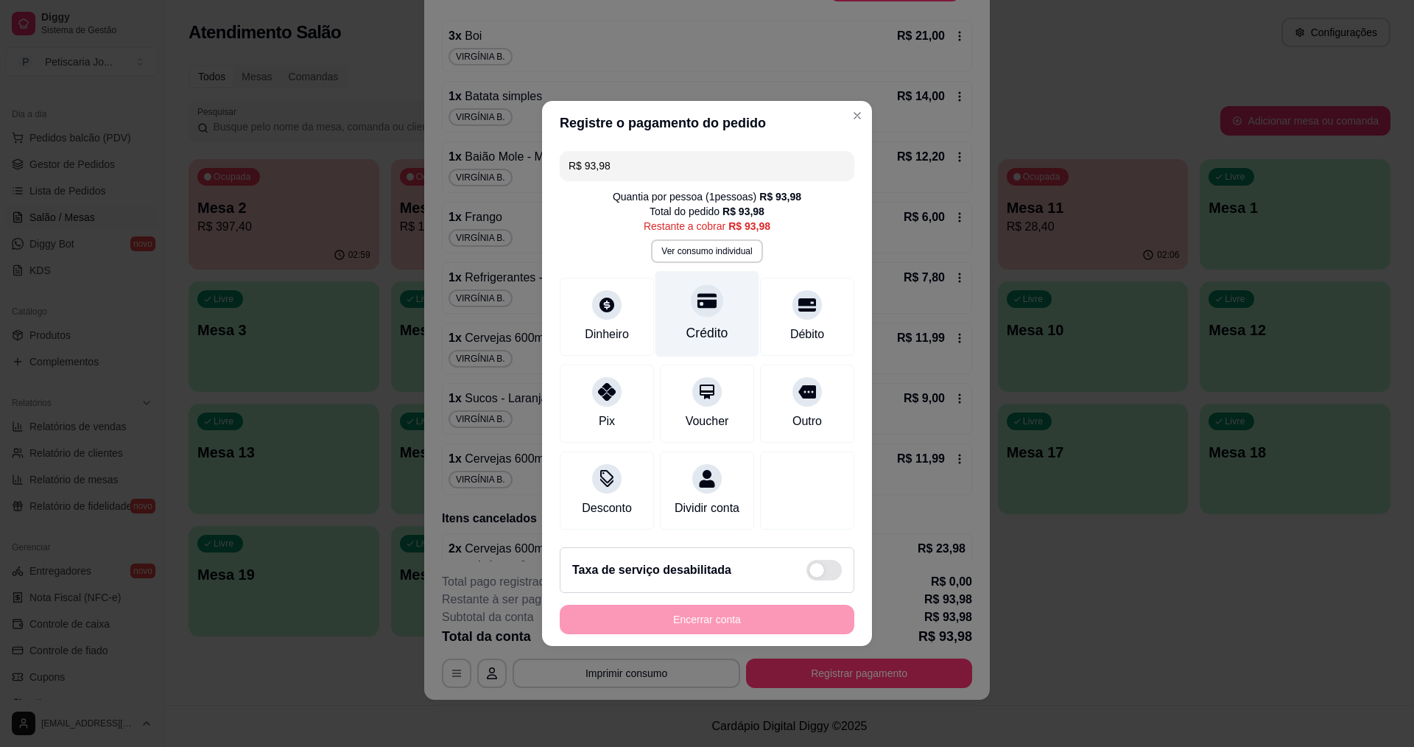
click at [713, 307] on div "Crédito" at bounding box center [707, 314] width 104 height 86
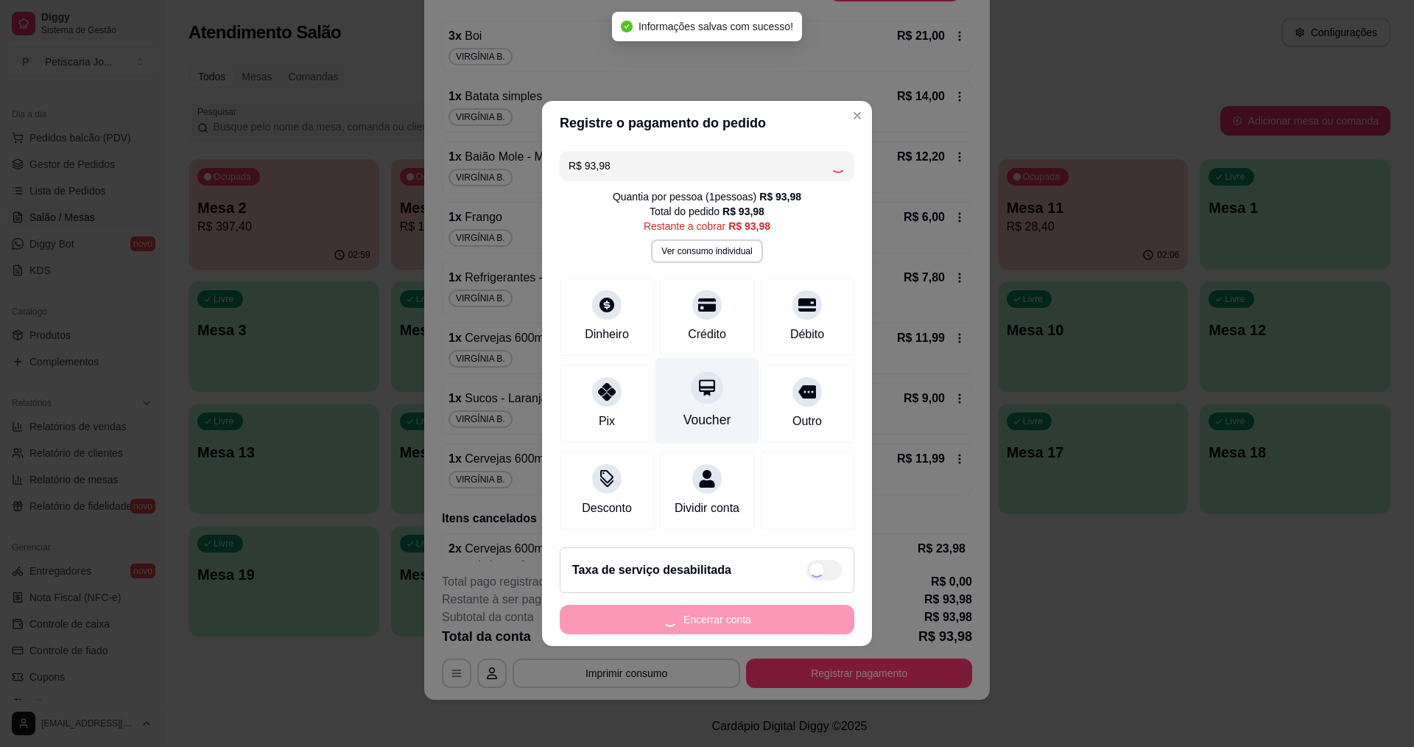
type input "R$ 0,00"
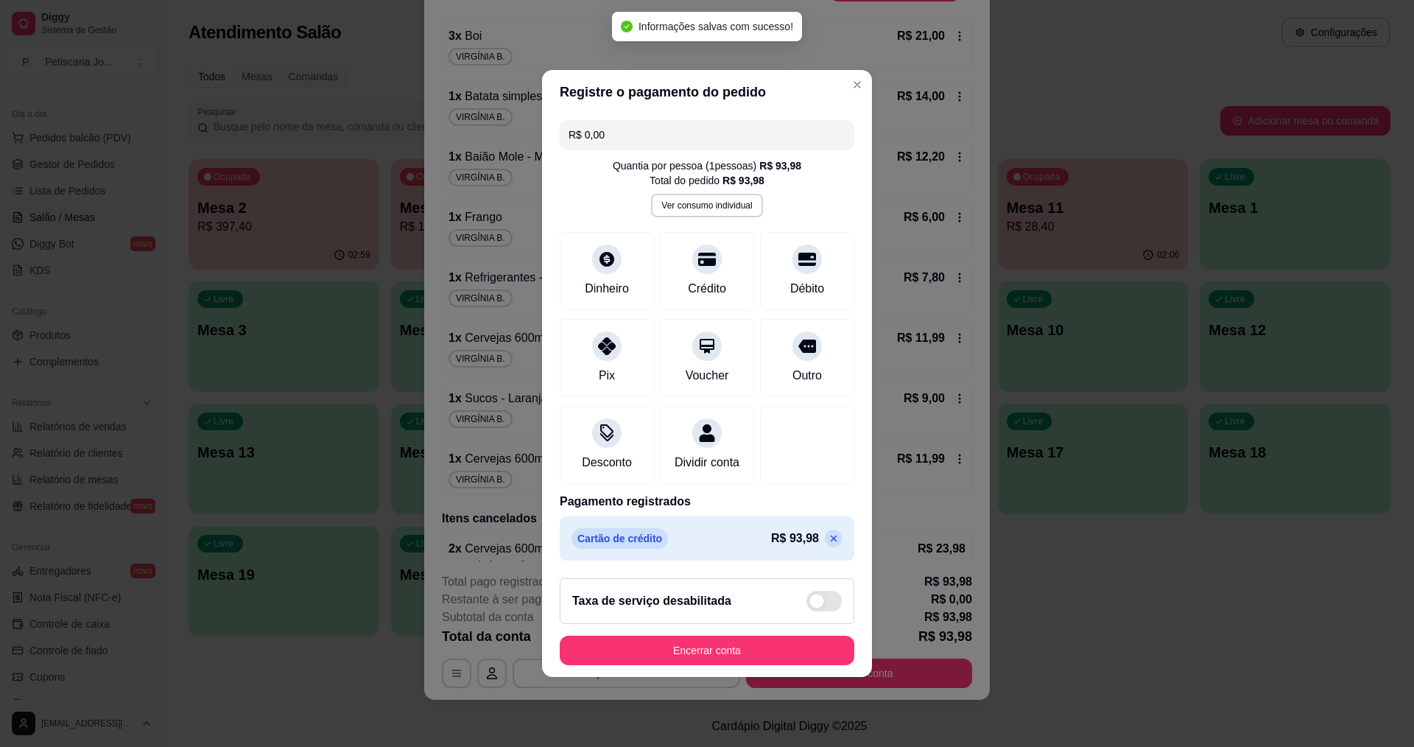
click at [732, 642] on footer "Taxa de serviço desabilitada Encerrar conta" at bounding box center [707, 621] width 330 height 110
click at [723, 656] on button "Encerrar conta" at bounding box center [707, 650] width 295 height 29
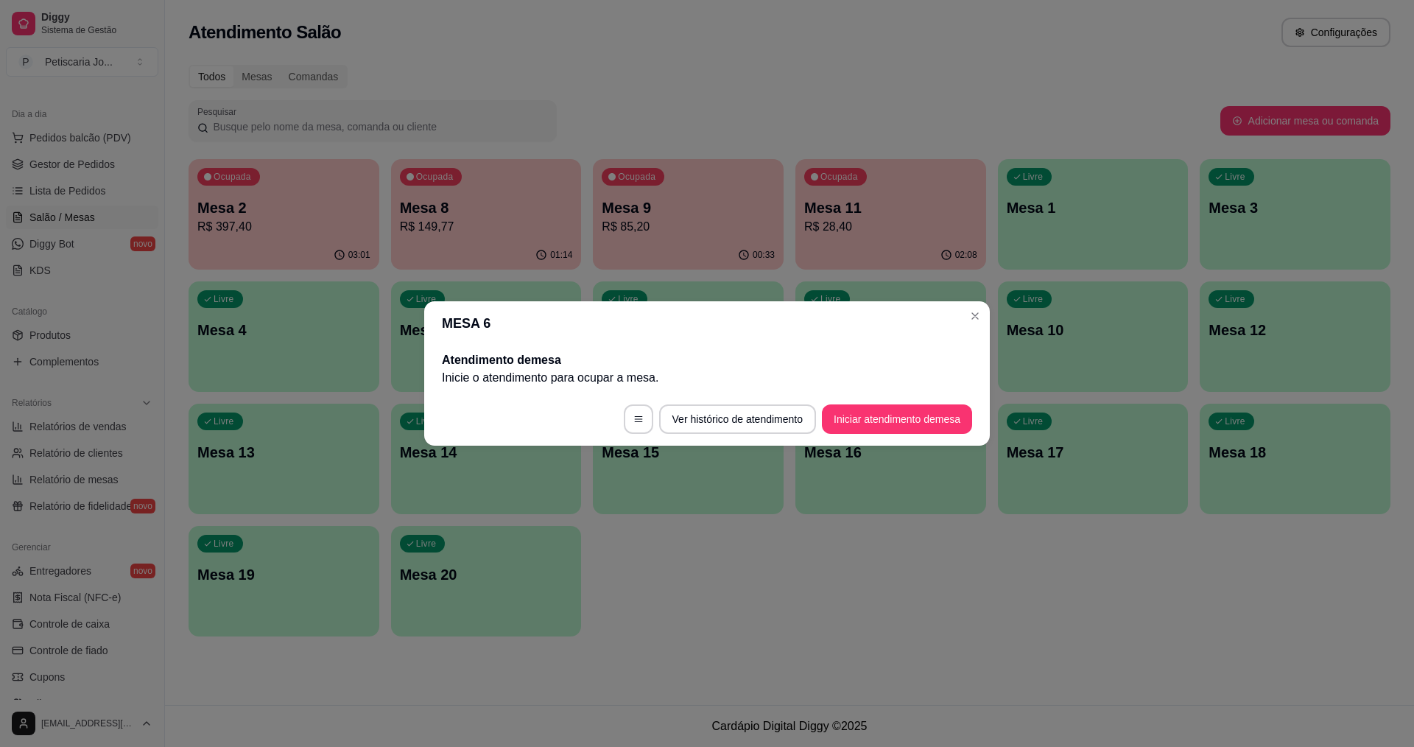
scroll to position [0, 0]
click at [985, 308] on header "MESA 6" at bounding box center [707, 323] width 566 height 44
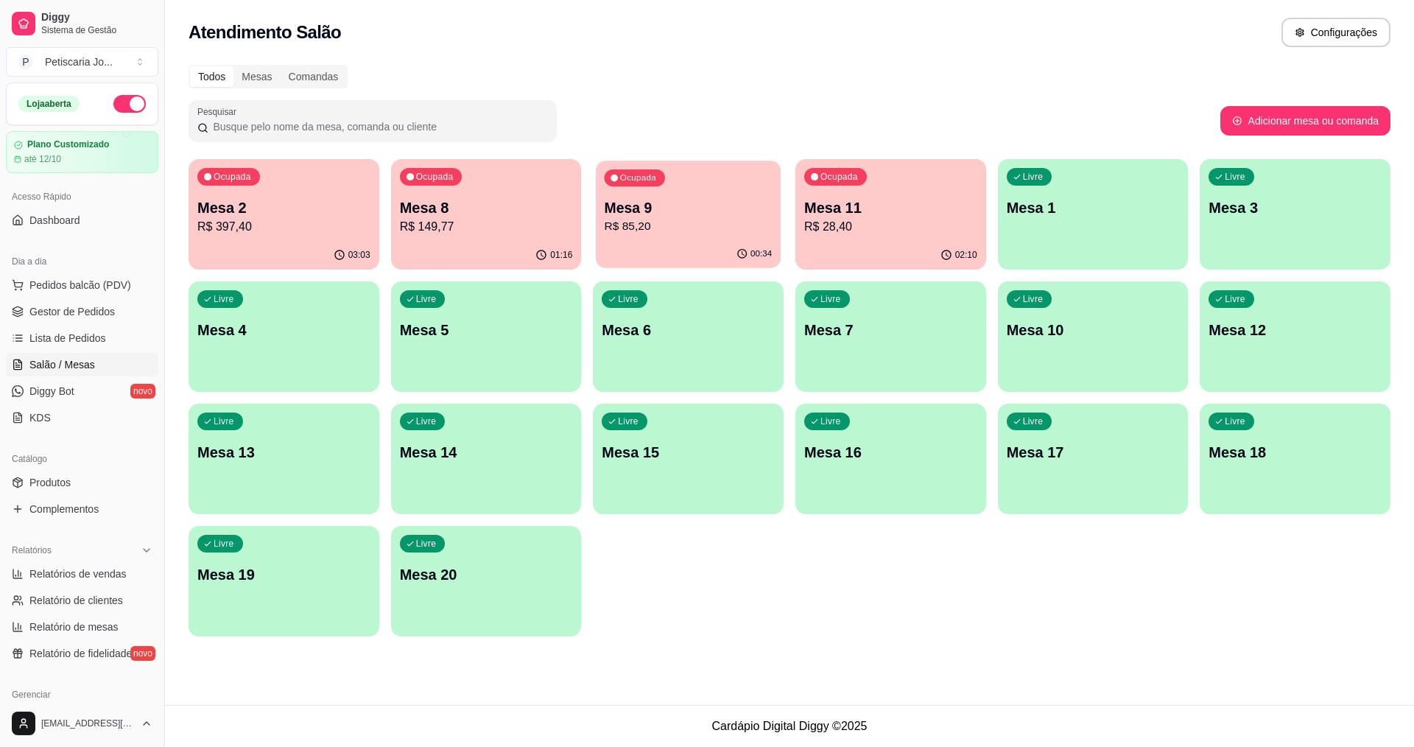
click at [627, 219] on p "R$ 85,20" at bounding box center [689, 226] width 168 height 17
click at [459, 247] on div "01:16" at bounding box center [486, 254] width 185 height 28
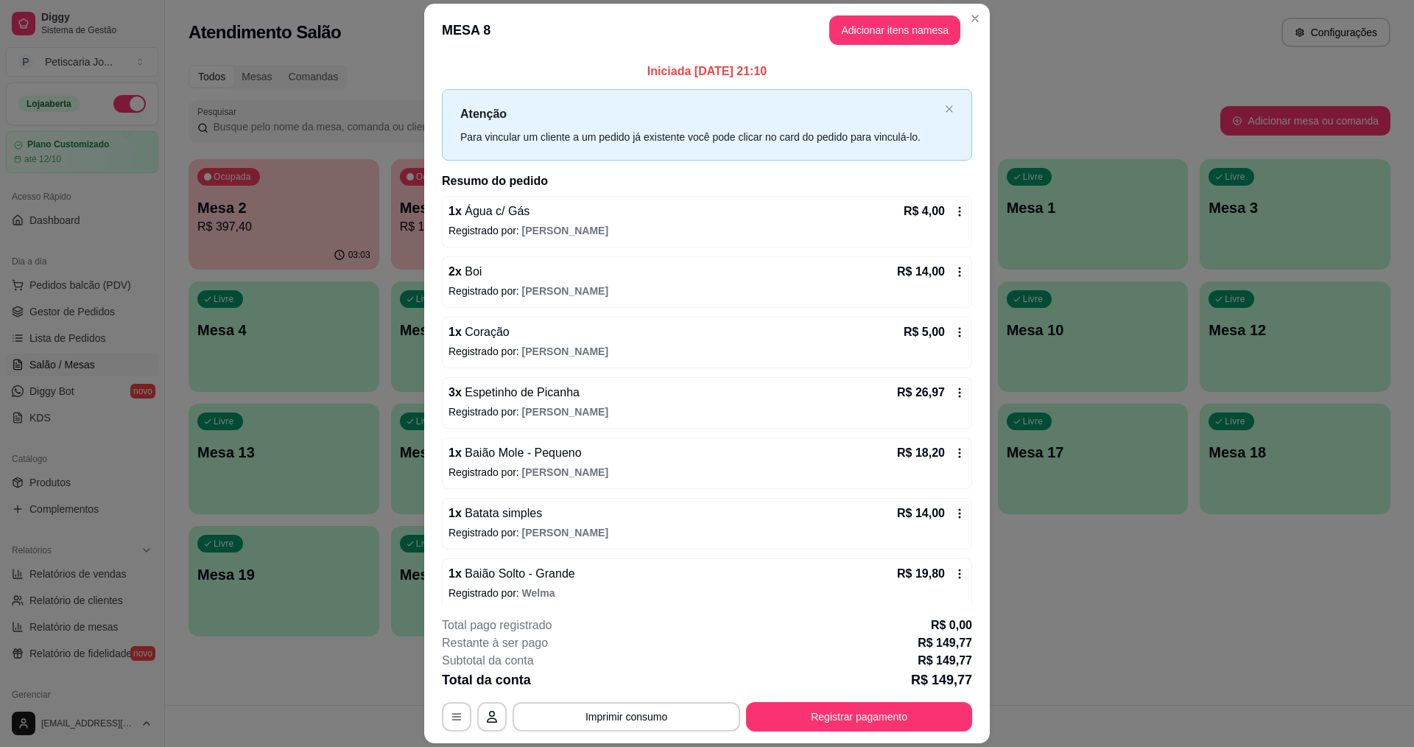
click at [968, 4] on header "MESA 8 Adicionar itens na mesa" at bounding box center [707, 30] width 566 height 53
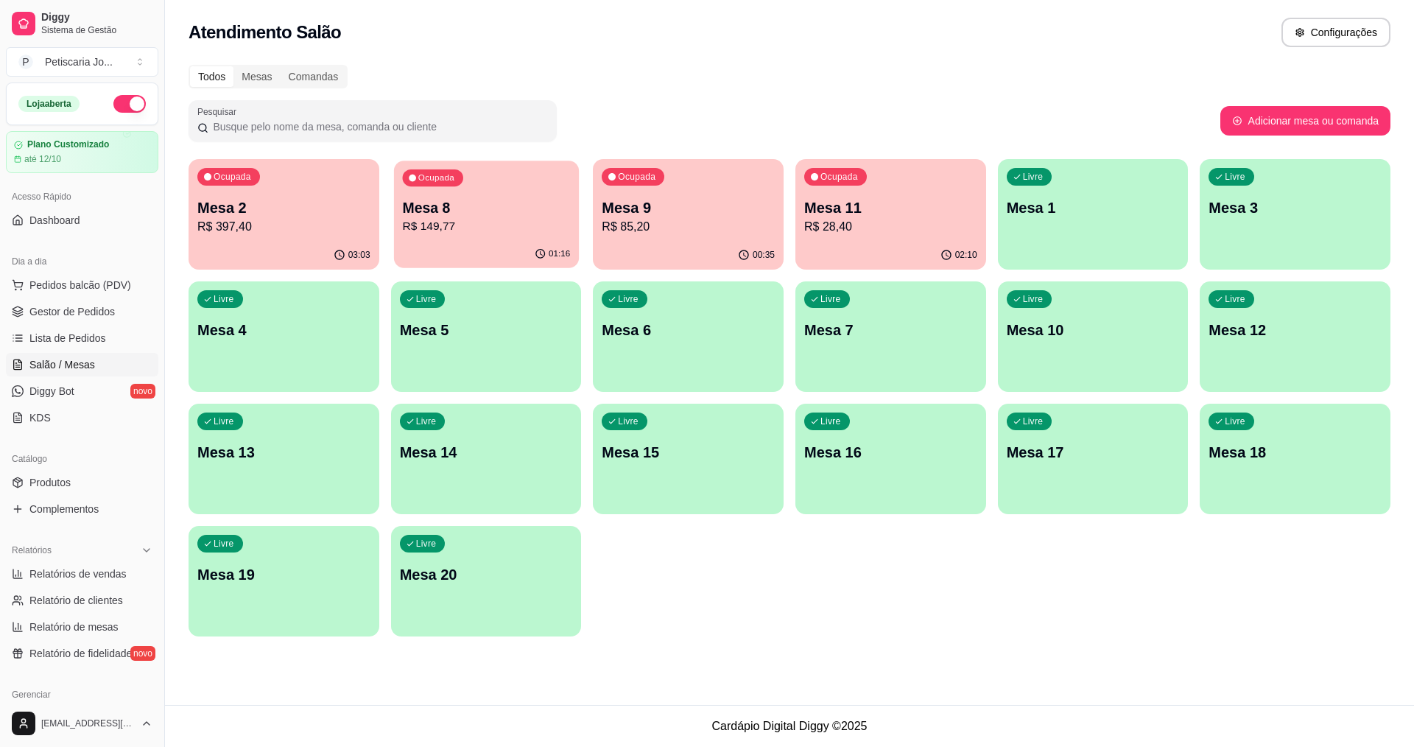
click at [563, 197] on div "Ocupada Mesa 8 R$ 149,77" at bounding box center [486, 201] width 185 height 80
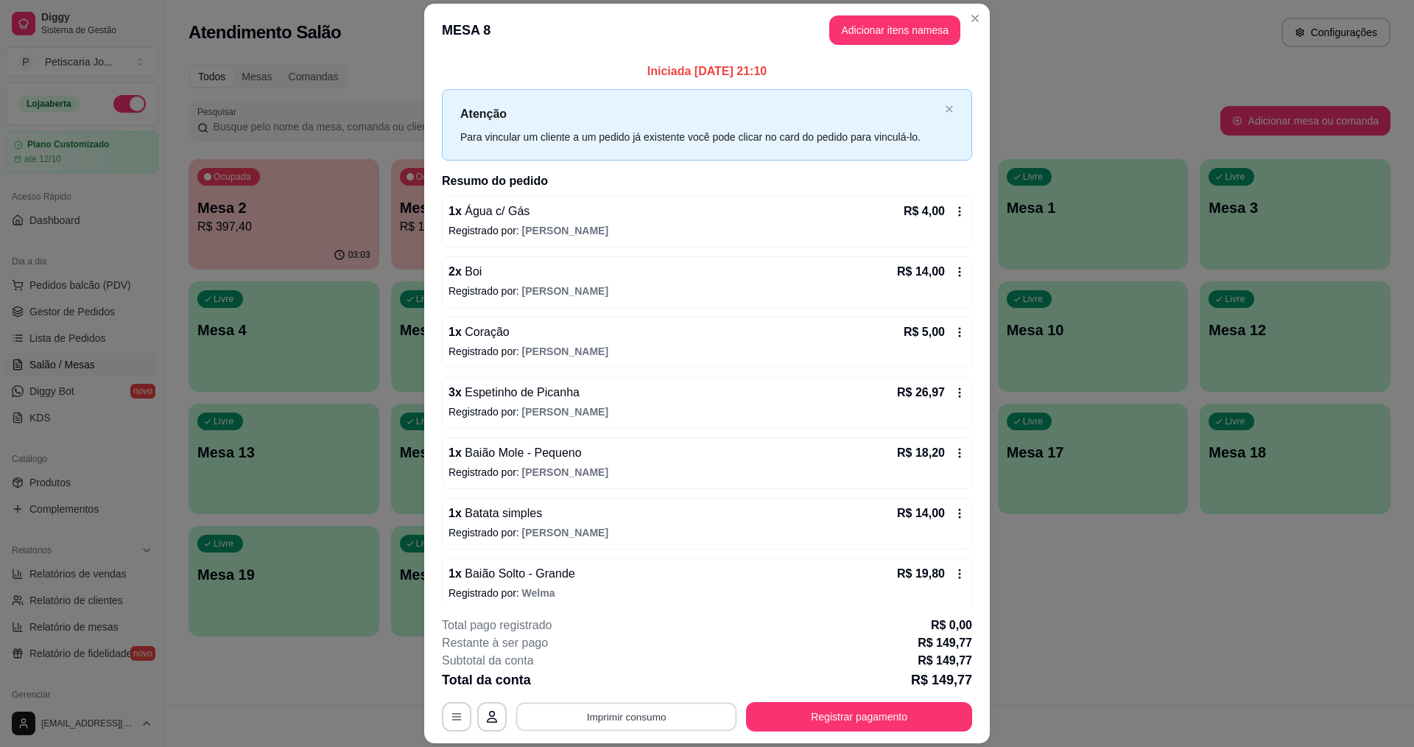
click at [608, 716] on button "Imprimir consumo" at bounding box center [626, 717] width 221 height 29
click at [608, 695] on div "Escolha a impressora IMPRESSORA" at bounding box center [626, 672] width 122 height 50
click at [608, 688] on button "IMPRESSORA" at bounding box center [625, 682] width 103 height 23
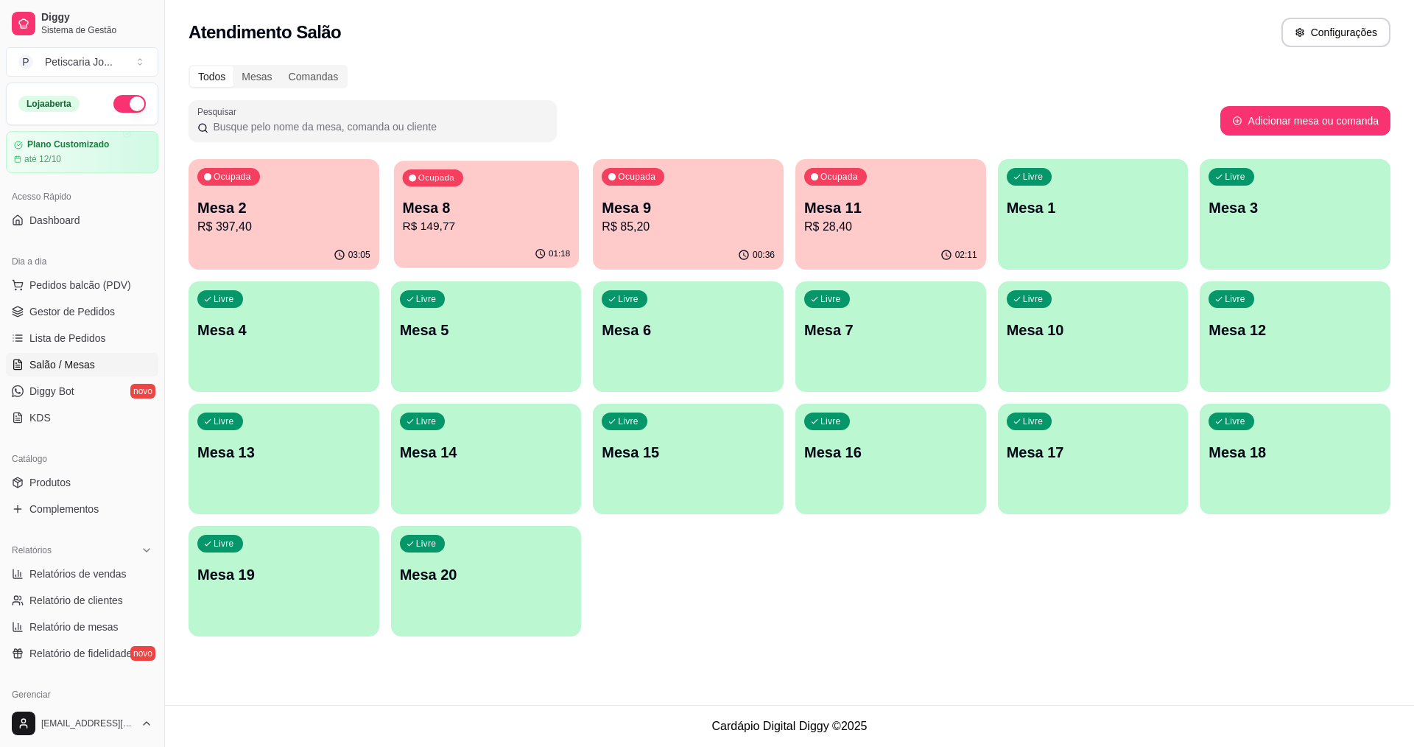
click at [538, 236] on div "Ocupada Mesa 8 R$ 149,77" at bounding box center [486, 201] width 185 height 80
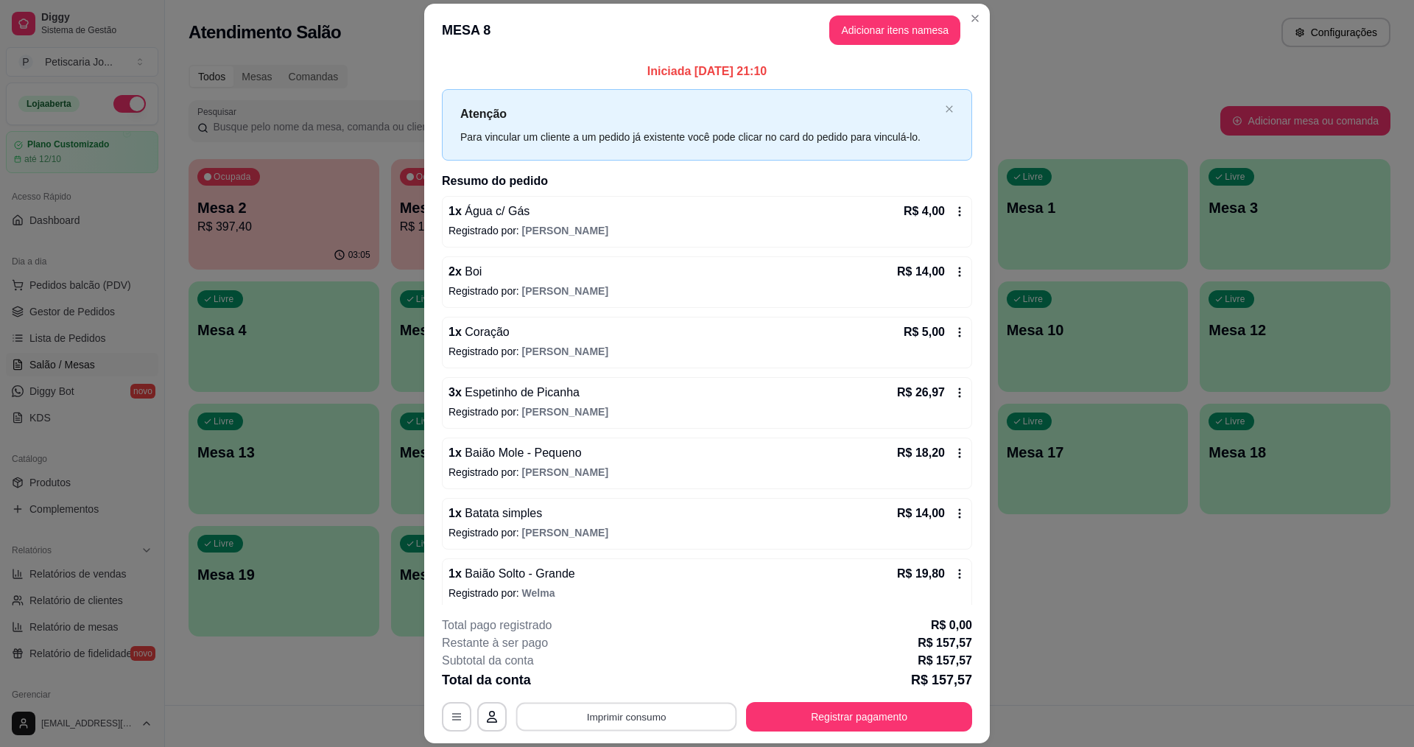
click at [619, 706] on button "Imprimir consumo" at bounding box center [626, 717] width 221 height 29
click at [612, 681] on button "IMPRESSORA" at bounding box center [625, 683] width 107 height 24
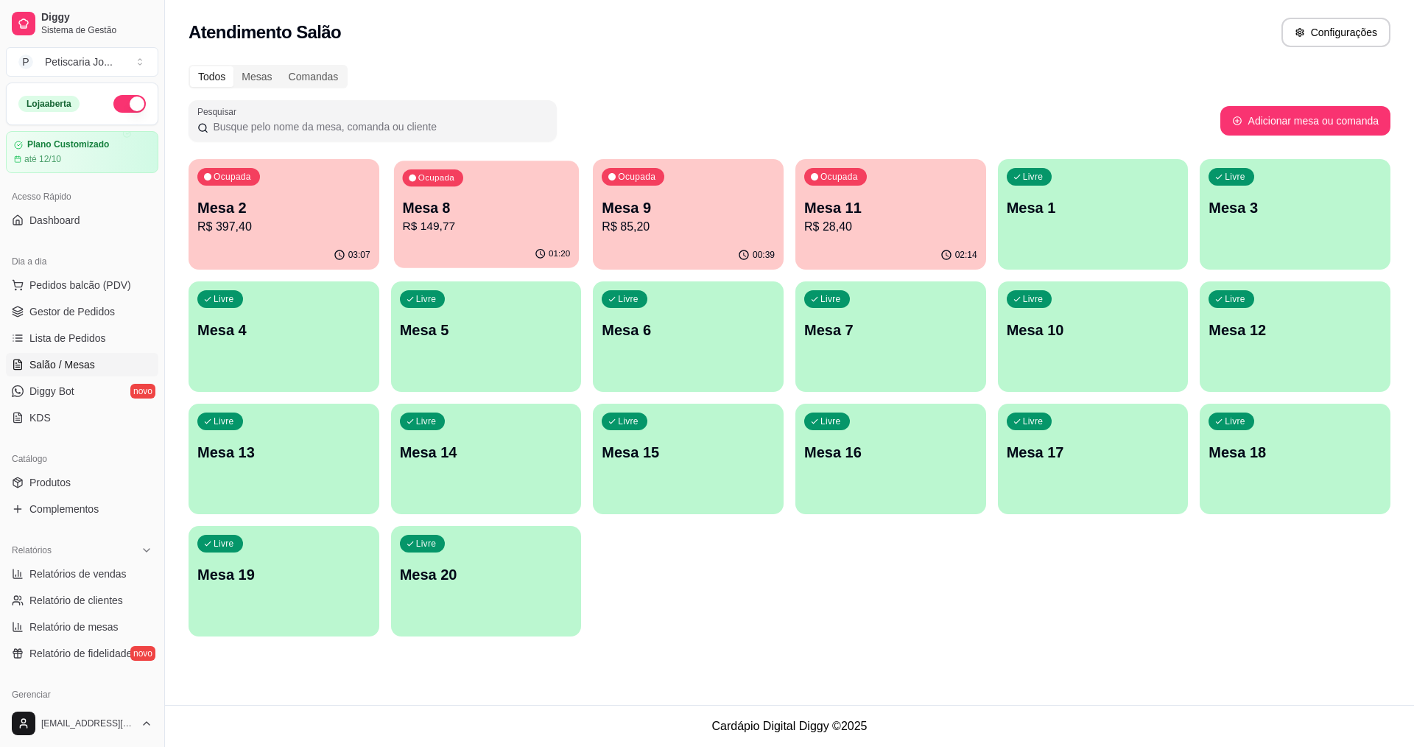
click at [479, 227] on p "R$ 149,77" at bounding box center [486, 226] width 168 height 17
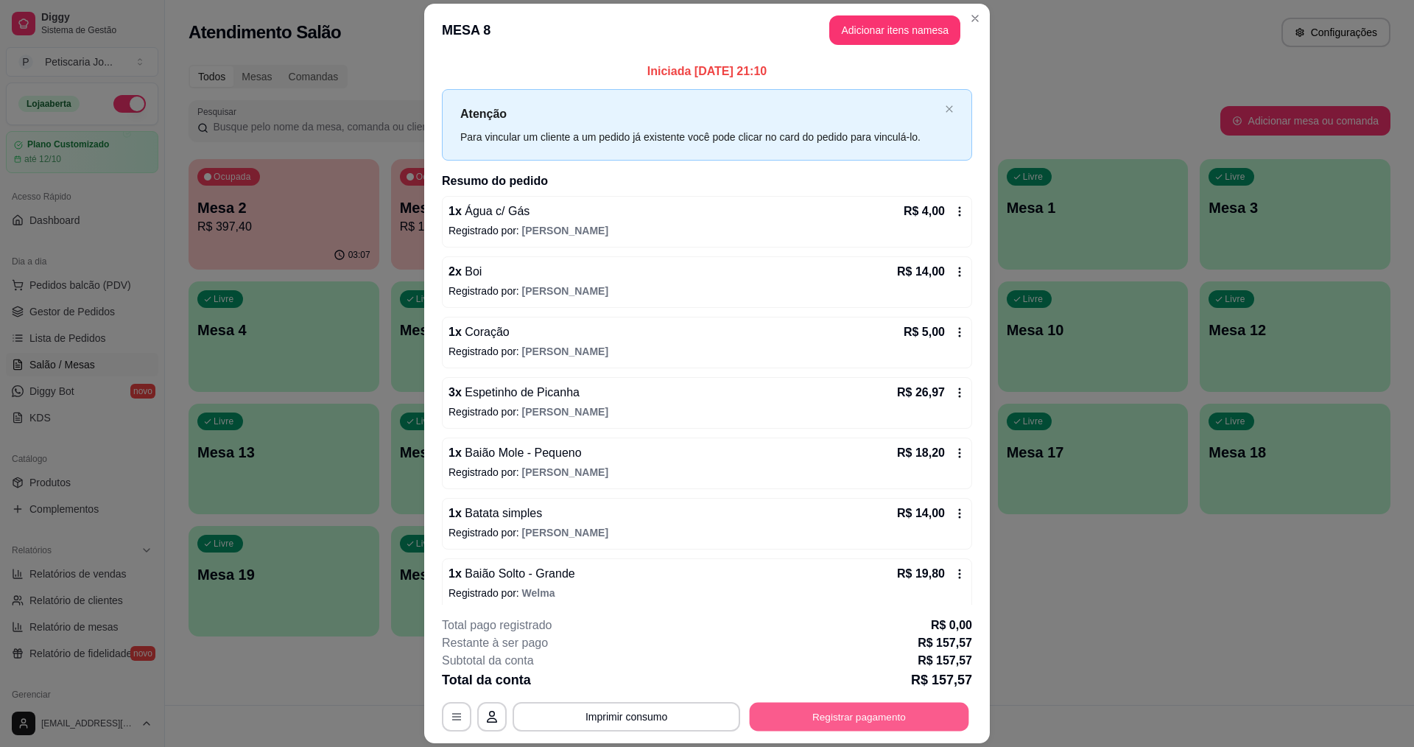
click at [757, 722] on button "Registrar pagamento" at bounding box center [859, 717] width 219 height 29
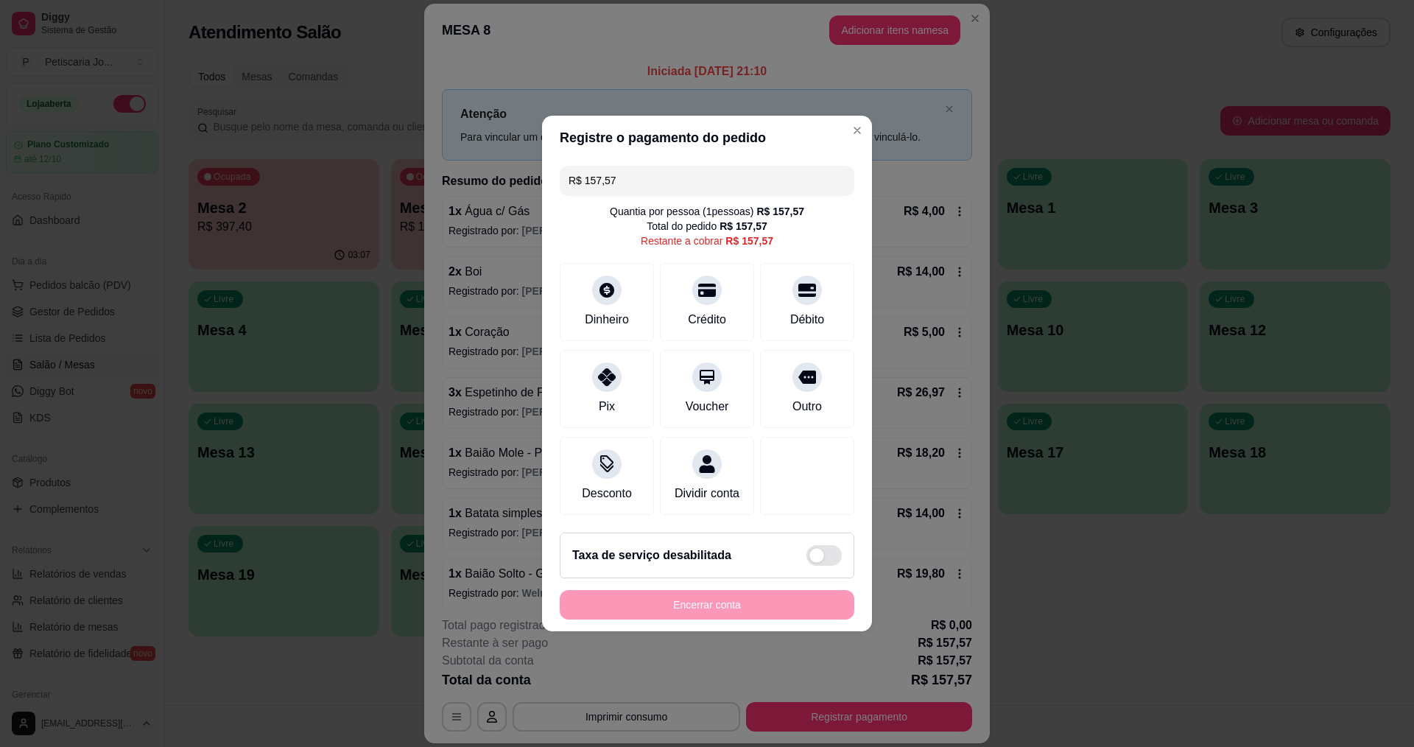
drag, startPoint x: 663, startPoint y: 166, endPoint x: 554, endPoint y: 168, distance: 109.0
click at [554, 168] on div "R$ 157,57 Quantia por pessoa ( 1 pessoas) R$ 157,57 Total do pedido R$ 157,57 R…" at bounding box center [707, 340] width 330 height 361
click at [608, 408] on div "Pix" at bounding box center [607, 386] width 104 height 86
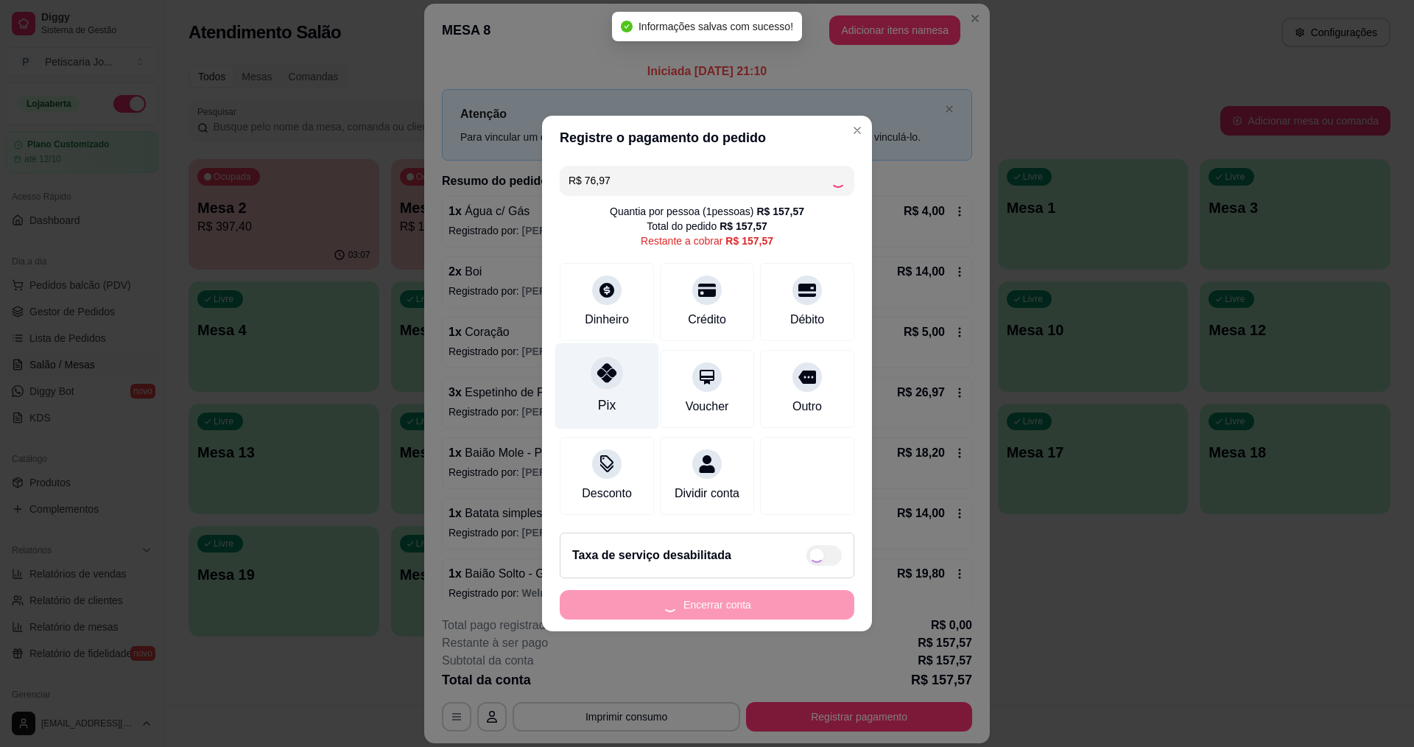
type input "R$ 80,60"
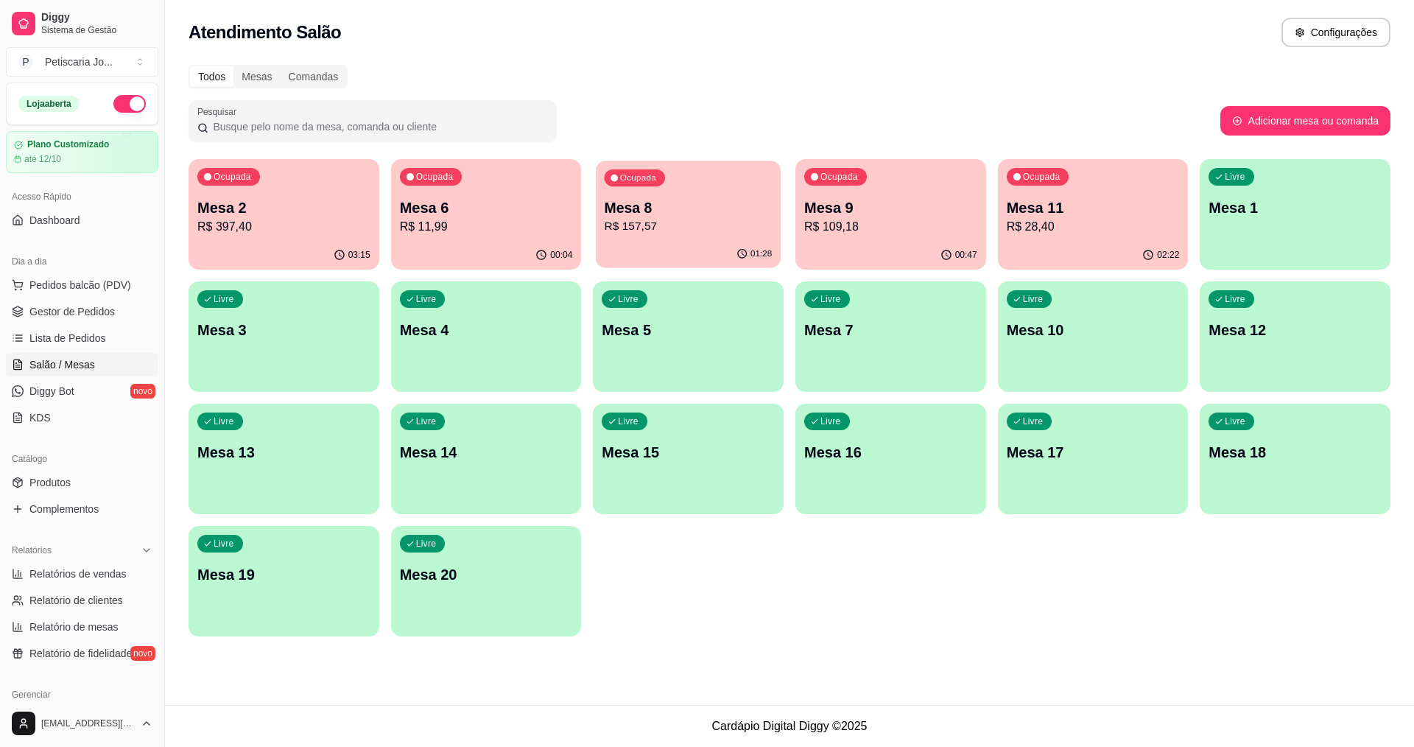
click at [775, 219] on div "Ocupada Mesa 8 R$ 157,57" at bounding box center [688, 201] width 185 height 80
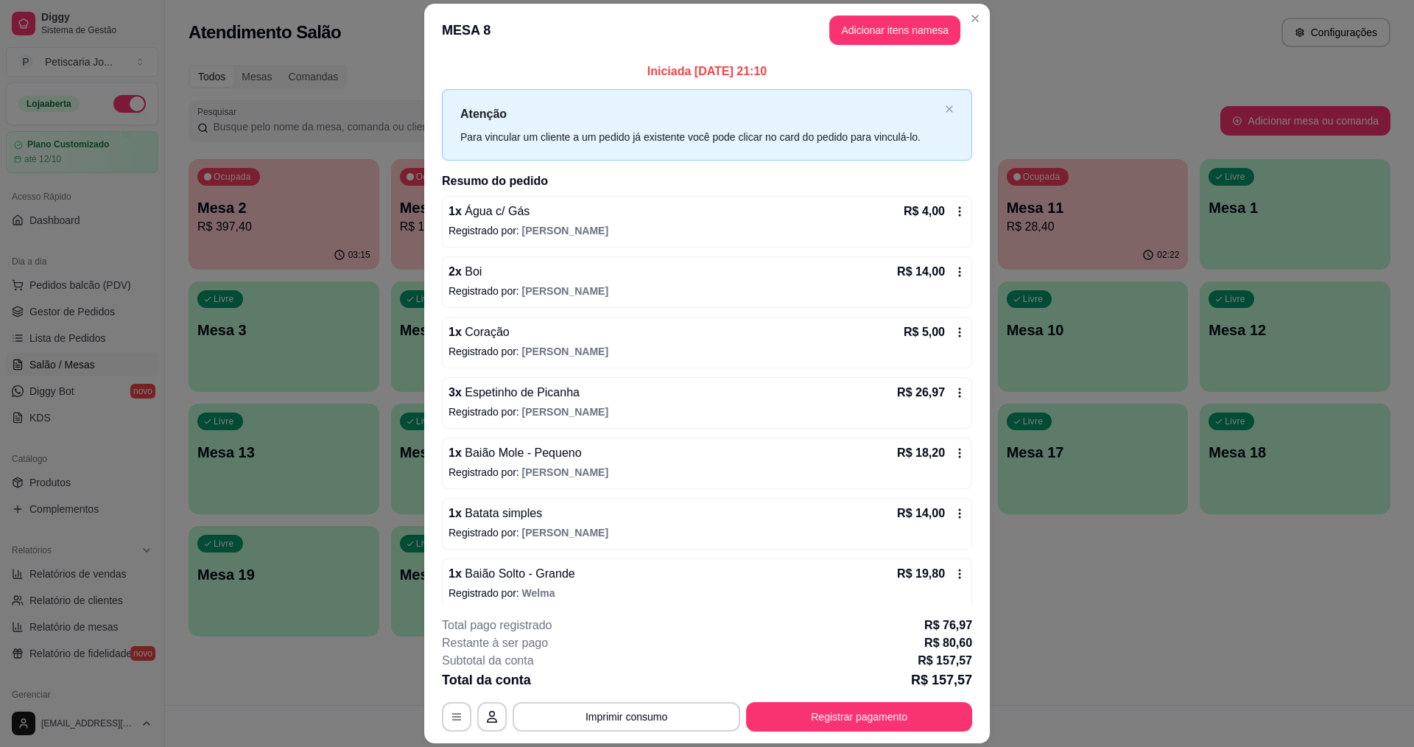
click at [846, 194] on div "Iniciada [DATE] 21:10 Atenção Para vincular um cliente a um pedido já existente…" at bounding box center [707, 578] width 530 height 1030
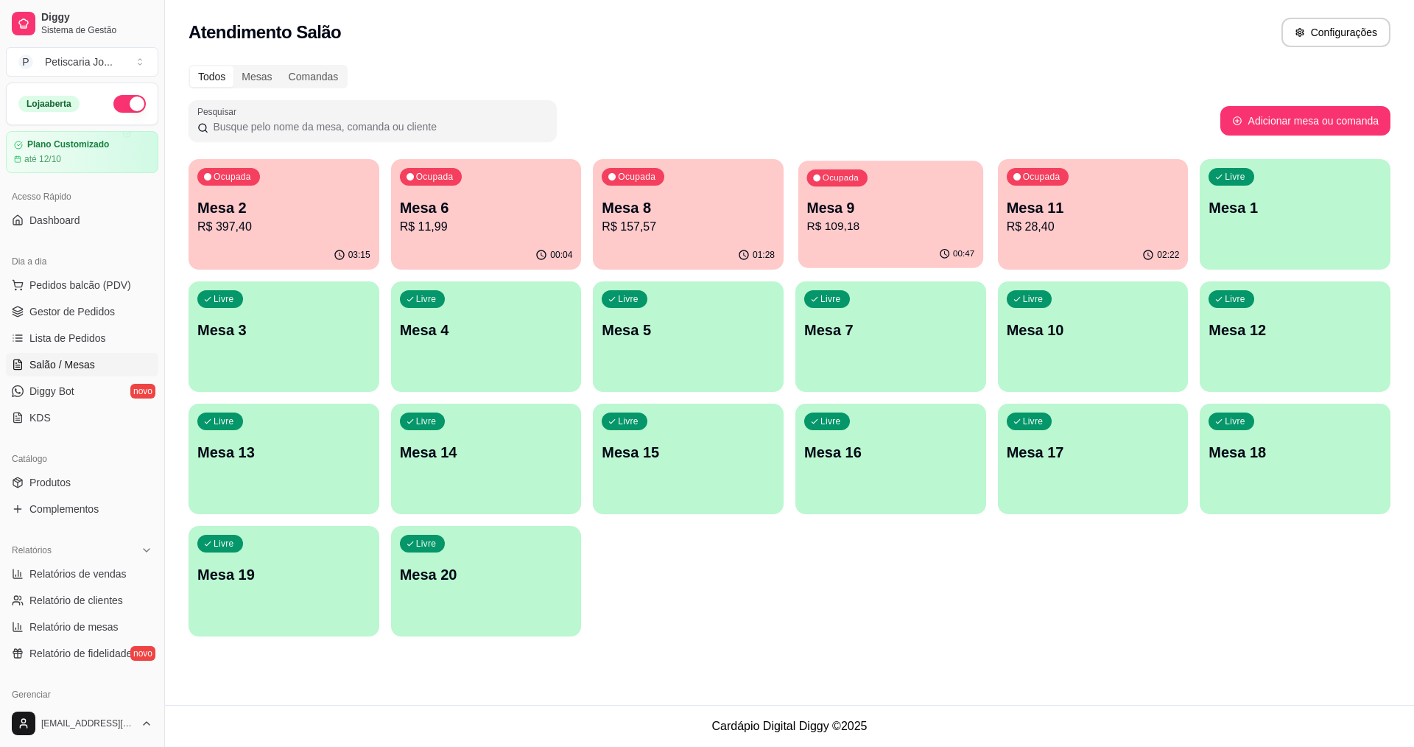
click at [920, 196] on div "Ocupada Mesa 9 R$ 109,18" at bounding box center [890, 201] width 185 height 80
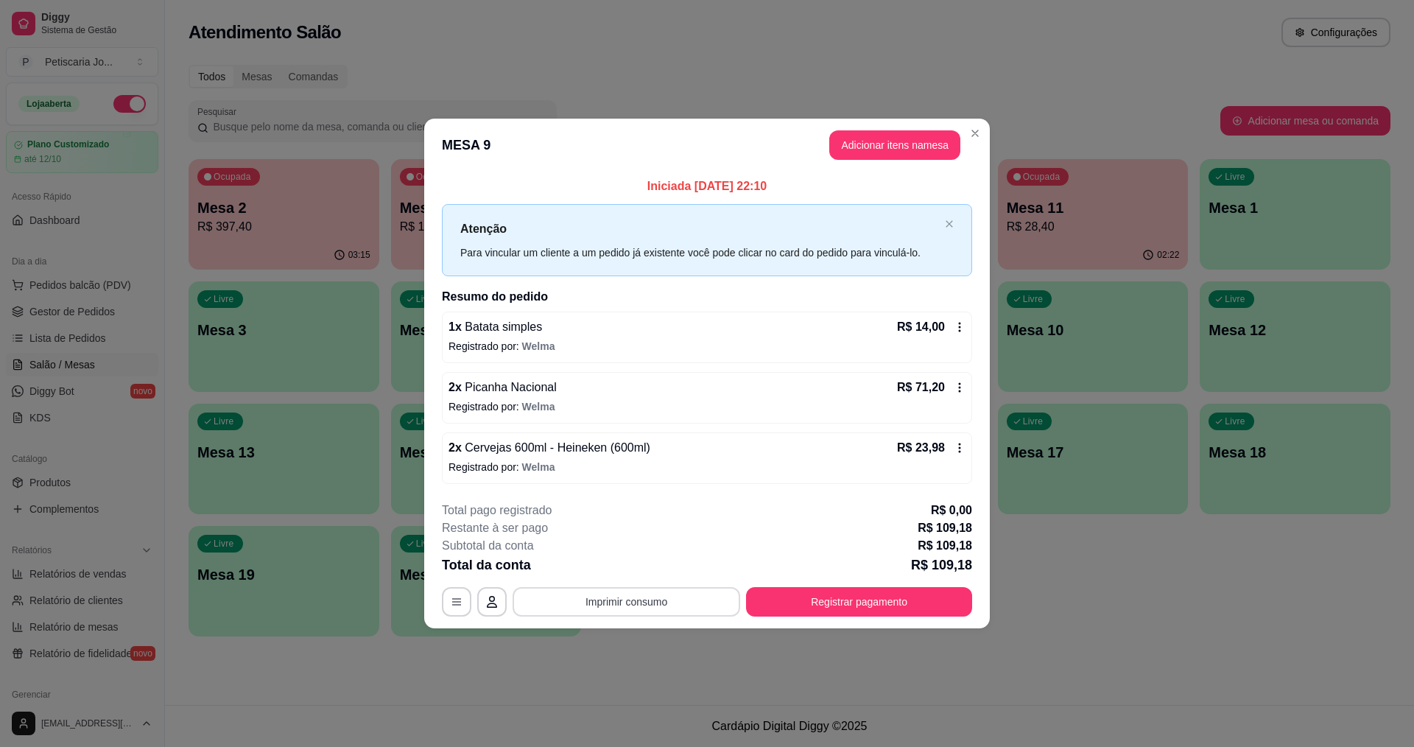
click at [667, 612] on button "Imprimir consumo" at bounding box center [627, 601] width 228 height 29
click at [633, 576] on button "IMPRESSORA" at bounding box center [631, 567] width 103 height 23
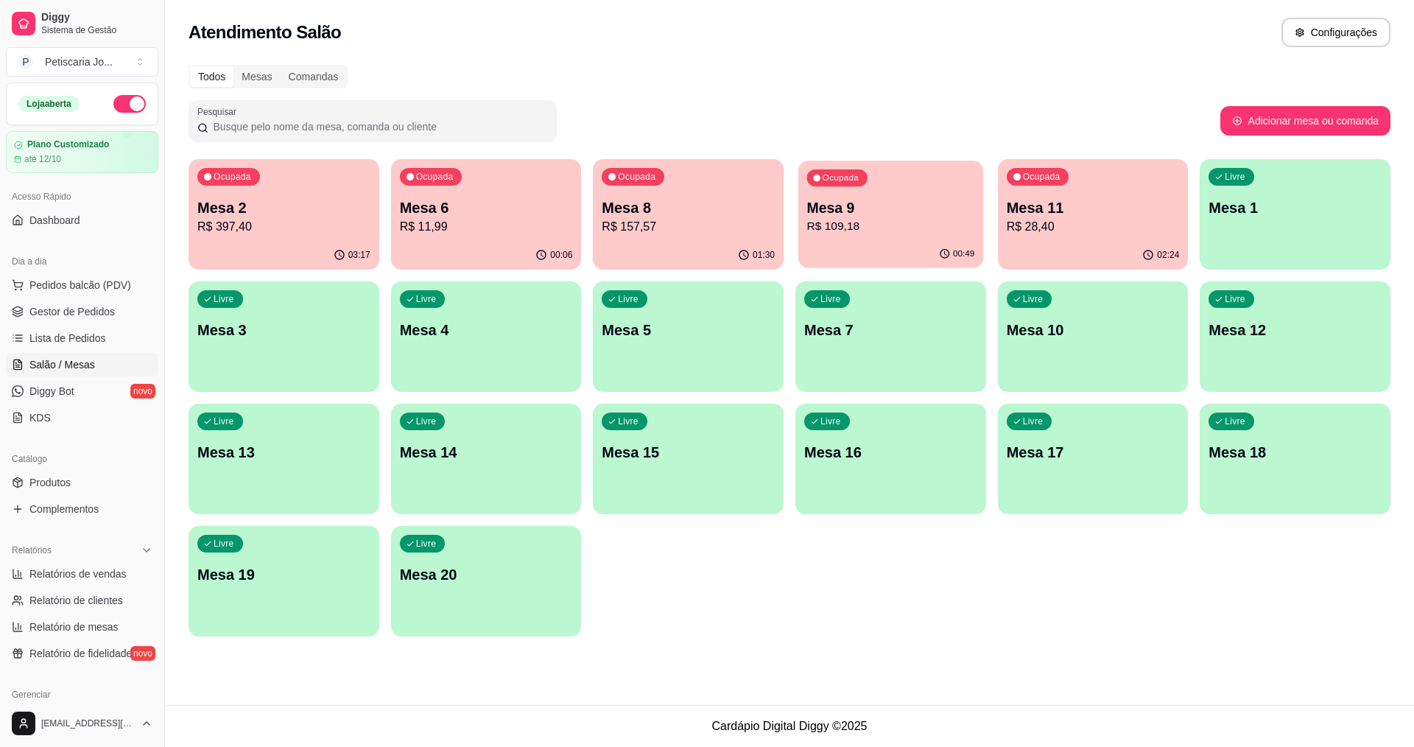
click at [865, 182] on div "Ocupada Mesa 9 R$ 109,18" at bounding box center [890, 201] width 185 height 80
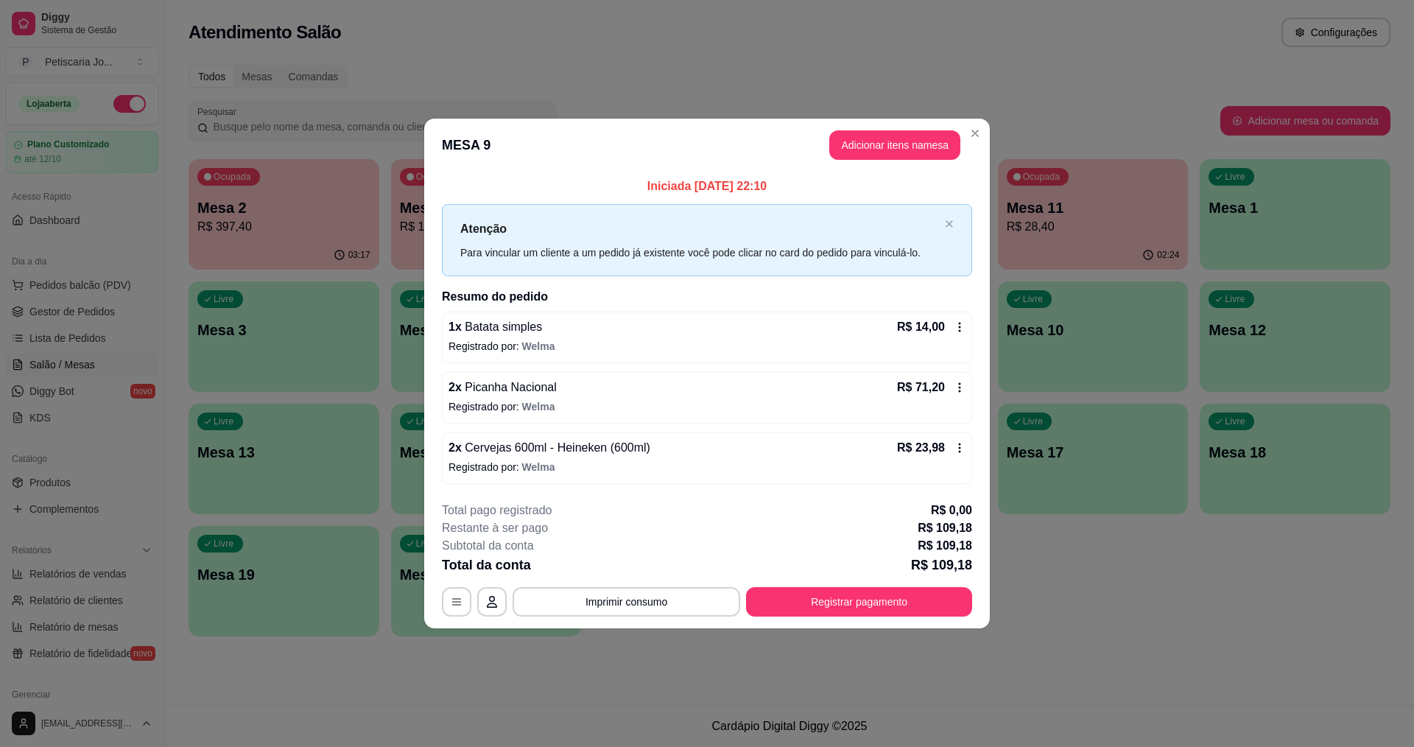
click at [750, 571] on div "**********" at bounding box center [707, 559] width 530 height 115
click at [806, 611] on button "Registrar pagamento" at bounding box center [859, 601] width 226 height 29
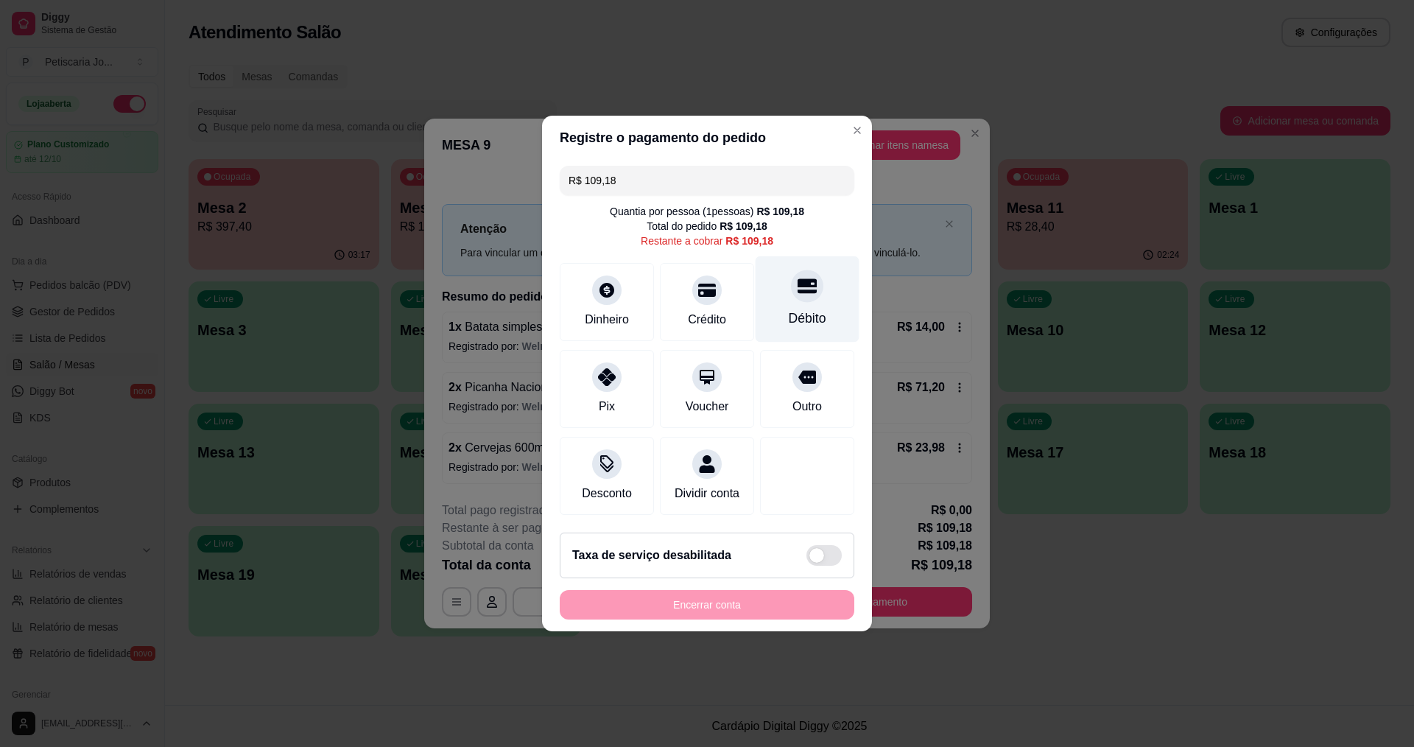
click at [800, 298] on div "Débito" at bounding box center [808, 299] width 104 height 86
type input "R$ 0,00"
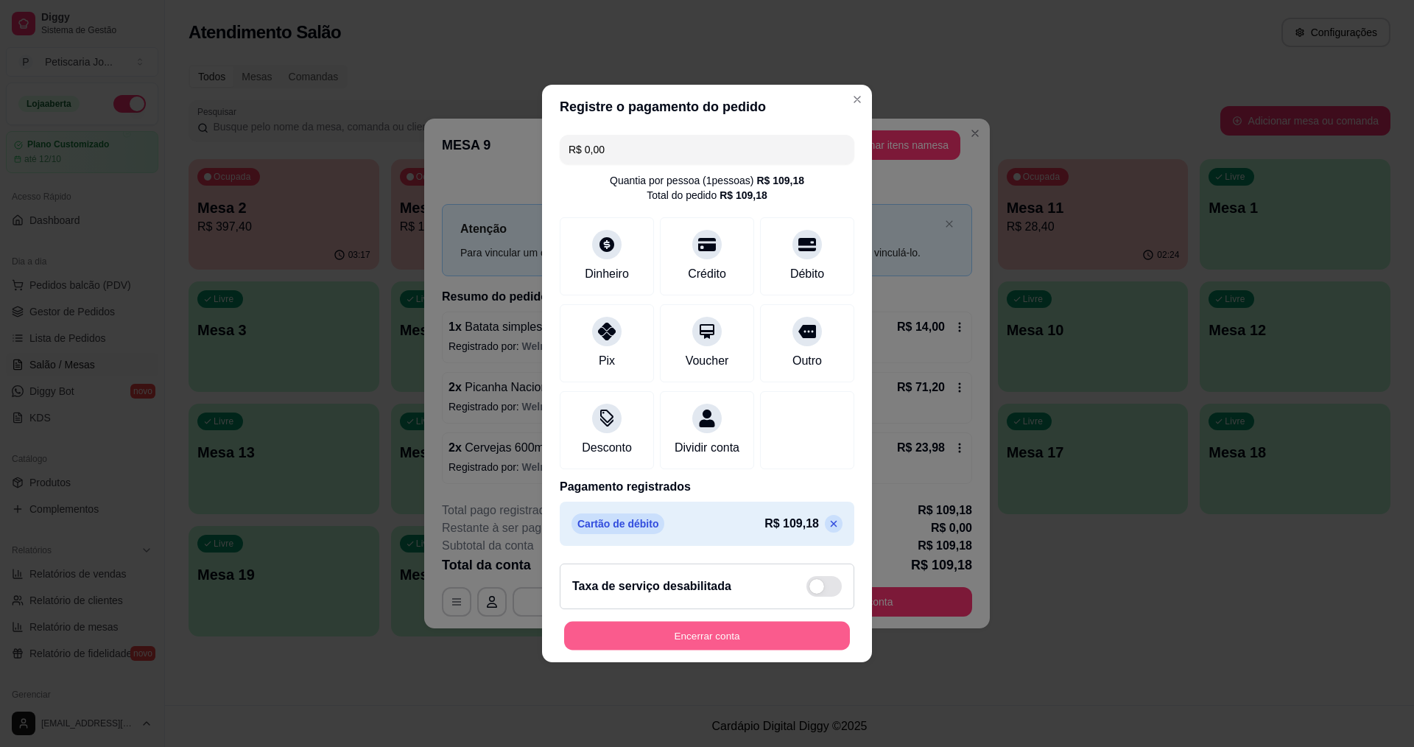
click at [749, 650] on button "Encerrar conta" at bounding box center [707, 636] width 286 height 29
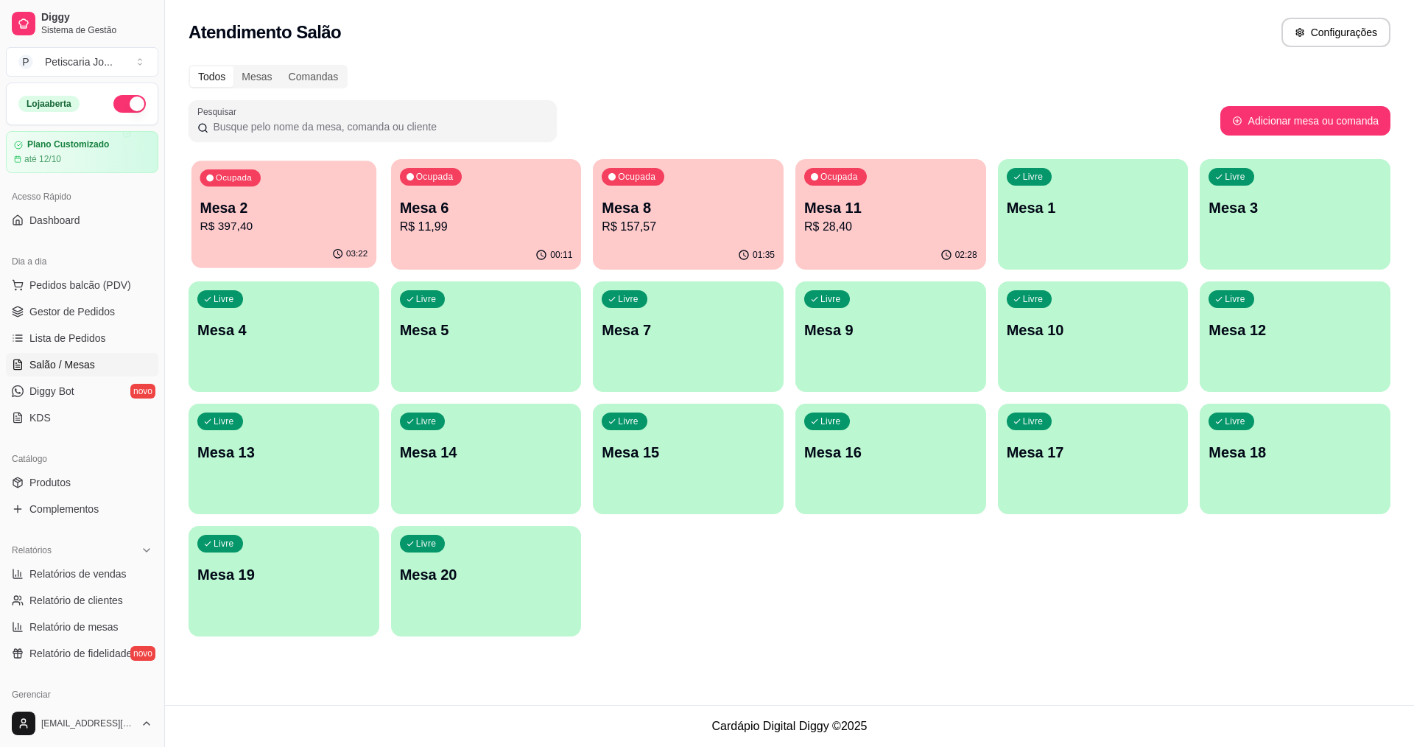
click at [244, 215] on p "Mesa 2" at bounding box center [284, 208] width 168 height 20
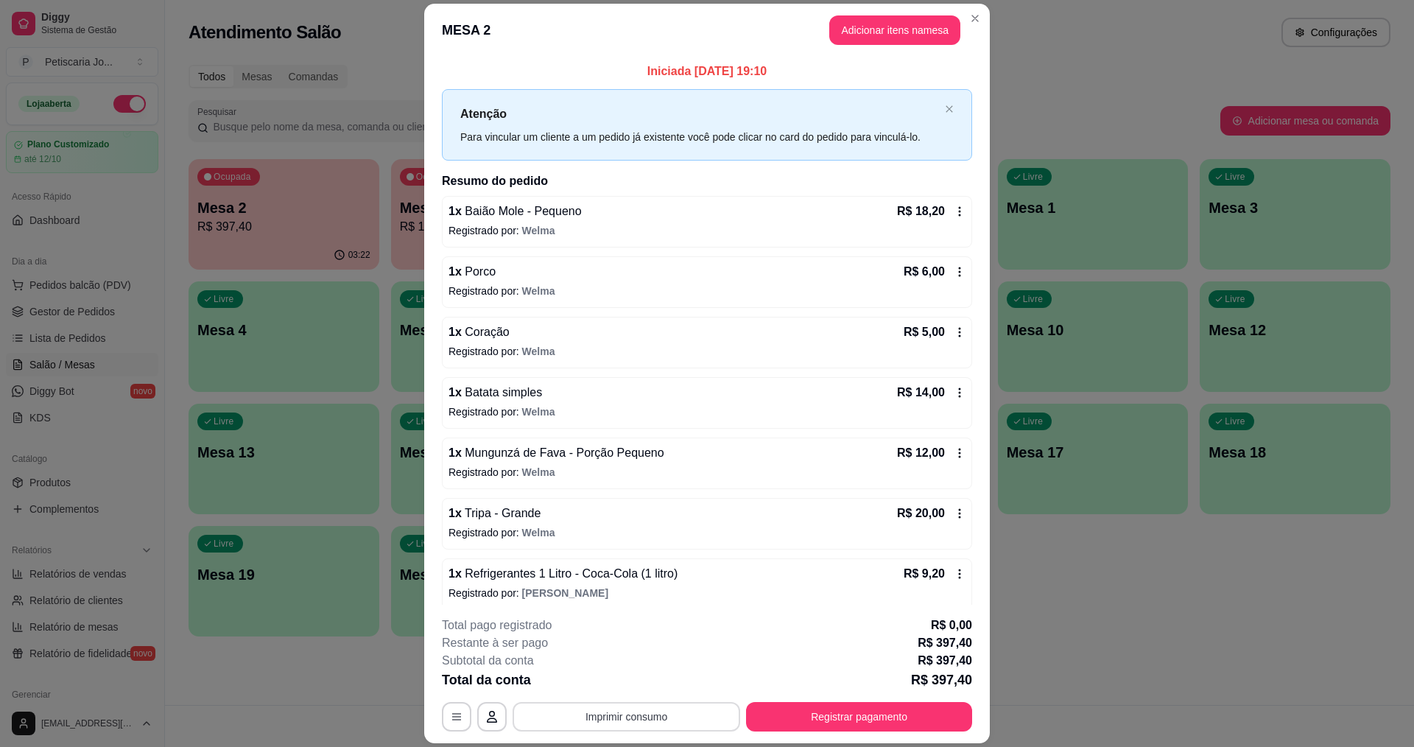
click at [616, 717] on button "Imprimir consumo" at bounding box center [627, 716] width 228 height 29
click at [622, 679] on button "IMPRESSORA" at bounding box center [625, 683] width 107 height 24
click at [851, 725] on button "Registrar pagamento" at bounding box center [859, 716] width 226 height 29
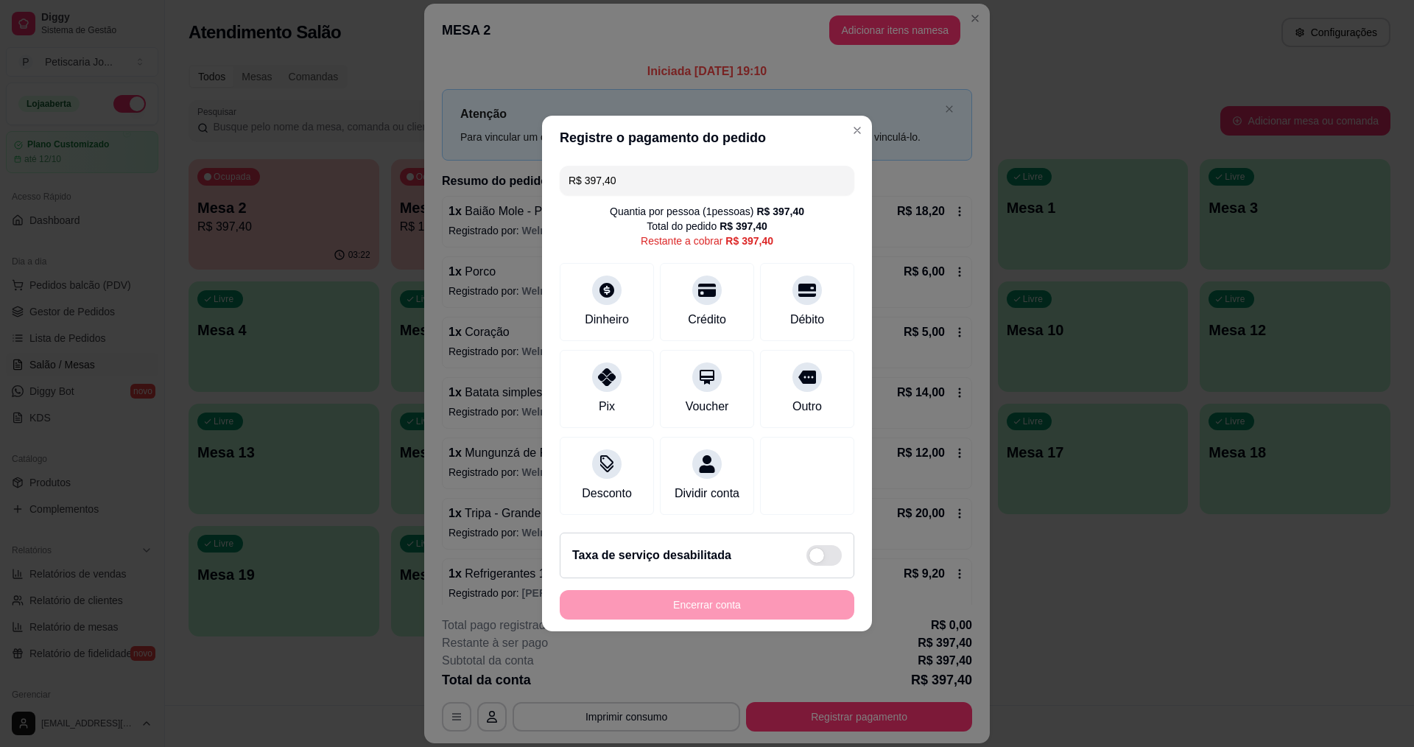
drag, startPoint x: 630, startPoint y: 166, endPoint x: 582, endPoint y: 182, distance: 51.0
click at [582, 182] on input "R$ 397,40" at bounding box center [707, 180] width 277 height 29
click at [593, 288] on div at bounding box center [607, 286] width 32 height 32
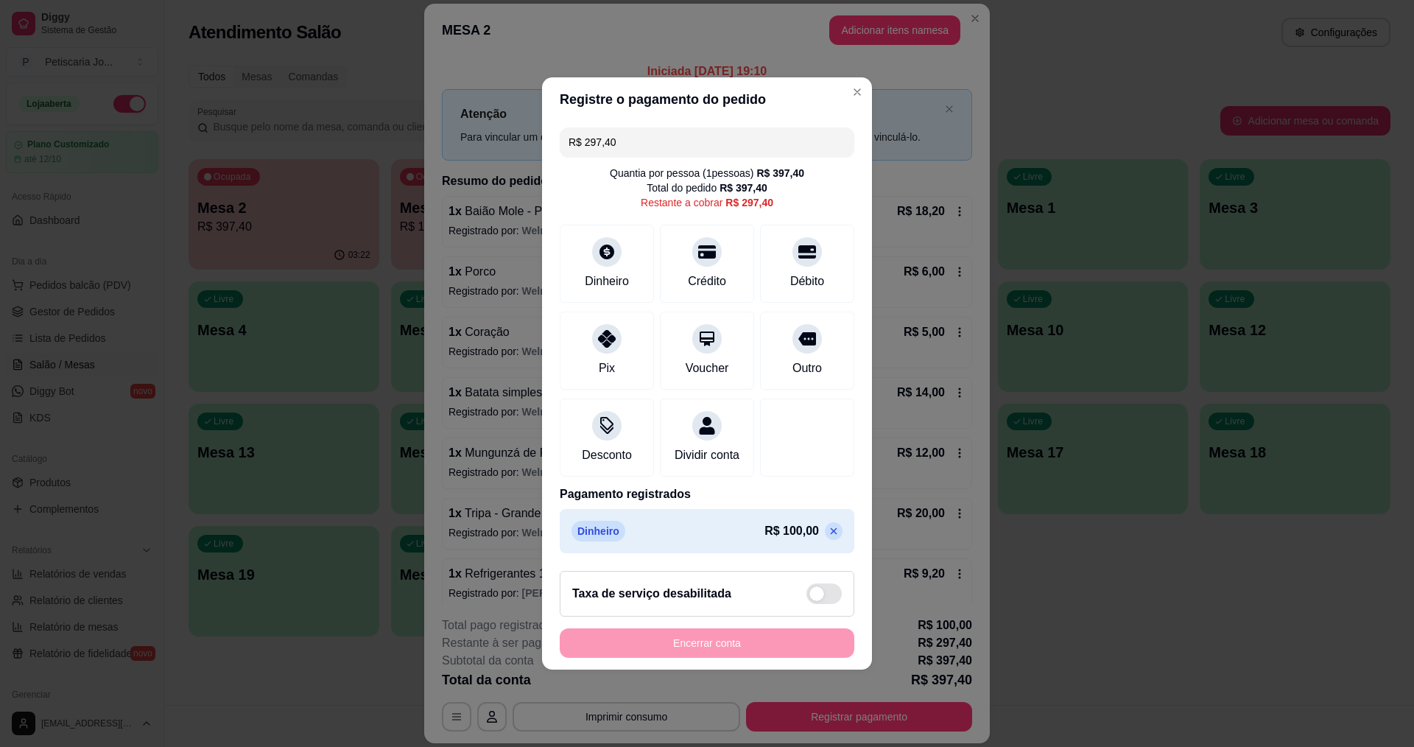
drag, startPoint x: 677, startPoint y: 142, endPoint x: 566, endPoint y: 145, distance: 110.5
click at [566, 145] on div "R$ 297,40" at bounding box center [707, 141] width 295 height 29
click at [602, 318] on div at bounding box center [607, 334] width 32 height 32
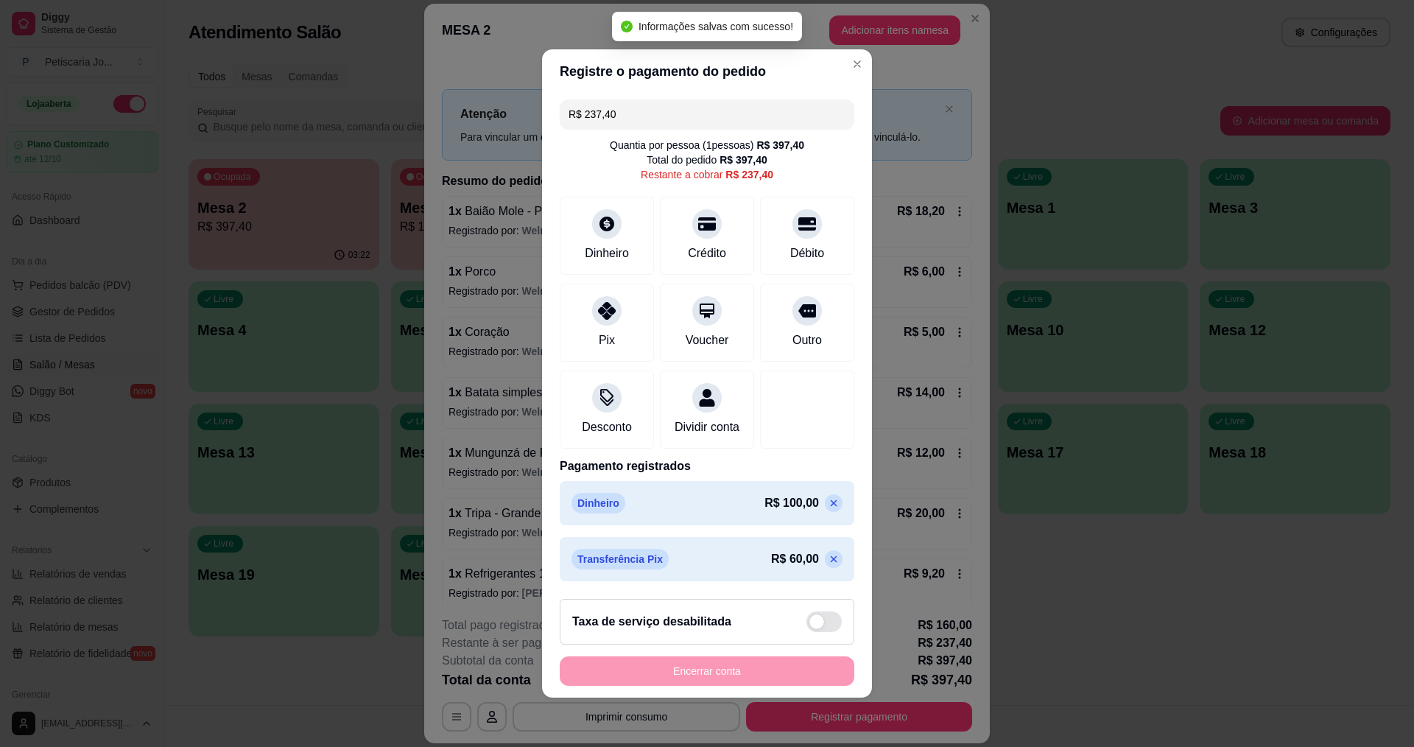
drag, startPoint x: 650, startPoint y: 114, endPoint x: 570, endPoint y: 119, distance: 79.7
click at [570, 119] on input "R$ 237,40" at bounding box center [707, 113] width 277 height 29
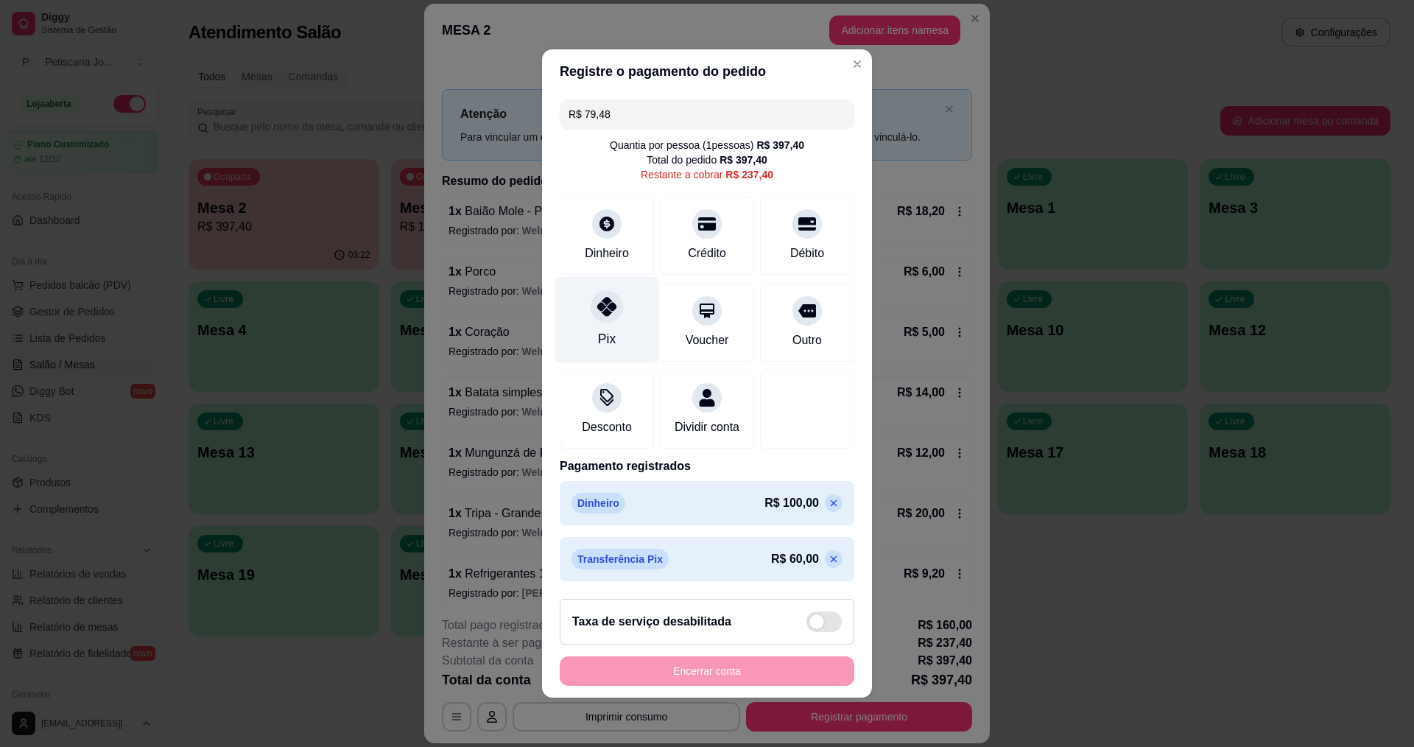
click at [613, 295] on div at bounding box center [607, 306] width 32 height 32
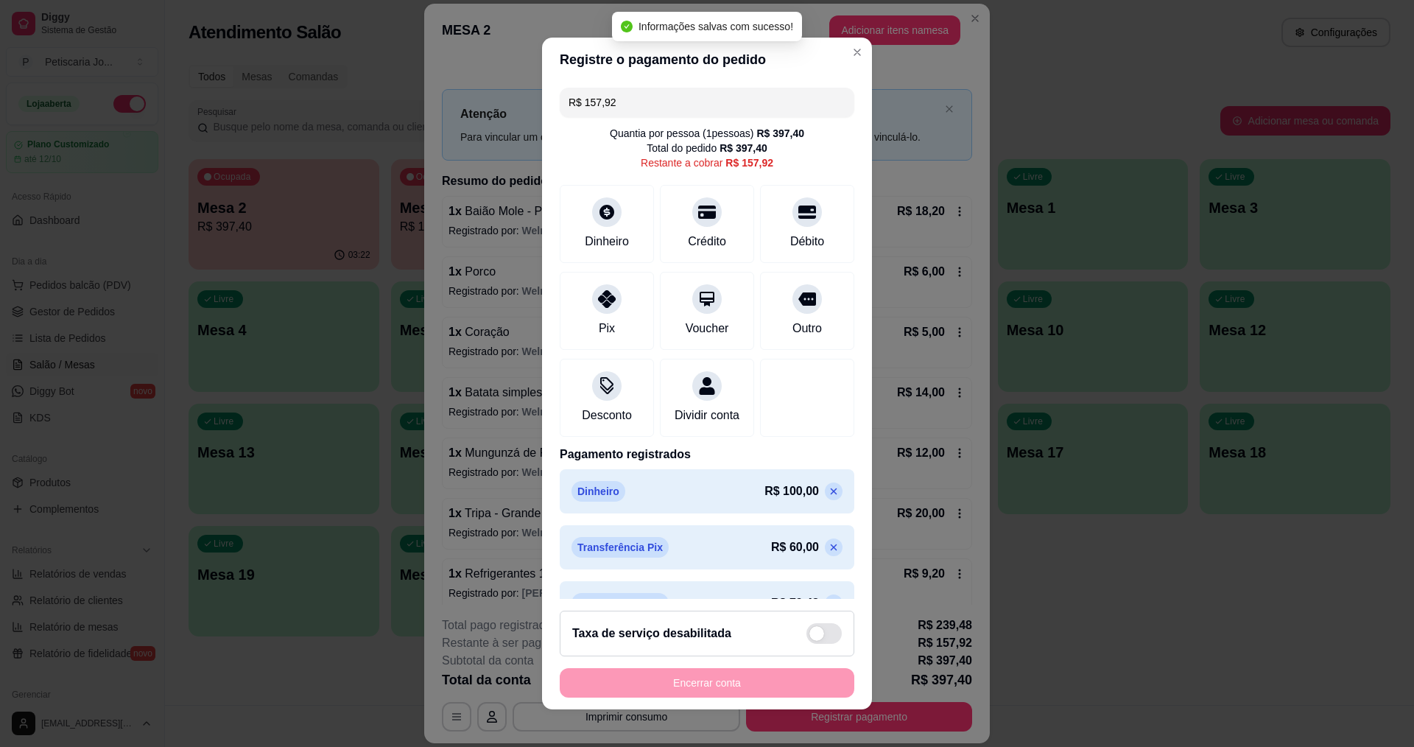
drag, startPoint x: 625, startPoint y: 100, endPoint x: 559, endPoint y: 103, distance: 66.4
click at [560, 103] on div "R$ 157,92" at bounding box center [707, 102] width 295 height 29
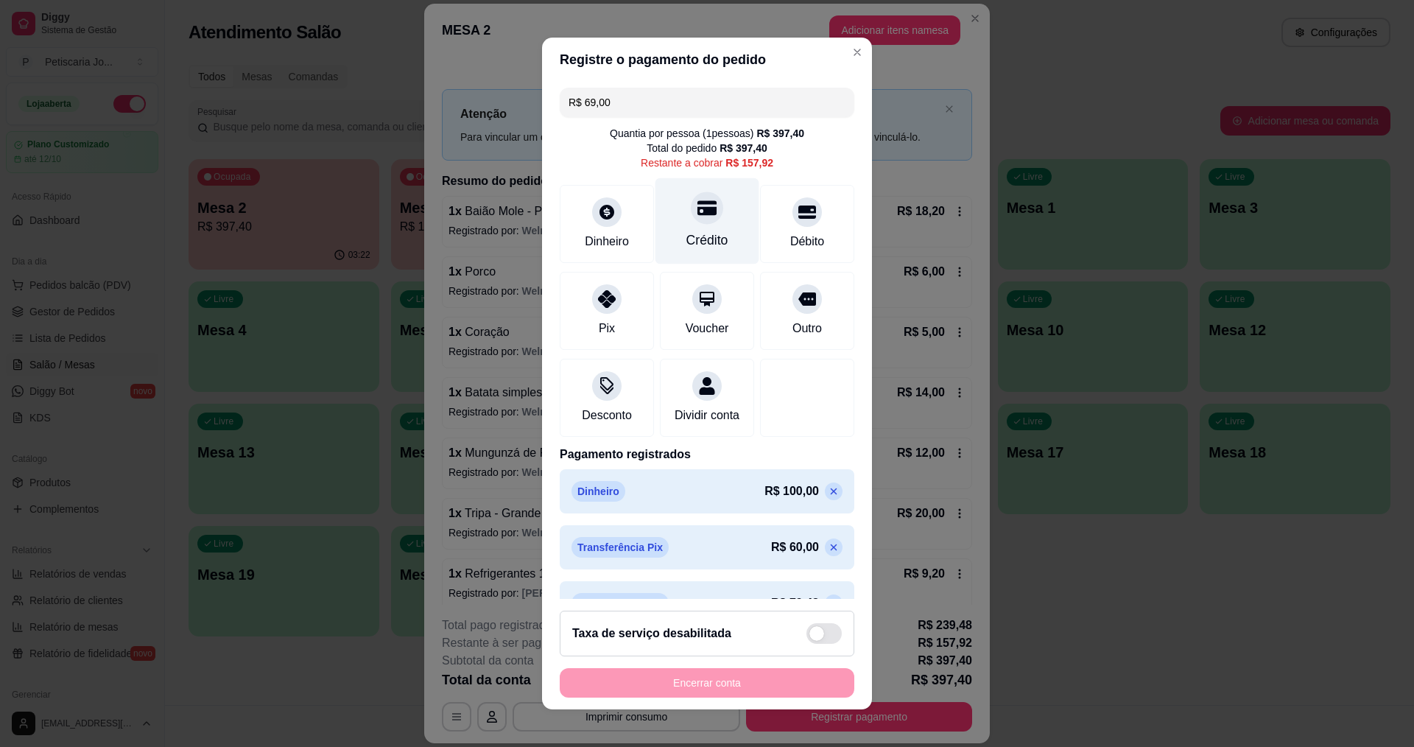
click at [704, 239] on div "Crédito" at bounding box center [707, 240] width 42 height 19
drag, startPoint x: 636, startPoint y: 98, endPoint x: 549, endPoint y: 111, distance: 87.9
click at [549, 111] on div "R$ 88,92 Quantia por pessoa ( 1 pessoas) R$ 397,40 Total do pedido R$ 397,40 Re…" at bounding box center [707, 341] width 330 height 518
click at [798, 211] on div at bounding box center [807, 207] width 32 height 32
click at [612, 244] on div "Dinheiro" at bounding box center [607, 240] width 49 height 19
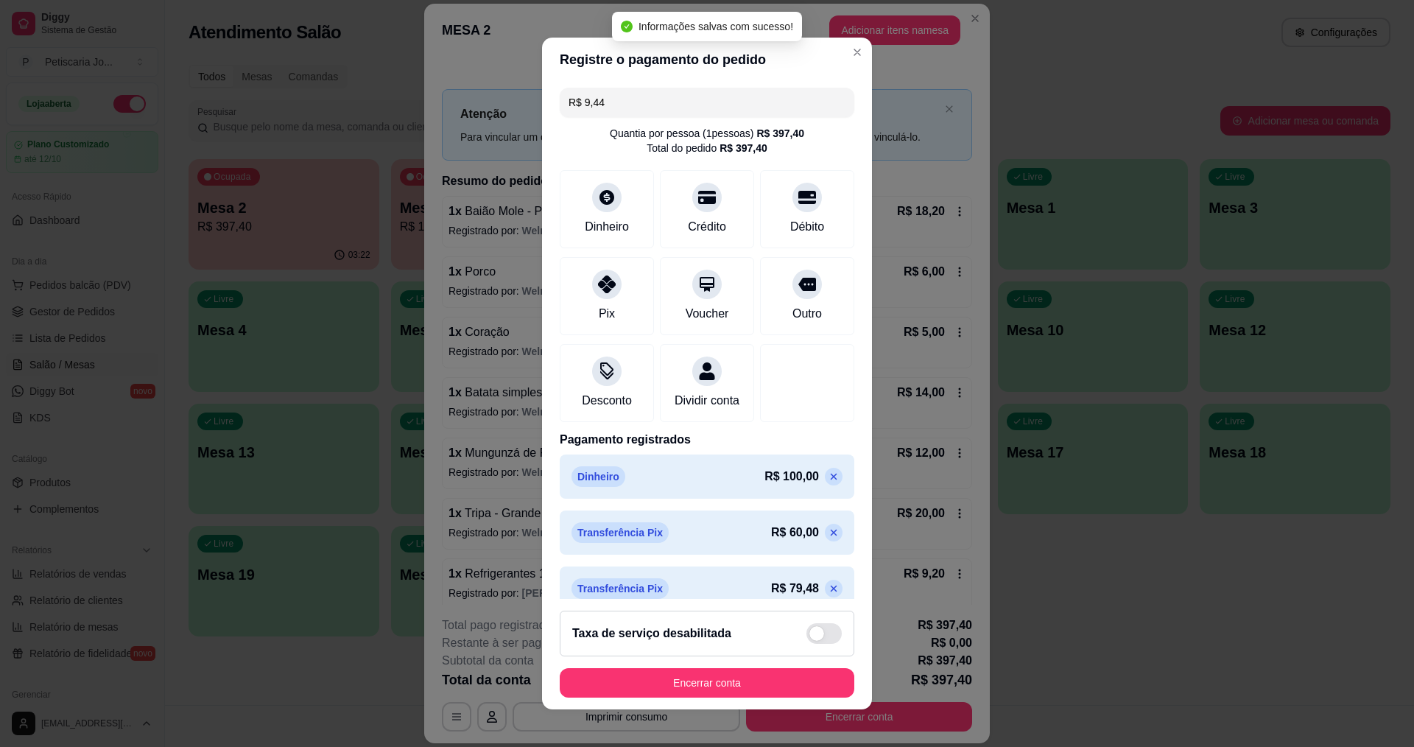
type input "R$ 0,00"
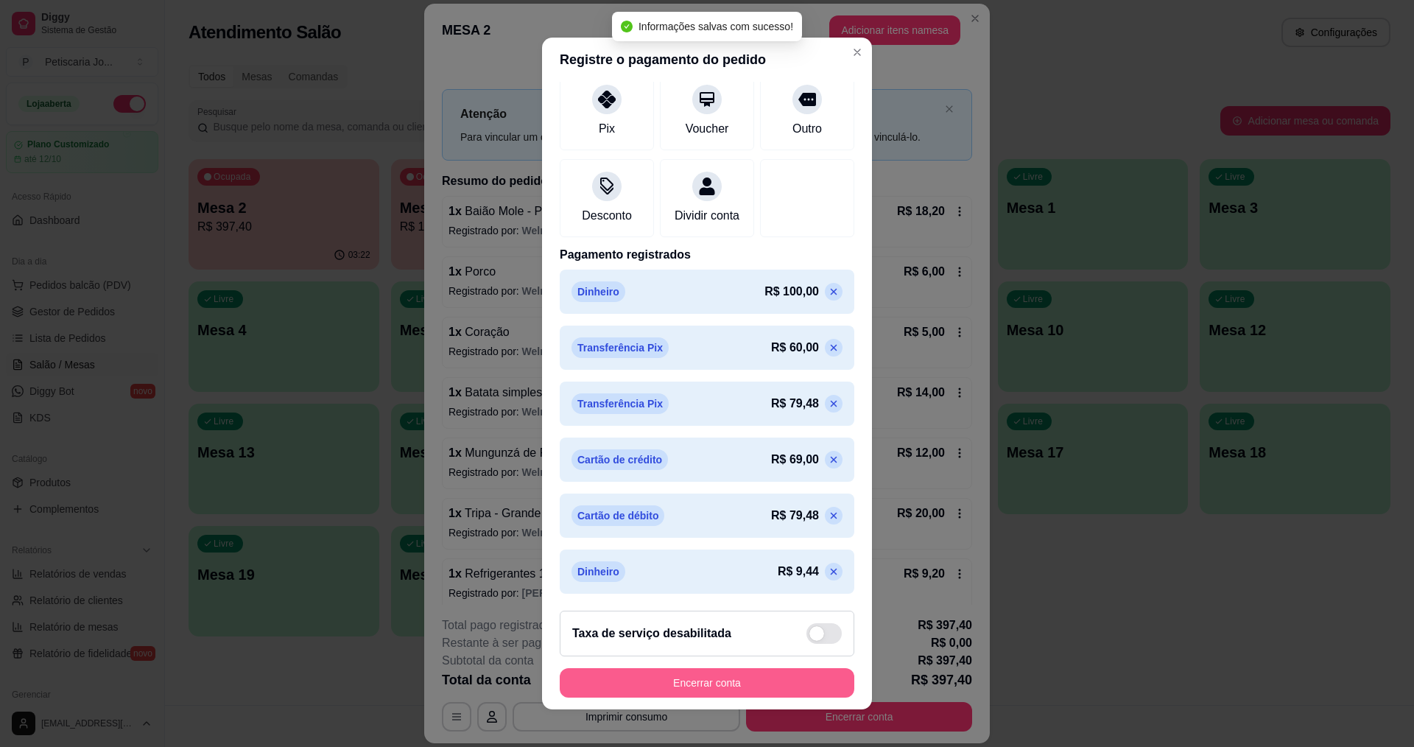
click at [727, 681] on button "Encerrar conta" at bounding box center [707, 682] width 295 height 29
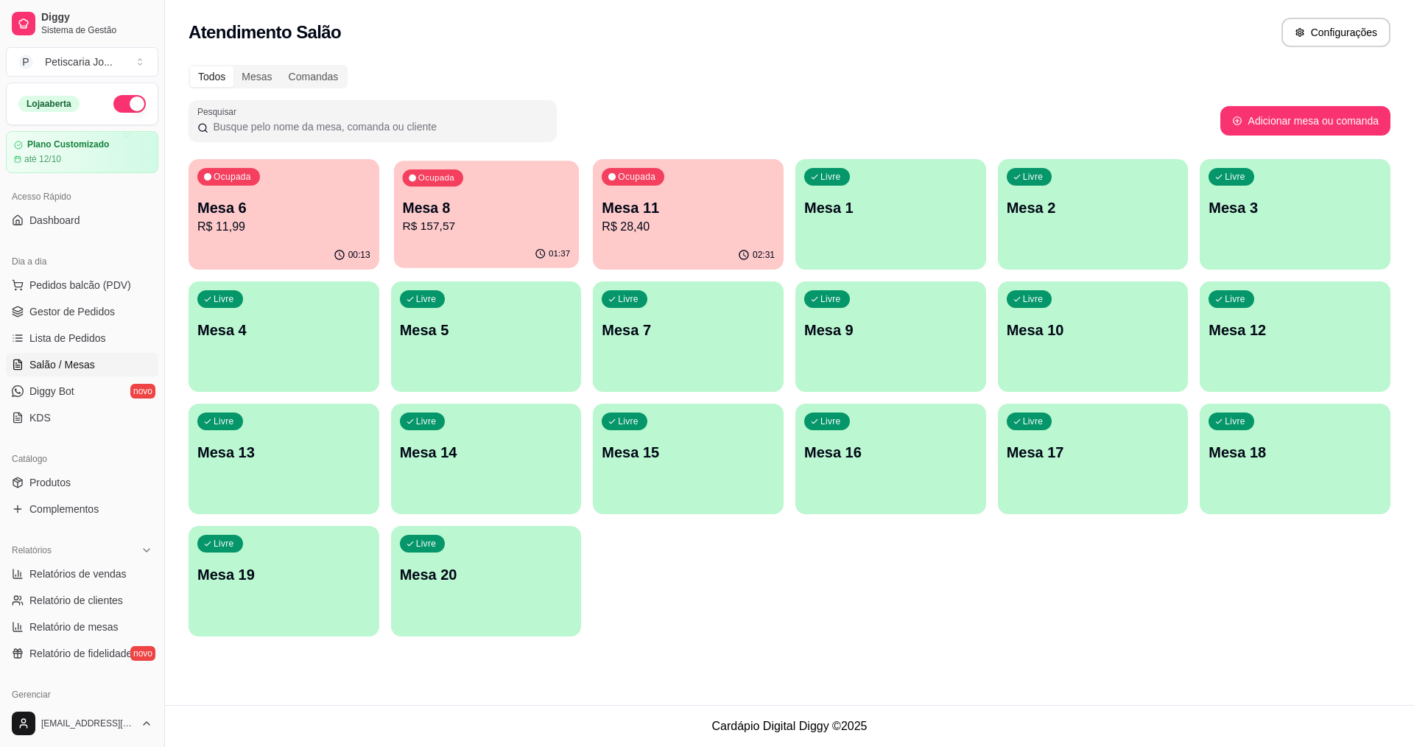
click at [569, 208] on p "Mesa 8" at bounding box center [486, 208] width 168 height 20
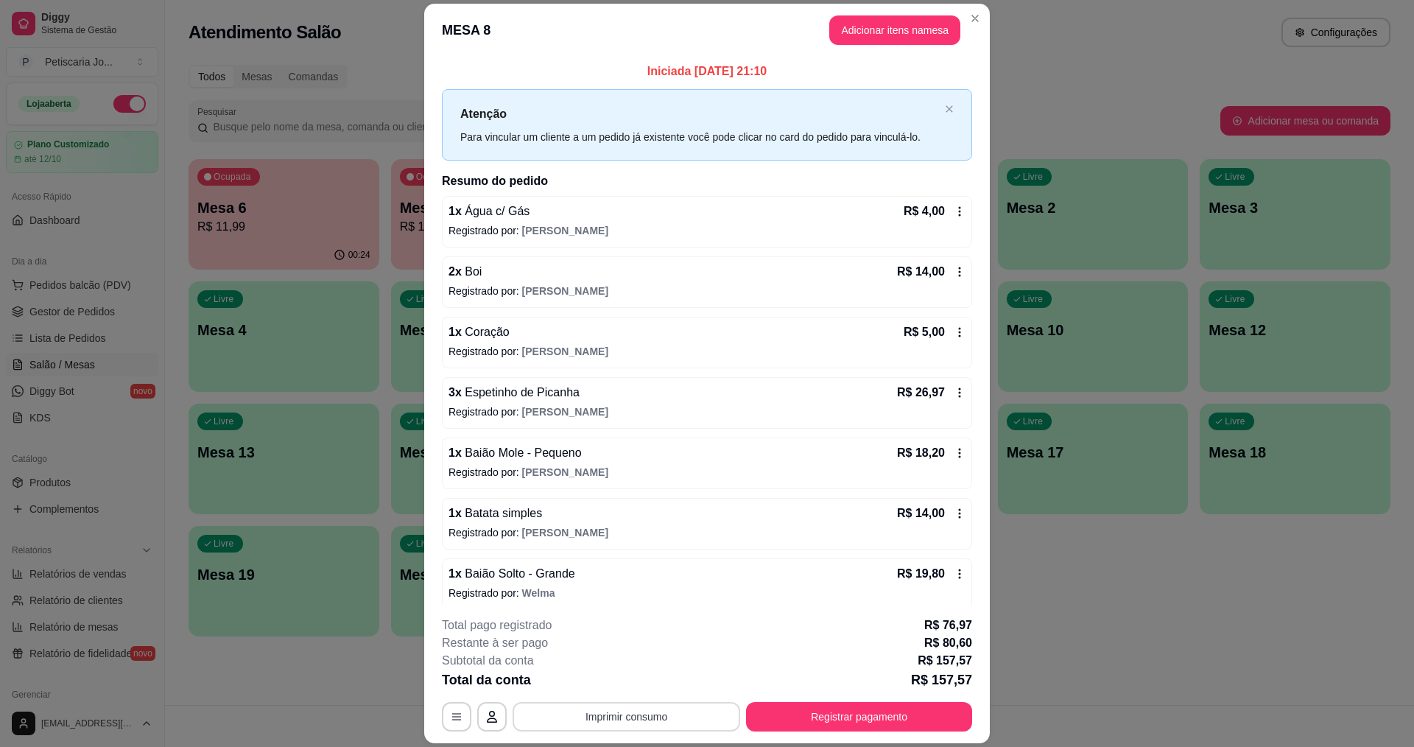
click at [630, 717] on button "Imprimir consumo" at bounding box center [627, 716] width 228 height 29
click at [609, 680] on button "IMPRESSORA" at bounding box center [625, 683] width 107 height 24
click at [957, 12] on header "MESA 8 Adicionar itens na mesa" at bounding box center [707, 30] width 566 height 53
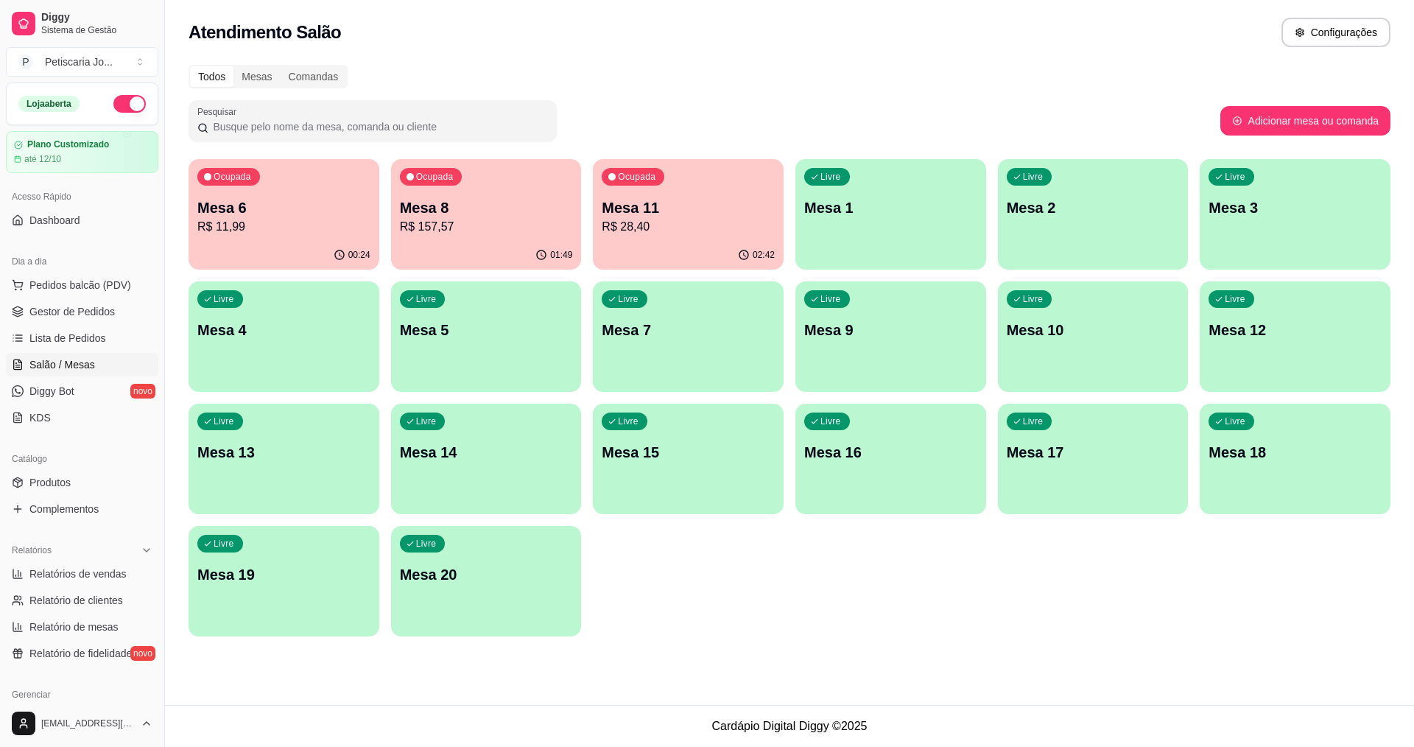
click at [370, 219] on div "Ocupada Mesa 6 R$ 11,99" at bounding box center [284, 200] width 191 height 82
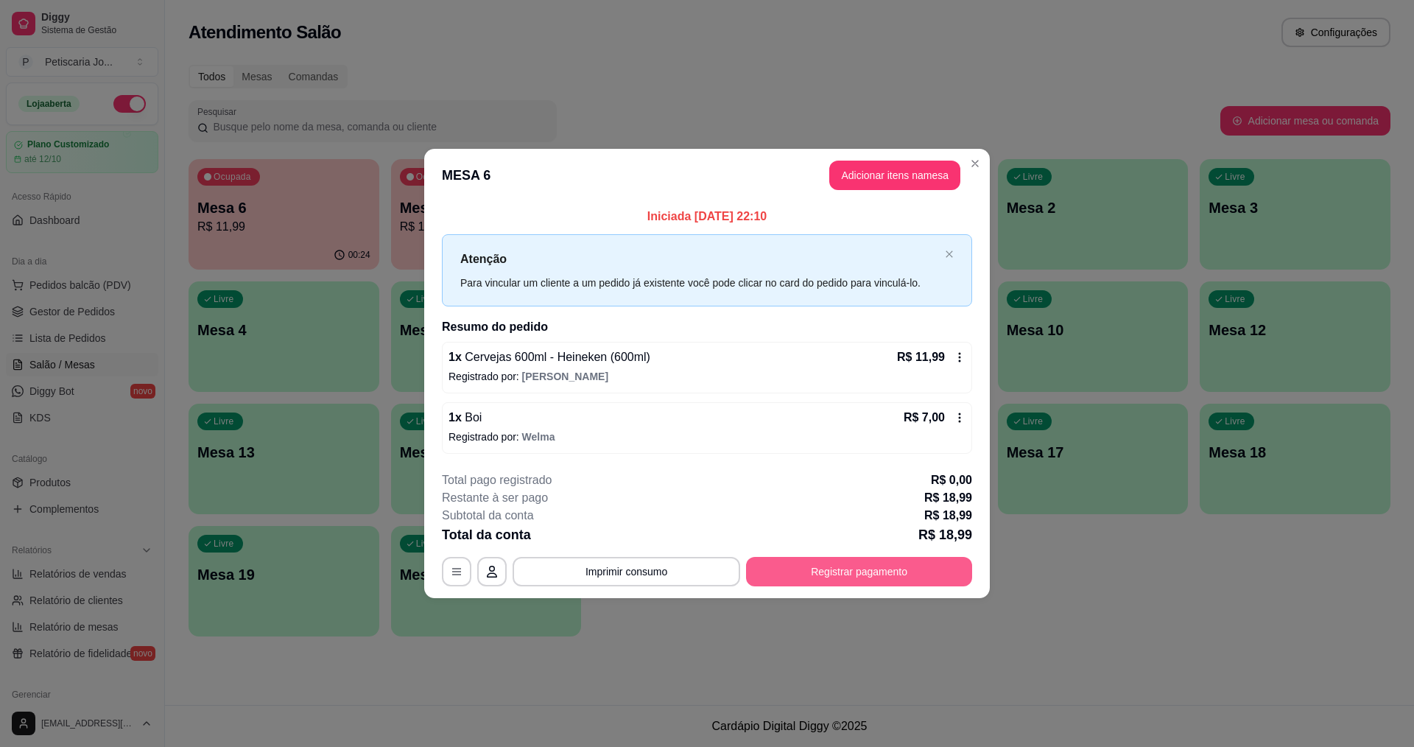
click at [816, 561] on button "Registrar pagamento" at bounding box center [859, 571] width 226 height 29
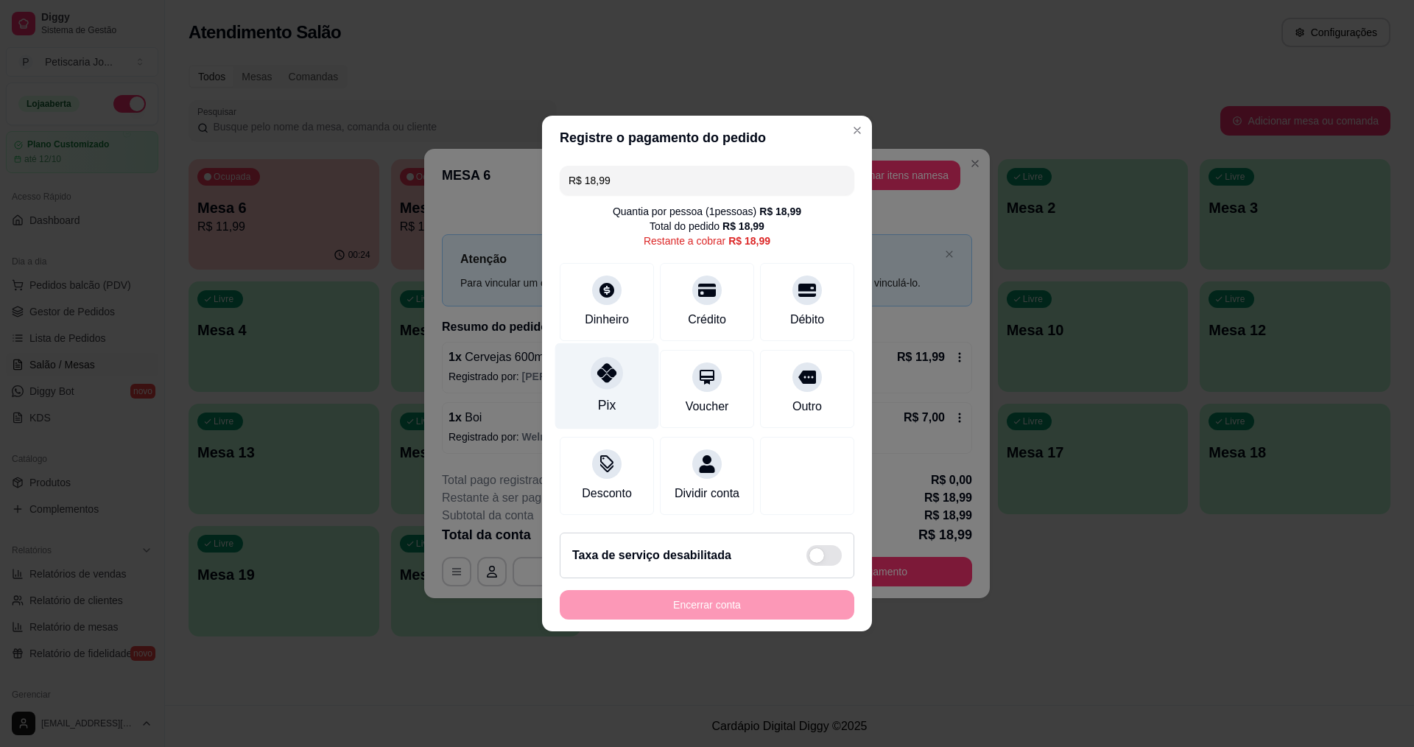
click at [594, 371] on div at bounding box center [607, 372] width 32 height 32
type input "R$ 0,00"
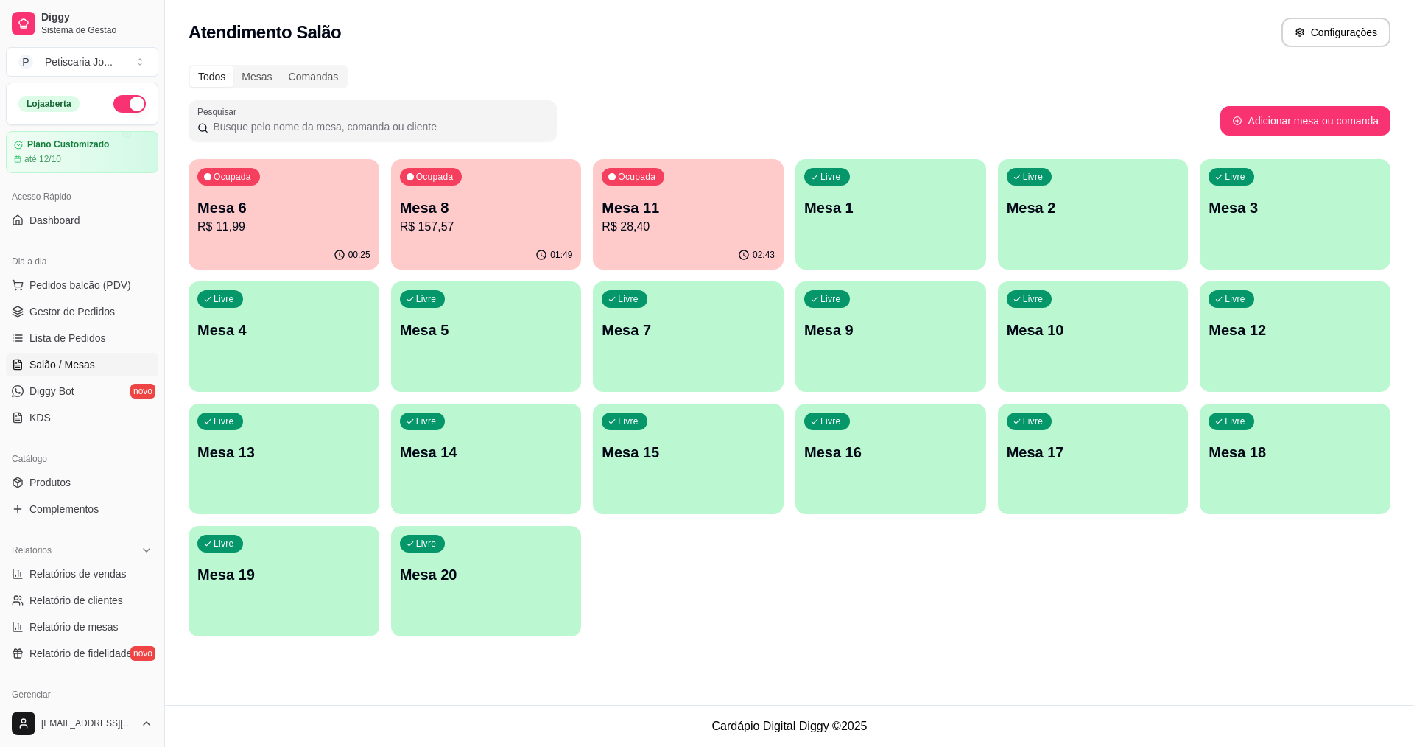
click at [315, 217] on div "Mesa 6 R$ 11,99" at bounding box center [283, 216] width 173 height 38
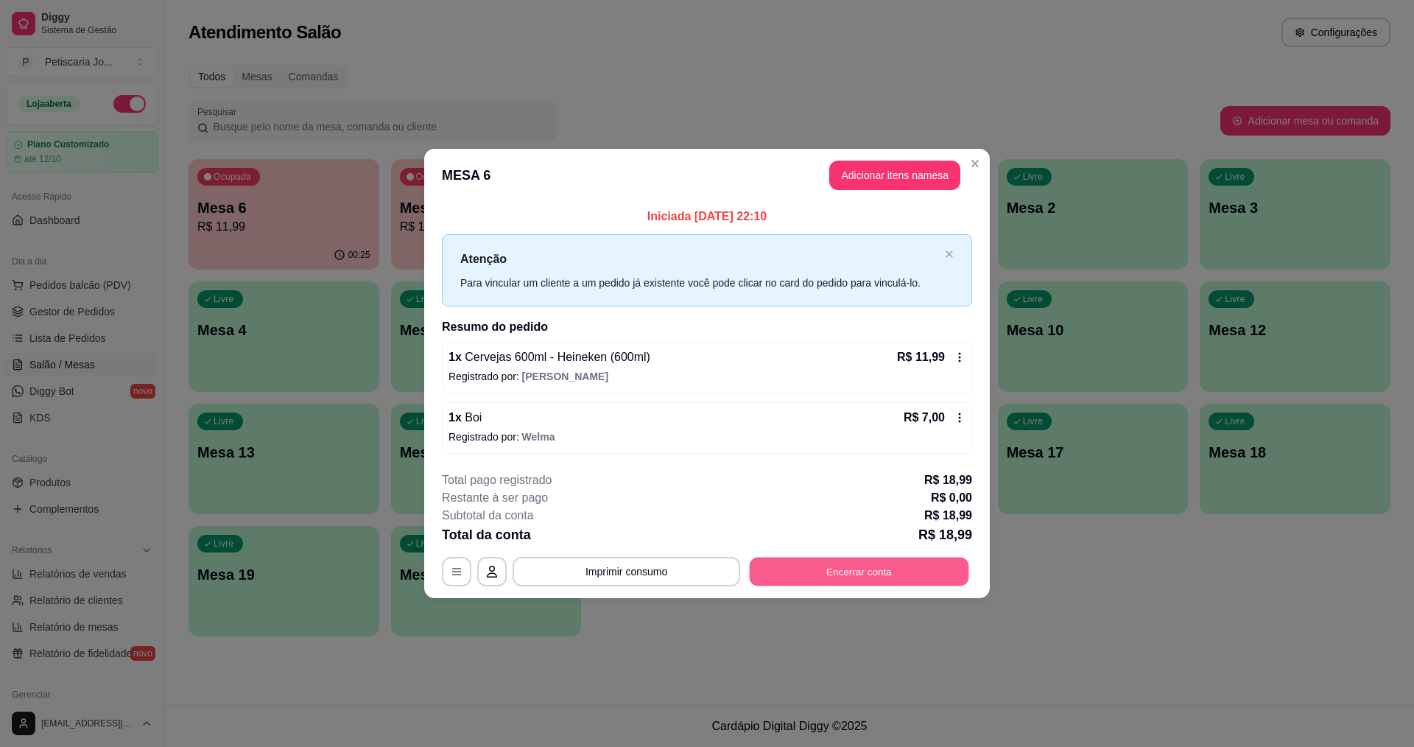
click at [832, 566] on button "Encerrar conta" at bounding box center [859, 571] width 219 height 29
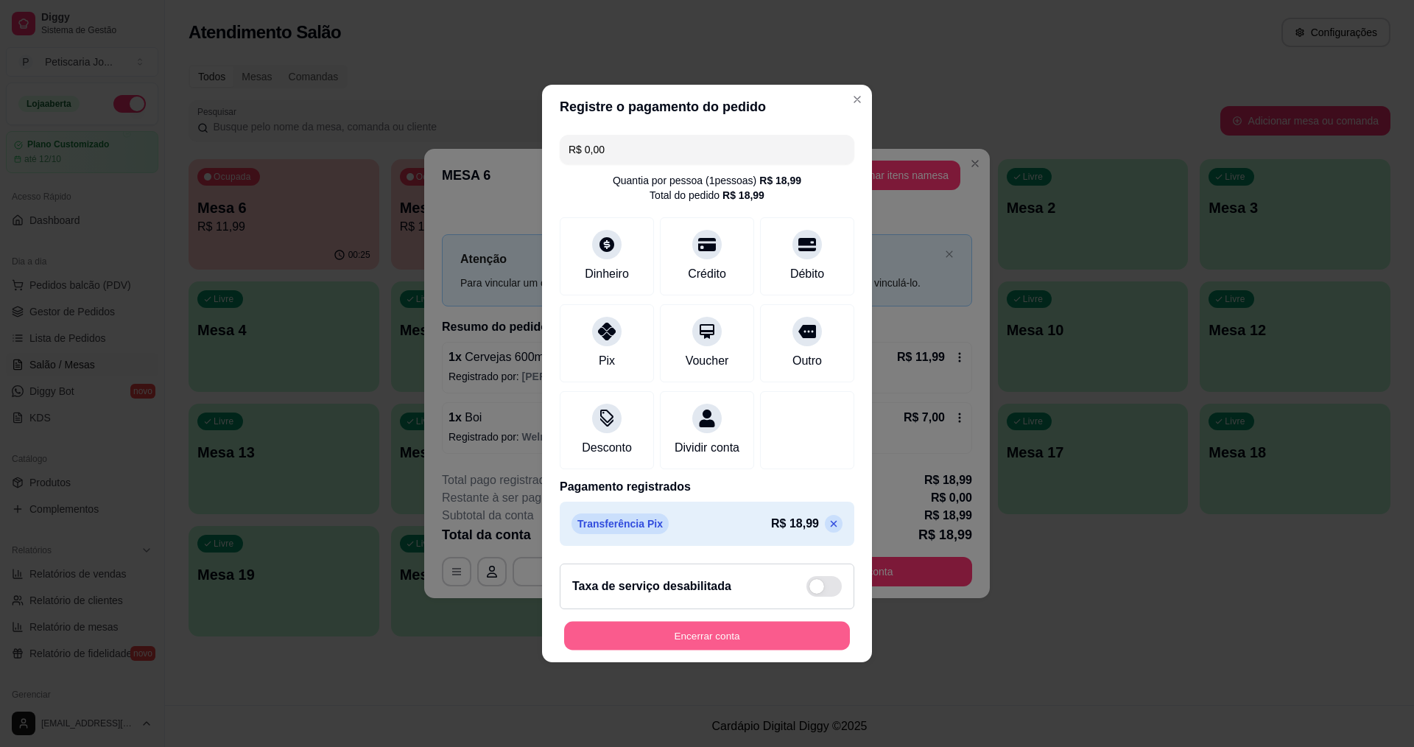
click at [744, 643] on button "Encerrar conta" at bounding box center [707, 636] width 286 height 29
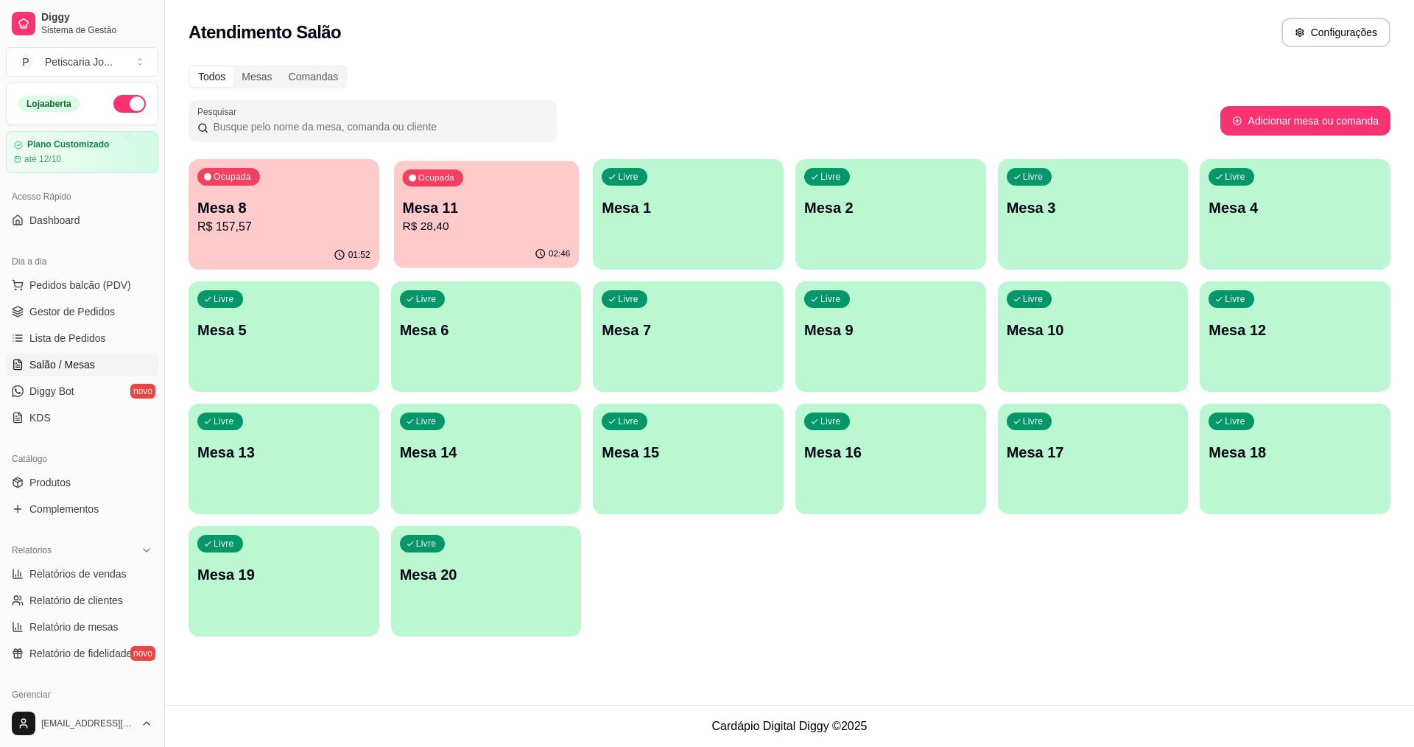
click at [476, 183] on div "Ocupada Mesa 11 R$ 28,40" at bounding box center [486, 201] width 185 height 80
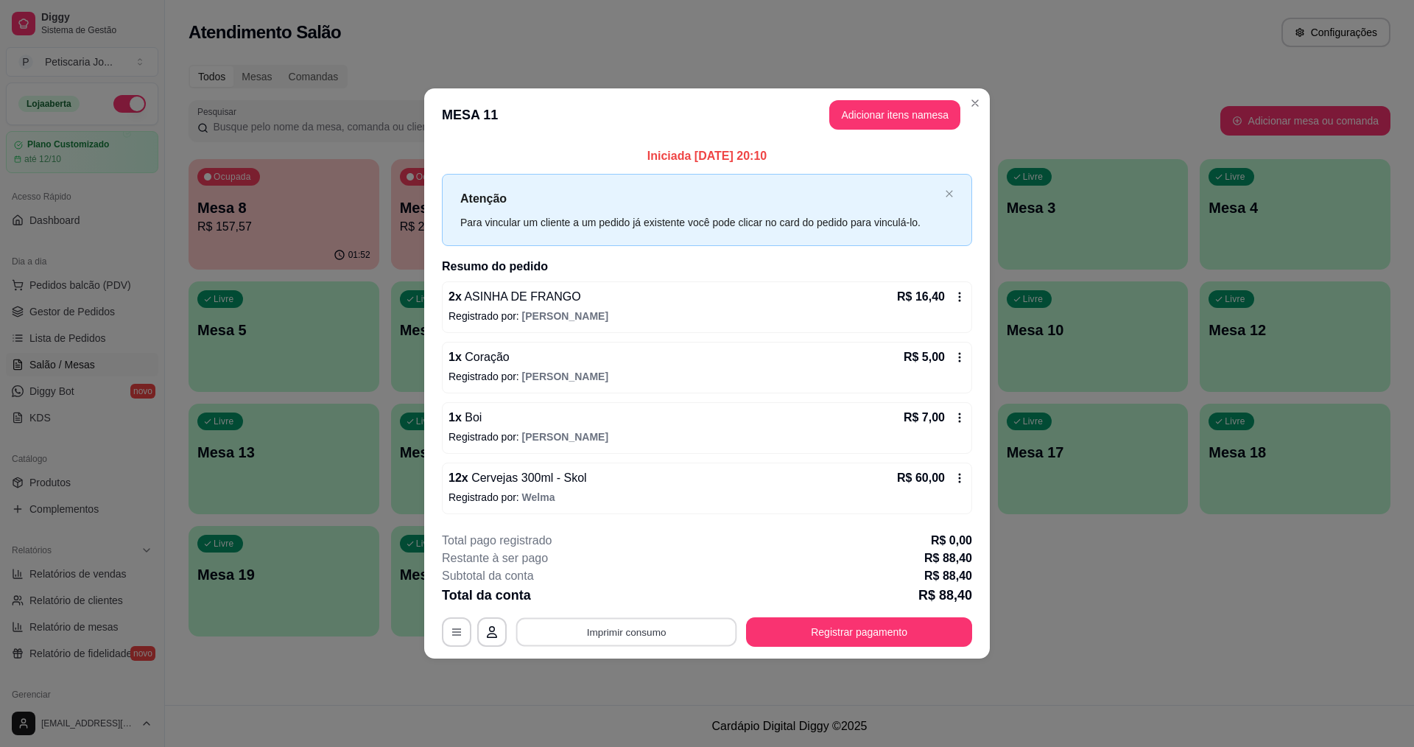
click at [650, 636] on button "Imprimir consumo" at bounding box center [626, 631] width 221 height 29
click at [966, 110] on button "Close" at bounding box center [975, 103] width 24 height 24
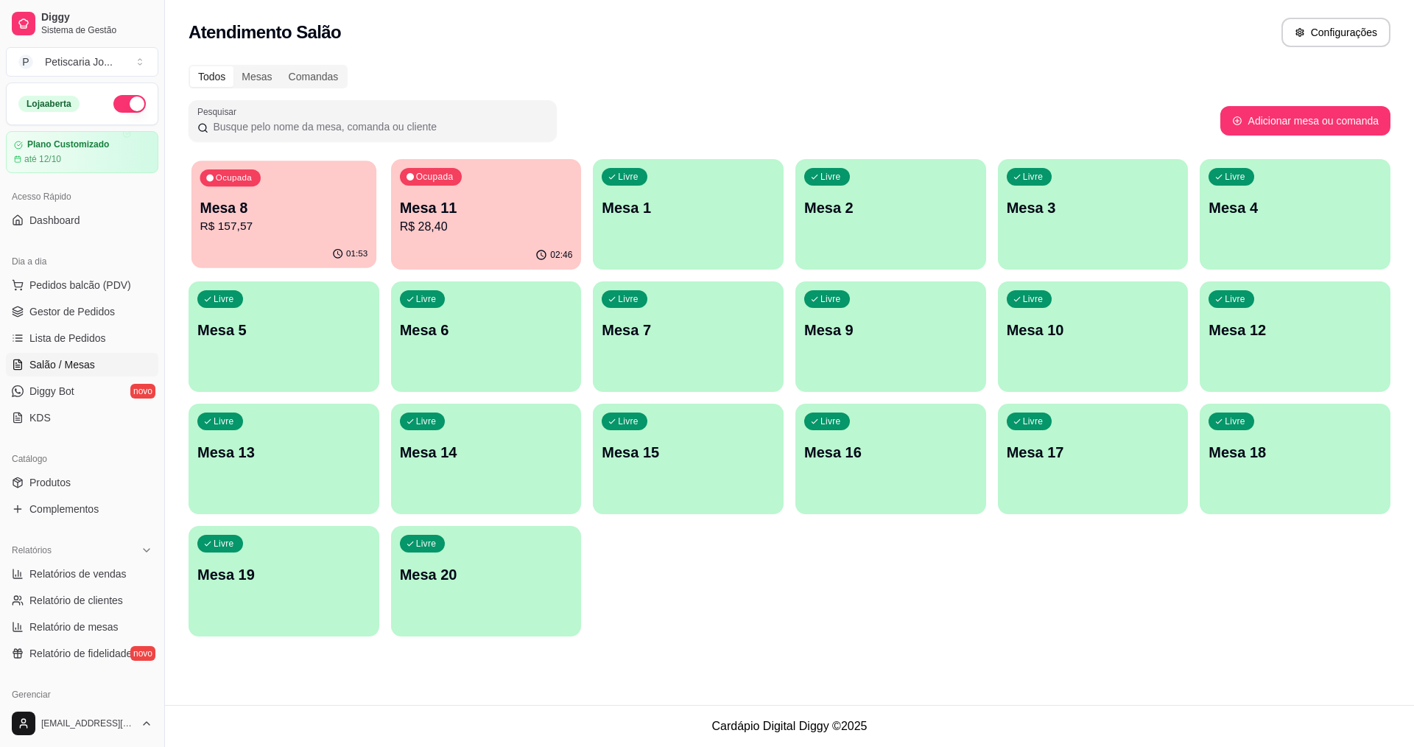
click at [300, 213] on p "Mesa 8" at bounding box center [284, 208] width 168 height 20
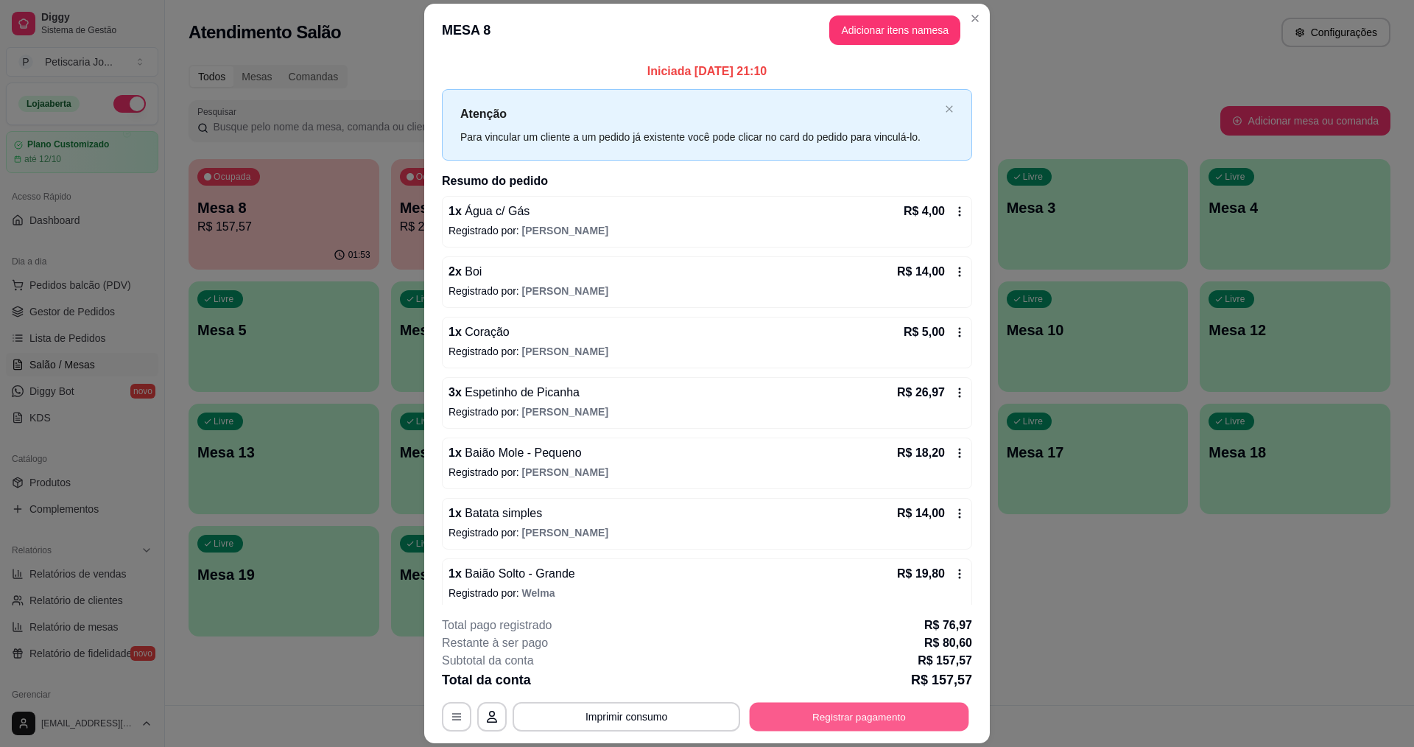
click at [828, 711] on button "Registrar pagamento" at bounding box center [859, 717] width 219 height 29
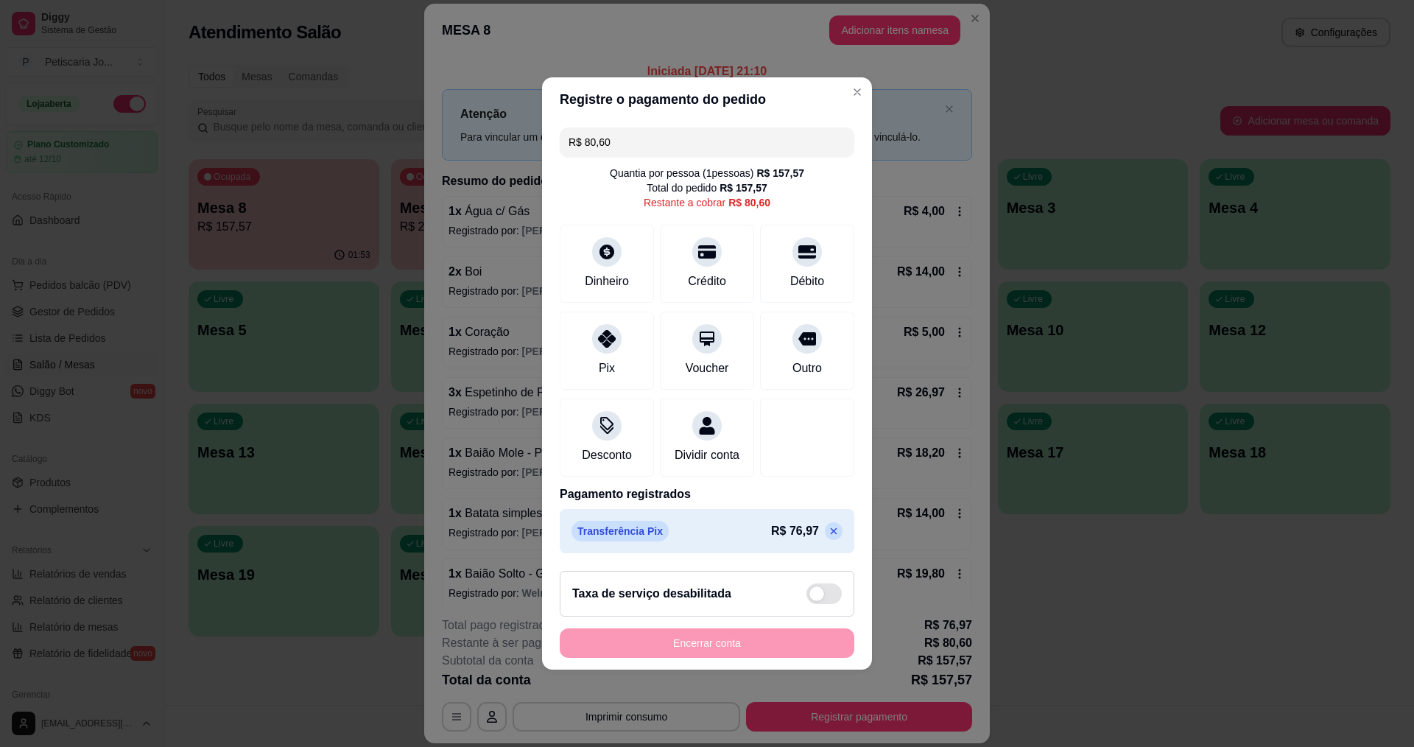
drag, startPoint x: 658, startPoint y: 124, endPoint x: 581, endPoint y: 141, distance: 78.3
click at [581, 141] on input "R$ 80,60" at bounding box center [707, 141] width 277 height 29
click at [602, 261] on div "Dinheiro" at bounding box center [607, 261] width 104 height 86
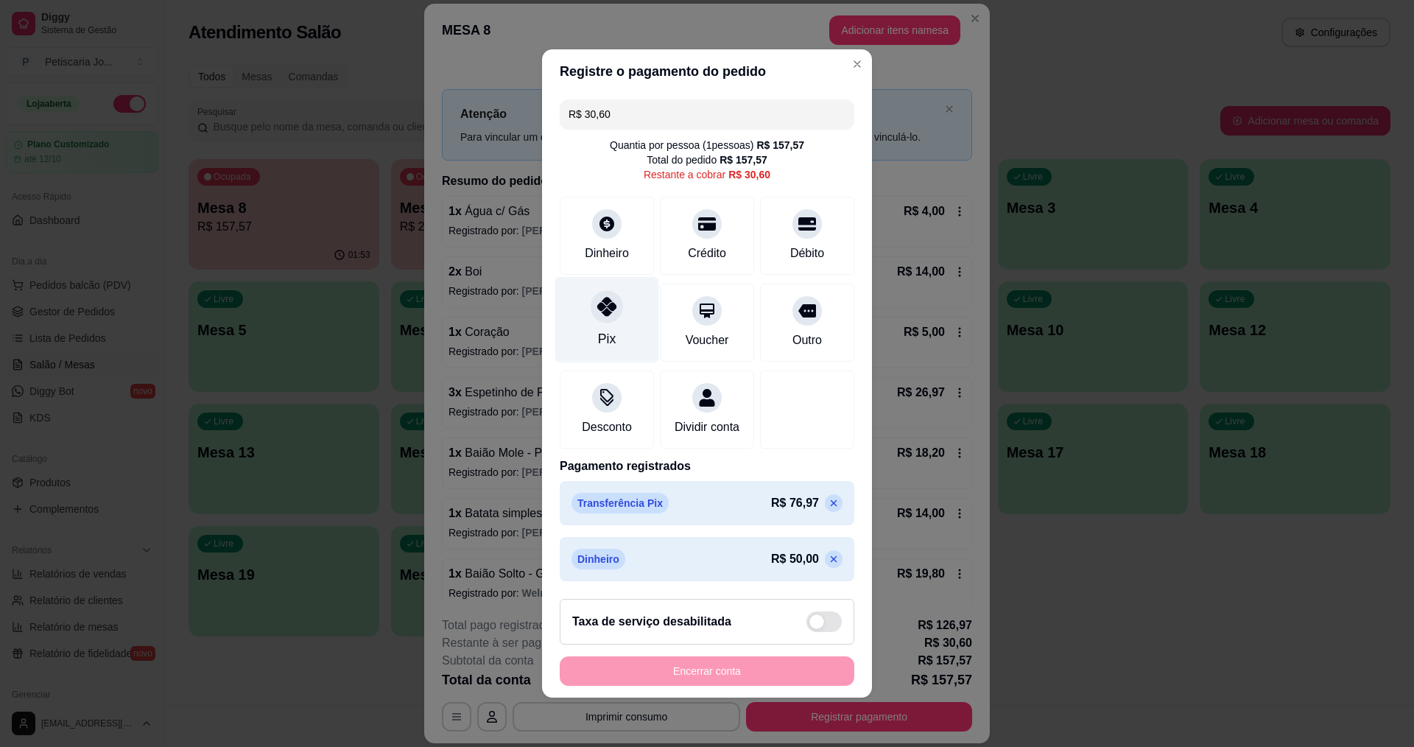
click at [630, 331] on div "Pix" at bounding box center [607, 320] width 104 height 86
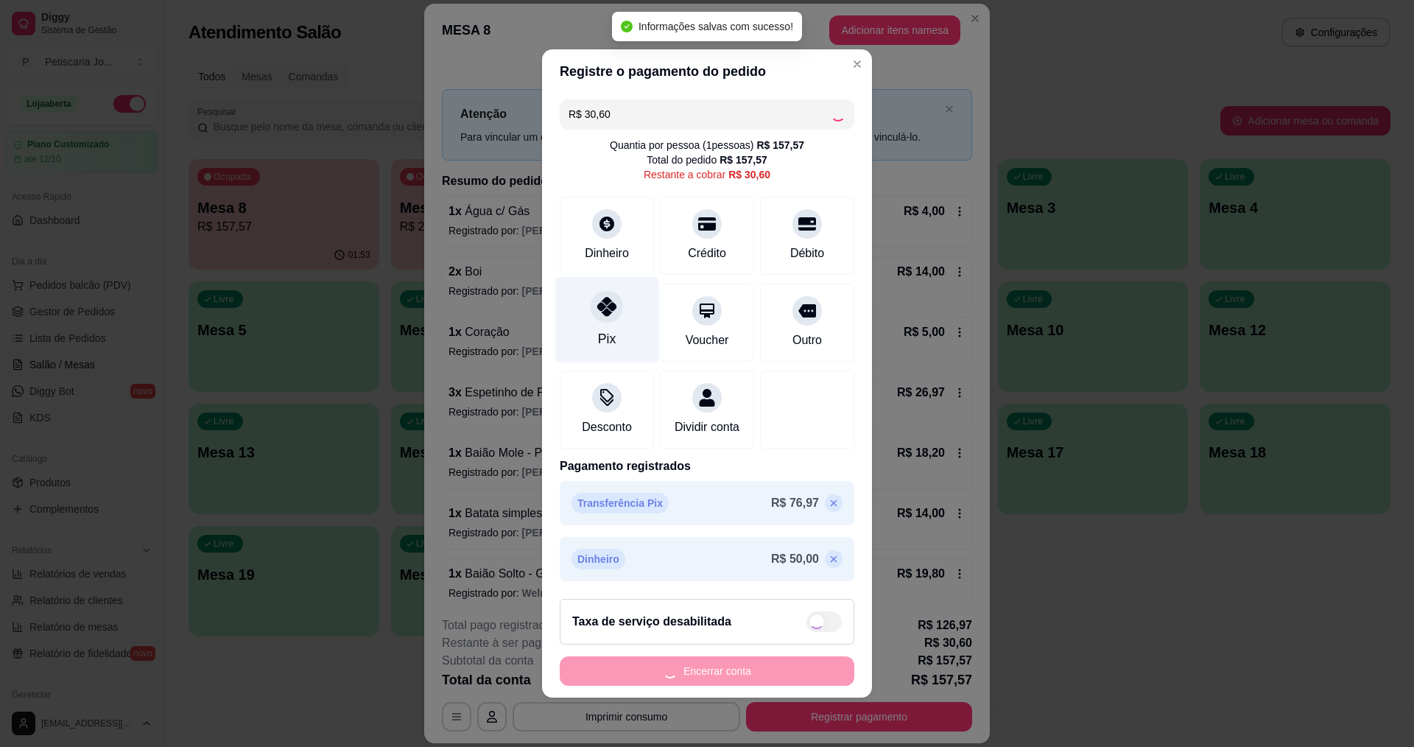
type input "R$ 0,00"
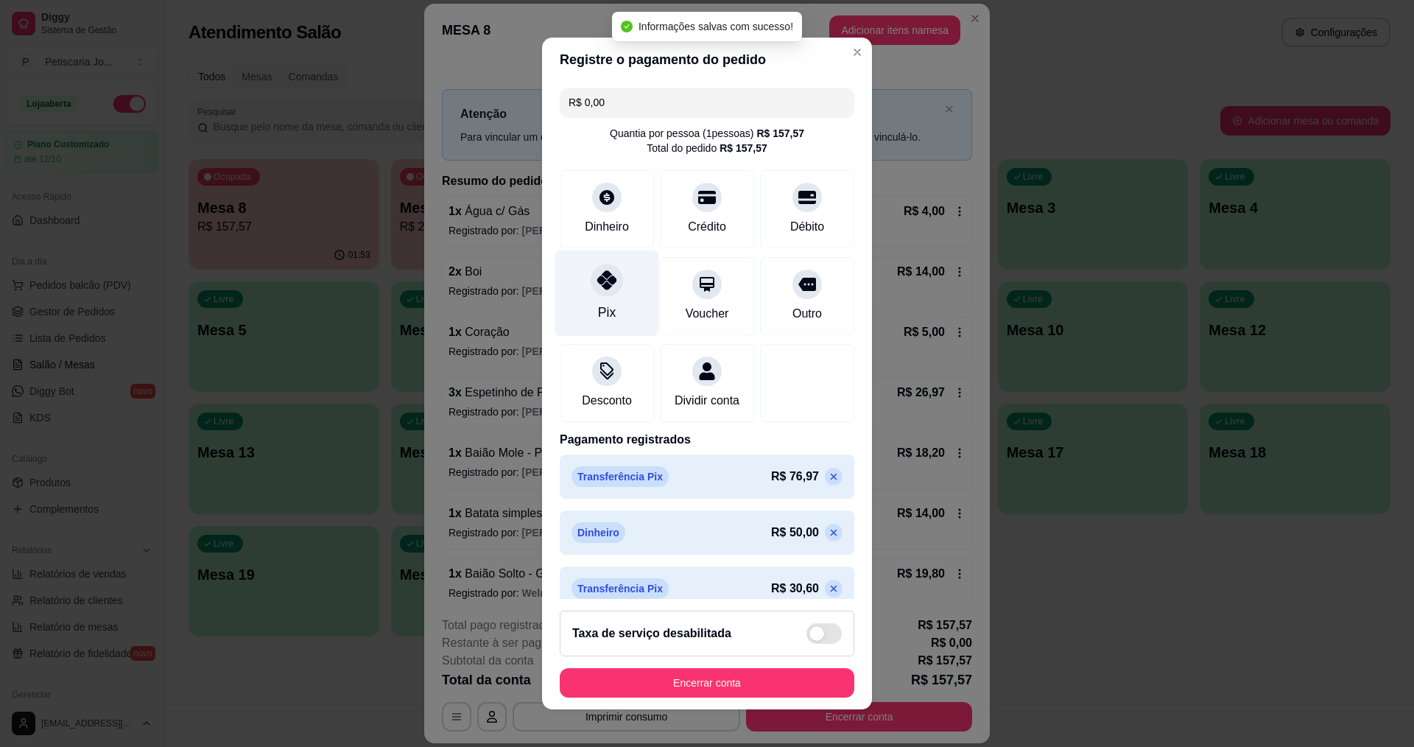
click at [591, 296] on div "Pix" at bounding box center [607, 293] width 104 height 86
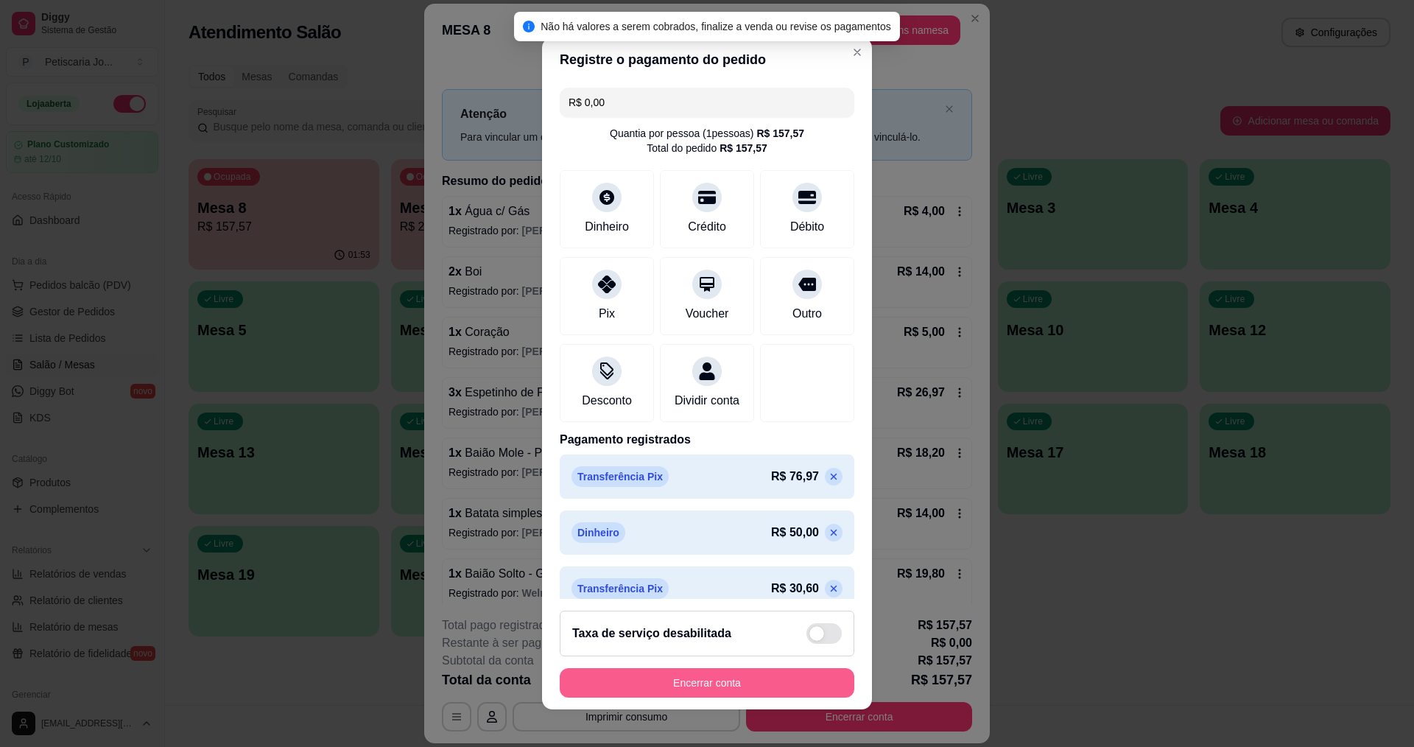
click at [739, 673] on button "Encerrar conta" at bounding box center [707, 682] width 295 height 29
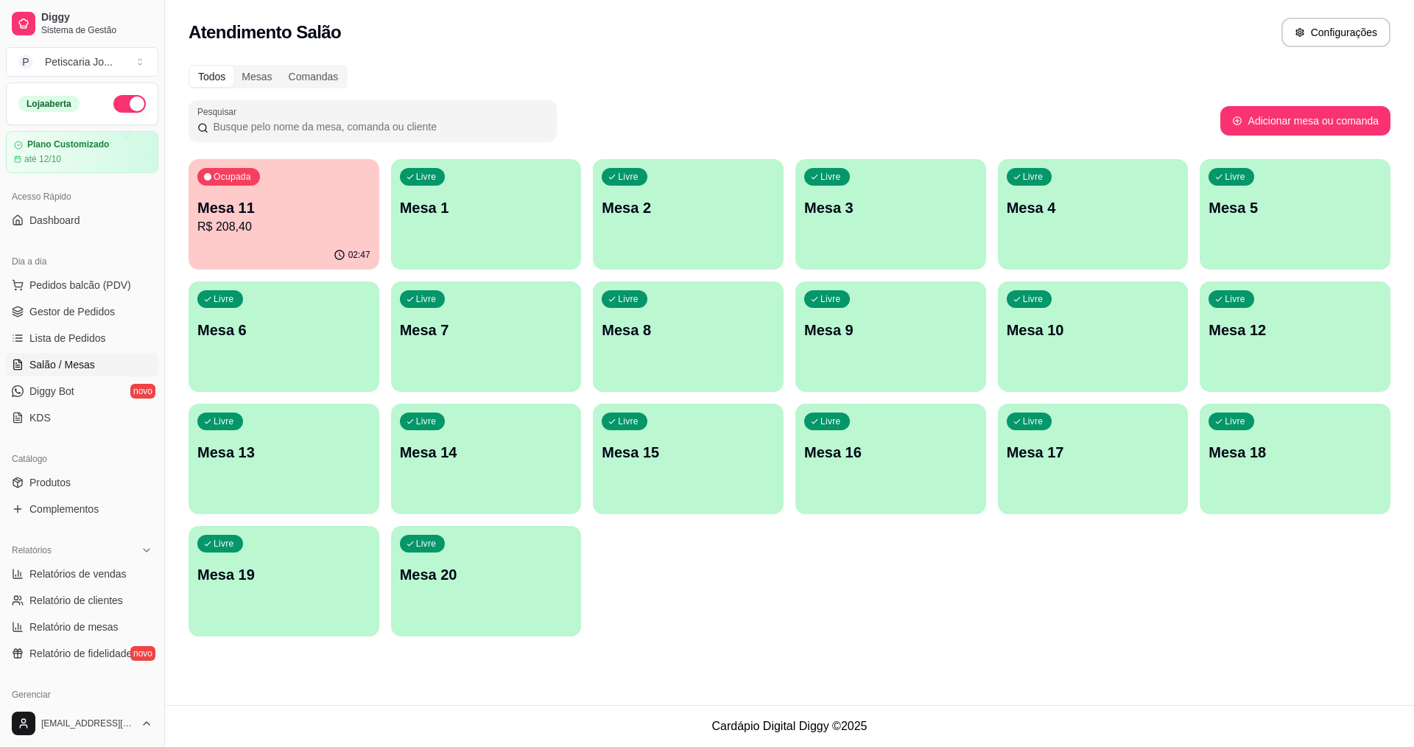
click at [316, 226] on p "R$ 208,40" at bounding box center [283, 227] width 173 height 18
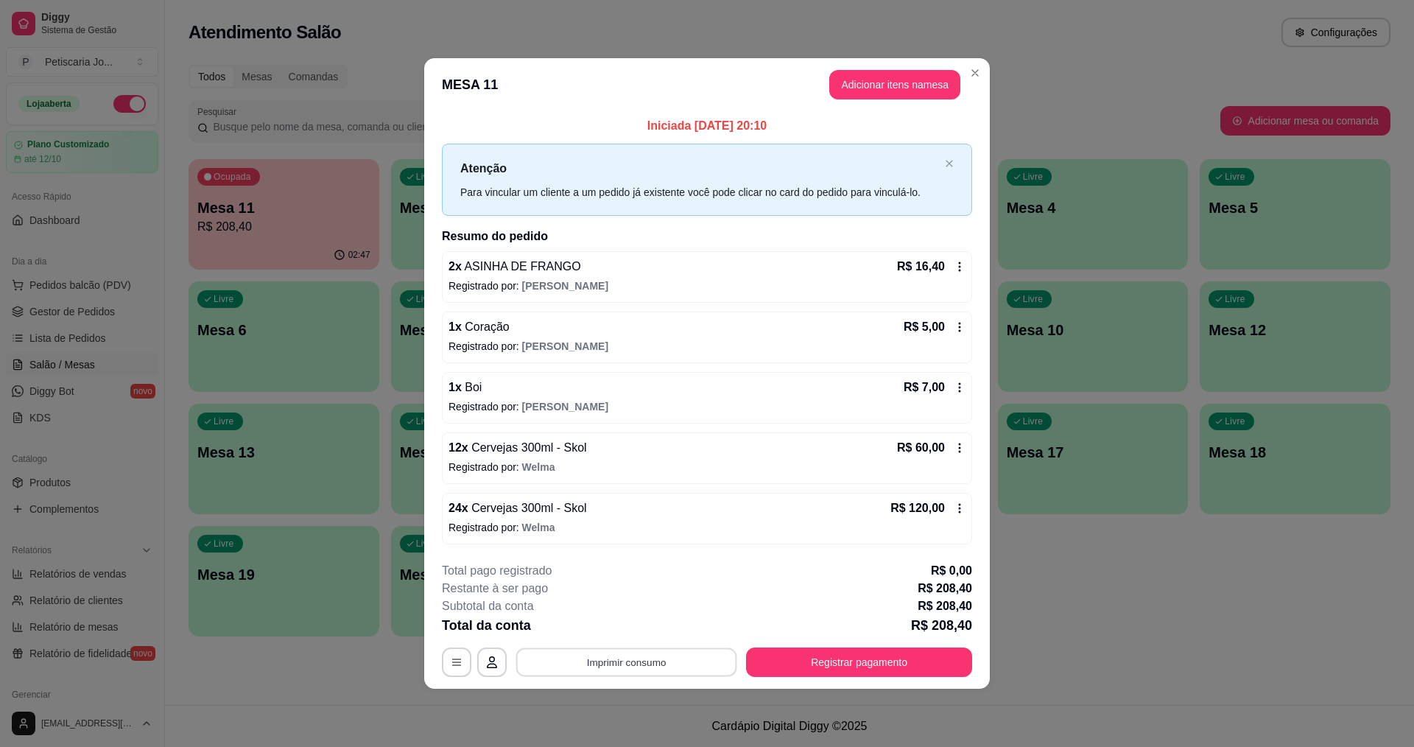
click at [683, 650] on button "Imprimir consumo" at bounding box center [626, 661] width 221 height 29
click at [658, 620] on button "IMPRESSORA" at bounding box center [630, 628] width 107 height 24
click at [810, 665] on button "Registrar pagamento" at bounding box center [859, 661] width 219 height 29
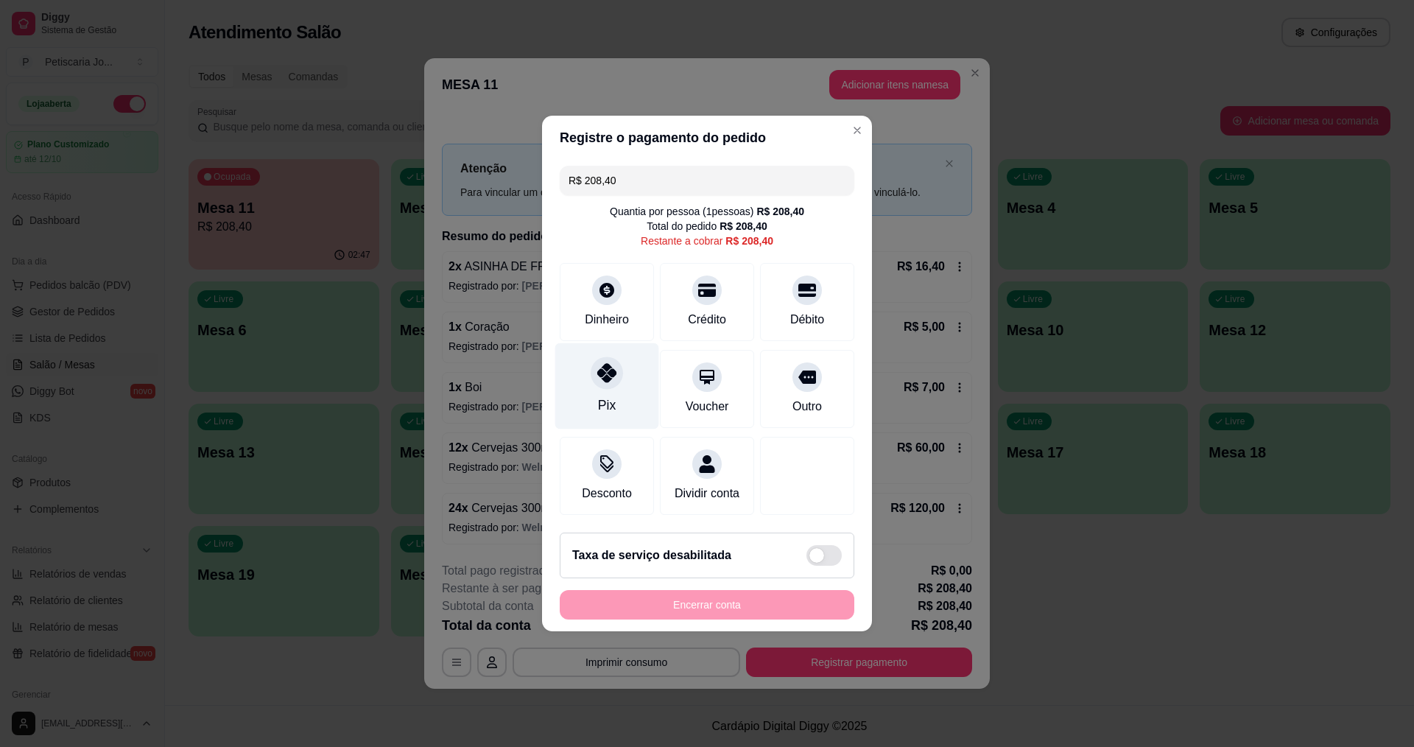
click at [632, 368] on div "Pix" at bounding box center [607, 386] width 104 height 86
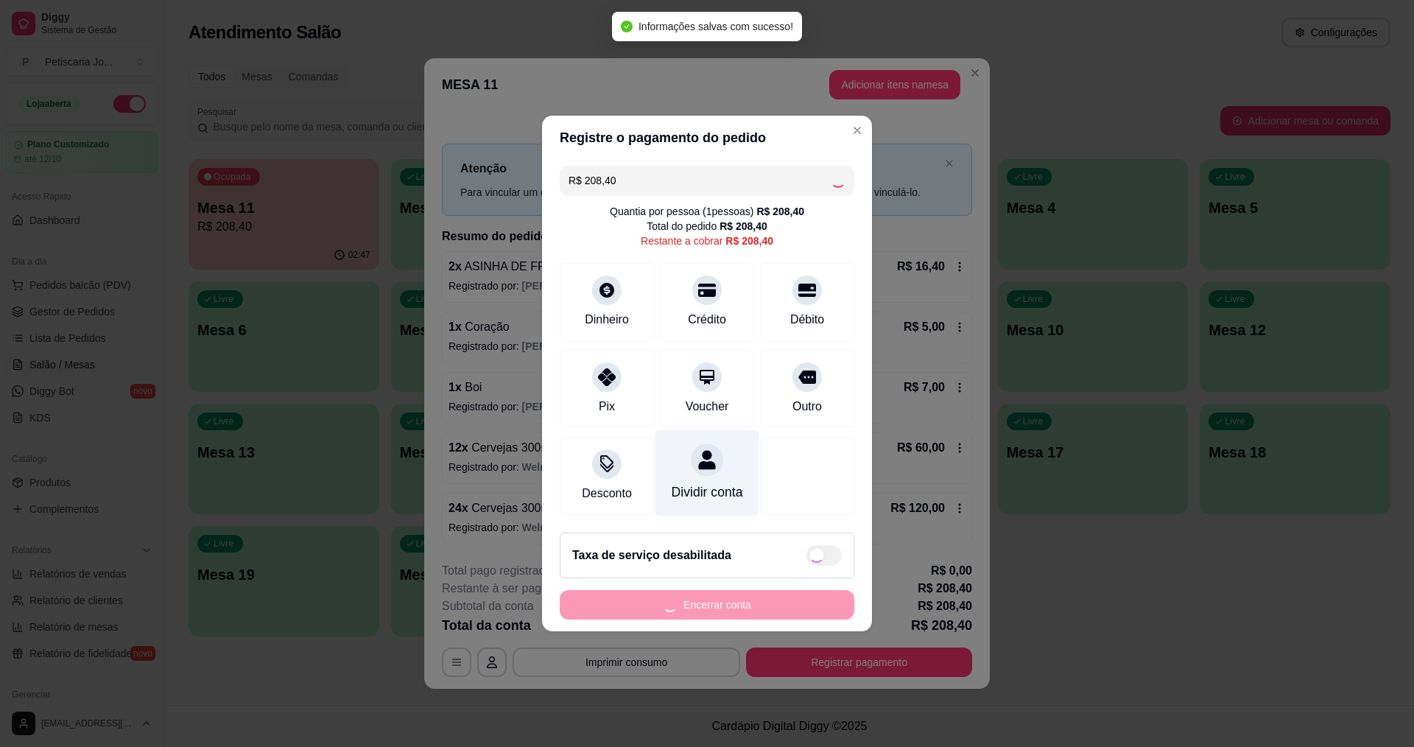
type input "R$ 0,00"
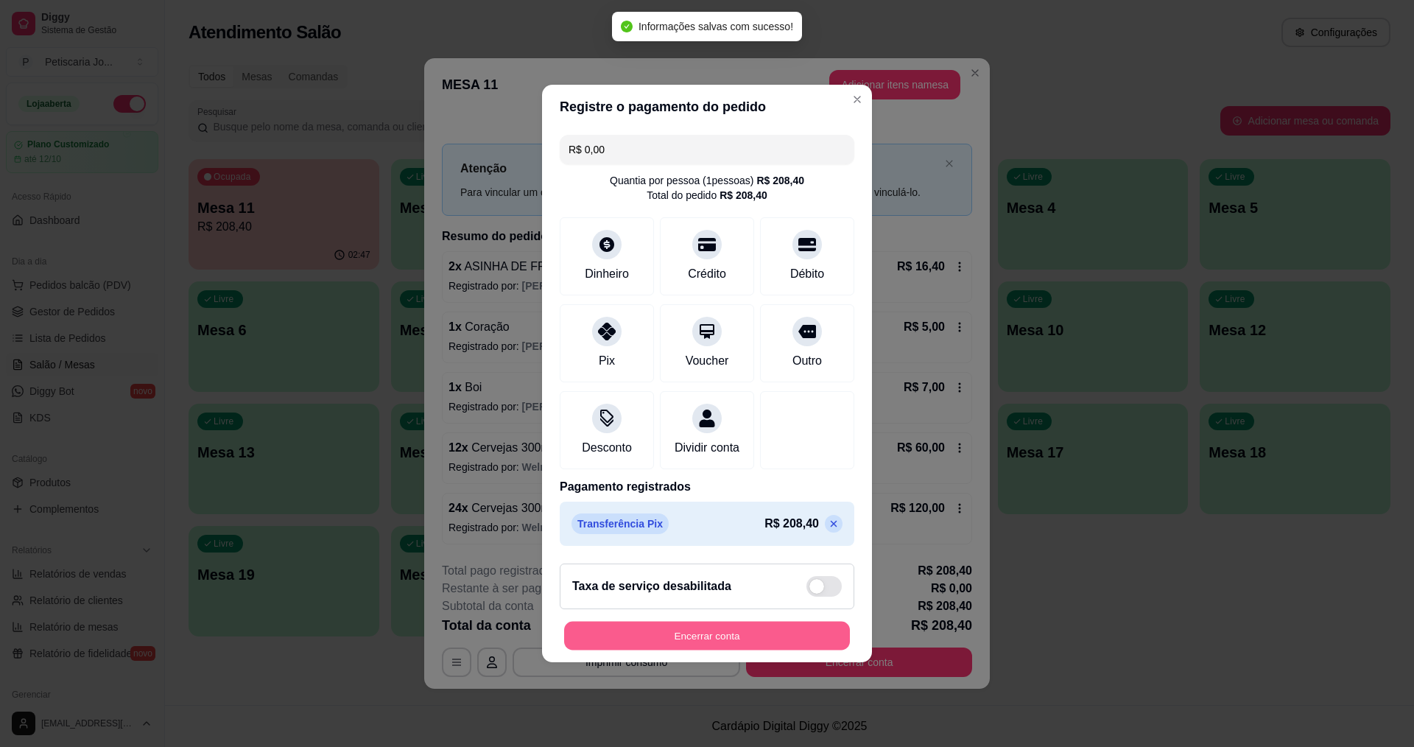
click at [733, 639] on button "Encerrar conta" at bounding box center [707, 636] width 286 height 29
